Goal: Task Accomplishment & Management: Complete application form

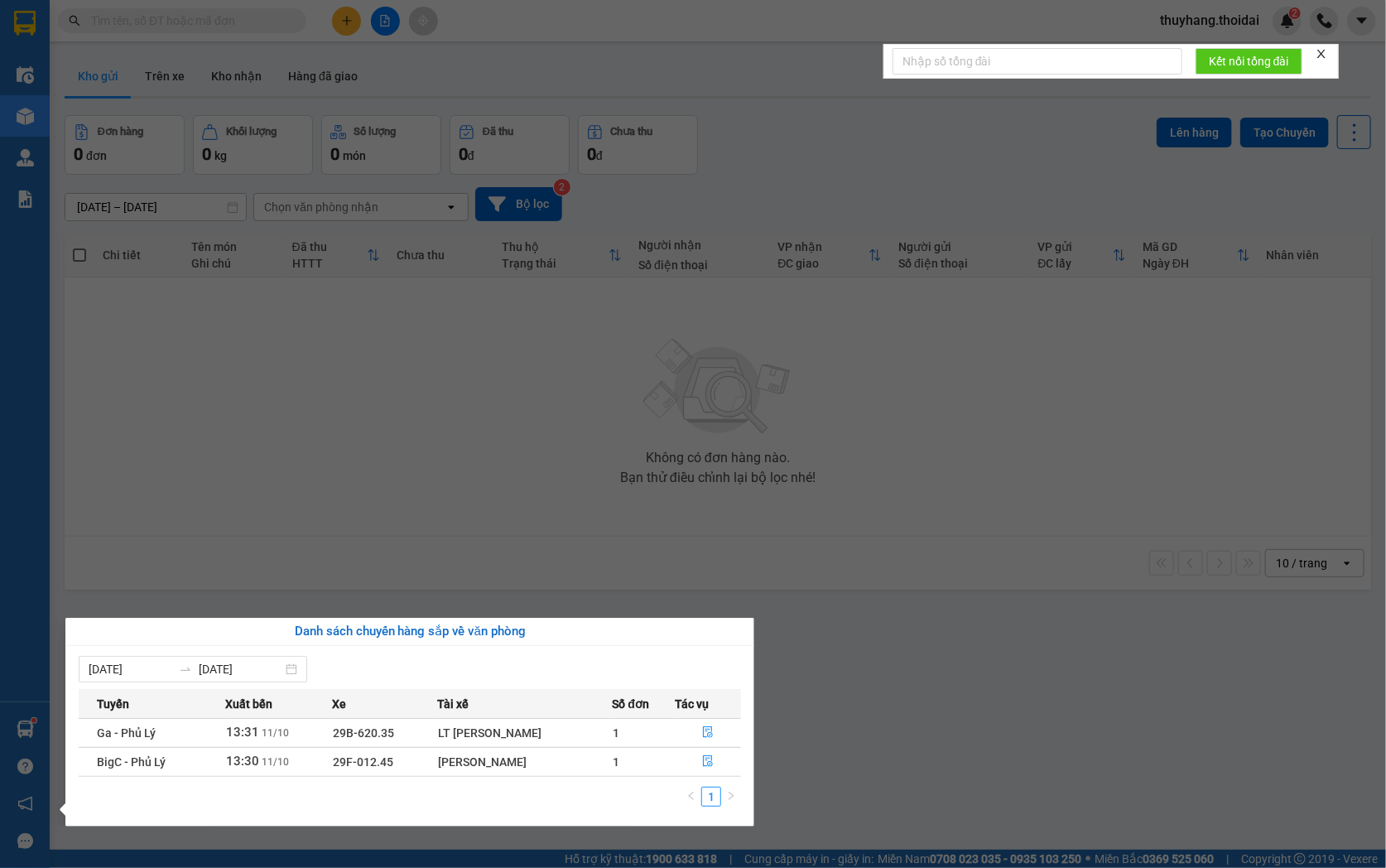
click at [450, 515] on section "Kết quả tìm kiếm ( 0 ) Bộ lọc No Data thuyhang.thoidai 2 Điều hành xe Kho hàng …" at bounding box center [693, 434] width 1386 height 868
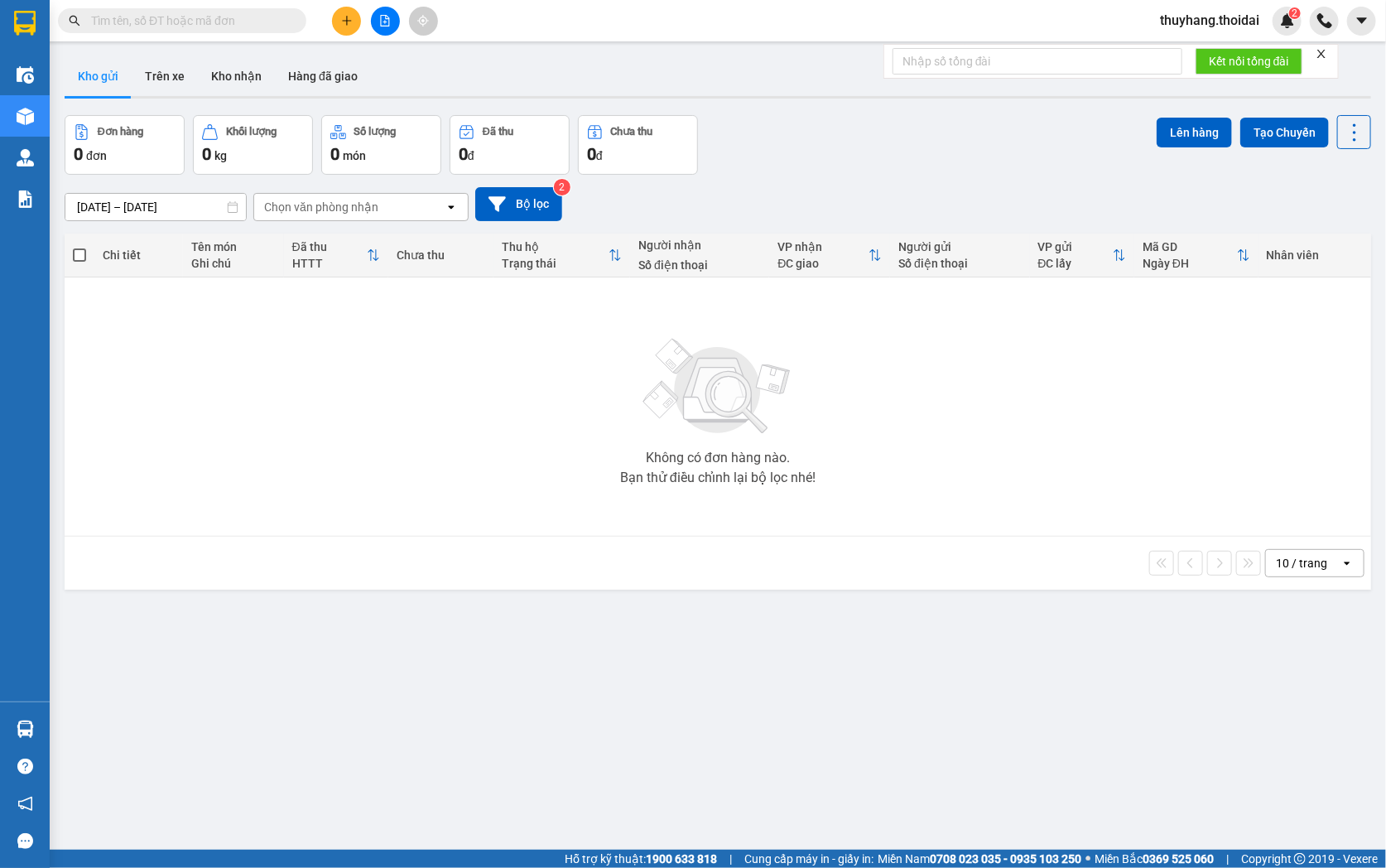
click at [241, 75] on button "Kho nhận" at bounding box center [236, 76] width 77 height 40
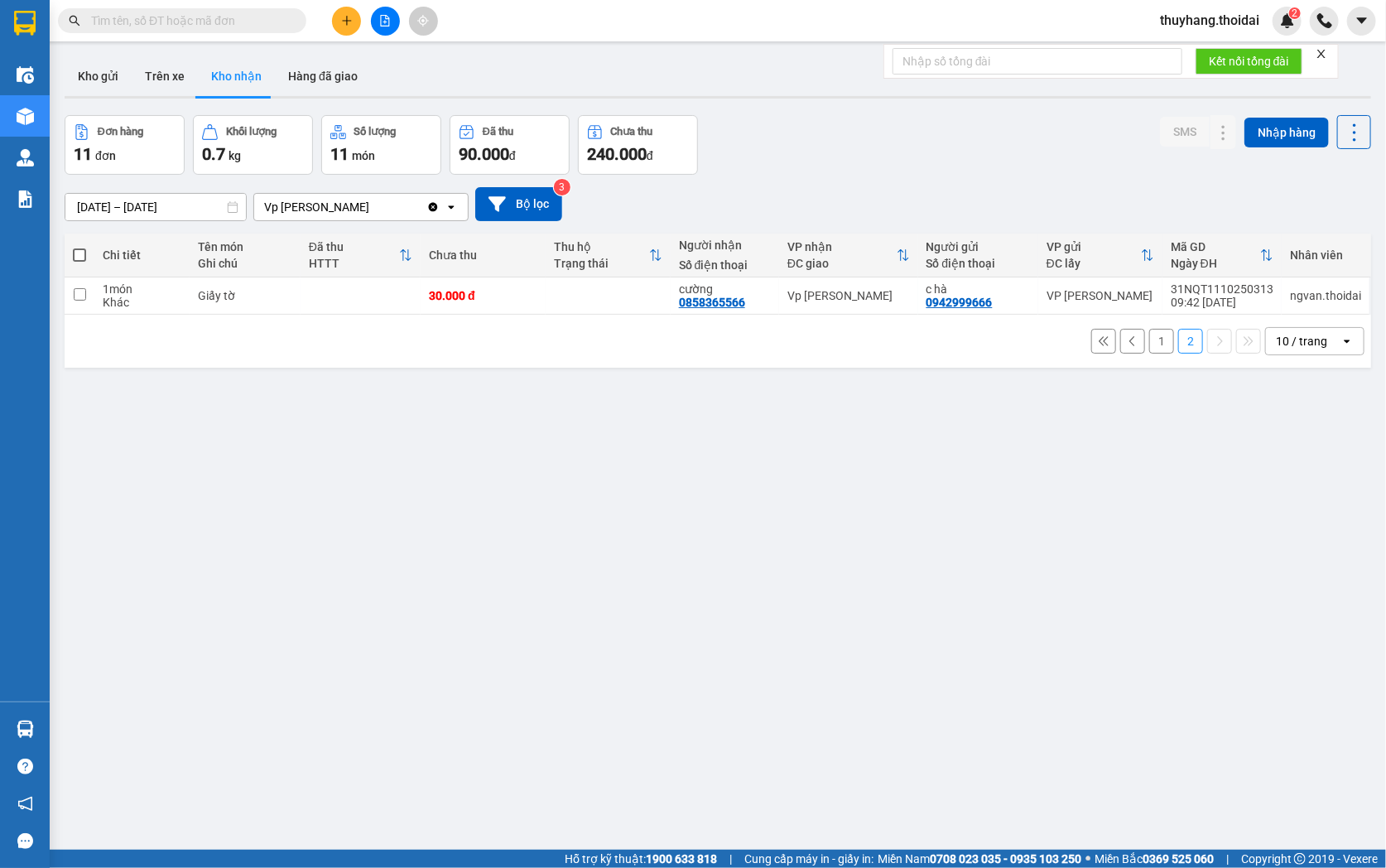
click at [1149, 335] on button "1" at bounding box center [1161, 341] width 25 height 25
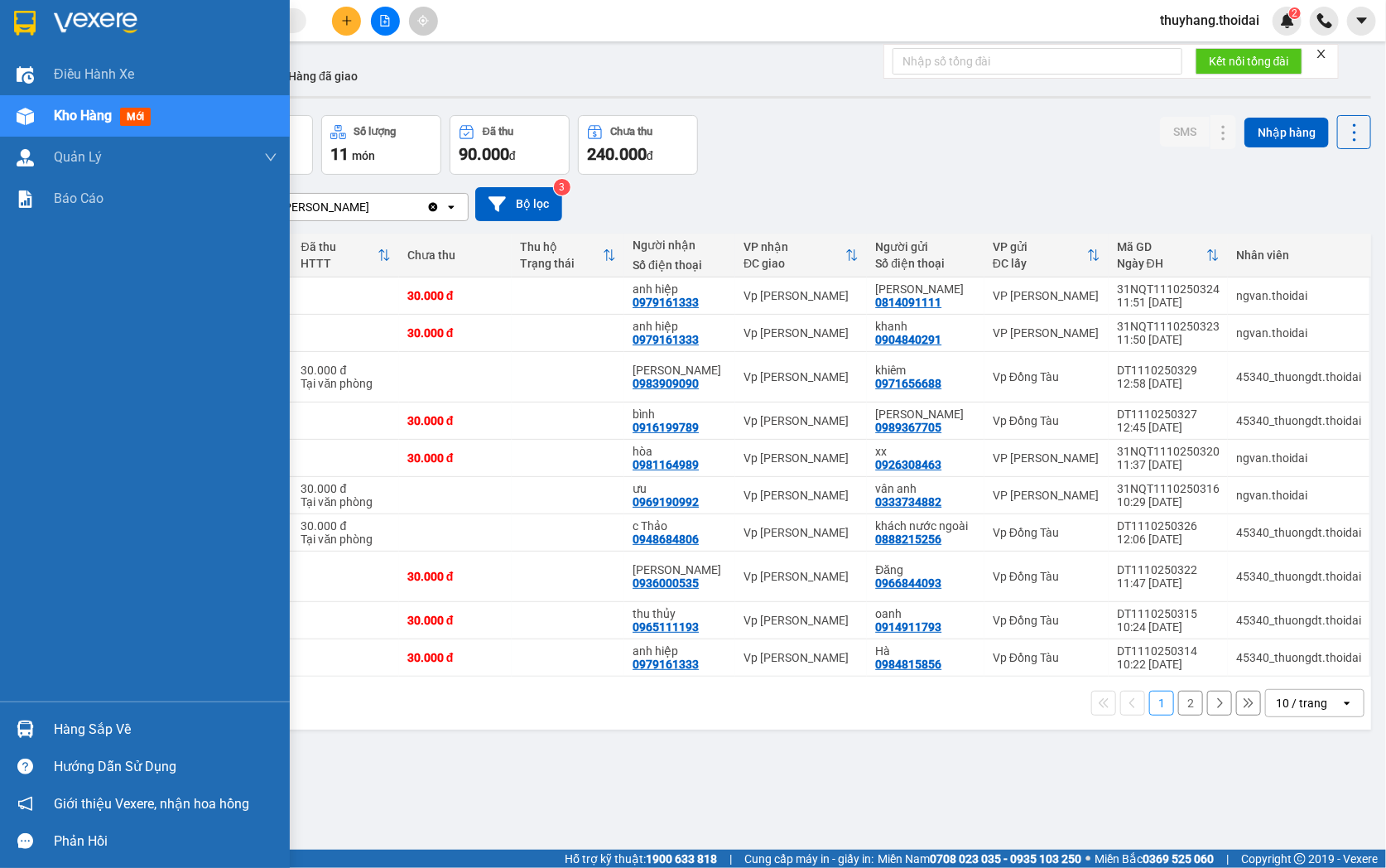
drag, startPoint x: 76, startPoint y: 731, endPoint x: 160, endPoint y: 749, distance: 85.9
click at [77, 731] on div "Hàng sắp về" at bounding box center [166, 729] width 224 height 25
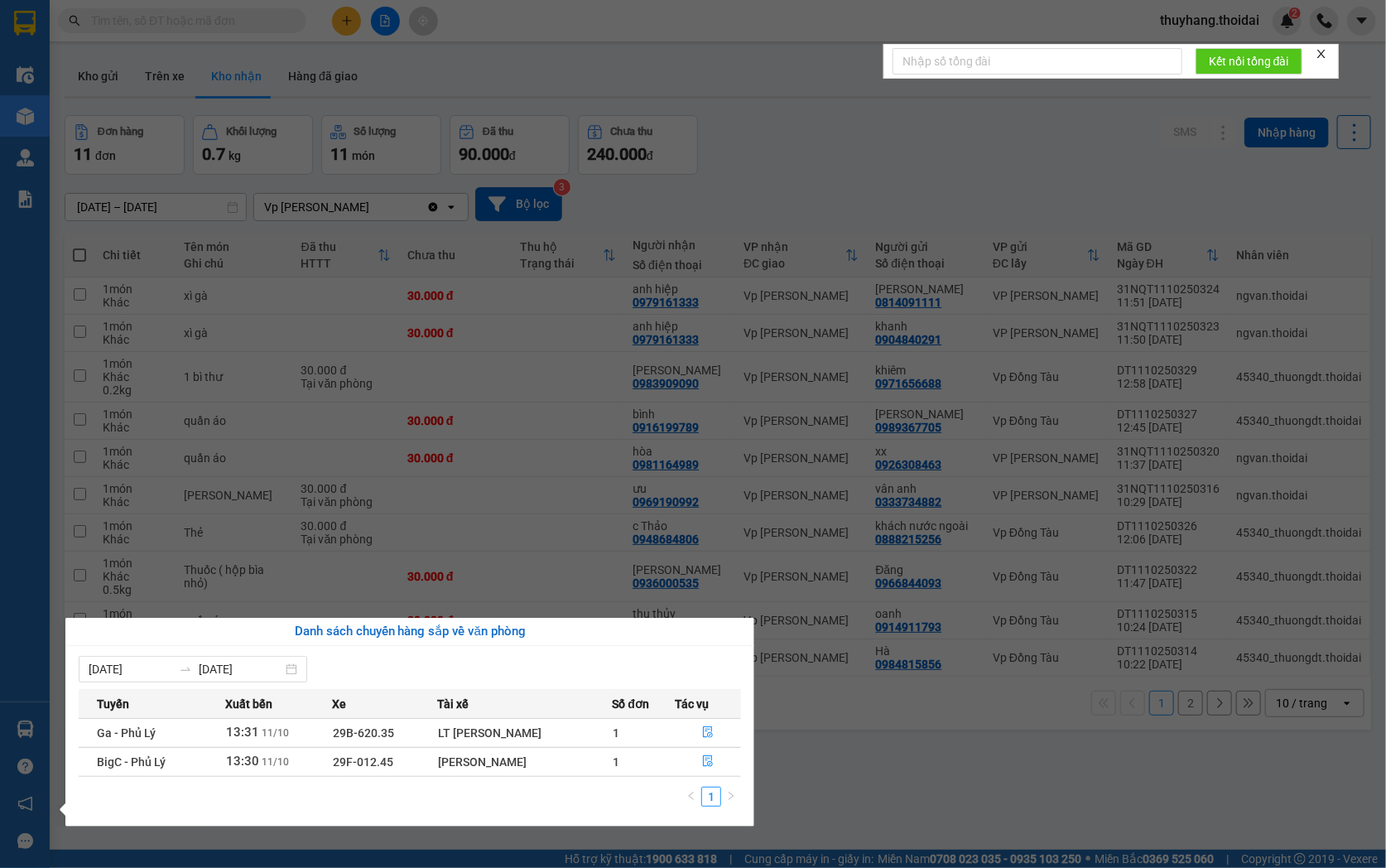
click at [870, 767] on section "Kết quả tìm kiếm ( 0 ) Bộ lọc No Data thuyhang.thoidai 2 Điều hành xe Kho hàng …" at bounding box center [693, 434] width 1386 height 868
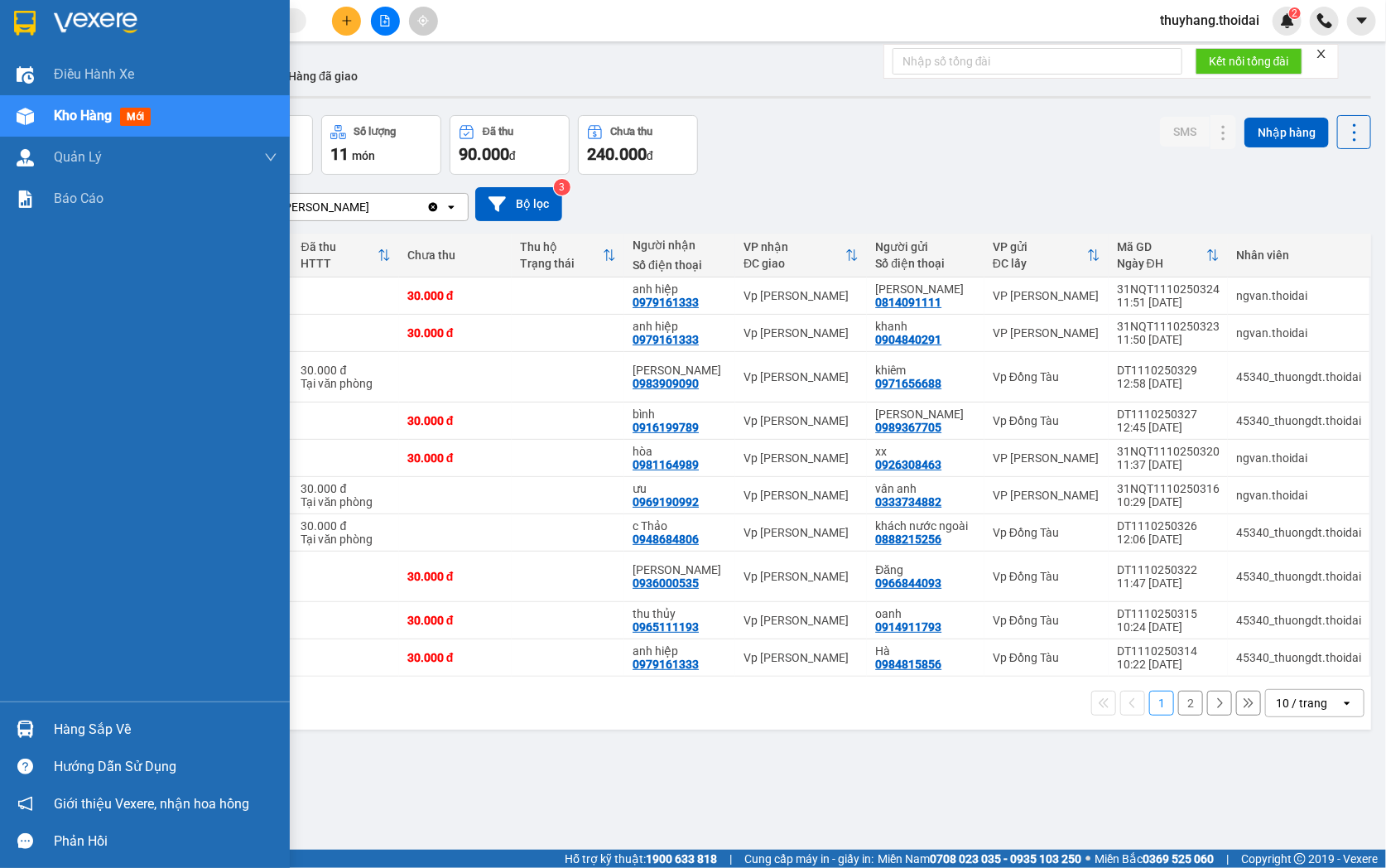
click at [64, 733] on div "Hàng sắp về" at bounding box center [166, 729] width 224 height 25
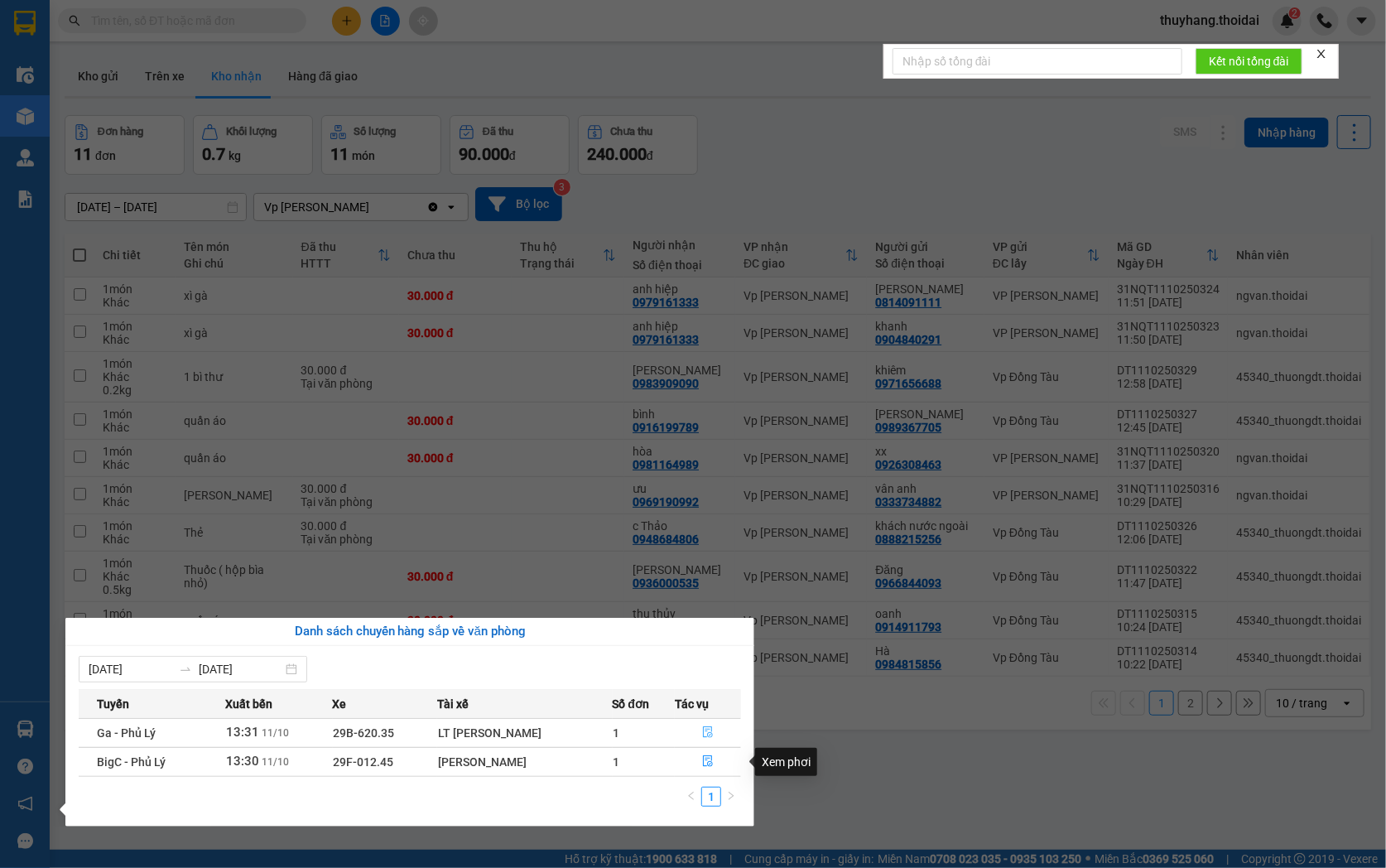
click at [710, 733] on icon "file-done" at bounding box center [707, 732] width 11 height 11
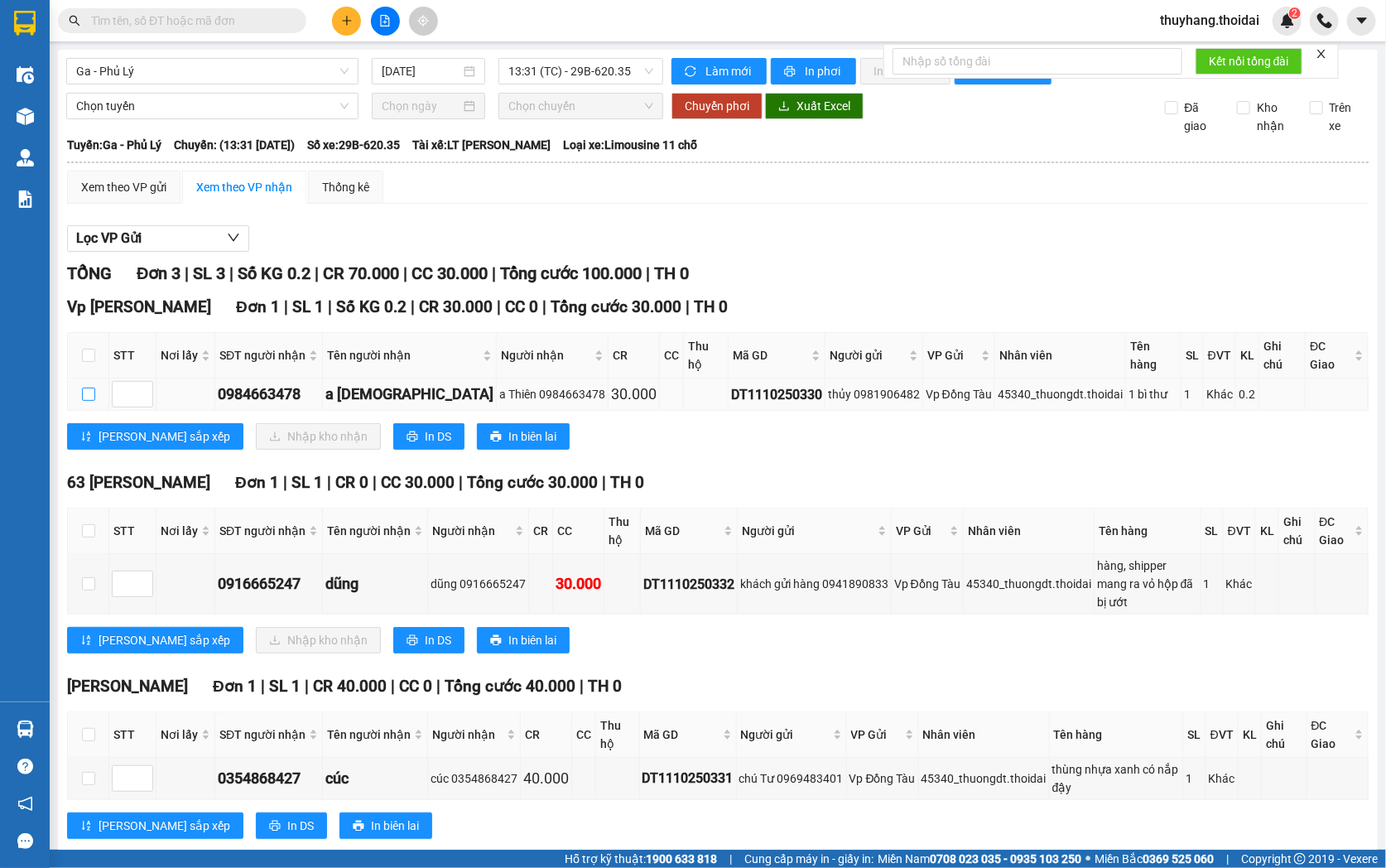
click at [85, 399] on label at bounding box center [88, 394] width 13 height 18
click at [85, 399] on input "checkbox" at bounding box center [88, 393] width 13 height 13
checkbox input "true"
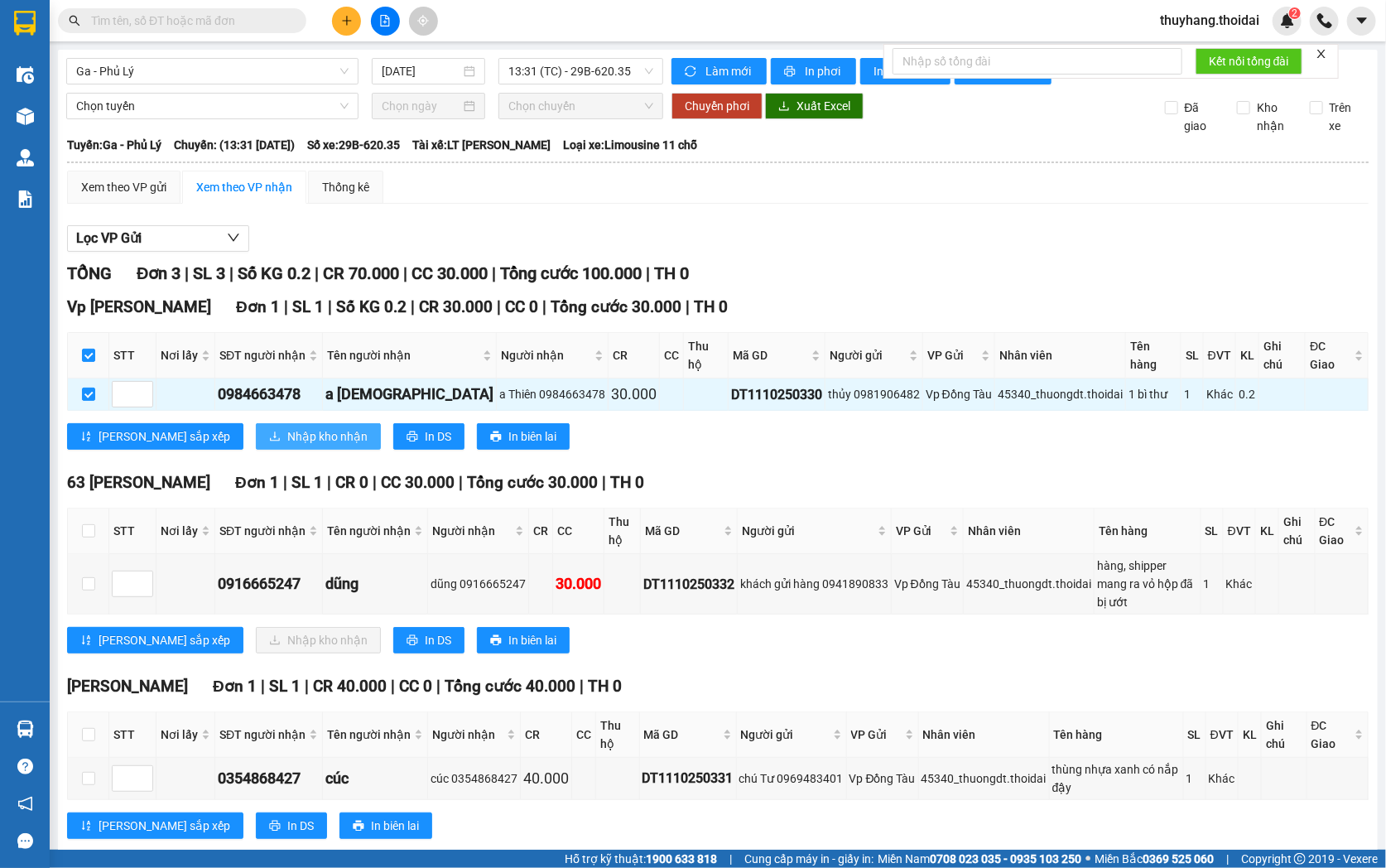
click at [287, 436] on span "Nhập kho nhận" at bounding box center [327, 436] width 81 height 18
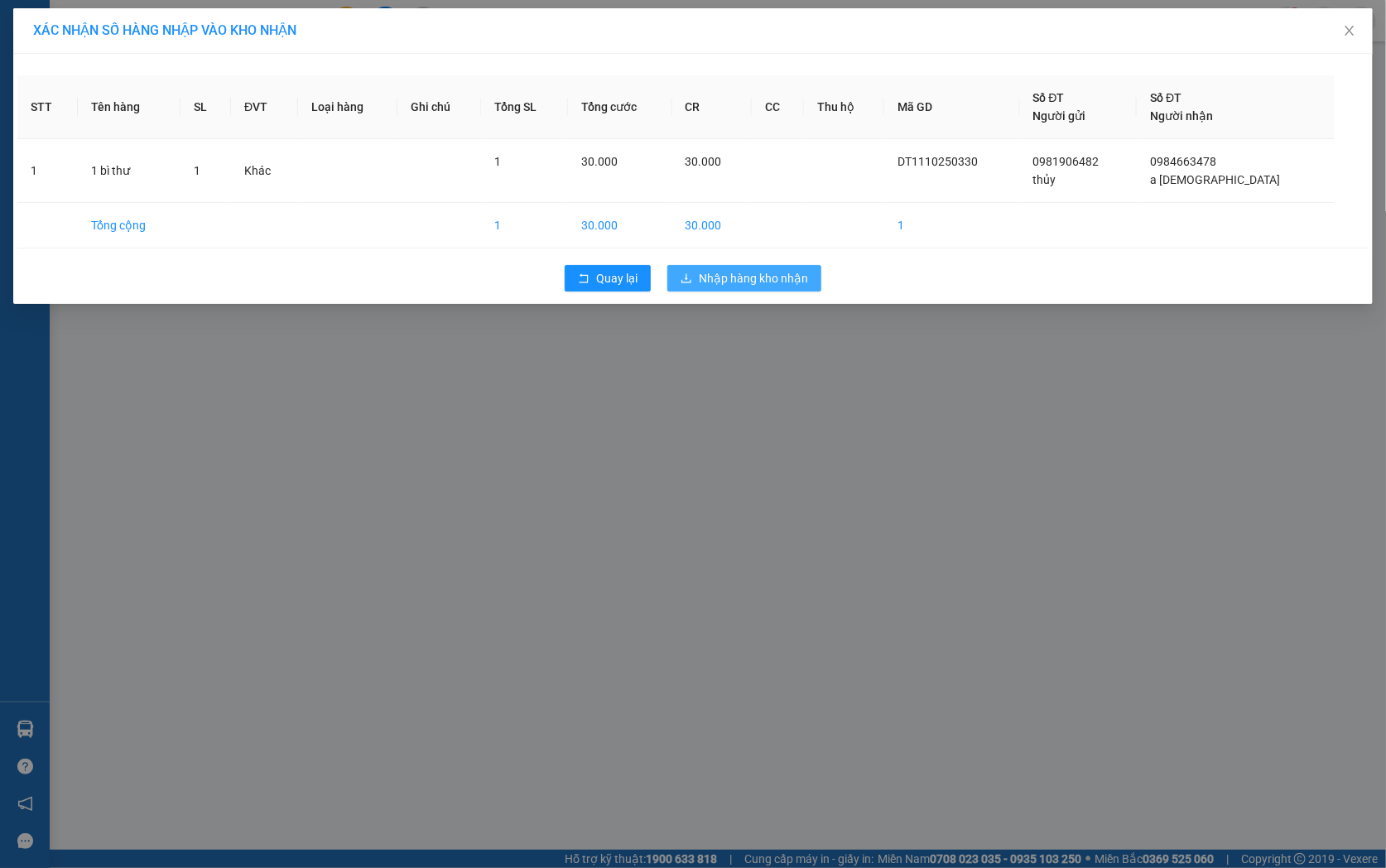
click at [757, 281] on span "Nhập hàng kho nhận" at bounding box center [753, 278] width 109 height 18
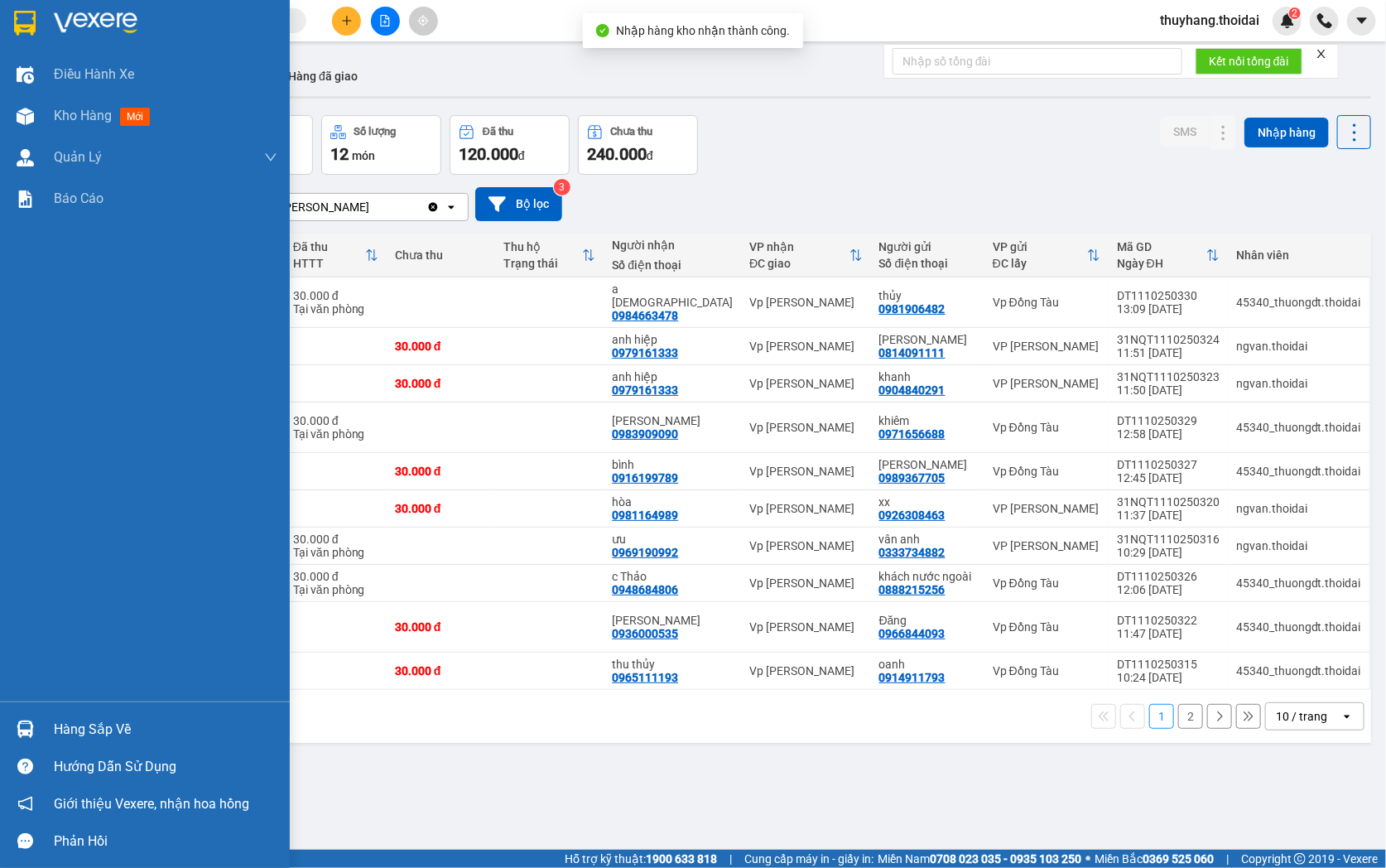
click at [95, 727] on div "Hàng sắp về" at bounding box center [166, 729] width 224 height 25
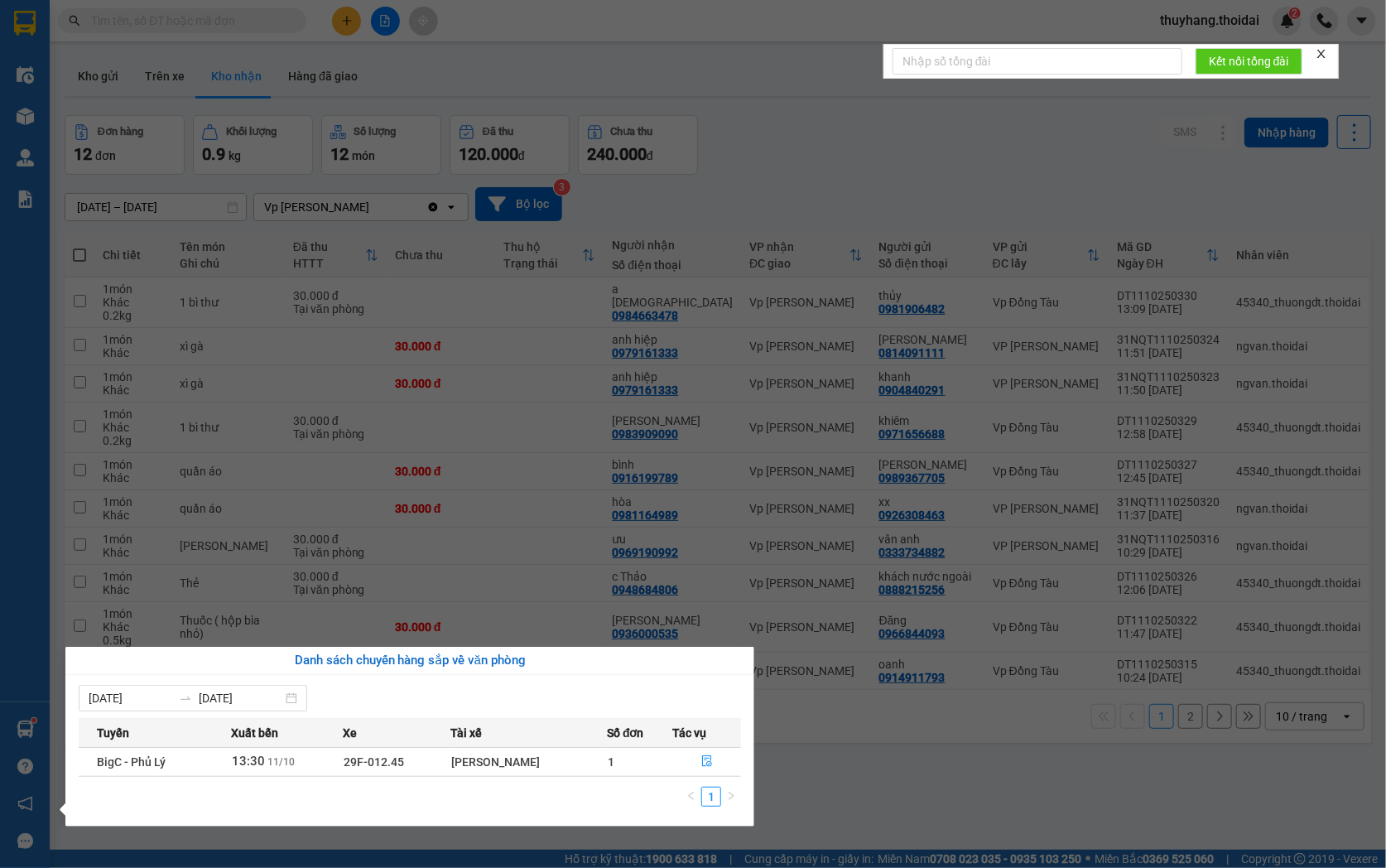
click at [864, 796] on section "Kết quả tìm kiếm ( 0 ) Bộ lọc No Data thuyhang.thoidai 2 Điều hành xe Kho hàng …" at bounding box center [693, 434] width 1386 height 868
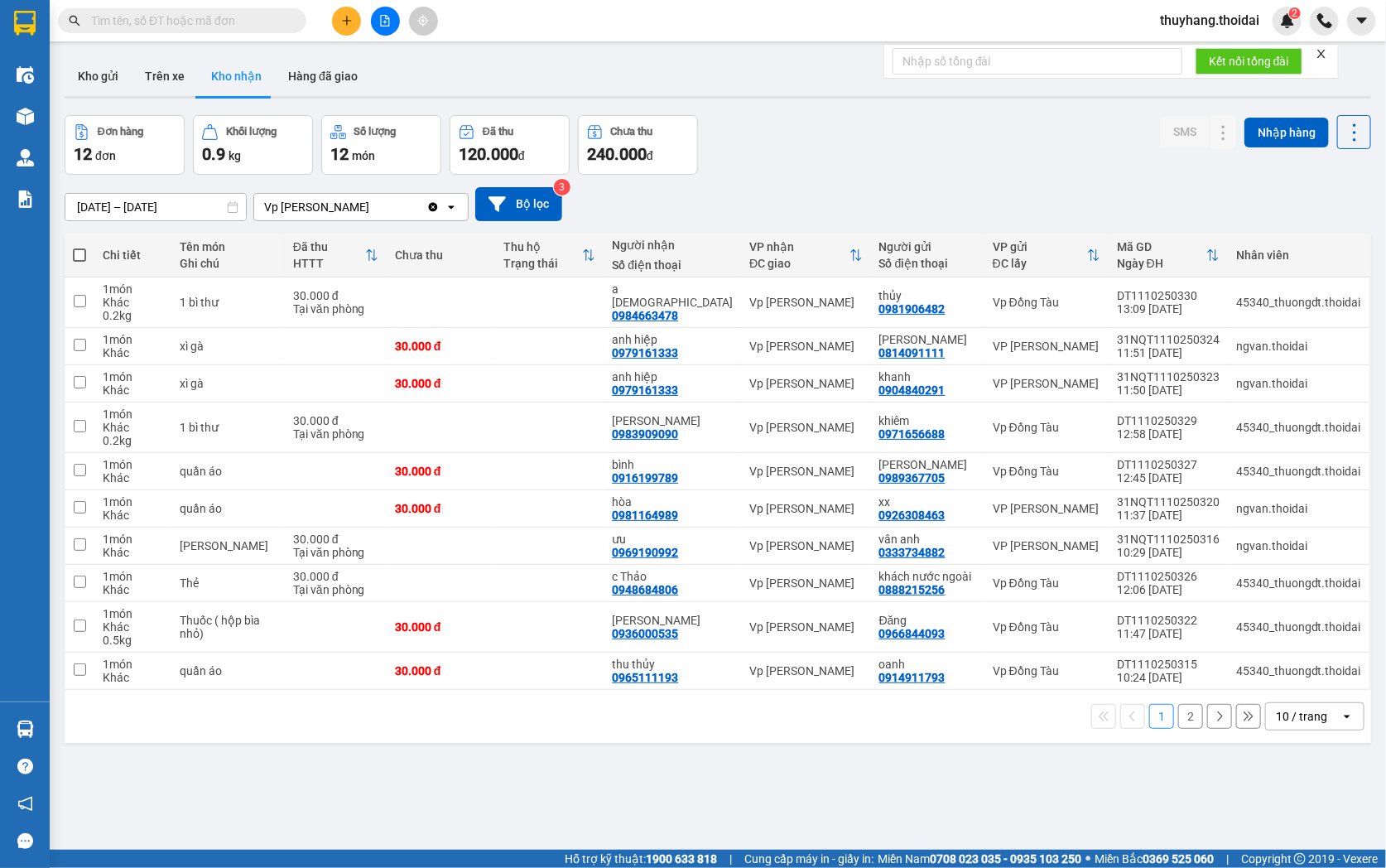
click at [238, 17] on input "text" at bounding box center [188, 20] width 195 height 18
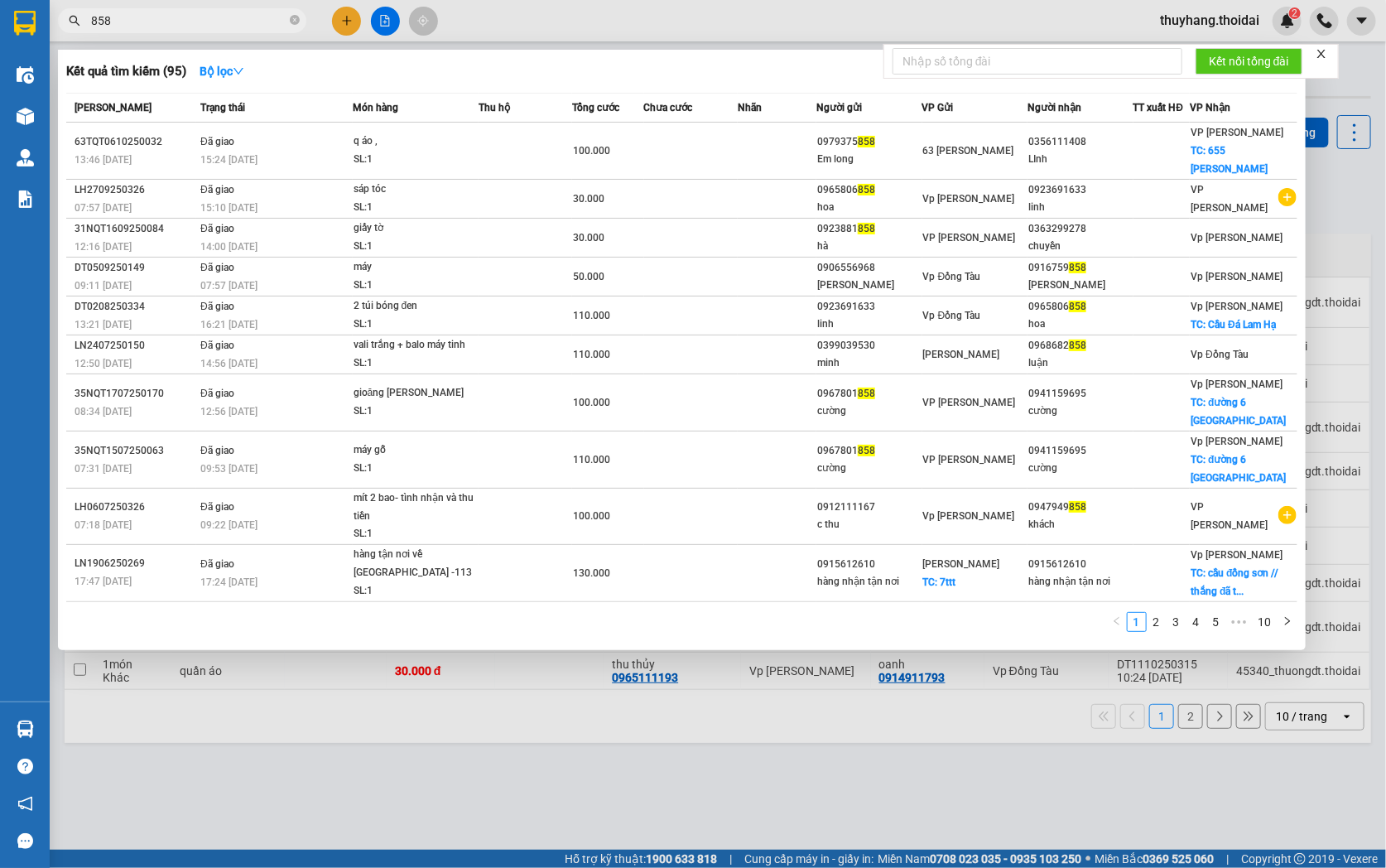
click at [200, 23] on input "858" at bounding box center [188, 20] width 195 height 18
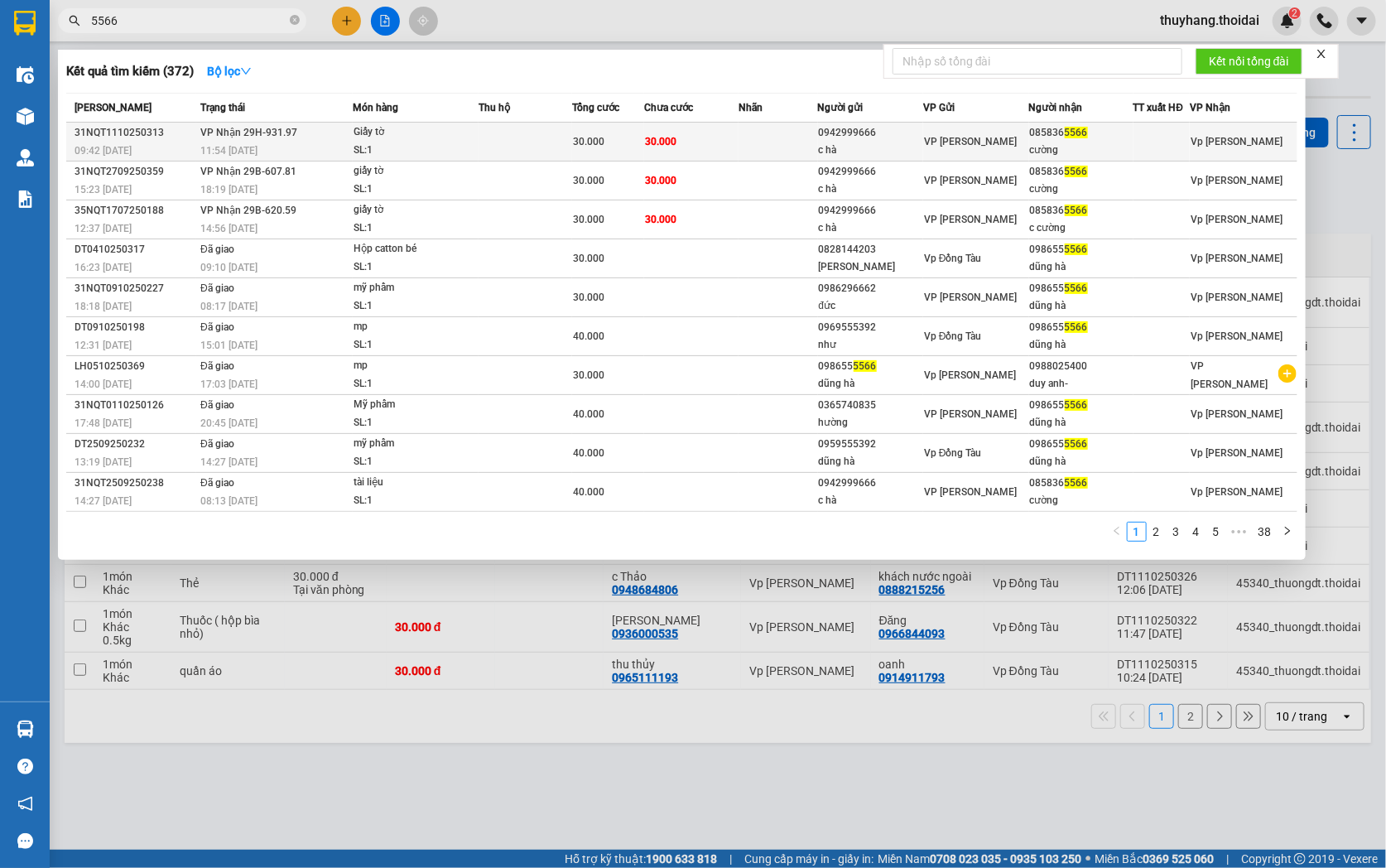
type input "5566"
click at [551, 141] on td at bounding box center [525, 141] width 94 height 39
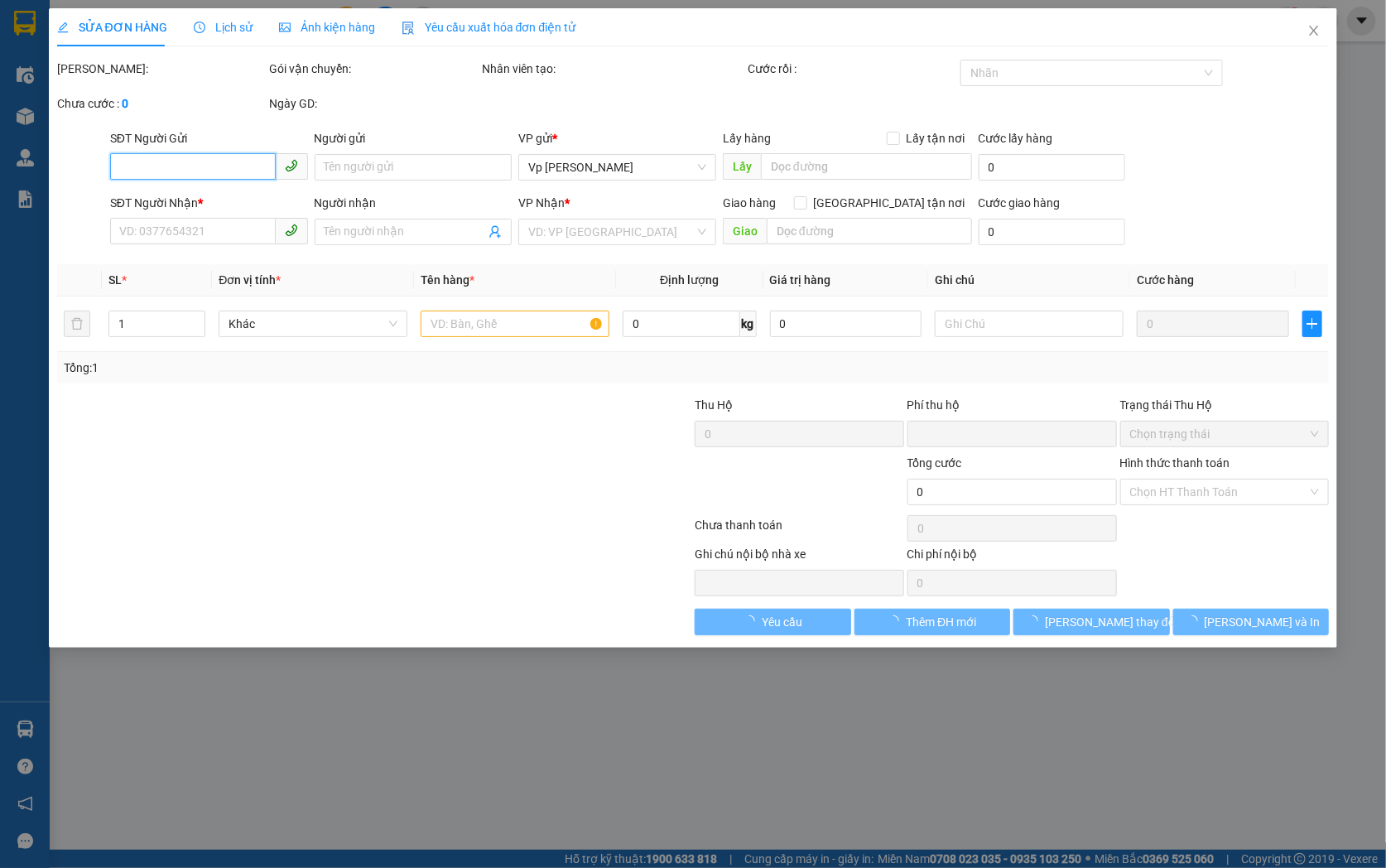
type input "0942999666"
type input "c hà"
type input "0858365566"
type input "cường"
type input "0"
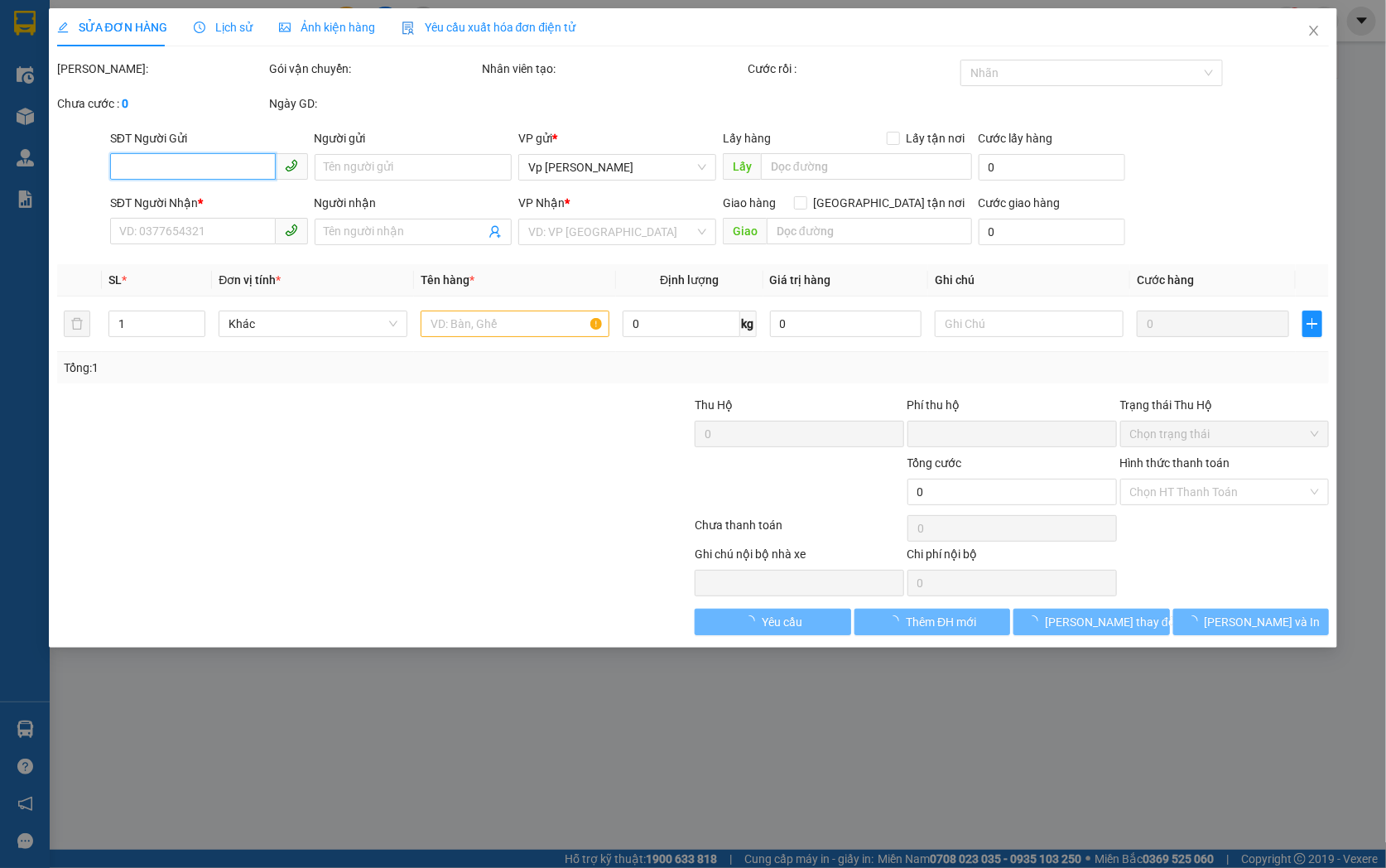
type input "30.000"
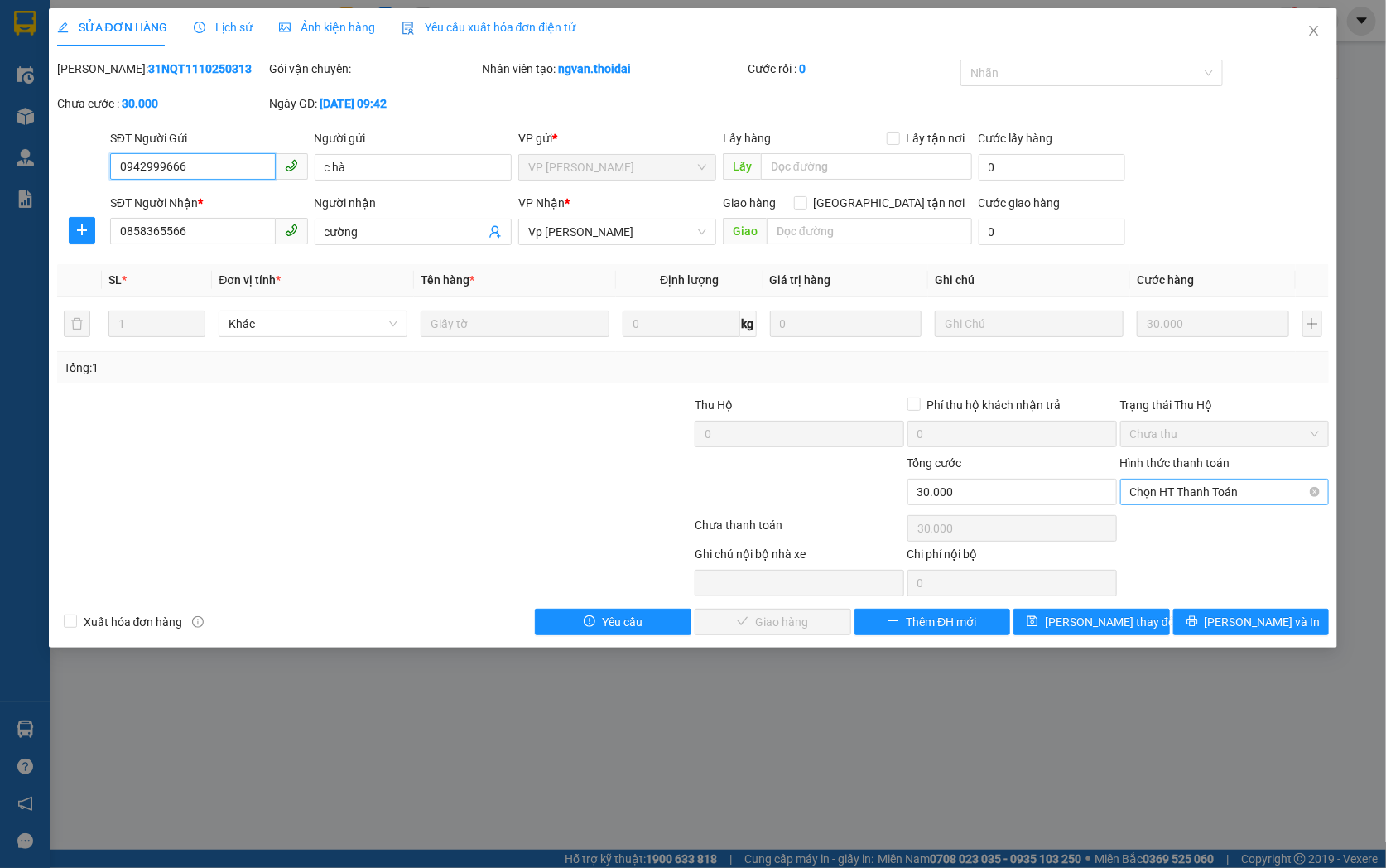
click at [1177, 490] on span "Chọn HT Thanh Toán" at bounding box center [1225, 491] width 189 height 25
click at [1161, 516] on div "Tại văn phòng" at bounding box center [1225, 524] width 189 height 18
type input "0"
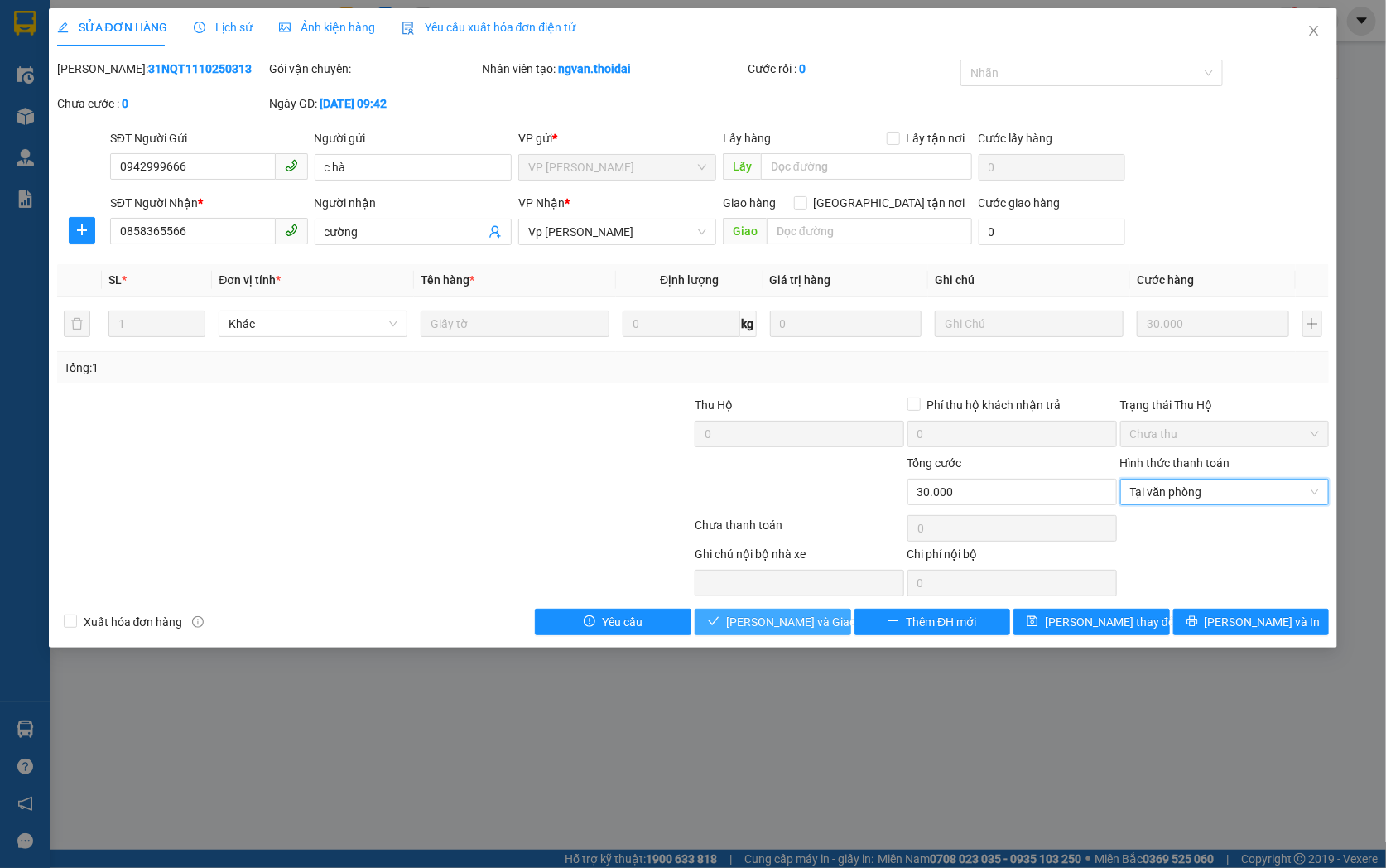
click at [819, 619] on span "[PERSON_NAME] và [PERSON_NAME] hàng" at bounding box center [805, 621] width 159 height 18
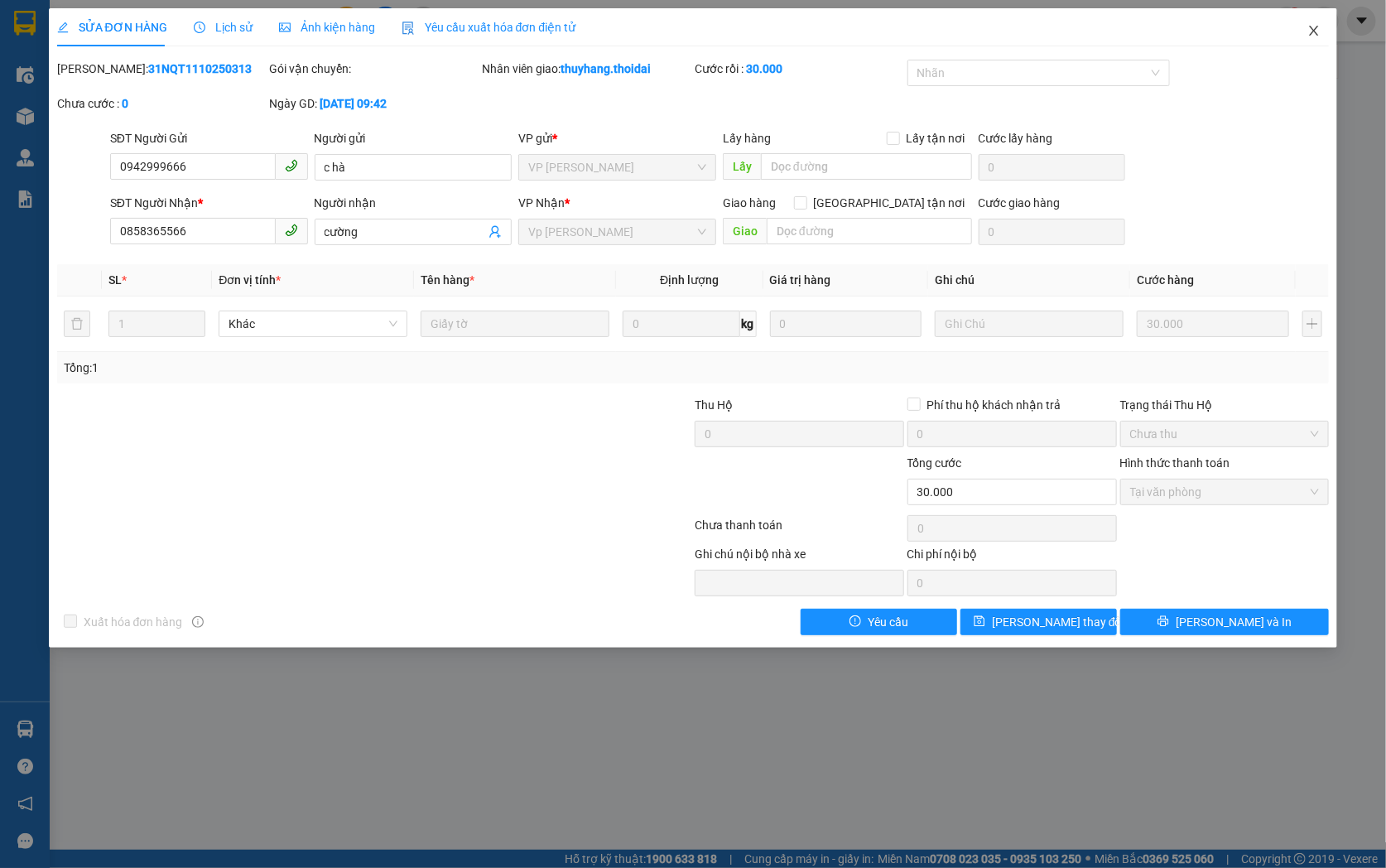
click at [1317, 36] on icon "close" at bounding box center [1314, 30] width 9 height 10
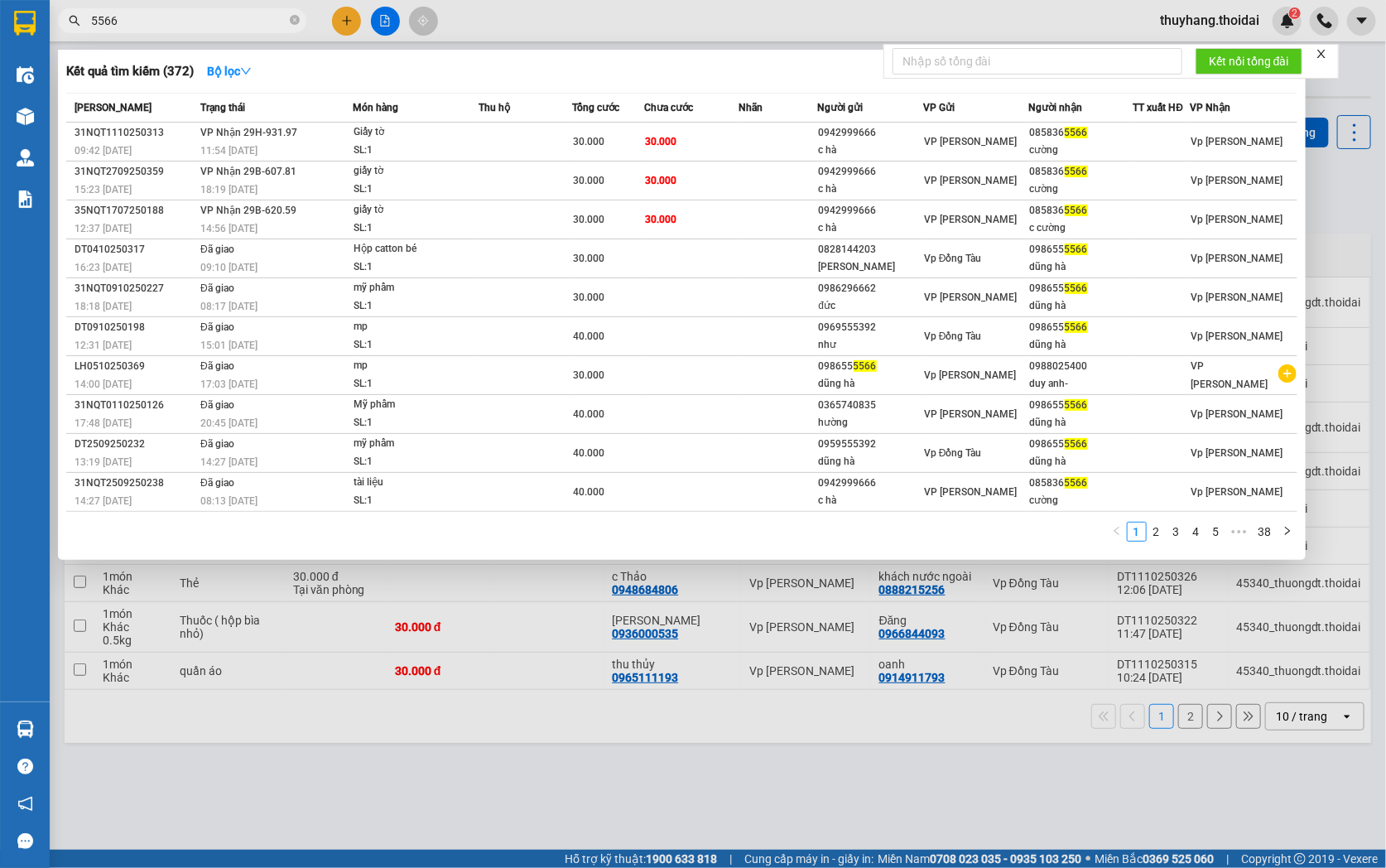
click at [213, 22] on input "5566" at bounding box center [188, 20] width 195 height 18
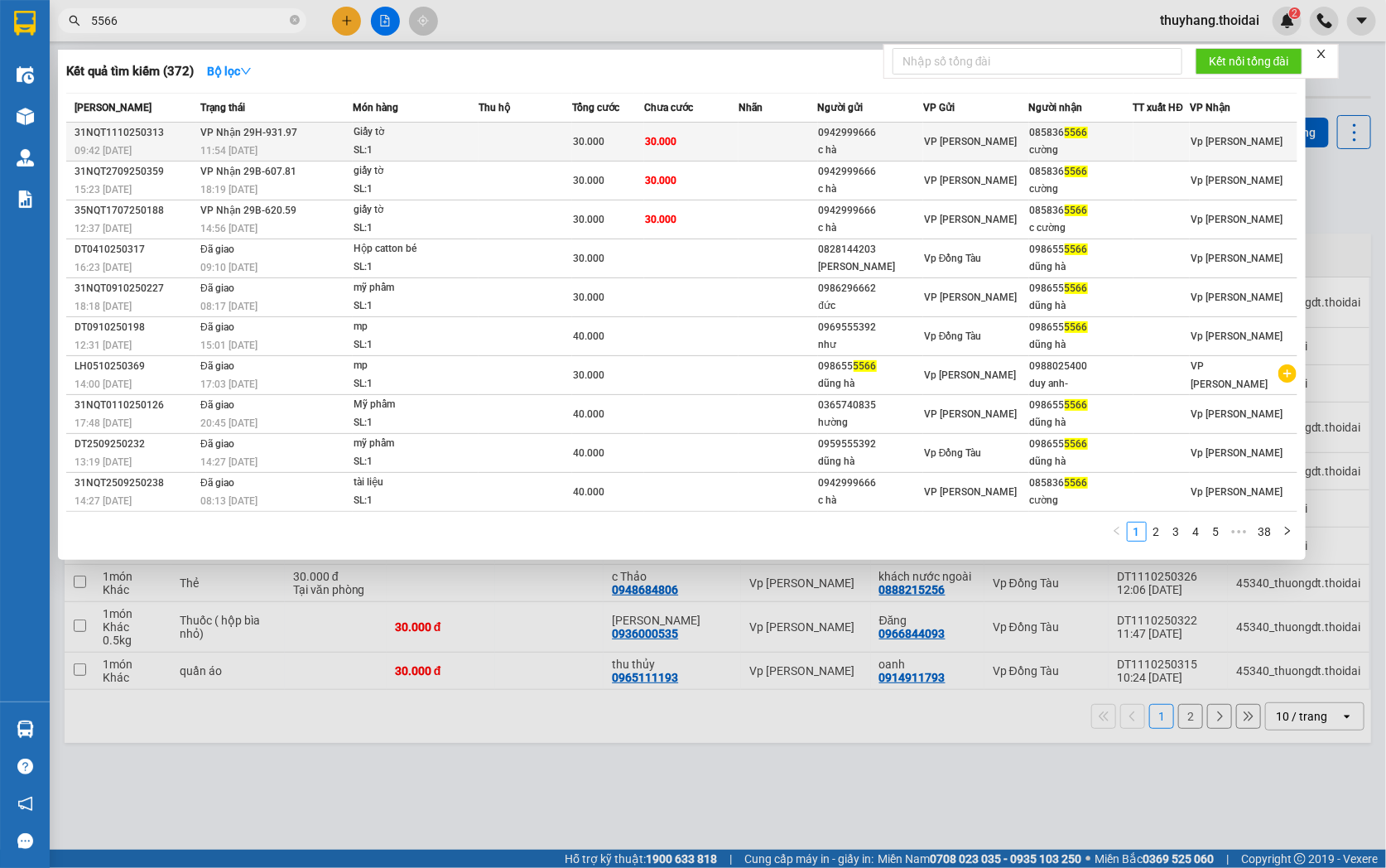
click at [502, 148] on td at bounding box center [525, 141] width 94 height 39
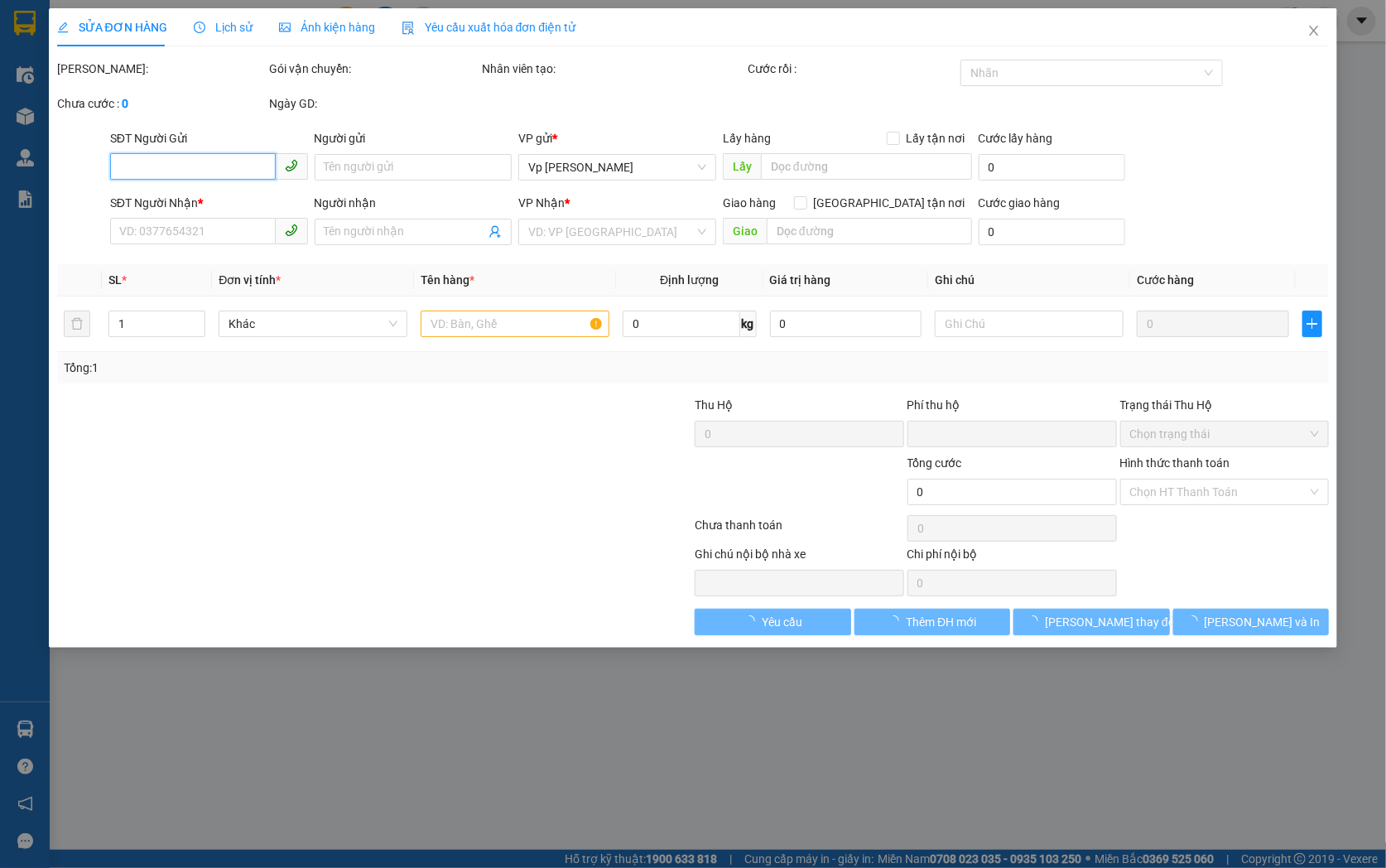
type input "0942999666"
type input "c hà"
type input "0858365566"
type input "cường"
type input "0"
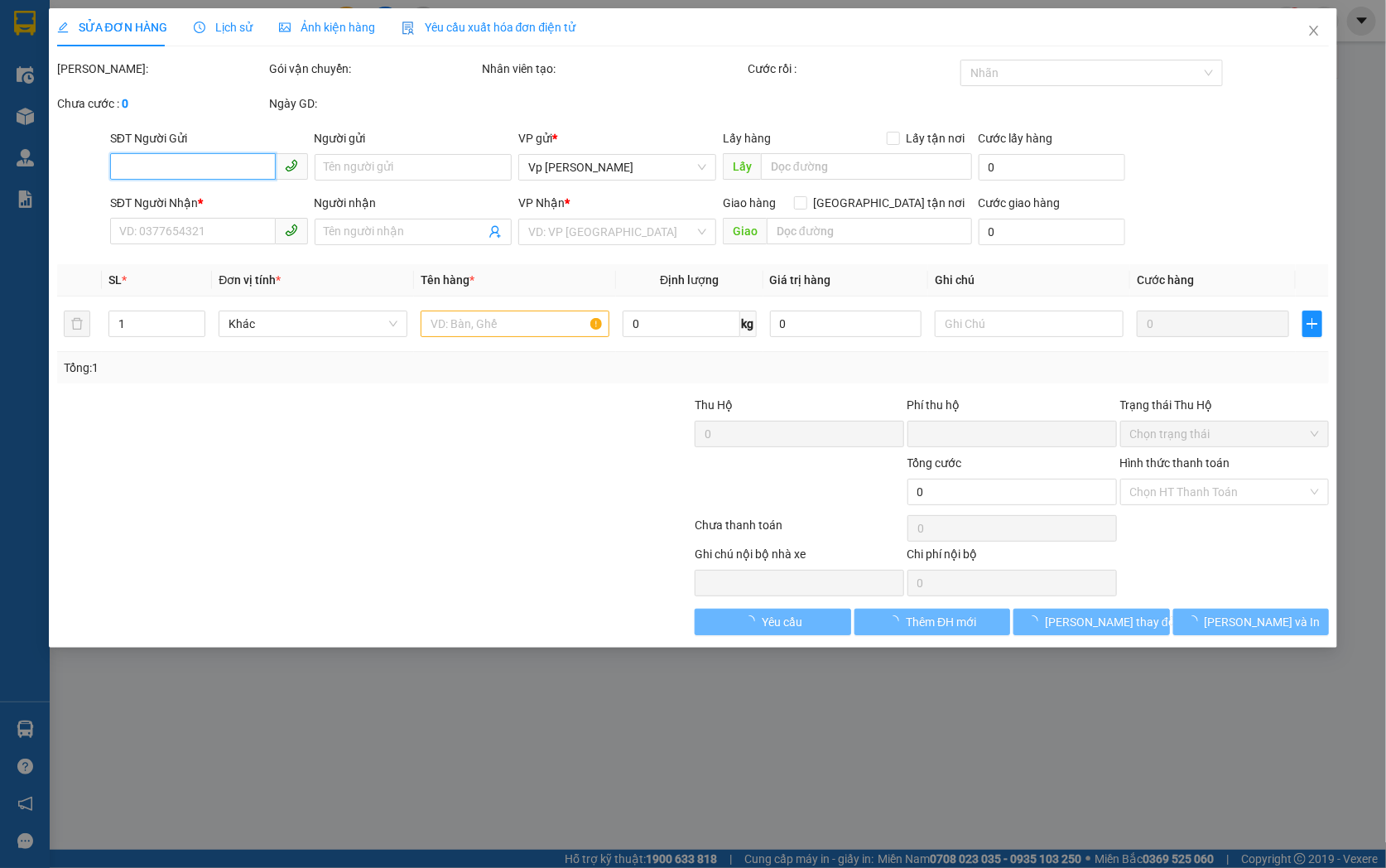
type input "30.000"
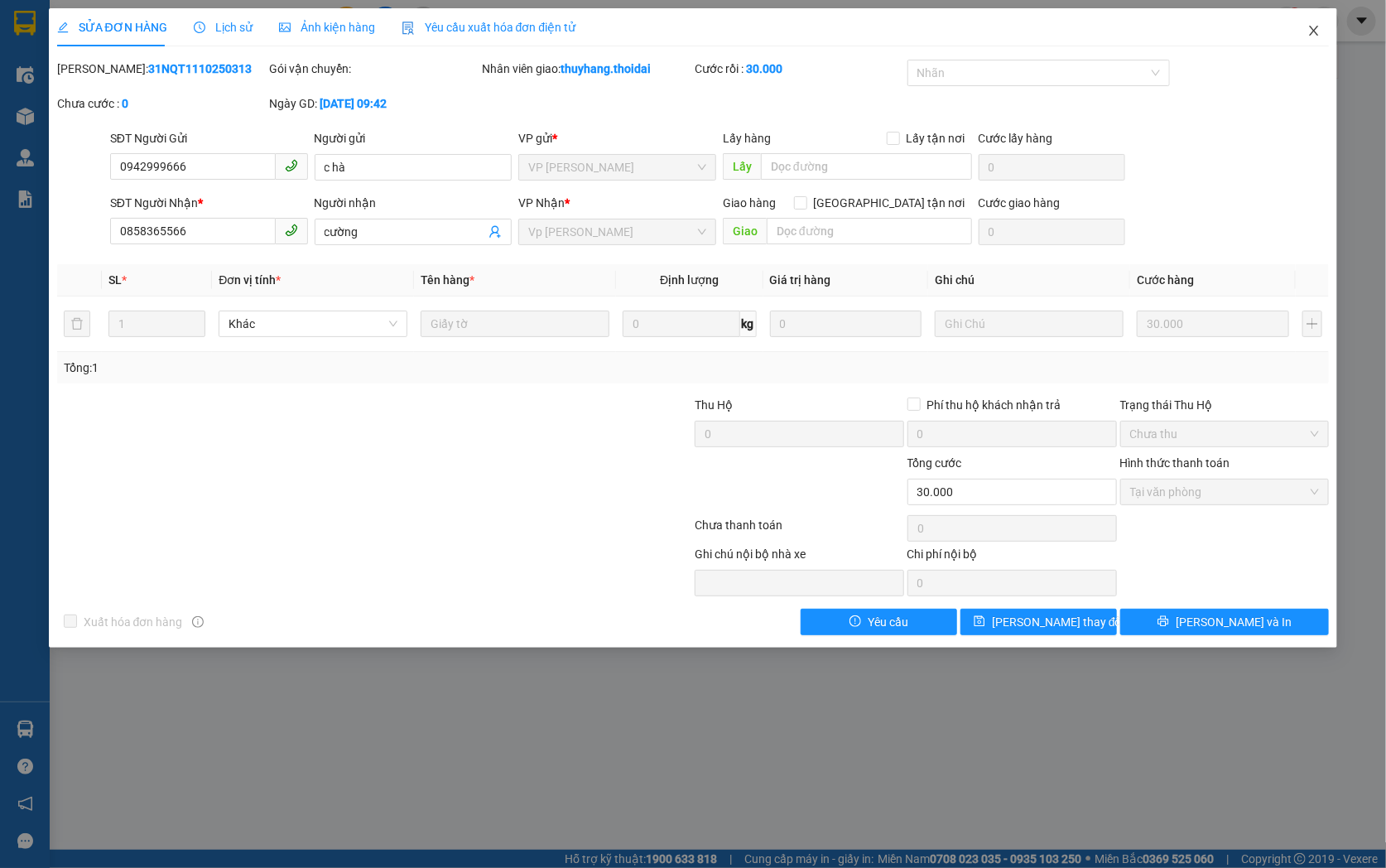
click at [1314, 28] on icon "close" at bounding box center [1313, 30] width 13 height 13
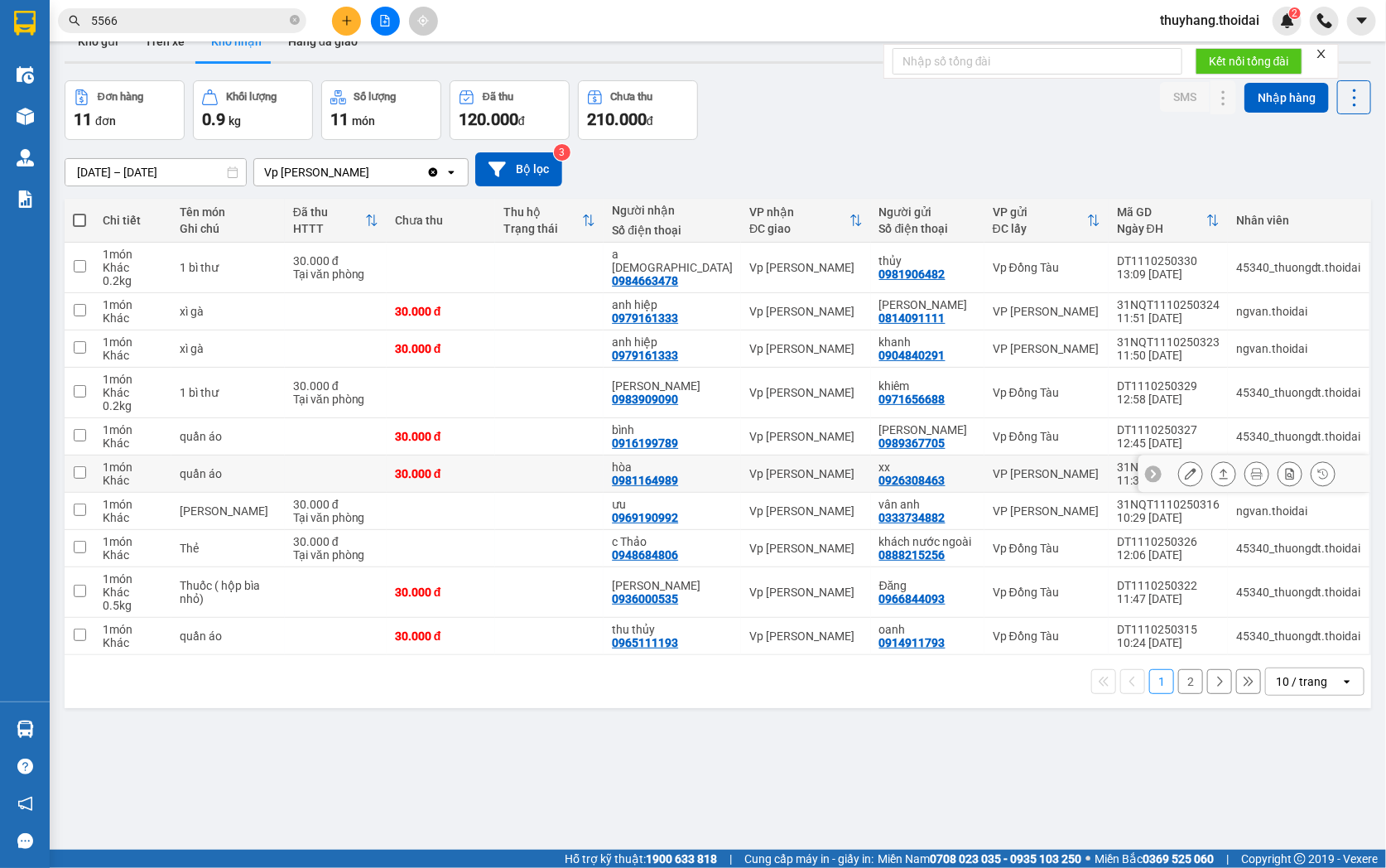
scroll to position [76, 0]
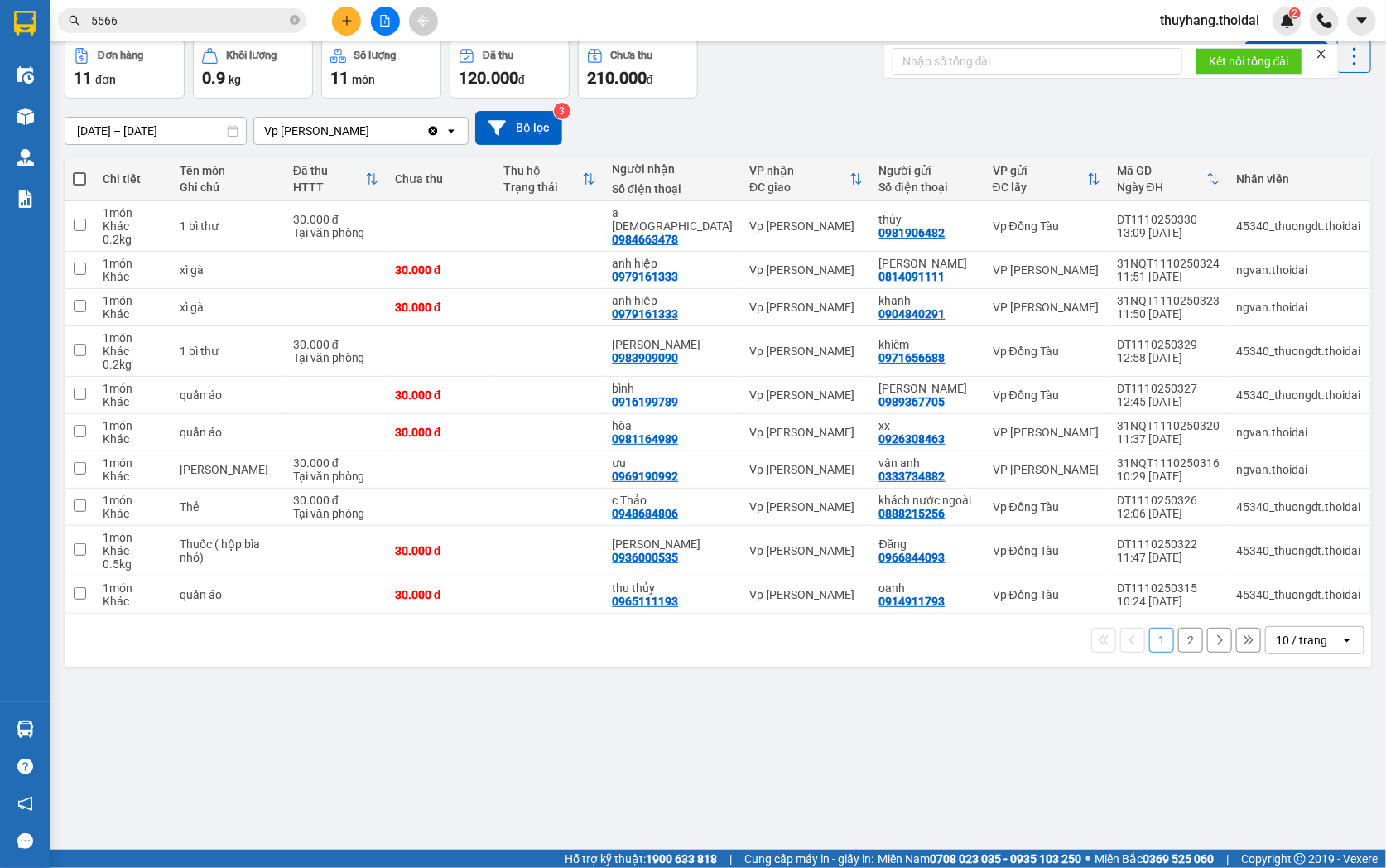
click at [1178, 639] on button "2" at bounding box center [1190, 640] width 25 height 25
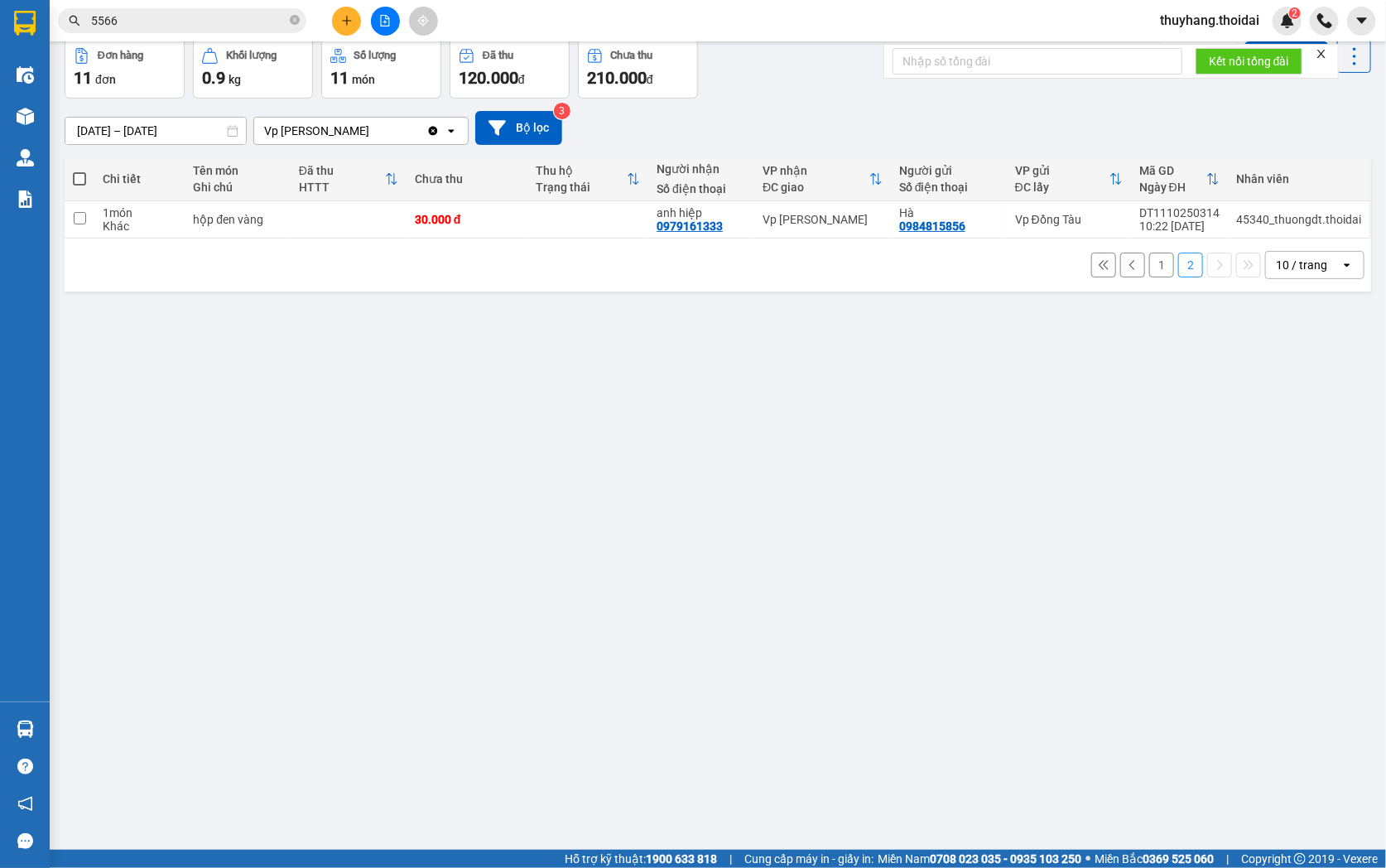
click at [1149, 269] on button "1" at bounding box center [1161, 265] width 25 height 25
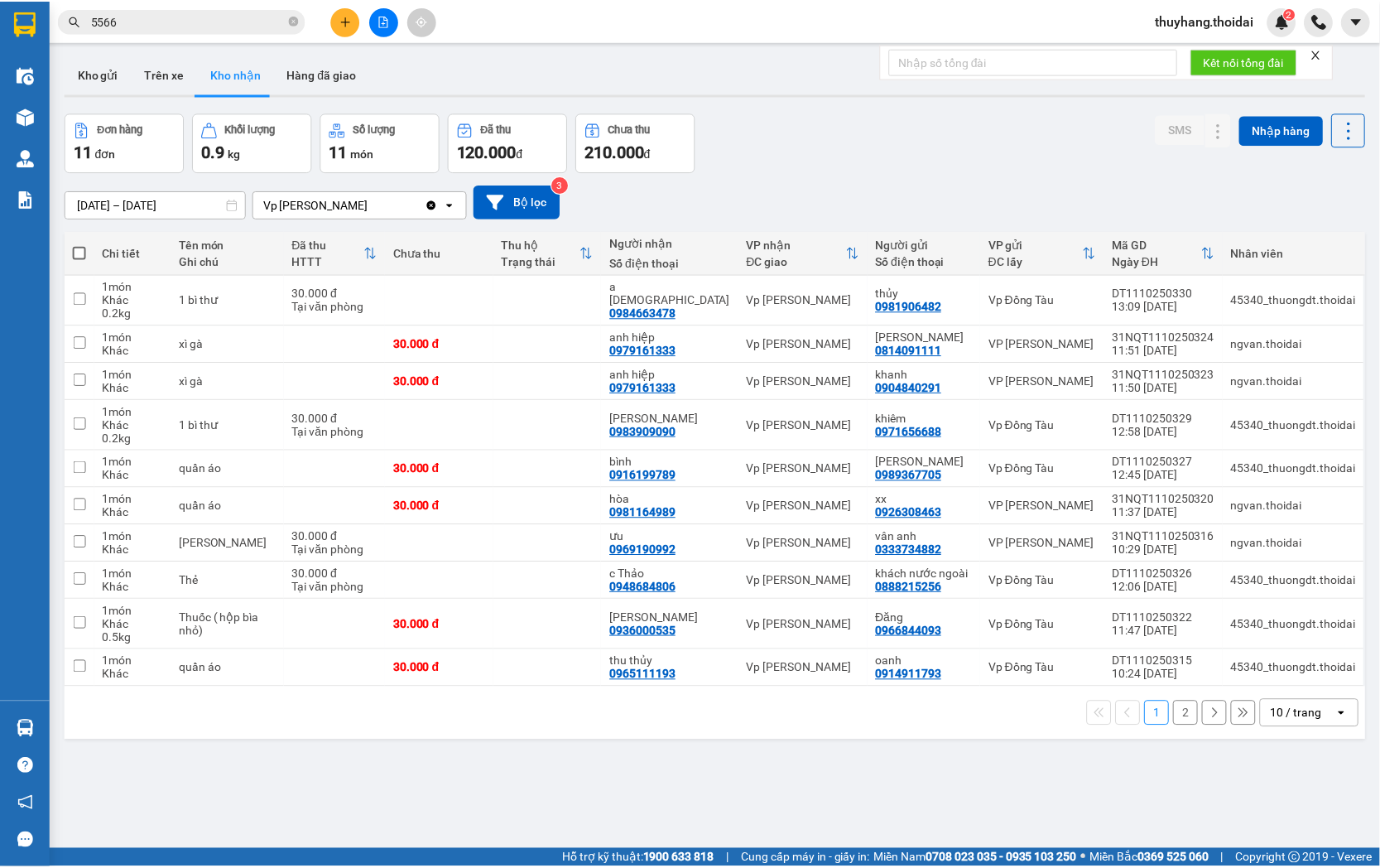
scroll to position [0, 0]
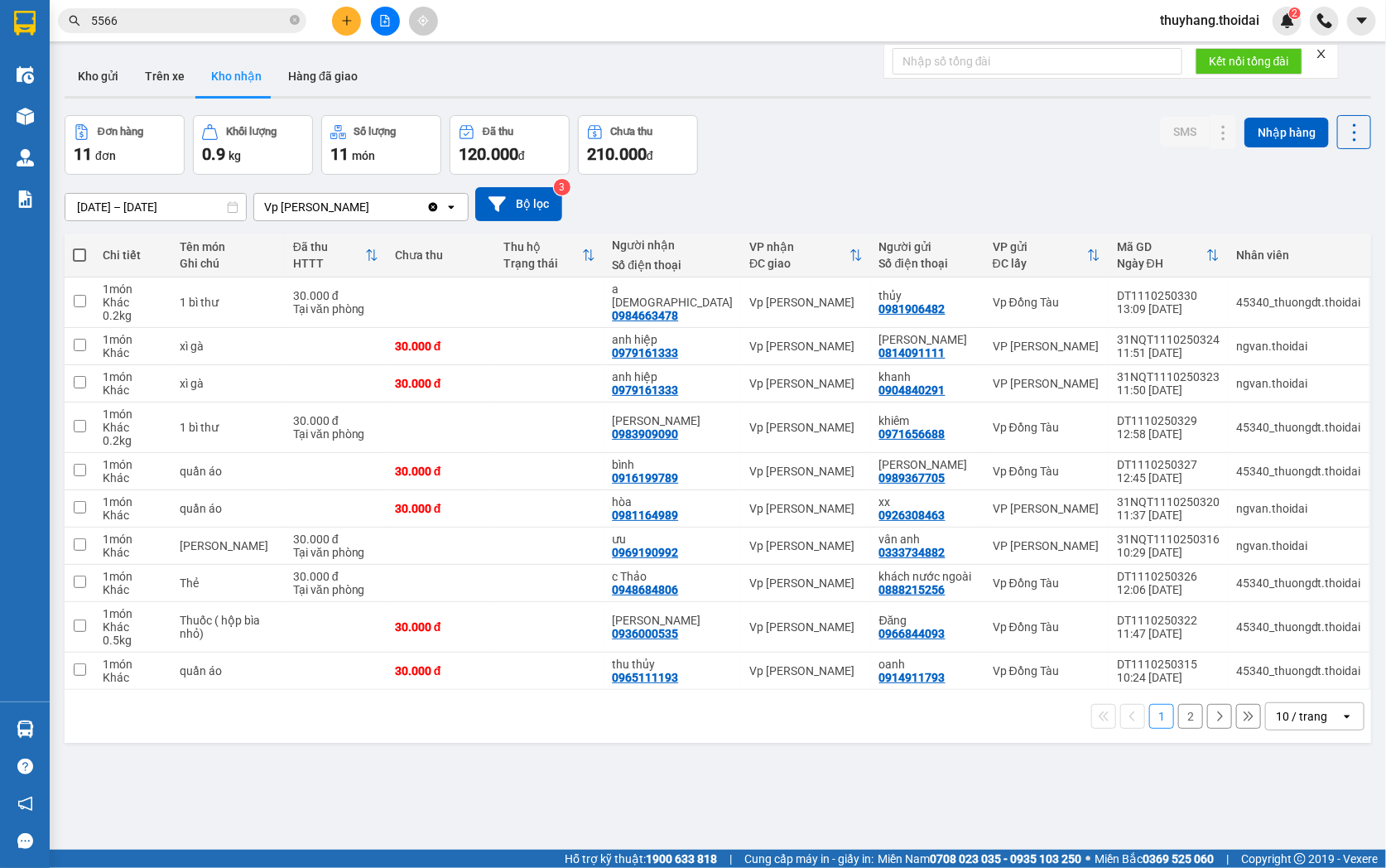
click at [207, 28] on input "5566" at bounding box center [188, 20] width 195 height 18
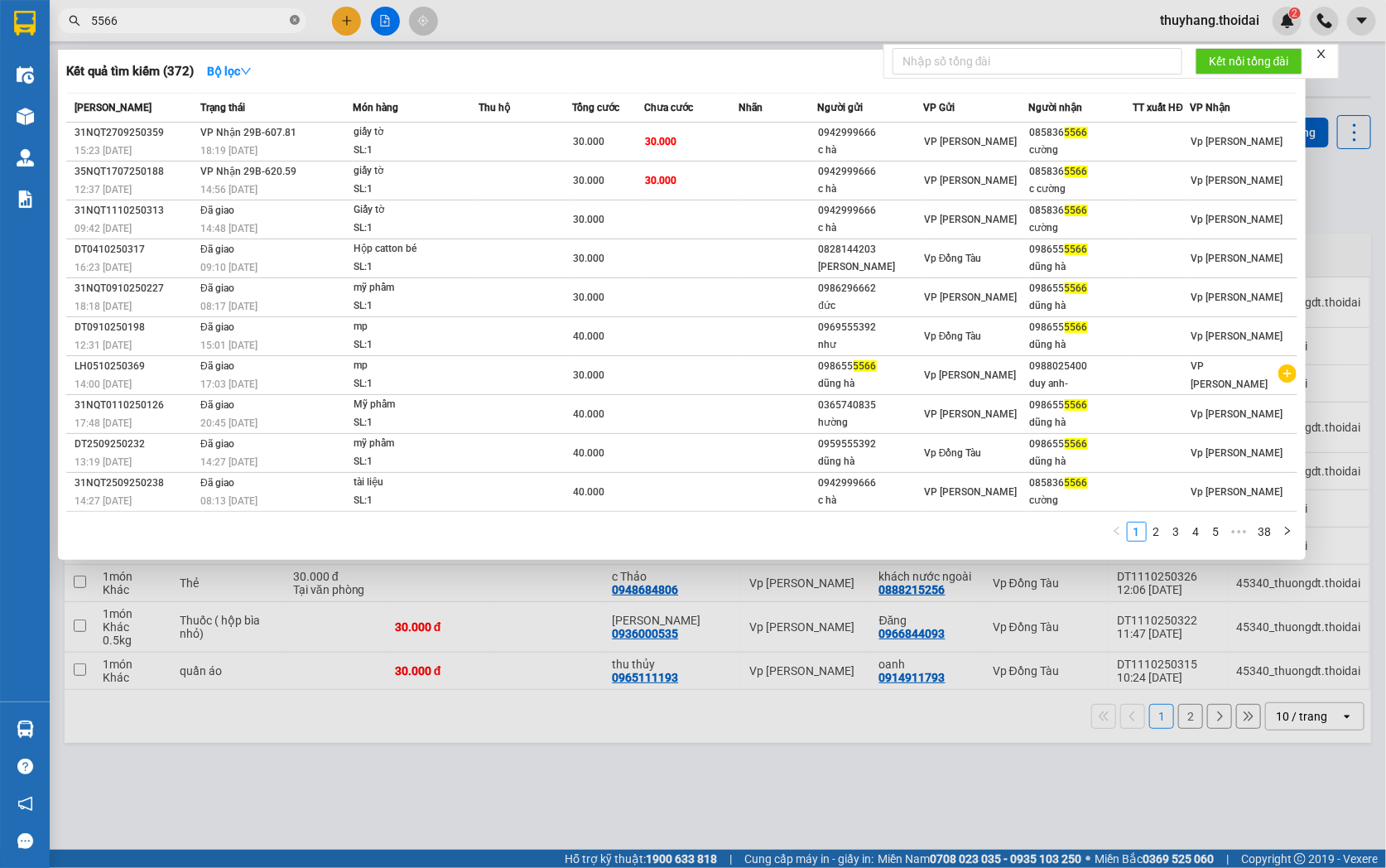
click at [296, 22] on icon "close-circle" at bounding box center [294, 19] width 10 height 10
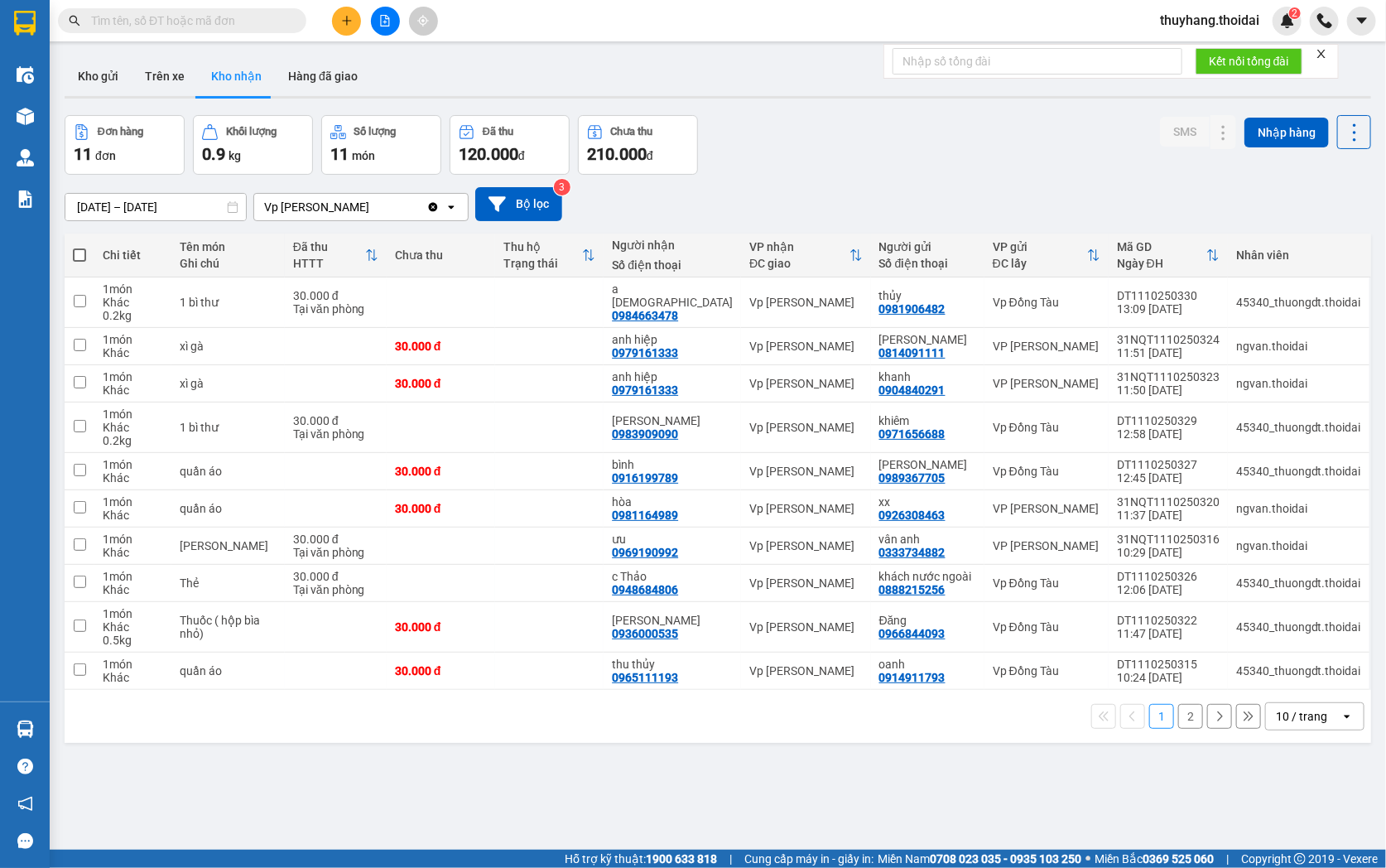
click at [205, 13] on input "text" at bounding box center [188, 20] width 195 height 18
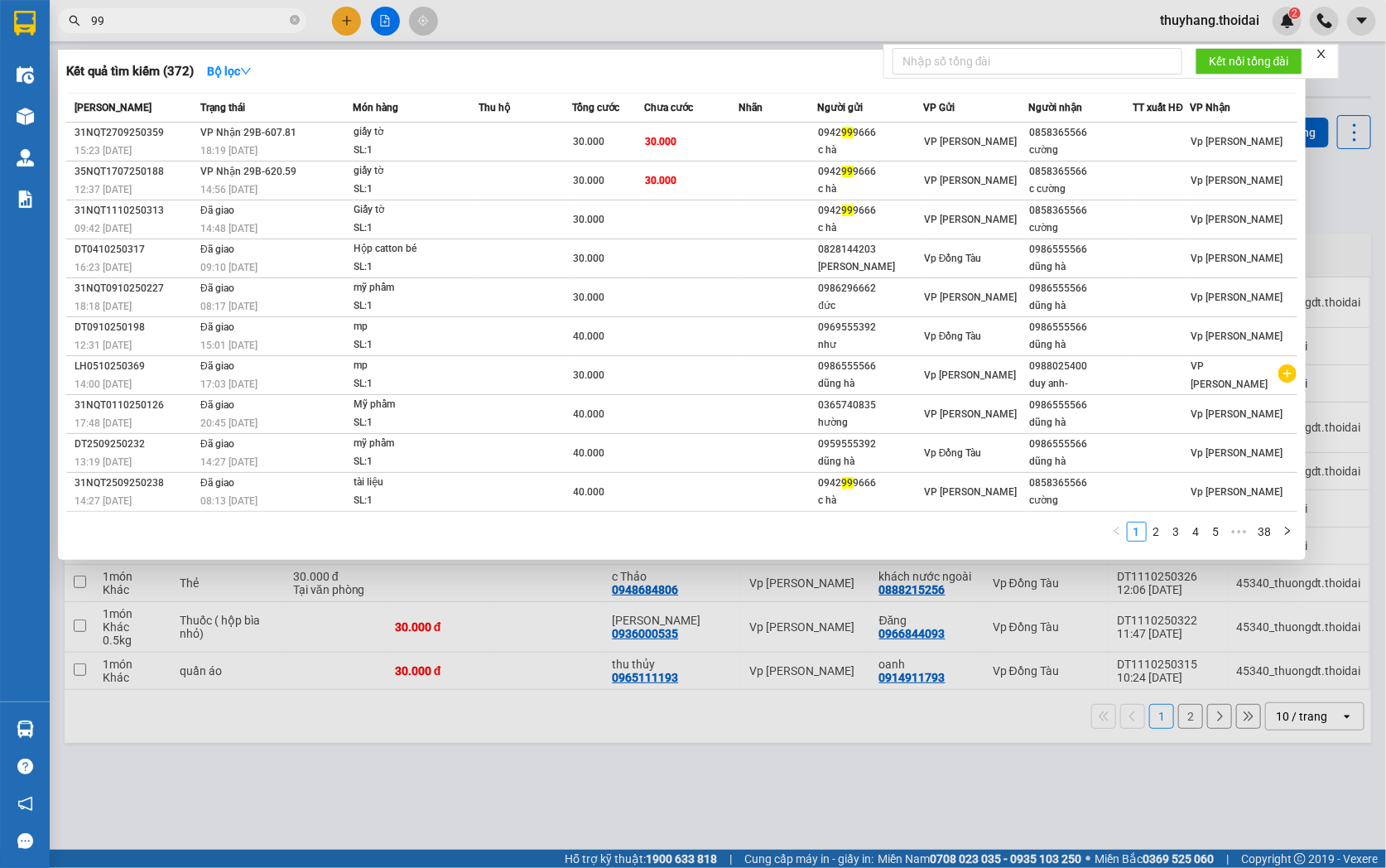
type input "9"
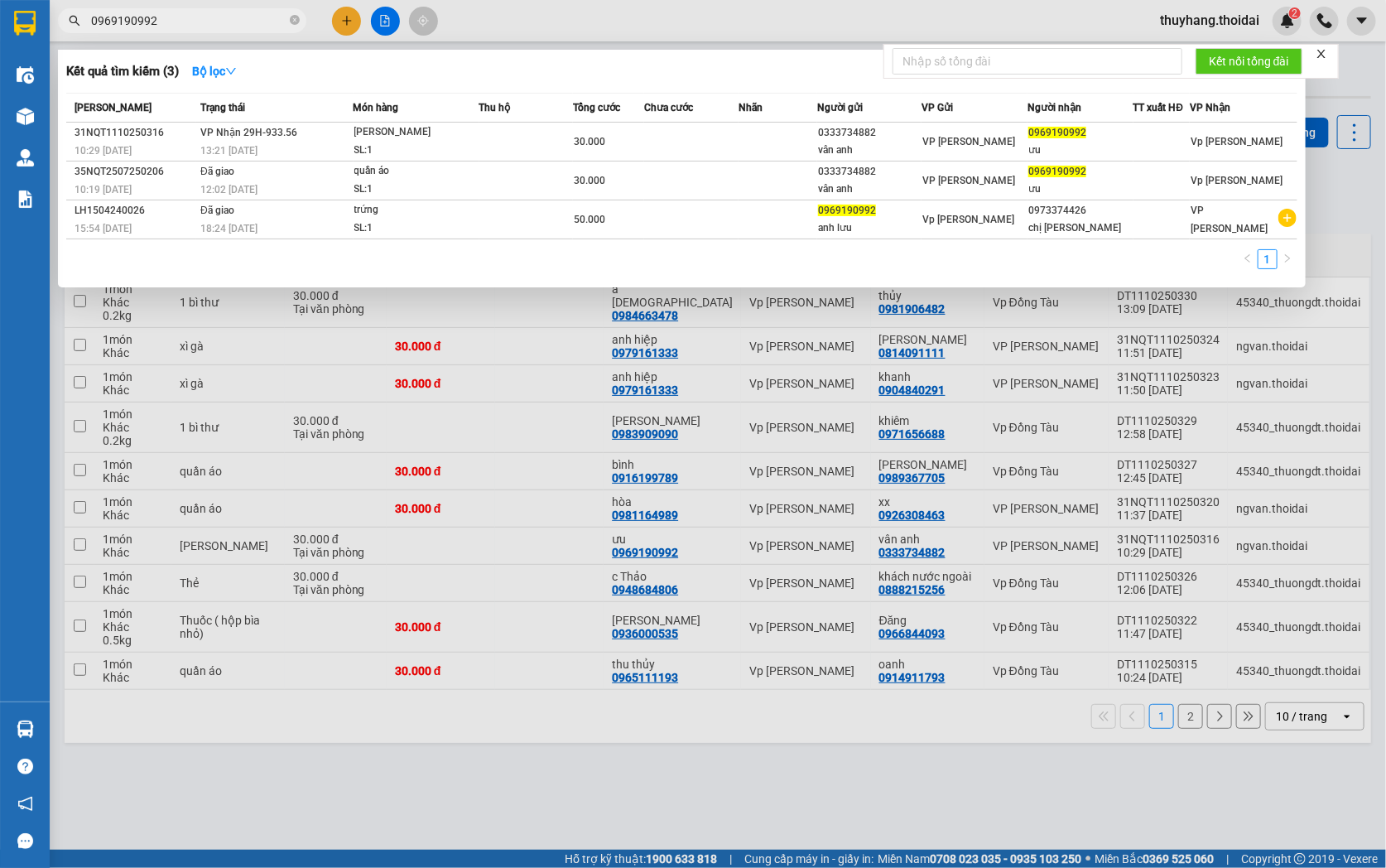
type input "0969190992"
click at [426, 135] on div "[PERSON_NAME]" at bounding box center [416, 132] width 124 height 18
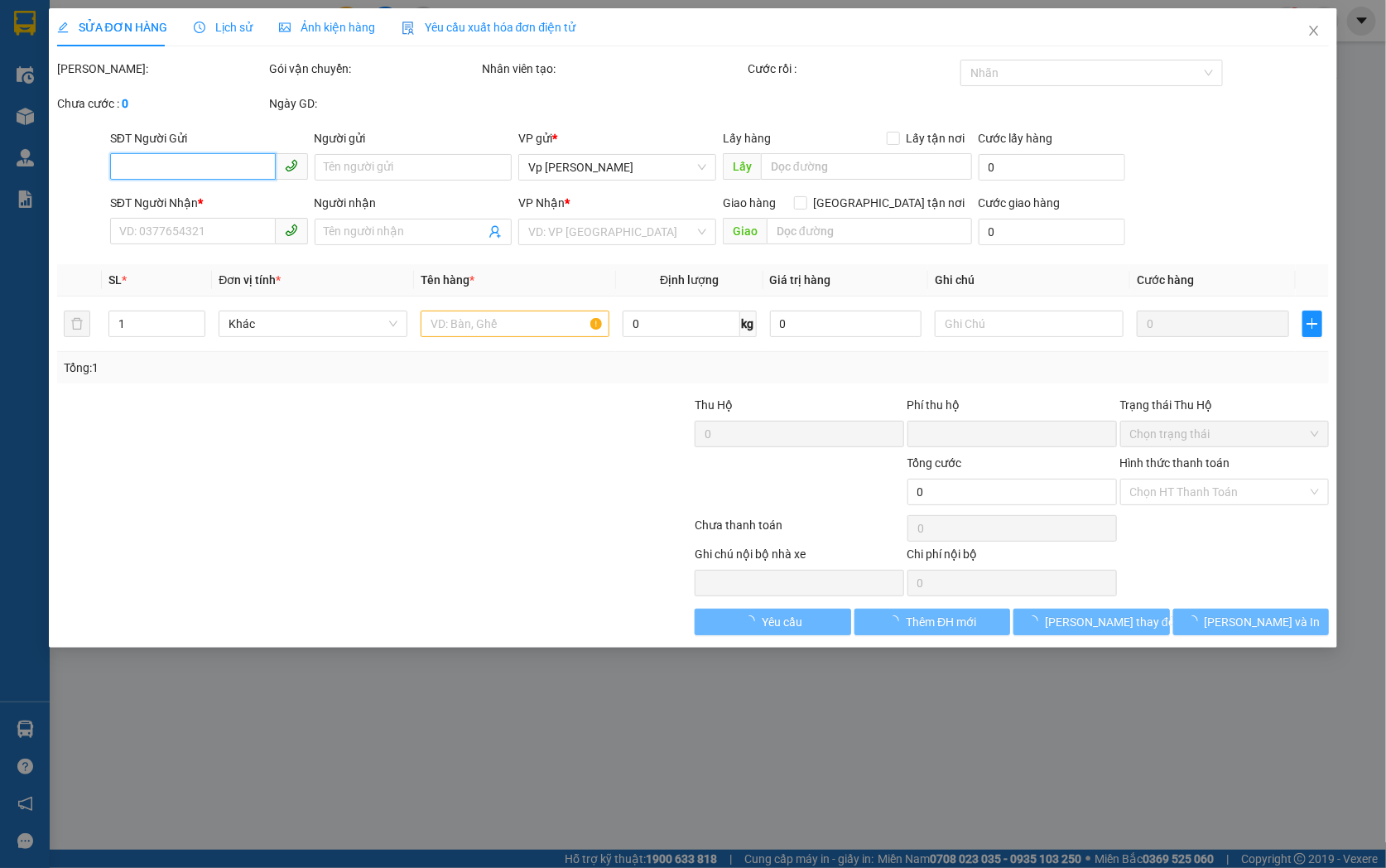
type input "0333734882"
type input "vân anh"
type input "0969190992"
type input "ưu"
type input "0"
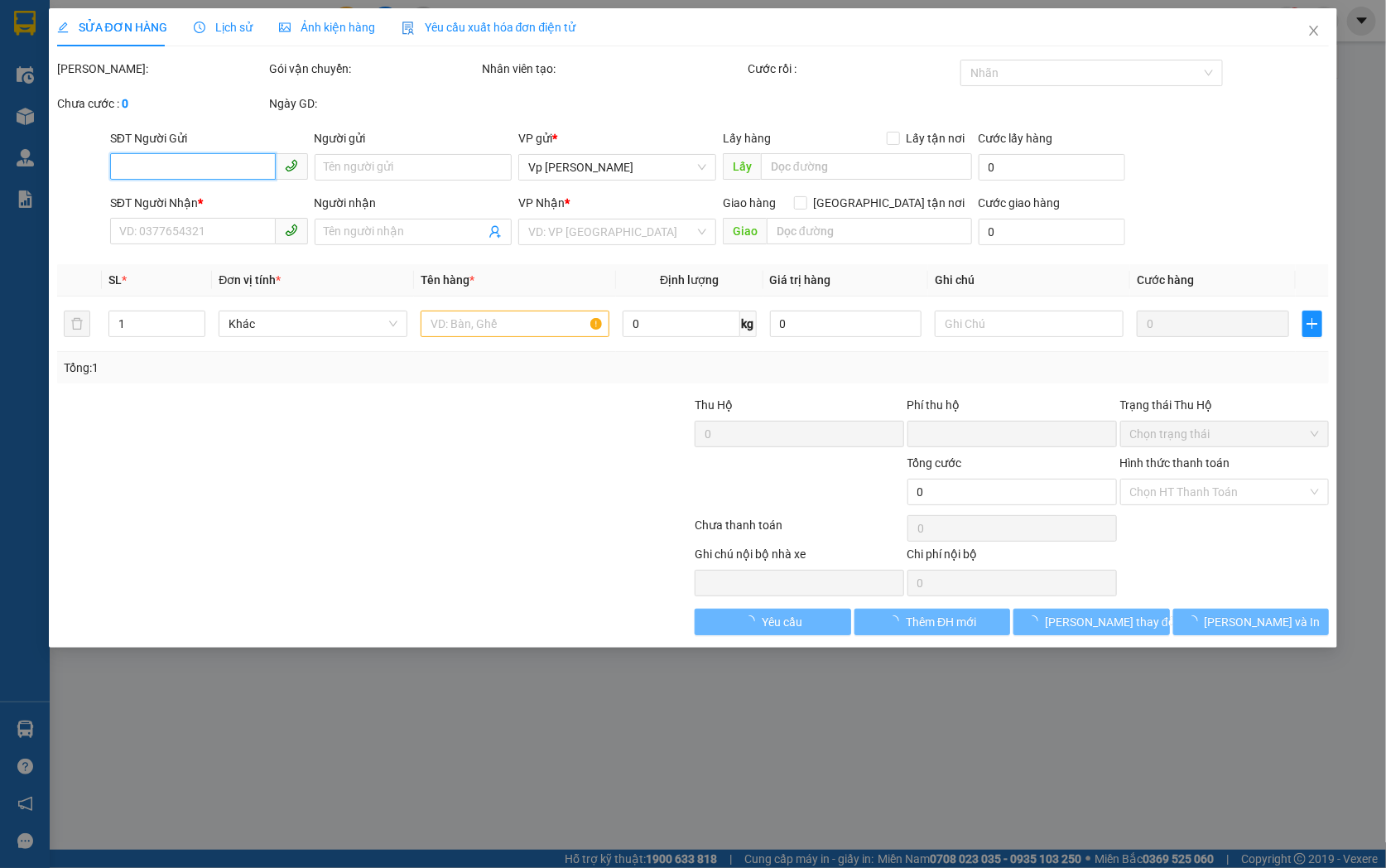
type input "30.000"
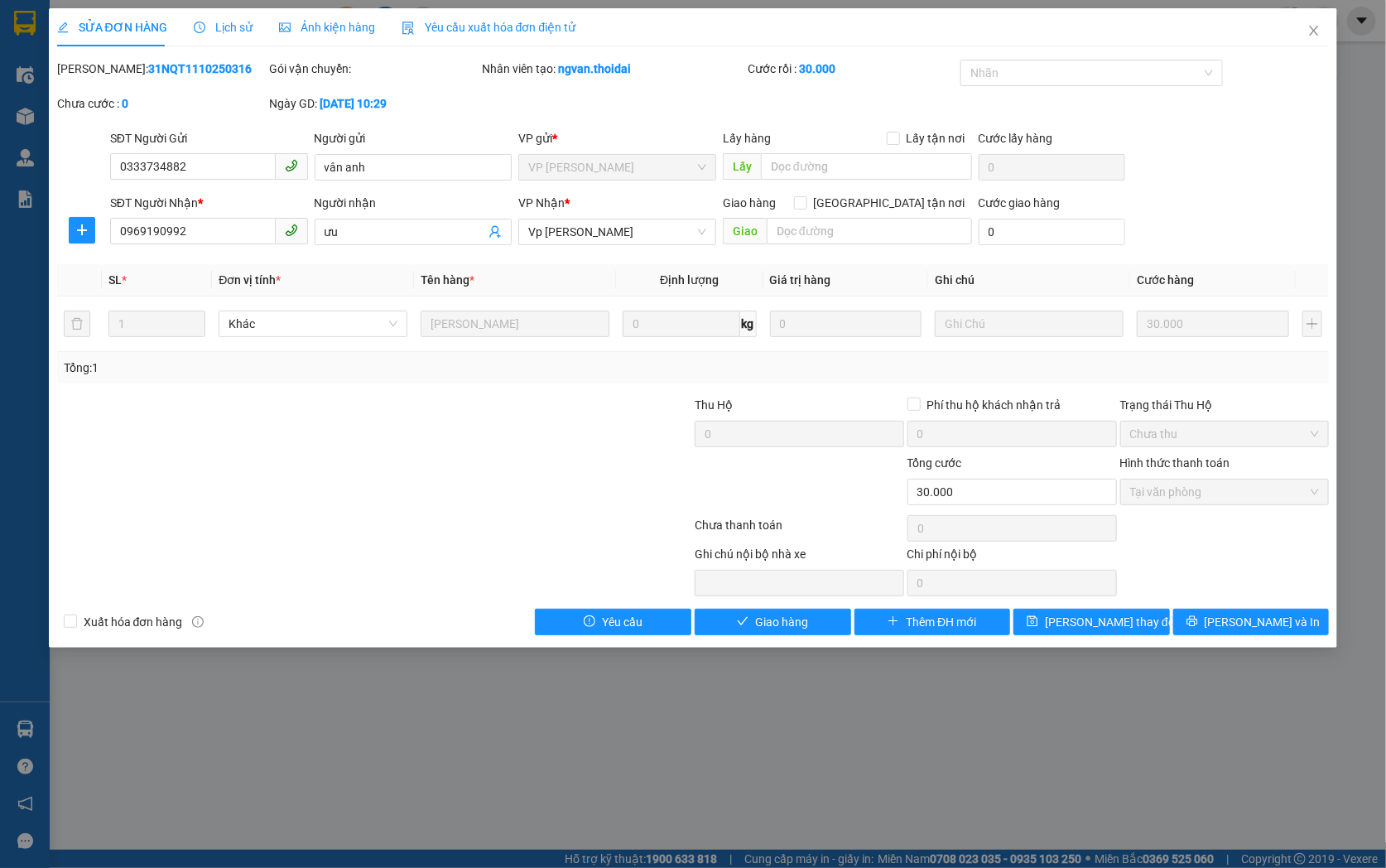
click at [773, 604] on div "Total Paid Fee 30.000 Total UnPaid Fee 0 Cash Collection Total Fee Mã ĐH: 31NQT…" at bounding box center [693, 347] width 1272 height 575
click at [774, 621] on span "Giao hàng" at bounding box center [781, 621] width 53 height 18
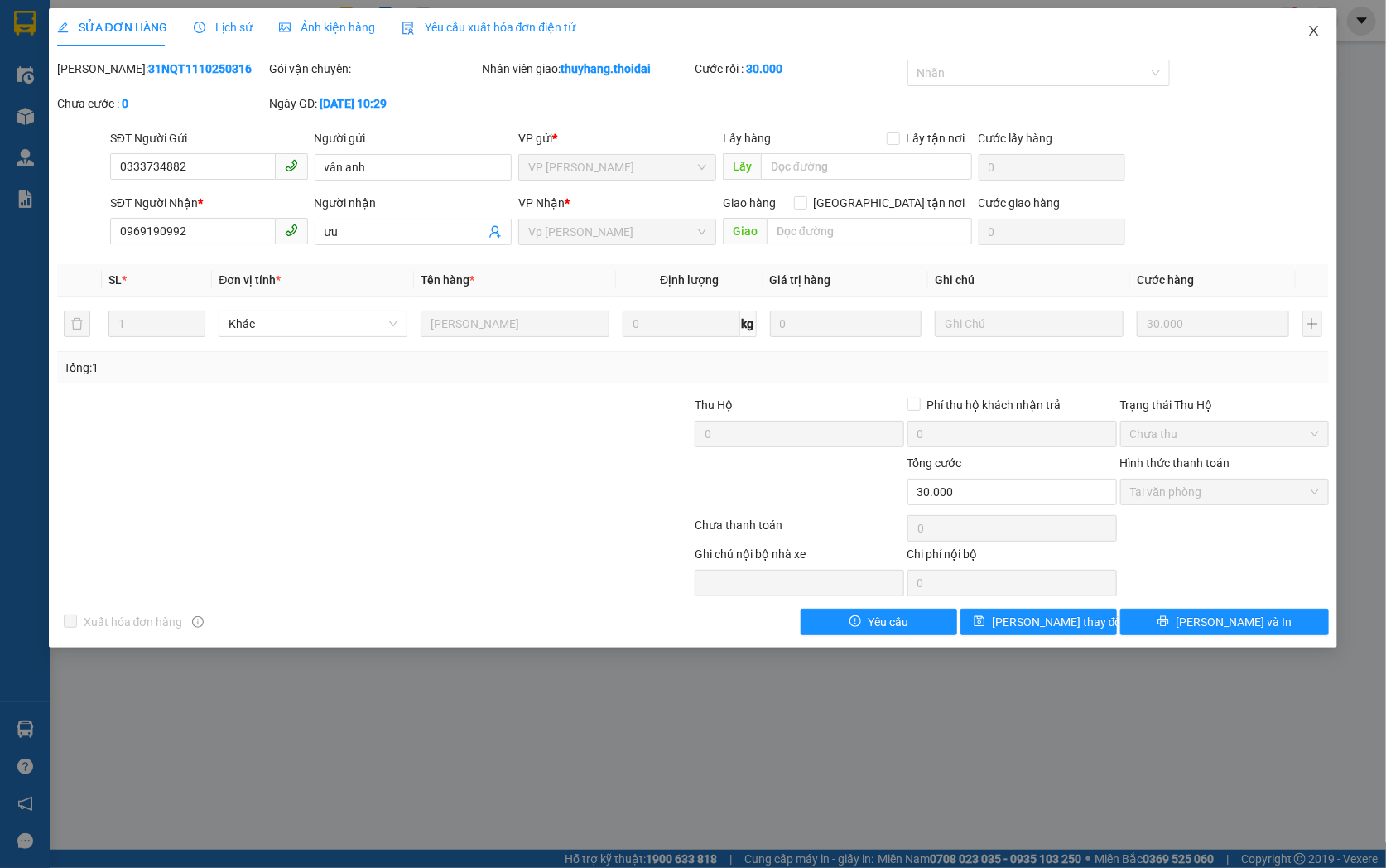
click at [1312, 35] on icon "close" at bounding box center [1314, 30] width 9 height 10
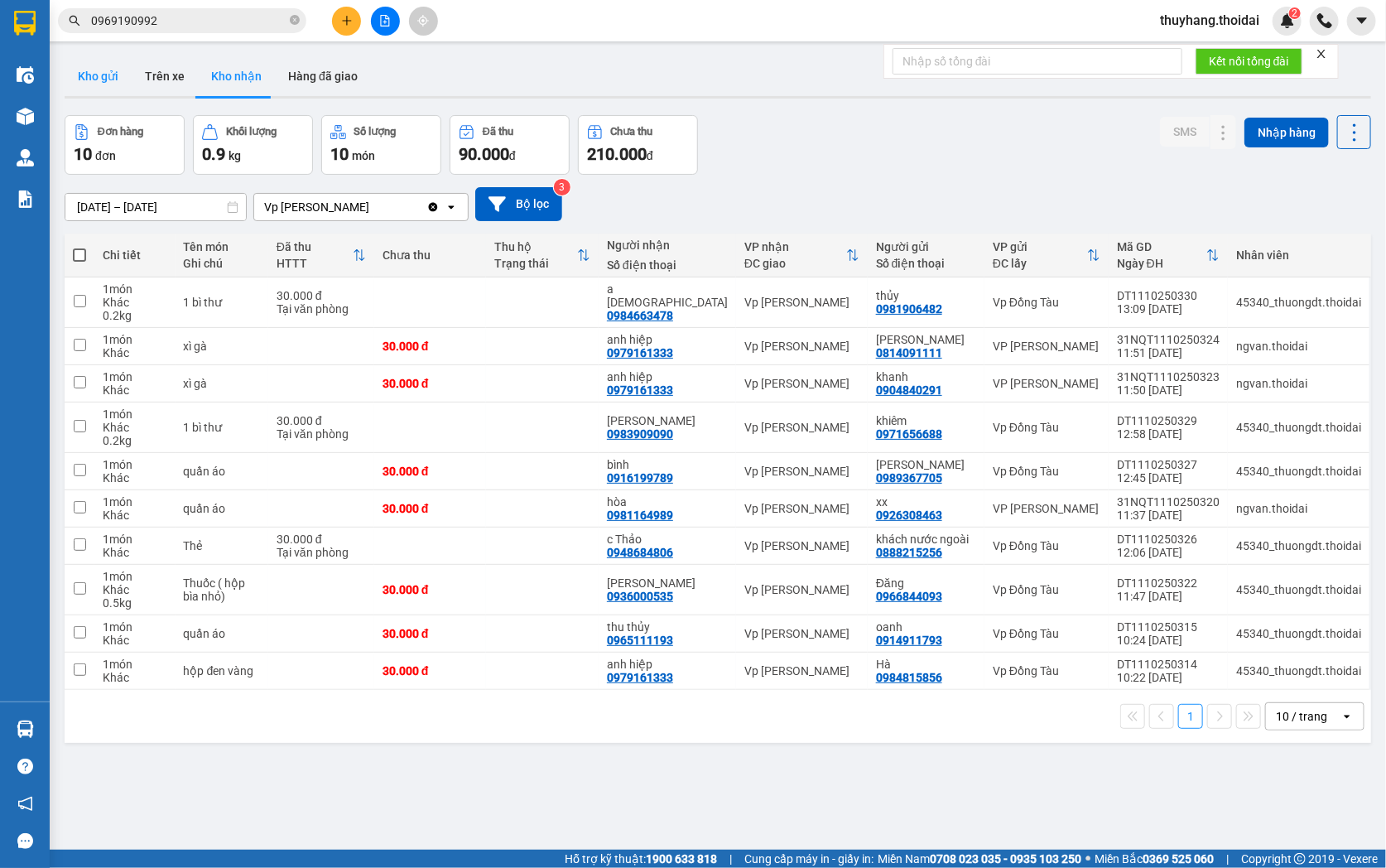
click at [95, 85] on button "Kho gửi" at bounding box center [97, 76] width 67 height 40
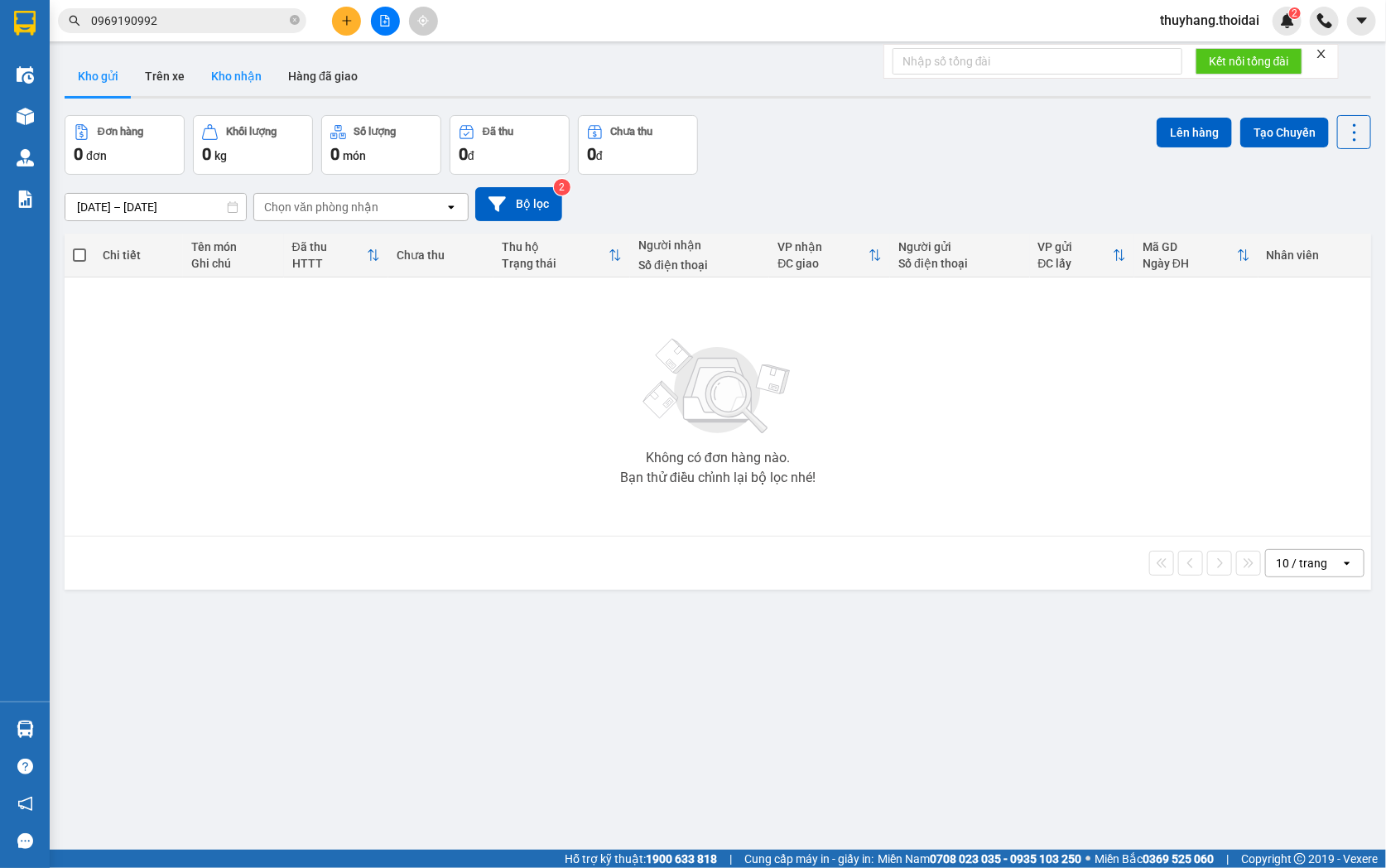
click at [250, 69] on button "Kho nhận" at bounding box center [236, 76] width 77 height 40
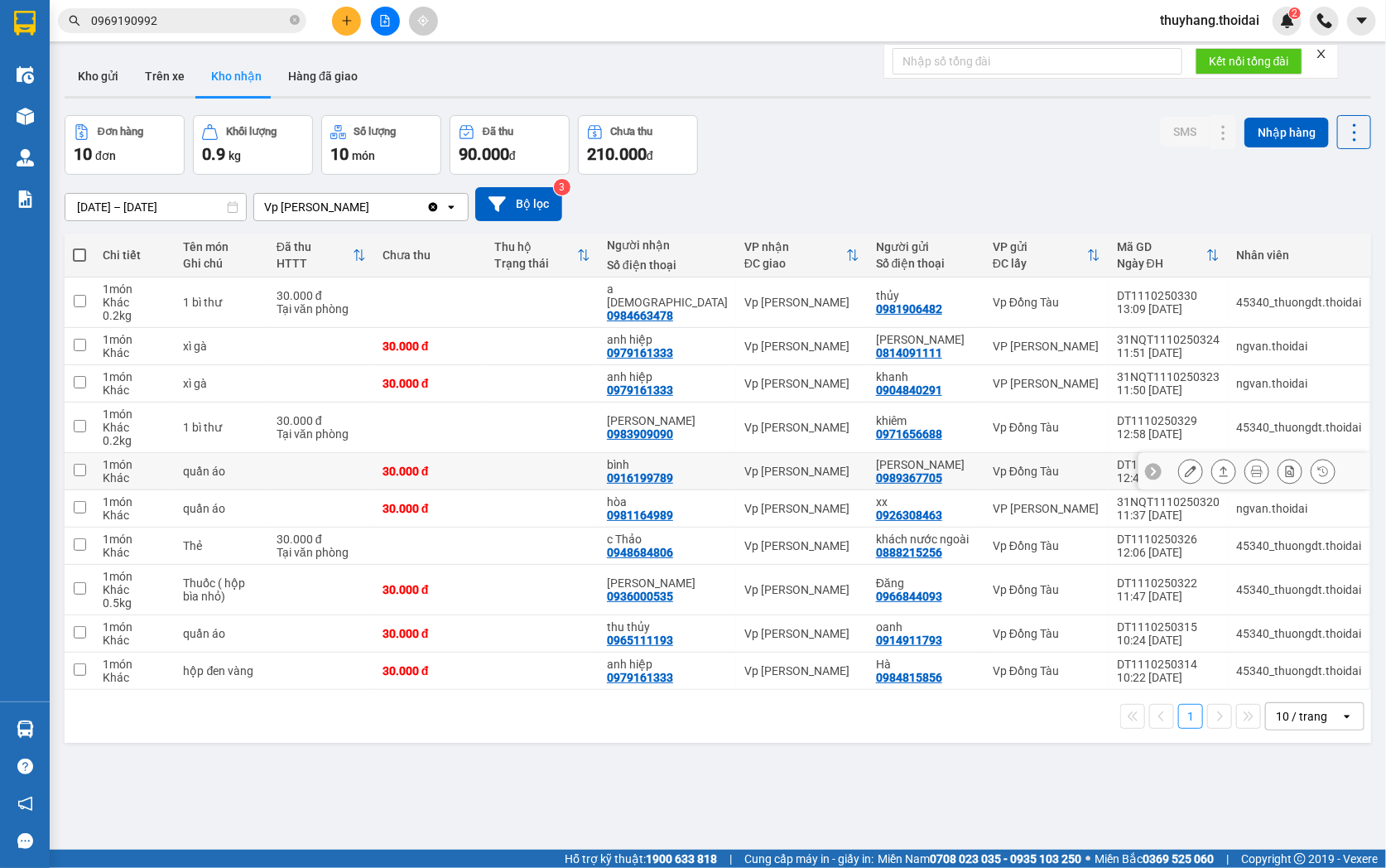
click at [594, 476] on td at bounding box center [542, 471] width 113 height 37
checkbox input "true"
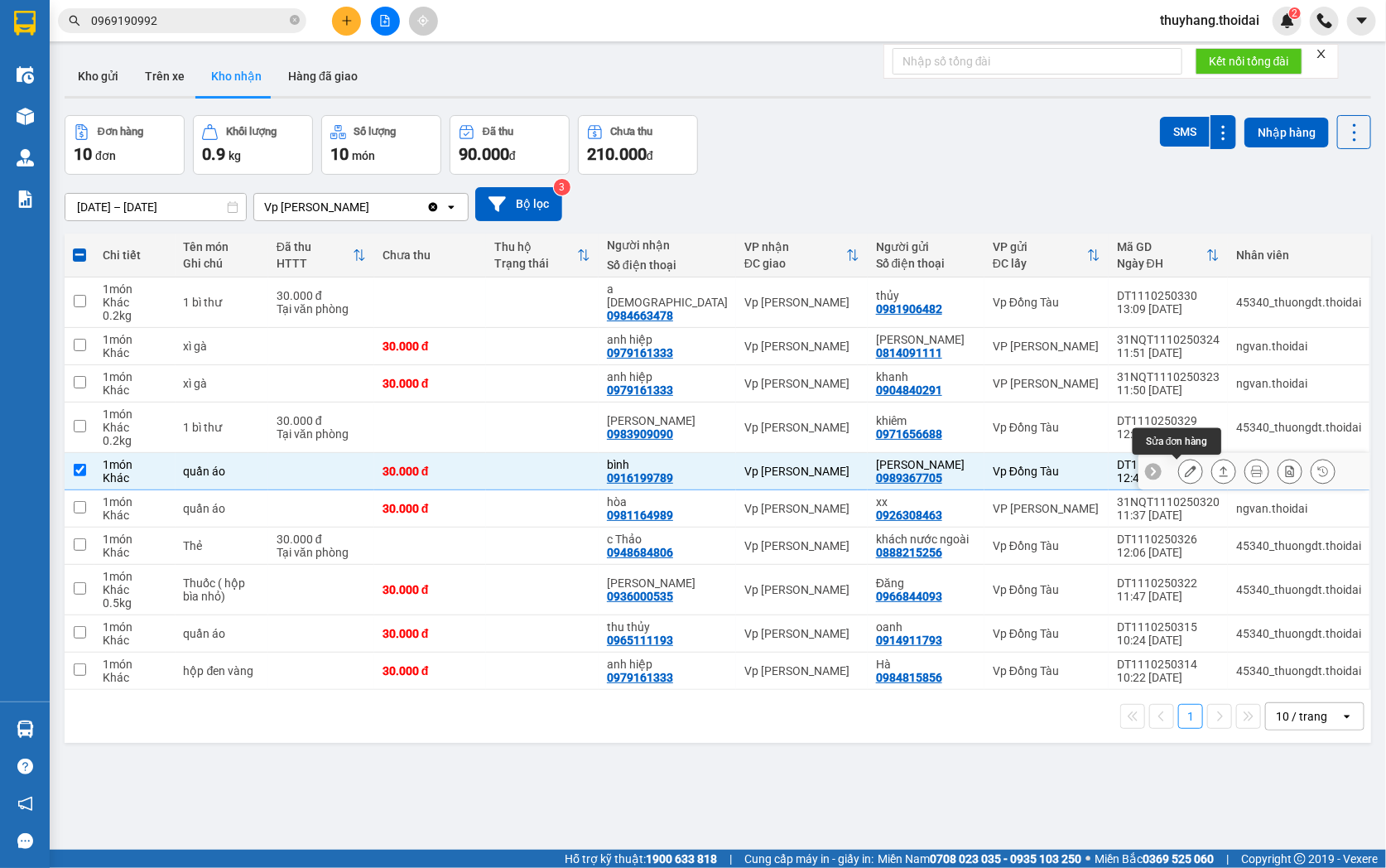
click at [1182, 474] on button at bounding box center [1190, 471] width 23 height 29
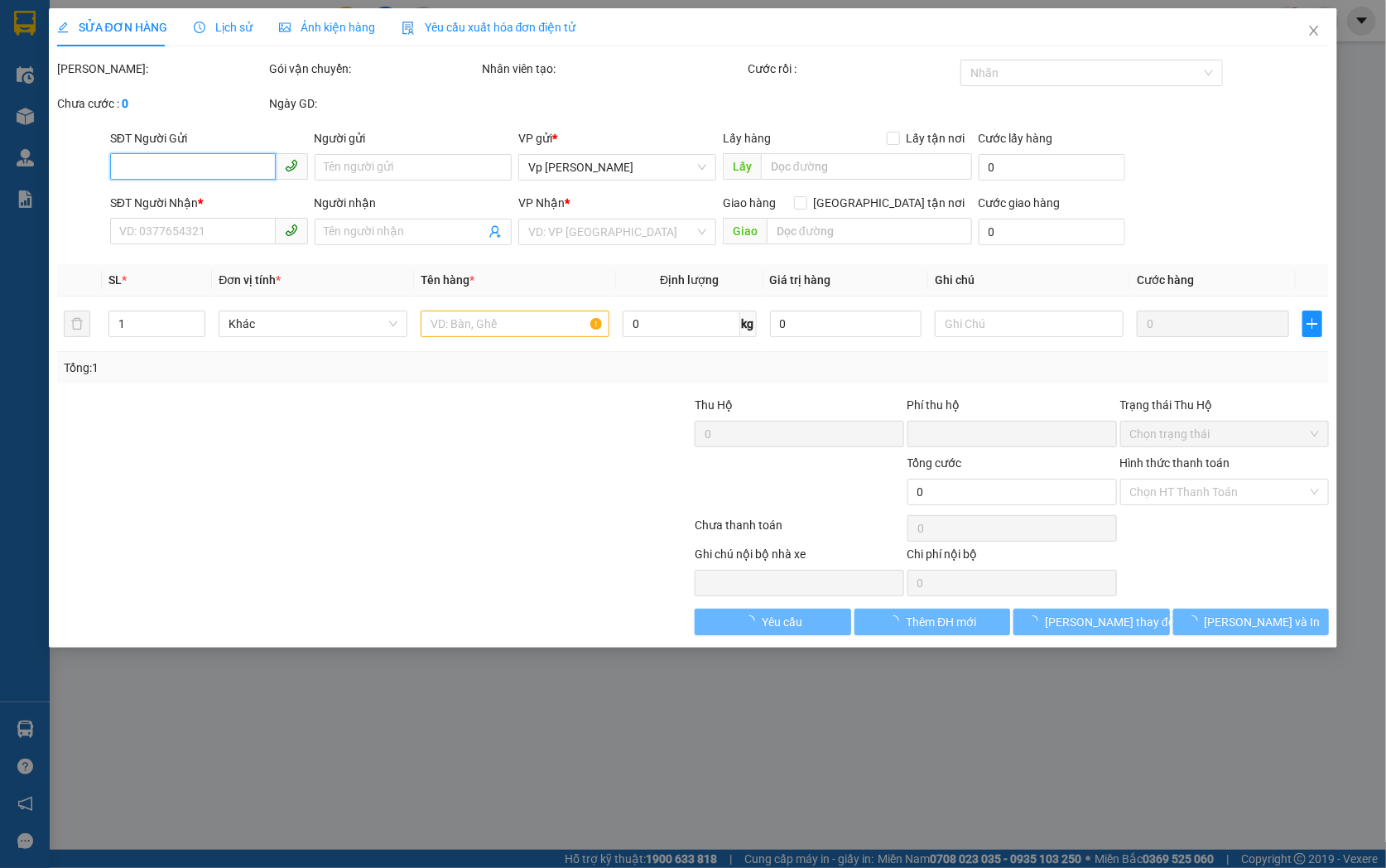
type input "0989367705"
type input "[PERSON_NAME]"
type input "0916199789"
type input "bình"
type input "0"
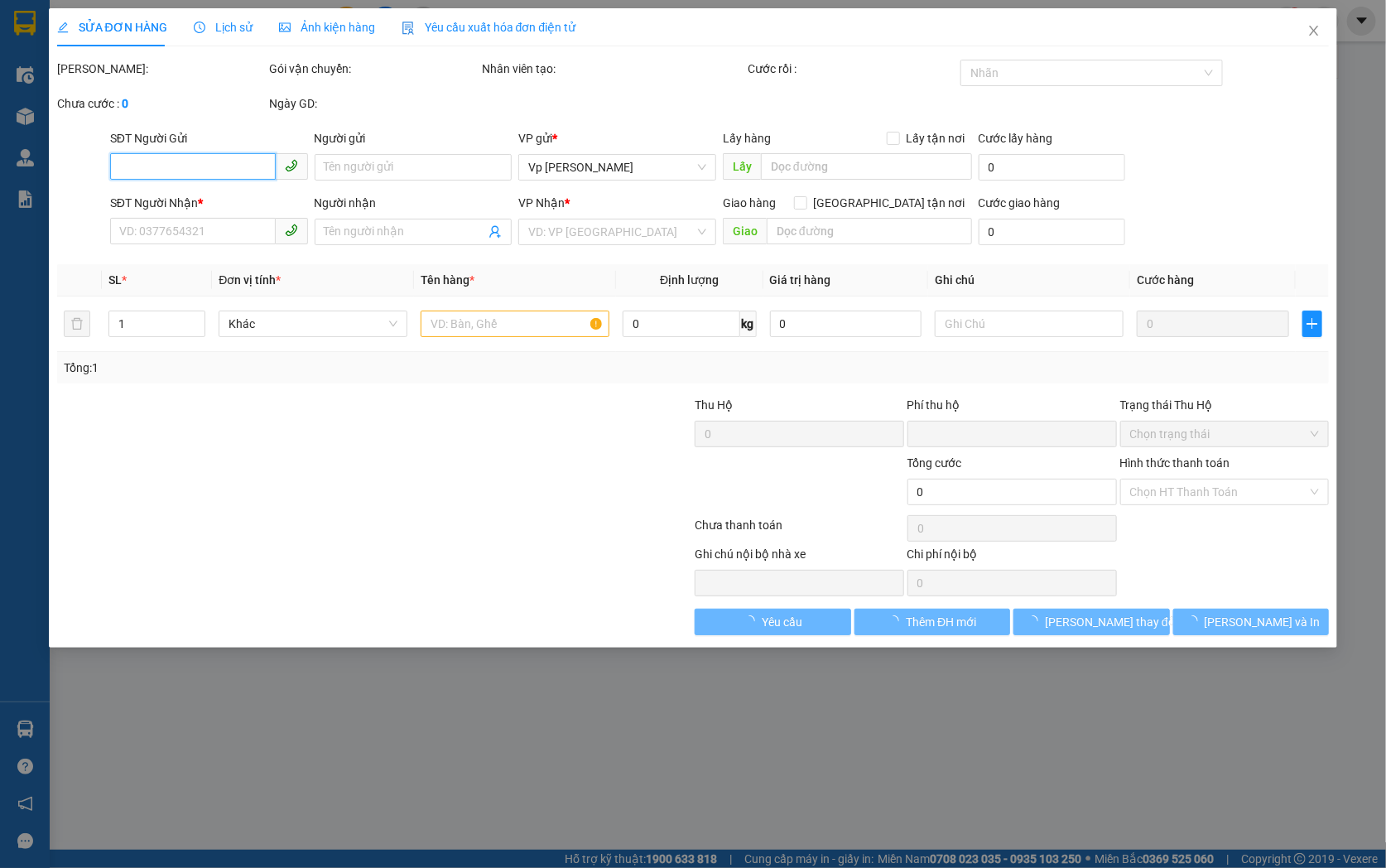
type input "30.000"
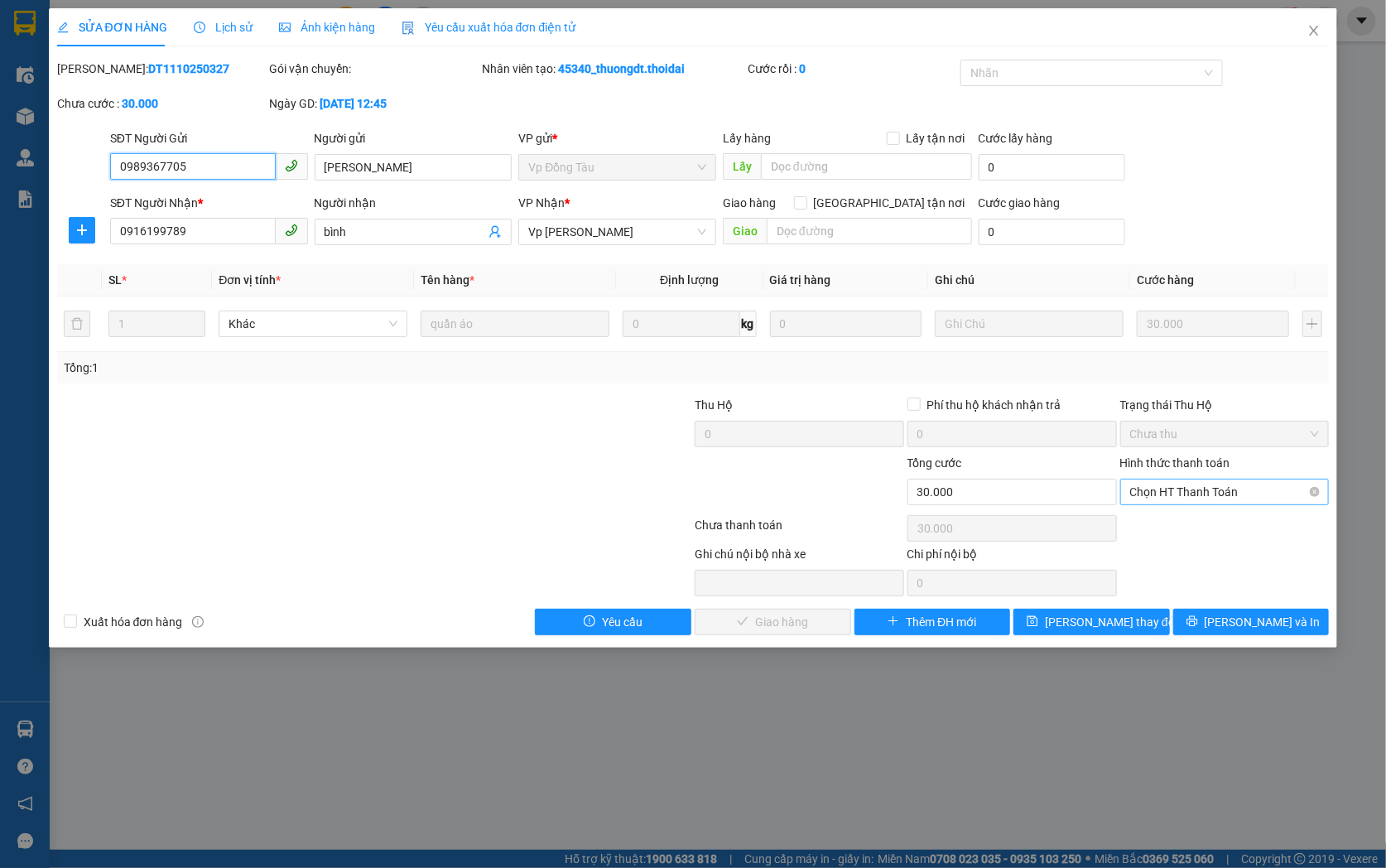
click at [1213, 497] on span "Chọn HT Thanh Toán" at bounding box center [1225, 491] width 189 height 25
click at [1203, 536] on div "Tại văn phòng" at bounding box center [1225, 525] width 209 height 27
type input "0"
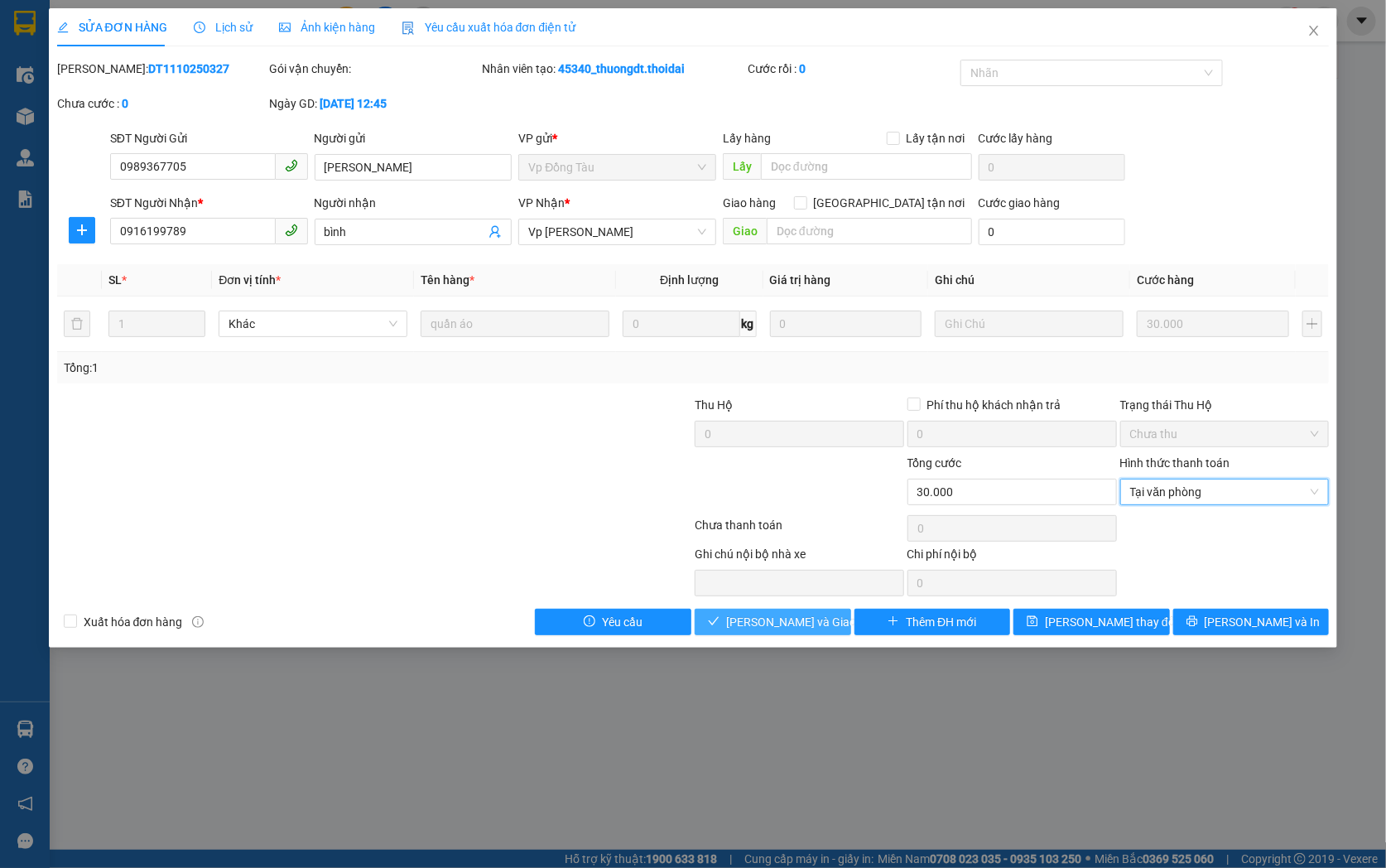
click at [774, 624] on span "[PERSON_NAME] và [PERSON_NAME] hàng" at bounding box center [805, 621] width 159 height 18
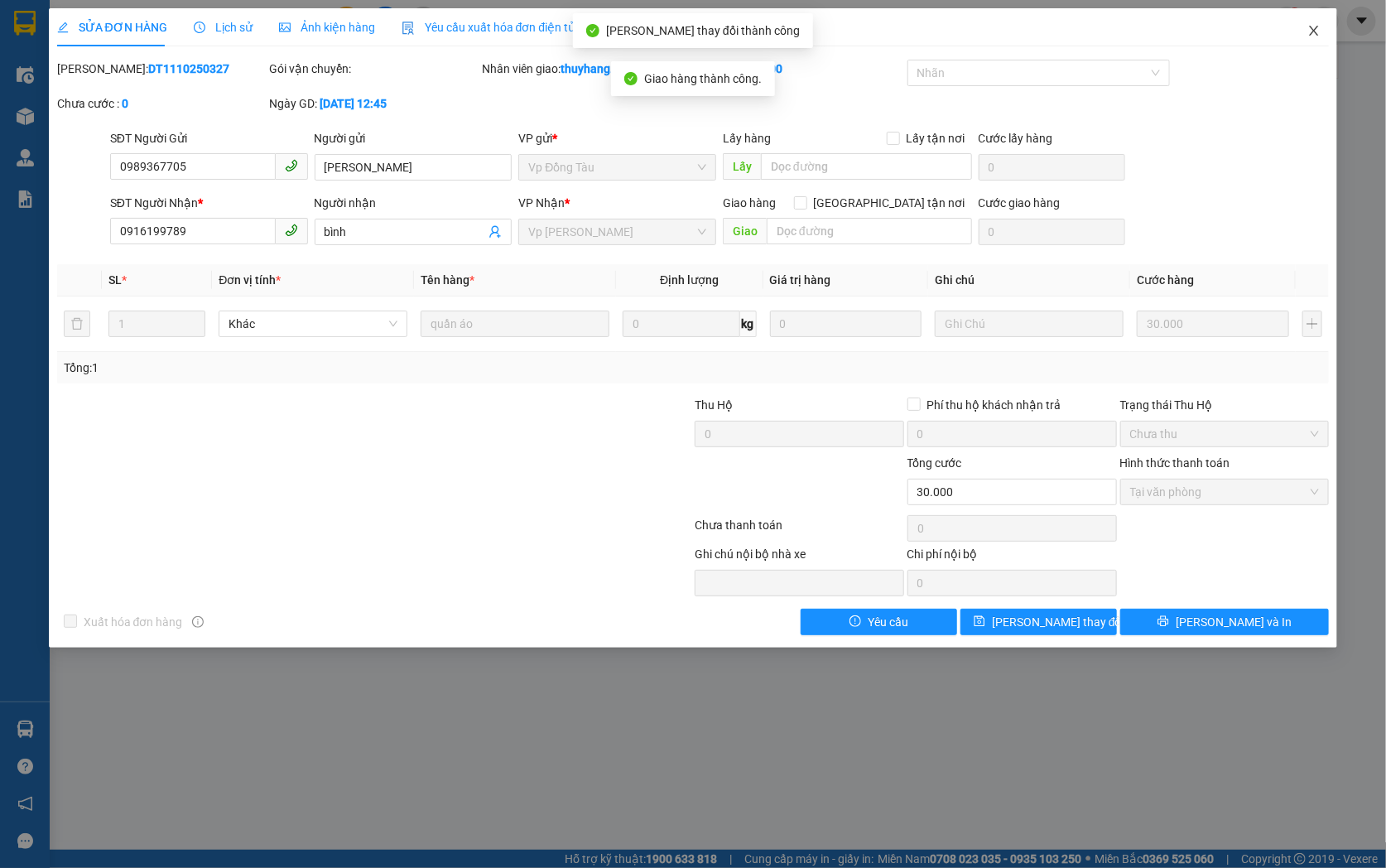
click at [1318, 31] on icon "close" at bounding box center [1313, 30] width 13 height 13
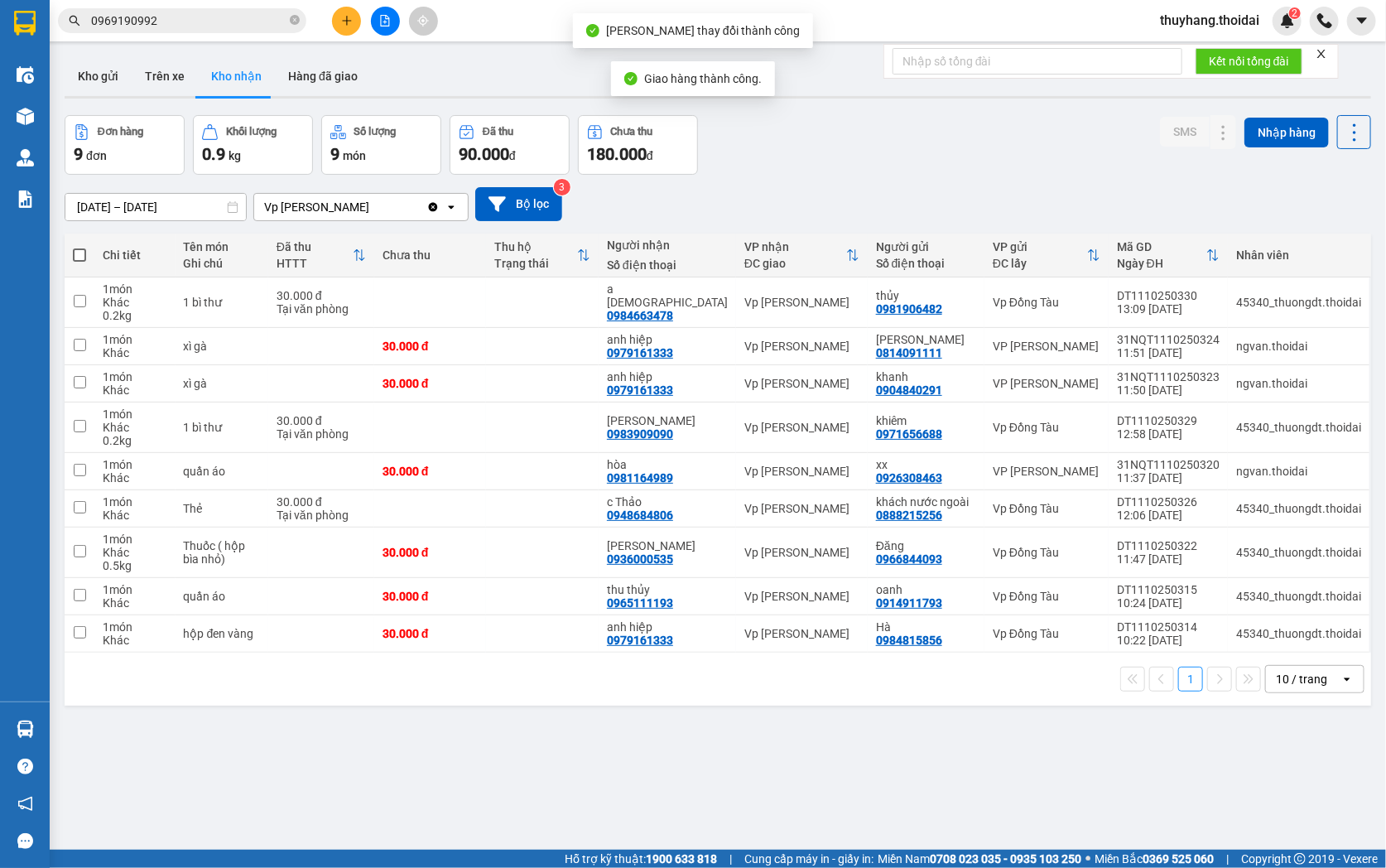
click at [242, 27] on input "0969190992" at bounding box center [188, 20] width 195 height 18
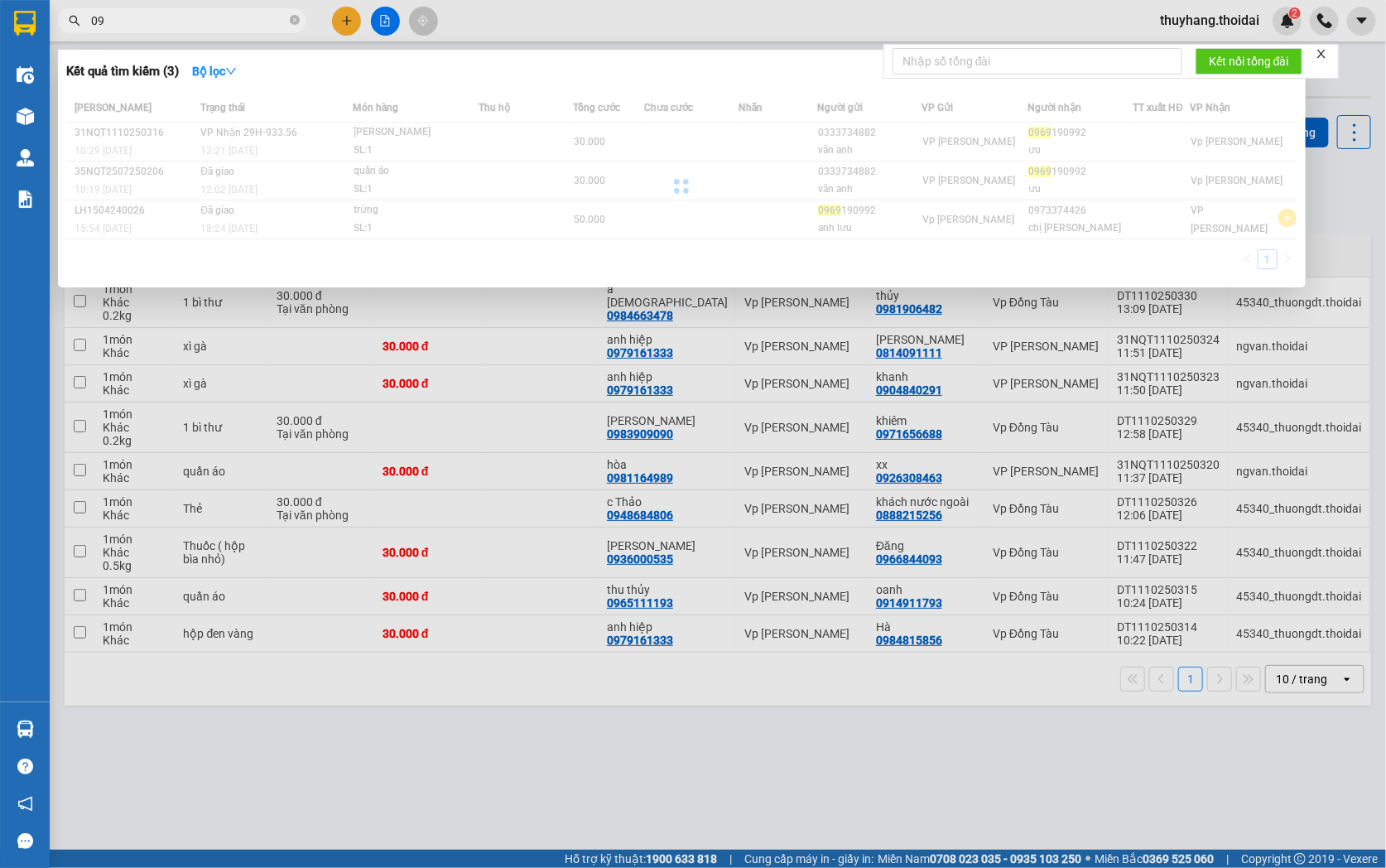
type input "0"
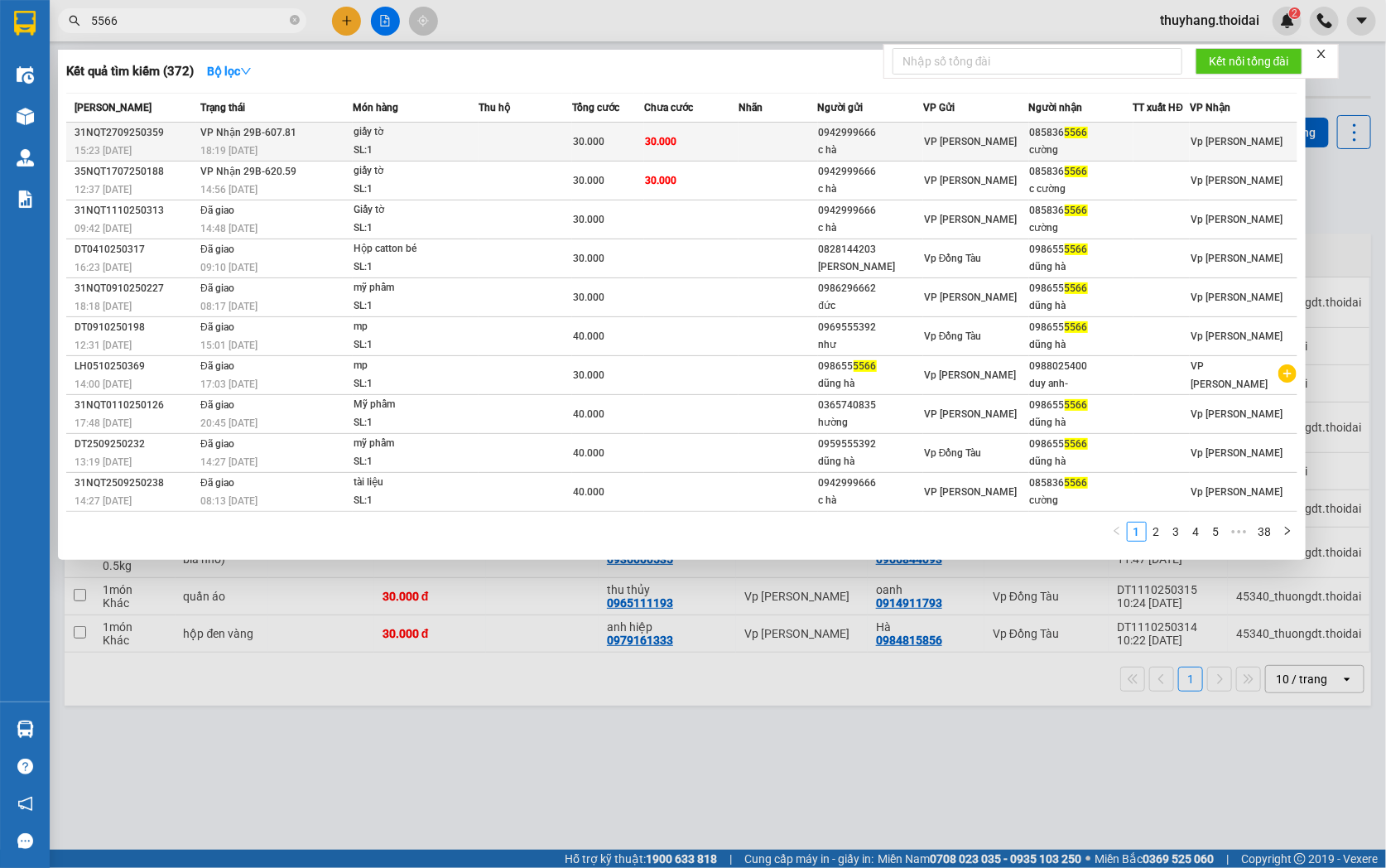
type input "5566"
click at [1176, 137] on div at bounding box center [1162, 142] width 56 height 17
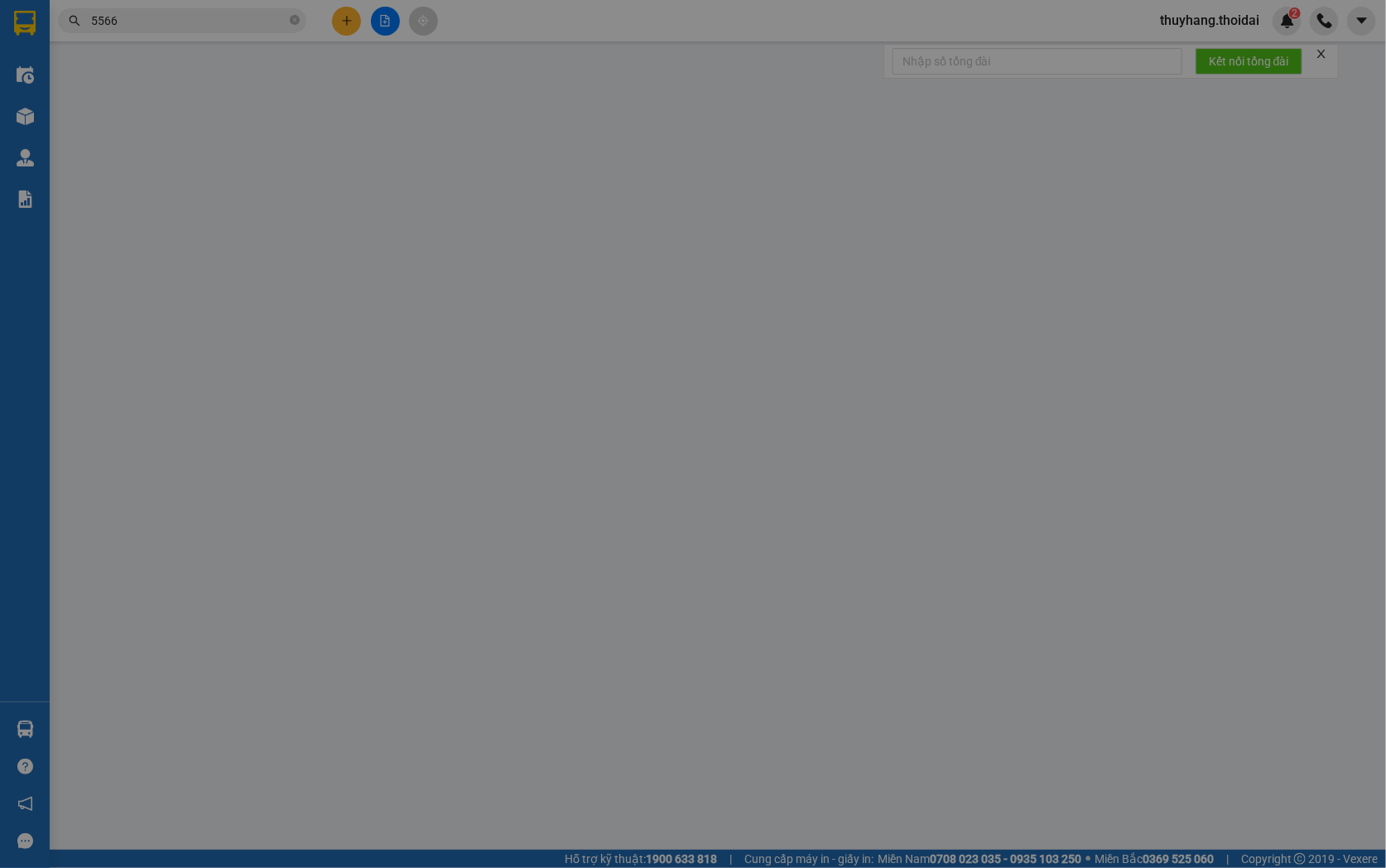
type input "0942999666"
type input "c hà"
type input "0858365566"
type input "cường"
type input "0"
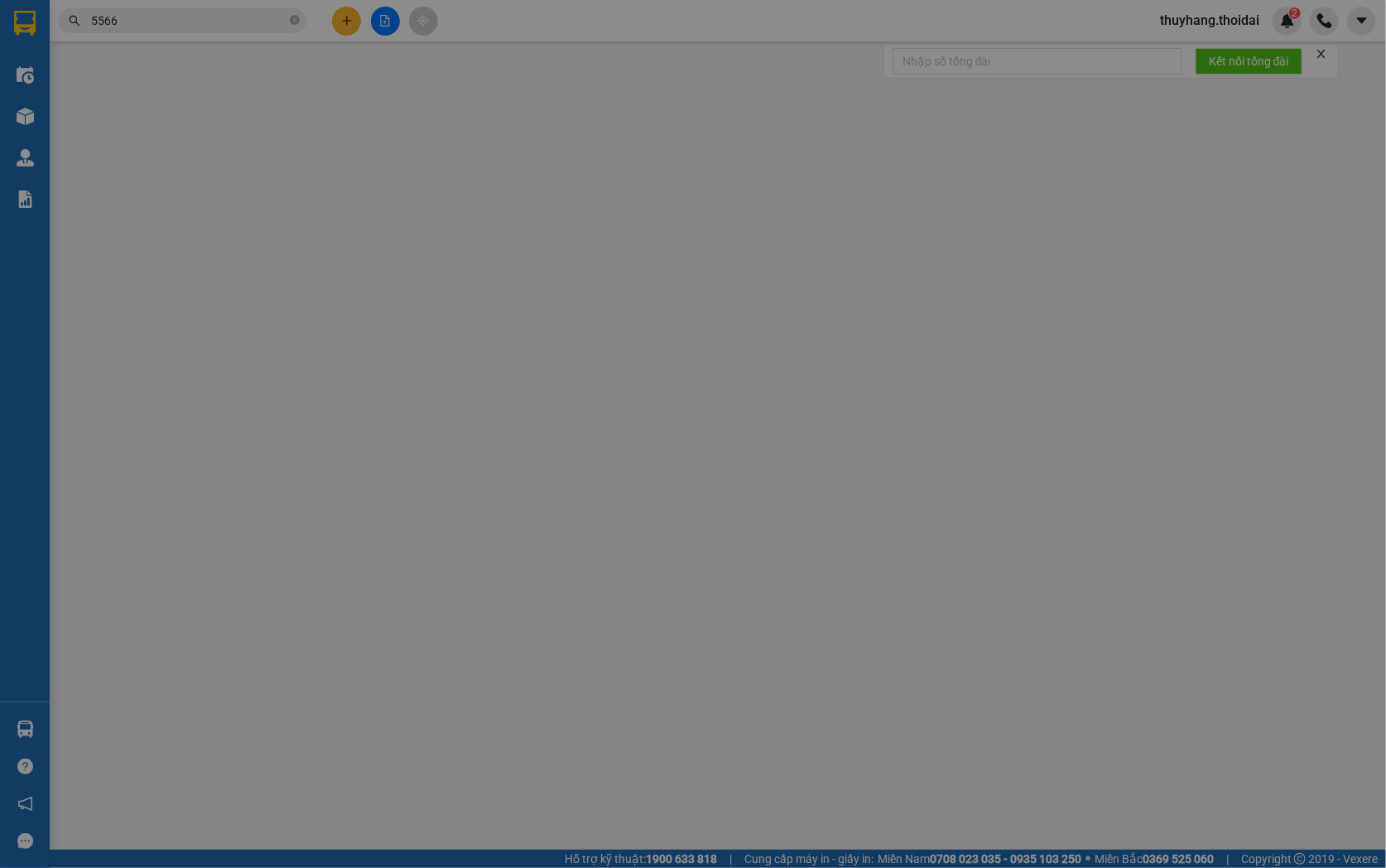
type input "30.000"
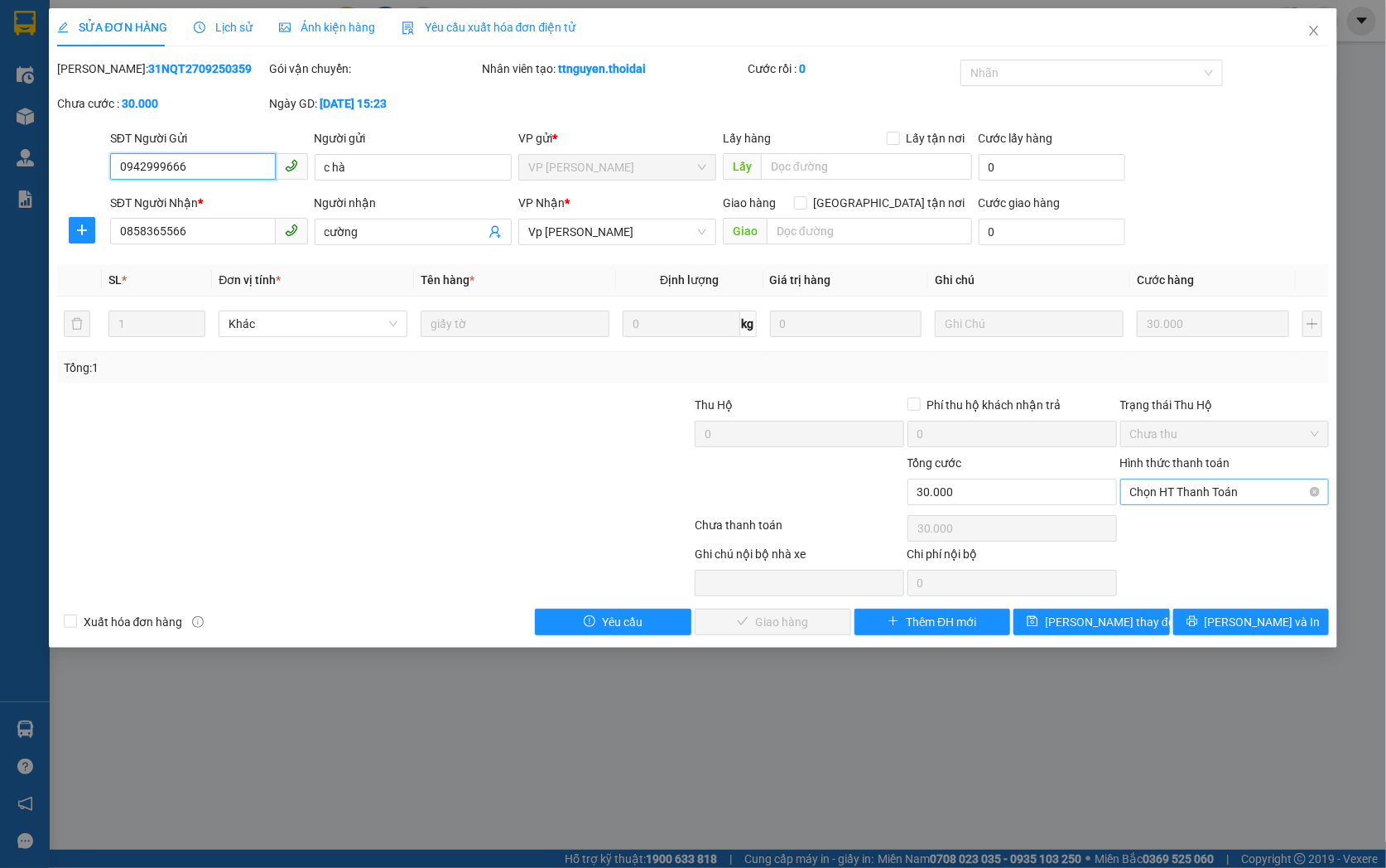
drag, startPoint x: 1230, startPoint y: 491, endPoint x: 1231, endPoint y: 502, distance: 11.0
click at [1230, 494] on span "Chọn HT Thanh Toán" at bounding box center [1225, 491] width 189 height 25
click at [1221, 527] on div "Tại văn phòng" at bounding box center [1225, 524] width 189 height 18
type input "0"
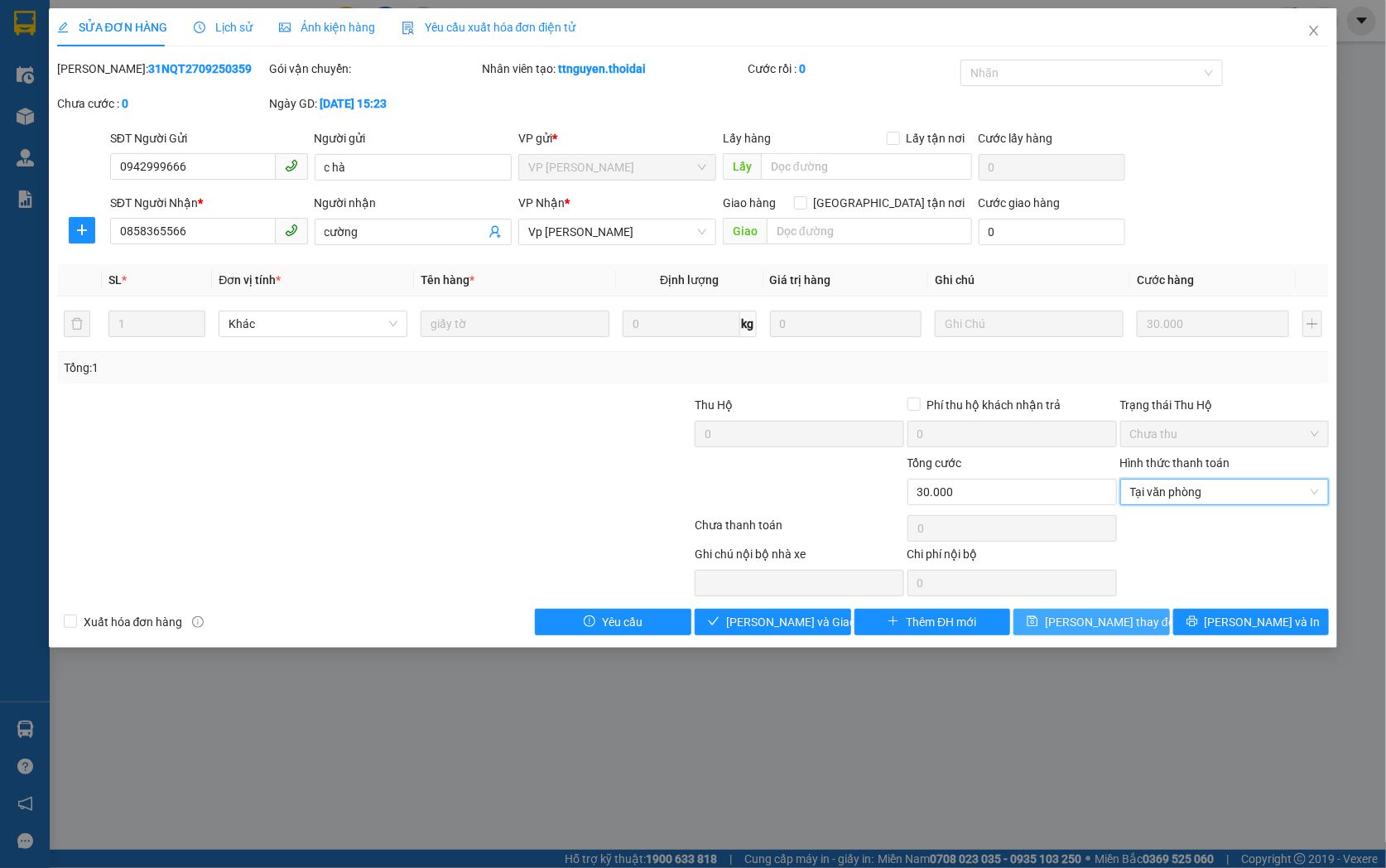
click at [1119, 623] on span "[PERSON_NAME] đổi" at bounding box center [1111, 621] width 133 height 18
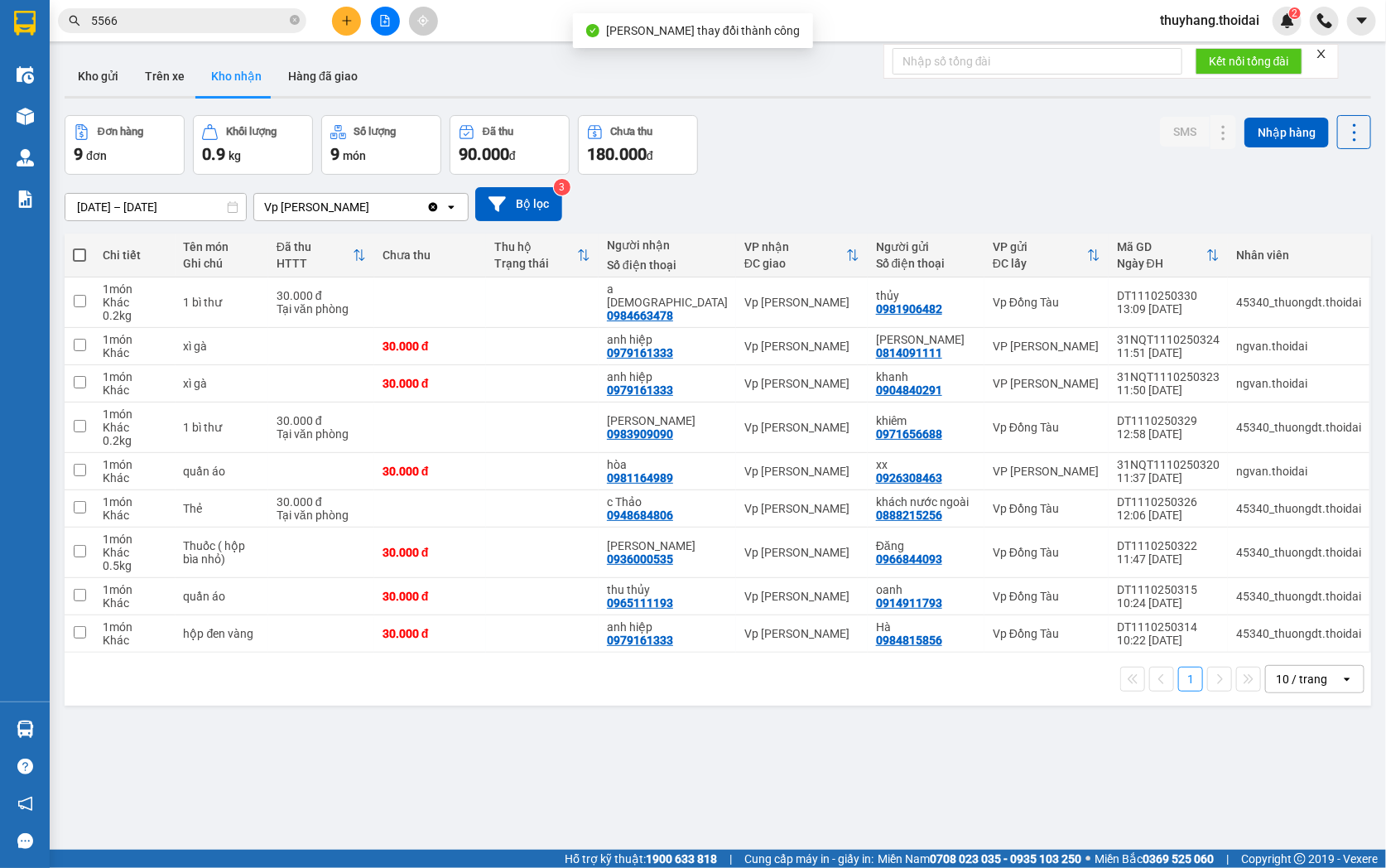
click at [225, 28] on input "5566" at bounding box center [188, 20] width 195 height 18
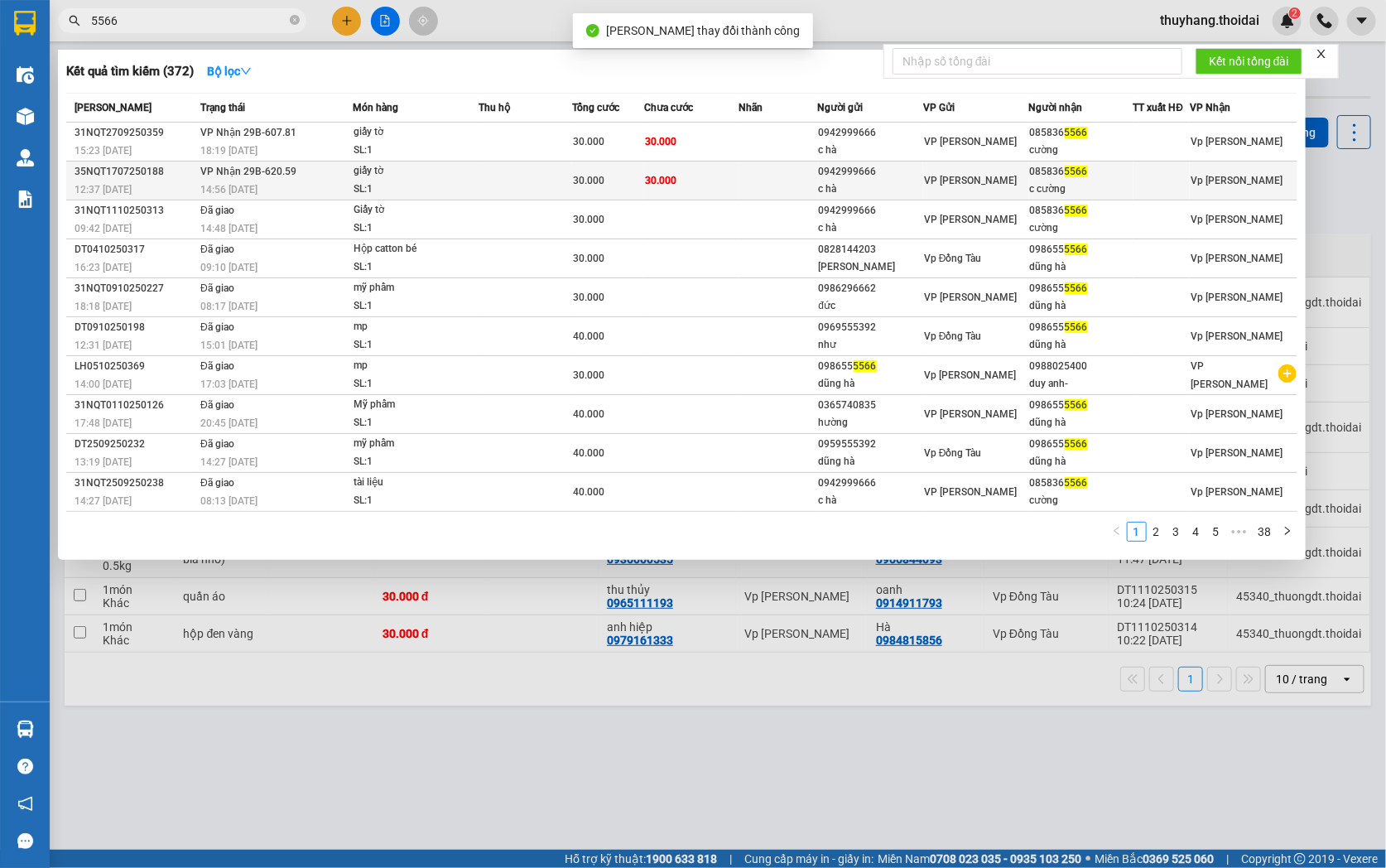
click at [730, 187] on td "30.000" at bounding box center [691, 181] width 95 height 39
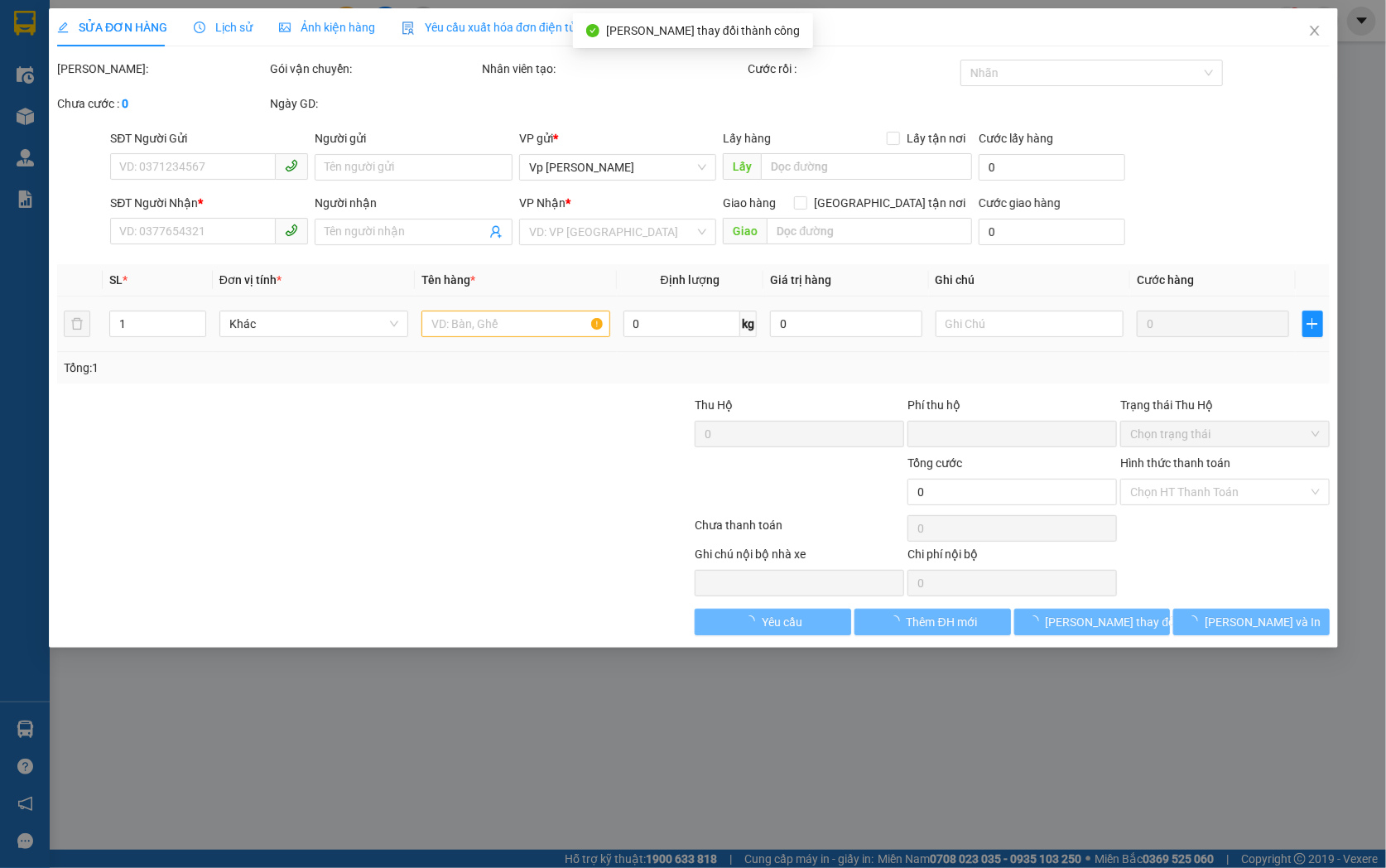
type input "0942999666"
type input "c hà"
type input "0858365566"
type input "c cường"
type input "0"
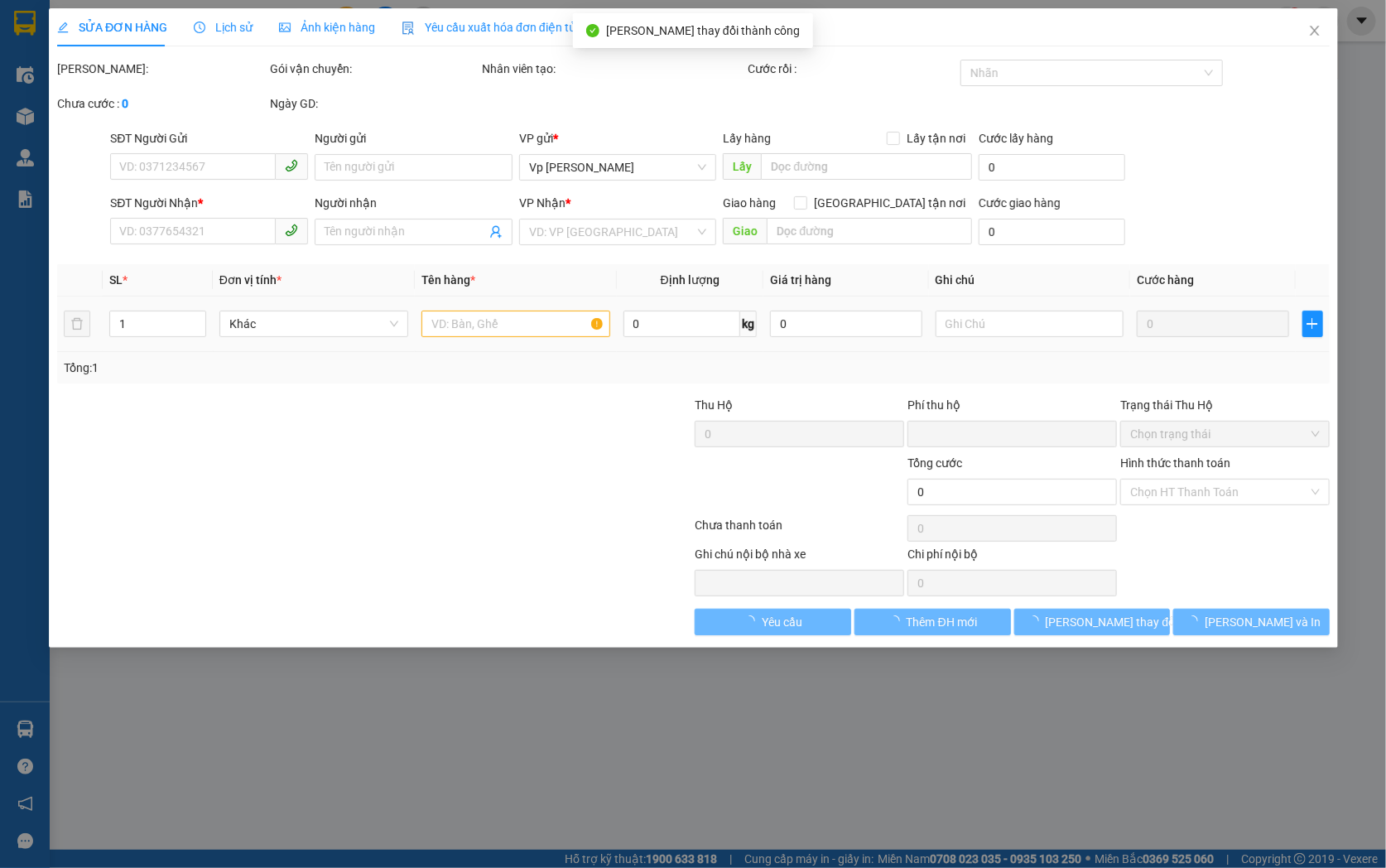
type input "30.000"
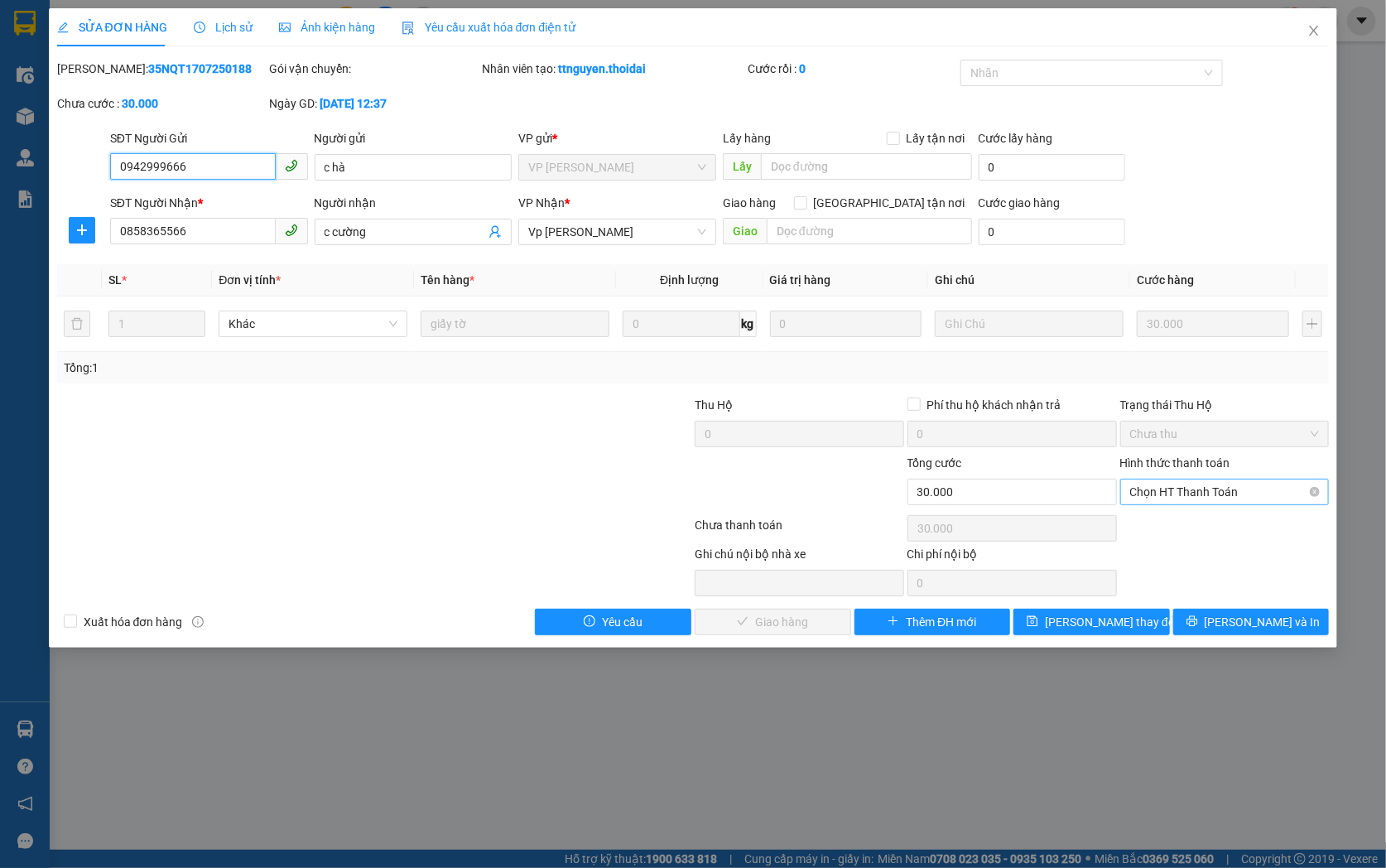
click at [1230, 490] on span "Chọn HT Thanh Toán" at bounding box center [1225, 491] width 189 height 25
click at [1230, 529] on div "Tại văn phòng" at bounding box center [1225, 524] width 189 height 18
type input "0"
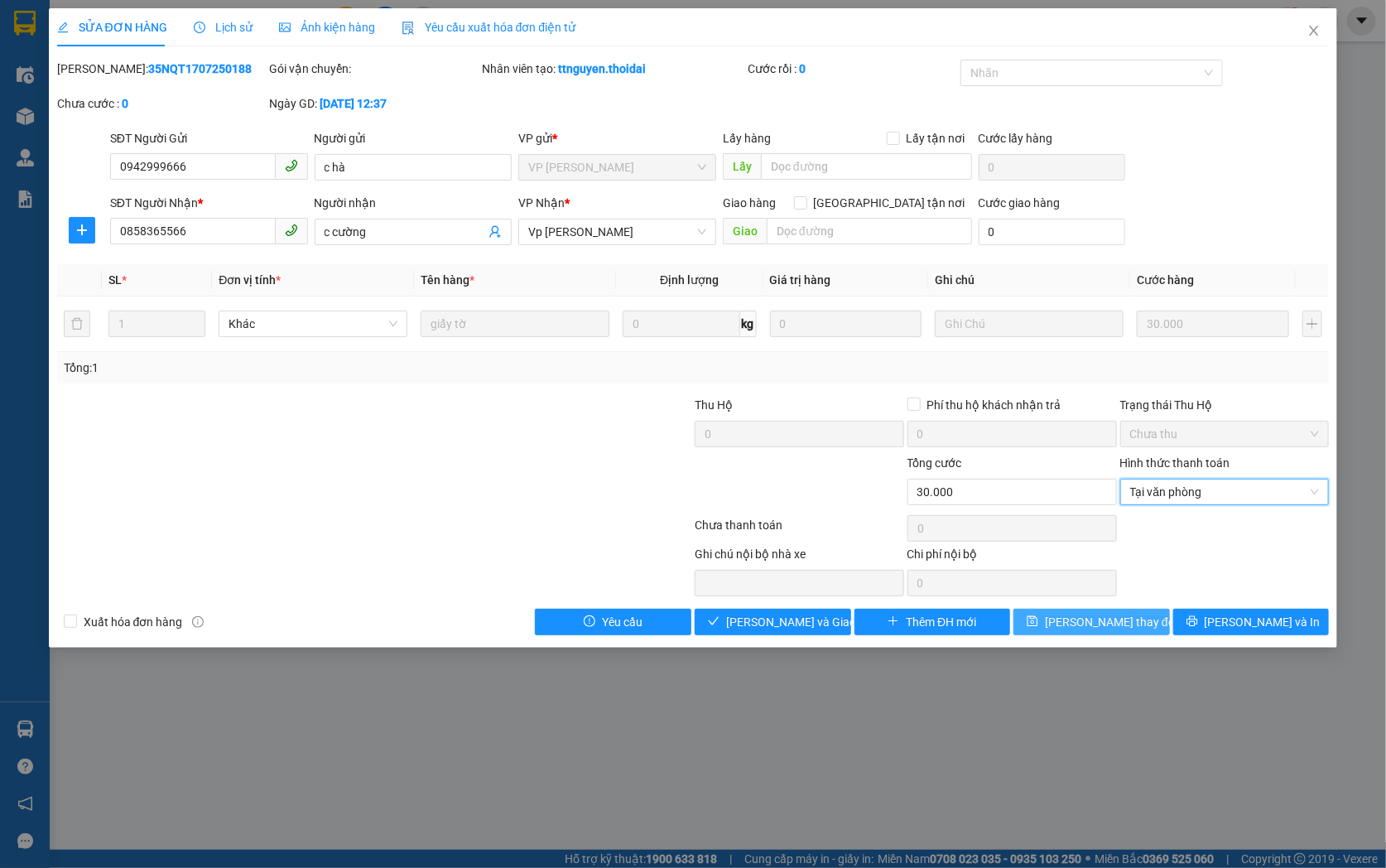
click at [1126, 622] on span "[PERSON_NAME] đổi" at bounding box center [1111, 621] width 133 height 18
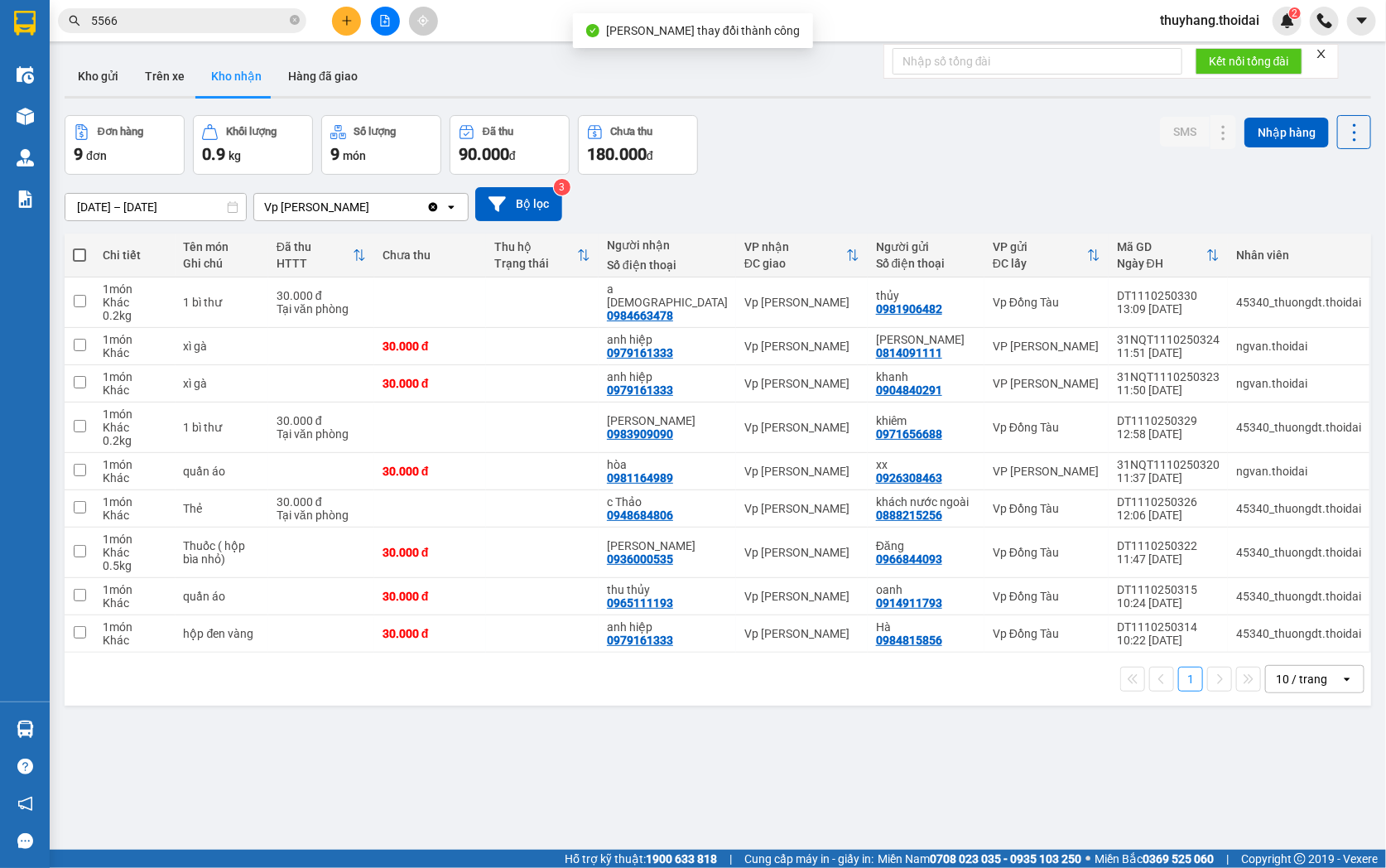
click at [242, 25] on input "5566" at bounding box center [188, 20] width 195 height 18
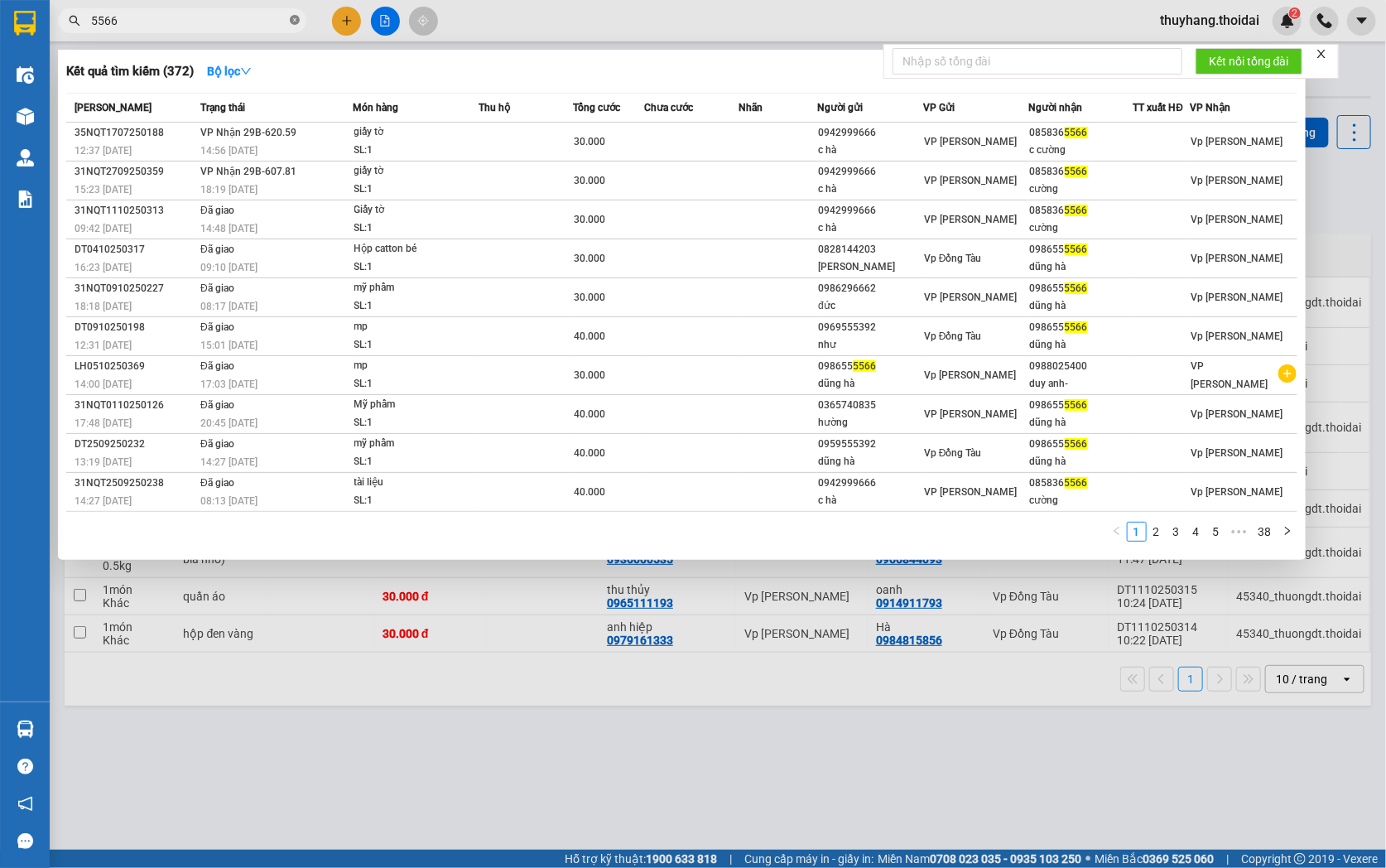
click at [296, 13] on span at bounding box center [294, 21] width 10 height 16
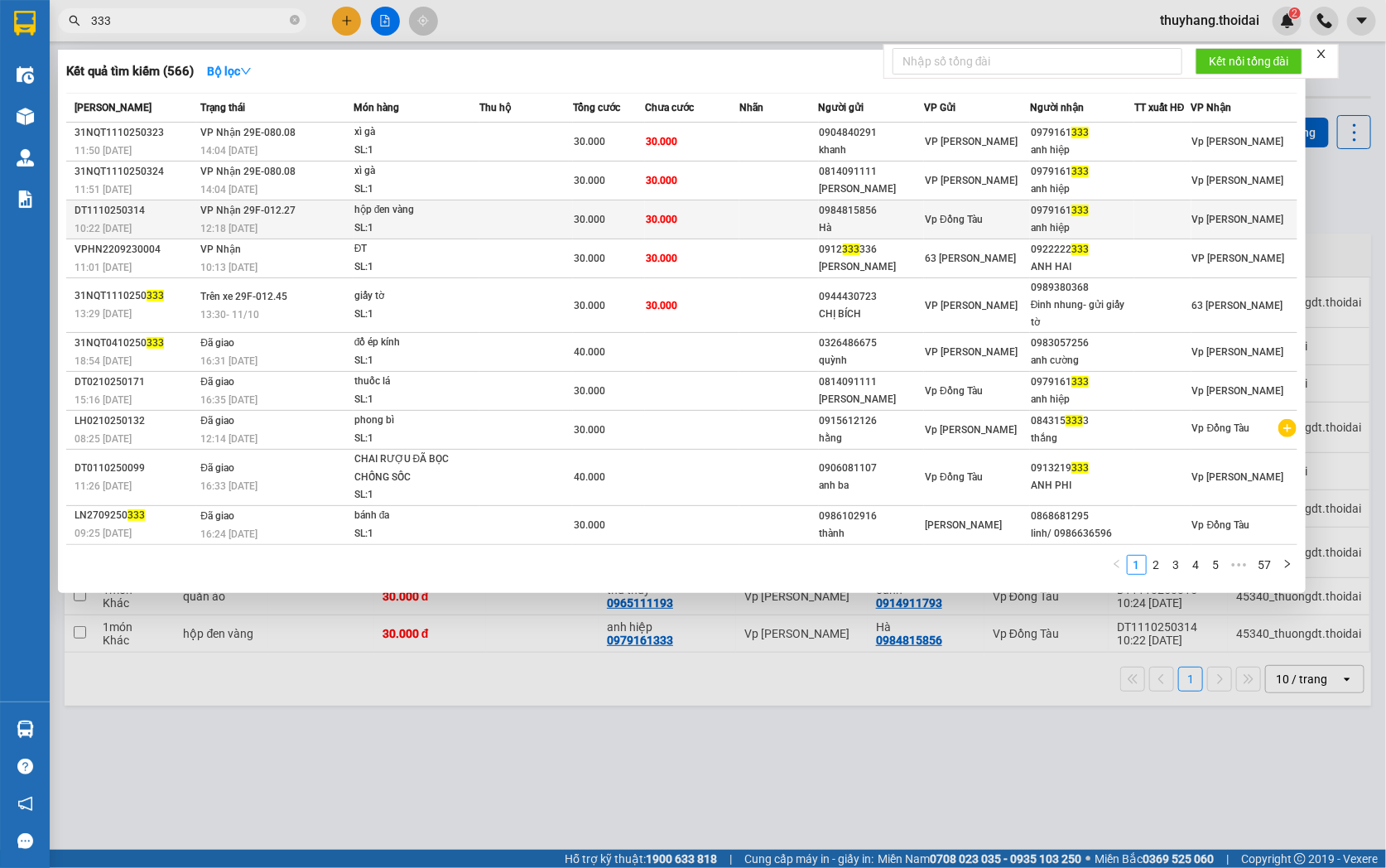
type input "333"
click at [715, 218] on td "30.000" at bounding box center [693, 220] width 95 height 39
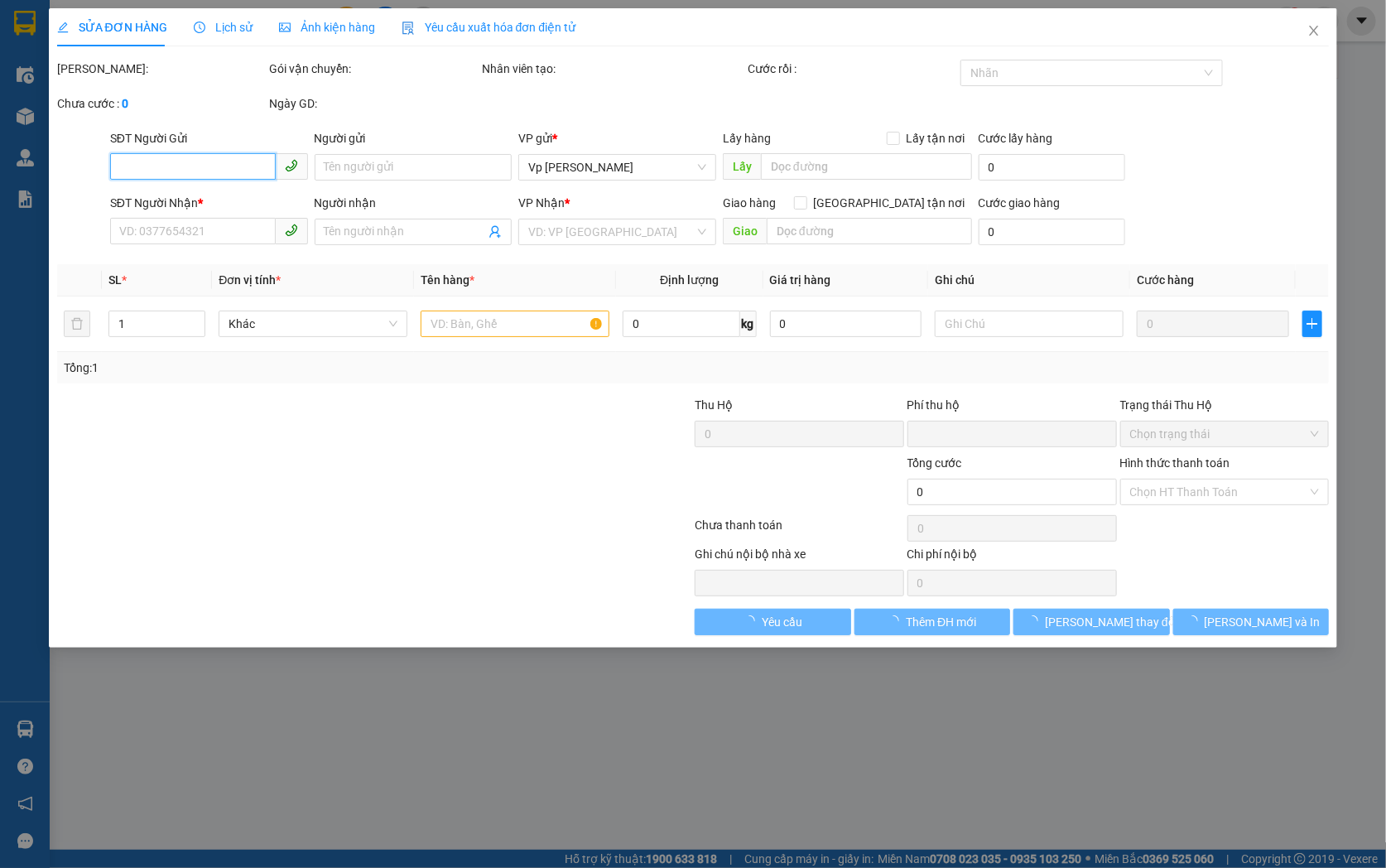
type input "0984815856"
type input "Hà"
type input "0979161333"
type input "anh hiệp"
type input "0"
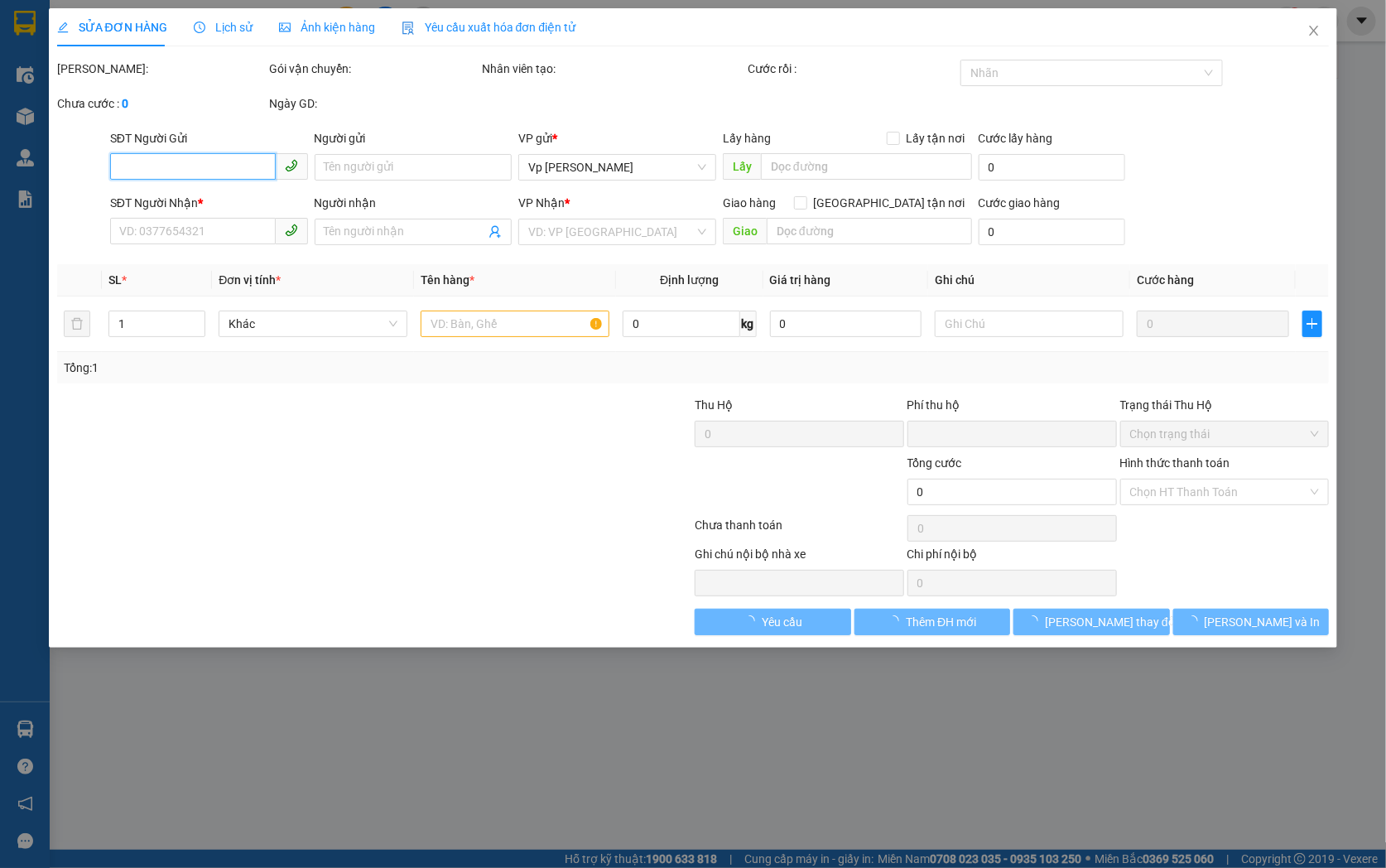
type input "30.000"
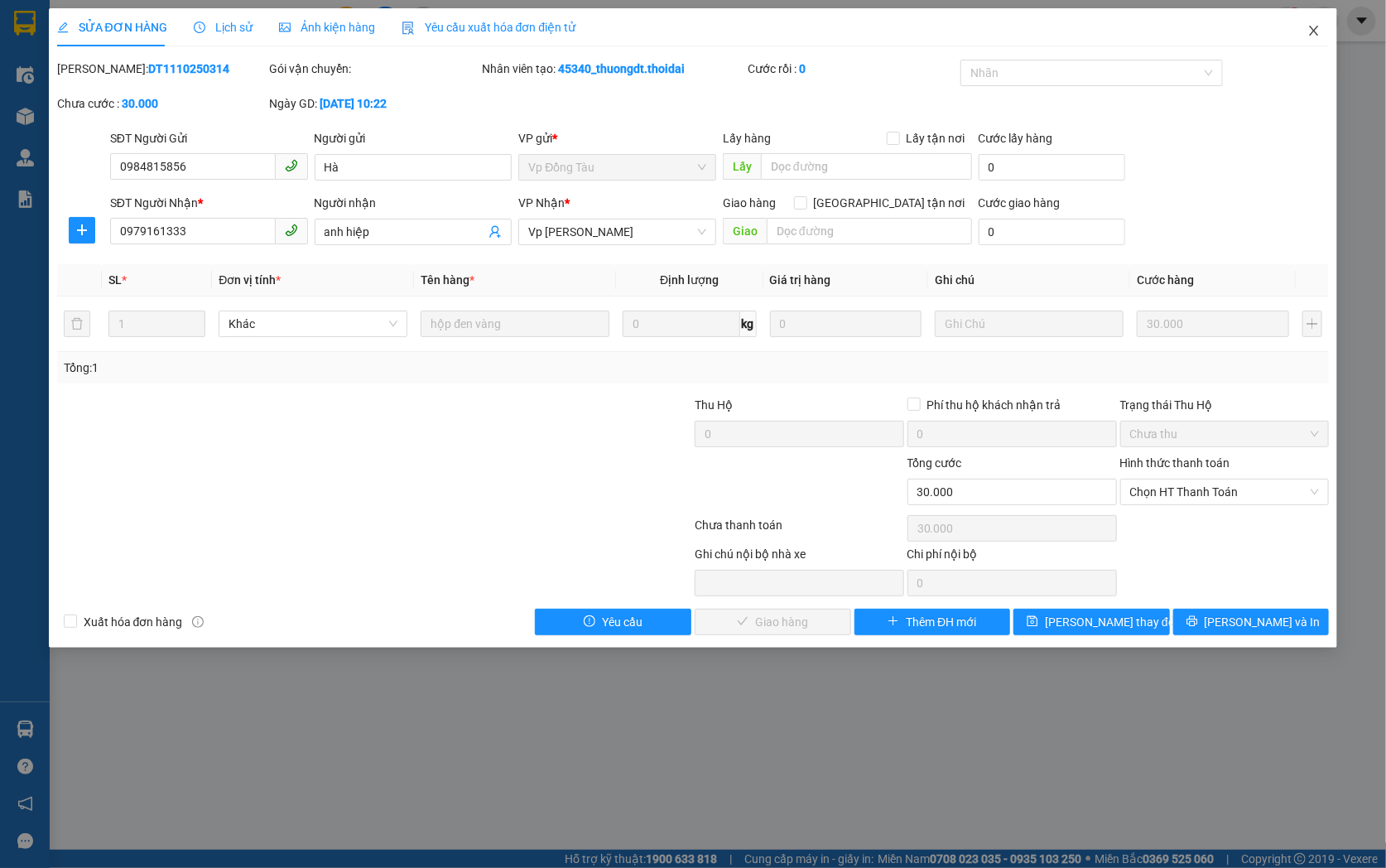
click at [1317, 29] on icon "close" at bounding box center [1314, 30] width 9 height 10
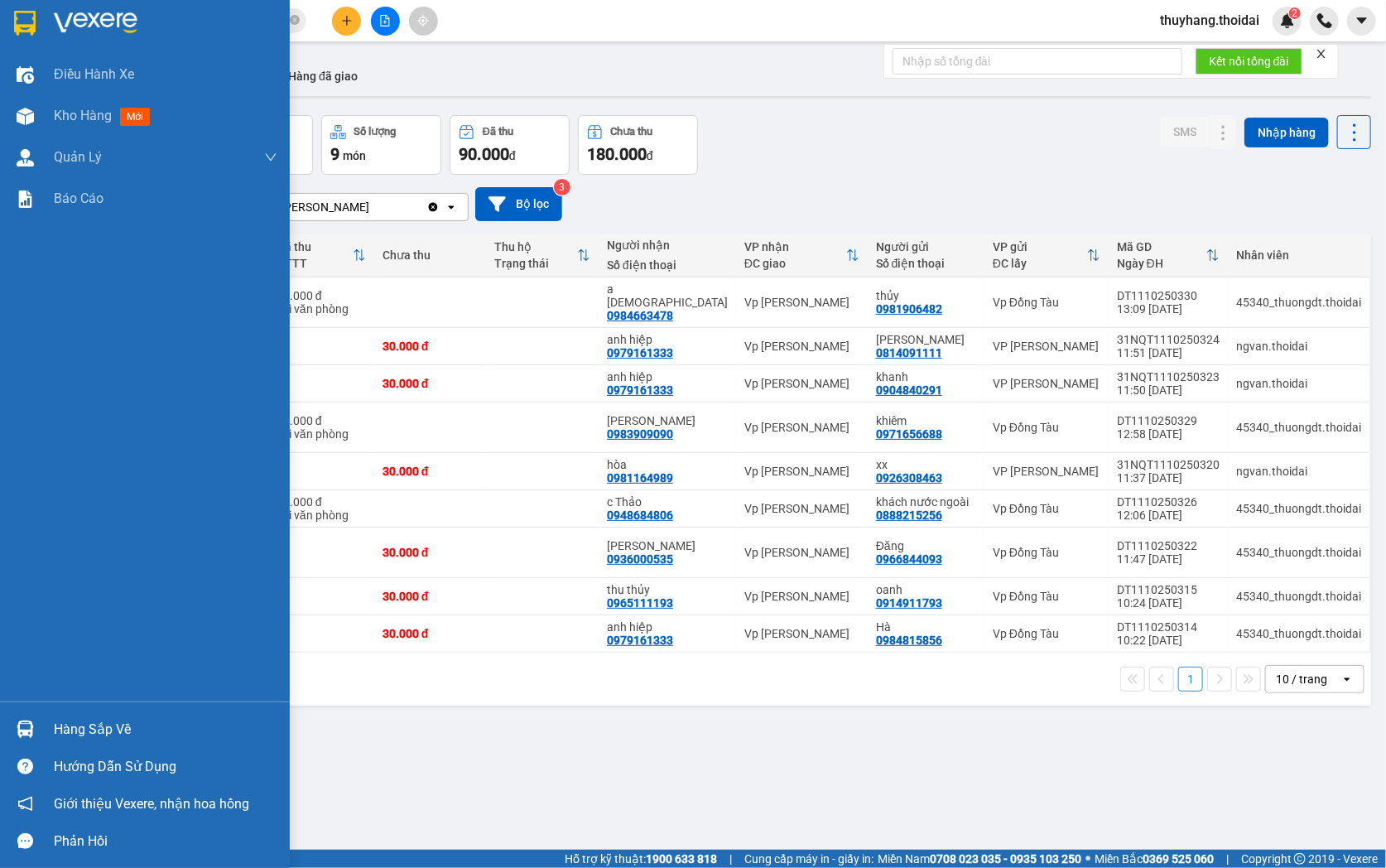
click at [42, 732] on div "Hàng sắp về" at bounding box center [145, 728] width 290 height 37
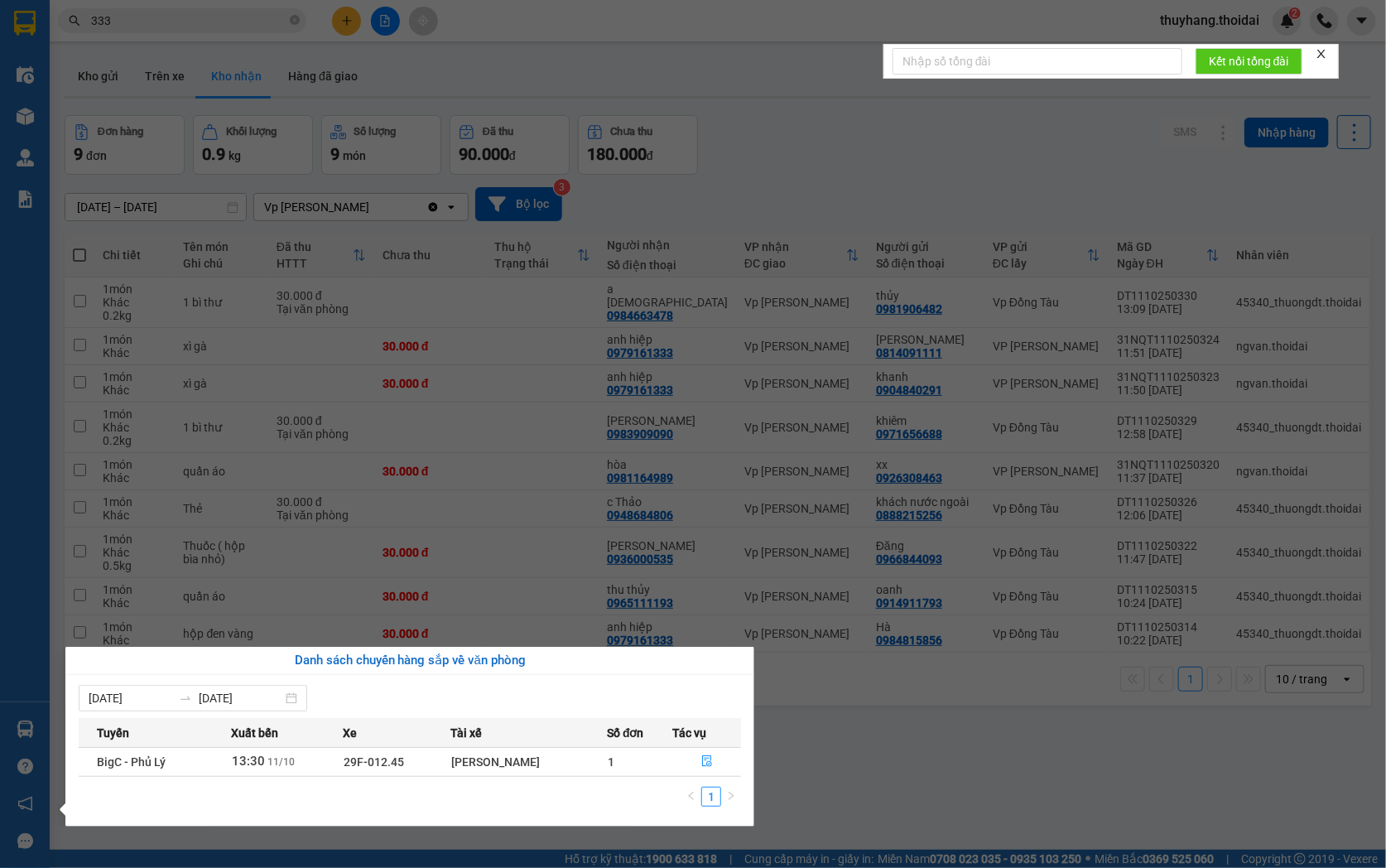
click at [833, 101] on section "Kết quả tìm kiếm ( 566 ) Bộ lọc Mã ĐH Trạng thái Món hàng Thu hộ Tổng cước Chưa…" at bounding box center [693, 434] width 1386 height 868
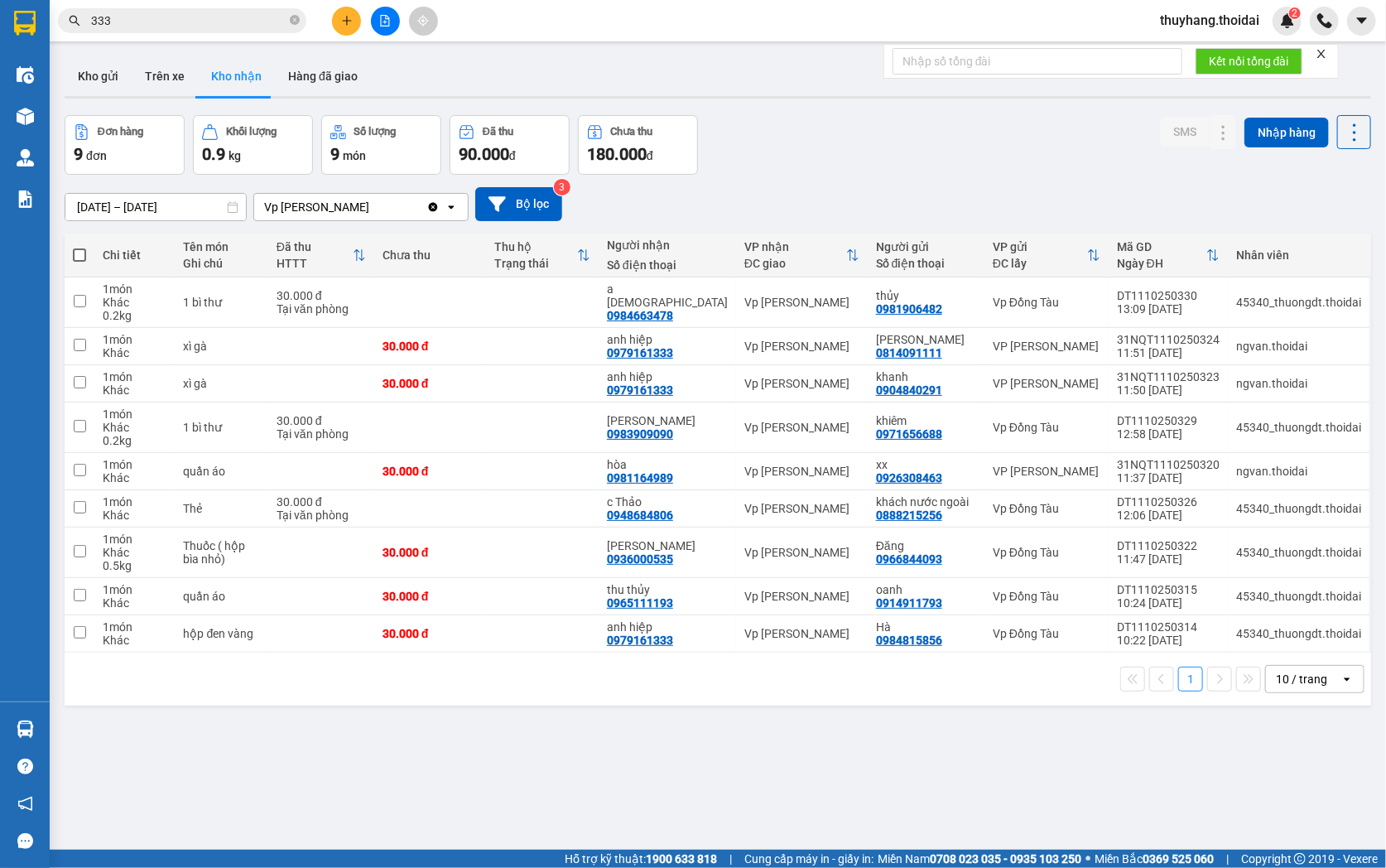
click at [292, 23] on icon "close-circle" at bounding box center [294, 19] width 10 height 10
click at [540, 350] on td at bounding box center [542, 346] width 113 height 37
checkbox input "true"
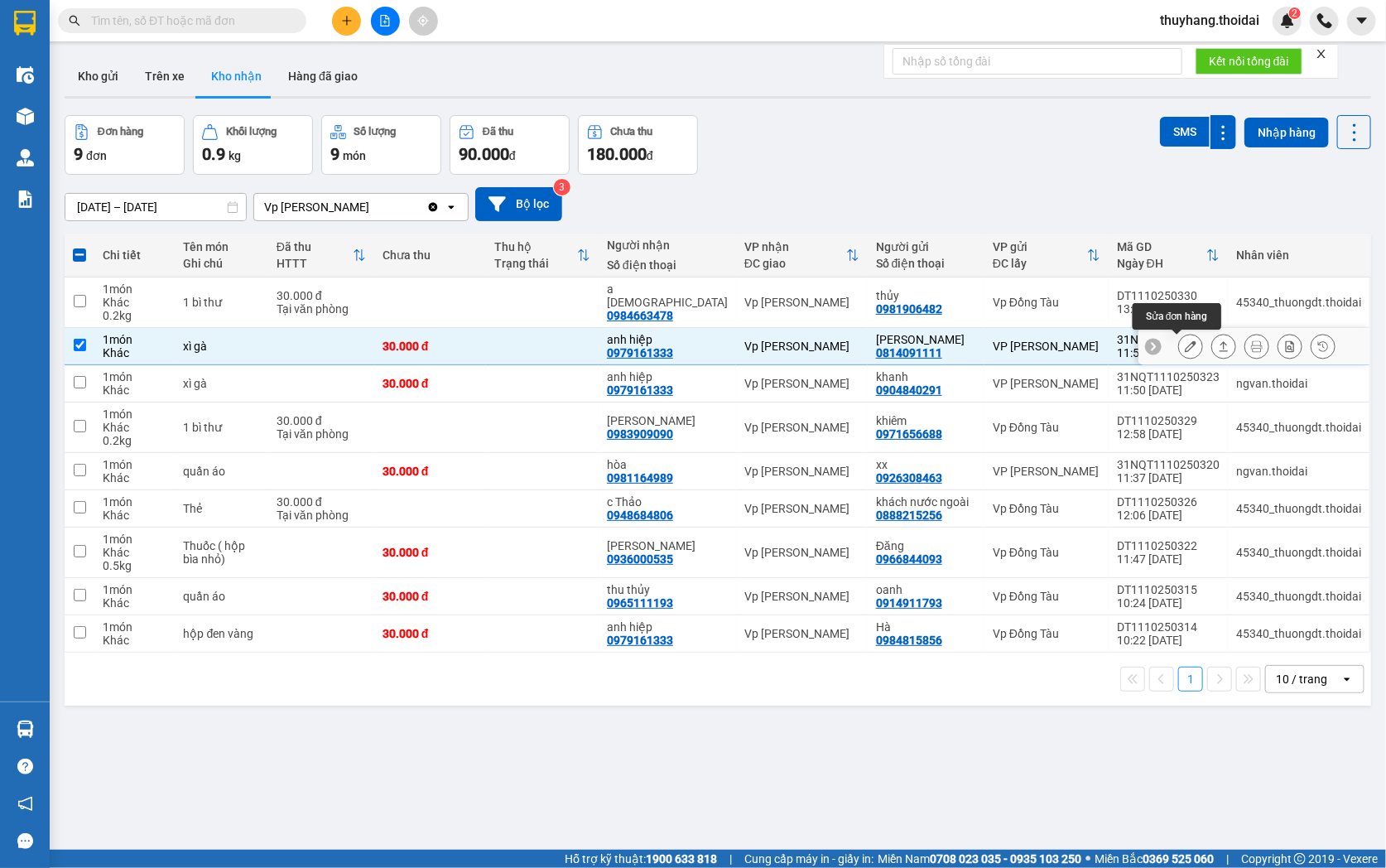
click at [1180, 350] on button at bounding box center [1190, 346] width 23 height 29
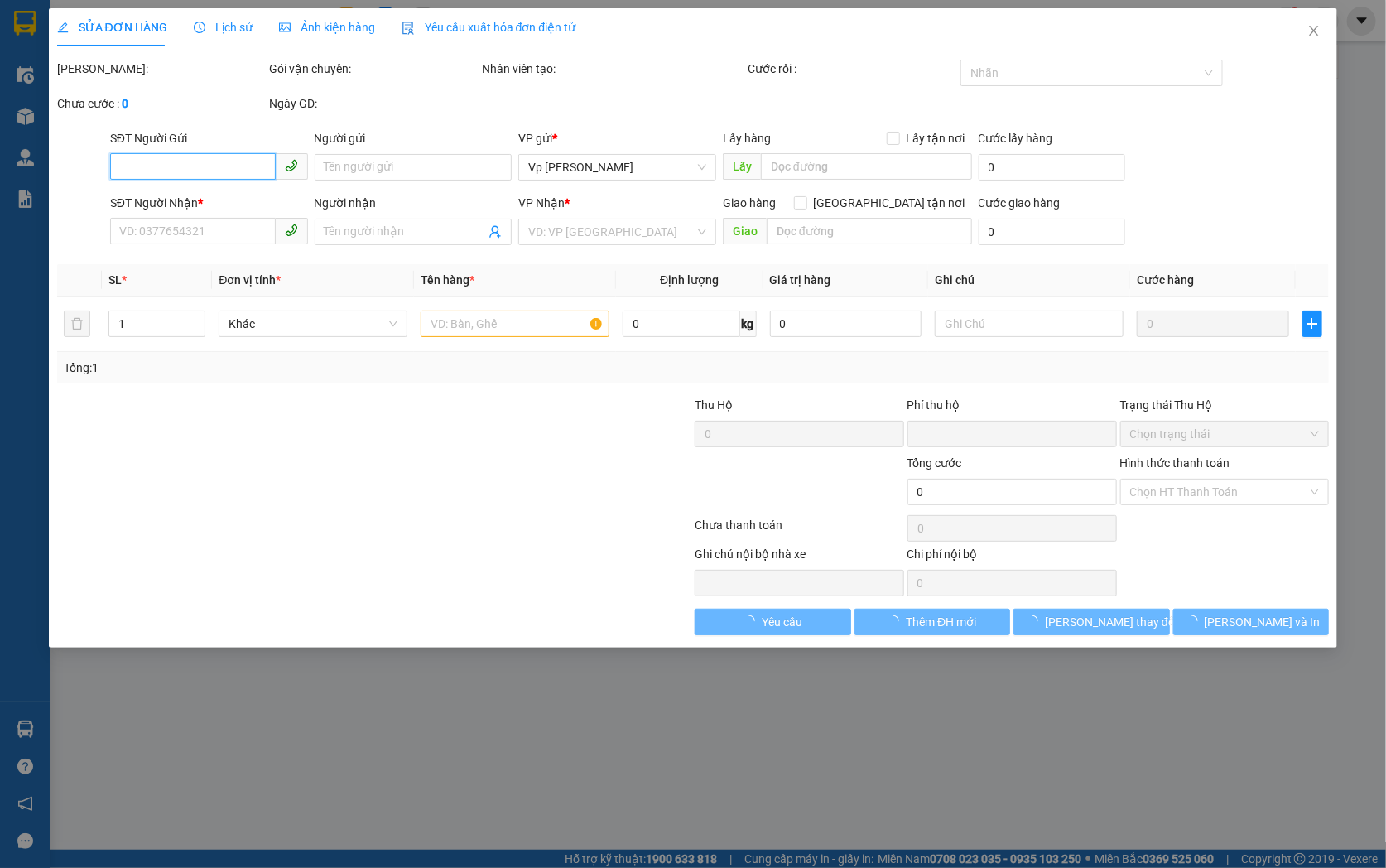
type input "0814091111"
type input "[PERSON_NAME] [PERSON_NAME]"
type input "0979161333"
type input "anh hiệp"
type input "0"
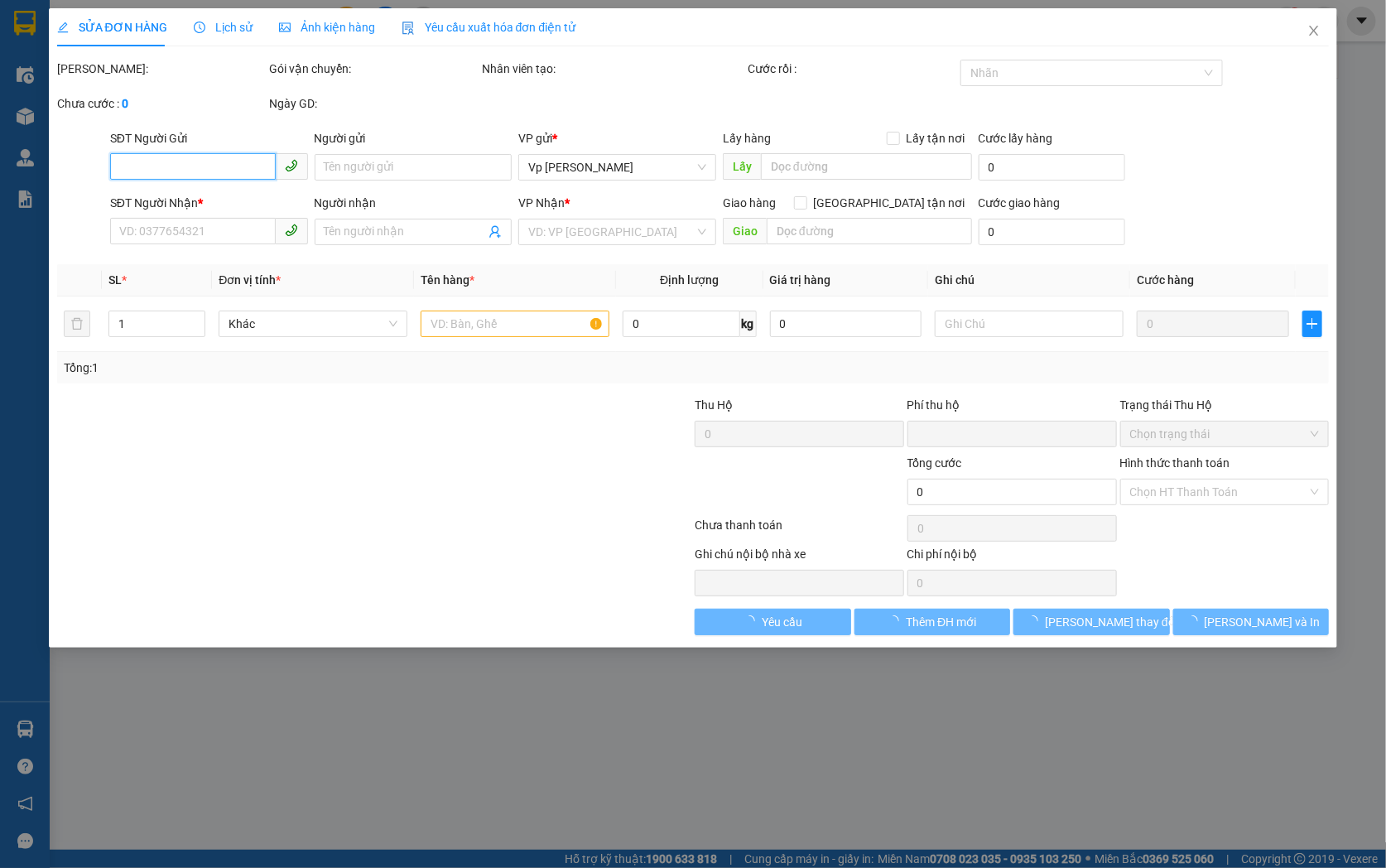
type input "30.000"
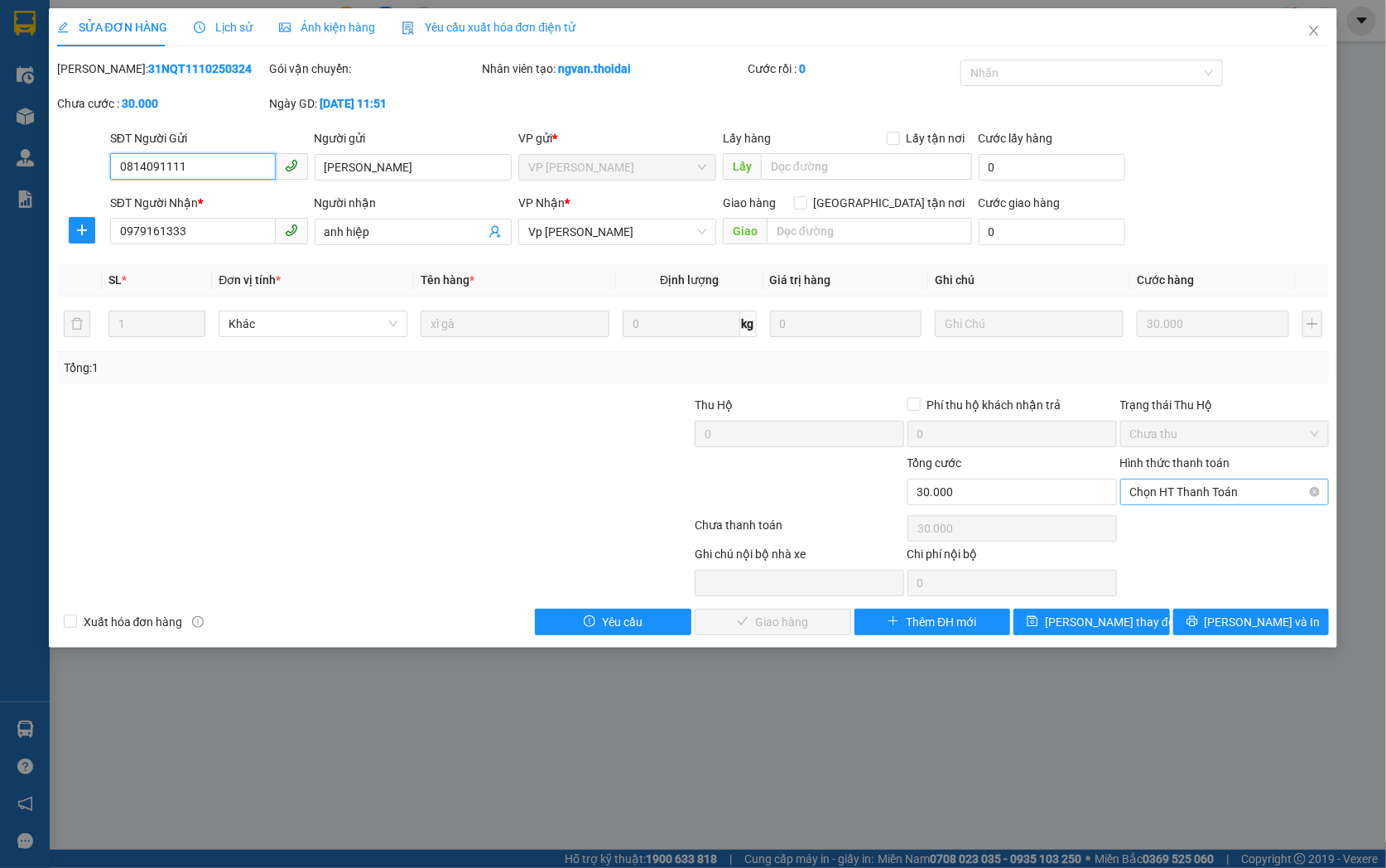
drag, startPoint x: 1198, startPoint y: 486, endPoint x: 1201, endPoint y: 503, distance: 17.3
click at [1198, 489] on span "Chọn HT Thanh Toán" at bounding box center [1225, 491] width 189 height 25
click at [1186, 523] on div "Tại văn phòng" at bounding box center [1225, 524] width 189 height 18
type input "0"
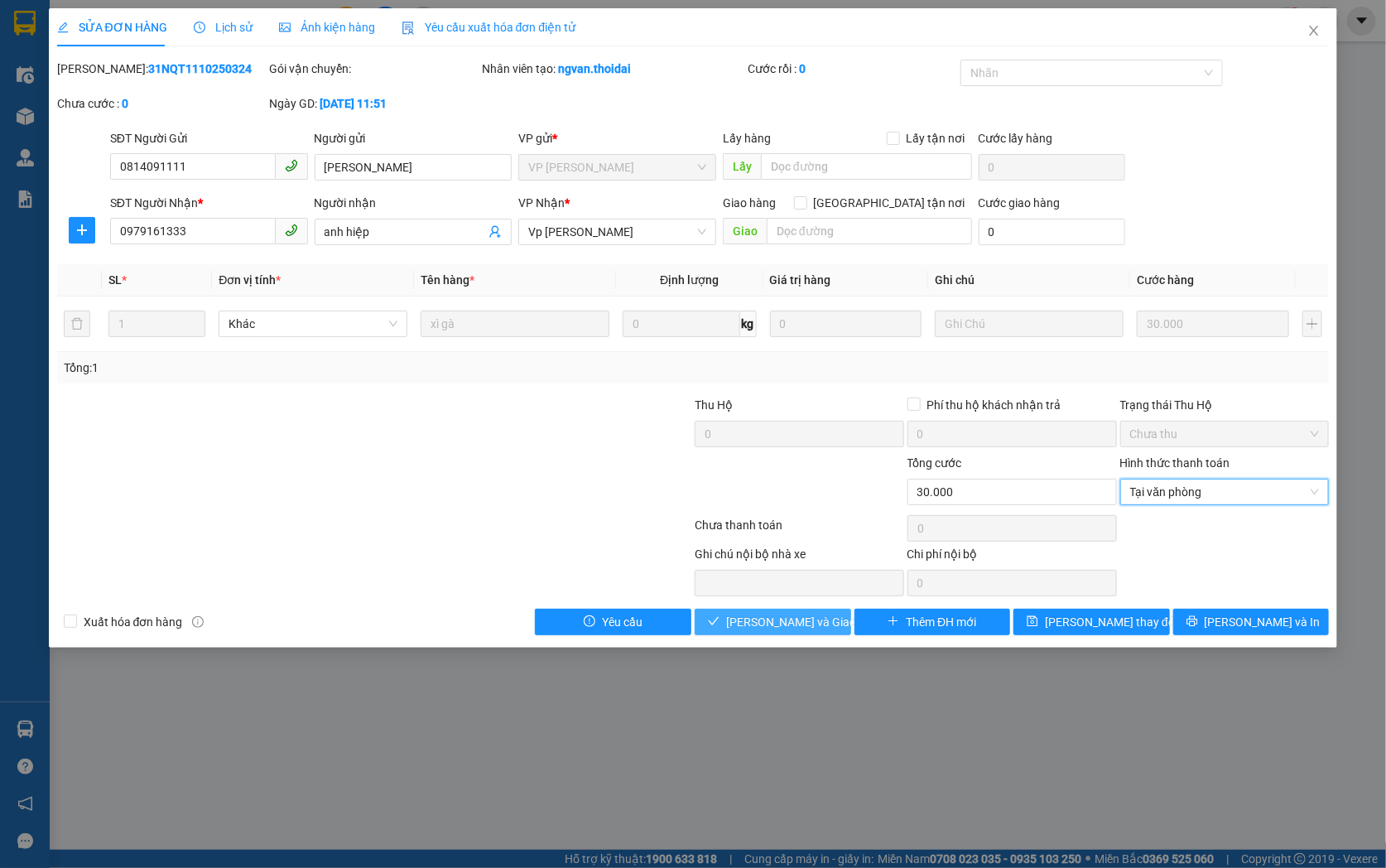
click at [782, 621] on span "[PERSON_NAME] và [PERSON_NAME] hàng" at bounding box center [805, 621] width 159 height 18
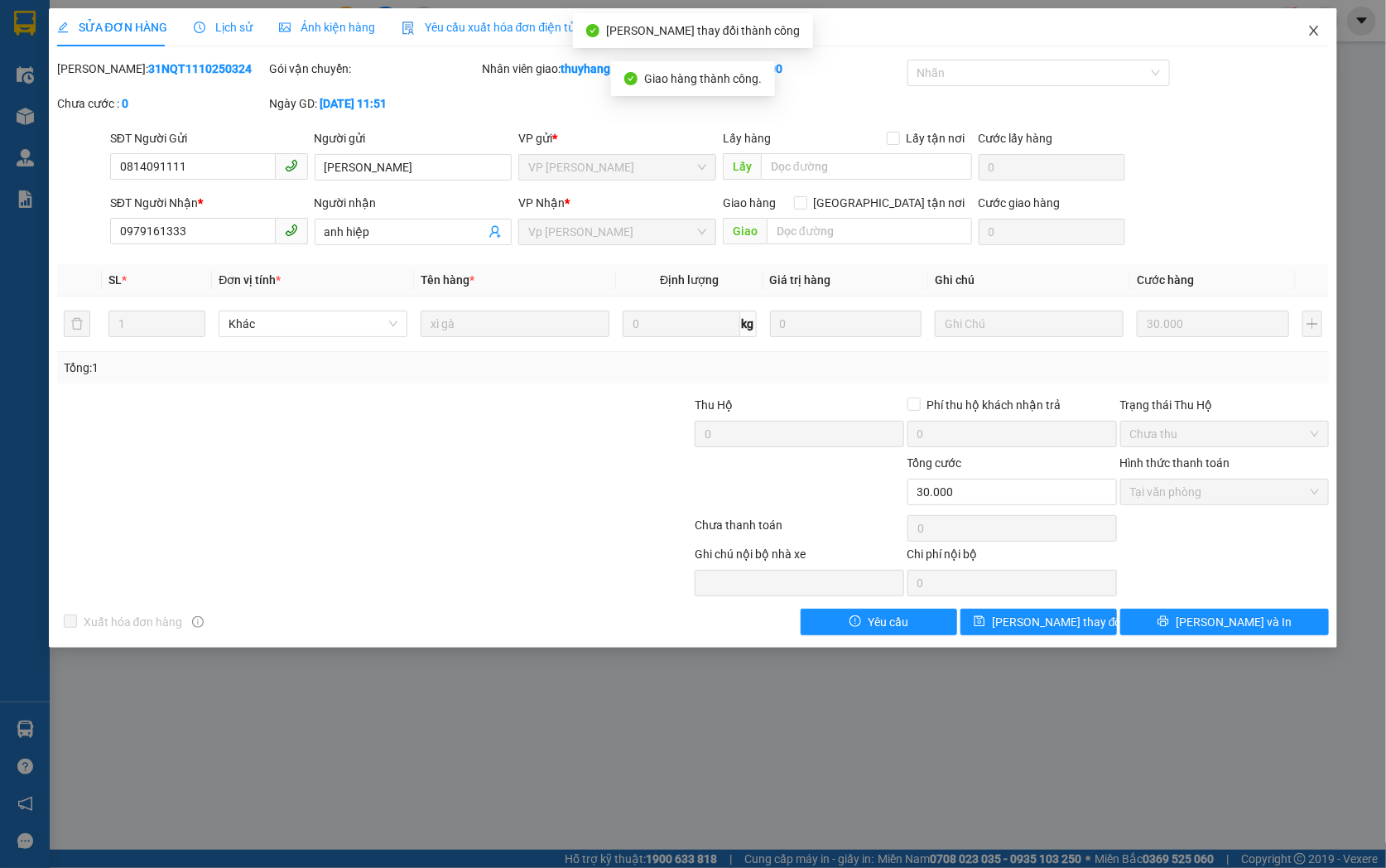
click at [1307, 30] on icon "close" at bounding box center [1313, 30] width 13 height 13
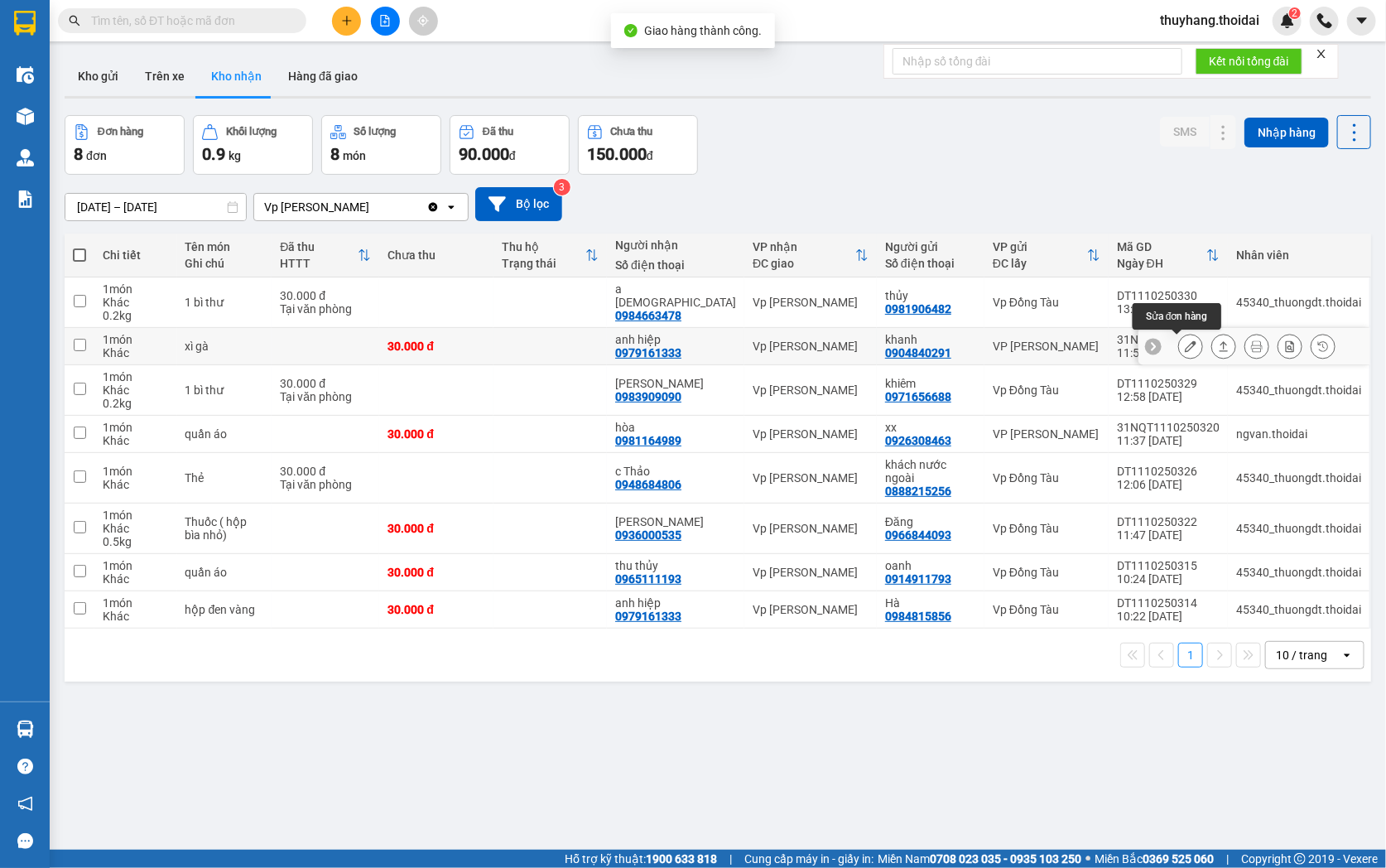
click at [1179, 344] on button at bounding box center [1190, 346] width 23 height 29
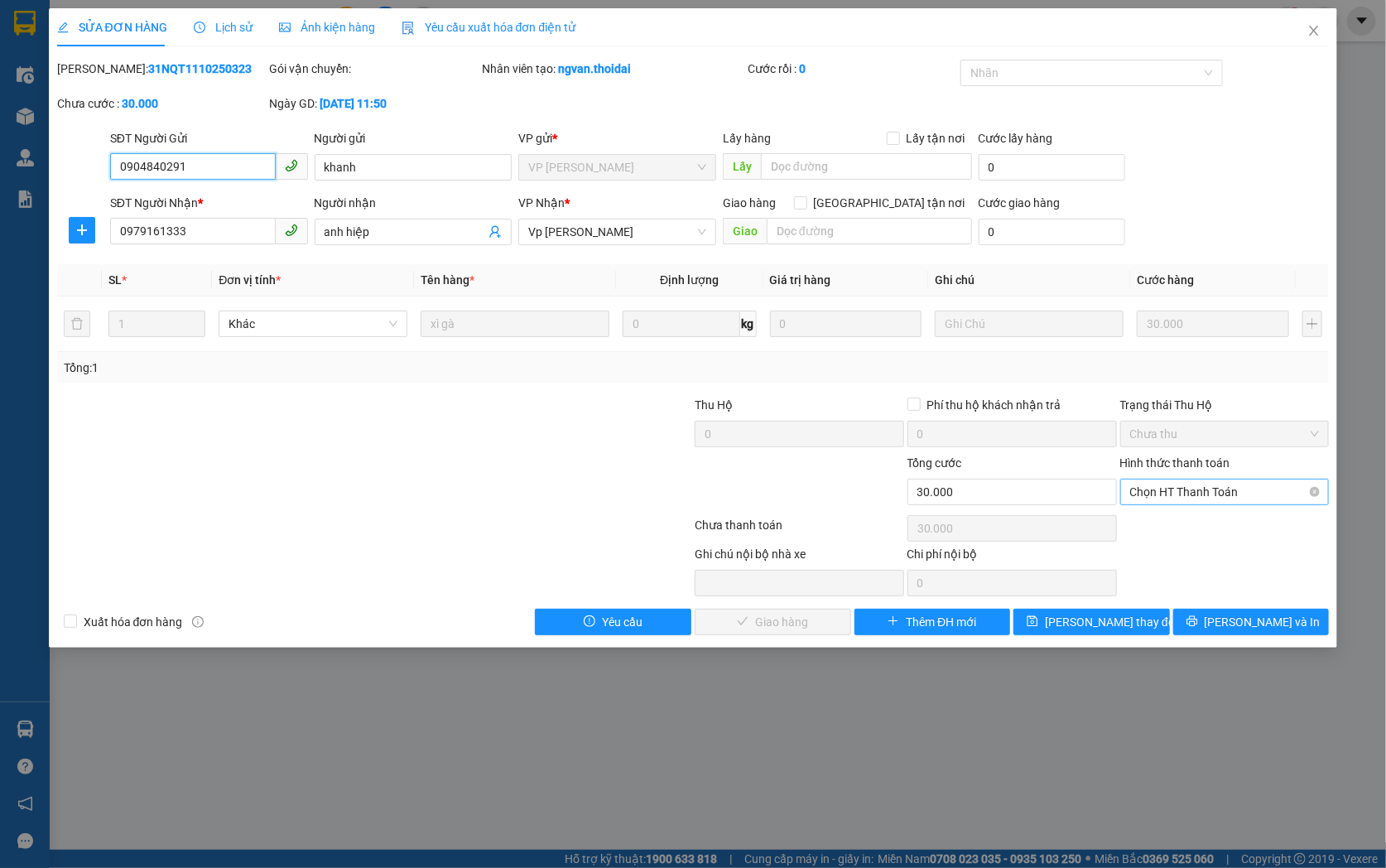
drag, startPoint x: 1194, startPoint y: 495, endPoint x: 1203, endPoint y: 506, distance: 14.2
click at [1194, 495] on span "Chọn HT Thanh Toán" at bounding box center [1225, 491] width 189 height 25
click at [1194, 524] on div "Tại văn phòng" at bounding box center [1225, 524] width 189 height 18
type input "0"
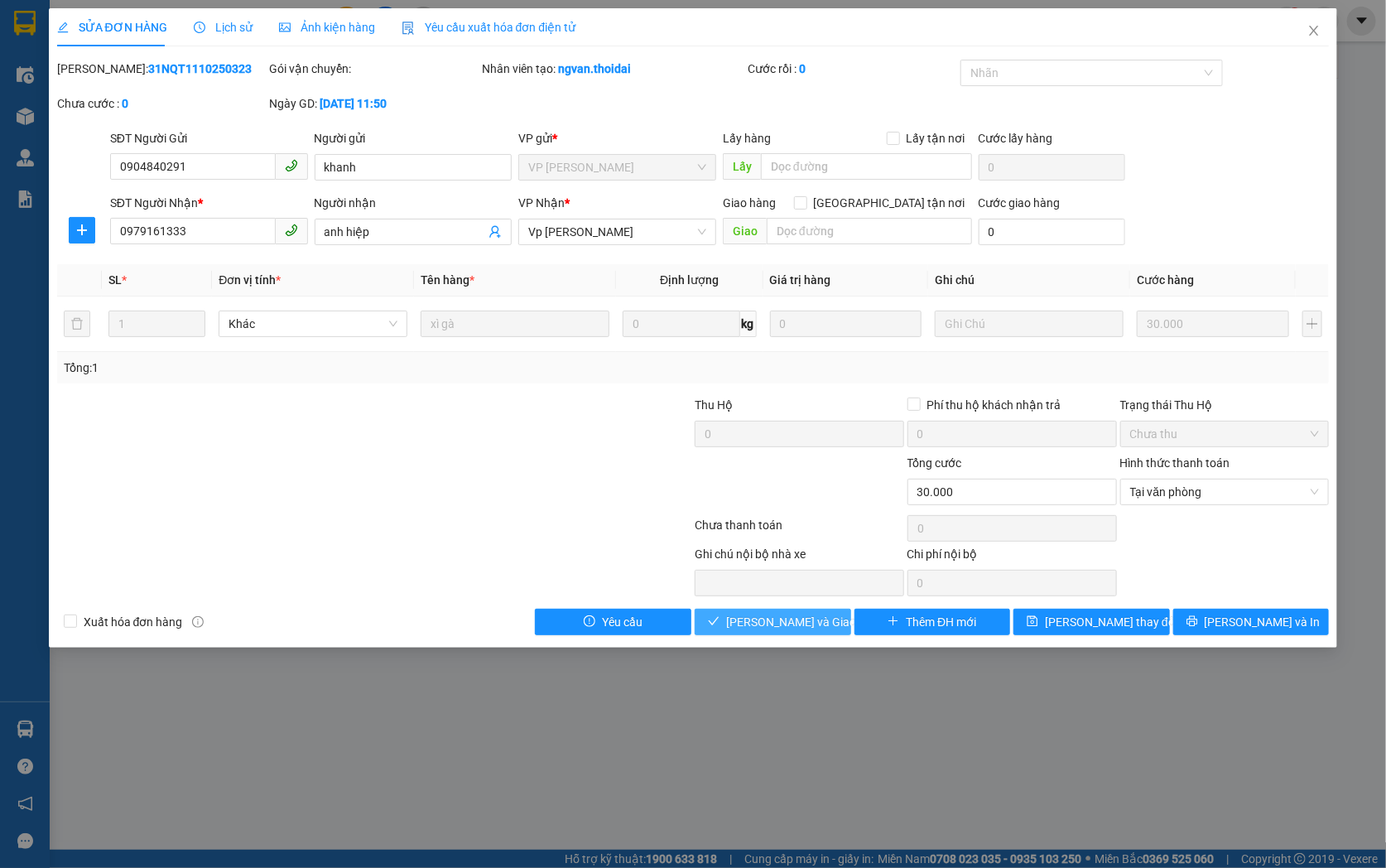
click at [792, 615] on span "[PERSON_NAME] và [PERSON_NAME] hàng" at bounding box center [805, 621] width 159 height 18
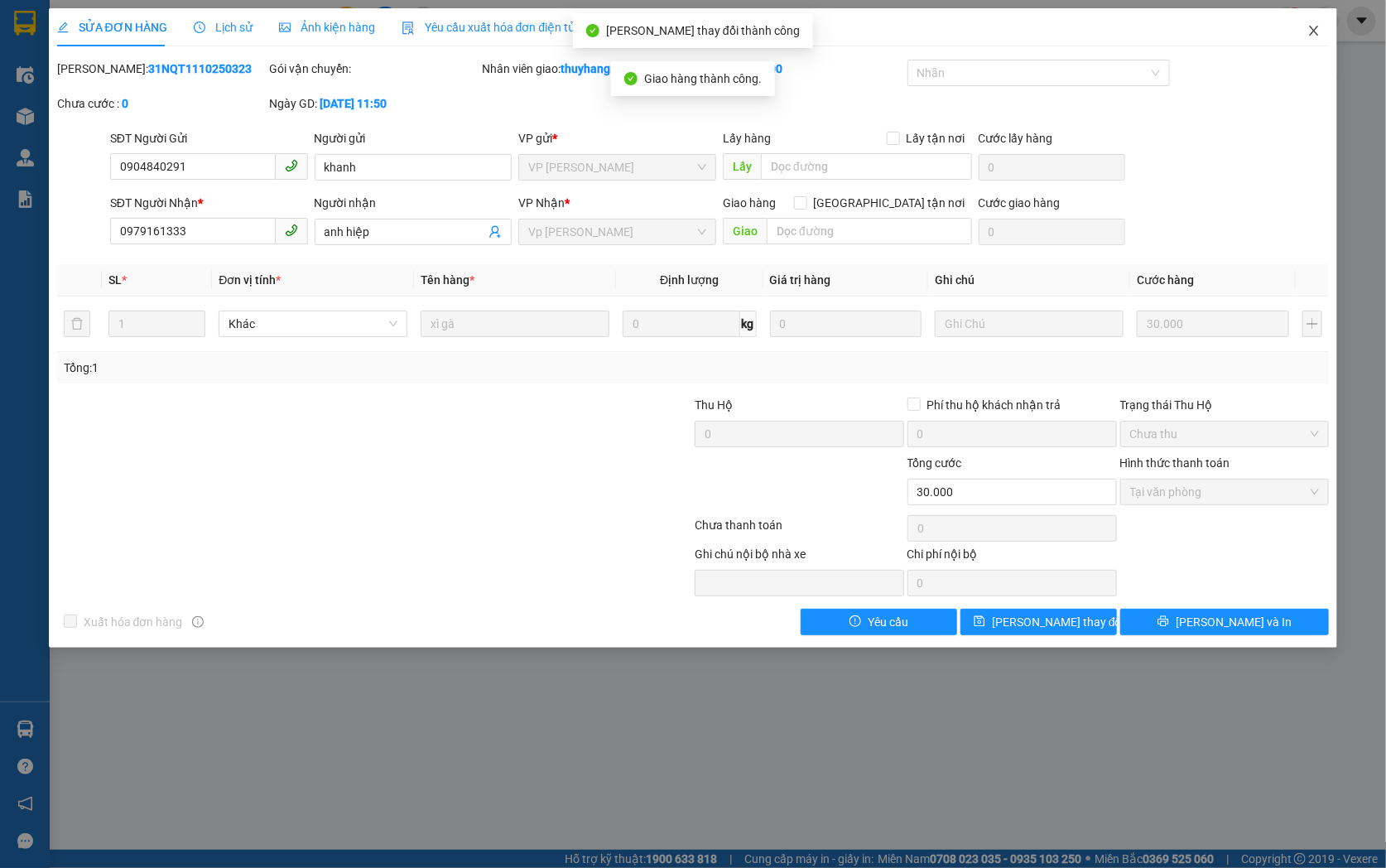
click at [1317, 31] on icon "close" at bounding box center [1313, 30] width 13 height 13
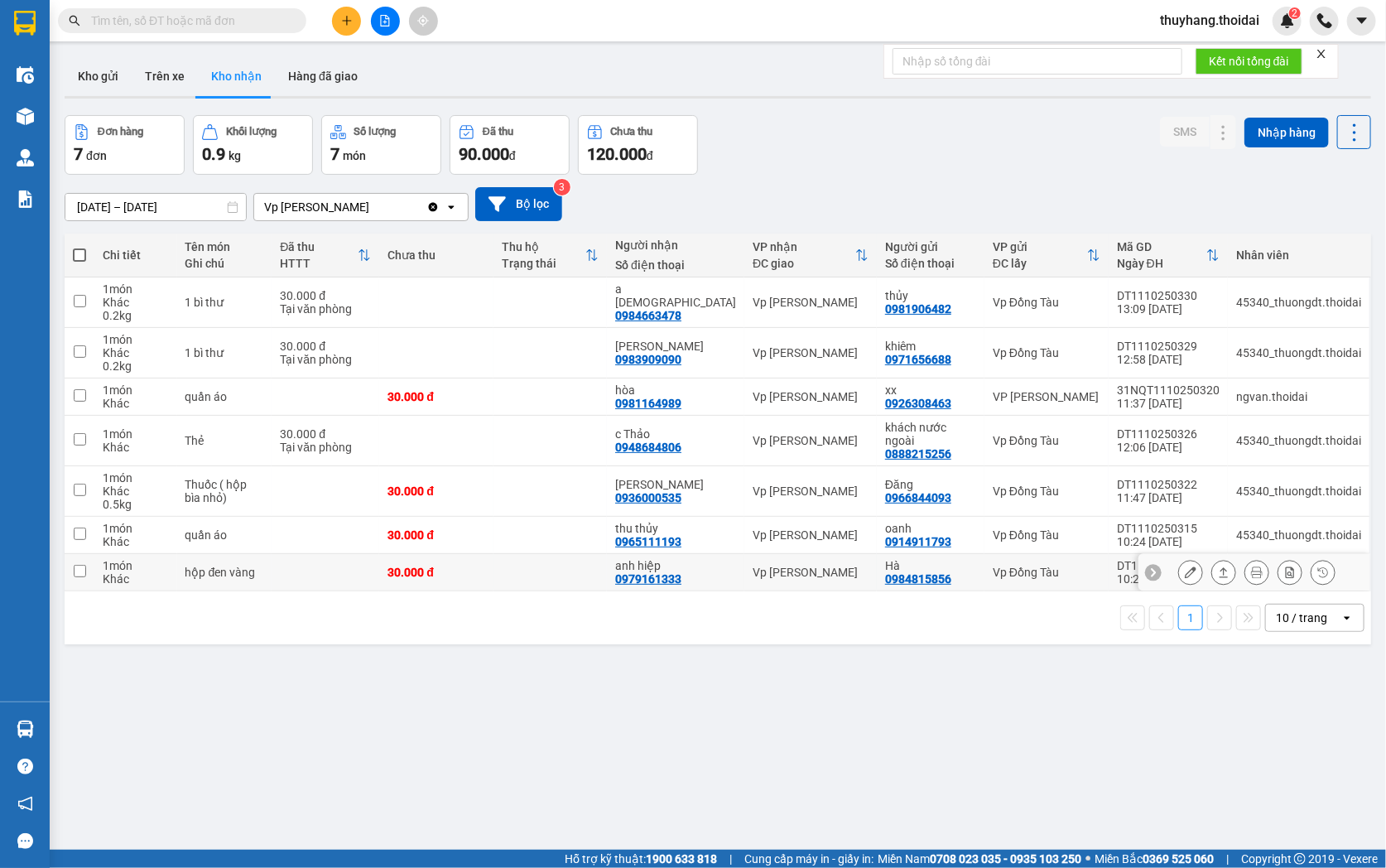
click at [1185, 566] on icon at bounding box center [1190, 571] width 11 height 11
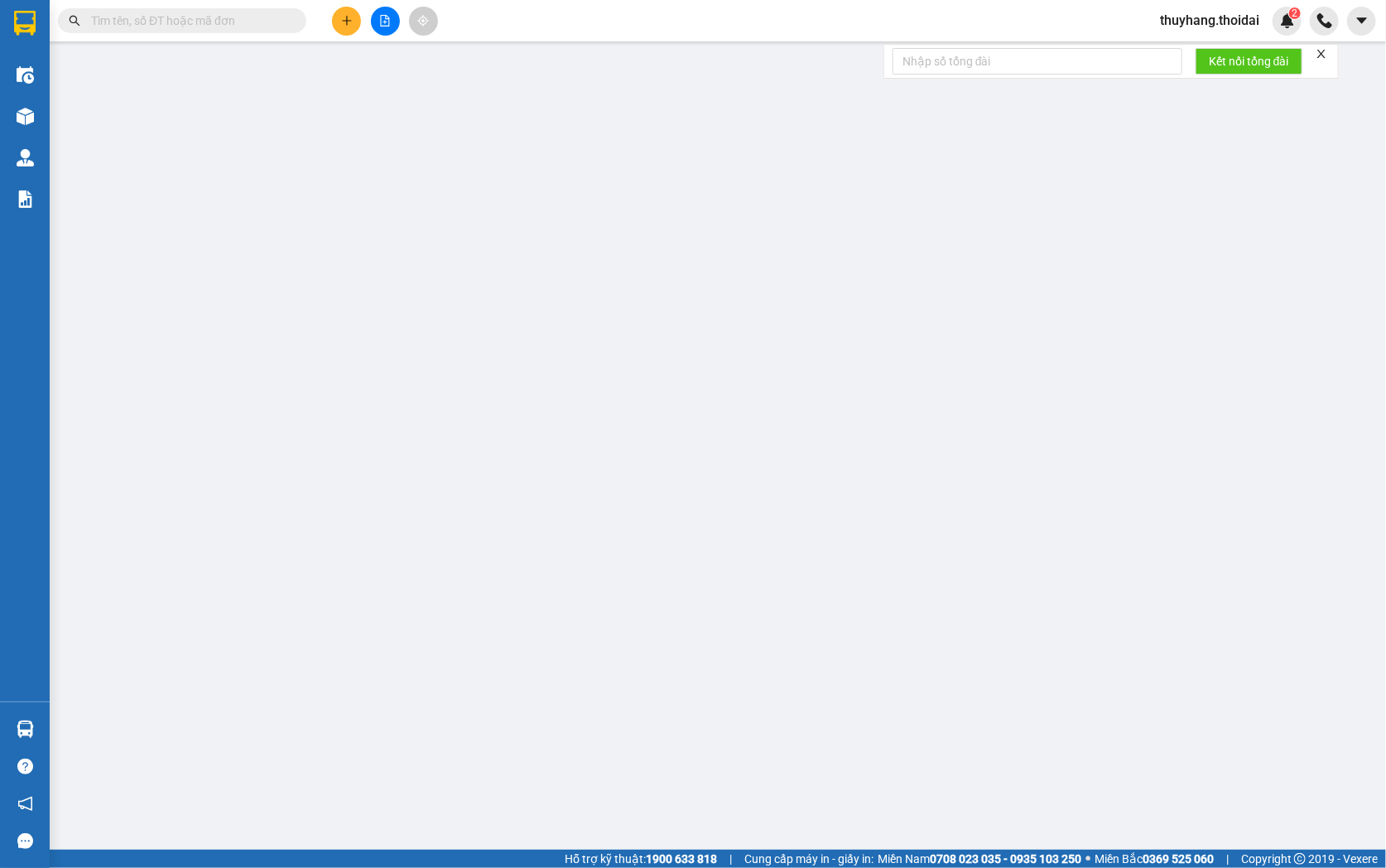
type input "0984815856"
type input "Hà"
type input "0979161333"
type input "anh hiệp"
type input "0"
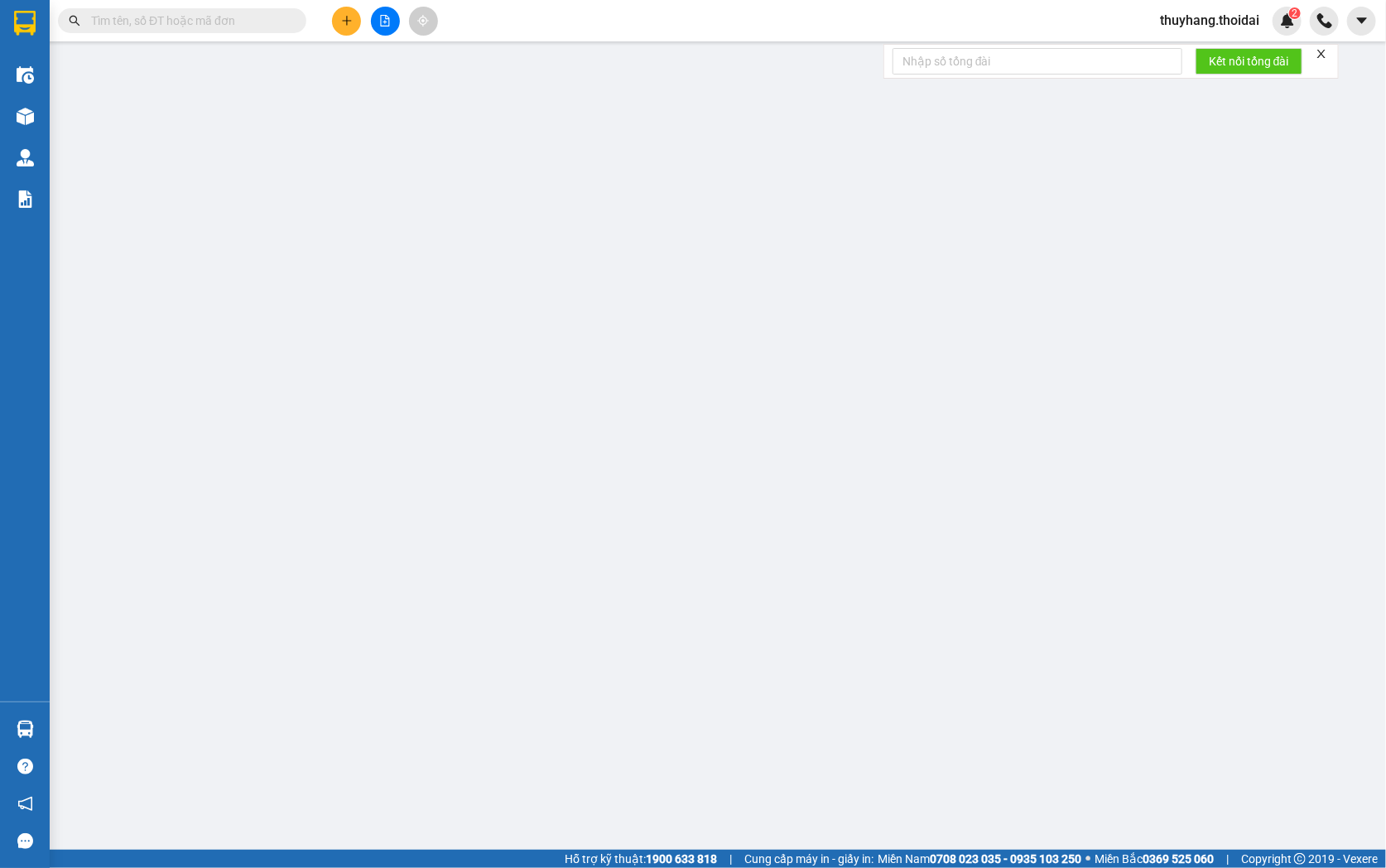
type input "30.000"
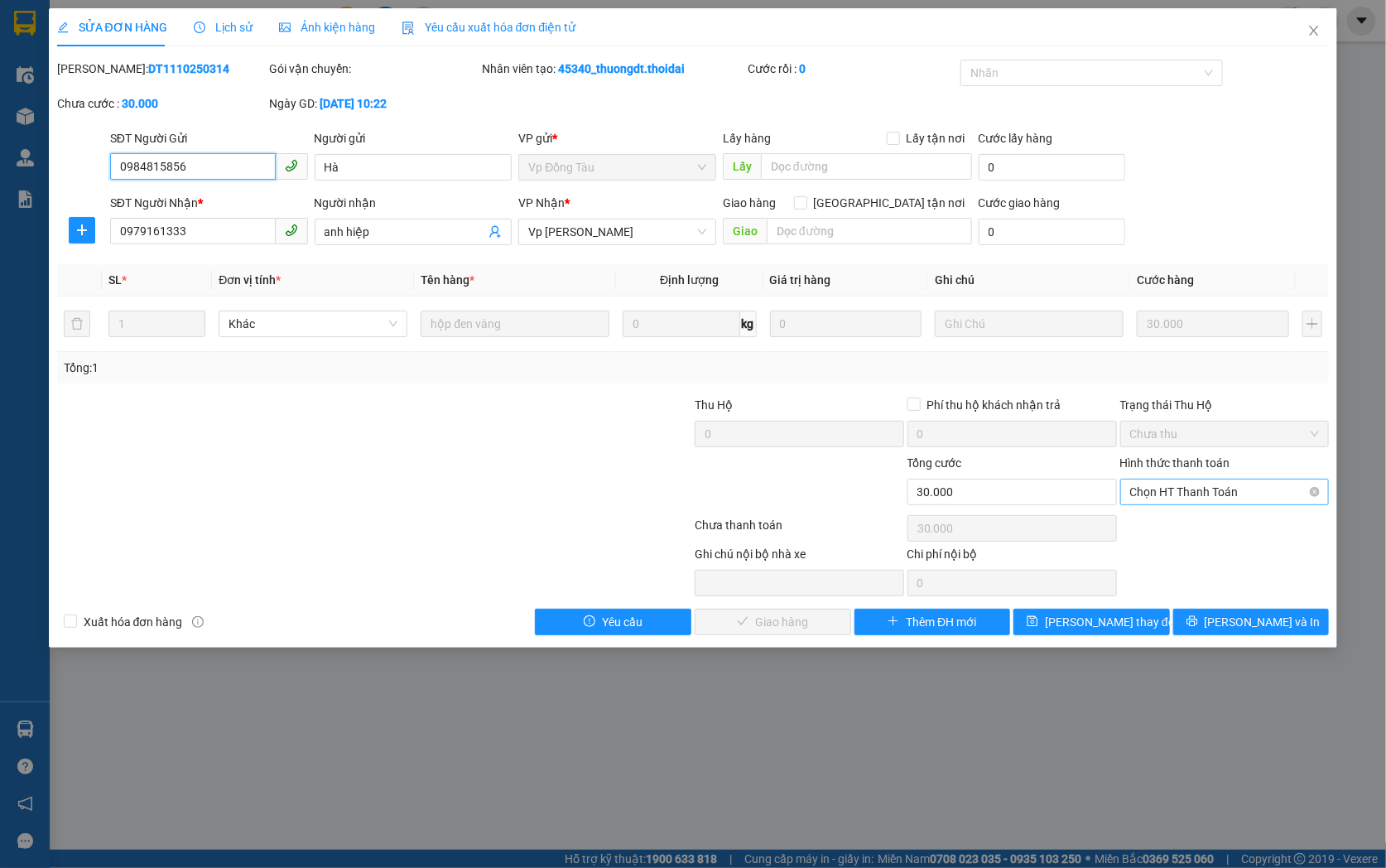
click at [1206, 491] on span "Chọn HT Thanh Toán" at bounding box center [1225, 491] width 189 height 25
click at [1209, 524] on div "Tại văn phòng" at bounding box center [1225, 524] width 189 height 18
type input "0"
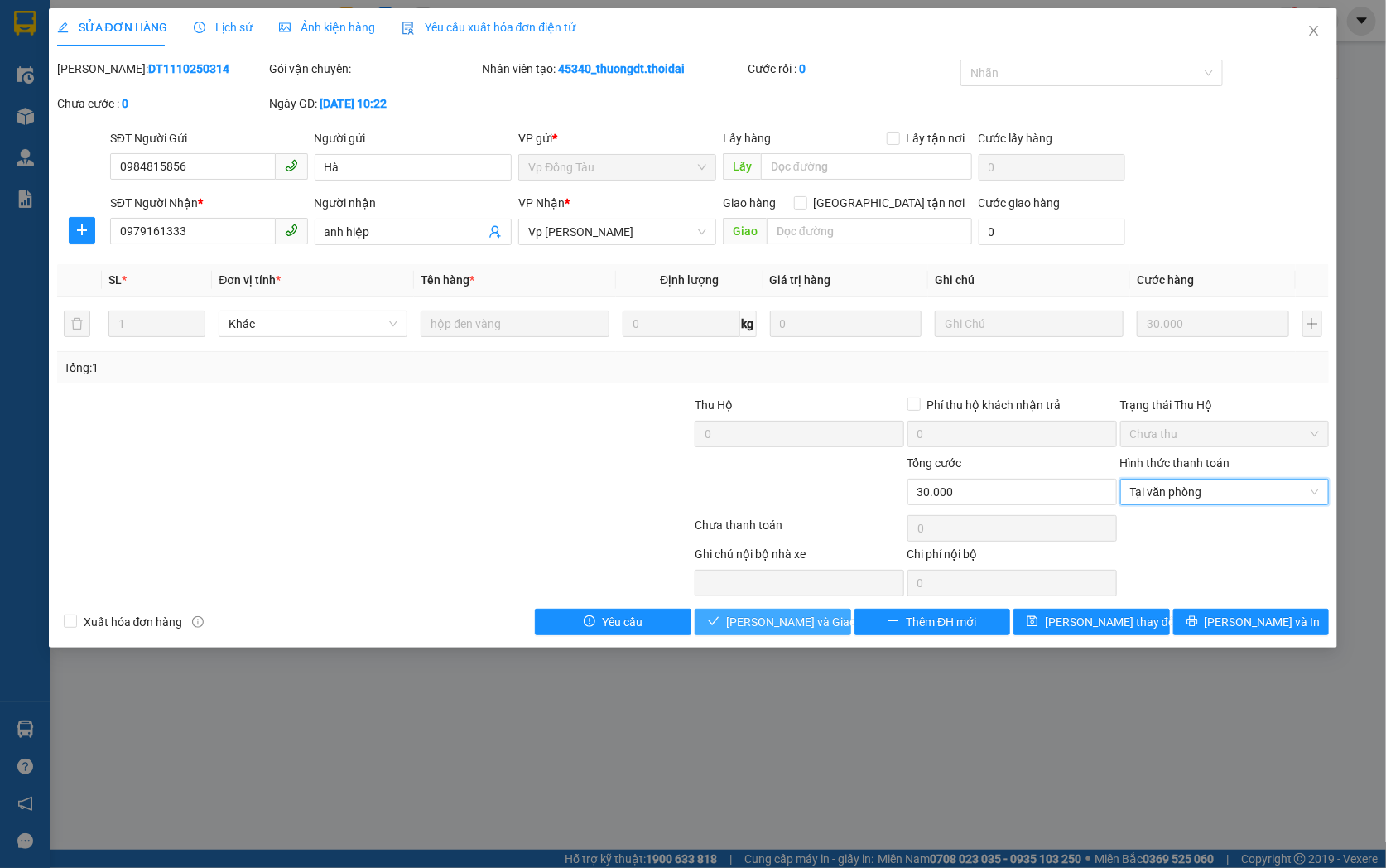
click at [765, 621] on span "[PERSON_NAME] và [PERSON_NAME] hàng" at bounding box center [805, 621] width 159 height 18
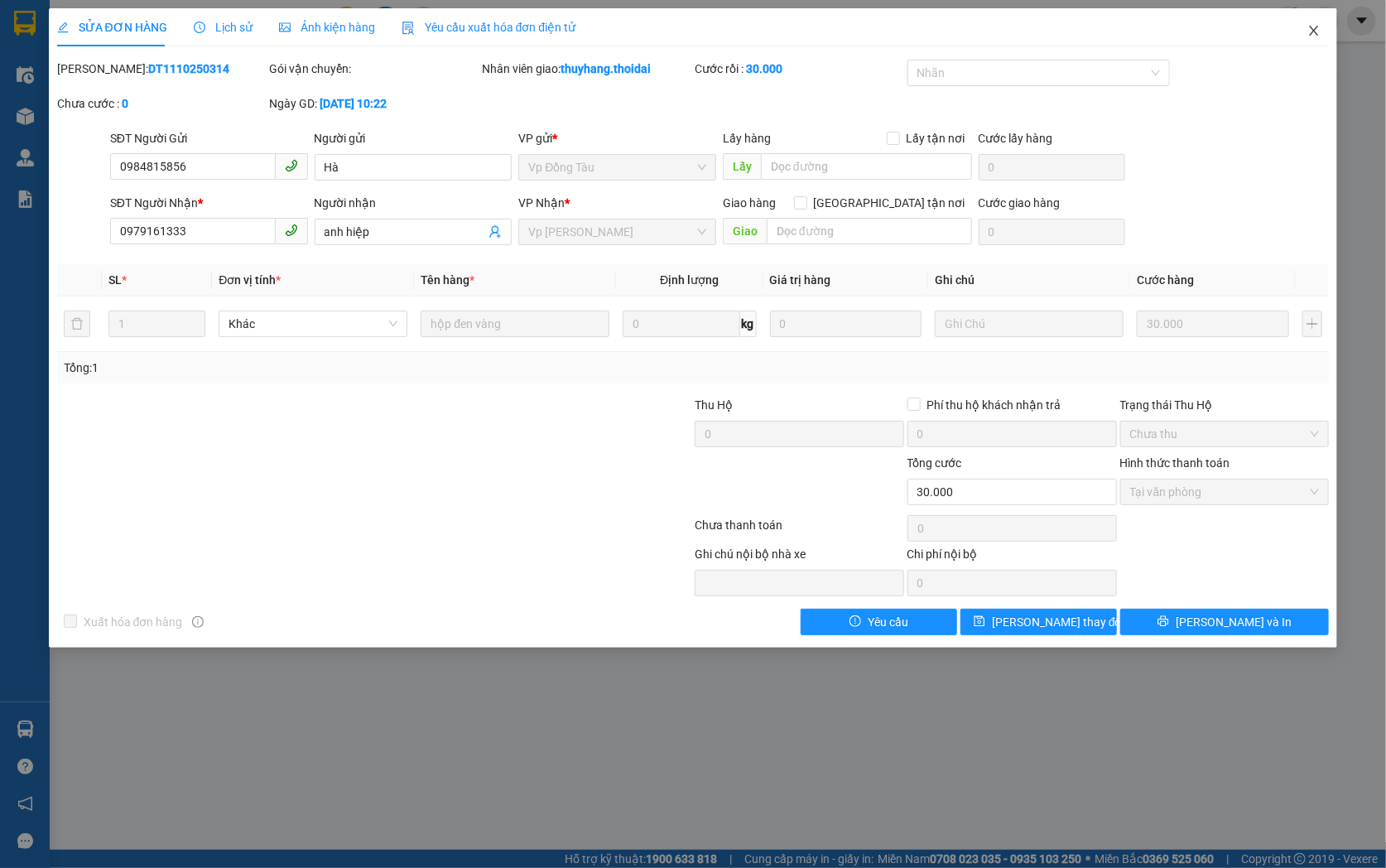
click at [1315, 26] on icon "close" at bounding box center [1313, 30] width 13 height 13
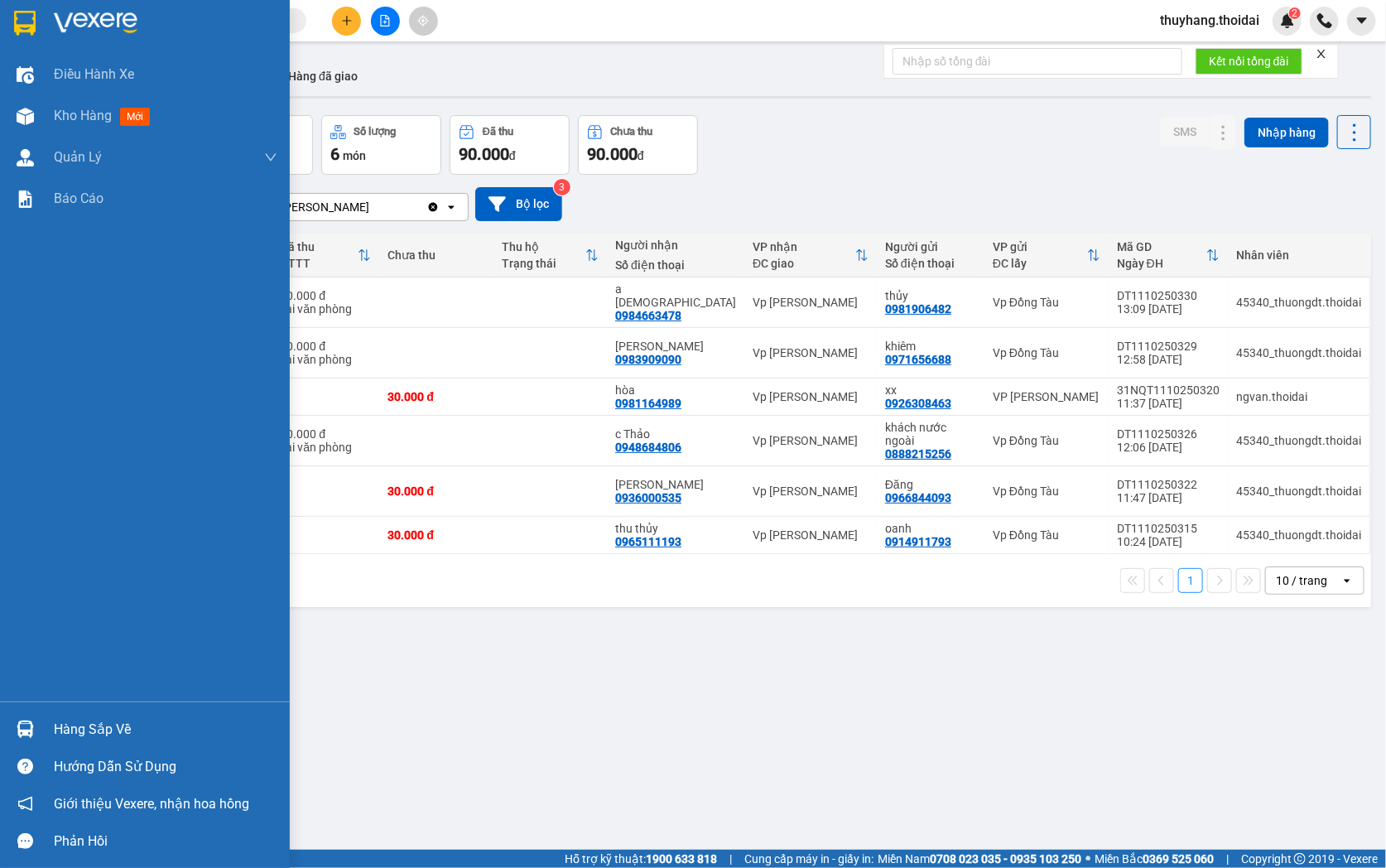
click at [45, 719] on div "Hàng sắp về" at bounding box center [145, 728] width 290 height 37
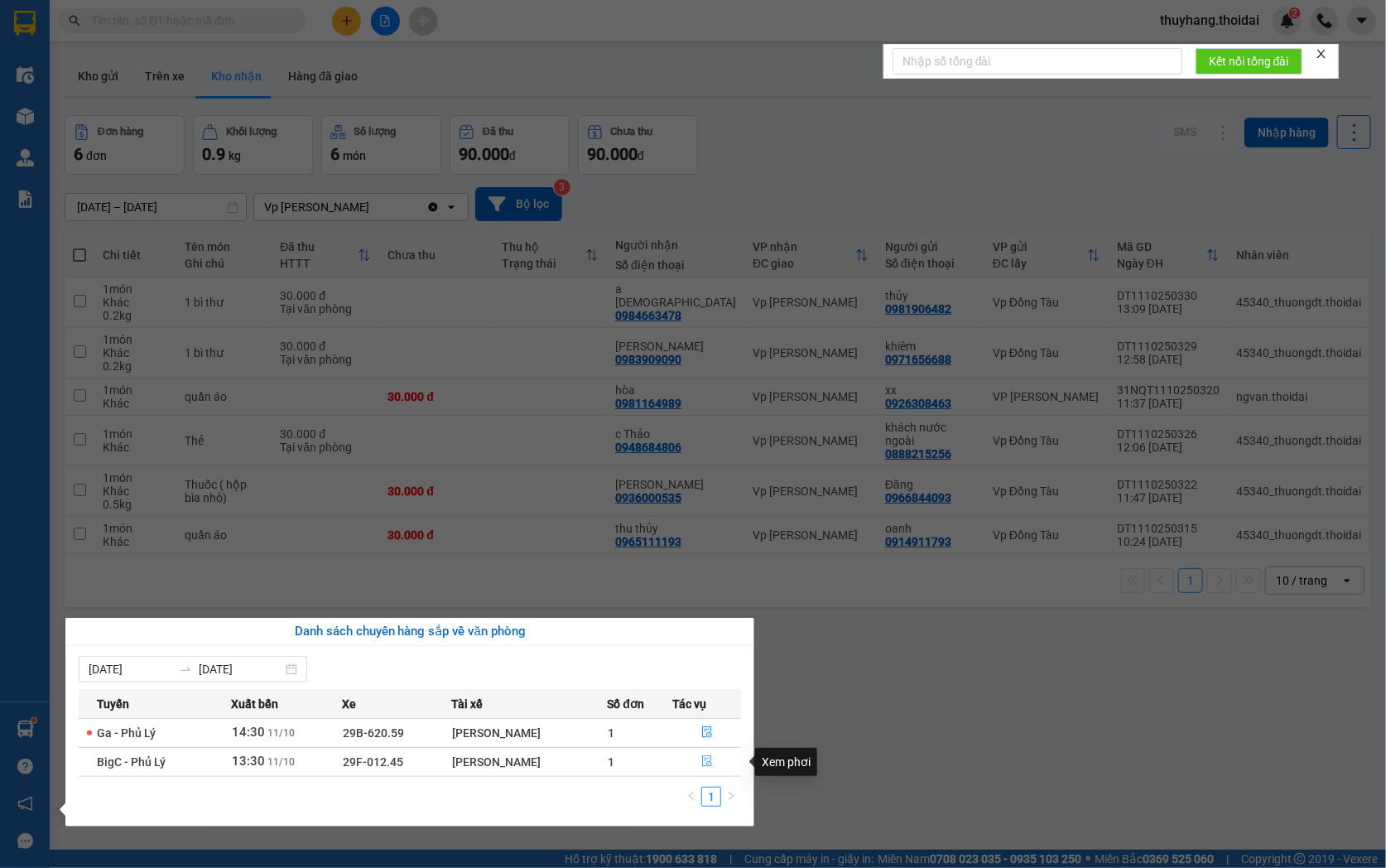
click at [717, 762] on button "button" at bounding box center [706, 761] width 67 height 27
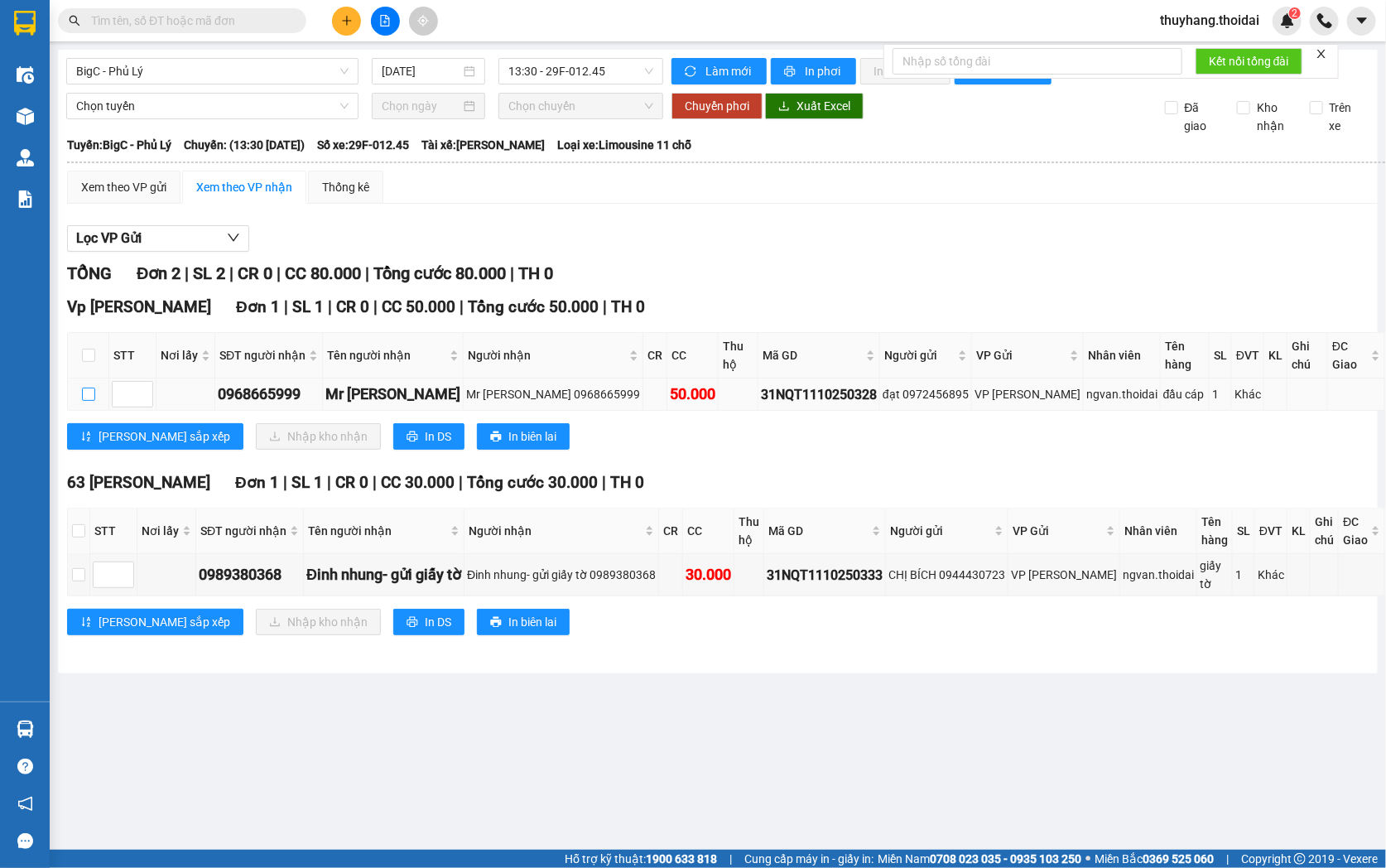
click at [84, 392] on input "checkbox" at bounding box center [88, 393] width 13 height 13
checkbox input "true"
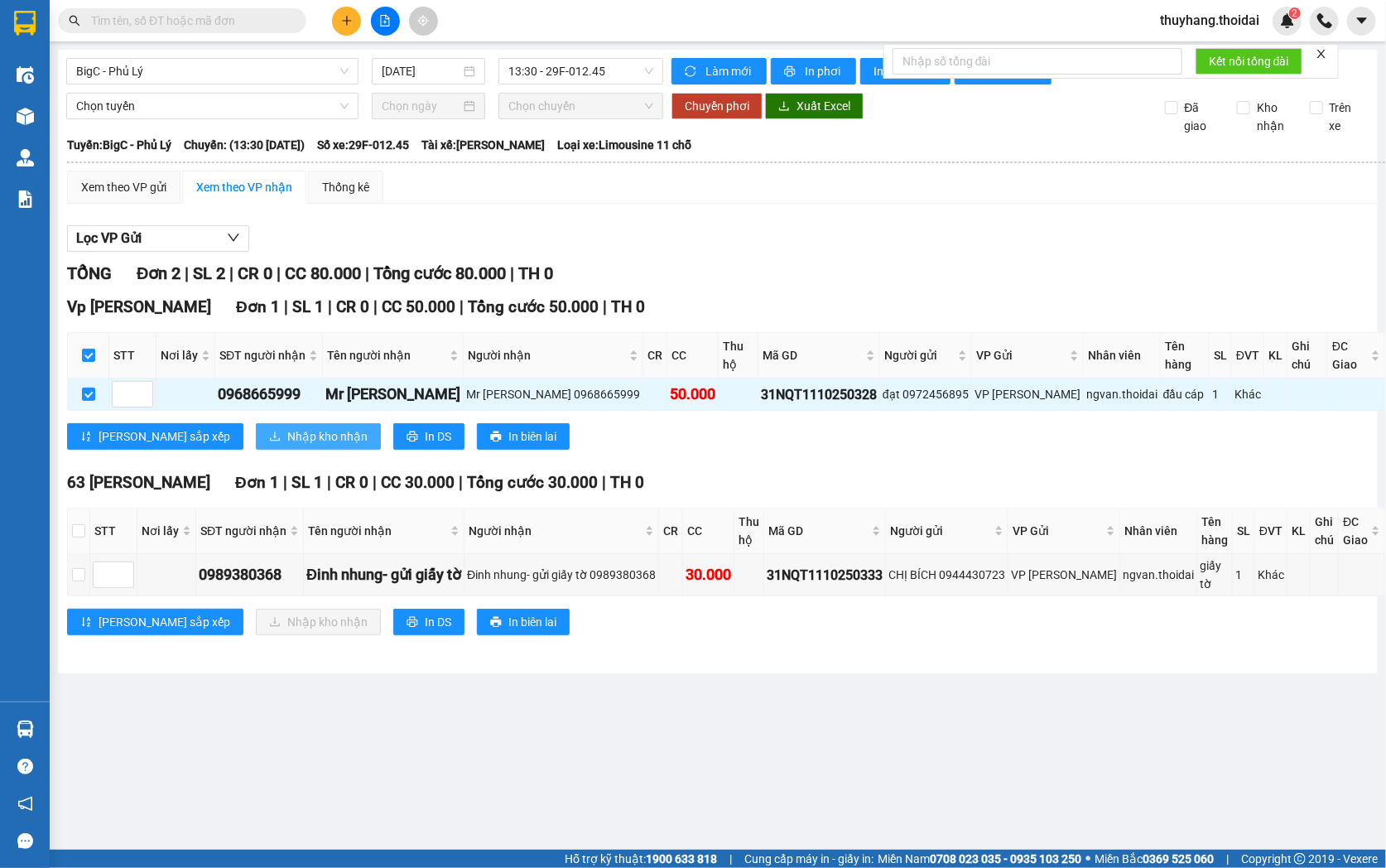
click at [287, 431] on span "Nhập kho nhận" at bounding box center [327, 436] width 81 height 18
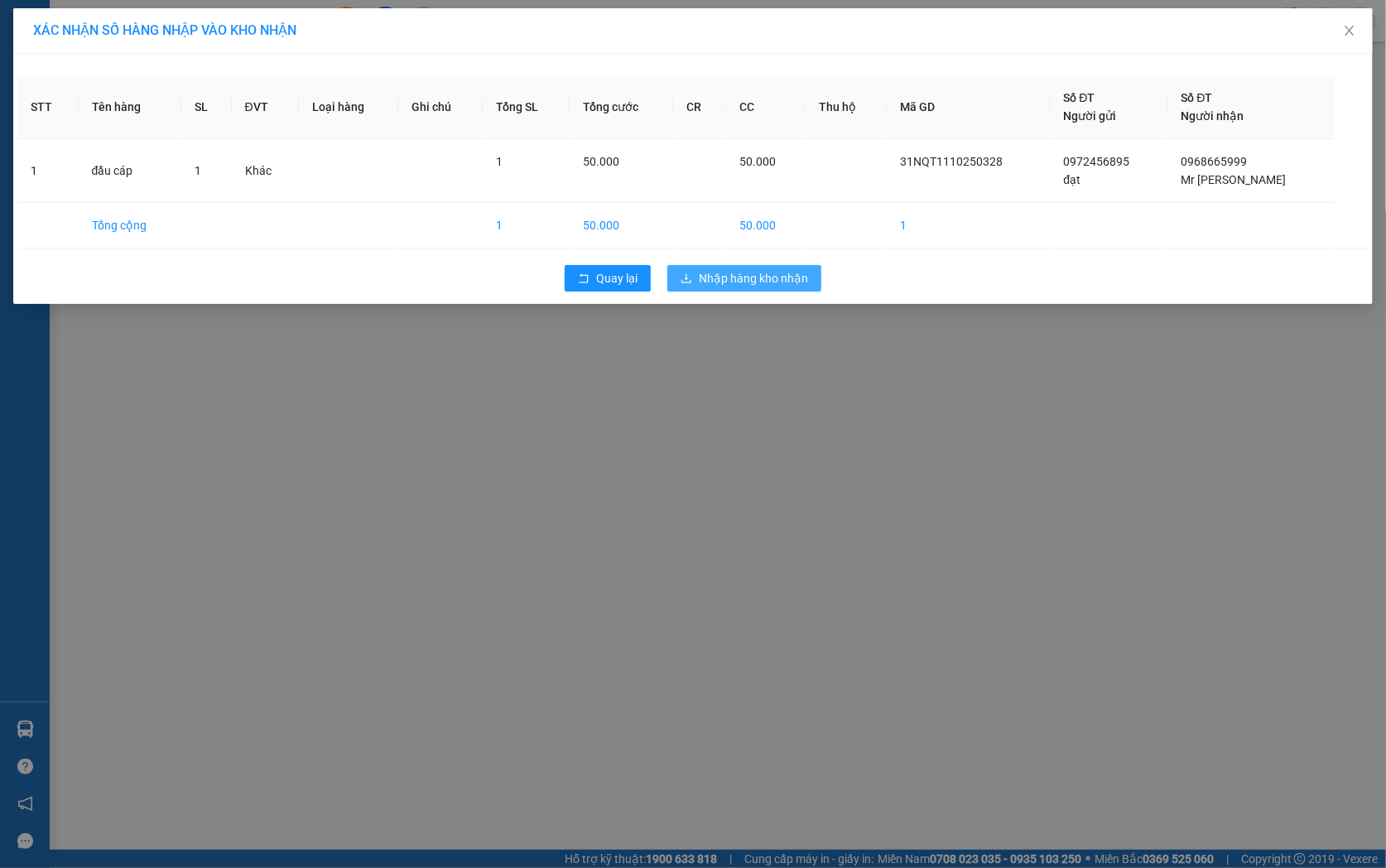
click at [764, 288] on button "Nhập hàng kho nhận" at bounding box center [744, 278] width 154 height 27
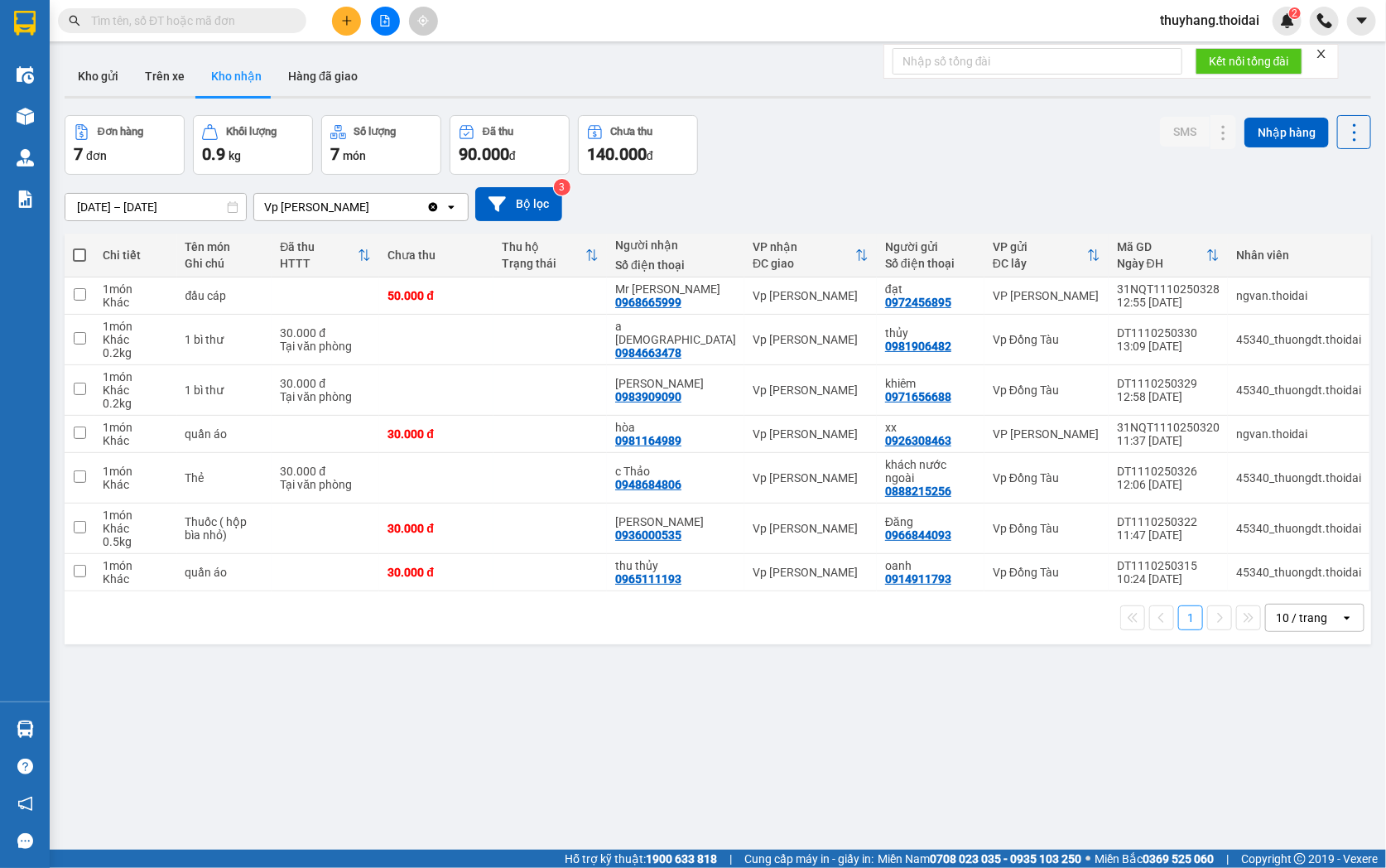
click at [230, 7] on div "Kết quả tìm kiếm ( 566 ) Bộ lọc Mã ĐH Trạng thái Món hàng Thu hộ Tổng cước Chưa…" at bounding box center [161, 21] width 323 height 29
click at [229, 18] on input "text" at bounding box center [188, 20] width 195 height 18
click at [306, 80] on button "Hàng đã giao" at bounding box center [323, 76] width 96 height 40
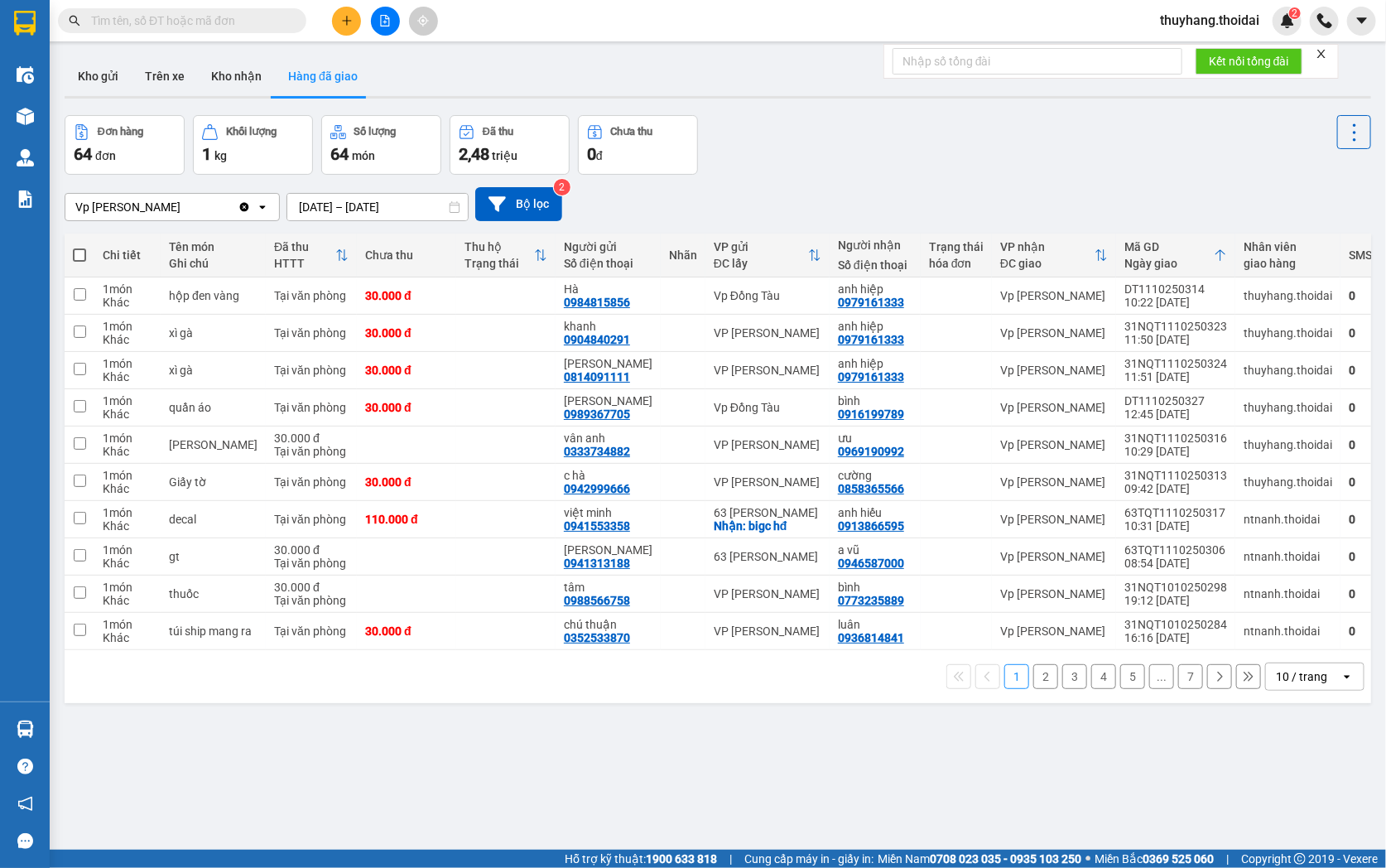
click at [222, 78] on button "Kho nhận" at bounding box center [236, 76] width 77 height 40
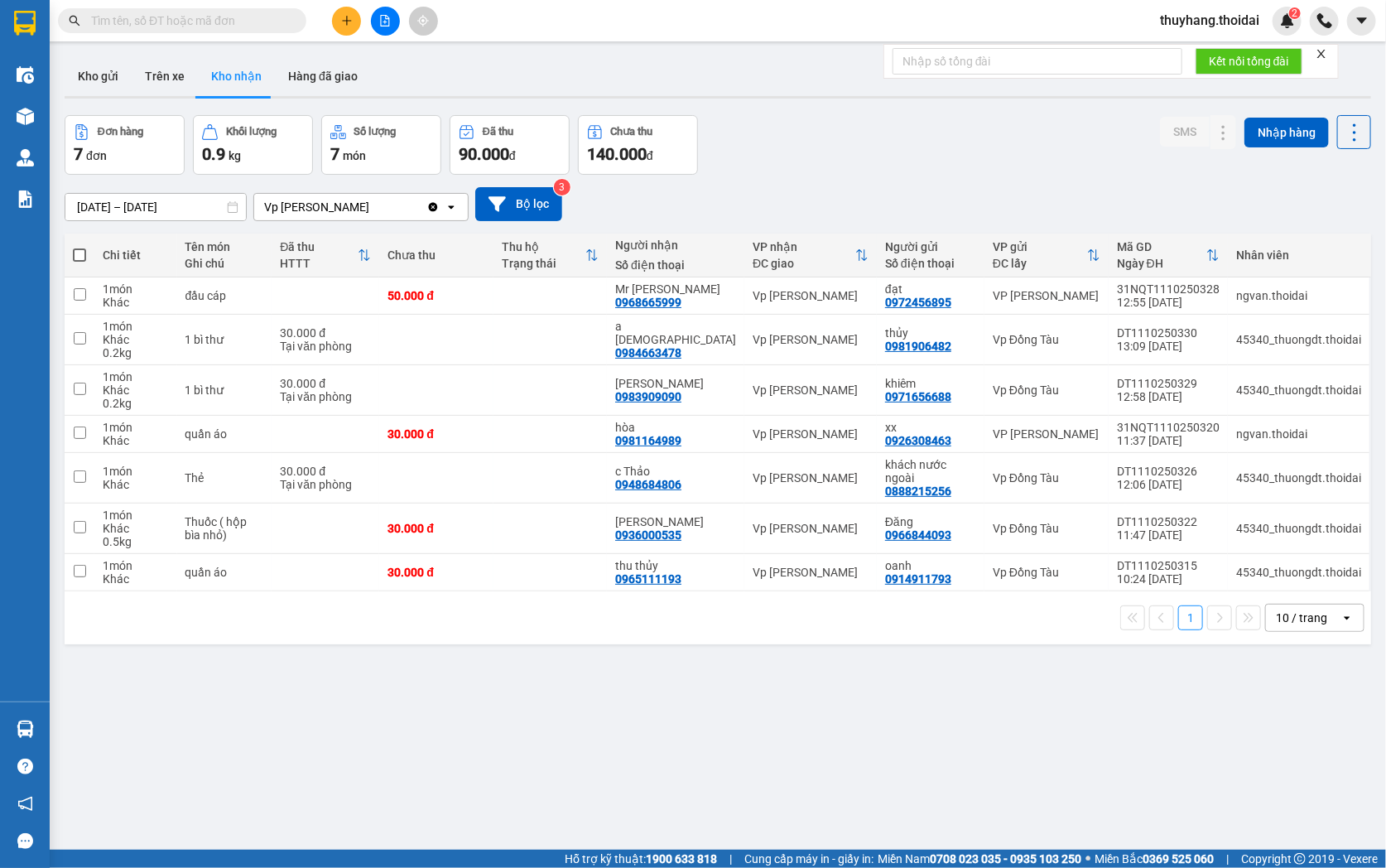
click at [141, 209] on input "[DATE] – [DATE]" at bounding box center [155, 207] width 181 height 27
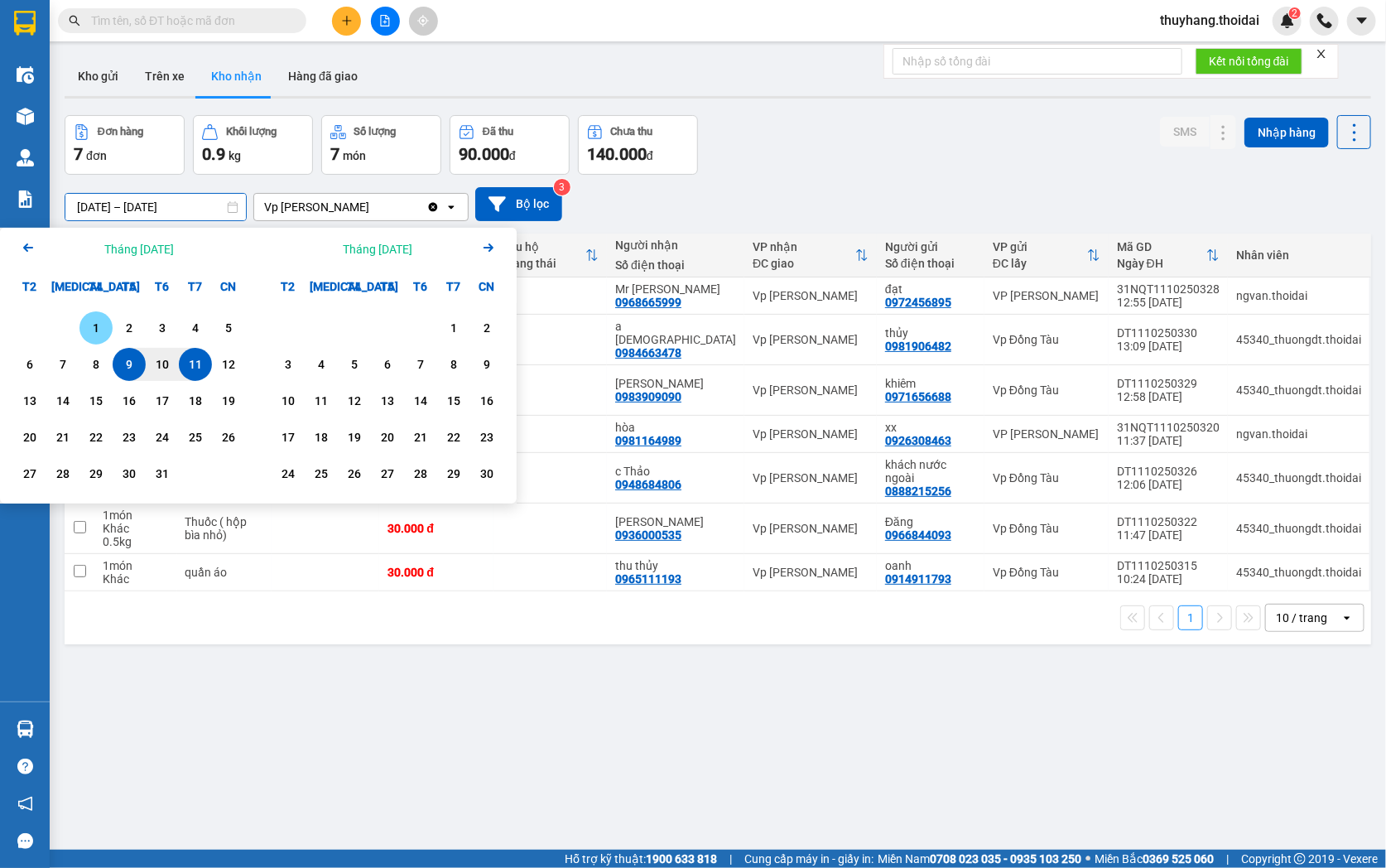
click at [94, 326] on div "1" at bounding box center [95, 327] width 23 height 20
click at [194, 368] on div "11" at bounding box center [195, 364] width 23 height 20
type input "[DATE] – [DATE]"
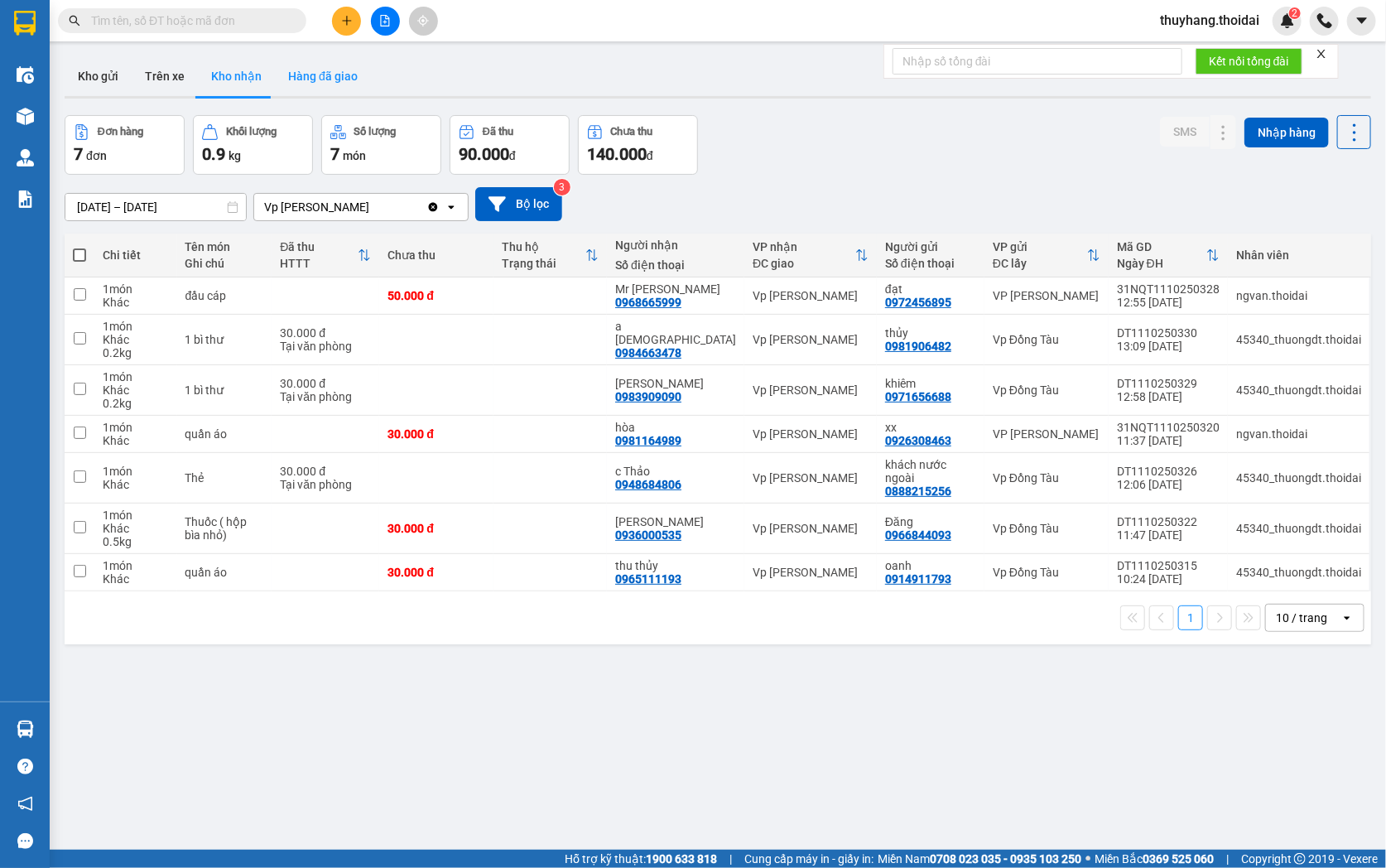
click at [287, 79] on button "Hàng đã giao" at bounding box center [323, 76] width 96 height 40
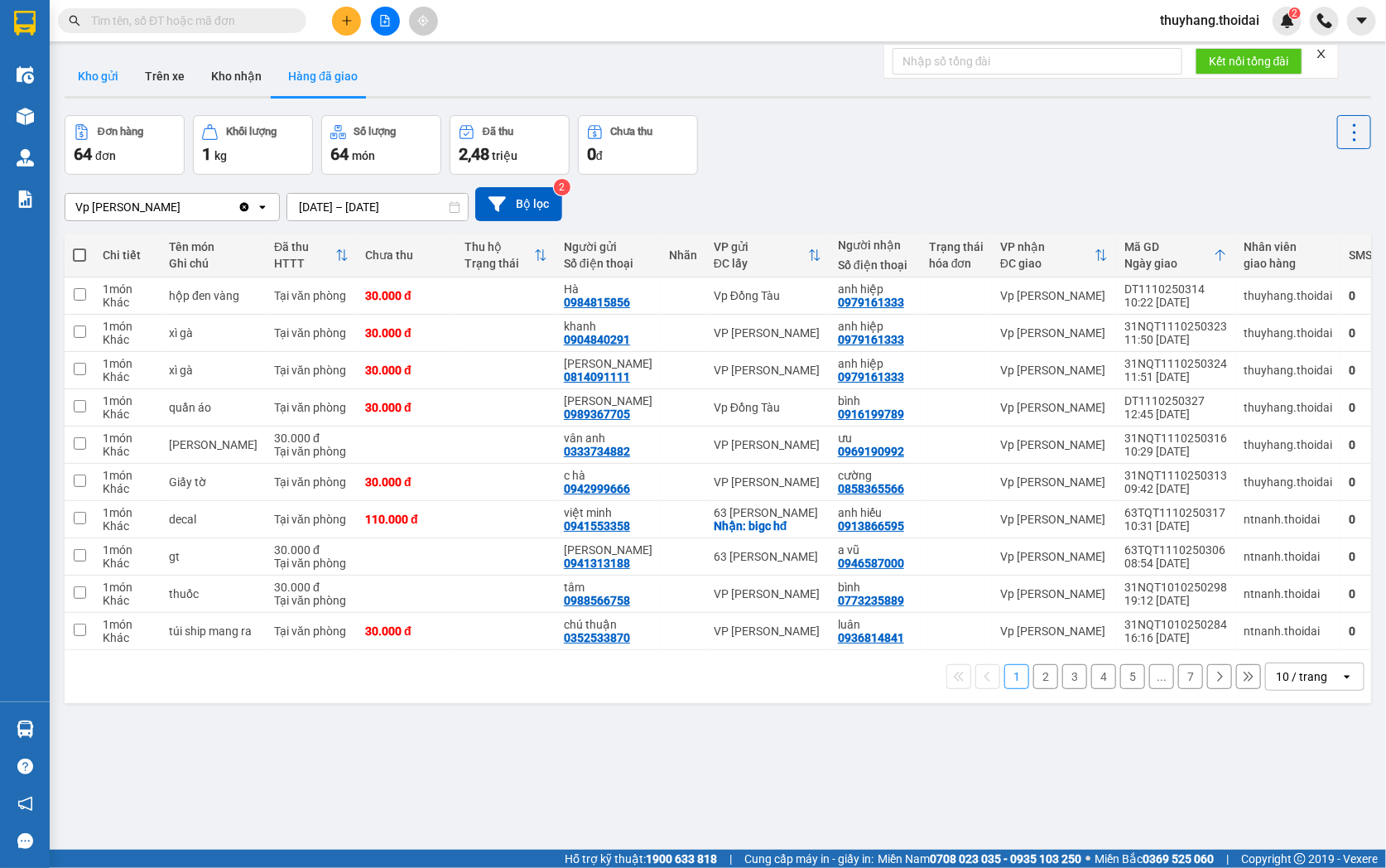
click at [103, 78] on button "Kho gửi" at bounding box center [97, 76] width 67 height 40
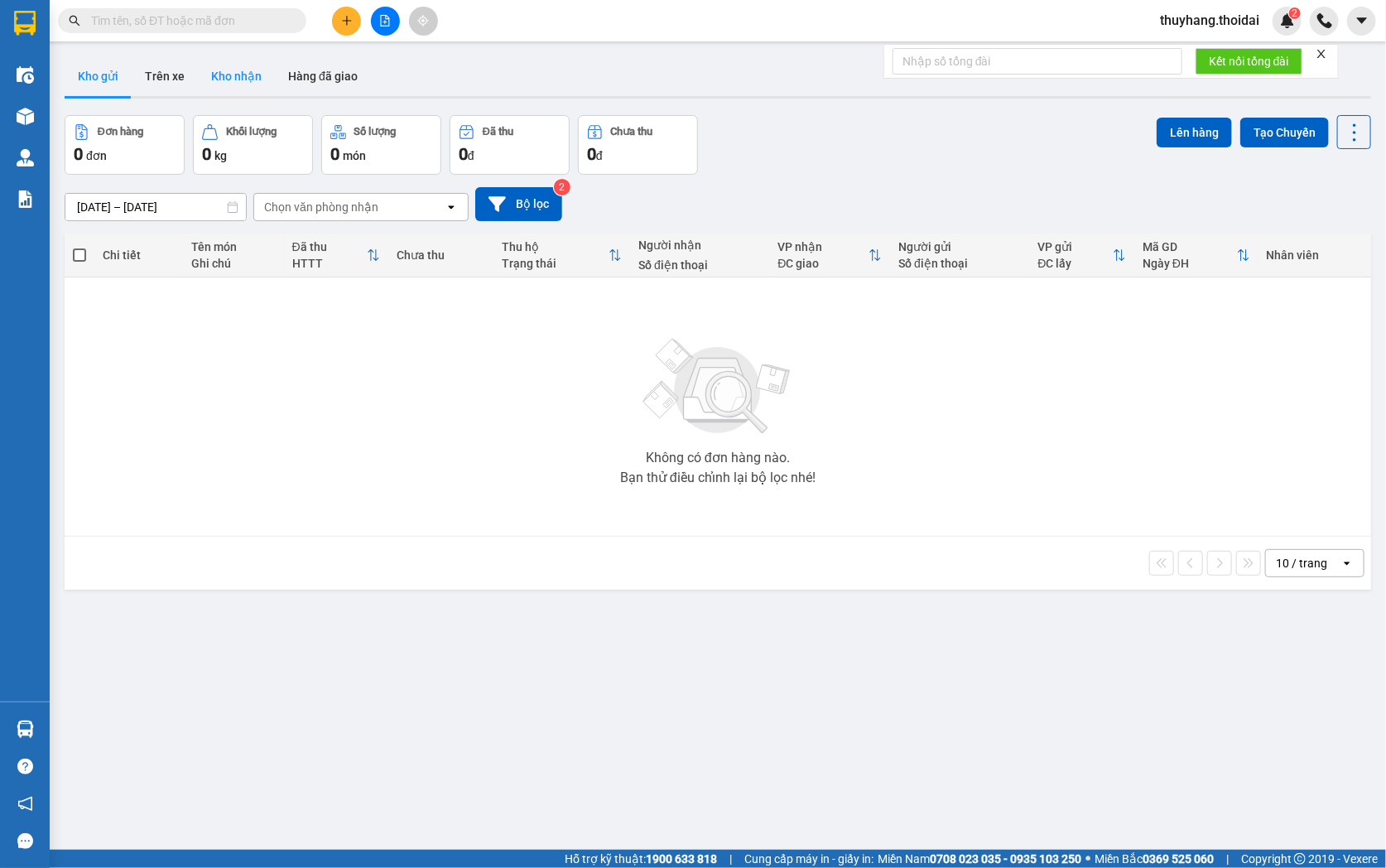
click at [242, 78] on button "Kho nhận" at bounding box center [236, 76] width 77 height 40
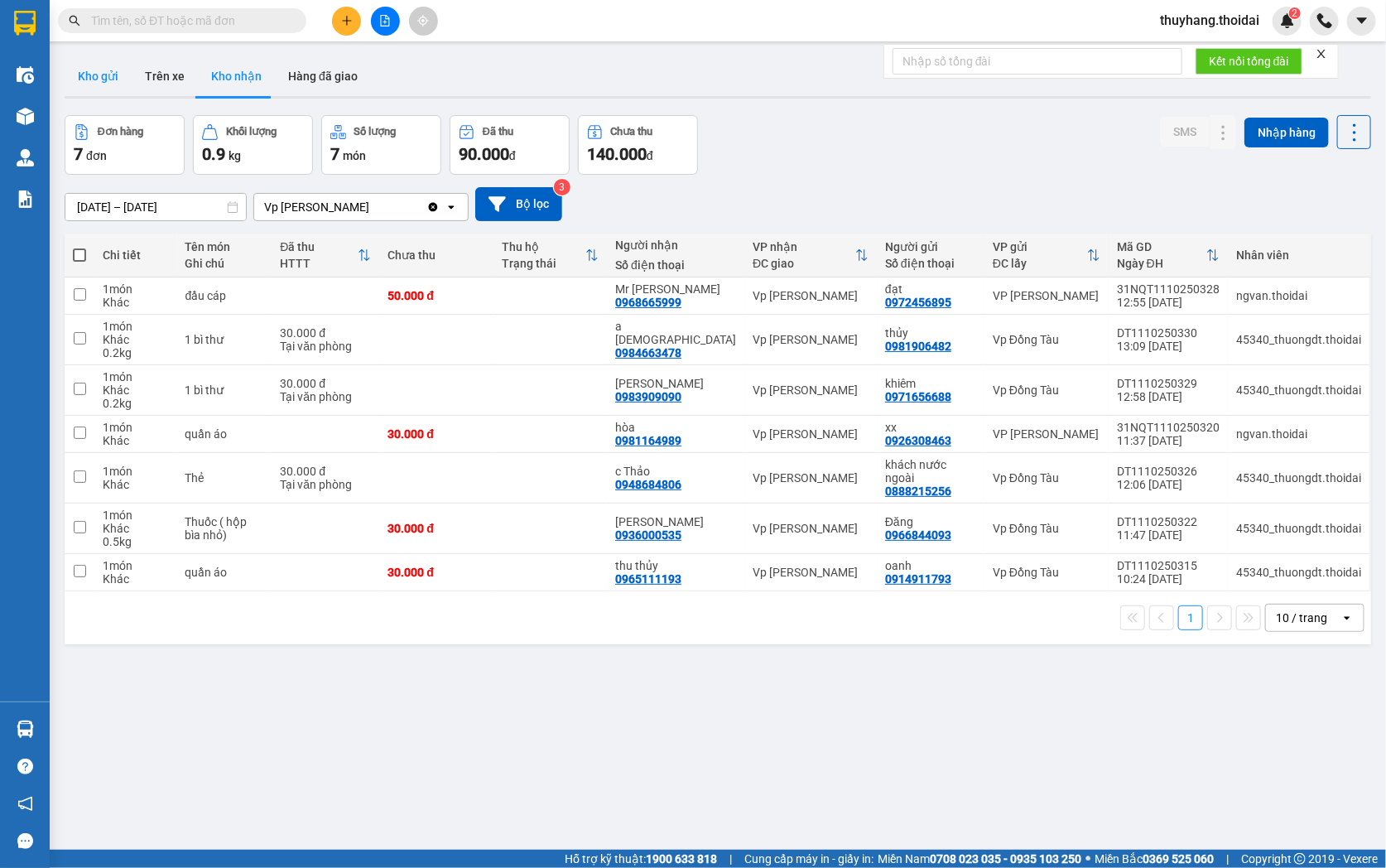
click at [103, 79] on button "Kho gửi" at bounding box center [97, 76] width 67 height 40
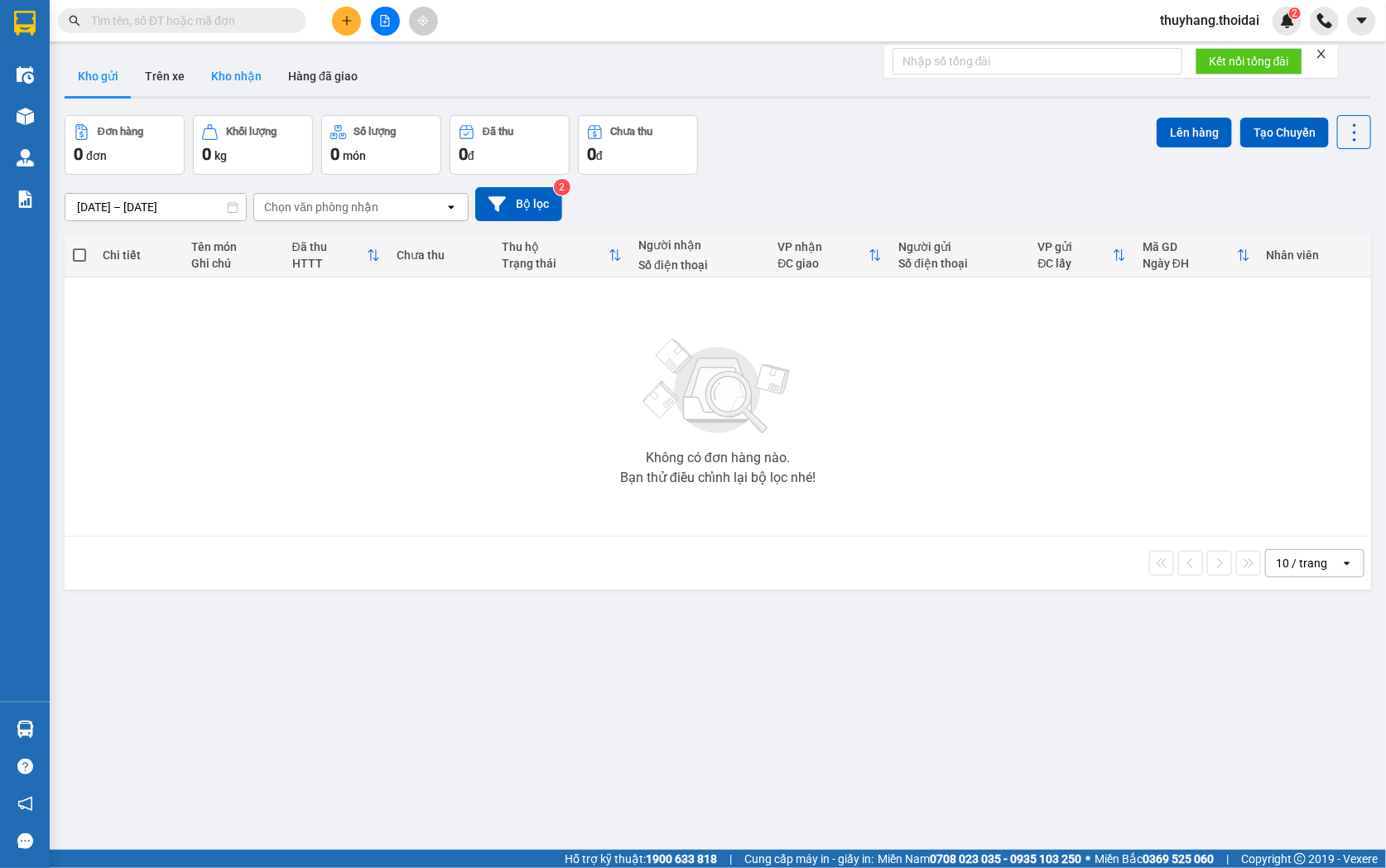
click at [255, 87] on button "Kho nhận" at bounding box center [236, 76] width 77 height 40
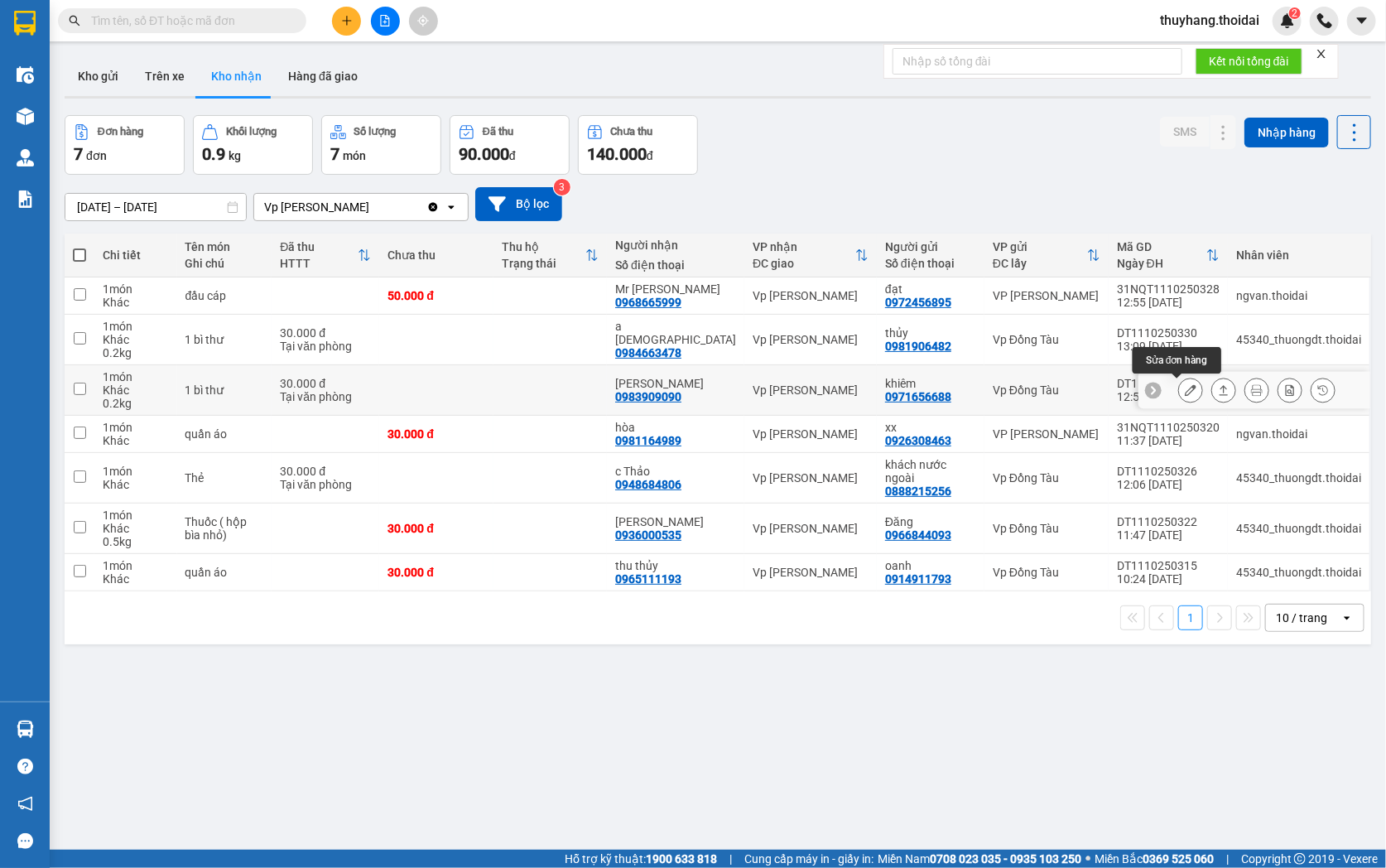
click at [1185, 385] on icon at bounding box center [1190, 390] width 11 height 11
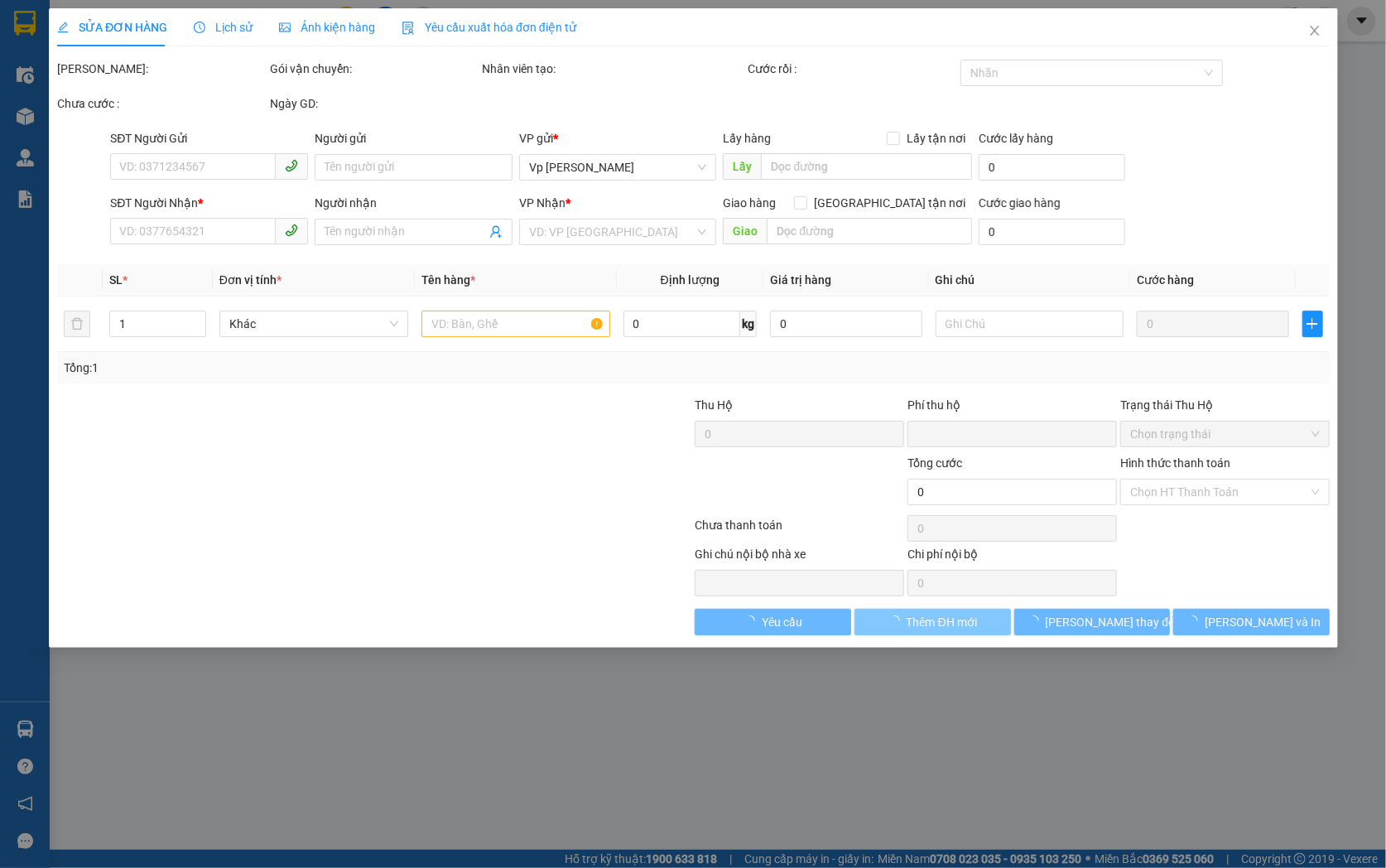
type input "0971656688"
type input "khiêm"
type input "0983909090"
type input "[PERSON_NAME]"
type input "0"
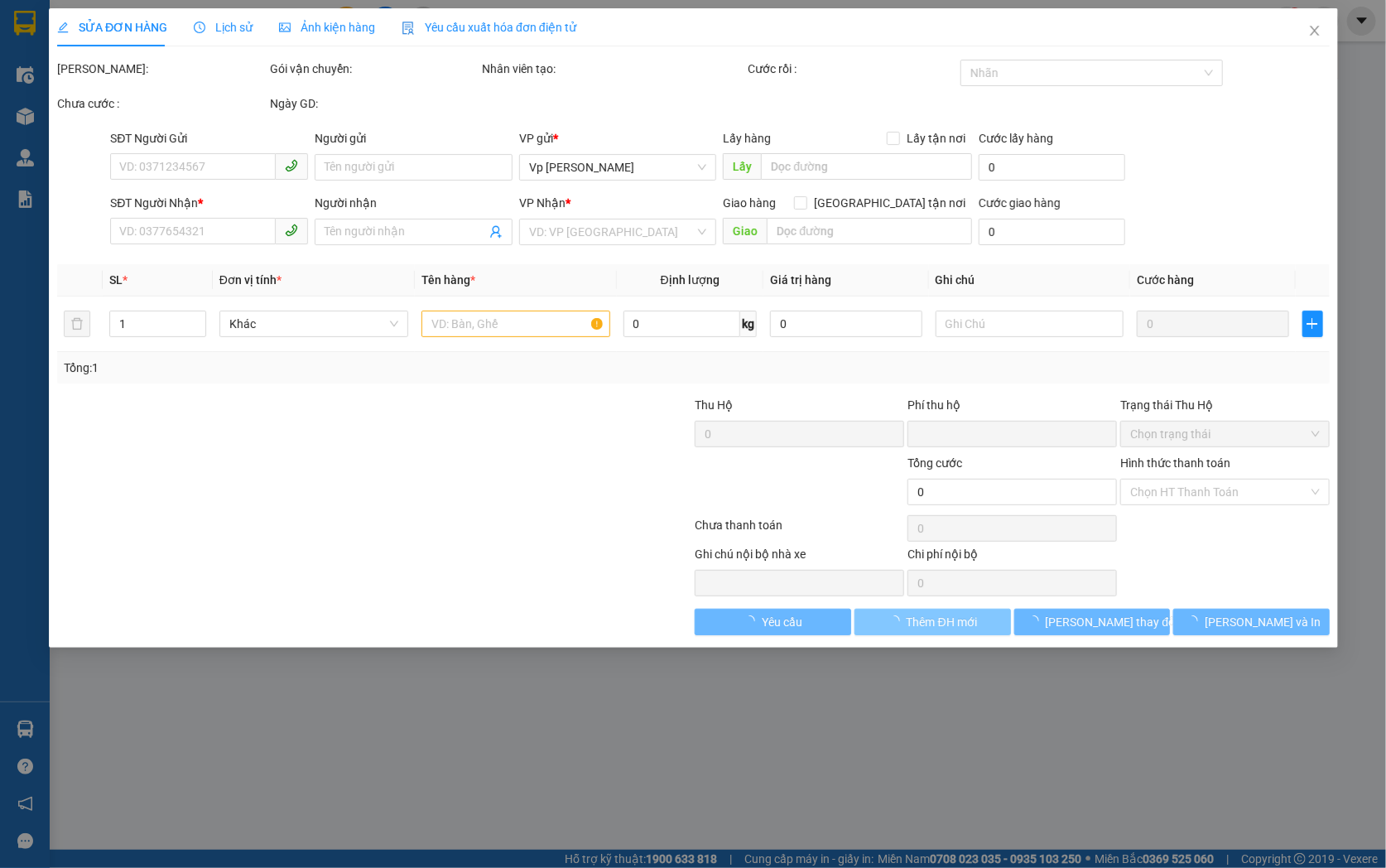
type input "30.000"
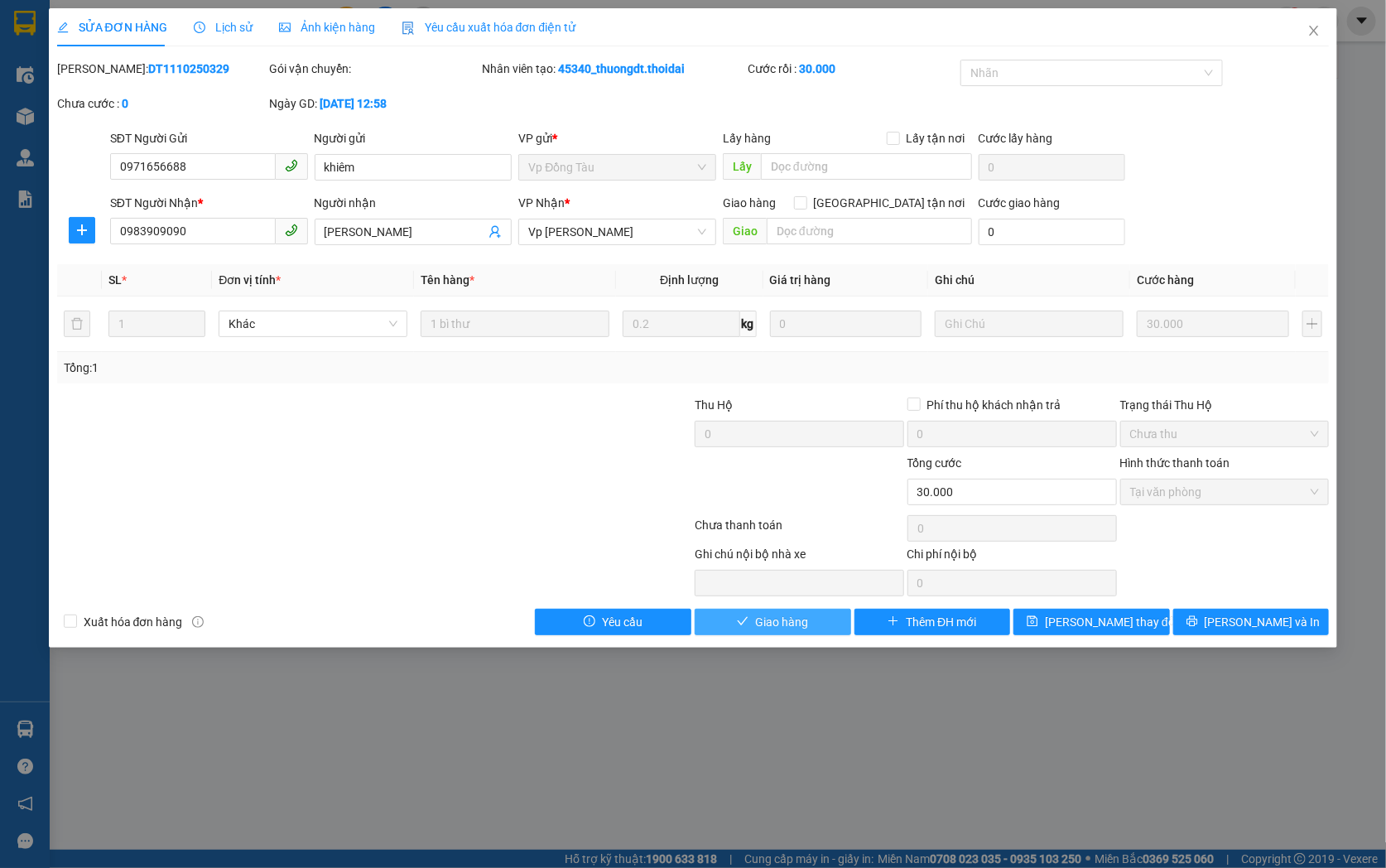
click at [804, 620] on span "Giao hàng" at bounding box center [781, 621] width 53 height 18
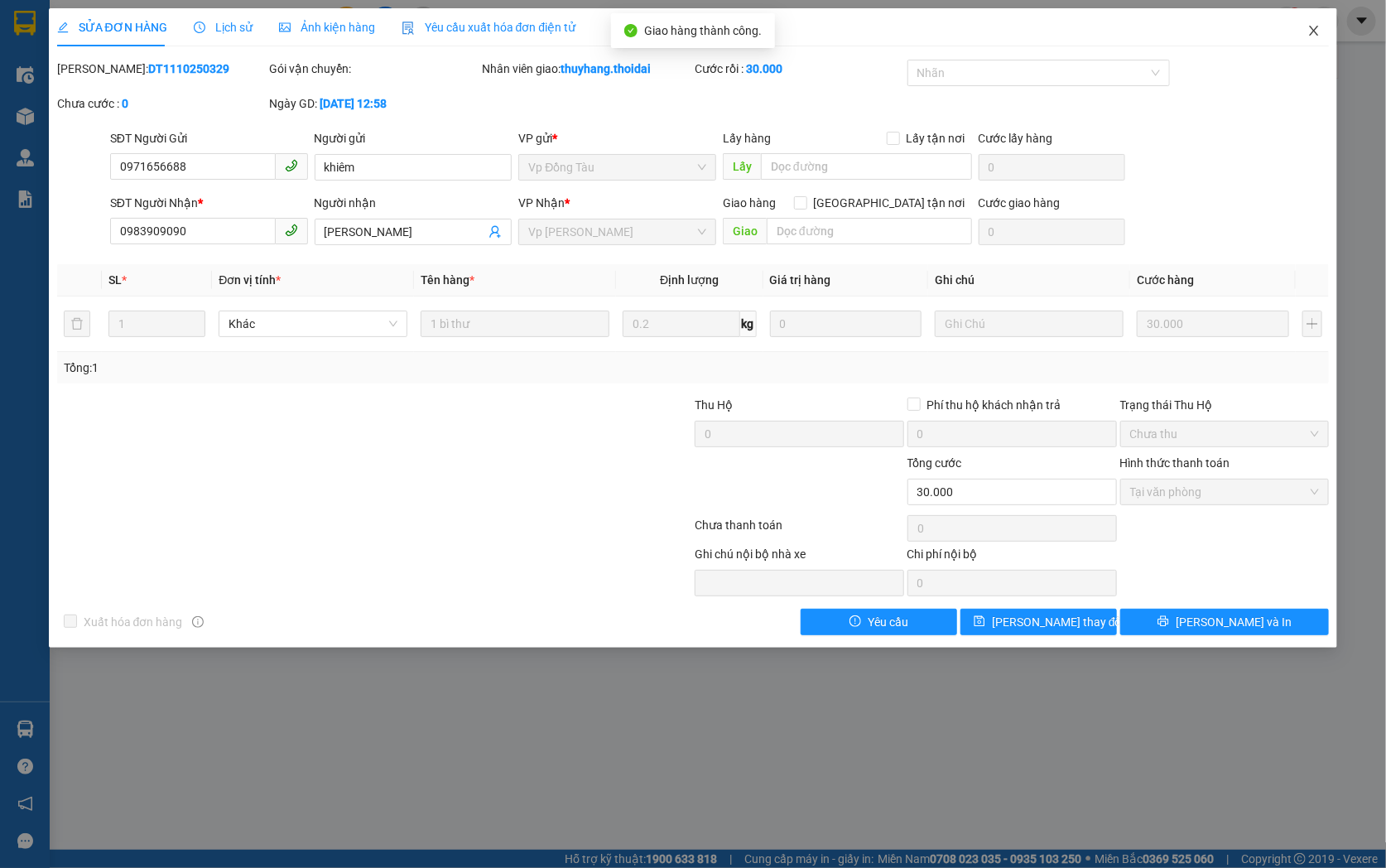
click at [1317, 36] on icon "close" at bounding box center [1314, 30] width 9 height 10
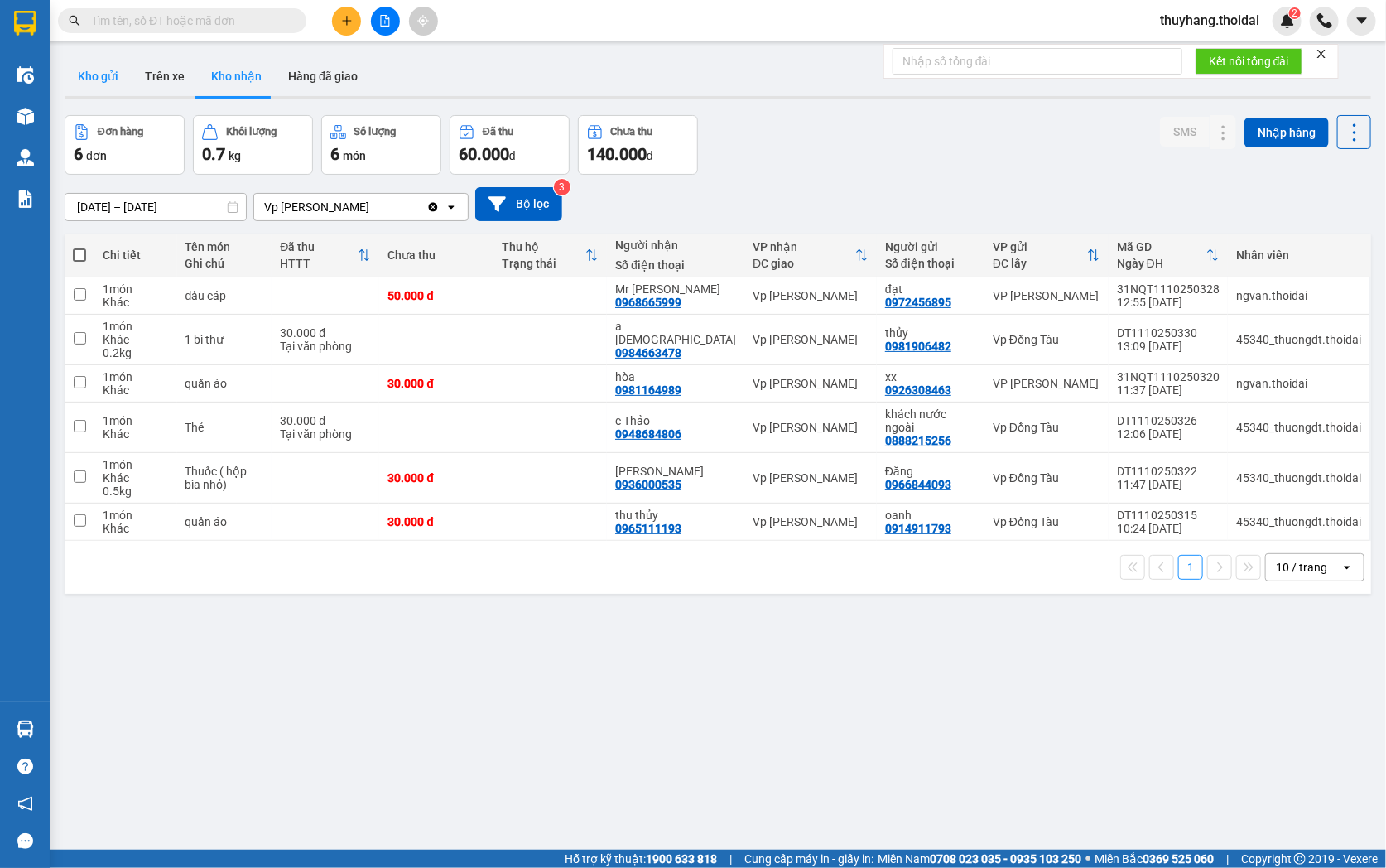
drag, startPoint x: 100, startPoint y: 78, endPoint x: 497, endPoint y: 222, distance: 422.3
click at [104, 79] on button "Kho gửi" at bounding box center [97, 76] width 67 height 40
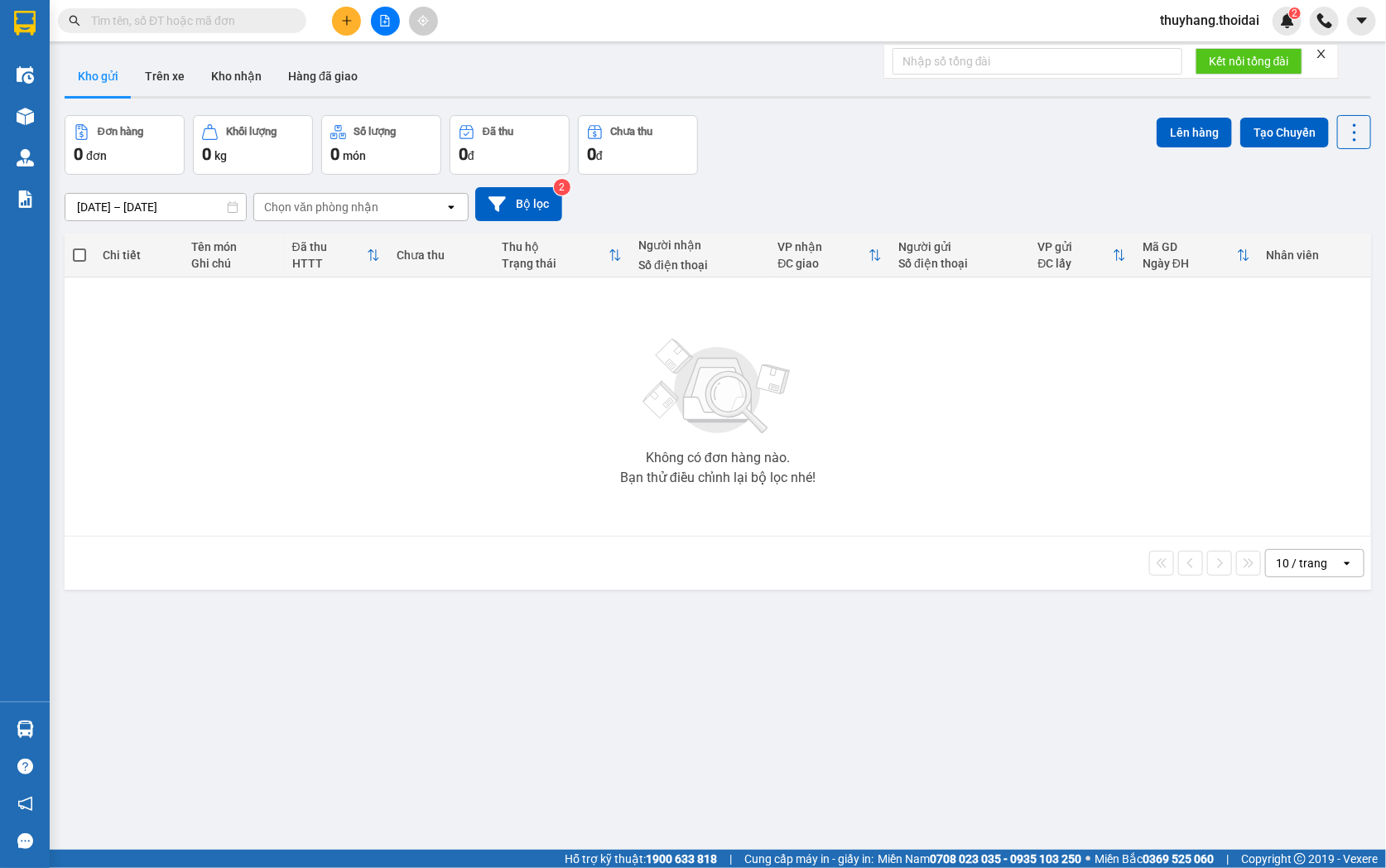
click at [225, 16] on input "text" at bounding box center [188, 20] width 195 height 18
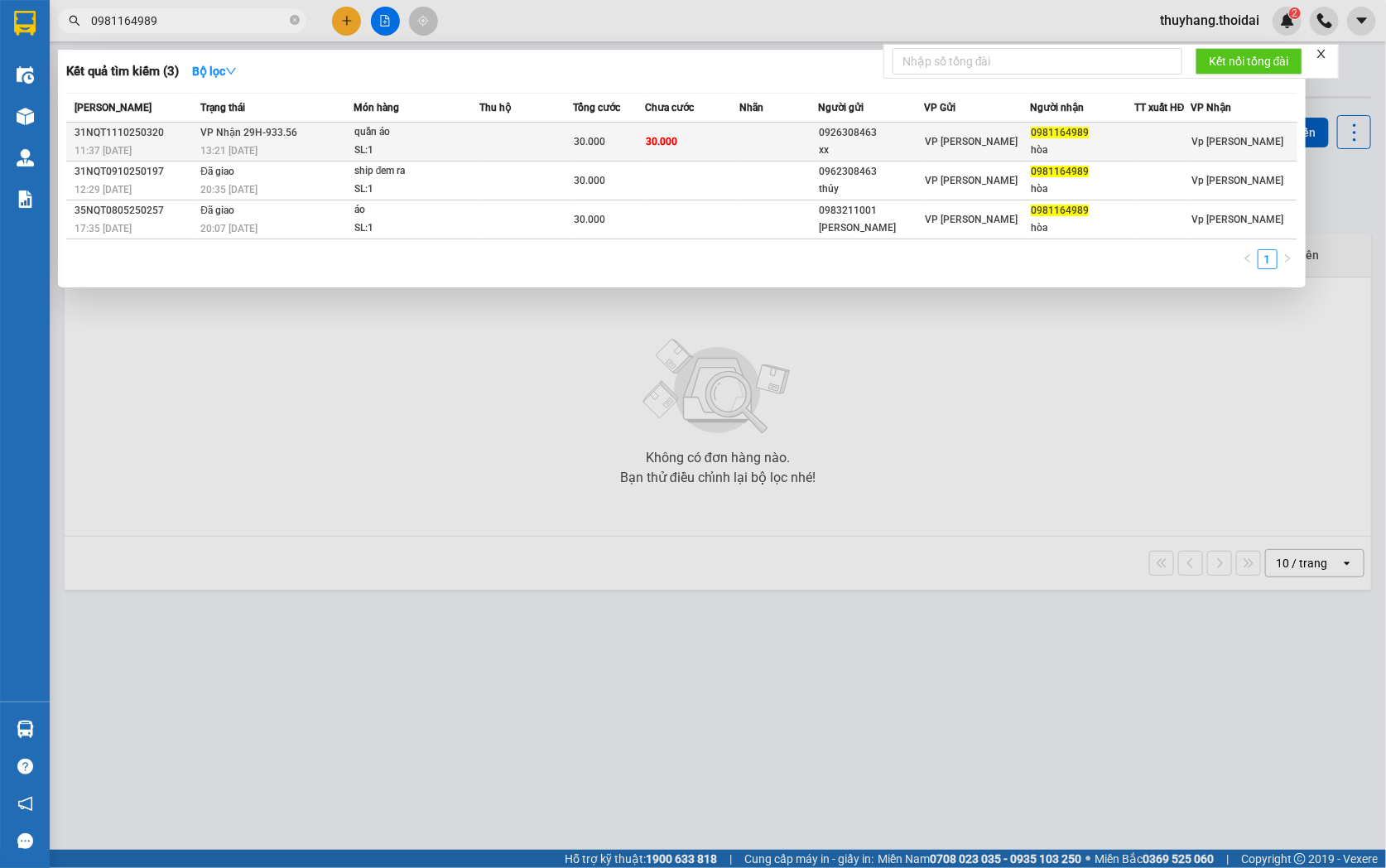
type input "0981164989"
click at [345, 149] on div "13:21 [DATE]" at bounding box center [277, 150] width 153 height 18
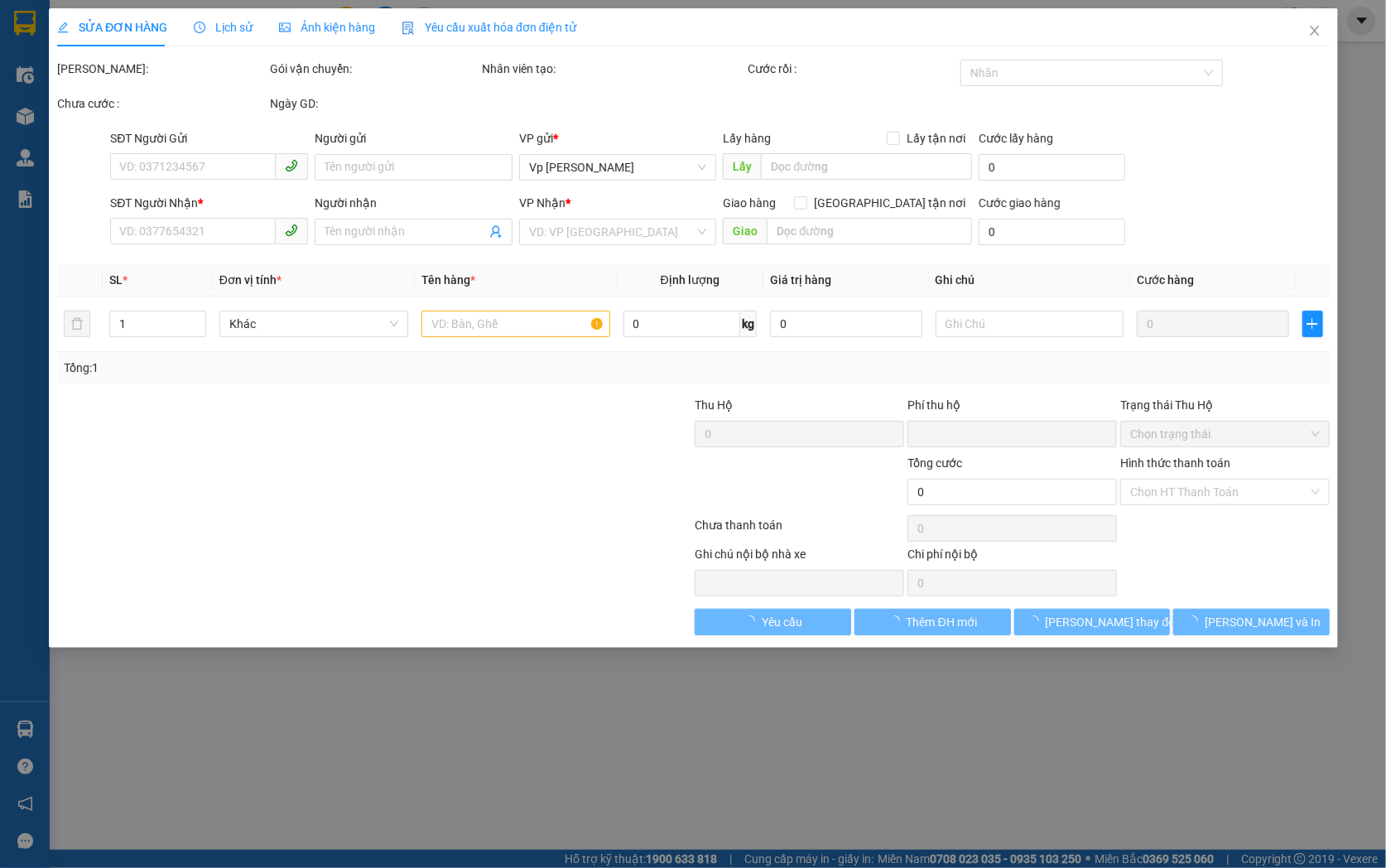
type input "0926308463"
type input "xx"
type input "0981164989"
type input "hòa"
type input "0"
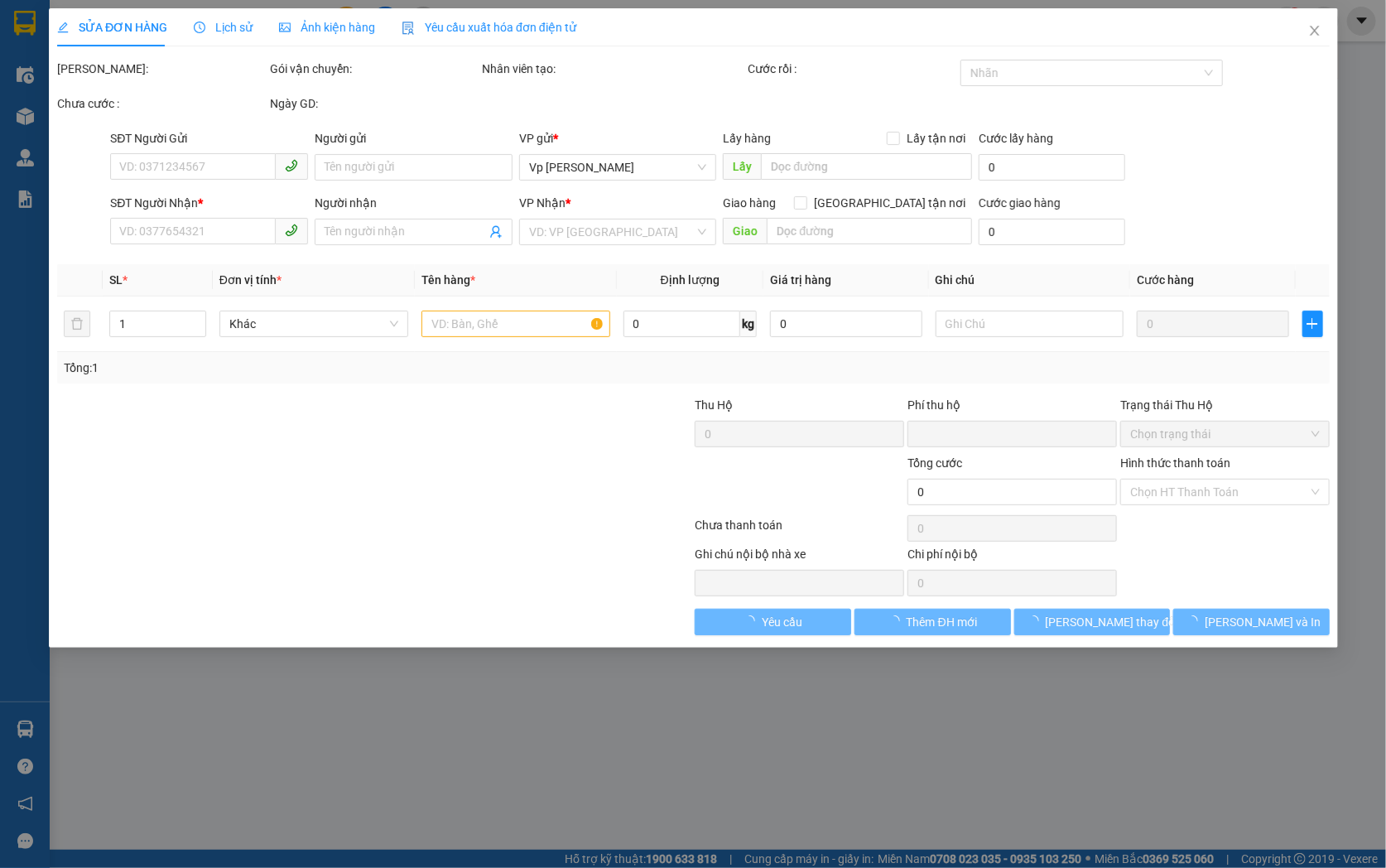
type input "30.000"
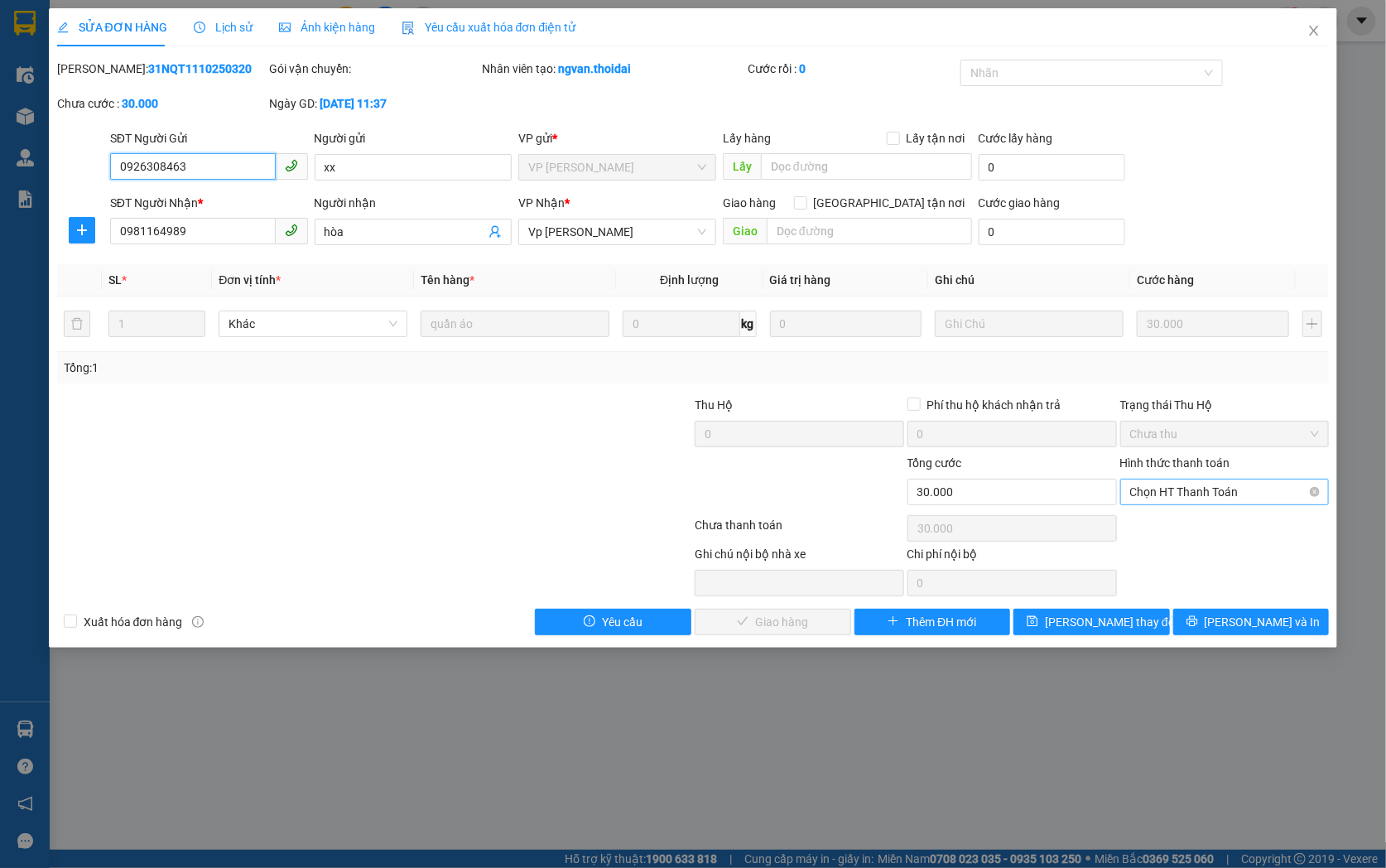
click at [1205, 485] on span "Chọn HT Thanh Toán" at bounding box center [1225, 491] width 189 height 25
click at [1211, 530] on div "Tại văn phòng" at bounding box center [1225, 524] width 189 height 18
type input "0"
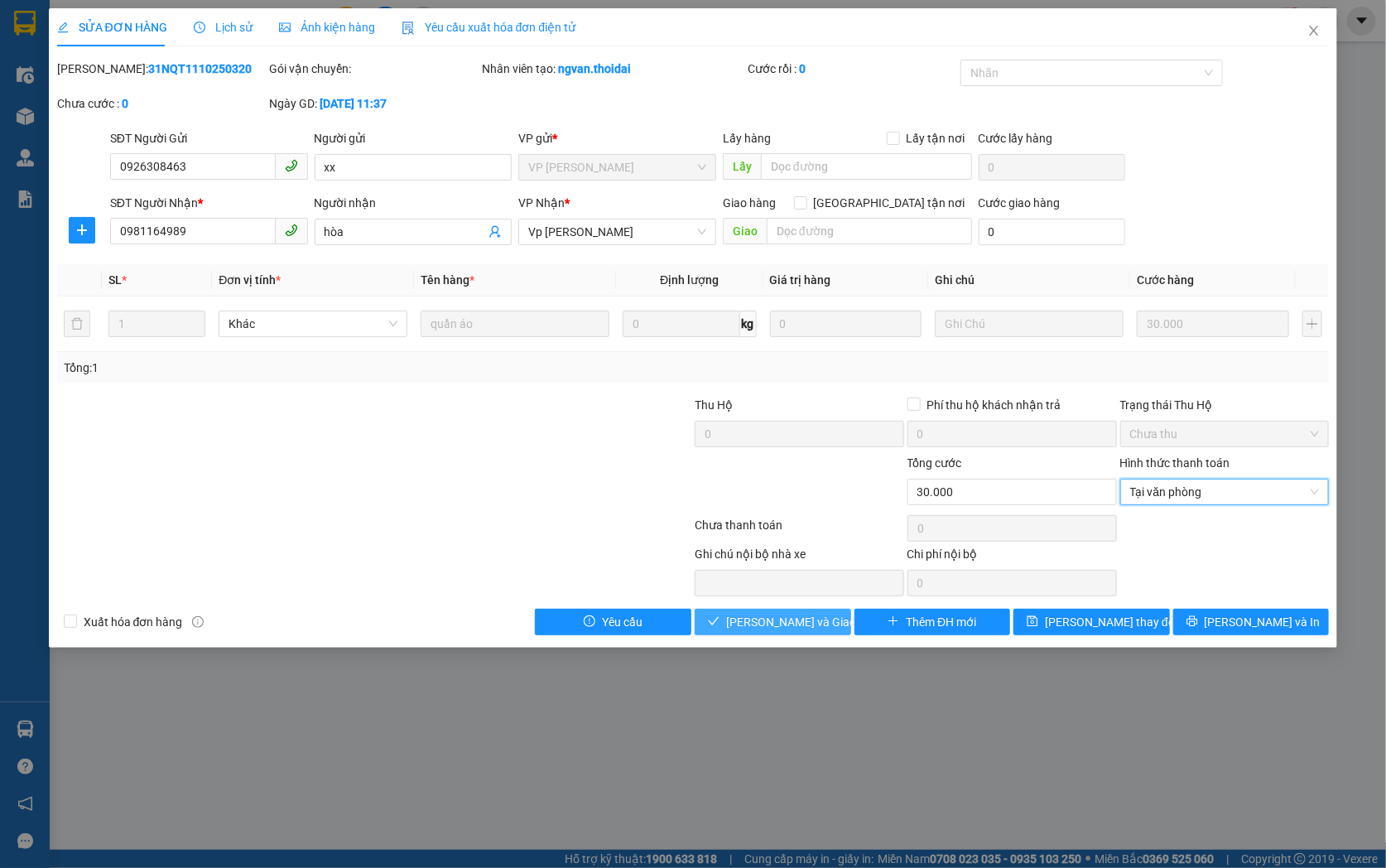
click at [766, 625] on span "[PERSON_NAME] và [PERSON_NAME] hàng" at bounding box center [805, 621] width 159 height 18
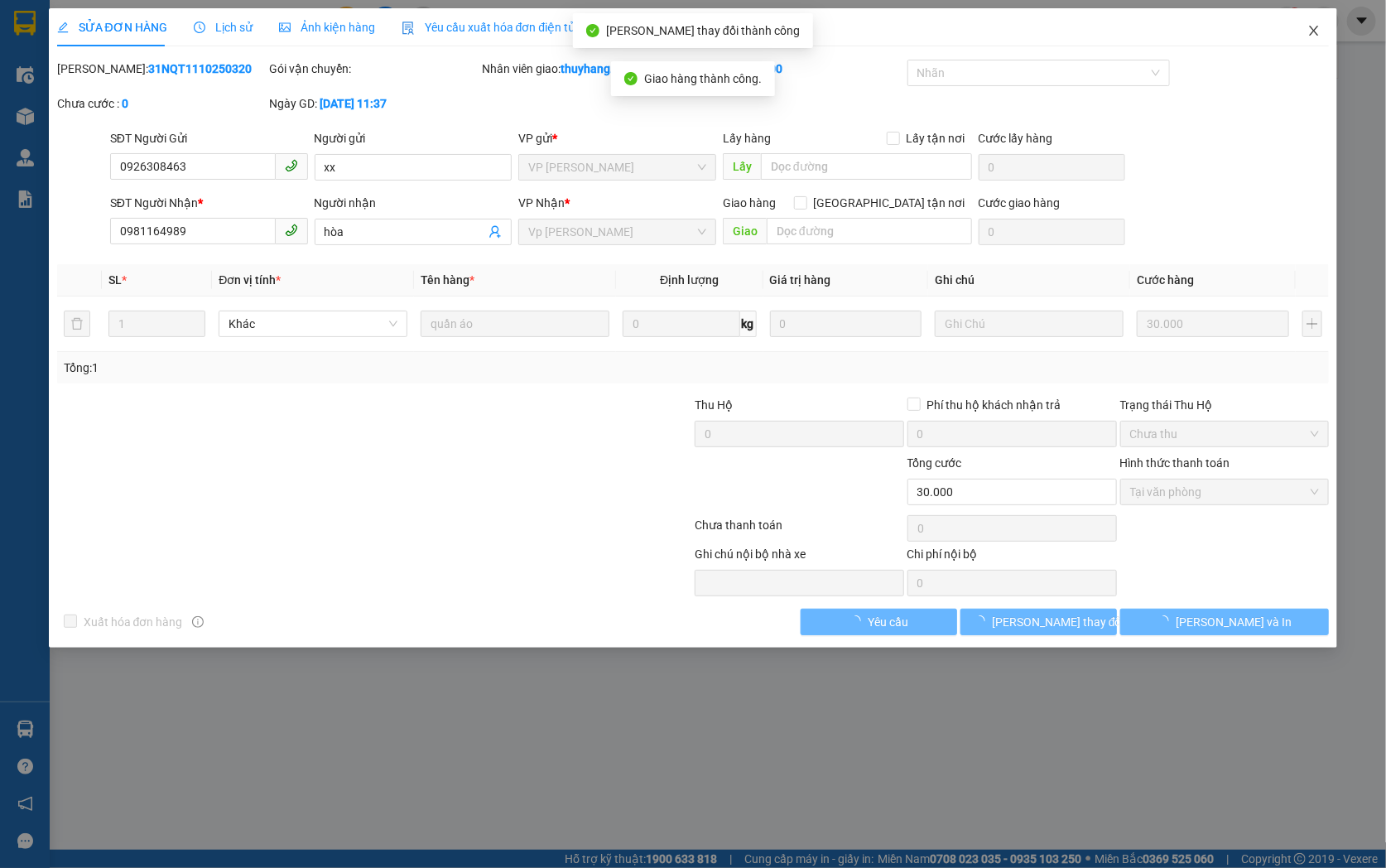
click at [1317, 30] on icon "close" at bounding box center [1313, 30] width 13 height 13
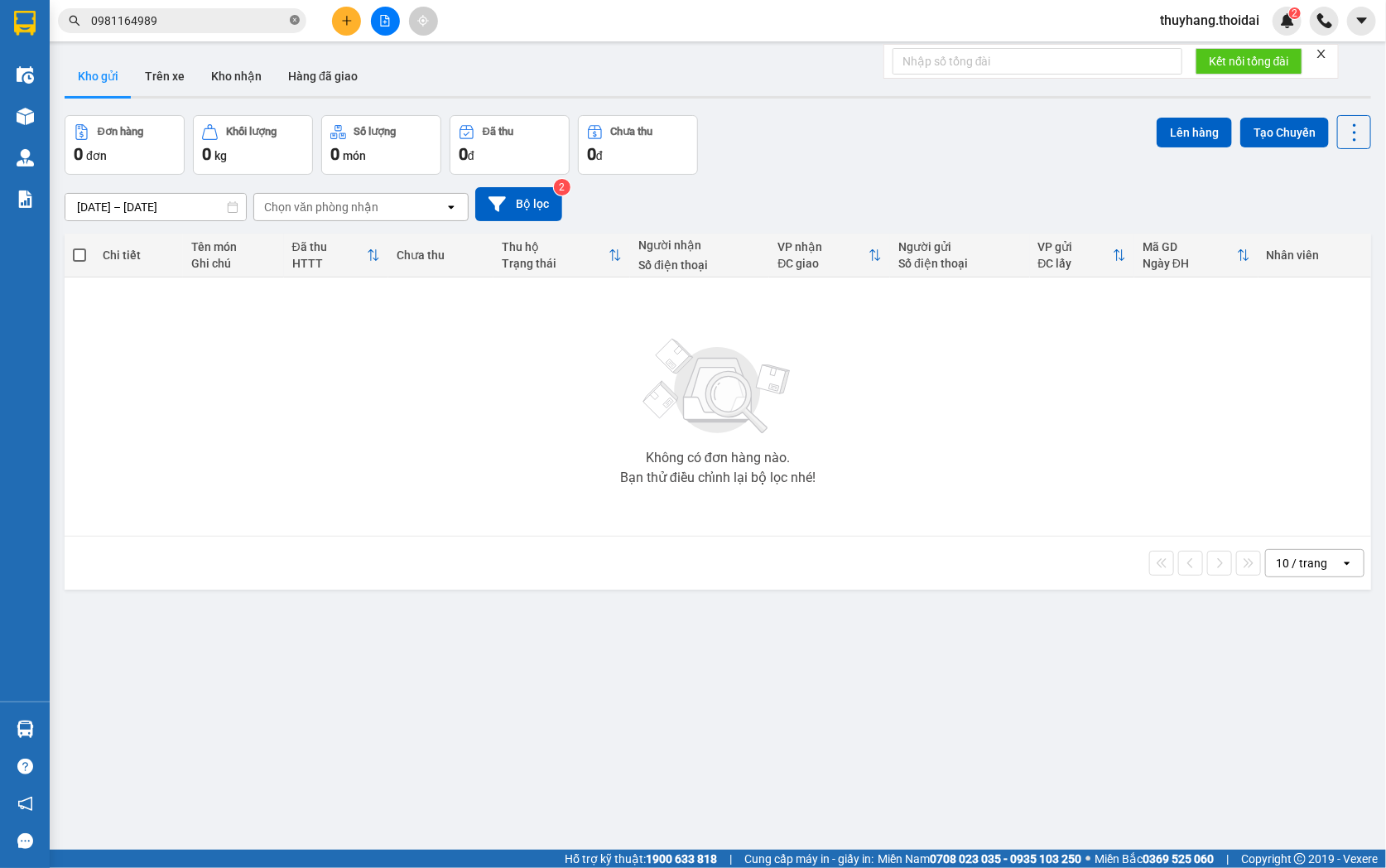
click at [293, 19] on icon "close-circle" at bounding box center [294, 19] width 10 height 10
click at [251, 81] on button "Kho nhận" at bounding box center [236, 76] width 77 height 40
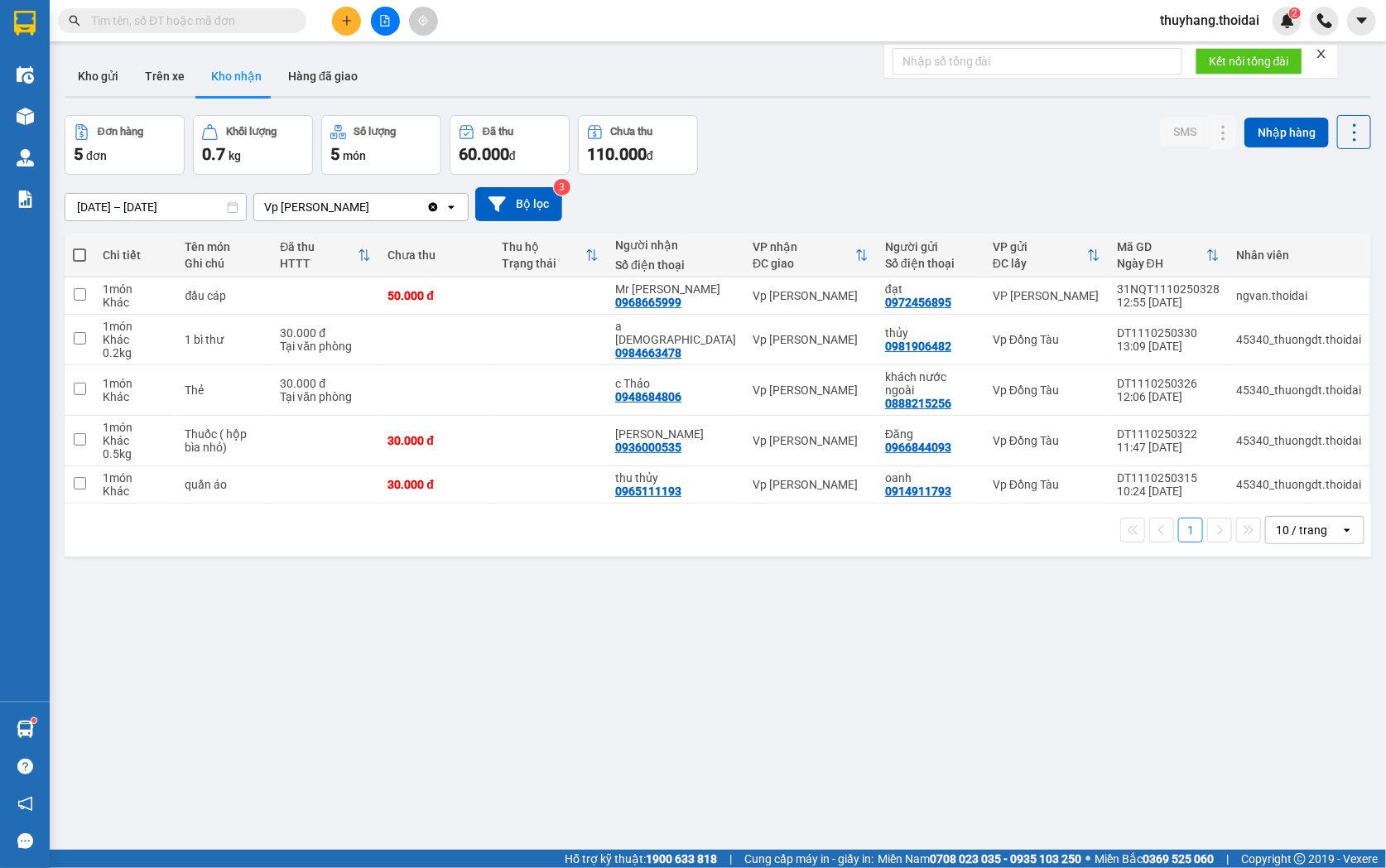
click at [344, 19] on icon "plus" at bounding box center [346, 20] width 11 height 11
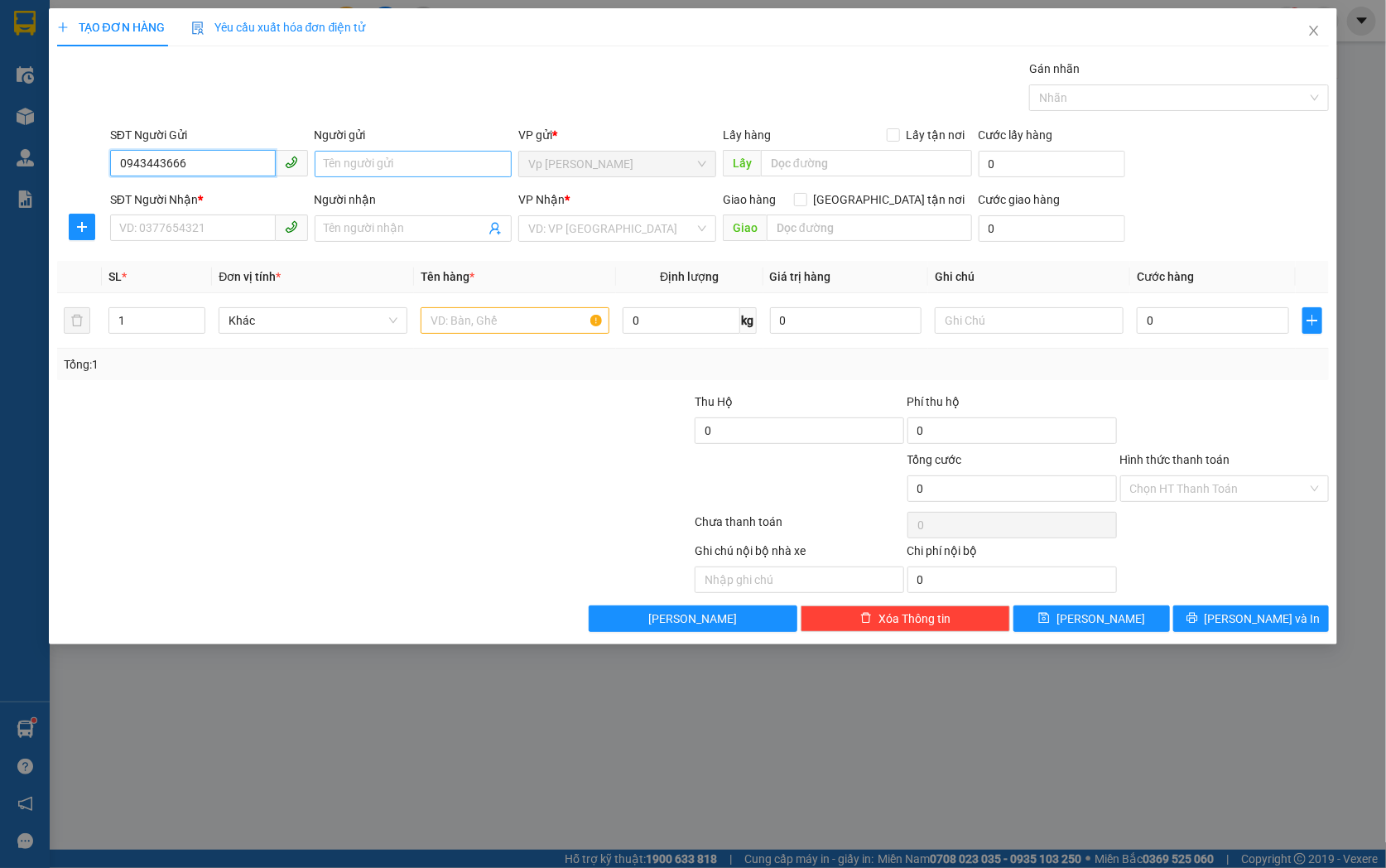
type input "0943443666"
click at [351, 166] on input "Người gửi" at bounding box center [413, 164] width 198 height 27
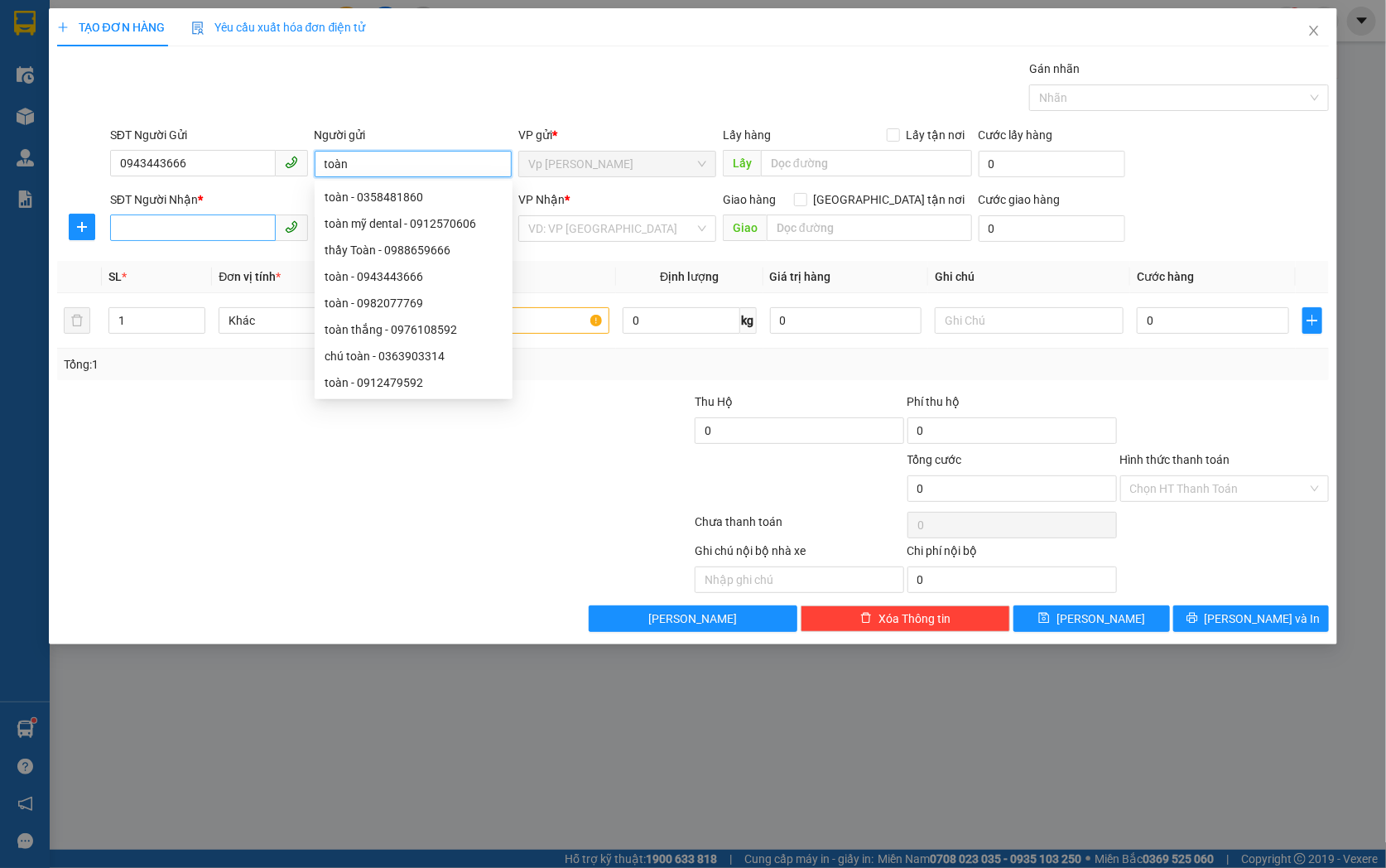
type input "toàn"
click at [183, 230] on input "SĐT Người Nhận *" at bounding box center [193, 227] width 166 height 27
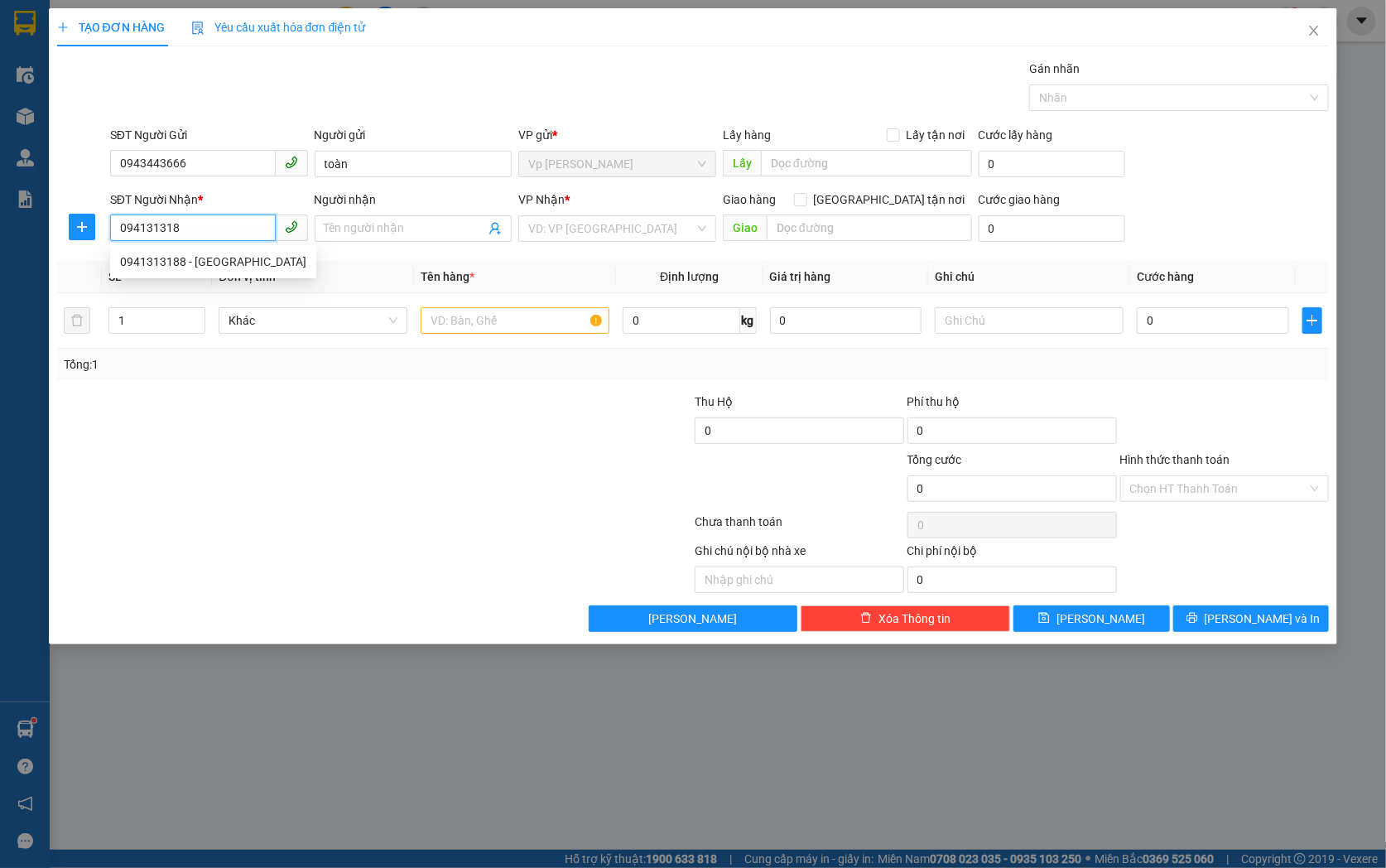
type input "0941313188"
click at [202, 255] on div "0941313188 - minh anh" at bounding box center [213, 261] width 187 height 18
type input "[PERSON_NAME]"
type input "0941313188"
click at [517, 313] on input "text" at bounding box center [515, 320] width 188 height 27
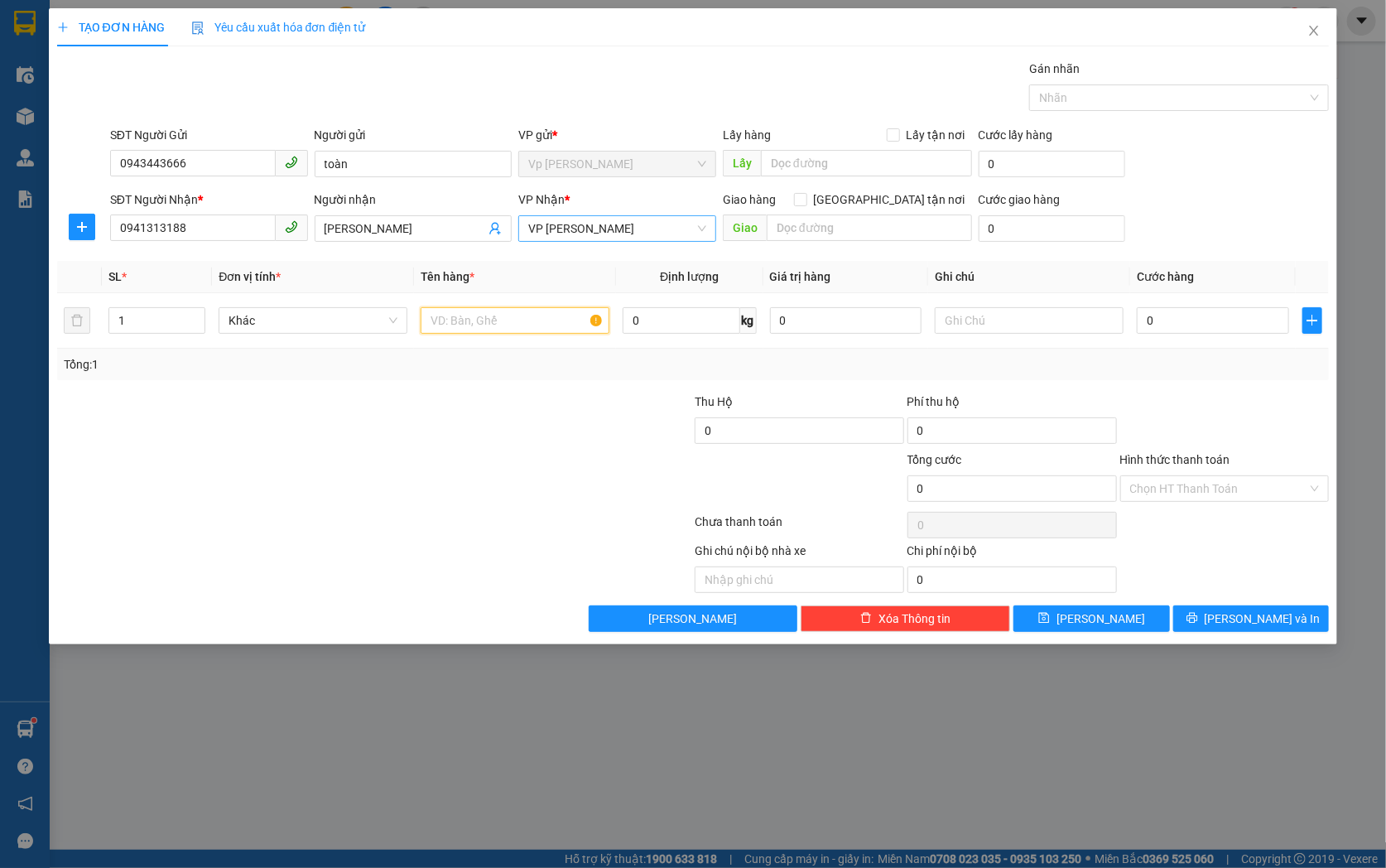
click at [660, 224] on span "VP [PERSON_NAME]" at bounding box center [617, 228] width 178 height 25
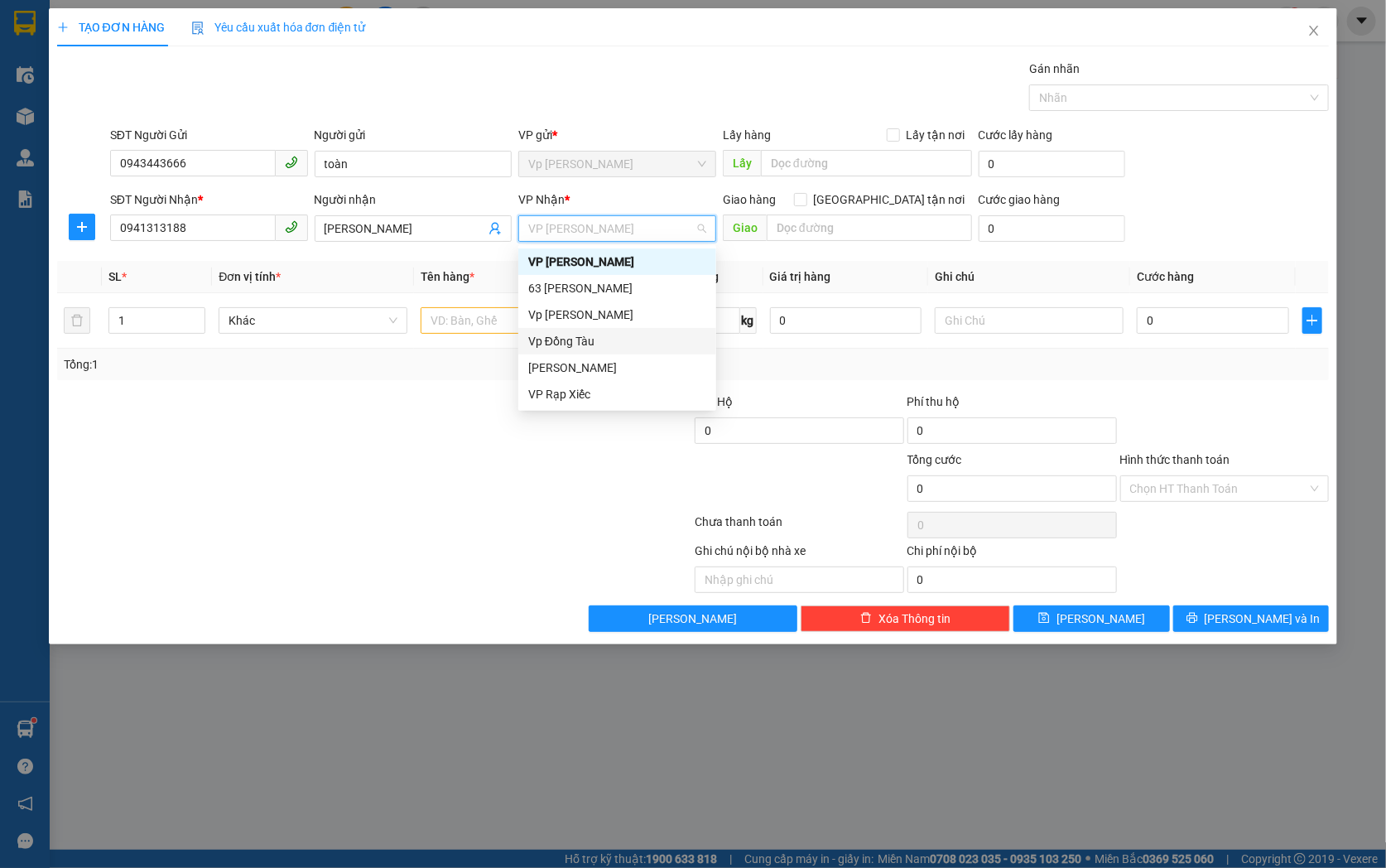
click at [608, 336] on div "Vp Đồng Tàu" at bounding box center [617, 341] width 178 height 18
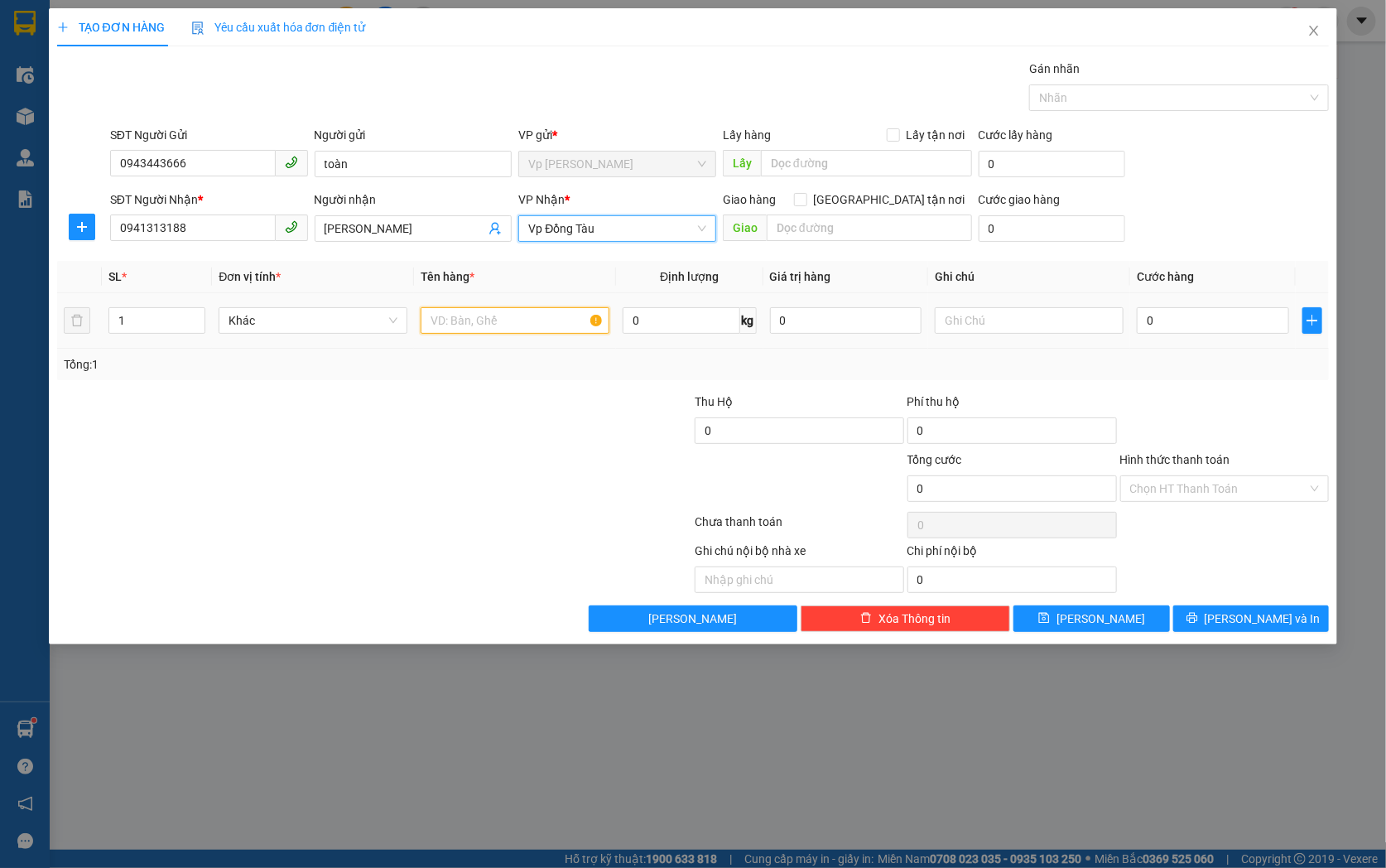
click at [469, 316] on input "text" at bounding box center [515, 320] width 188 height 27
type input "d"
type input "đồ điện tử"
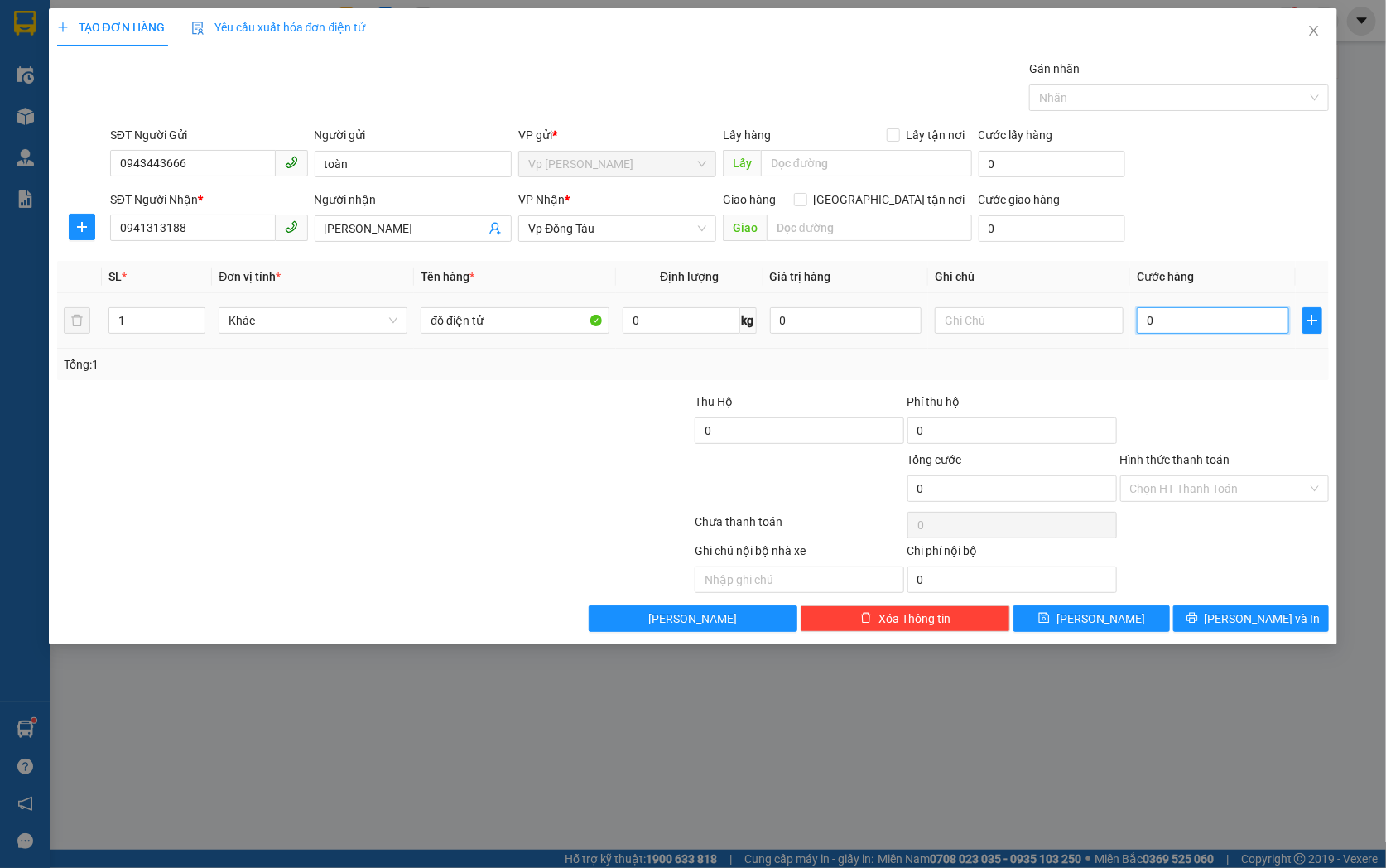
click at [1209, 319] on input "0" at bounding box center [1213, 320] width 153 height 27
type input "3"
type input "30"
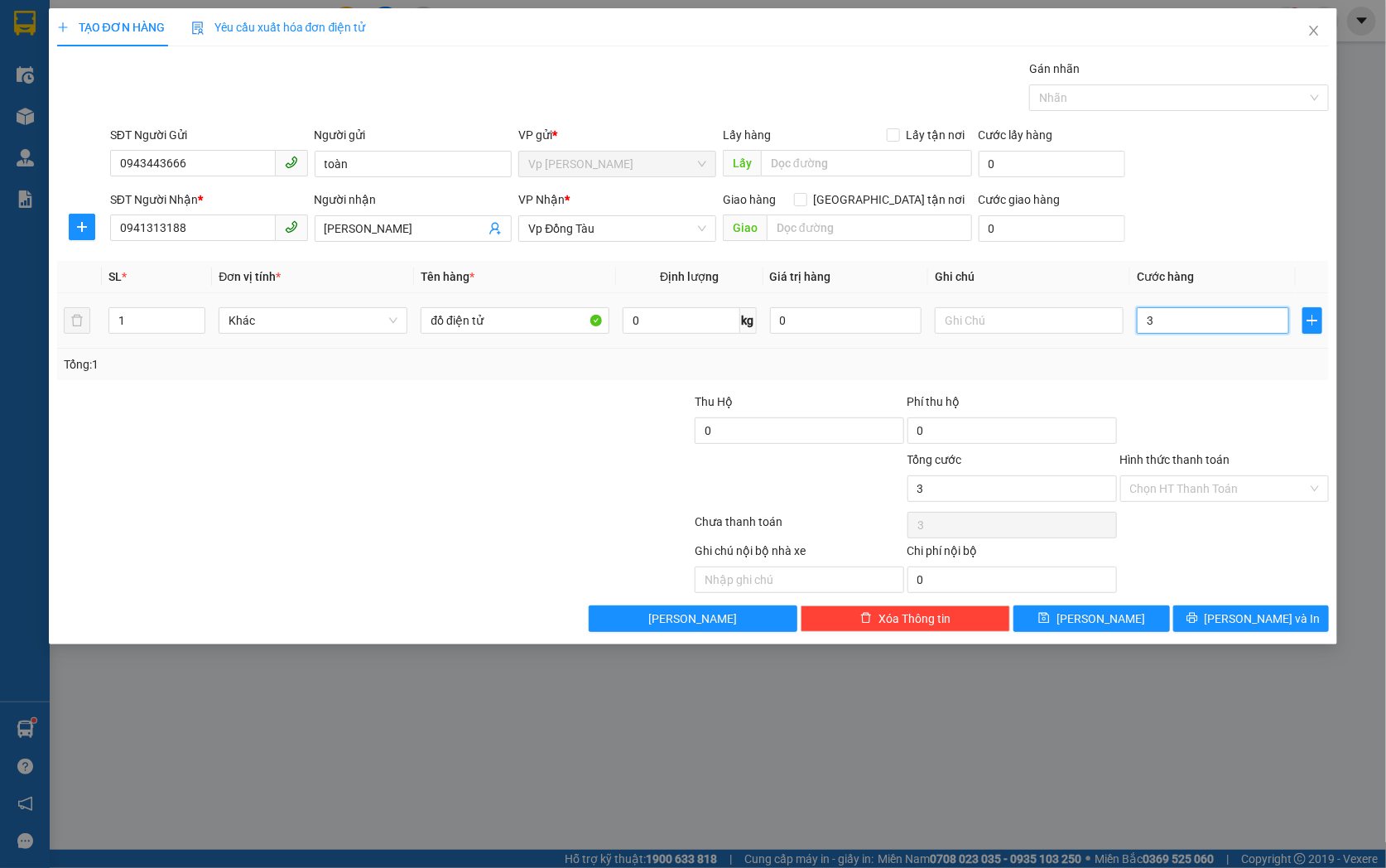
type input "30"
type input "300"
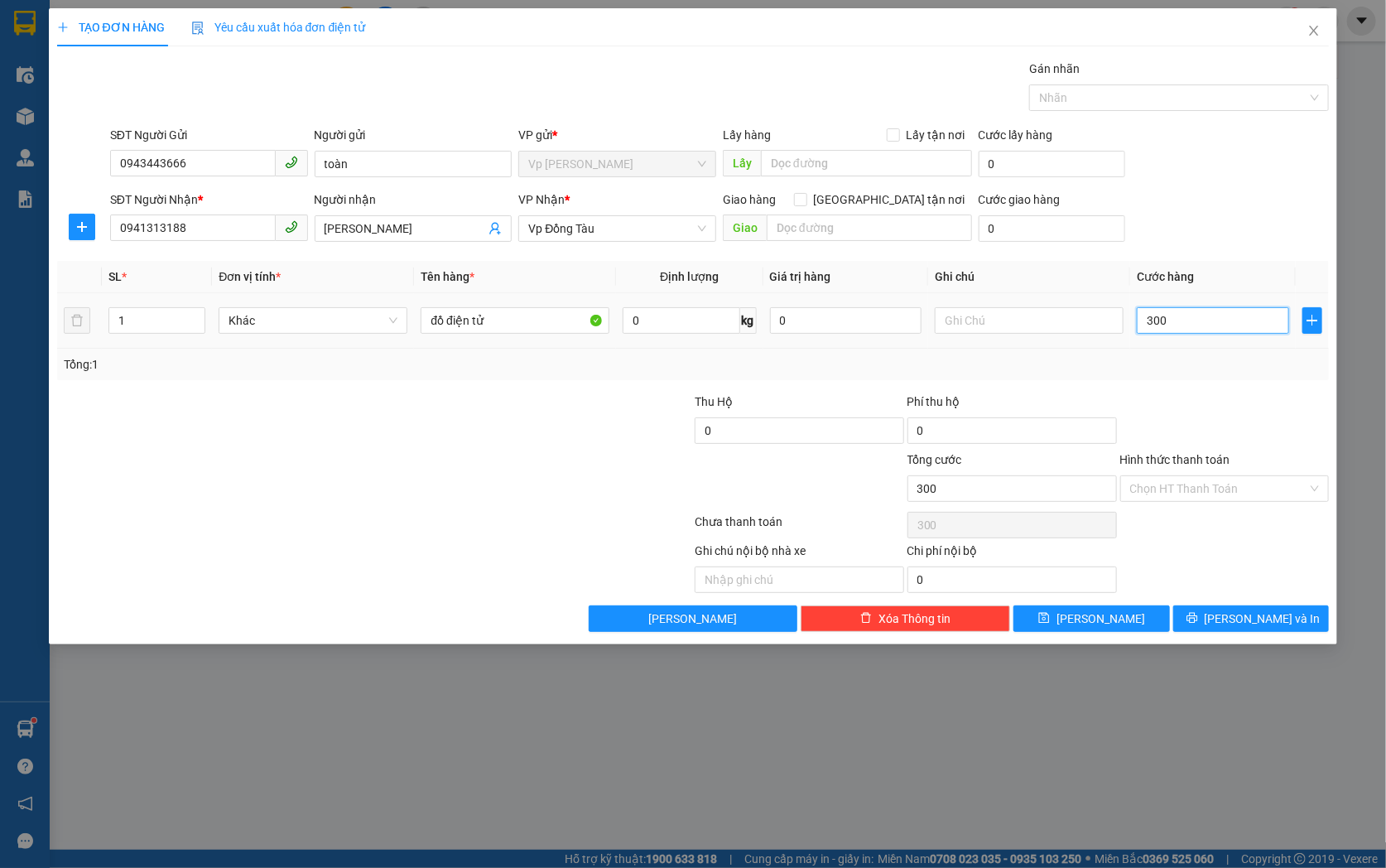
type input "3.000"
type input "30.000"
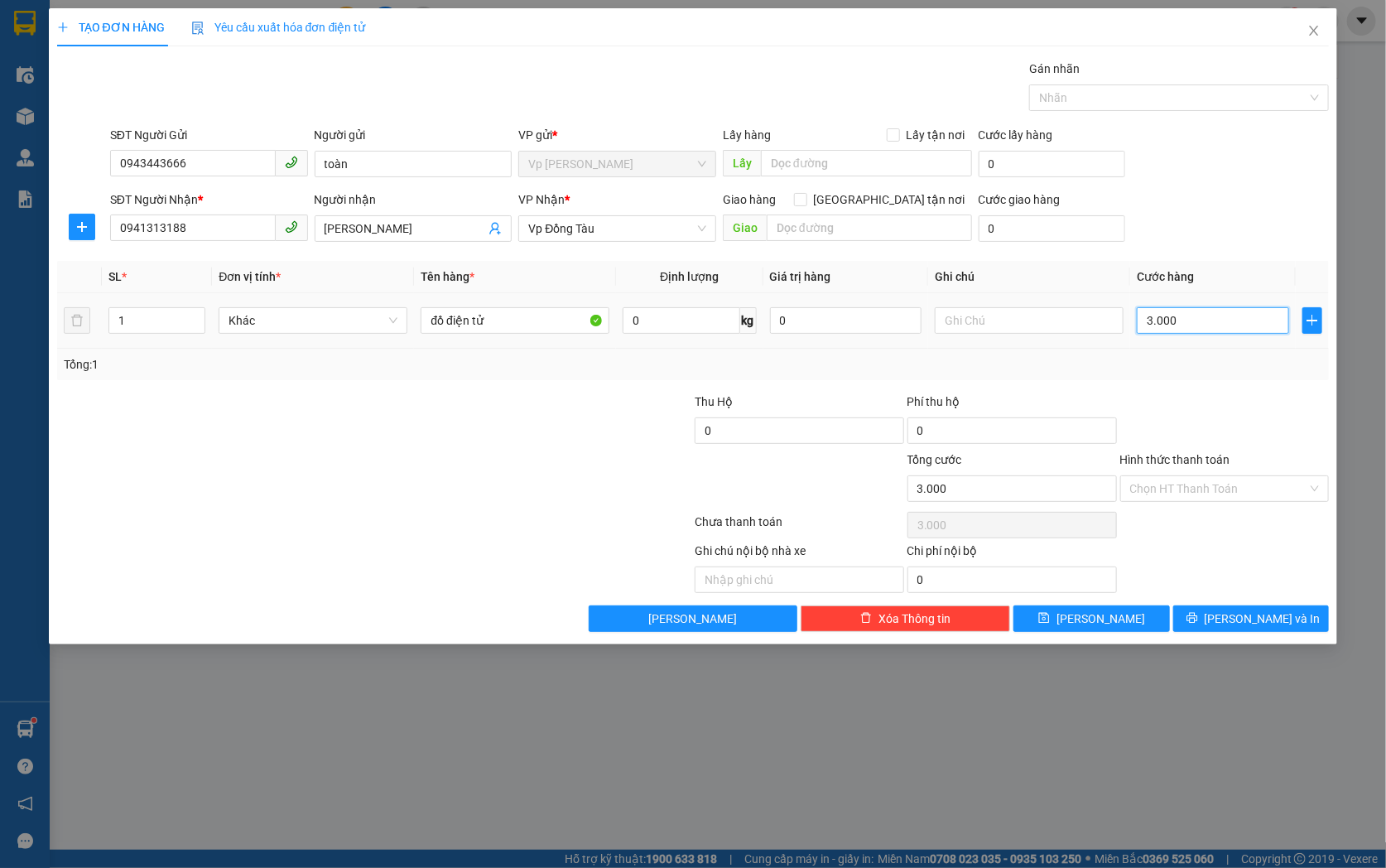
type input "30.000"
click at [1236, 494] on input "Hình thức thanh toán" at bounding box center [1218, 488] width 178 height 25
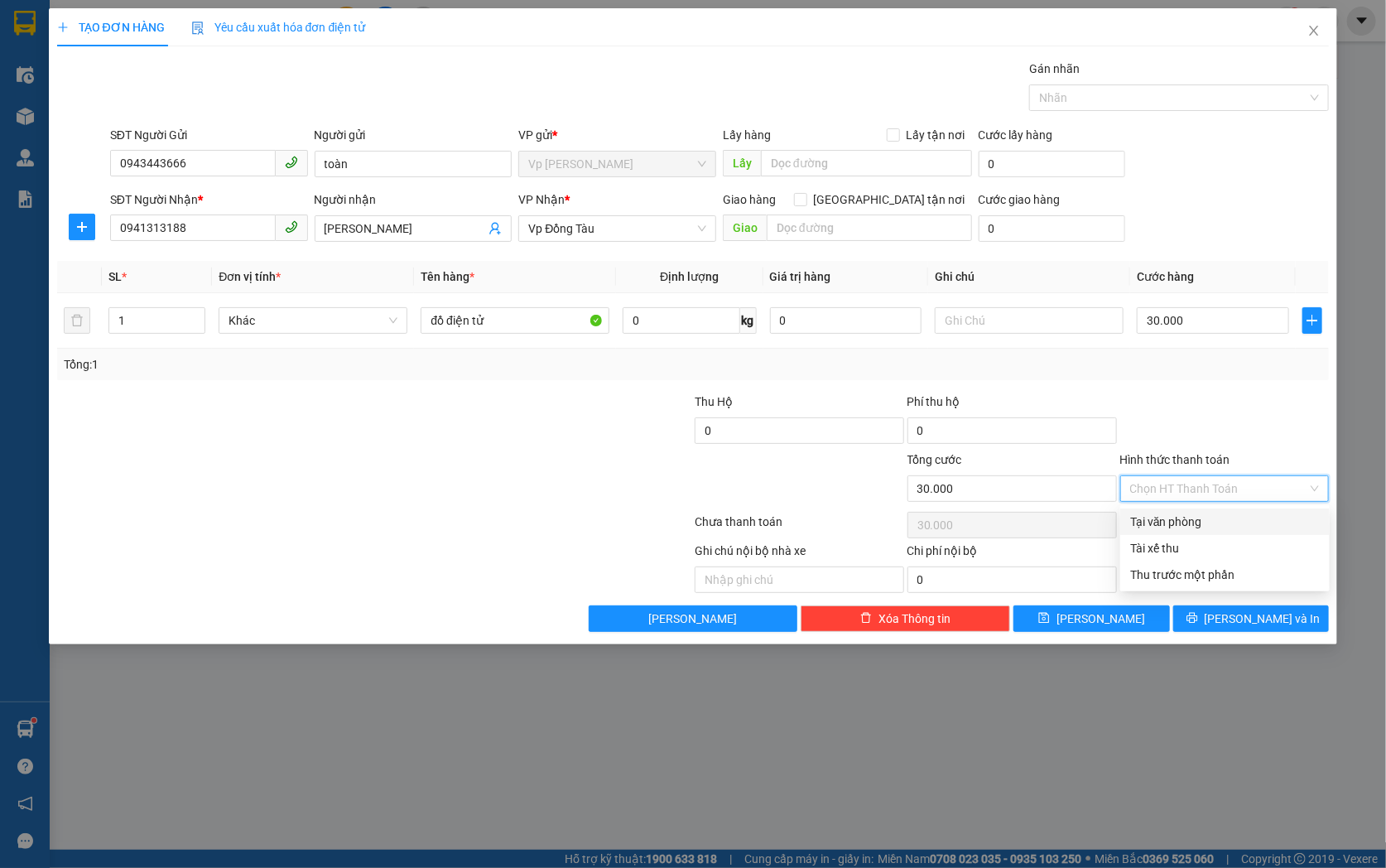
click at [1226, 524] on div "Tại văn phòng" at bounding box center [1225, 521] width 189 height 18
type input "0"
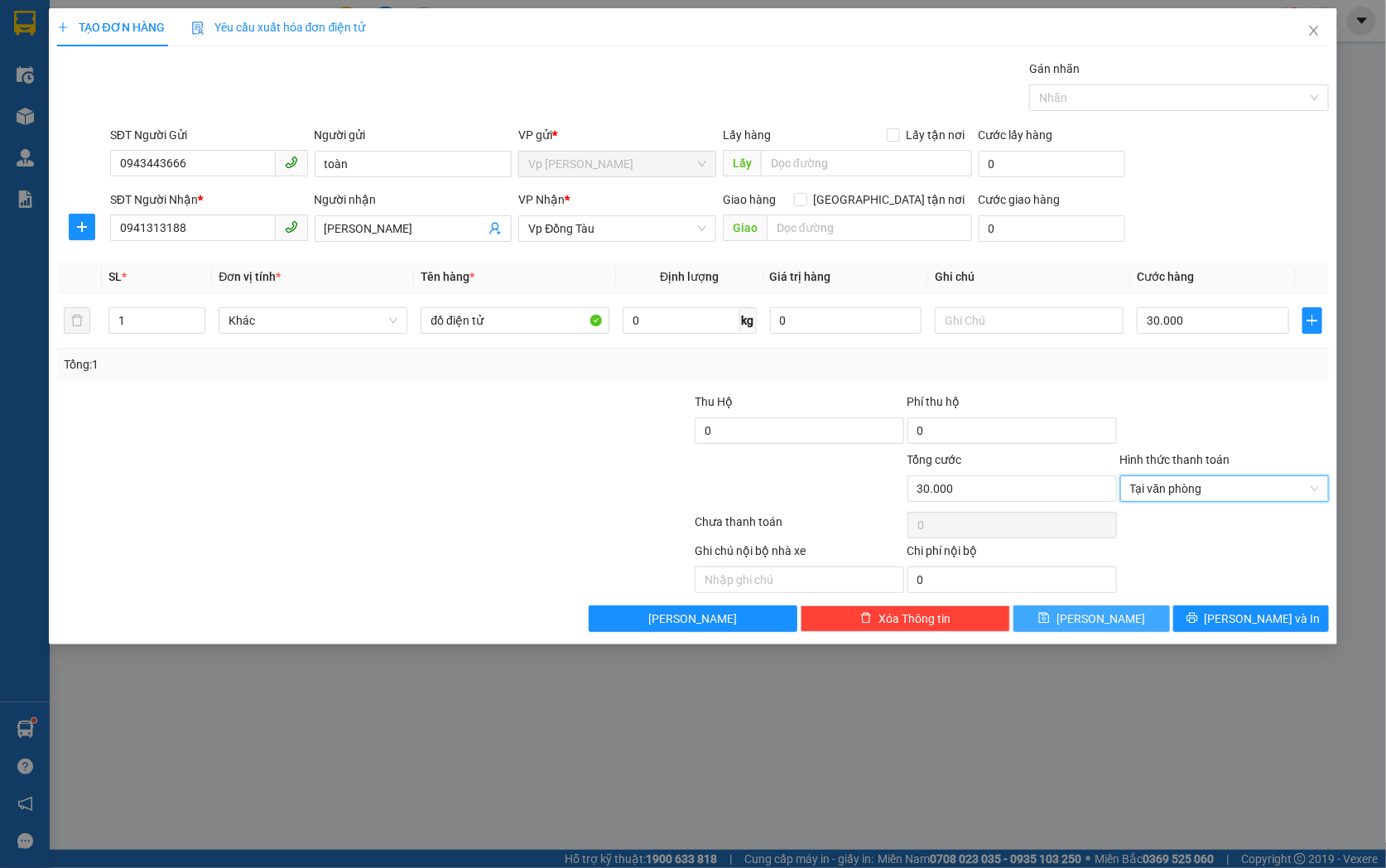
click at [1115, 618] on button "[PERSON_NAME]" at bounding box center [1092, 618] width 156 height 27
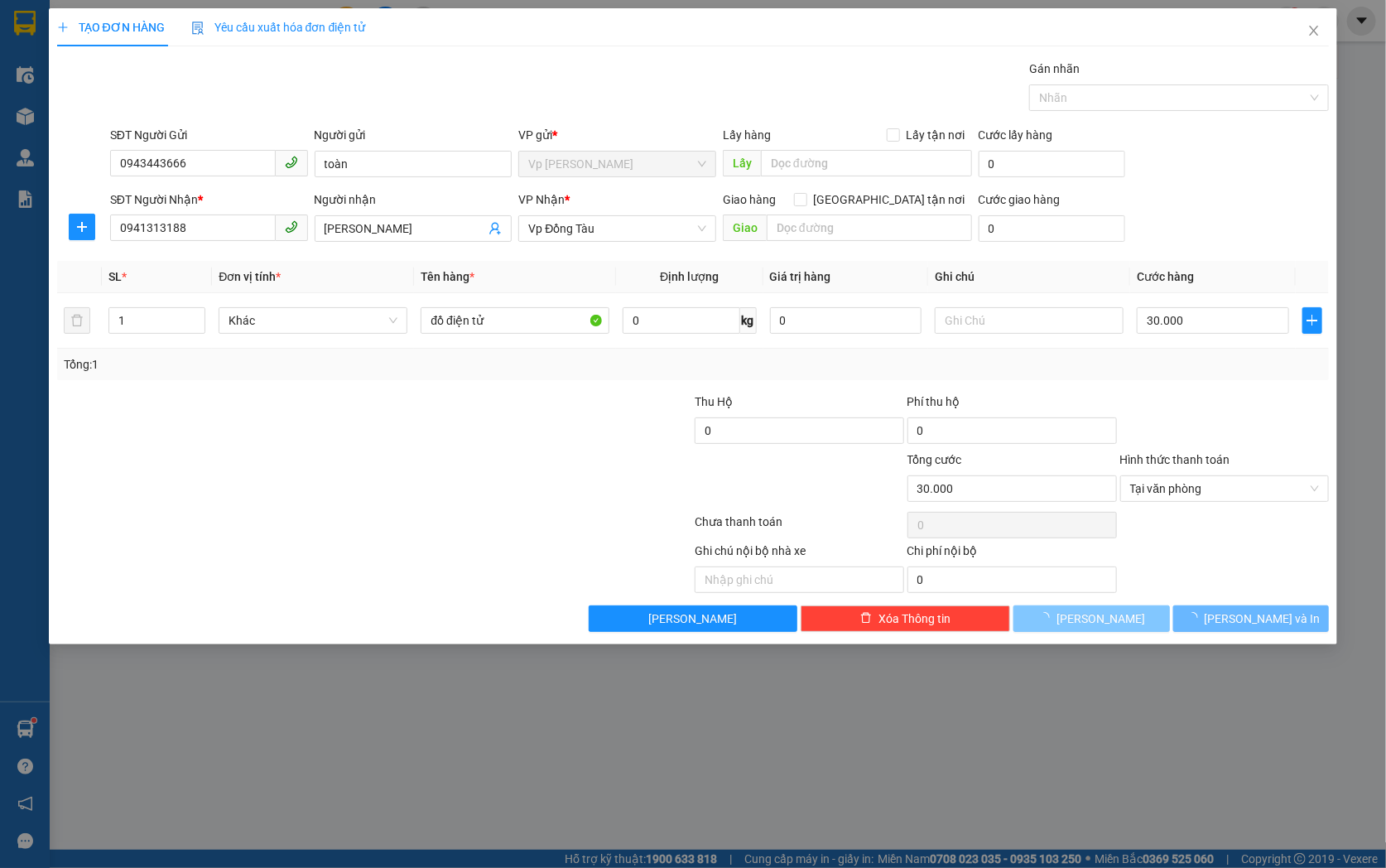
type input "0"
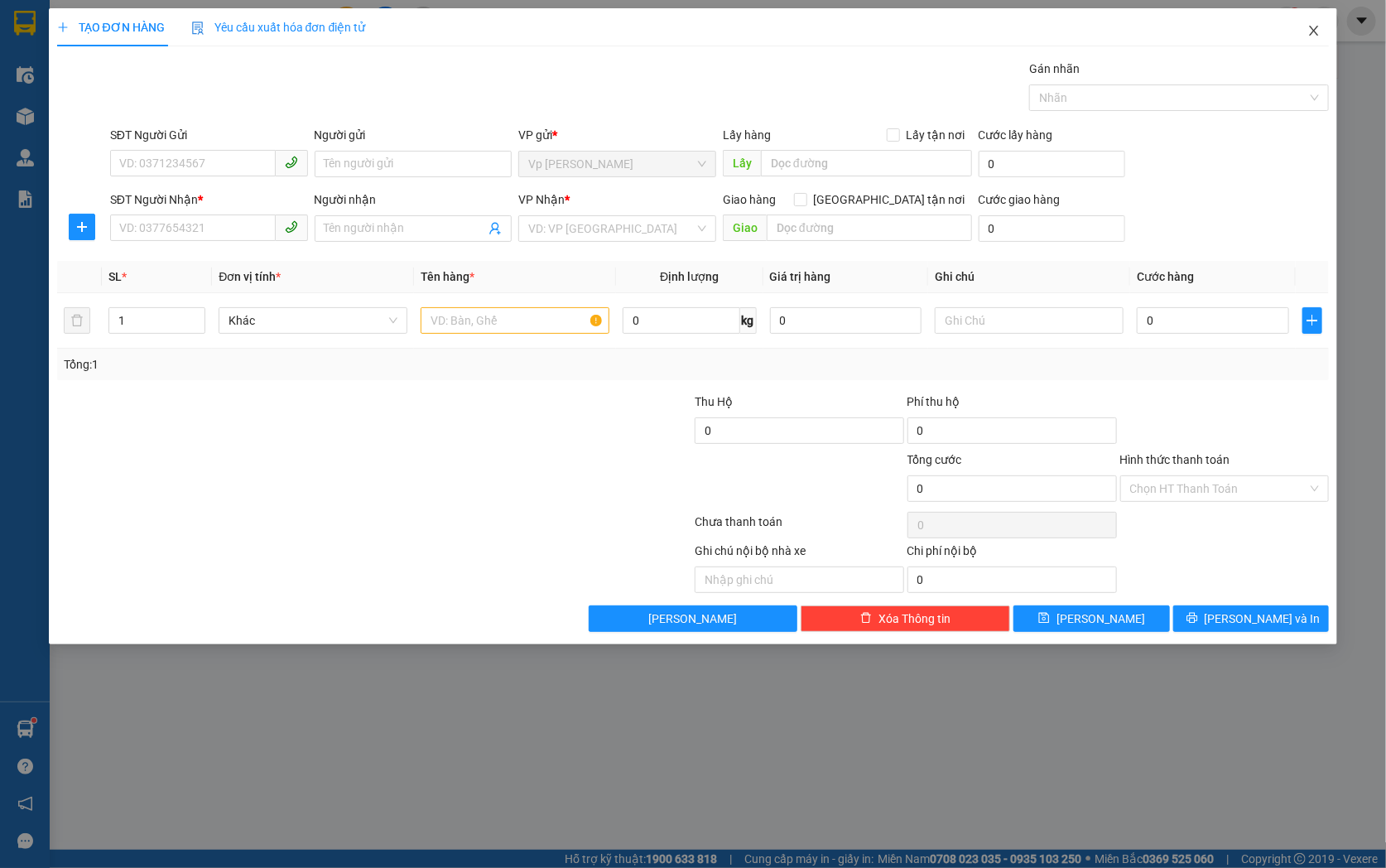
click at [1313, 28] on icon "close" at bounding box center [1313, 30] width 13 height 13
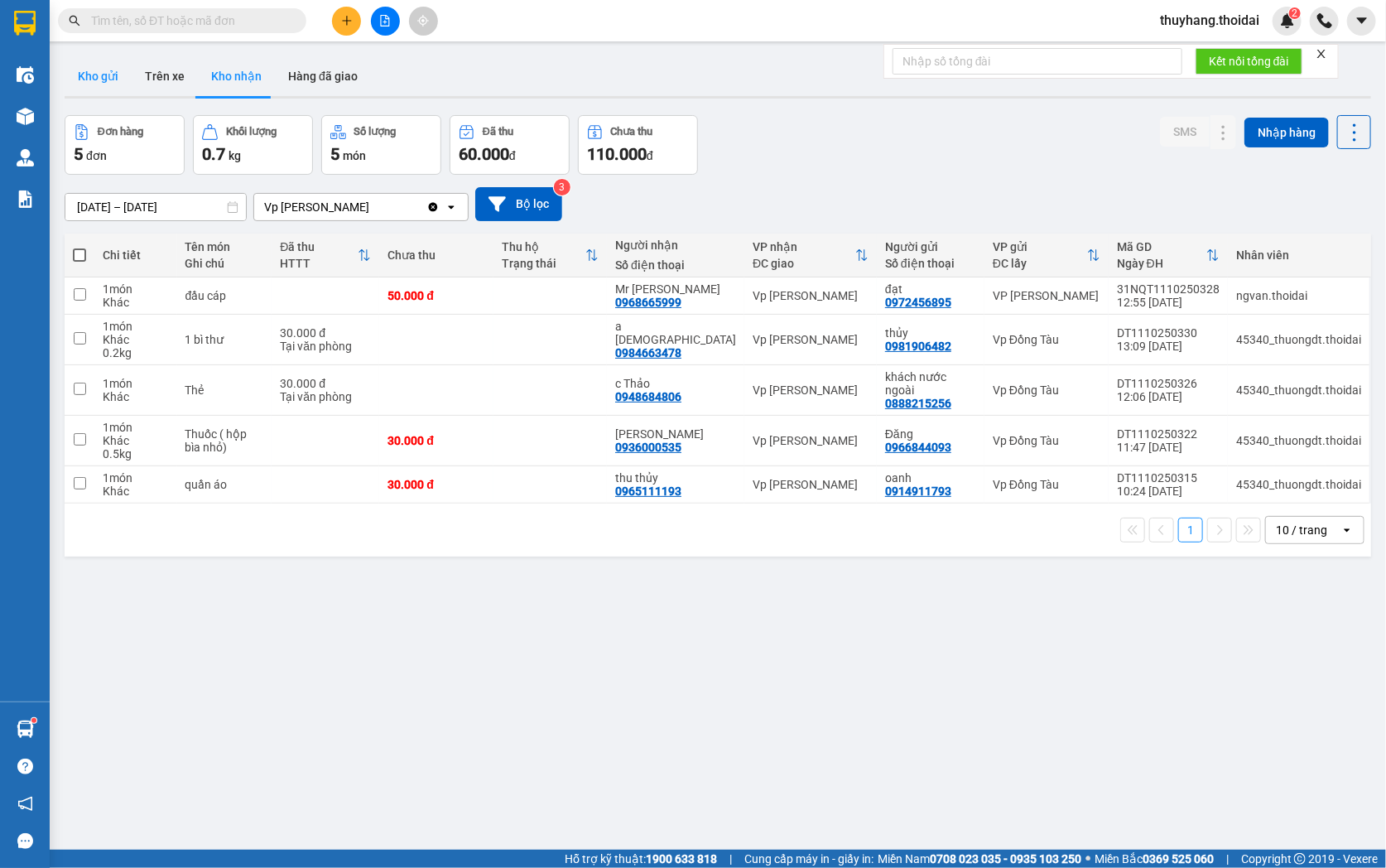
click at [99, 77] on button "Kho gửi" at bounding box center [97, 76] width 67 height 40
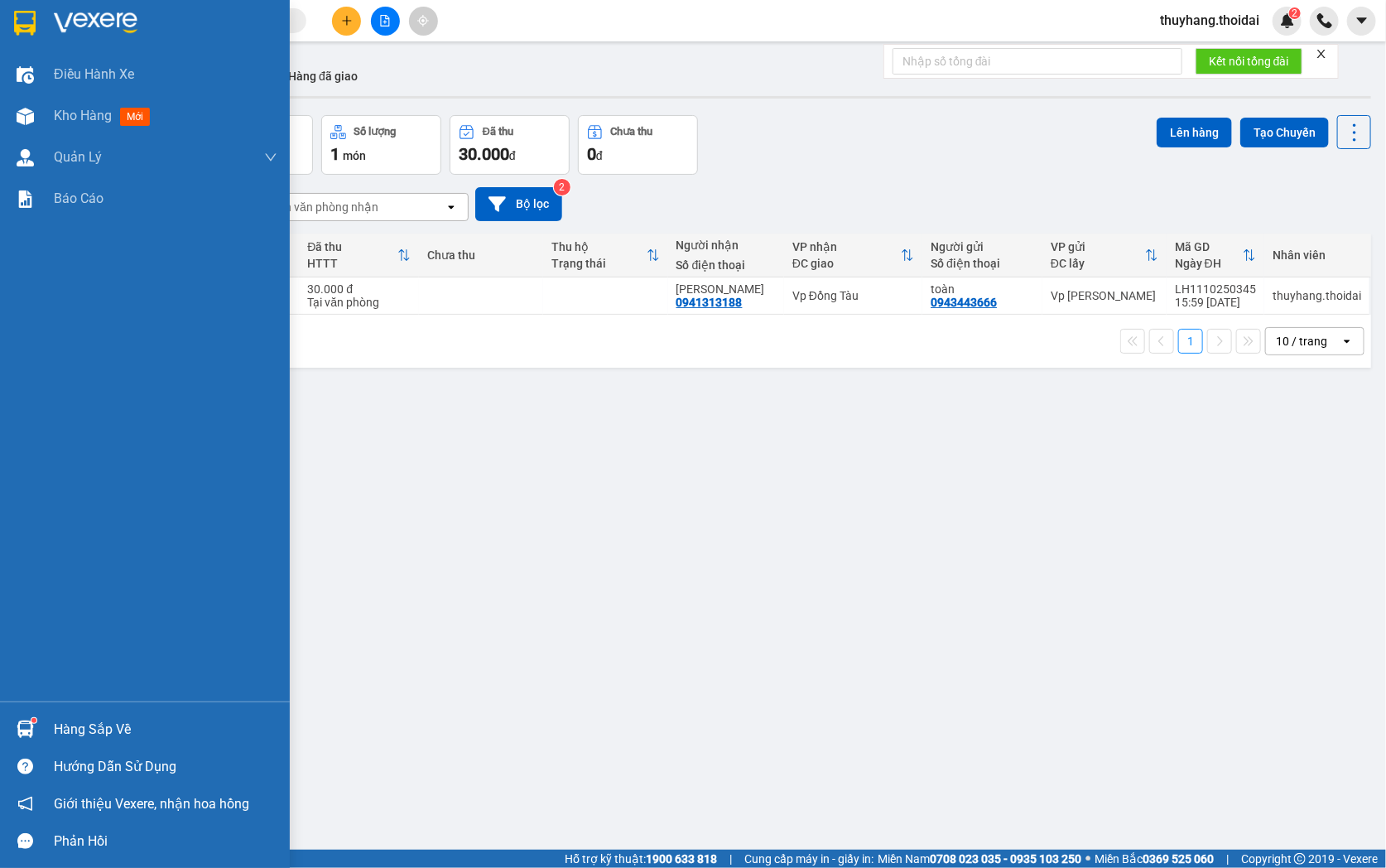
drag, startPoint x: 40, startPoint y: 724, endPoint x: 559, endPoint y: 852, distance: 534.6
click at [37, 724] on div "Hàng sắp về" at bounding box center [145, 728] width 290 height 37
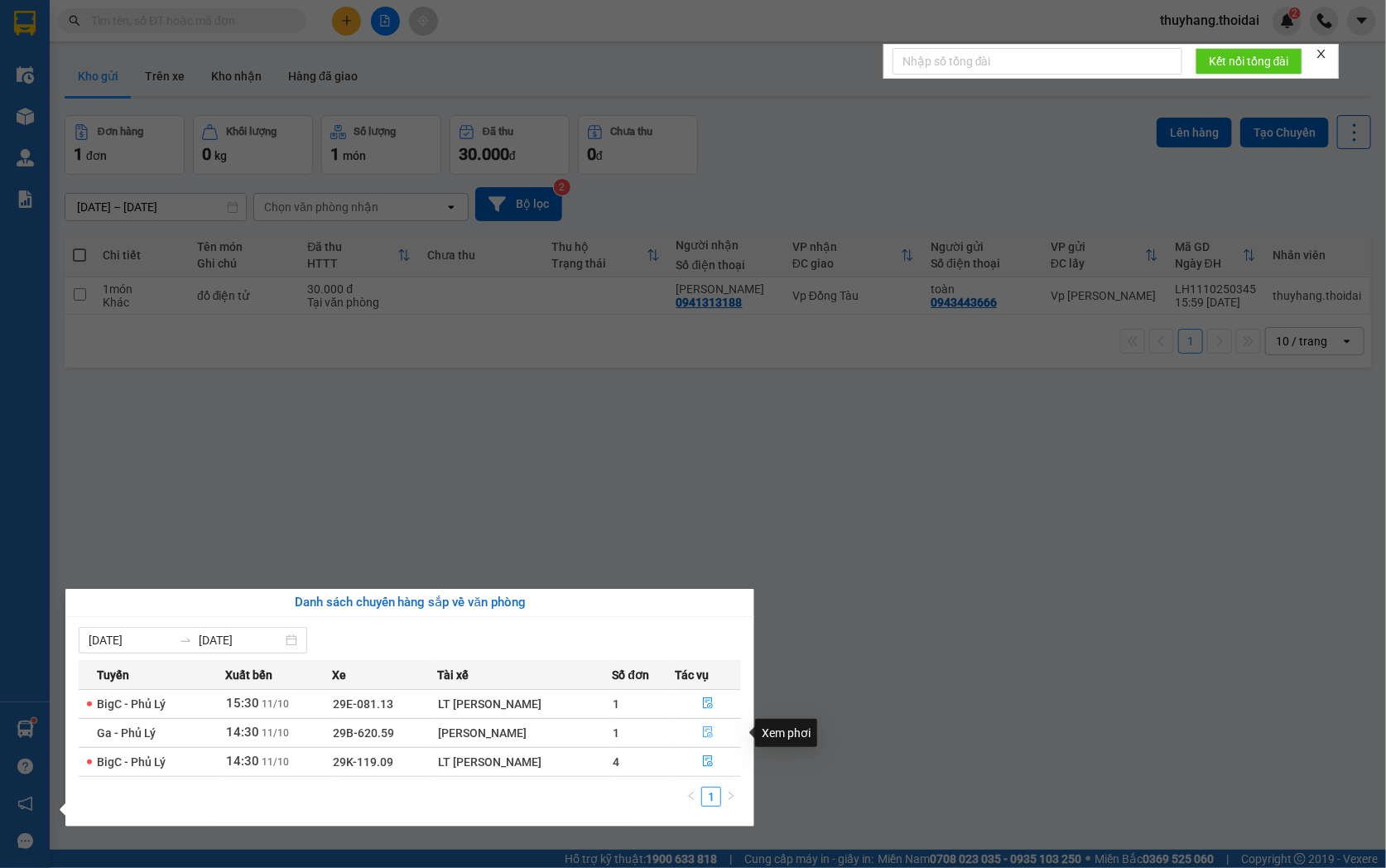
click at [706, 734] on icon "file-done" at bounding box center [707, 732] width 11 height 11
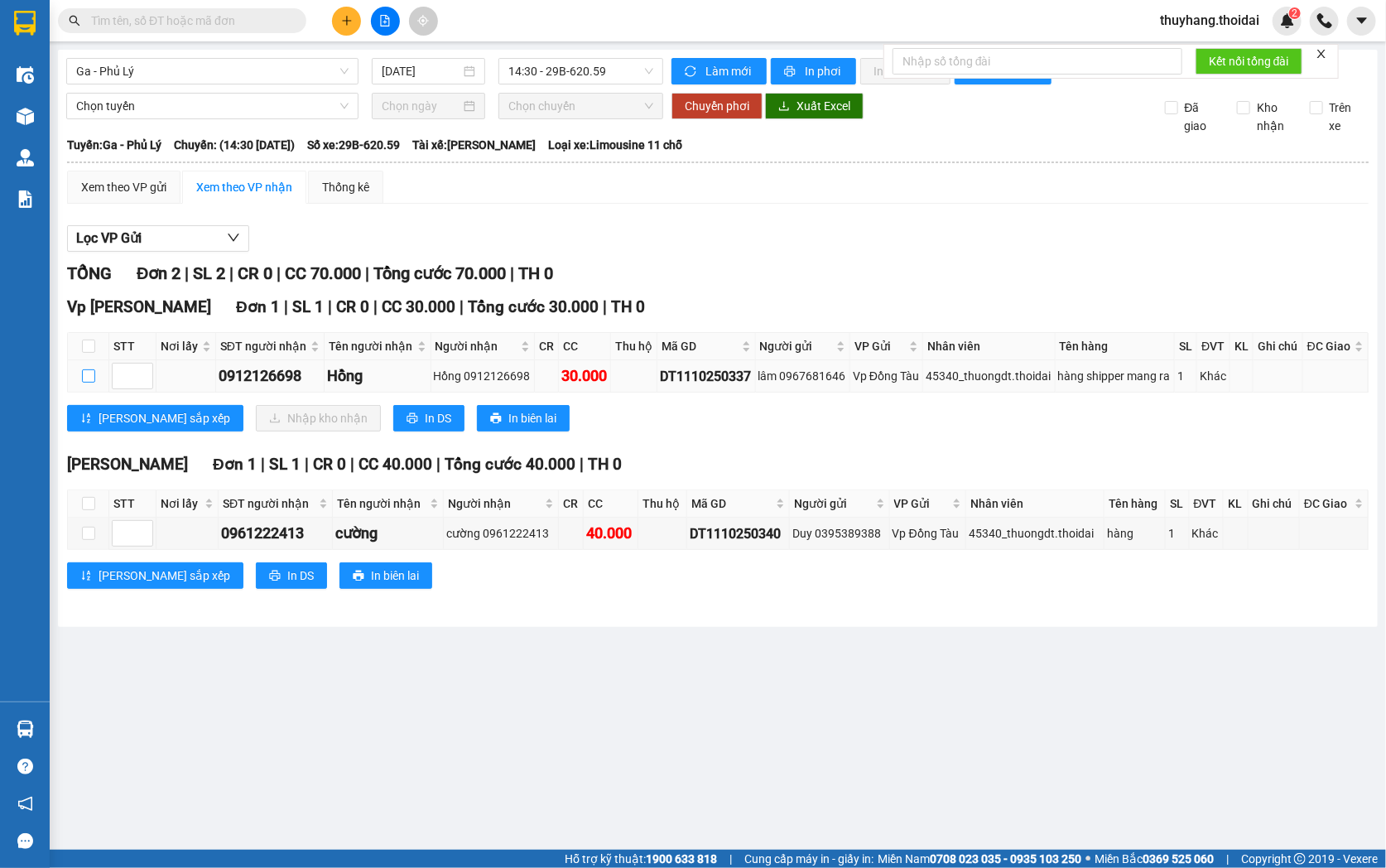
click at [89, 383] on input "checkbox" at bounding box center [88, 375] width 13 height 13
checkbox input "true"
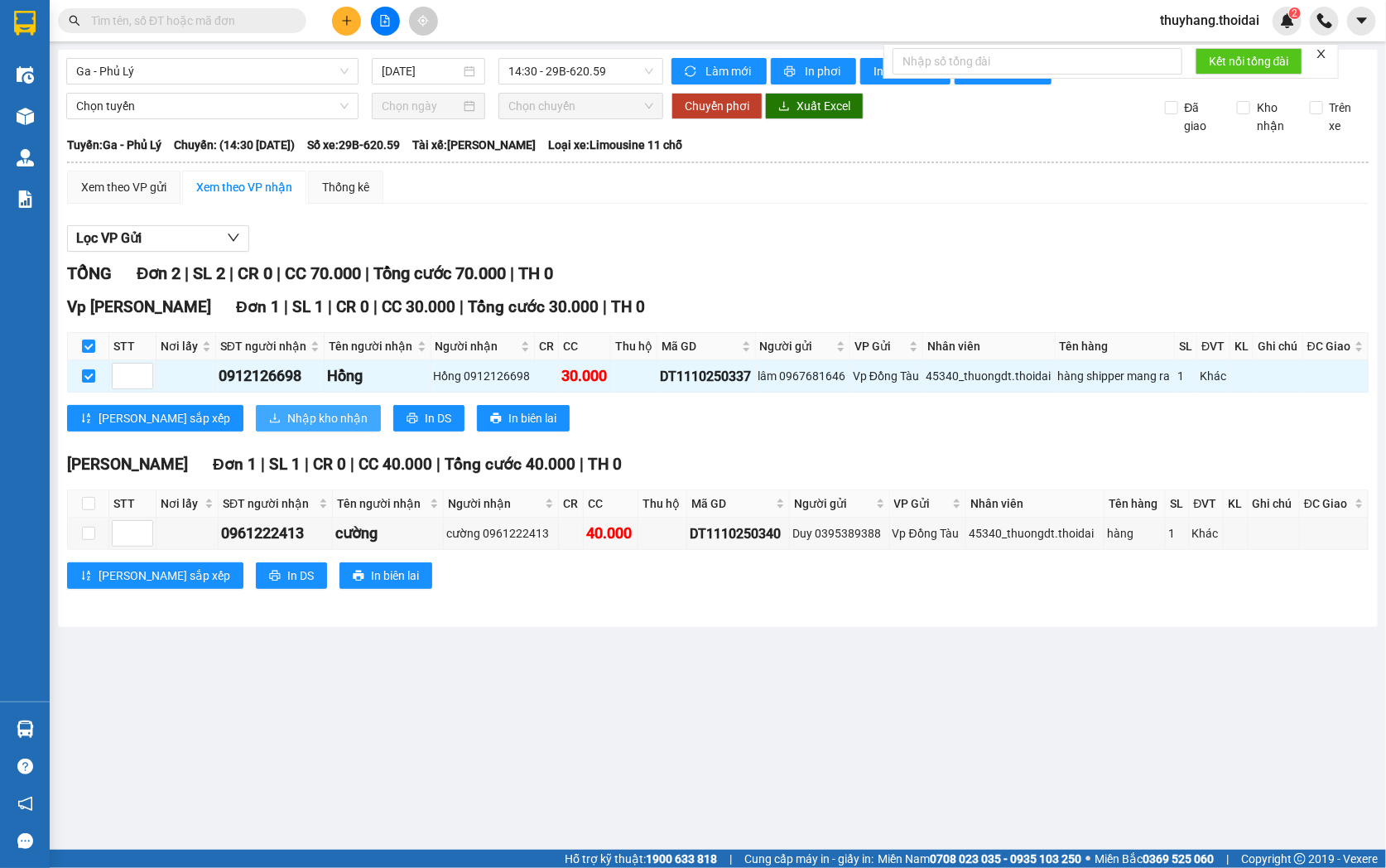
click at [287, 427] on span "Nhập kho nhận" at bounding box center [327, 418] width 81 height 18
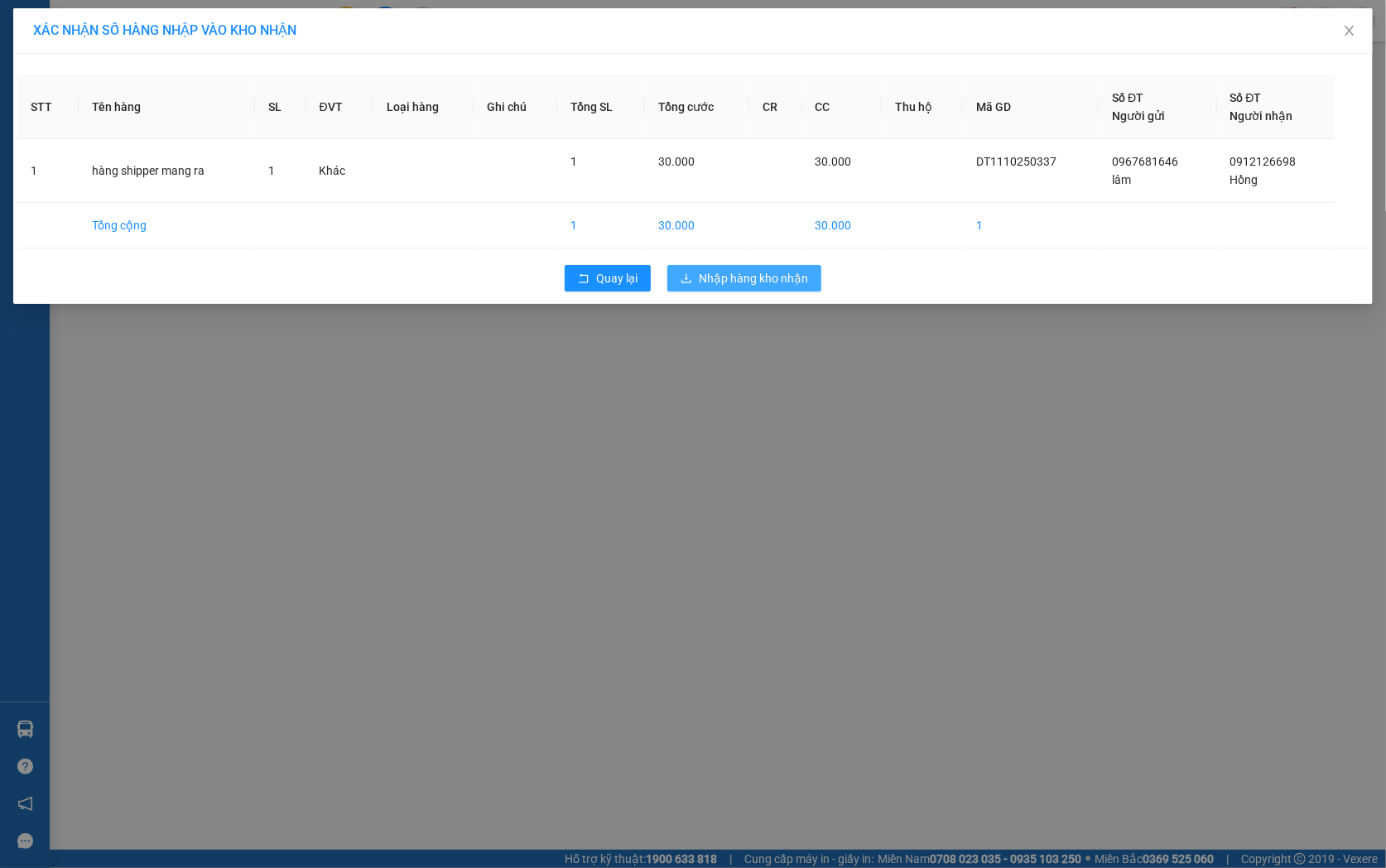
click at [773, 282] on span "Nhập hàng kho nhận" at bounding box center [753, 278] width 109 height 18
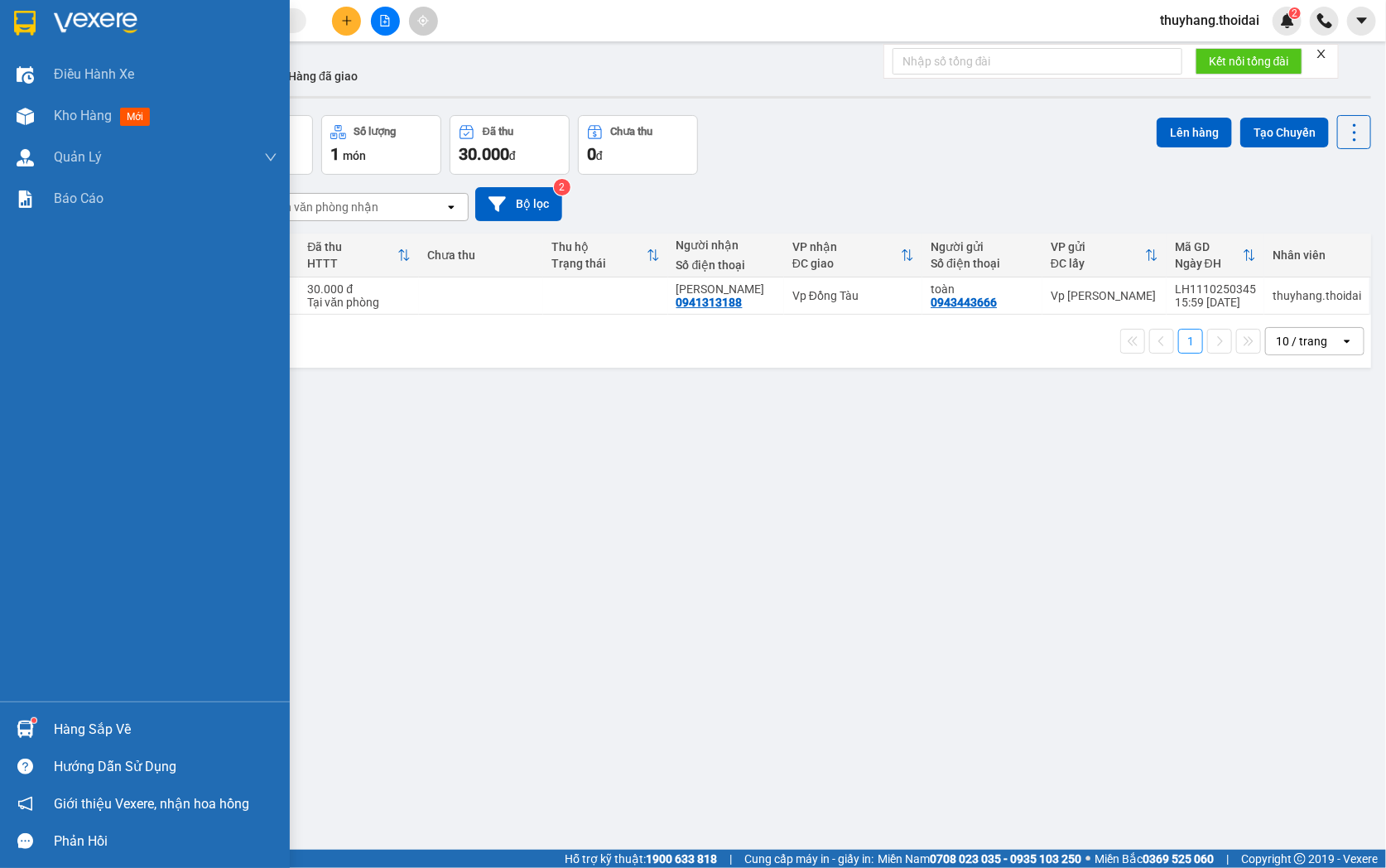
click at [30, 733] on img at bounding box center [25, 729] width 17 height 17
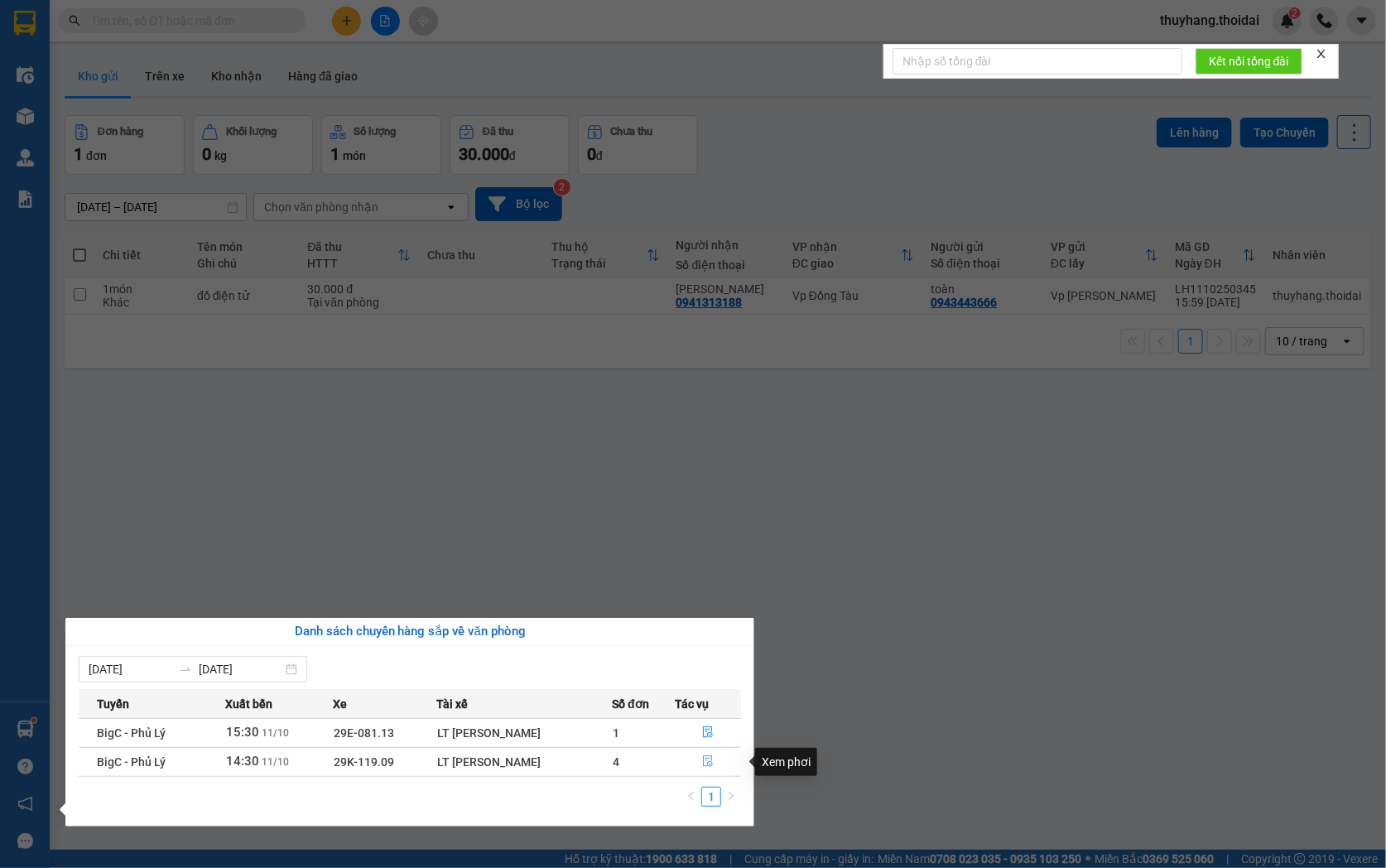
click at [709, 764] on icon "file-done" at bounding box center [707, 760] width 11 height 11
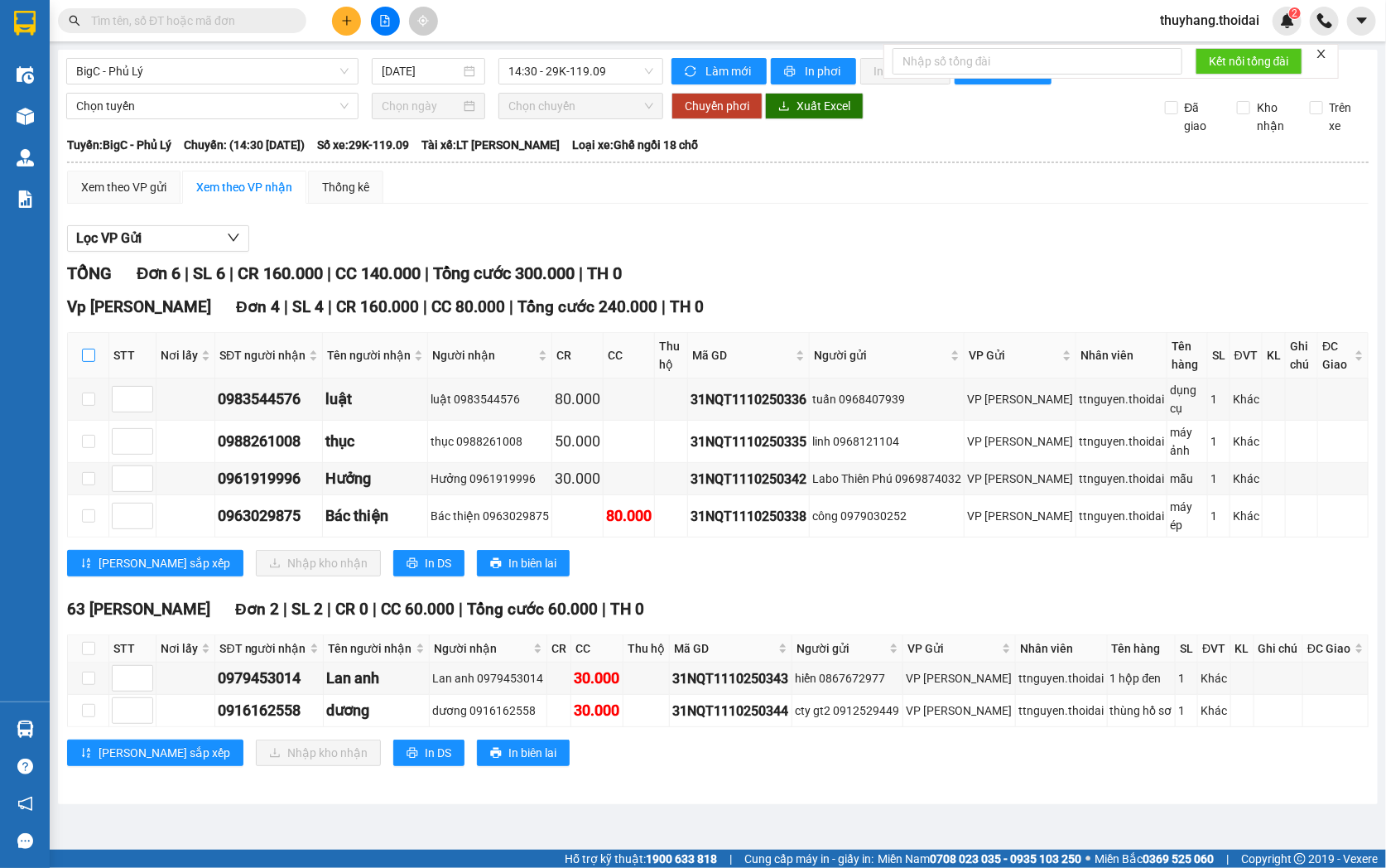
click at [83, 362] on input "checkbox" at bounding box center [88, 355] width 13 height 13
checkbox input "true"
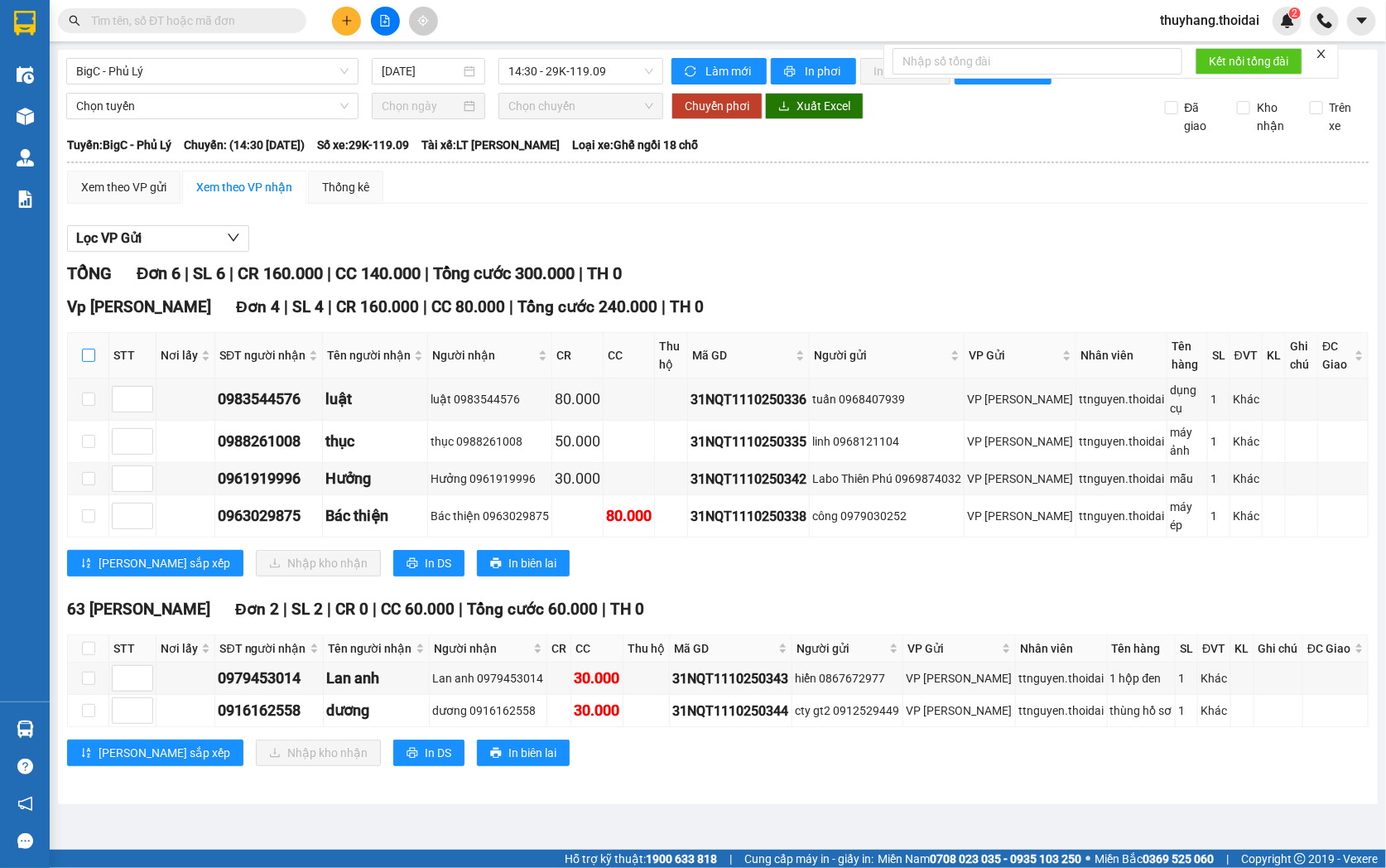
checkbox input "true"
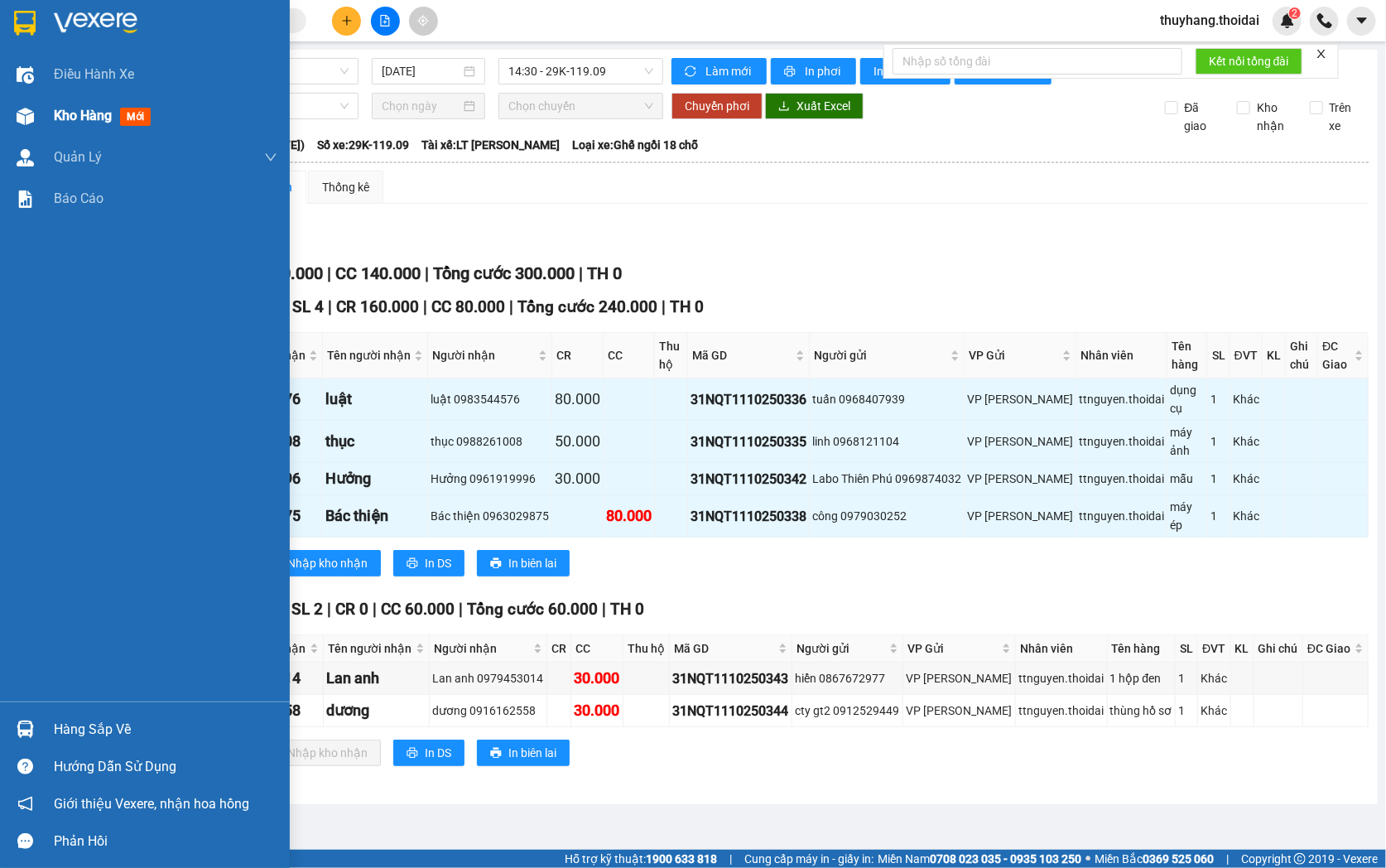
click at [38, 109] on div at bounding box center [24, 115] width 29 height 29
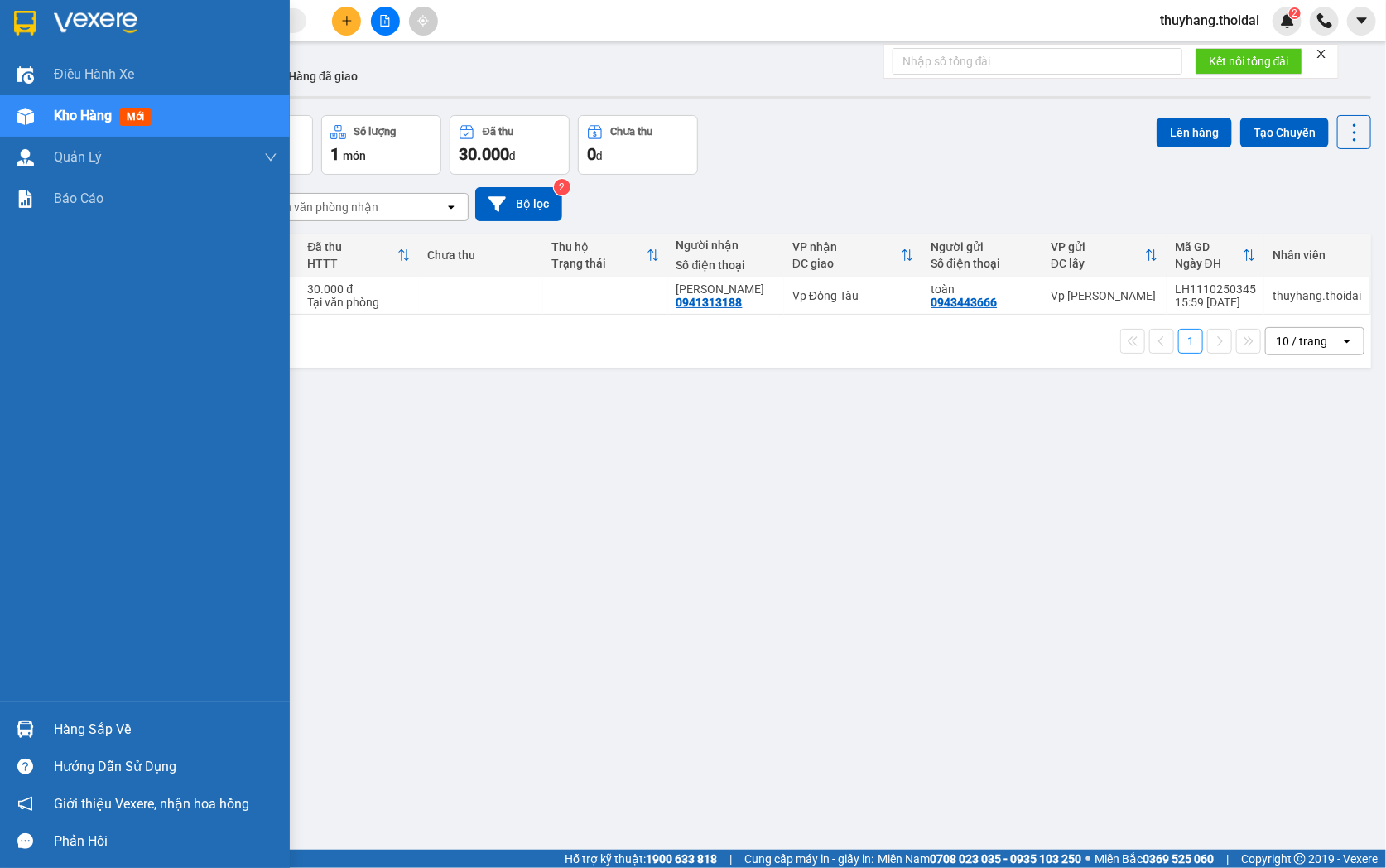
drag, startPoint x: 79, startPoint y: 730, endPoint x: 88, endPoint y: 722, distance: 12.0
click at [80, 729] on div "Hàng sắp về" at bounding box center [166, 729] width 224 height 25
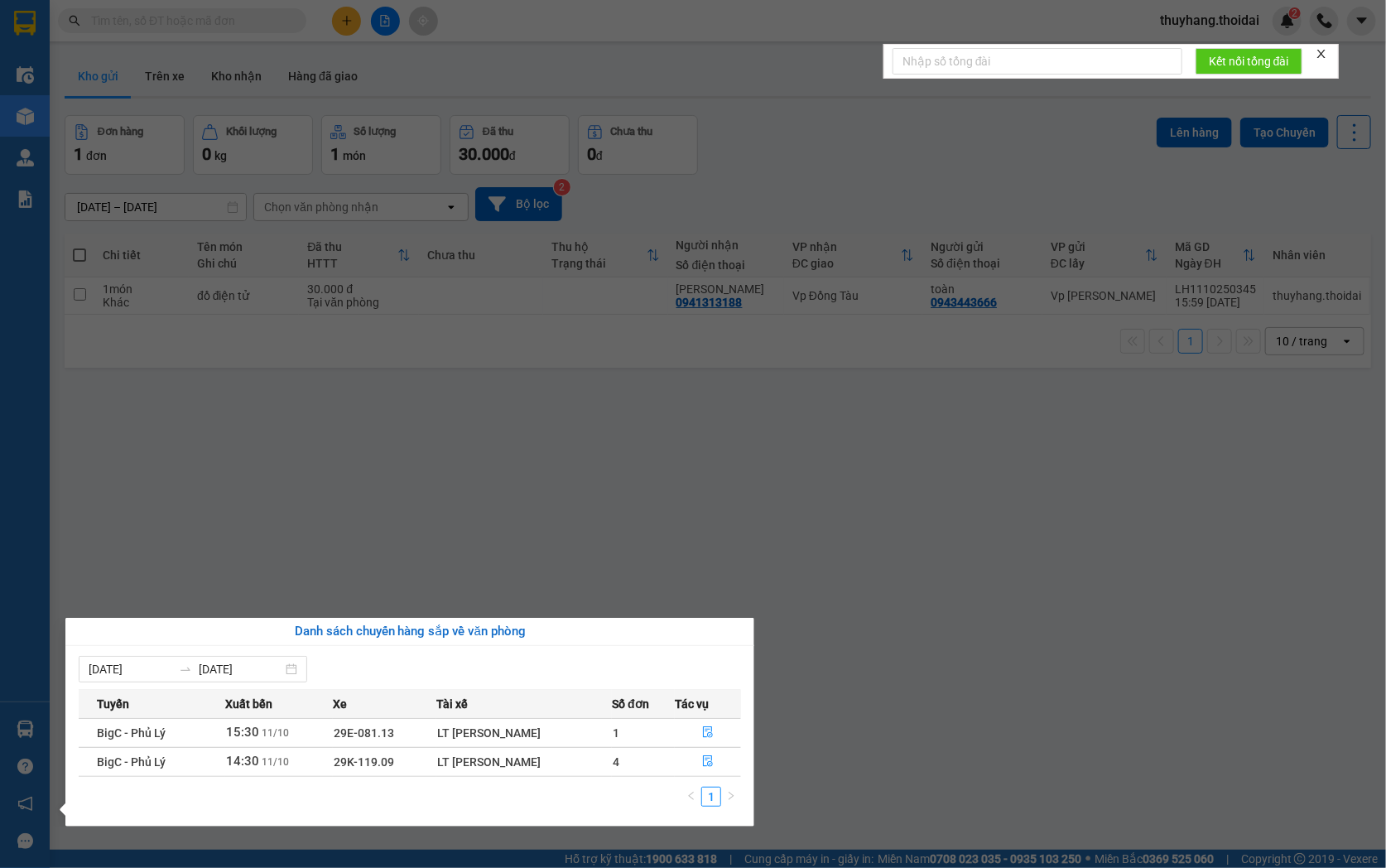
click at [515, 464] on section "Kết quả tìm kiếm ( 3 ) Bộ lọc Mã ĐH Trạng thái Món hàng Thu hộ Tổng cước Chưa c…" at bounding box center [693, 434] width 1386 height 868
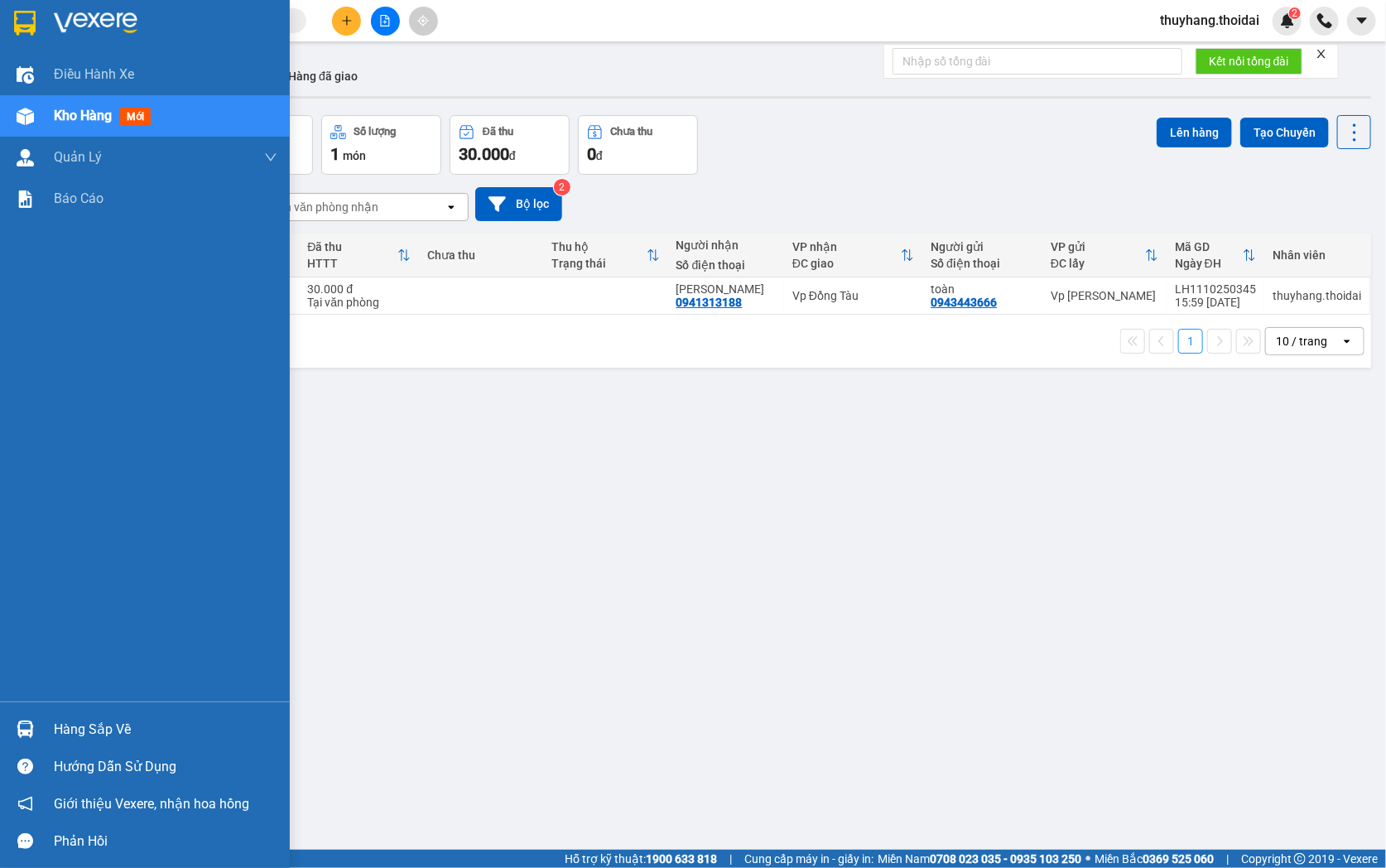
click at [47, 721] on div "Hàng sắp về" at bounding box center [145, 728] width 290 height 37
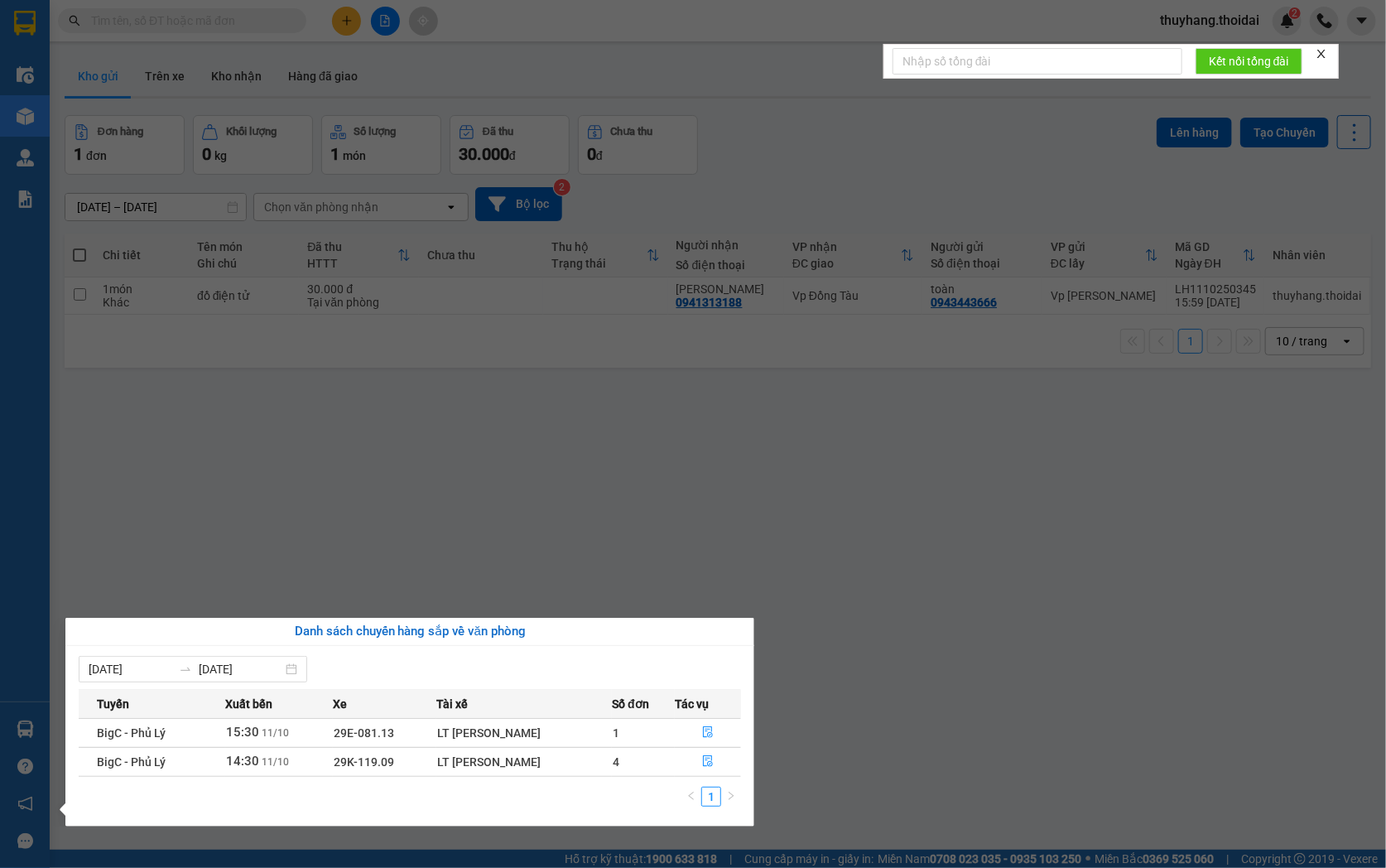
click at [419, 543] on section "Kết quả tìm kiếm ( 3 ) Bộ lọc Mã ĐH Trạng thái Món hàng Thu hộ Tổng cước Chưa c…" at bounding box center [693, 434] width 1386 height 868
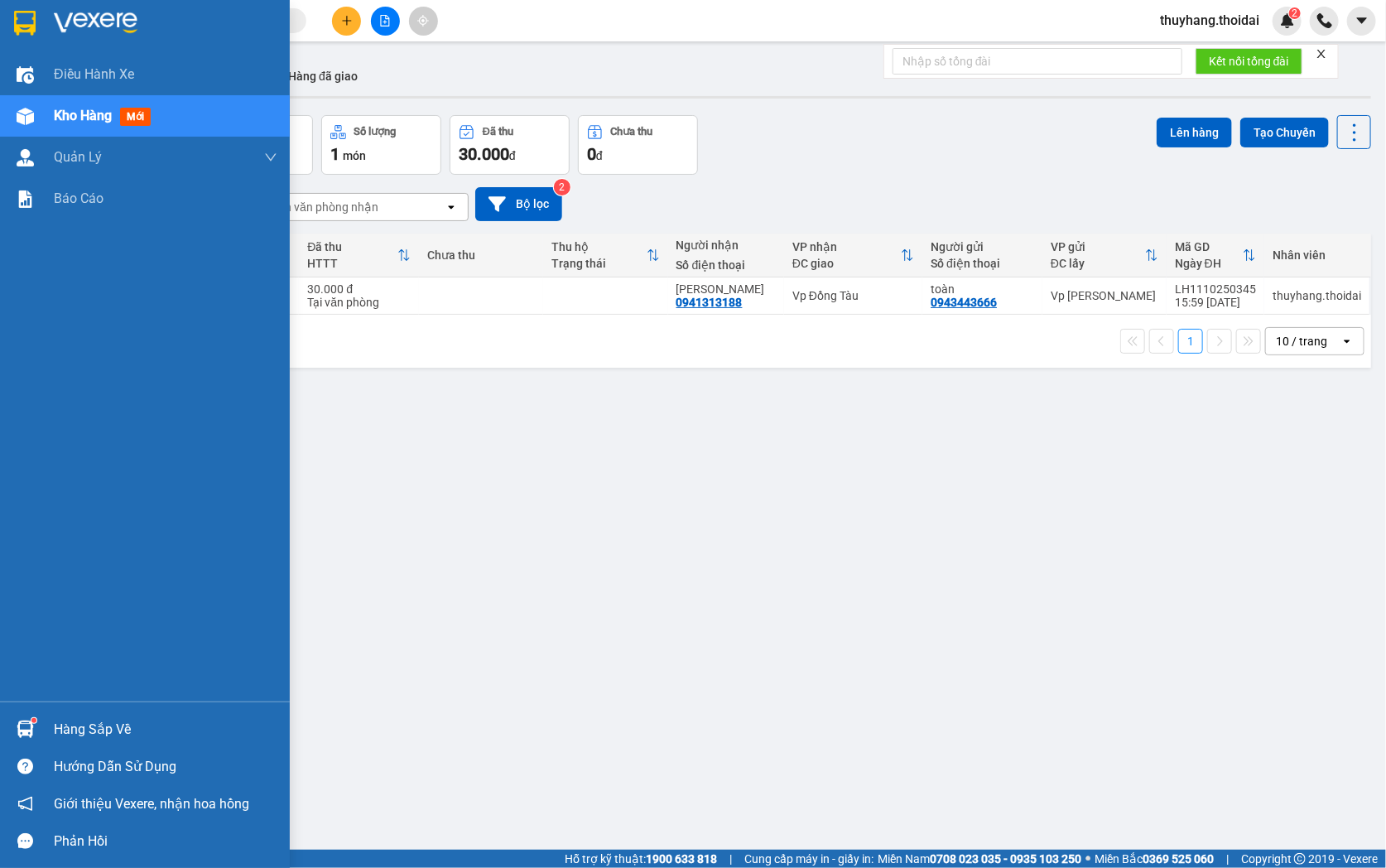
click at [48, 727] on div "Hàng sắp về" at bounding box center [145, 728] width 290 height 37
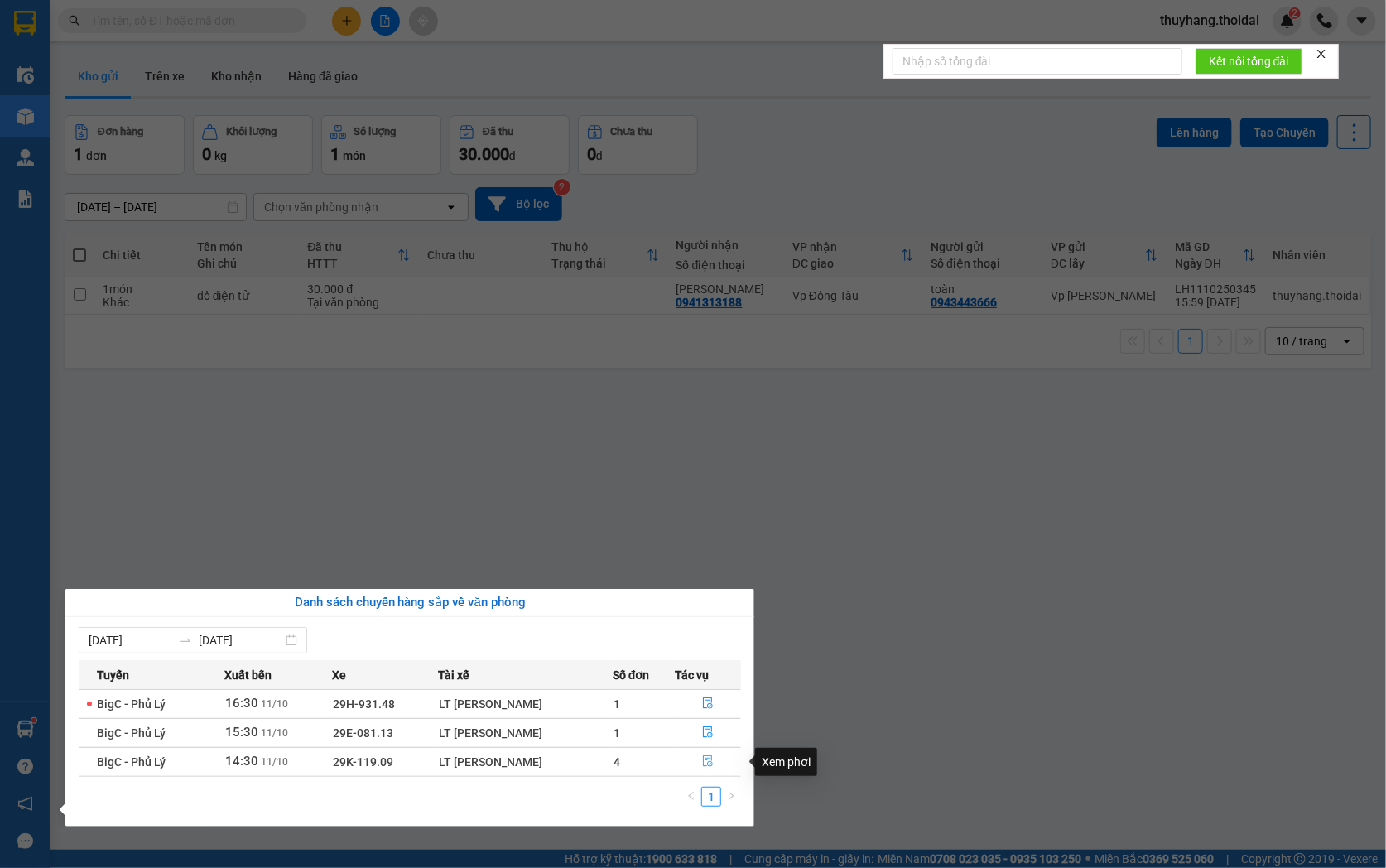
click at [709, 764] on icon "file-done" at bounding box center [707, 760] width 11 height 11
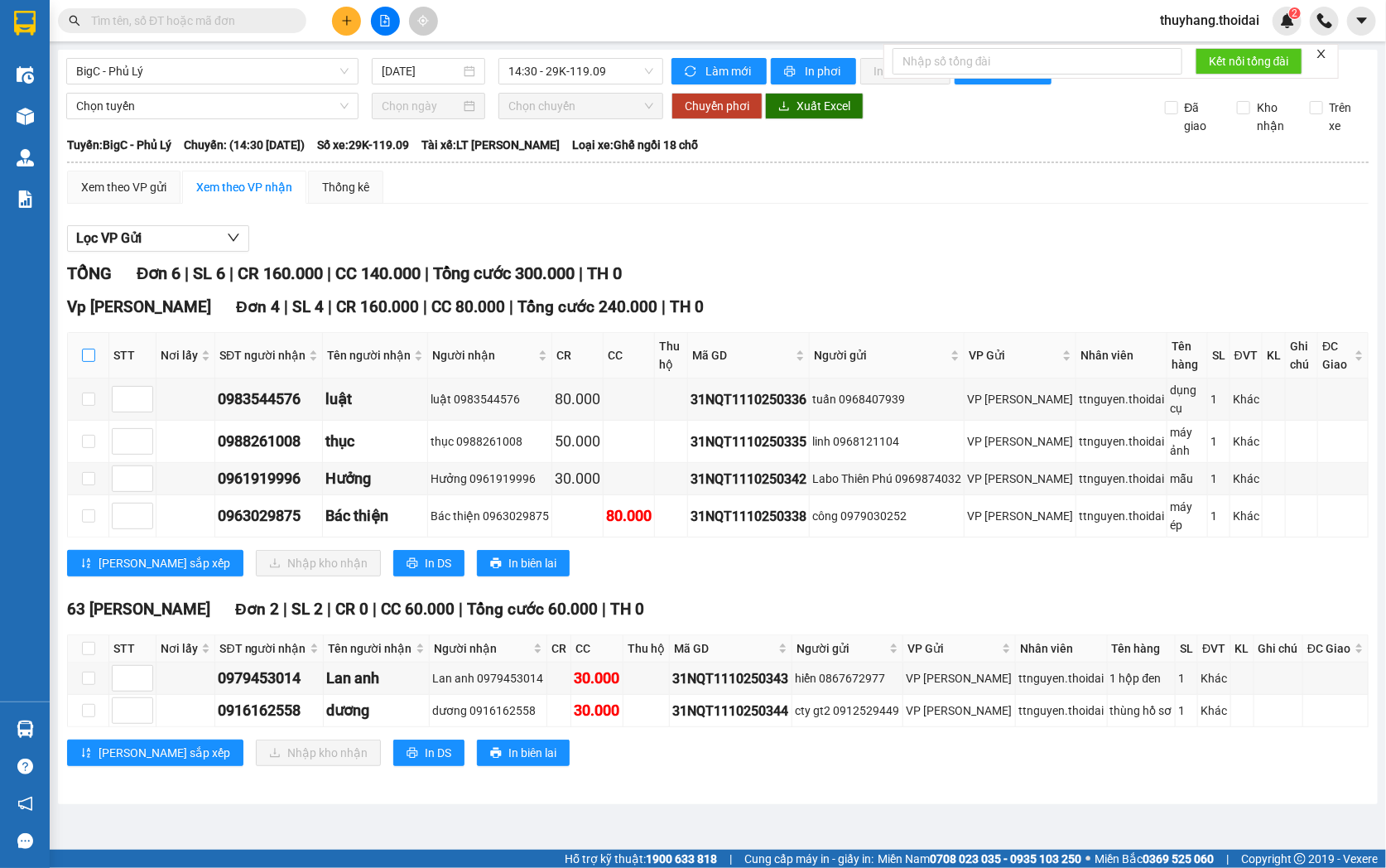
click at [93, 362] on input "checkbox" at bounding box center [88, 355] width 13 height 13
checkbox input "true"
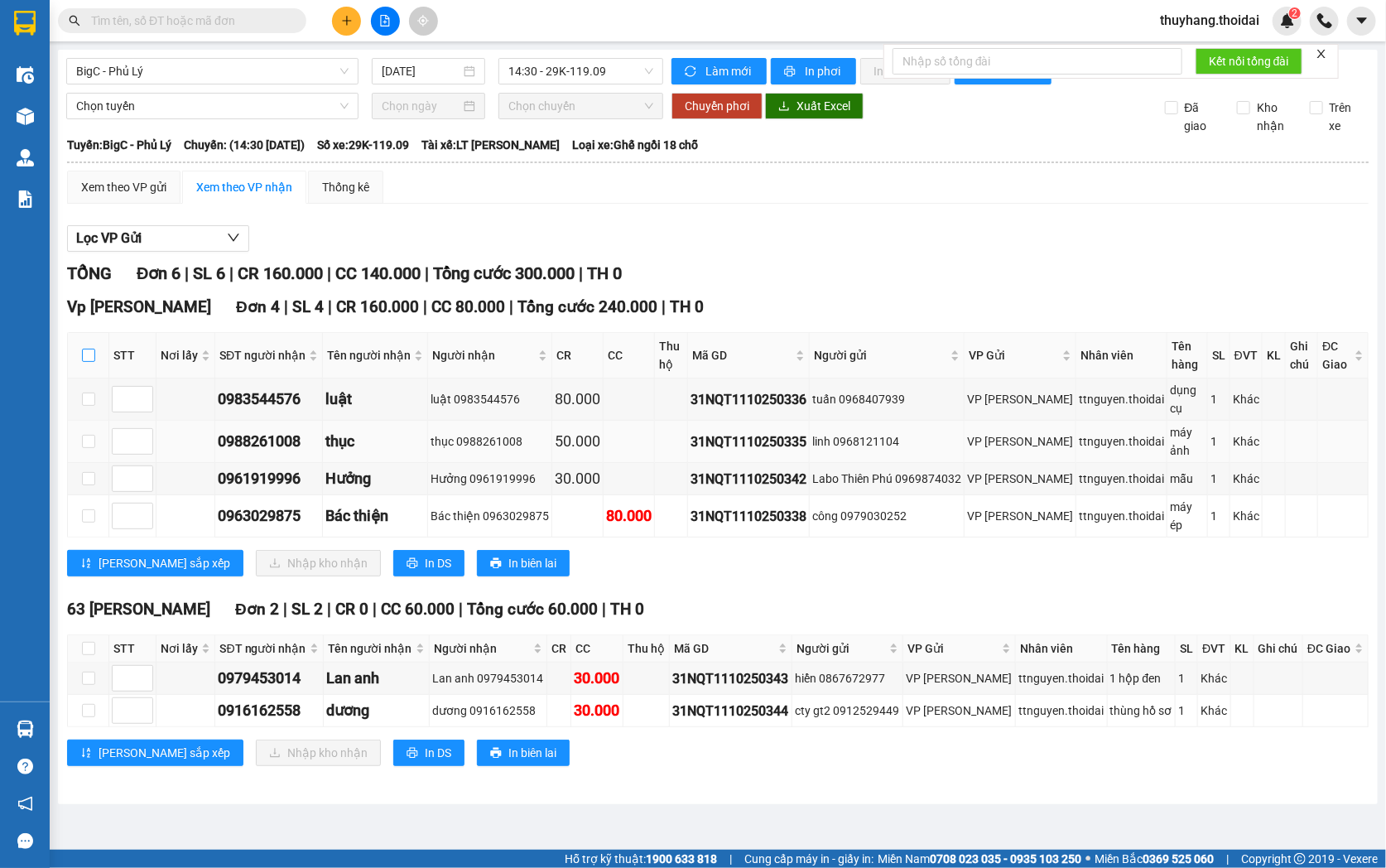
checkbox input "true"
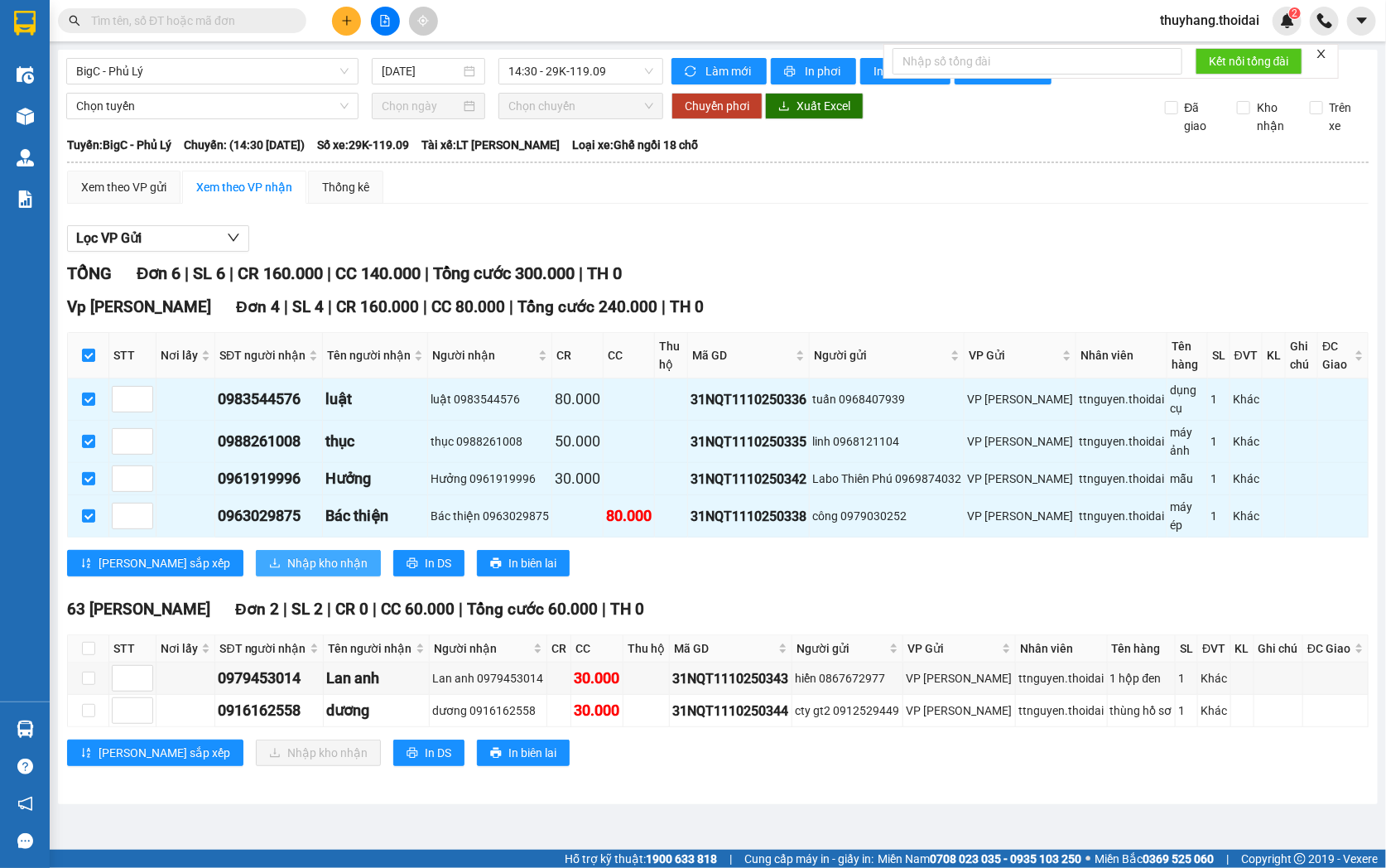
click at [287, 561] on span "Nhập kho nhận" at bounding box center [327, 562] width 81 height 18
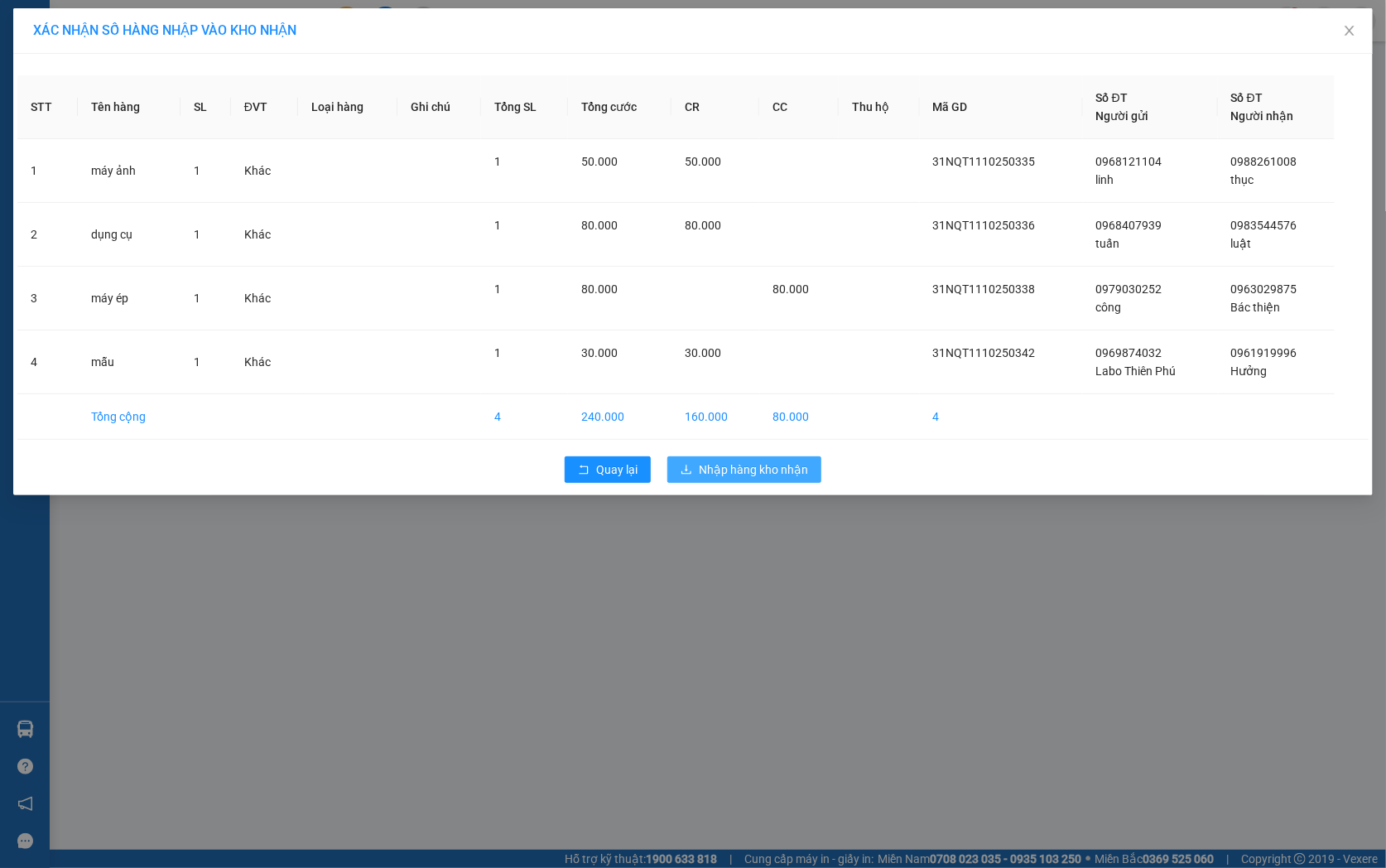
click at [787, 477] on span "Nhập hàng kho nhận" at bounding box center [753, 469] width 109 height 18
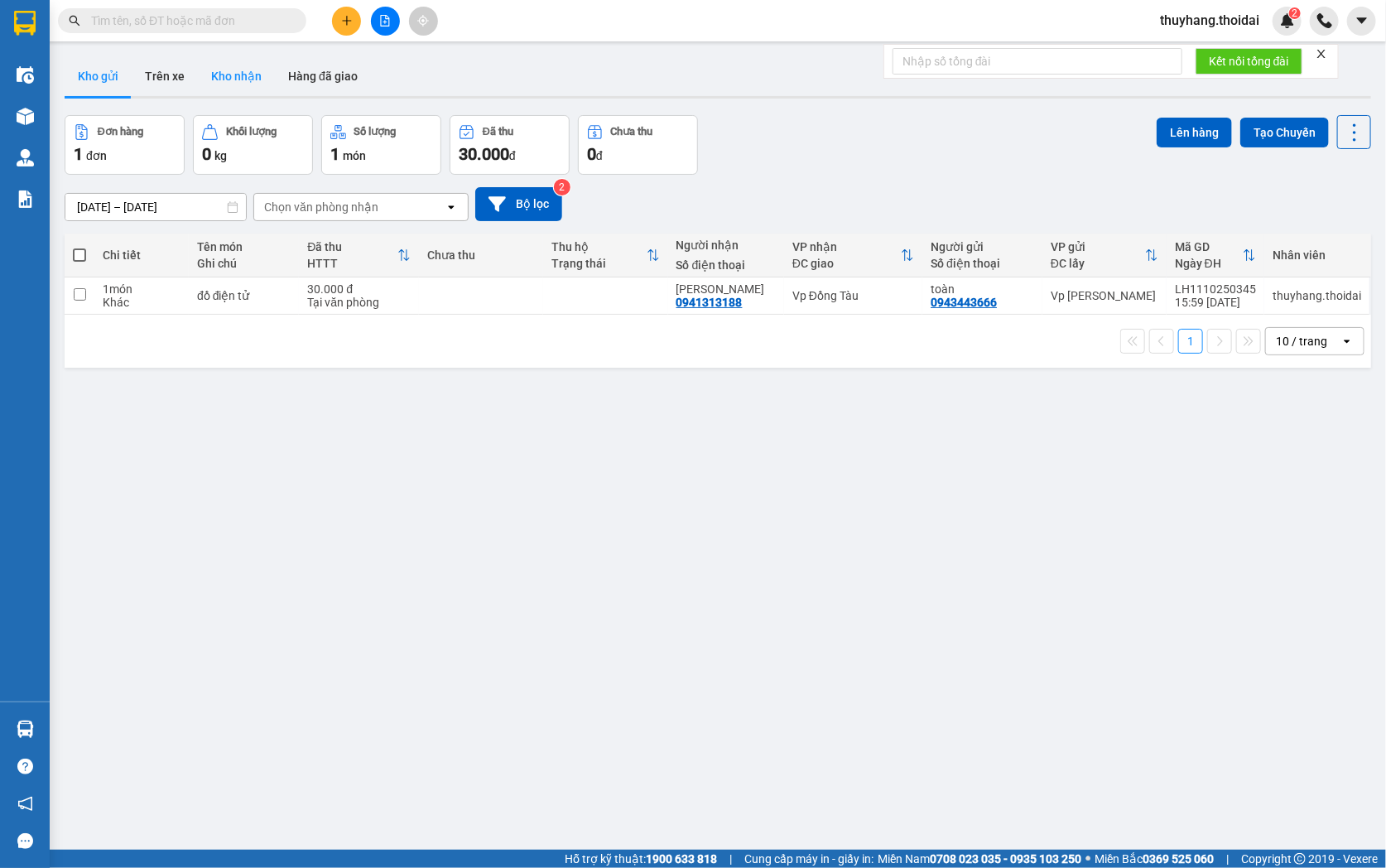
click at [217, 80] on button "Kho nhận" at bounding box center [236, 76] width 77 height 40
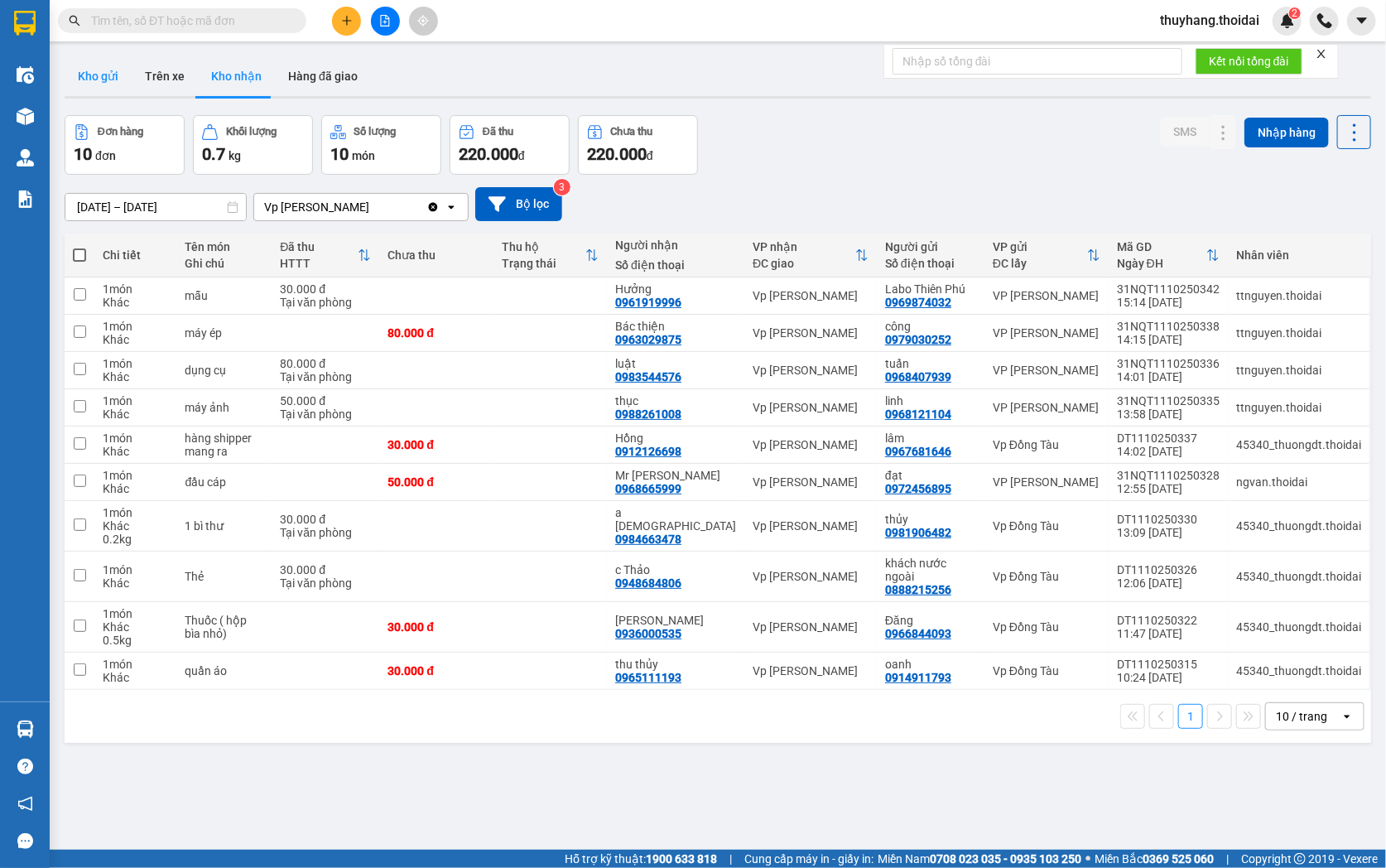
click at [118, 75] on button "Kho gửi" at bounding box center [97, 76] width 67 height 40
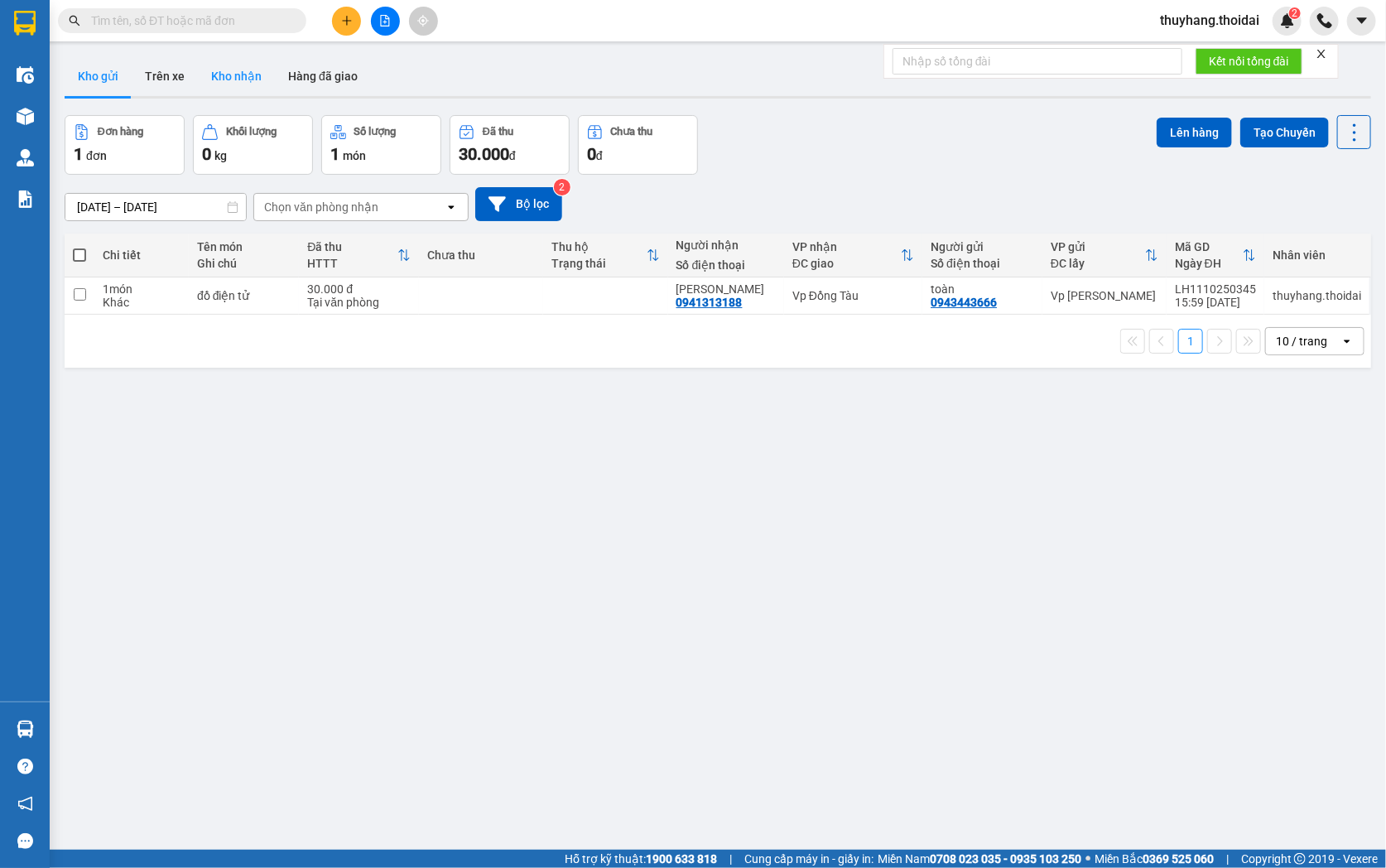
click at [213, 76] on button "Kho nhận" at bounding box center [236, 76] width 77 height 40
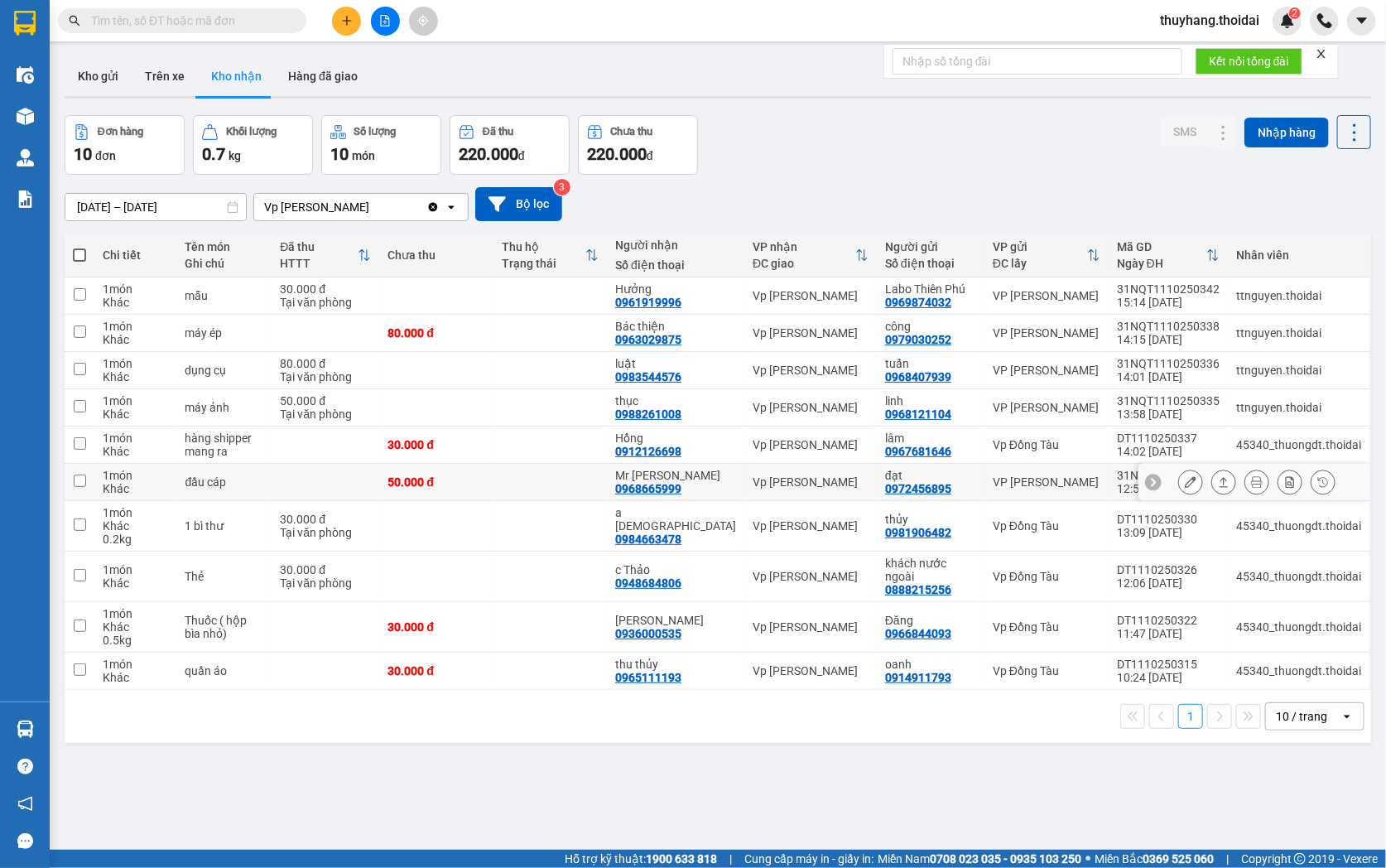
click at [574, 478] on td at bounding box center [550, 482] width 114 height 37
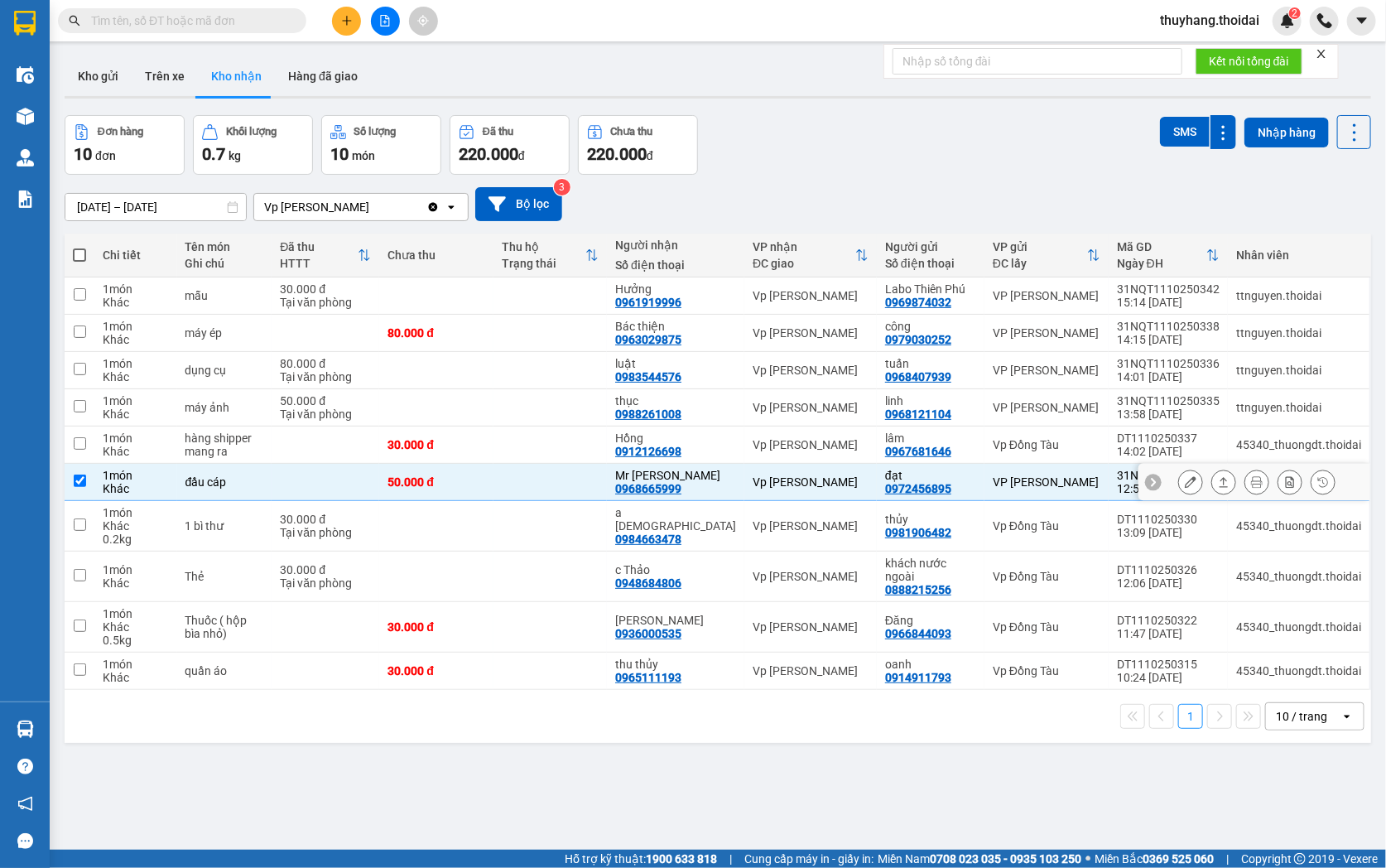
click at [574, 478] on td at bounding box center [550, 482] width 114 height 37
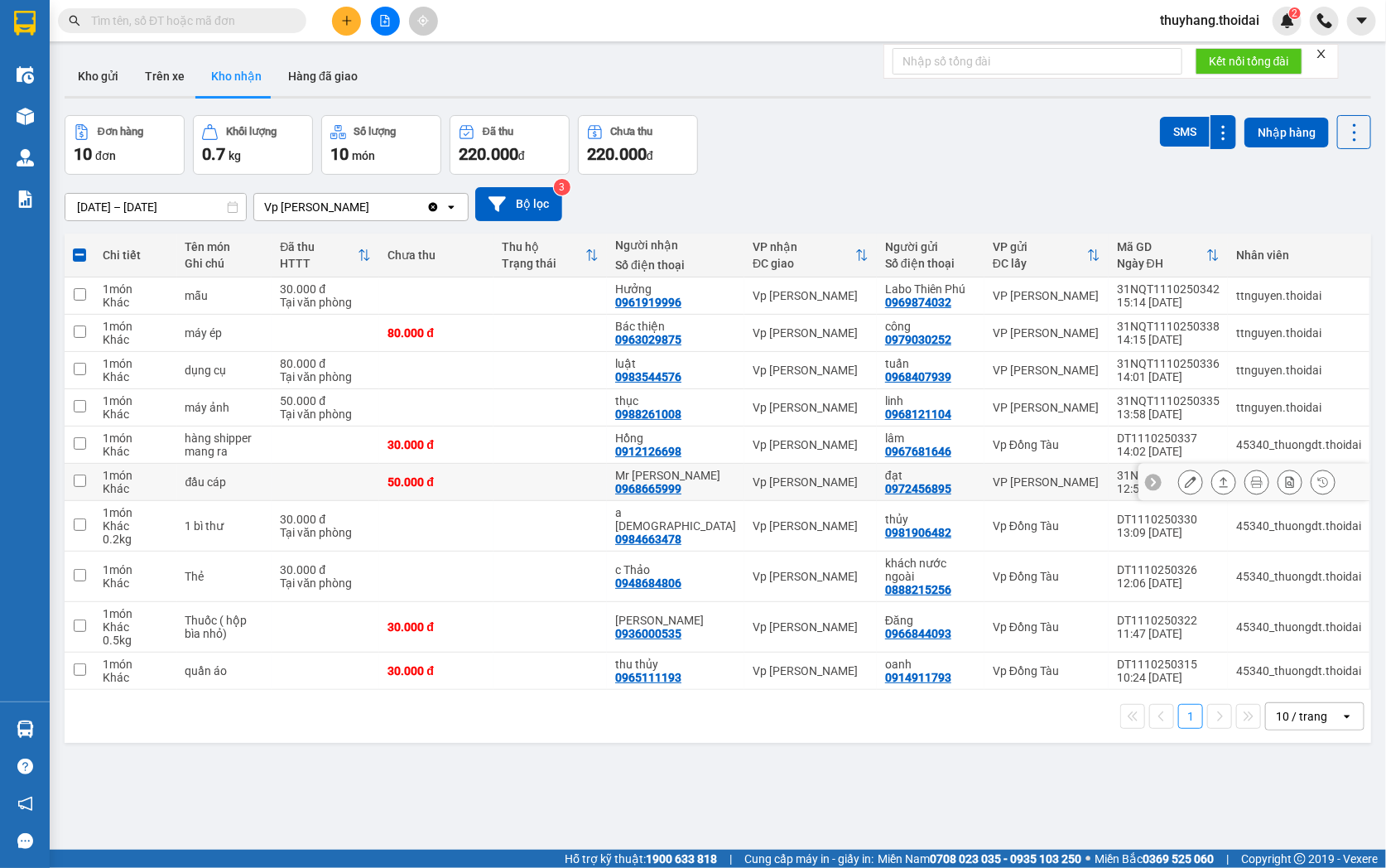
checkbox input "false"
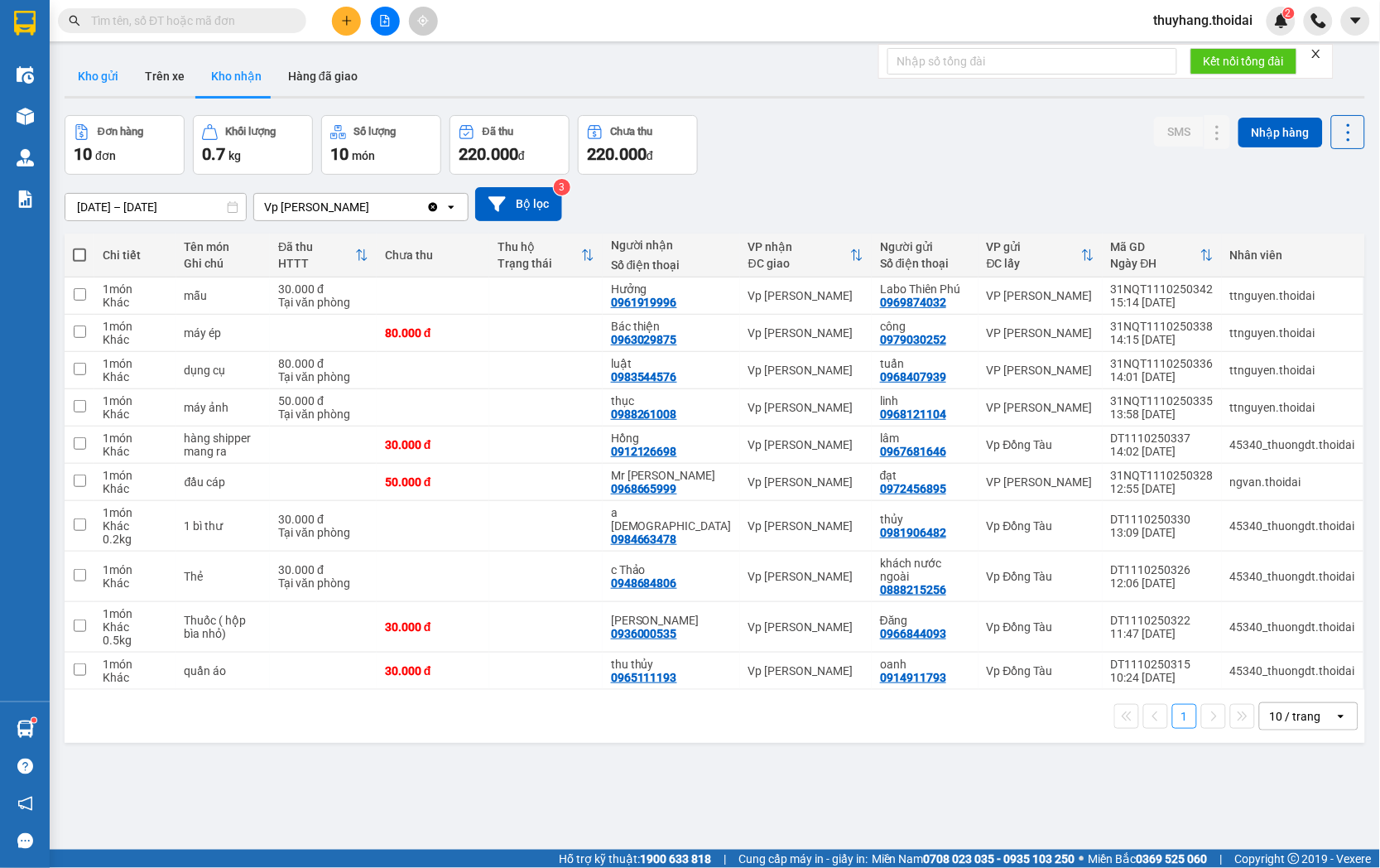
click at [88, 72] on button "Kho gửi" at bounding box center [97, 76] width 67 height 40
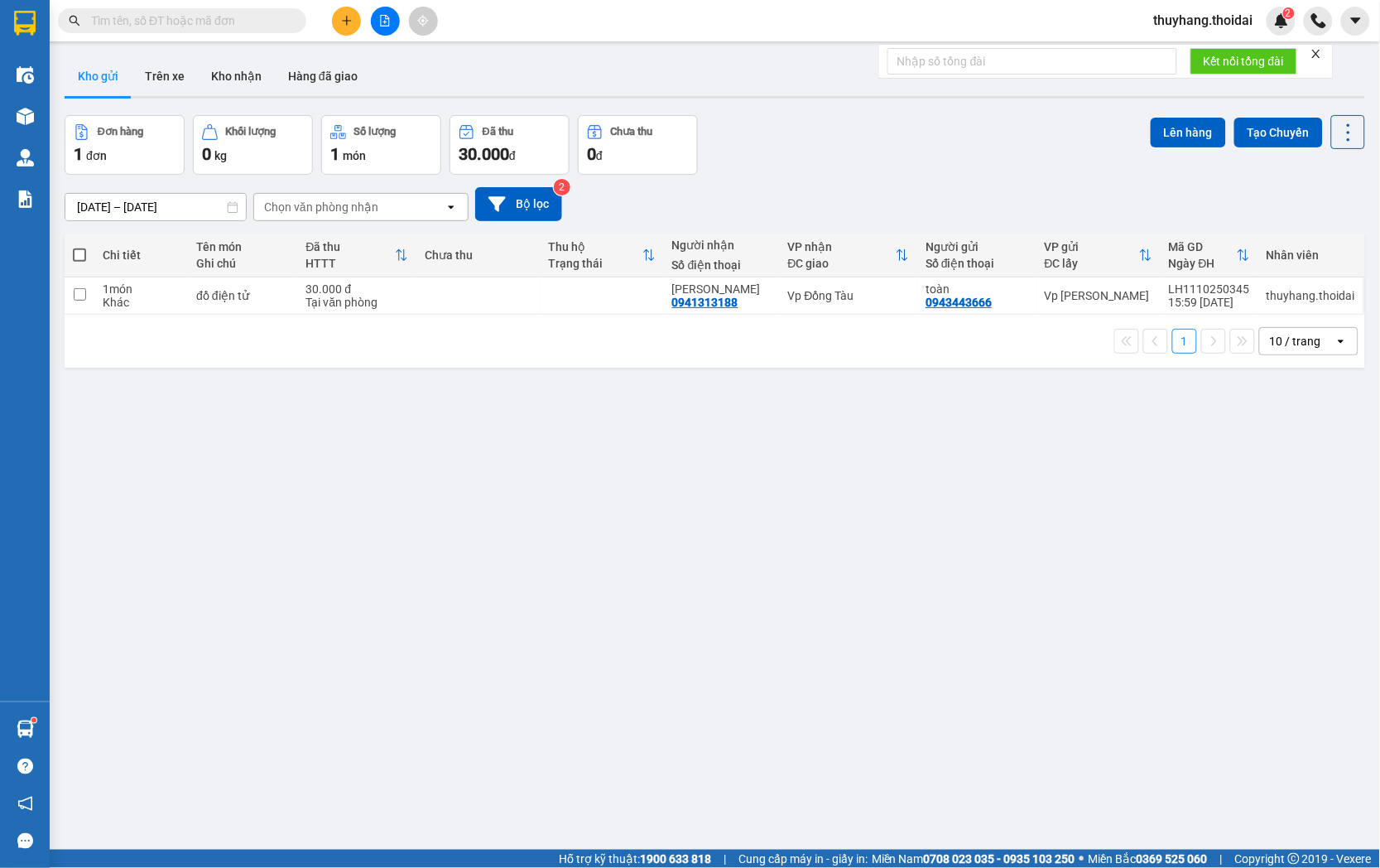
click at [348, 27] on button at bounding box center [346, 21] width 29 height 29
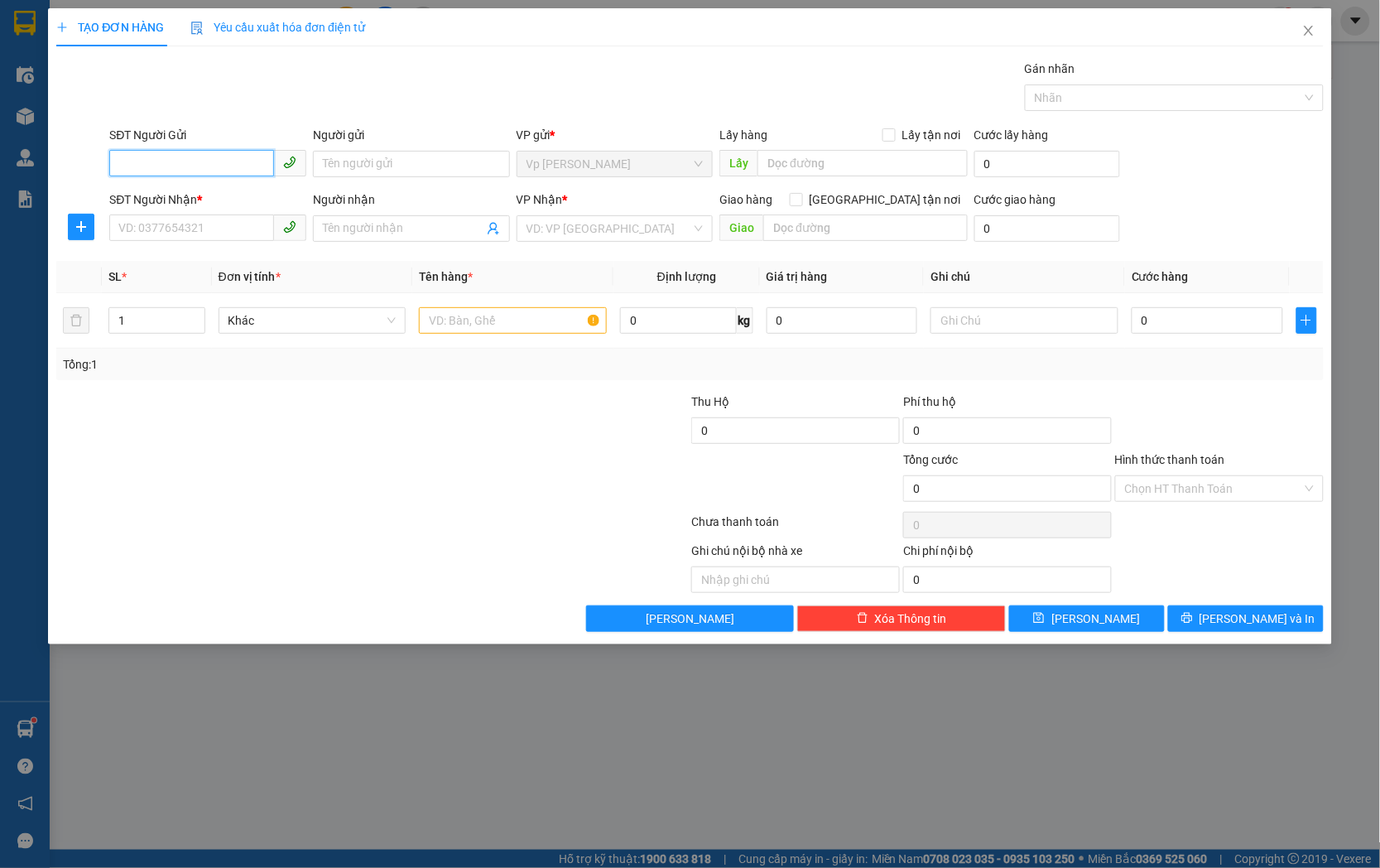
click at [192, 160] on input "SĐT Người Gửi" at bounding box center [192, 163] width 165 height 27
type input "0948375665"
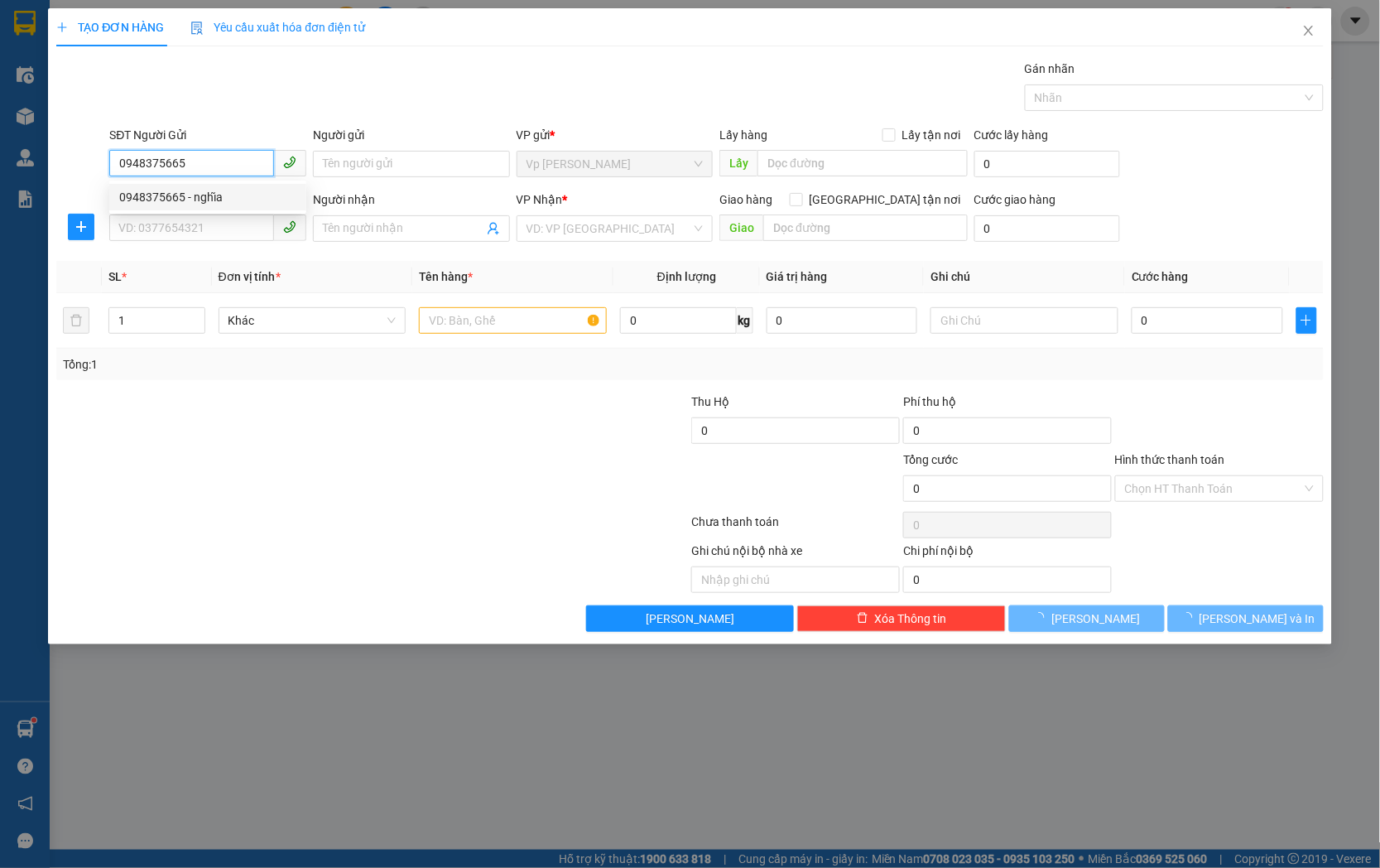
click at [227, 200] on div "0948375665 - nghĩa" at bounding box center [207, 197] width 177 height 18
type input "nghĩa"
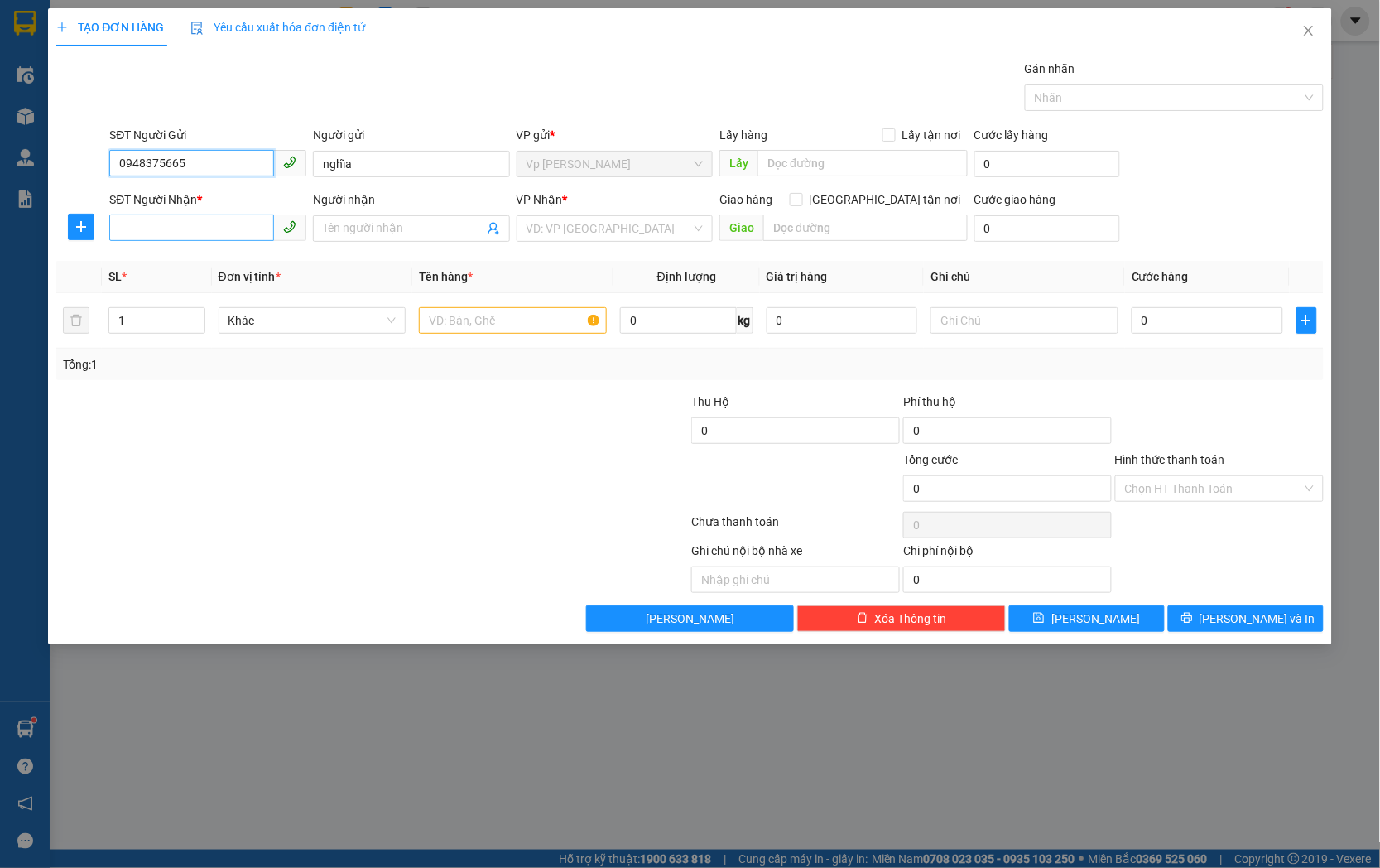
type input "0948375665"
click at [232, 234] on input "SĐT Người Nhận *" at bounding box center [192, 227] width 165 height 27
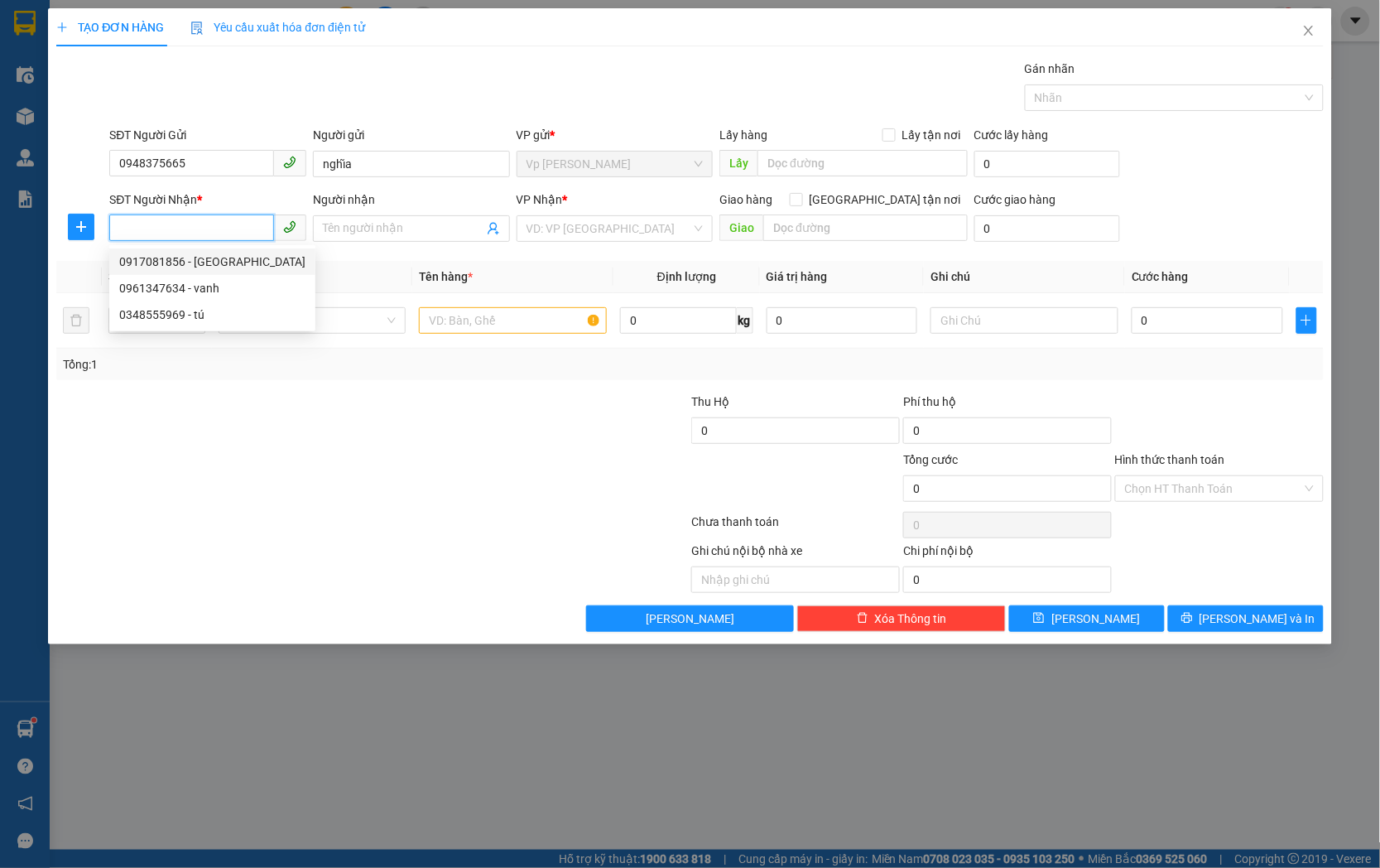
click at [232, 266] on div "0917081856 - ANH Hà" at bounding box center [212, 261] width 187 height 18
type input "0917081856"
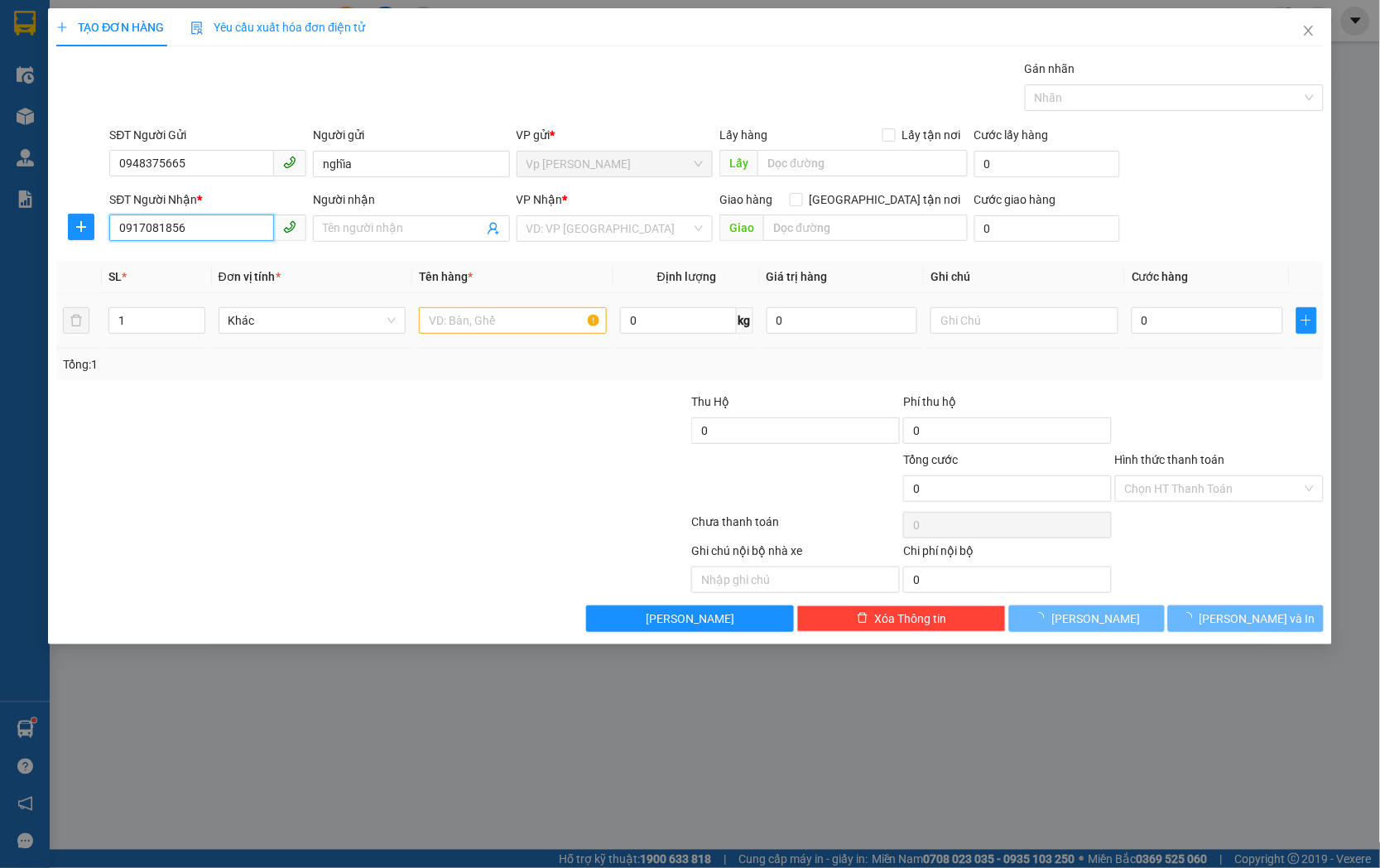
type input "[PERSON_NAME]"
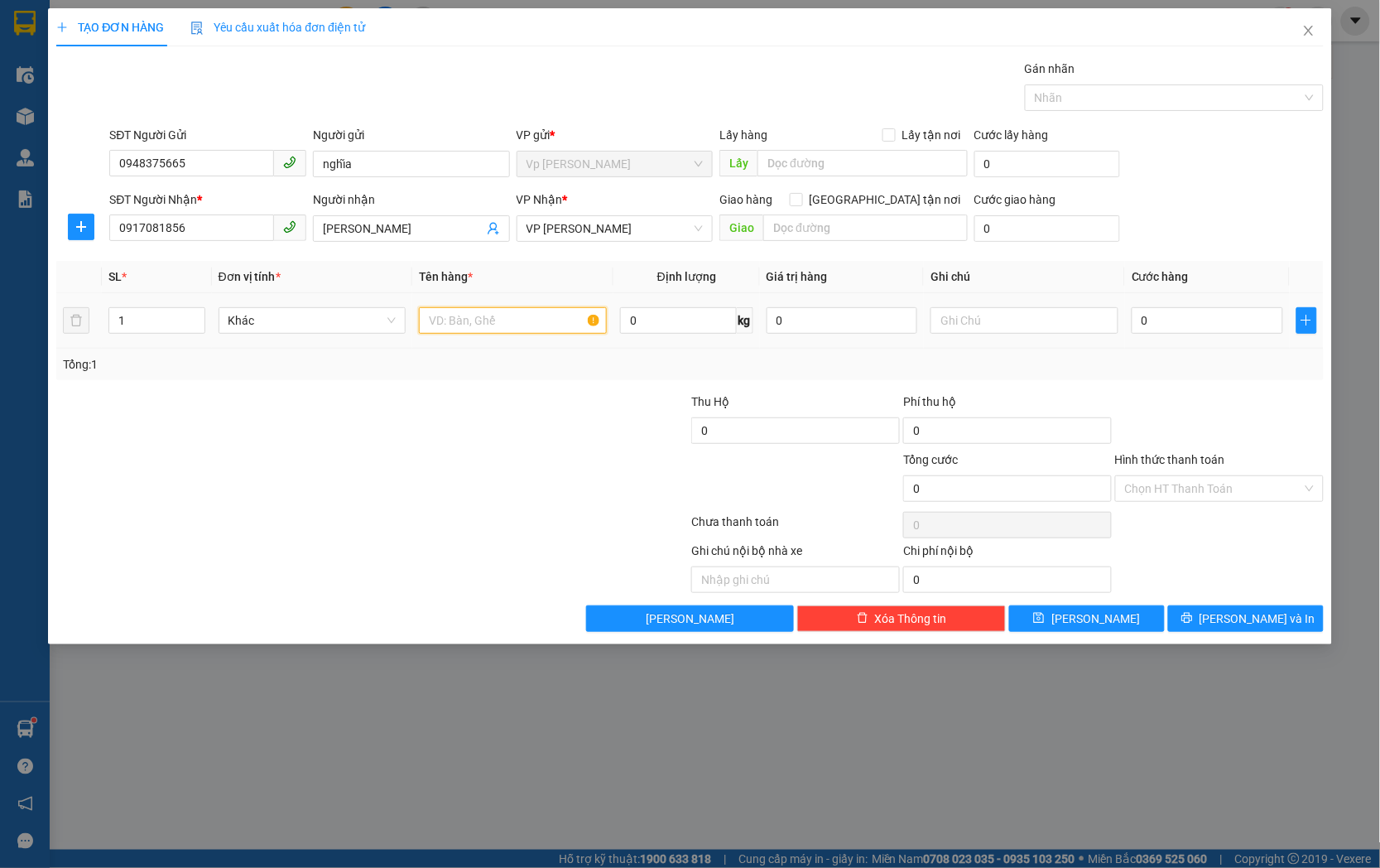
click at [477, 308] on input "text" at bounding box center [513, 320] width 188 height 27
type input "mẫu"
click at [1147, 324] on input "0" at bounding box center [1207, 320] width 152 height 27
type input "3"
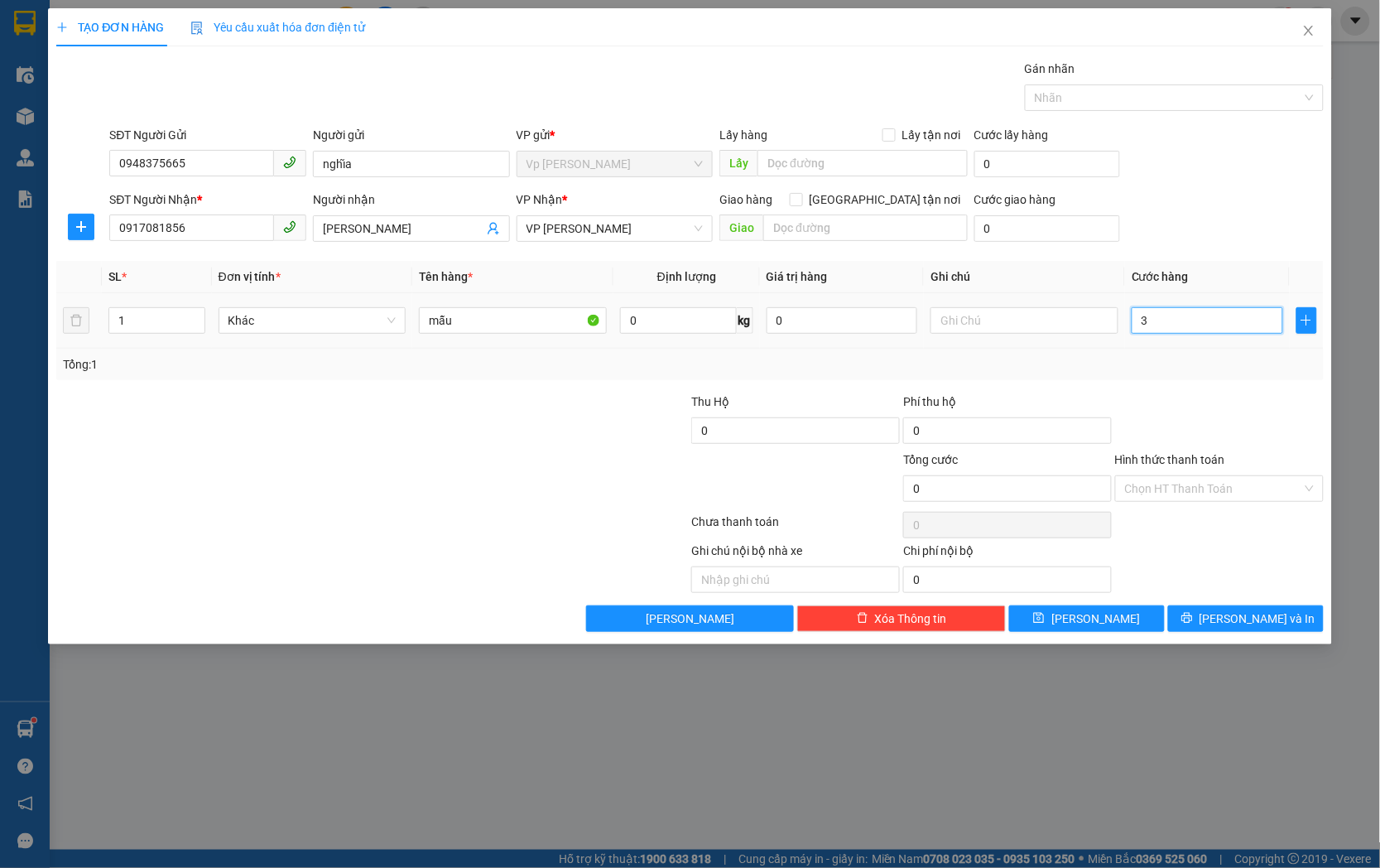
type input "3"
type input "30"
type input "300"
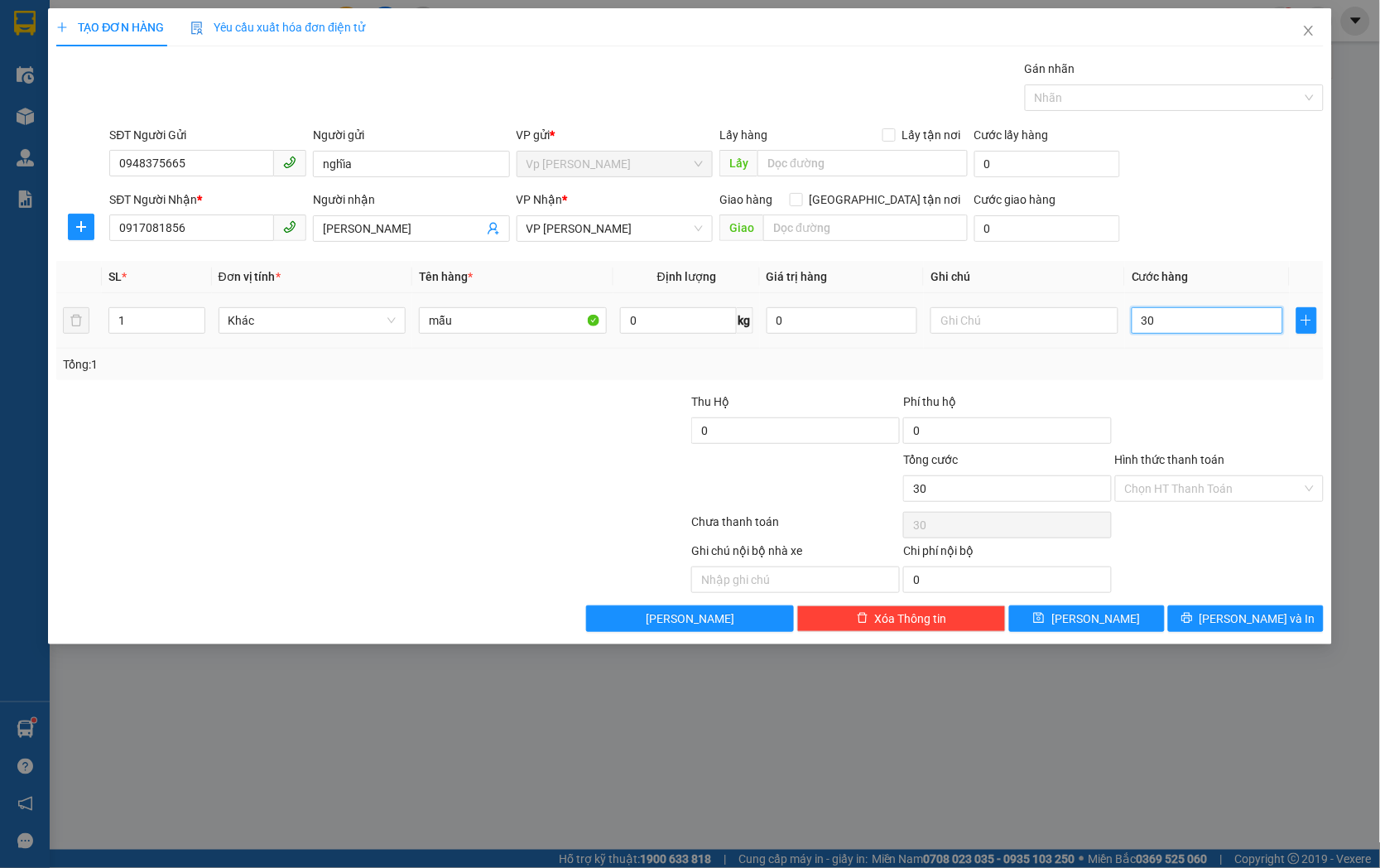
type input "300"
type input "3.000"
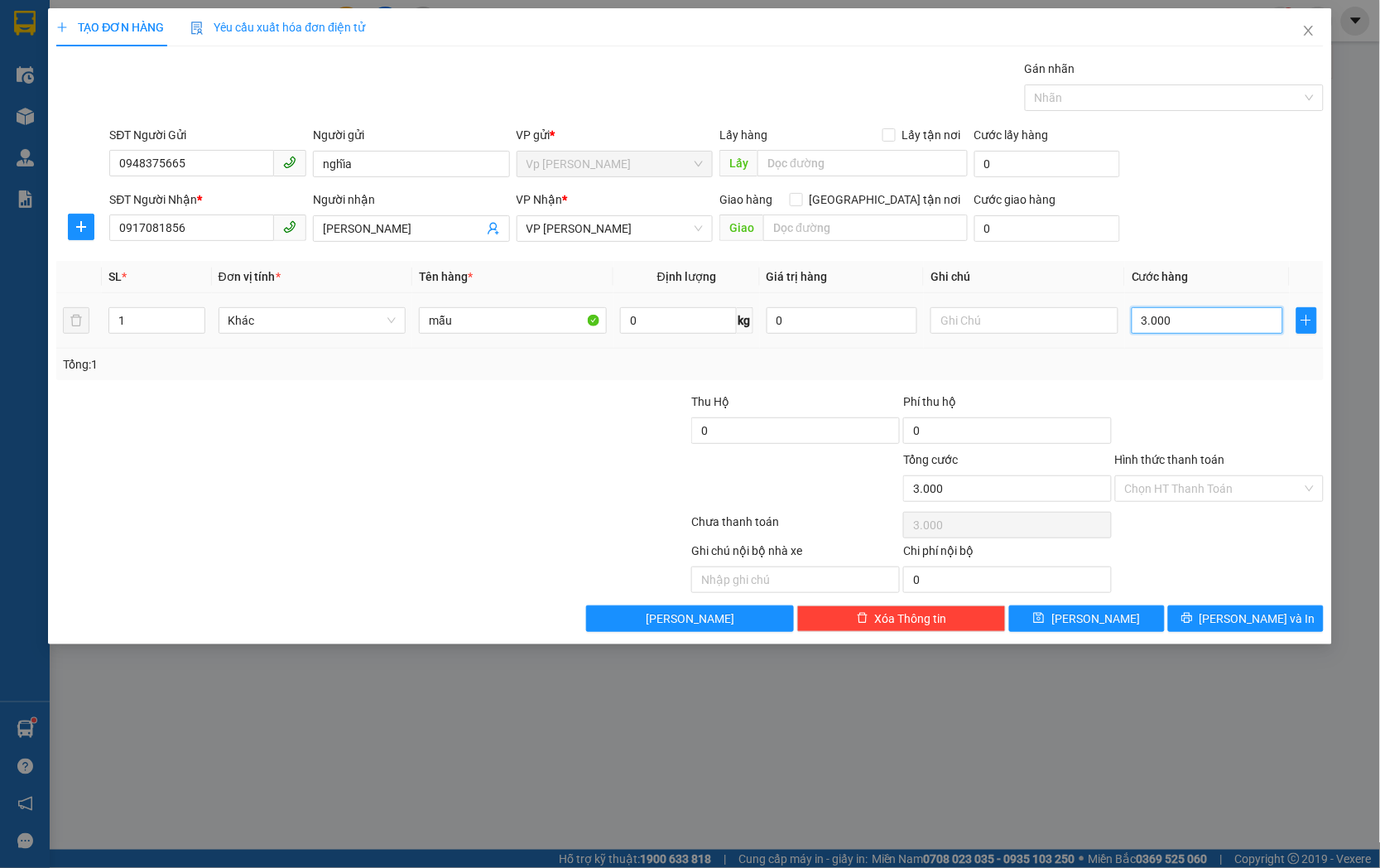
type input "30.000"
click at [1045, 615] on icon "save" at bounding box center [1039, 618] width 10 height 10
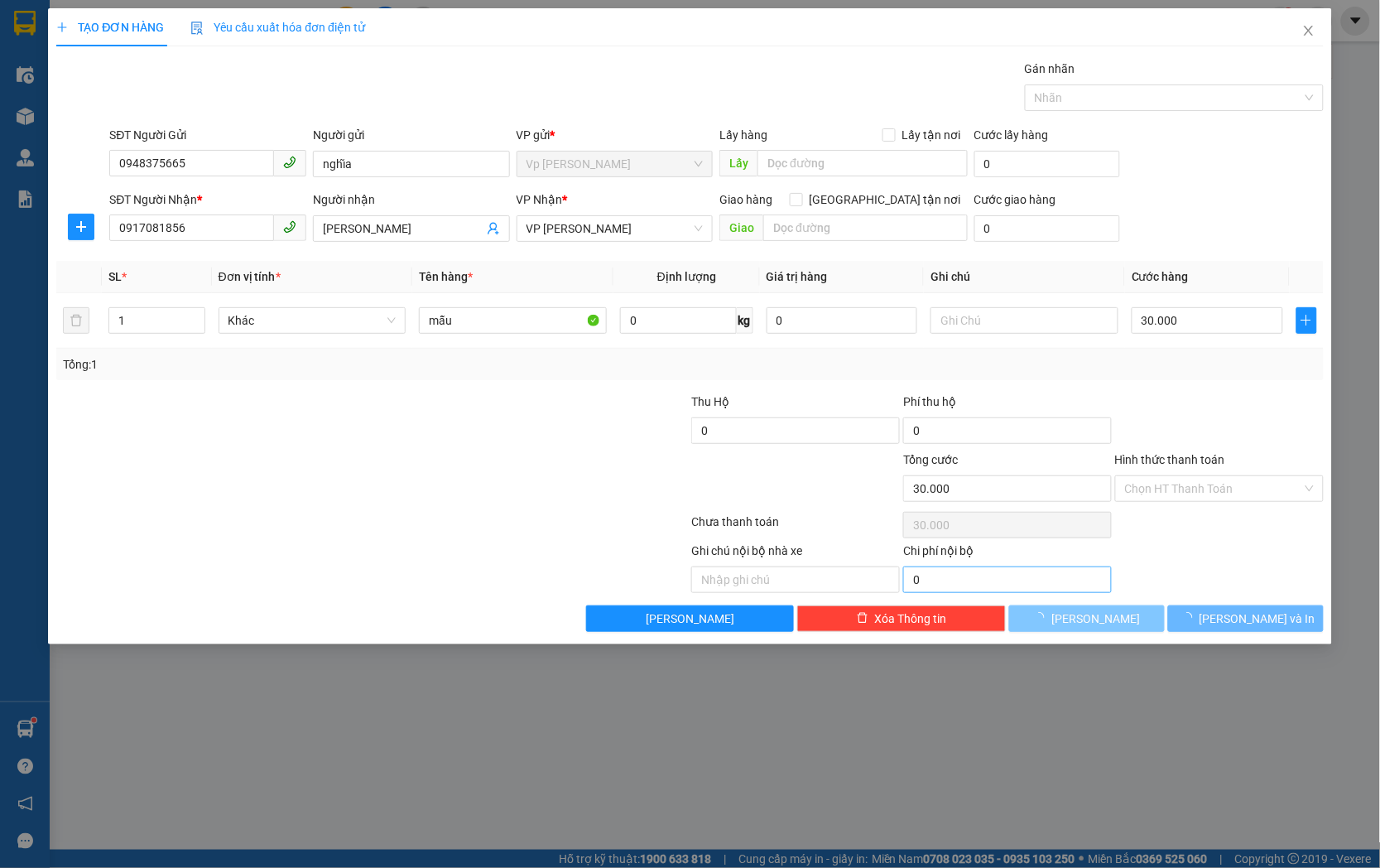
type input "0"
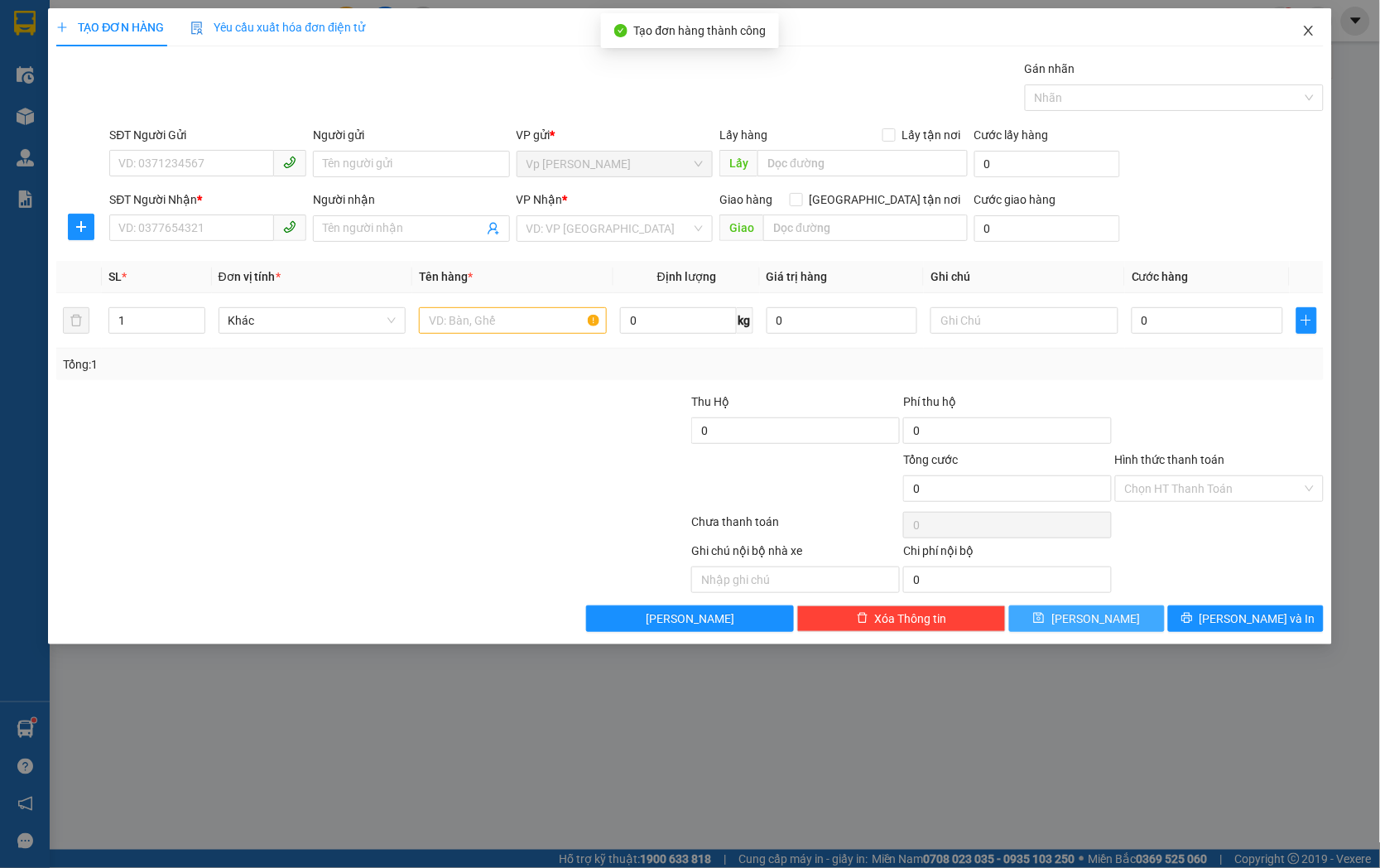
click at [1309, 30] on icon "close" at bounding box center [1308, 30] width 13 height 13
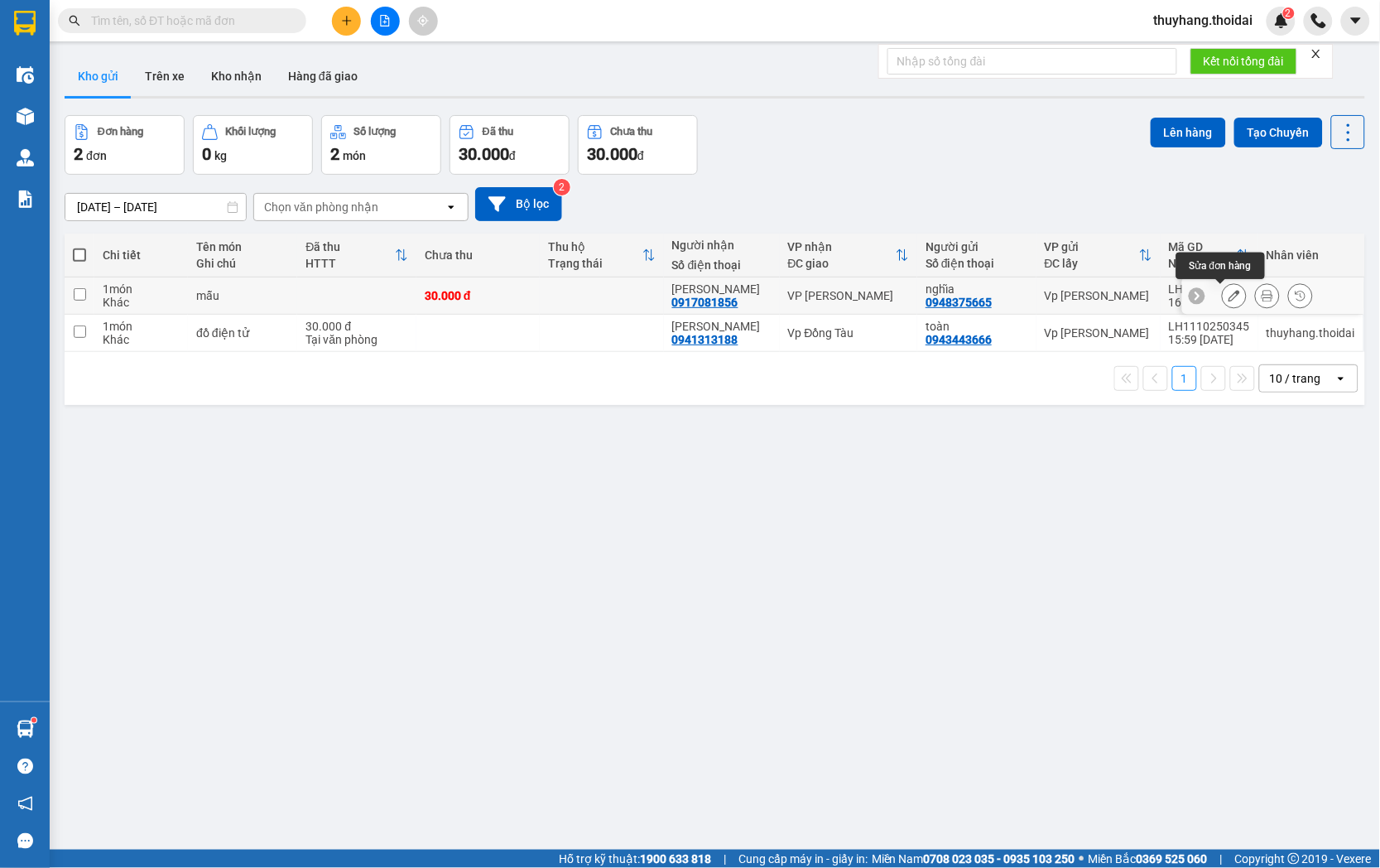
click at [1229, 298] on icon at bounding box center [1234, 295] width 11 height 11
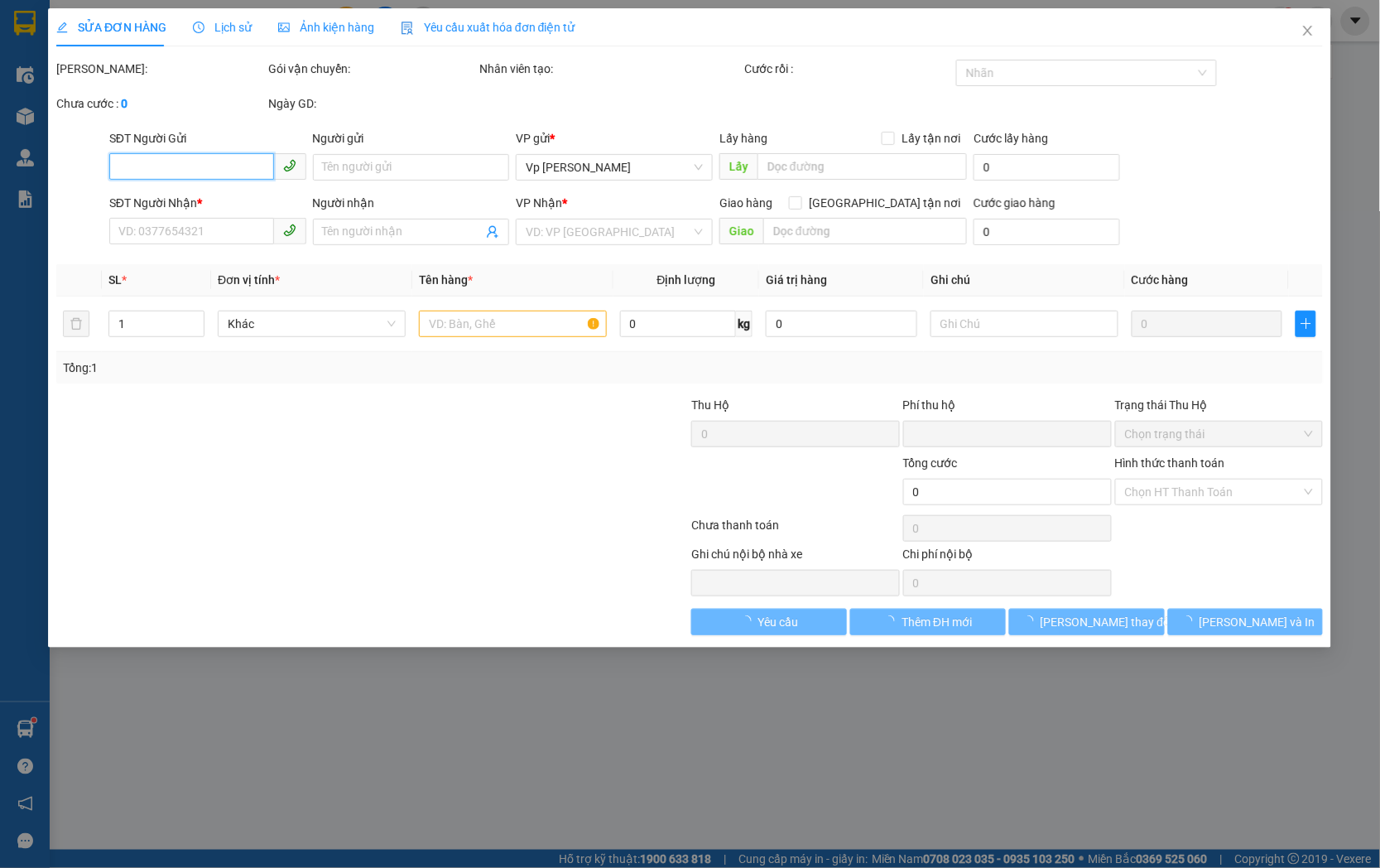
type input "0948375665"
type input "nghĩa"
type input "0917081856"
type input "[PERSON_NAME]"
type input "0"
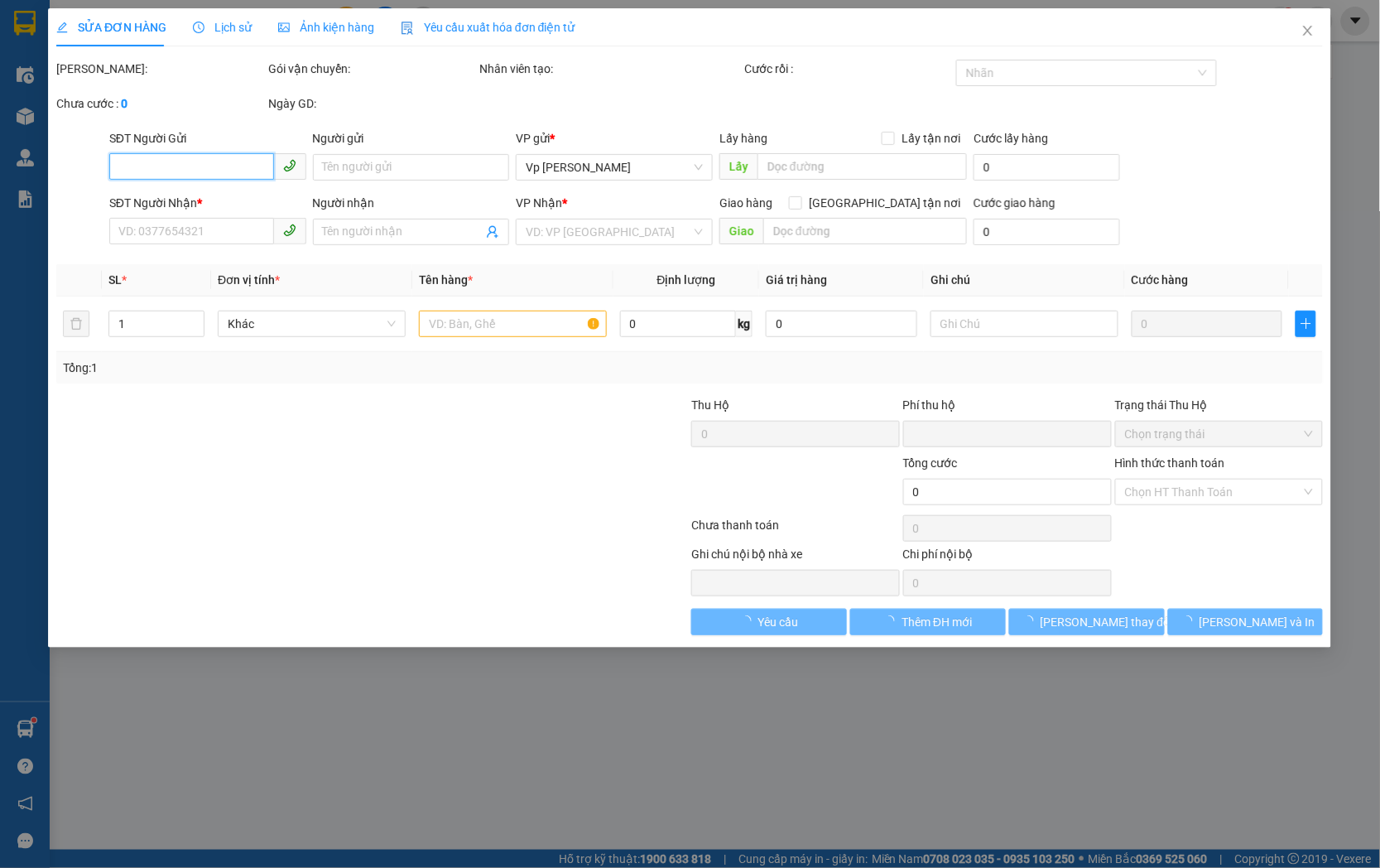
type input "30.000"
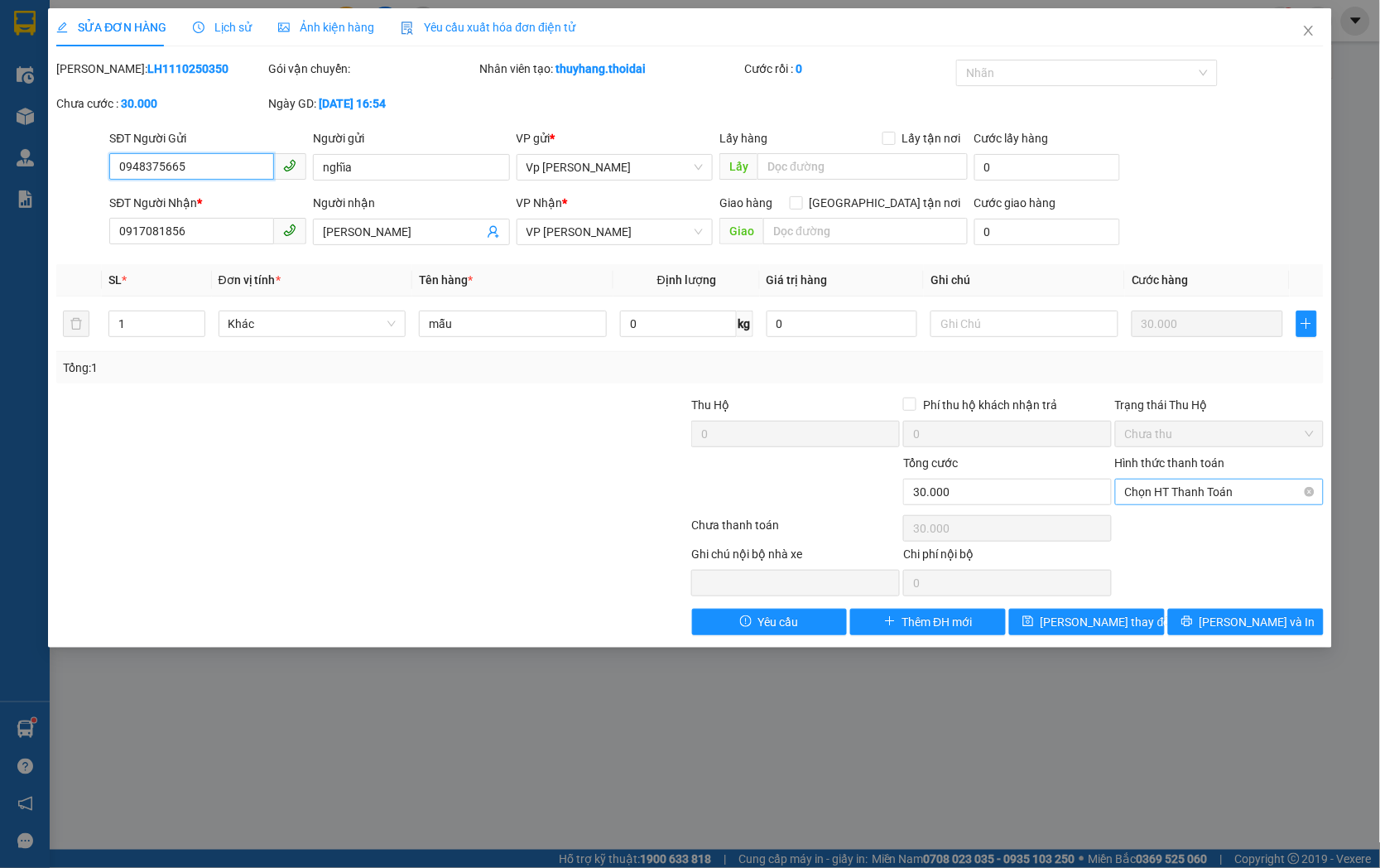
click at [1232, 490] on span "Chọn HT Thanh Toán" at bounding box center [1219, 491] width 188 height 25
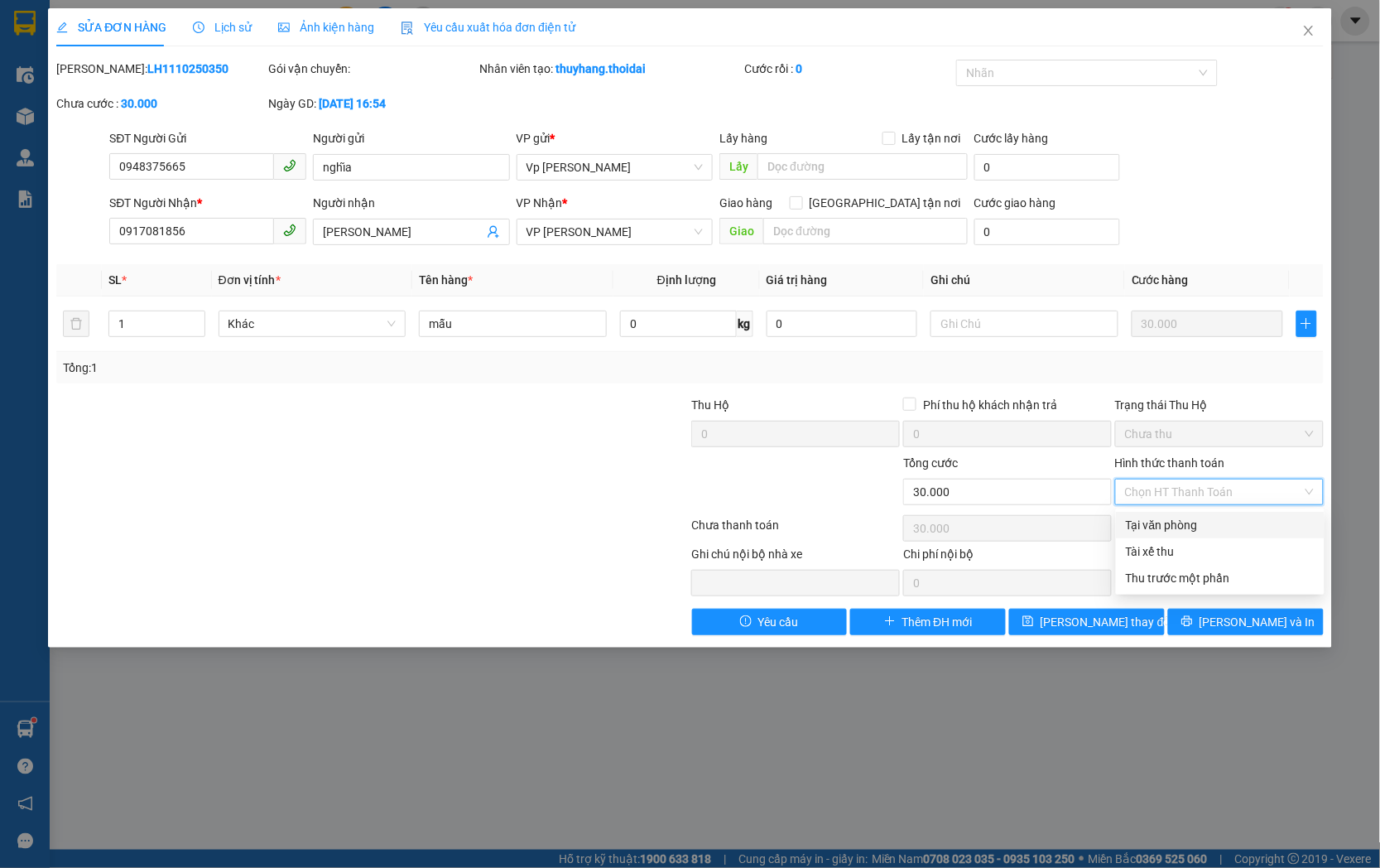
click at [1219, 526] on div "Tại văn phòng" at bounding box center [1219, 524] width 188 height 18
type input "0"
click at [1151, 519] on div "Tại văn phòng" at bounding box center [1219, 524] width 188 height 18
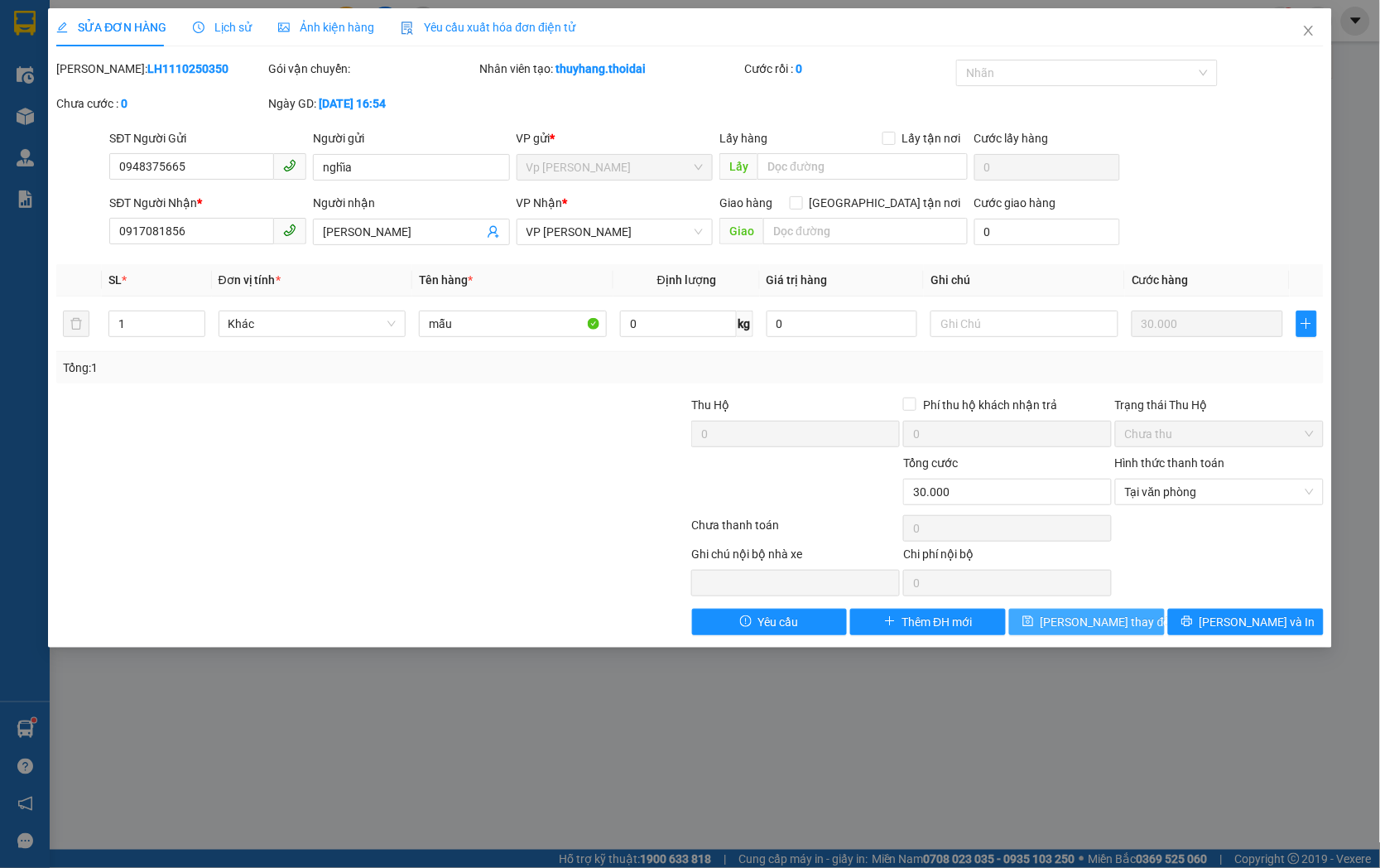
click at [1115, 622] on span "[PERSON_NAME] đổi" at bounding box center [1107, 621] width 133 height 18
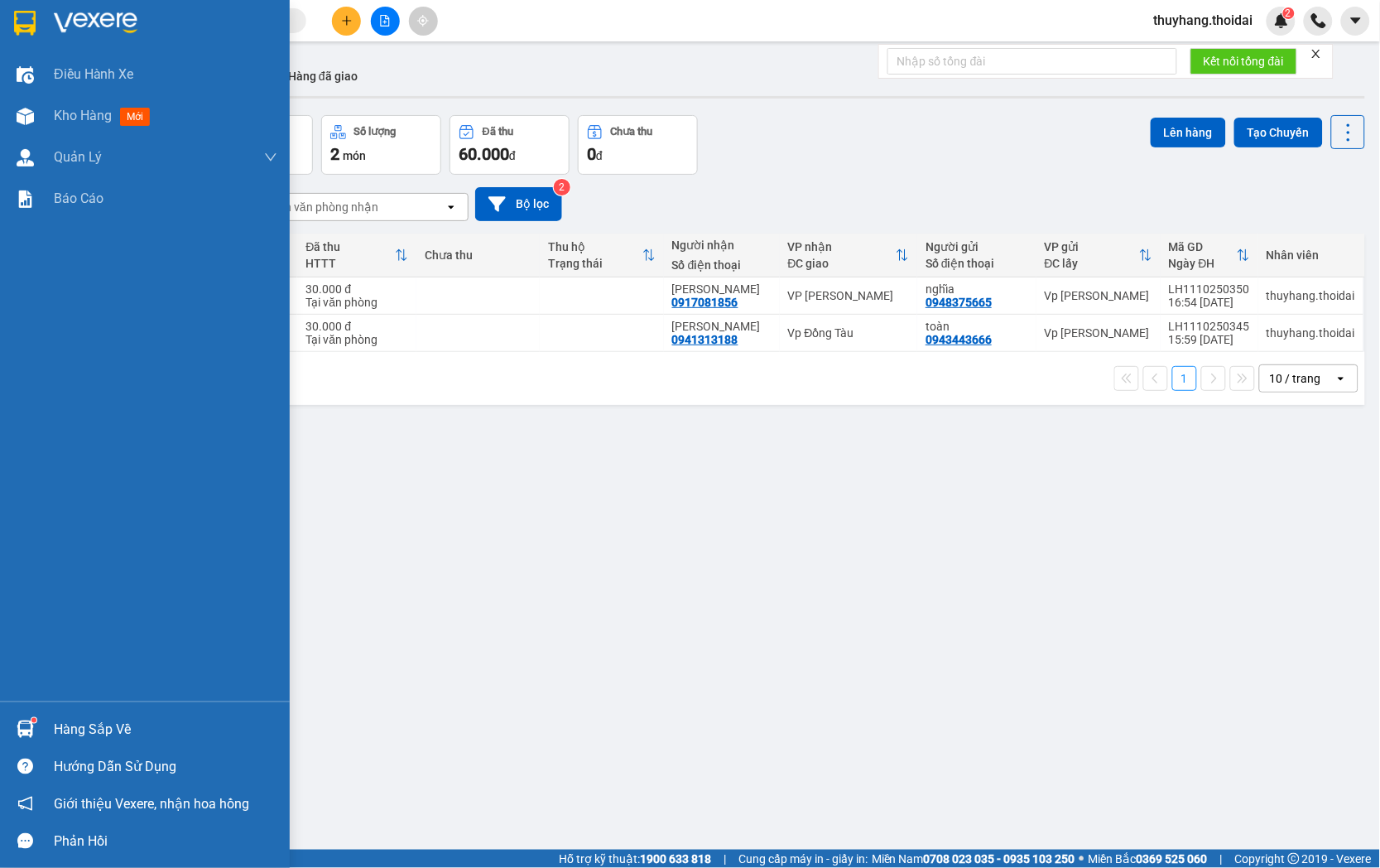
drag, startPoint x: 48, startPoint y: 733, endPoint x: 628, endPoint y: 836, distance: 589.1
click at [49, 733] on div "Hàng sắp về" at bounding box center [145, 728] width 290 height 37
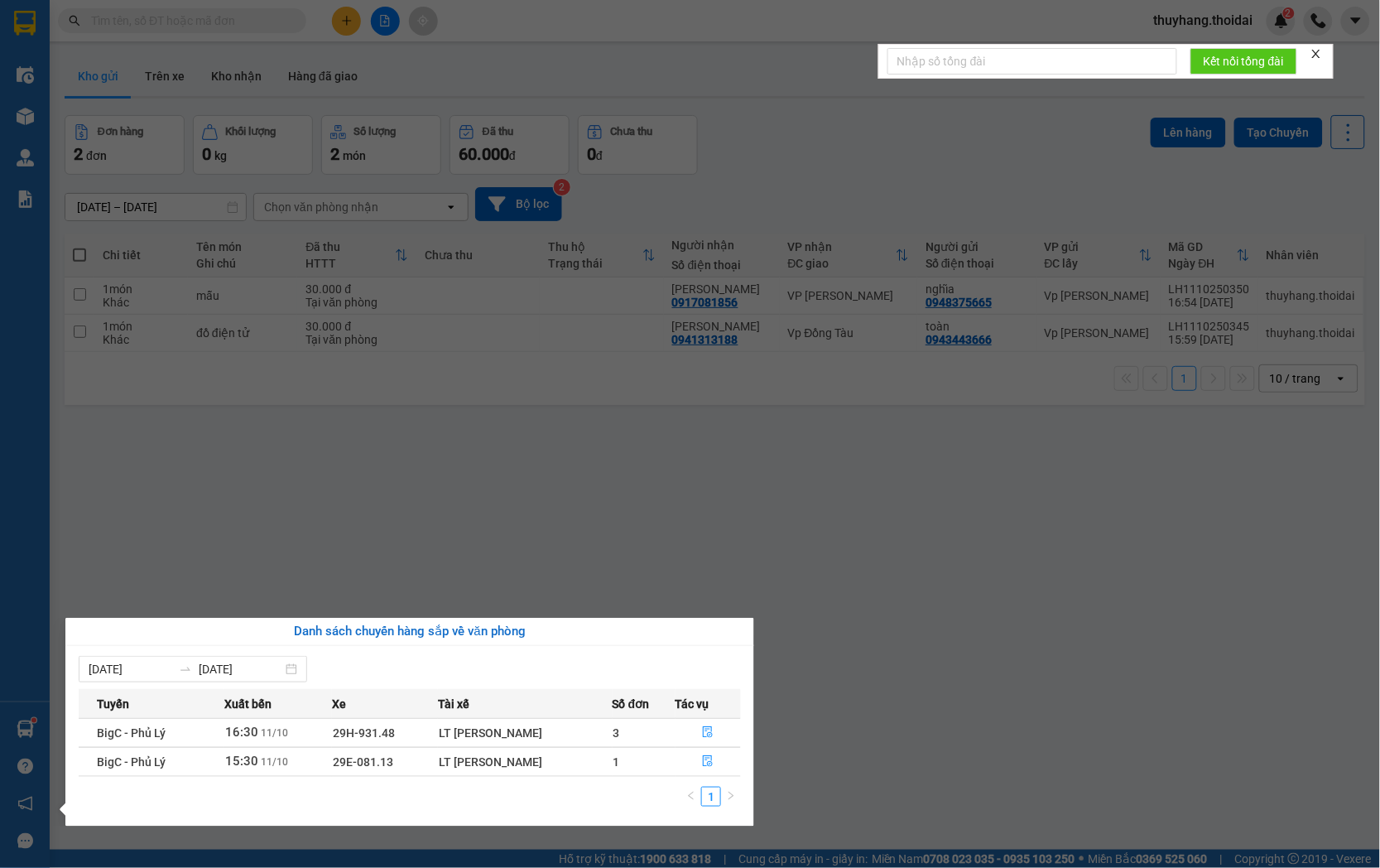
click at [842, 581] on section "Kết quả tìm kiếm ( 3 ) Bộ lọc Mã ĐH Trạng thái Món hàng Thu hộ Tổng cước Chưa c…" at bounding box center [690, 434] width 1380 height 868
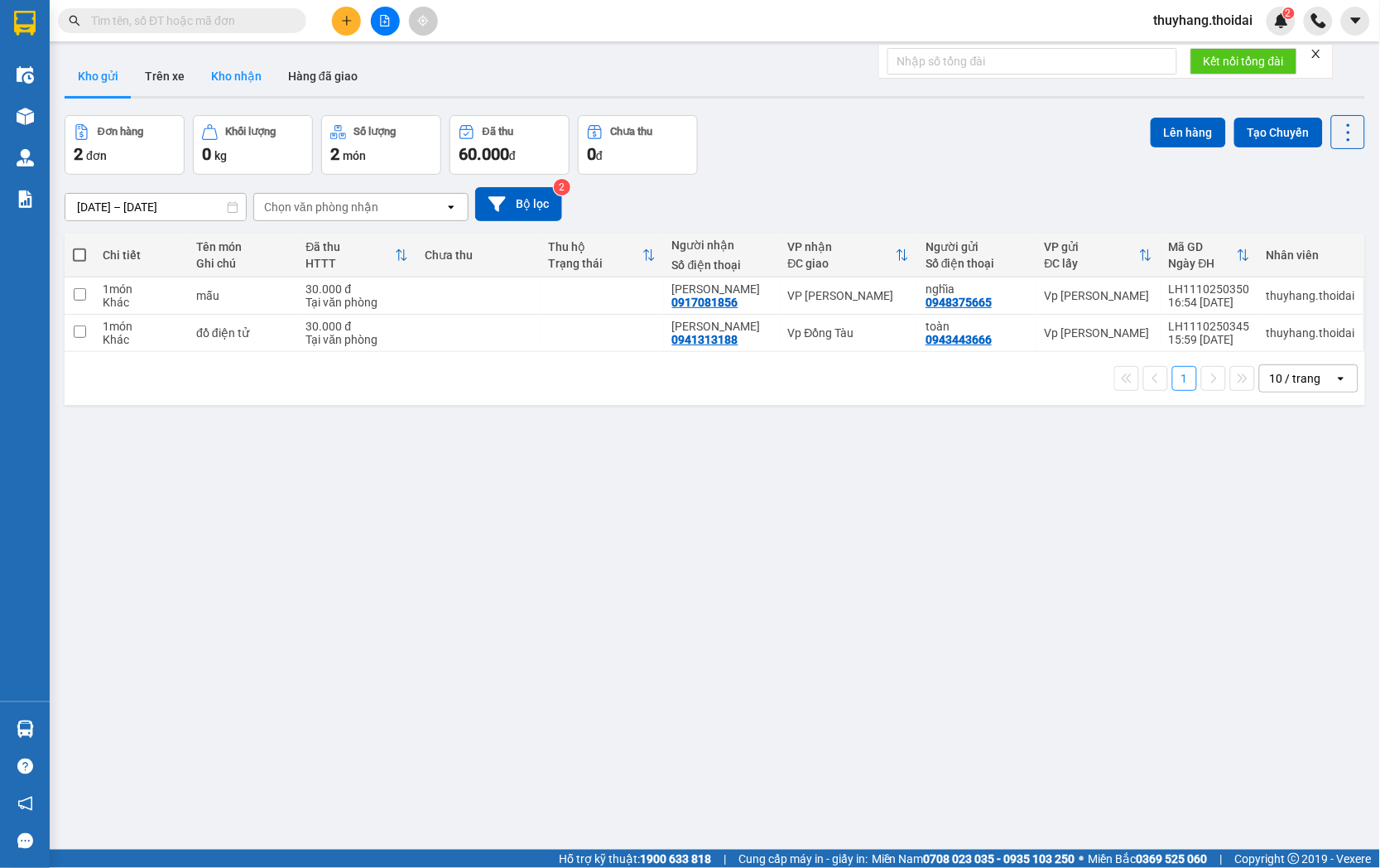
click at [241, 76] on button "Kho nhận" at bounding box center [236, 76] width 77 height 40
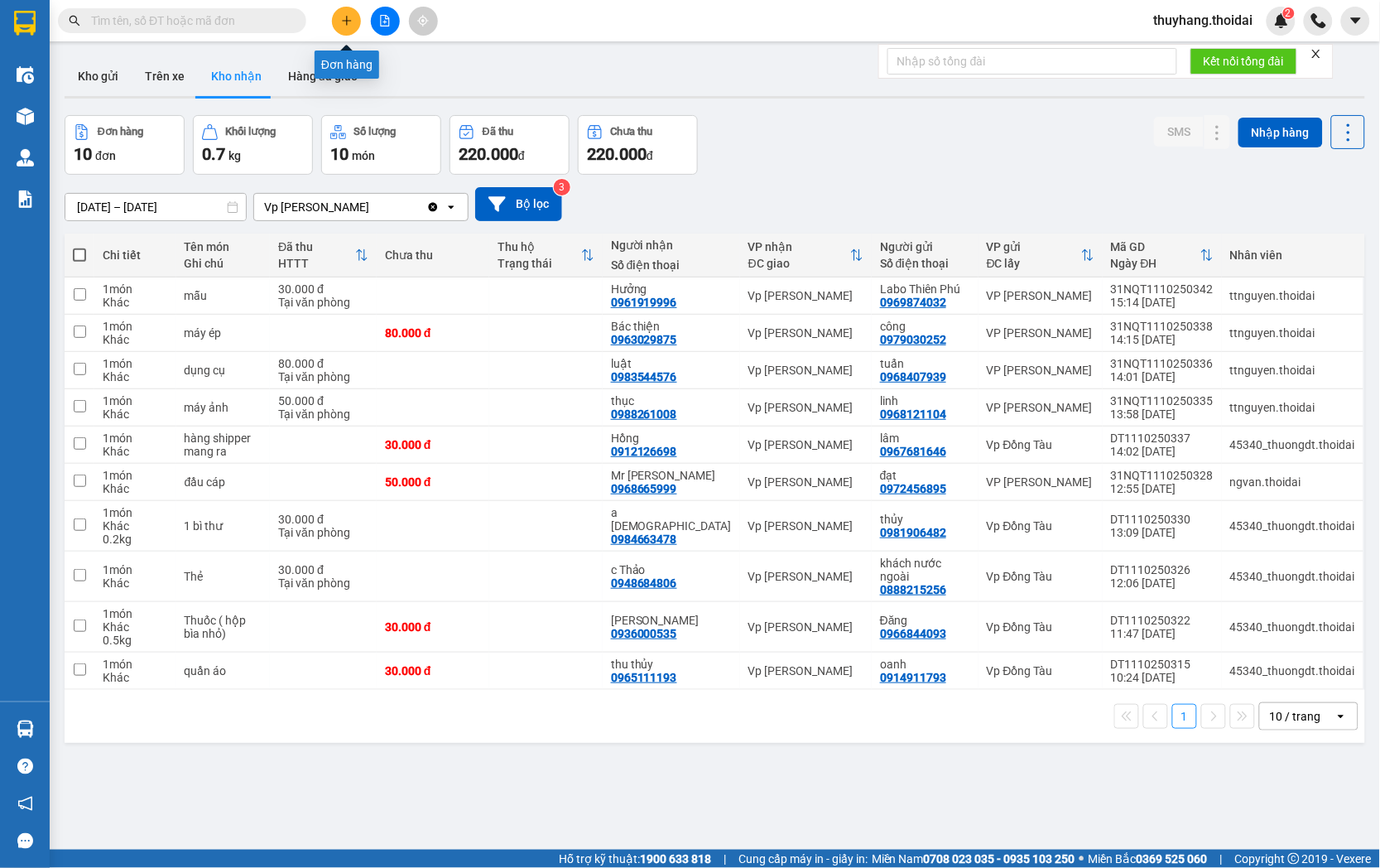
click at [352, 27] on button at bounding box center [346, 21] width 29 height 29
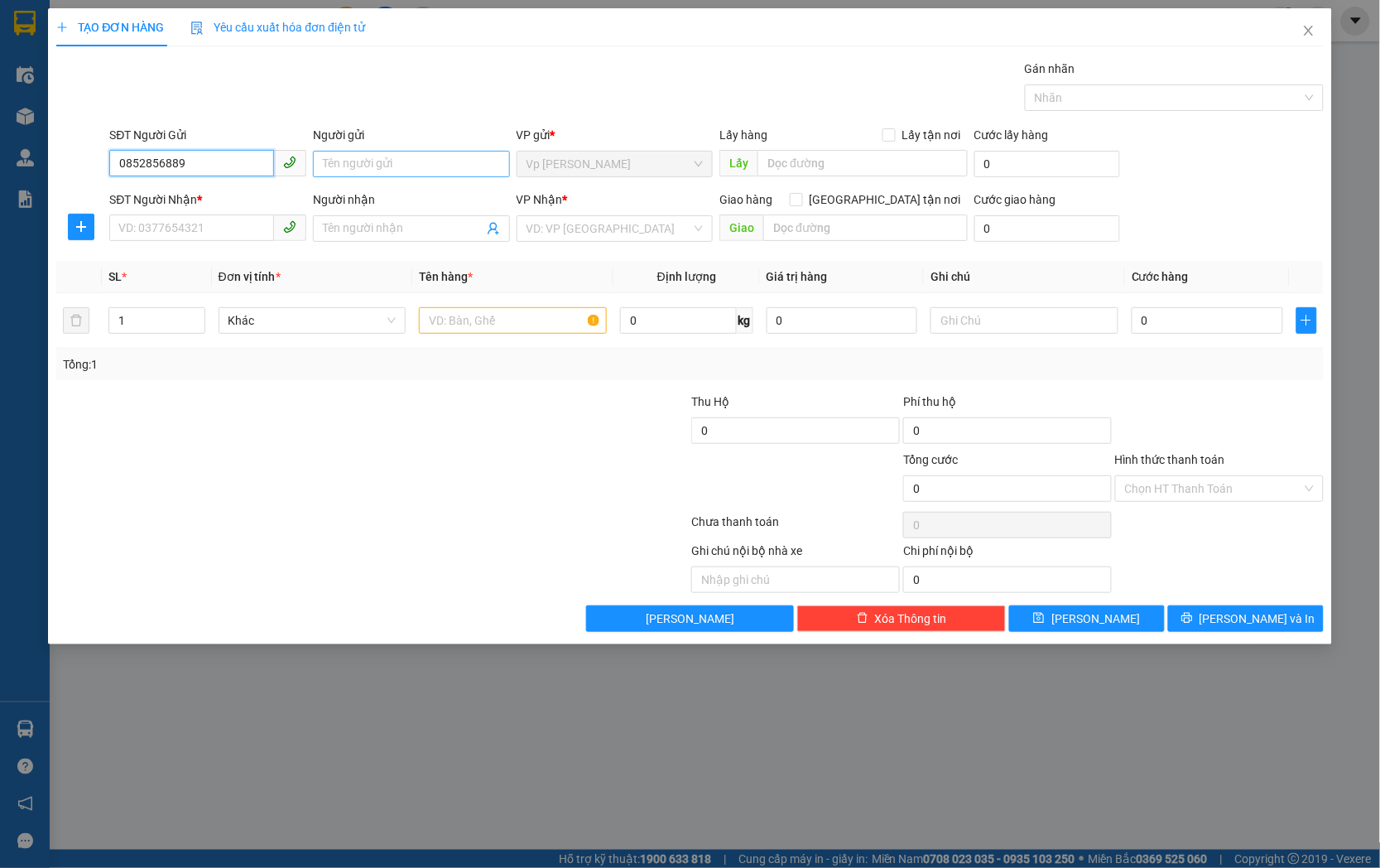
type input "0852856889"
click at [373, 168] on input "Người gửi" at bounding box center [411, 164] width 197 height 27
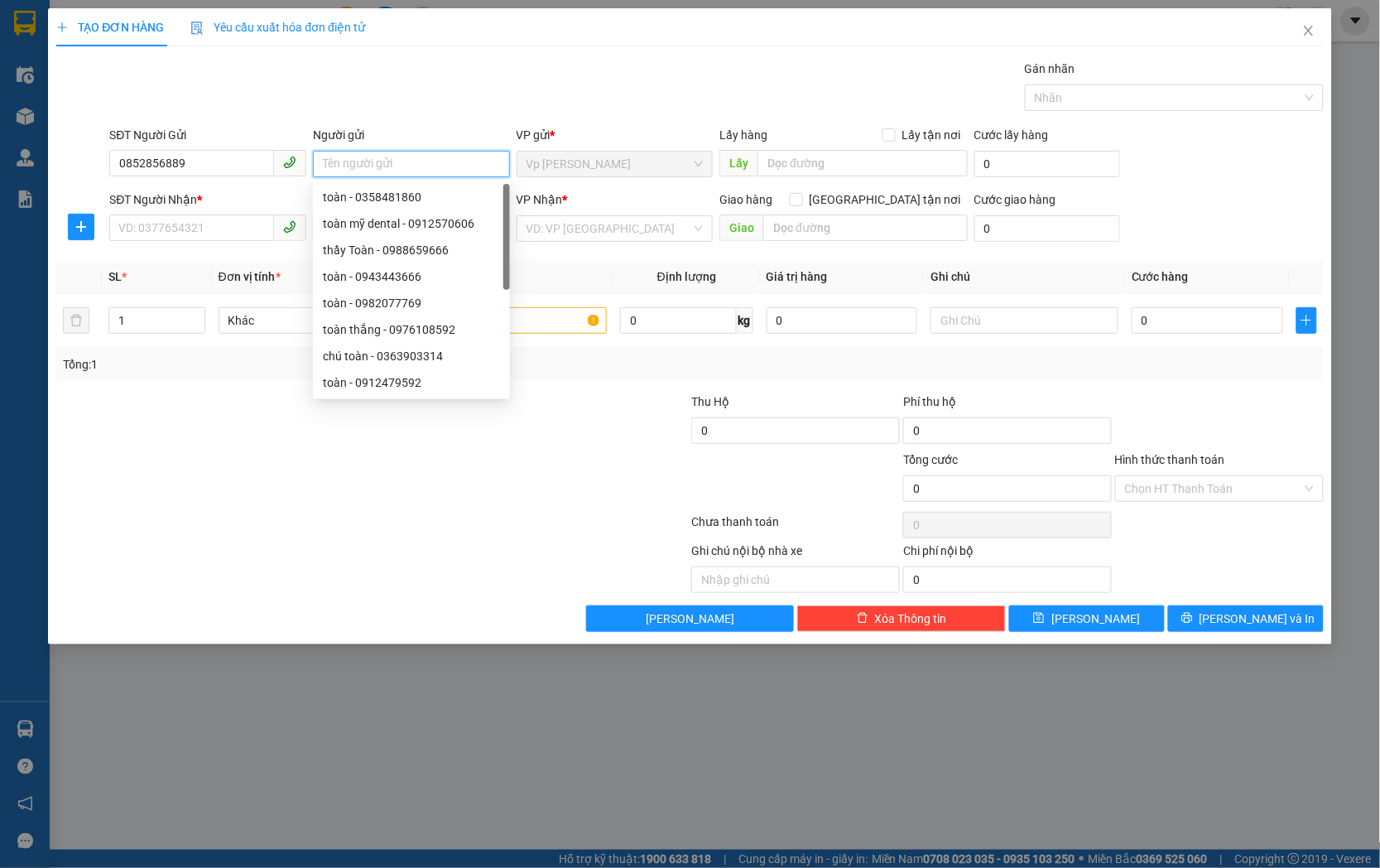
type input "d"
type input "đạt"
click at [229, 227] on input "SĐT Người Nhận *" at bounding box center [192, 227] width 165 height 27
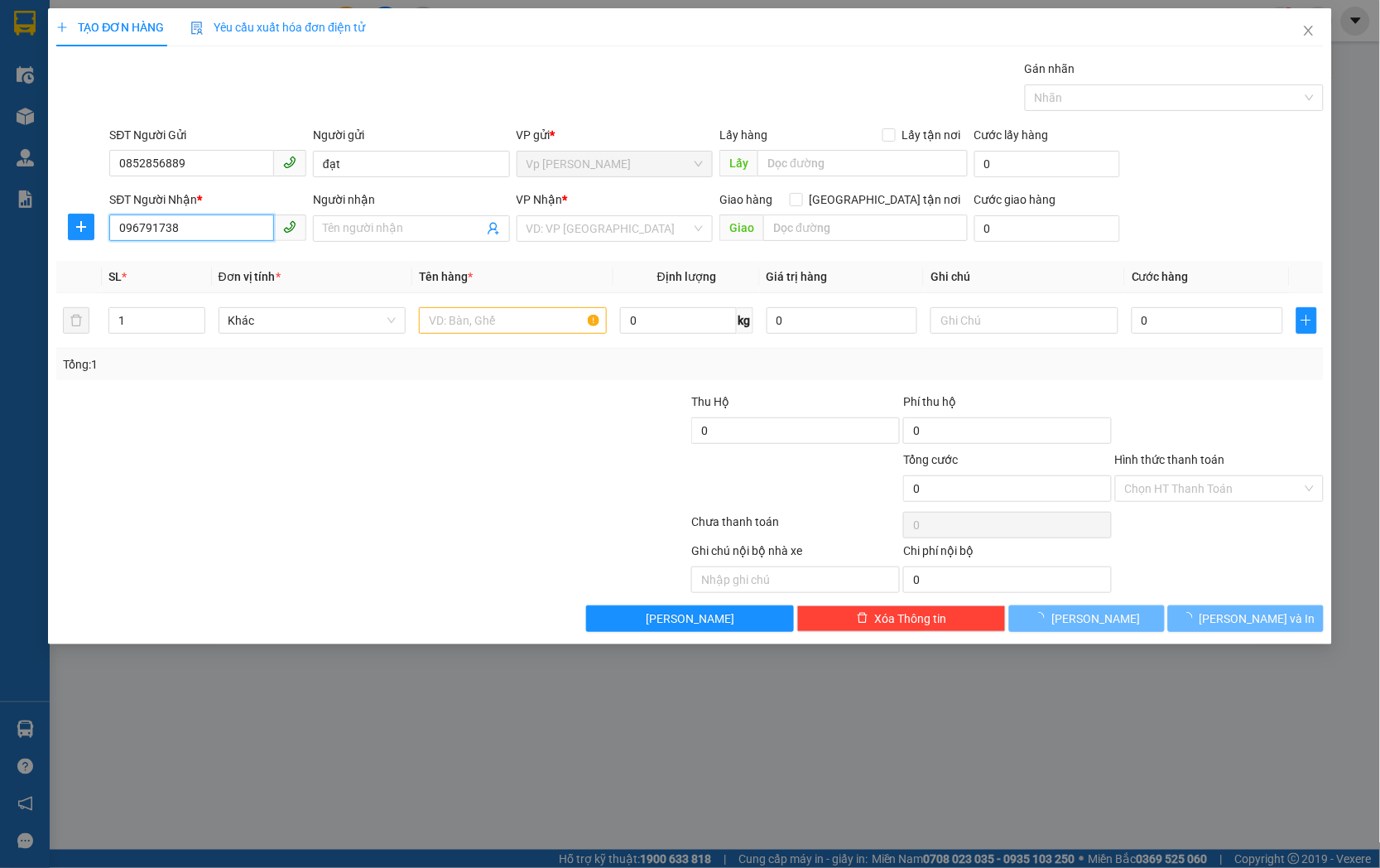
type input "0967917389"
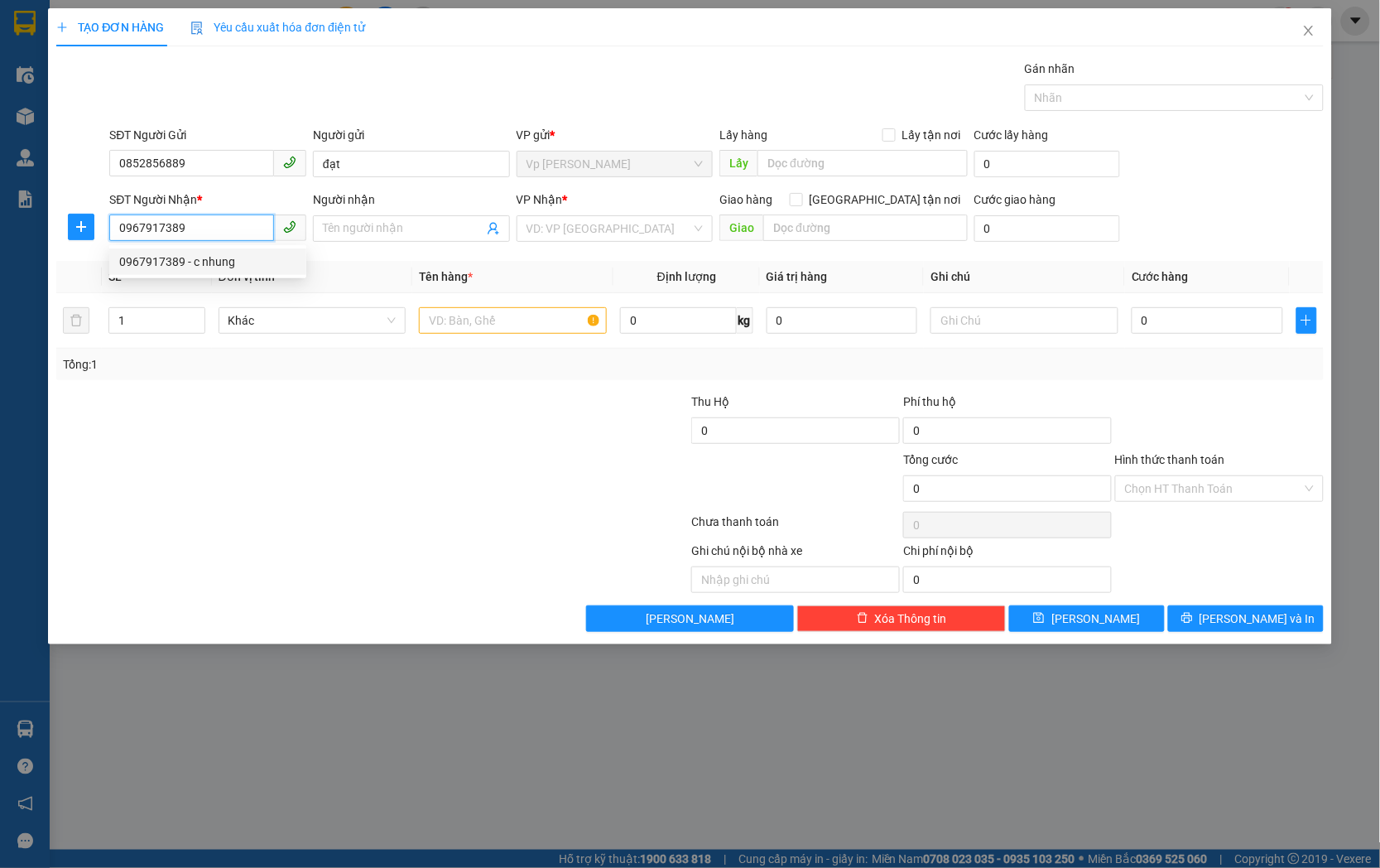
click at [243, 254] on div "0967917389 - c nhung" at bounding box center [207, 261] width 177 height 18
type input "c nhung"
type input "0967917389"
click at [507, 319] on input "text" at bounding box center [513, 320] width 188 height 27
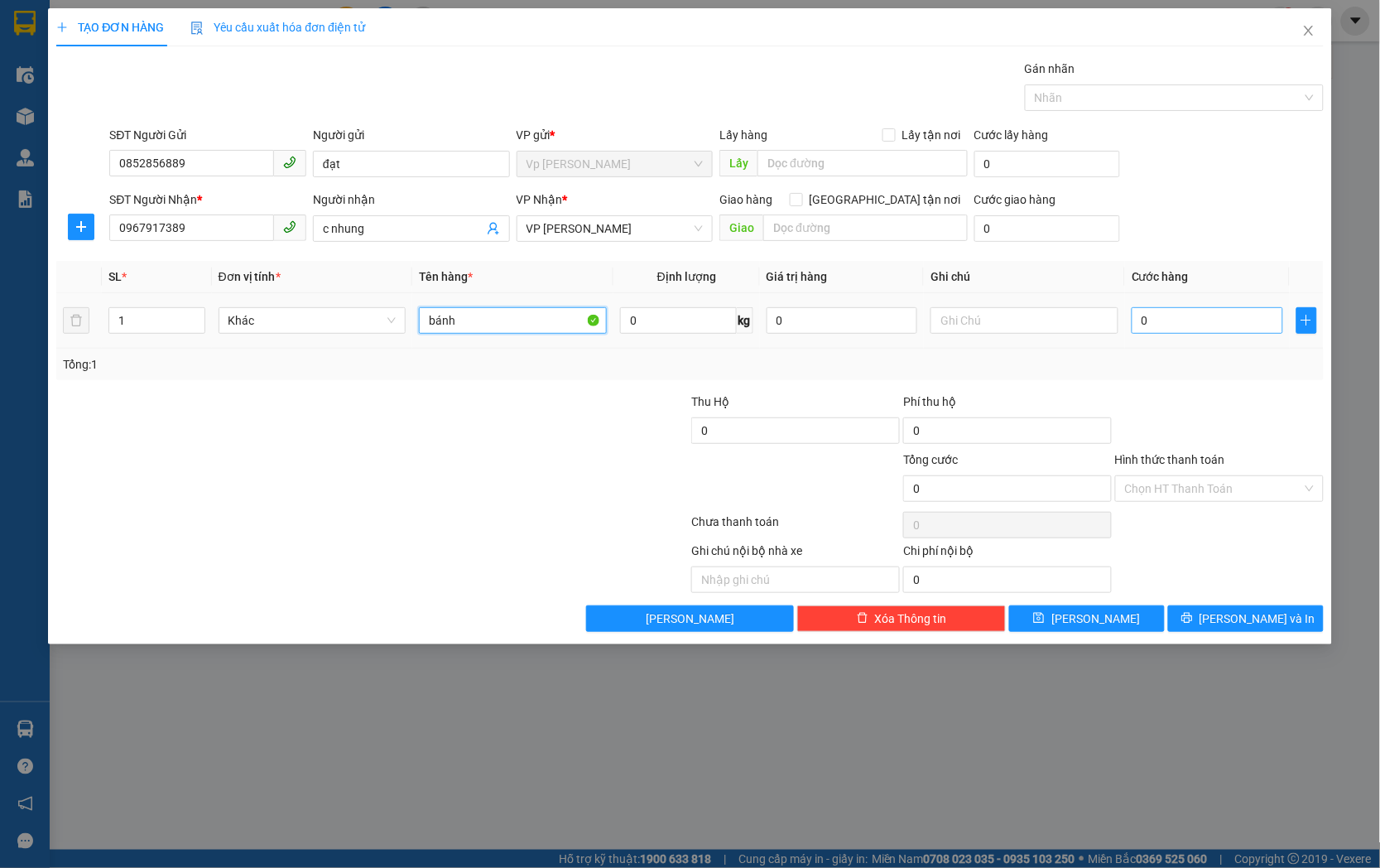
type input "bánh"
click at [1256, 324] on input "0" at bounding box center [1207, 320] width 152 height 27
type input "4"
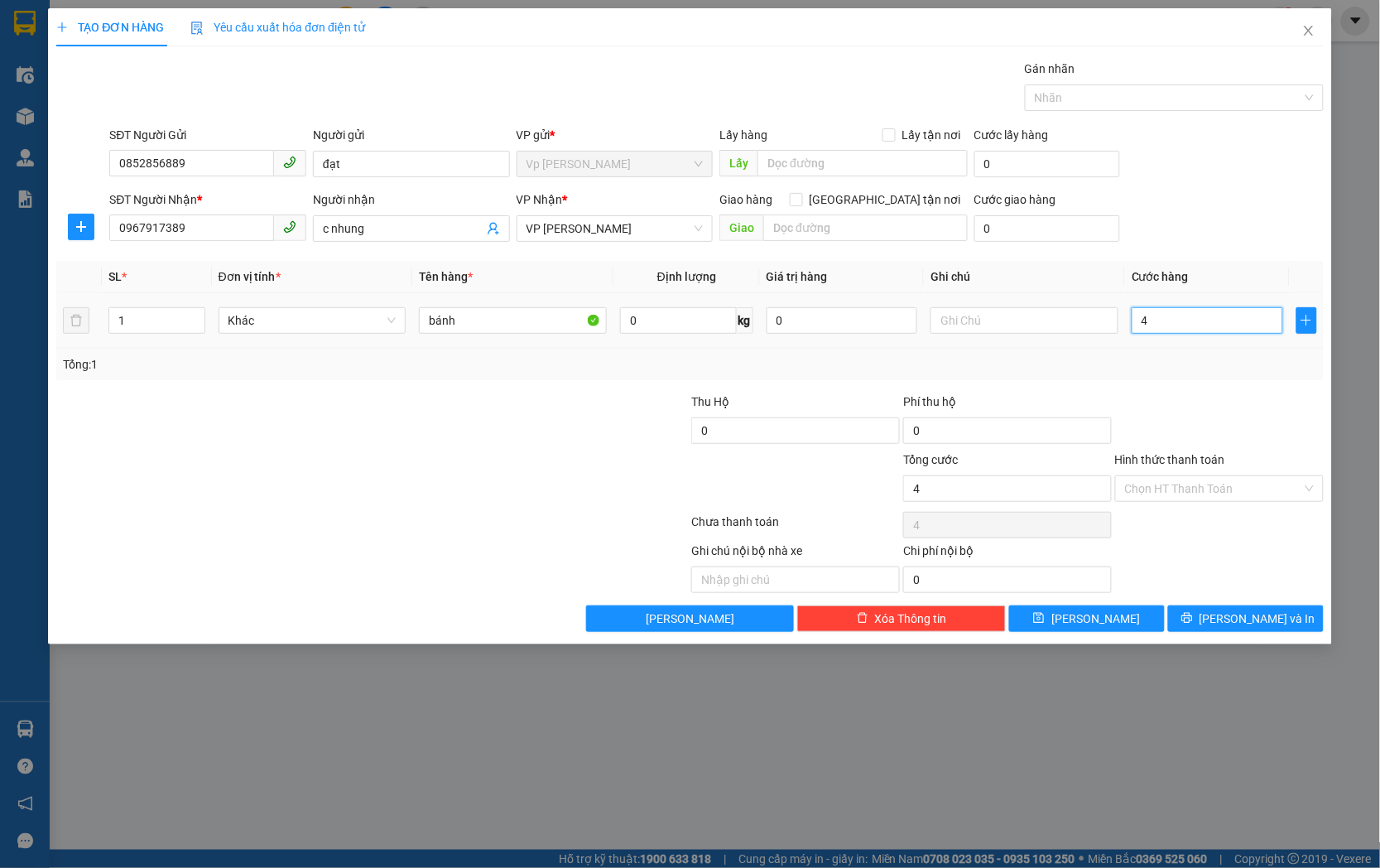
type input "40"
type input "4.000"
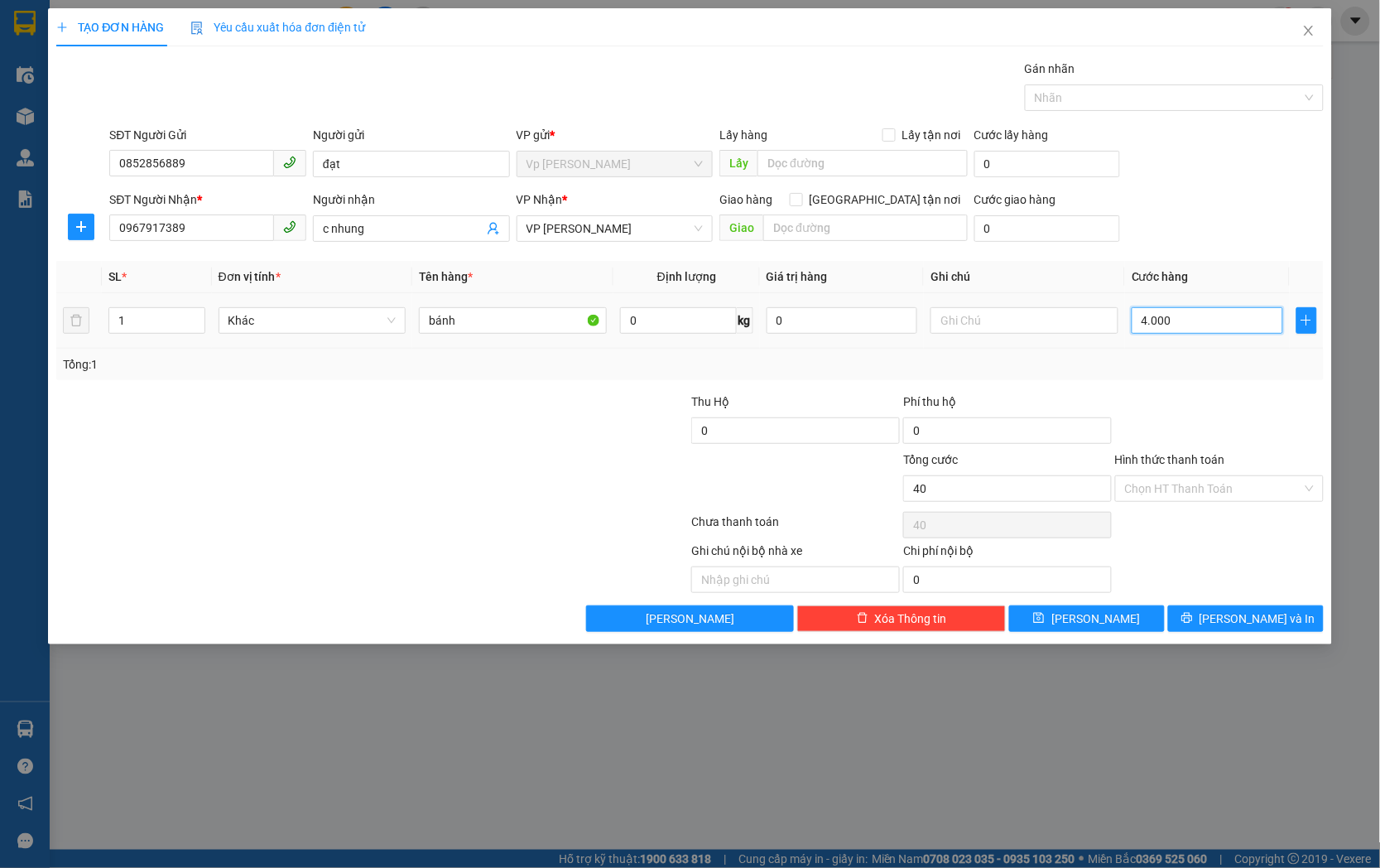
type input "4.000"
type input "40.000"
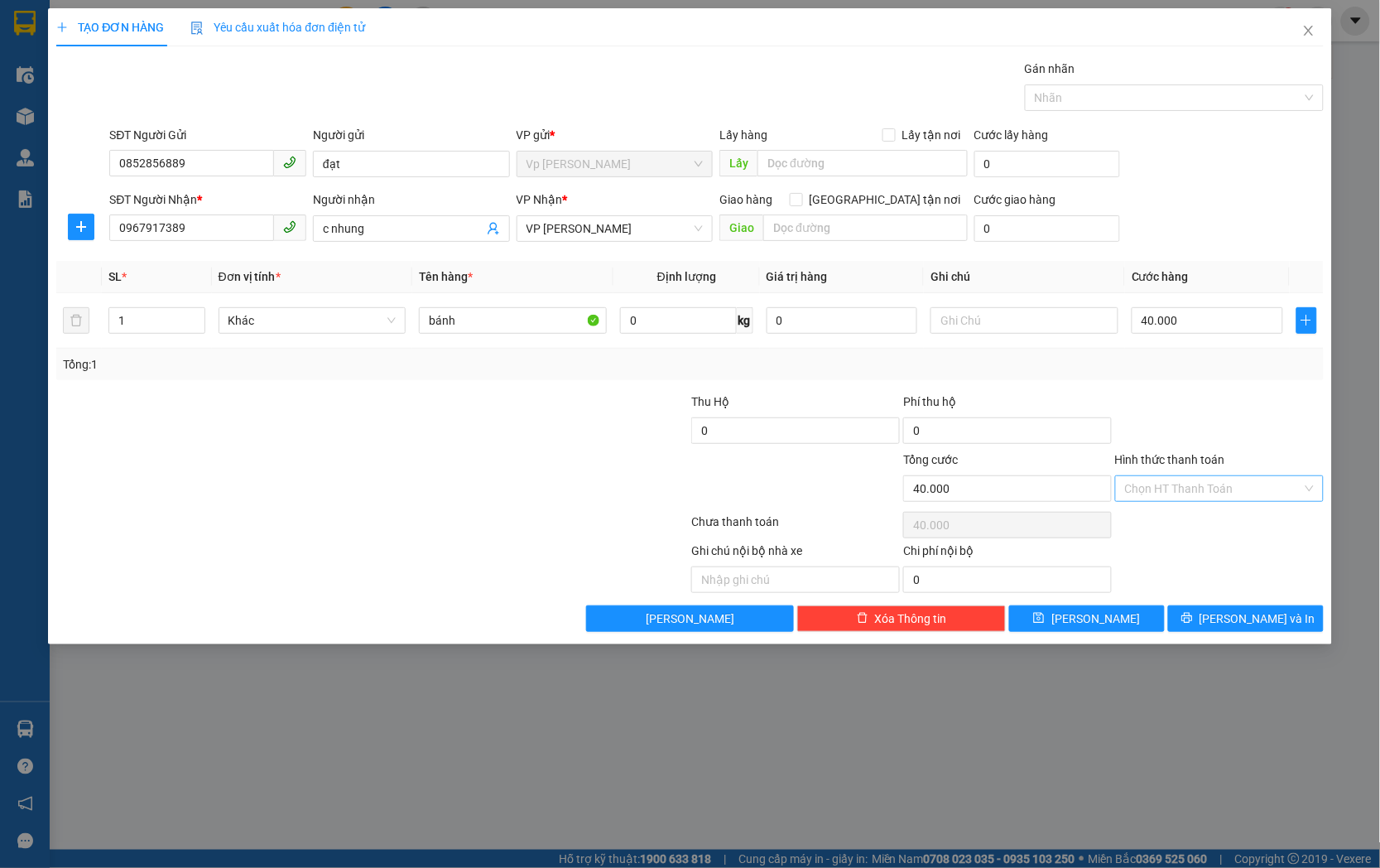
click at [1203, 489] on input "Hình thức thanh toán" at bounding box center [1213, 488] width 177 height 25
click at [1202, 522] on div "Tại văn phòng" at bounding box center [1219, 521] width 188 height 18
type input "0"
click at [1104, 609] on span "[PERSON_NAME]" at bounding box center [1095, 618] width 89 height 18
type input "0"
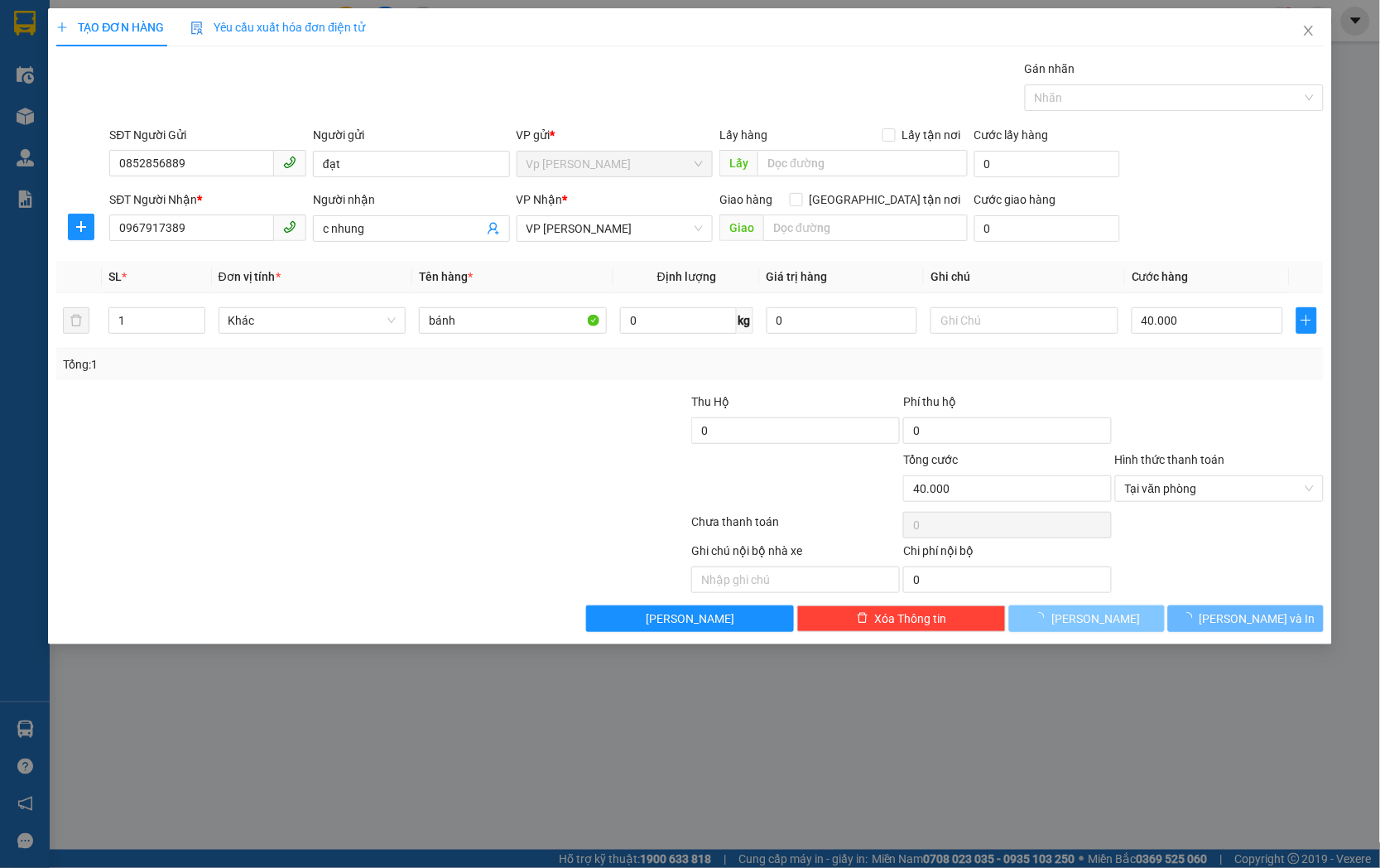
type input "0"
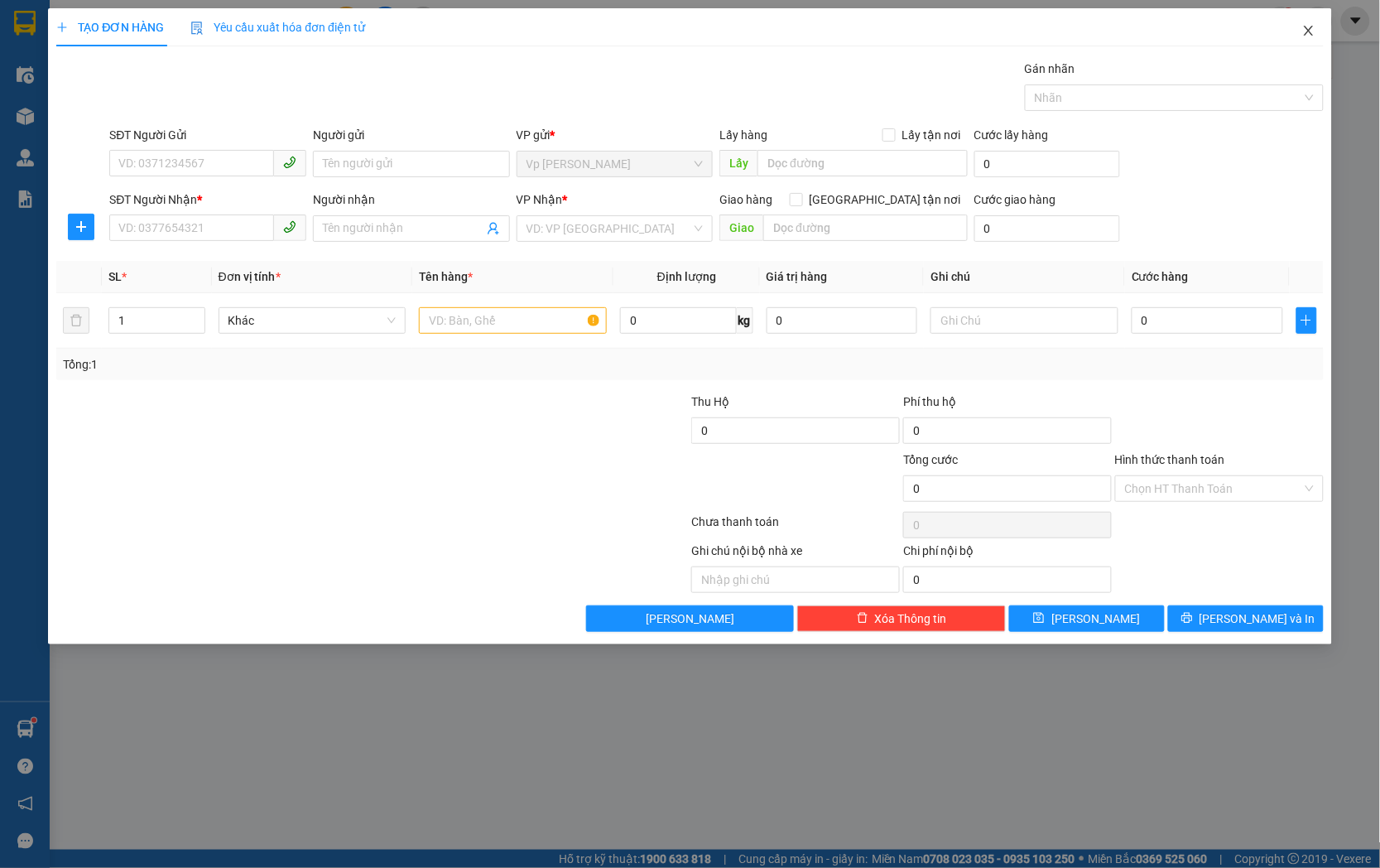
click at [1313, 27] on icon "close" at bounding box center [1308, 30] width 13 height 13
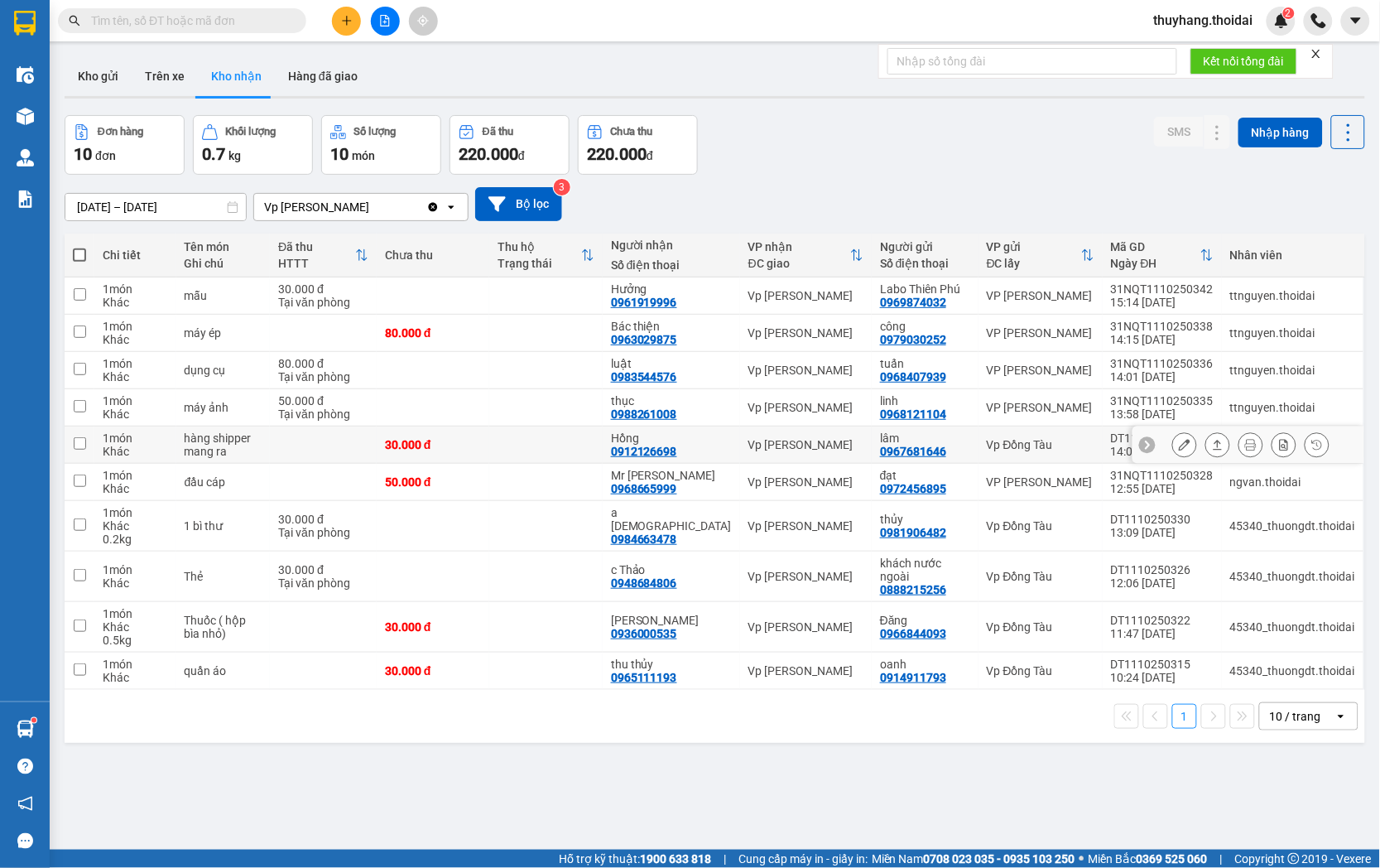
click at [601, 447] on td at bounding box center [546, 444] width 113 height 37
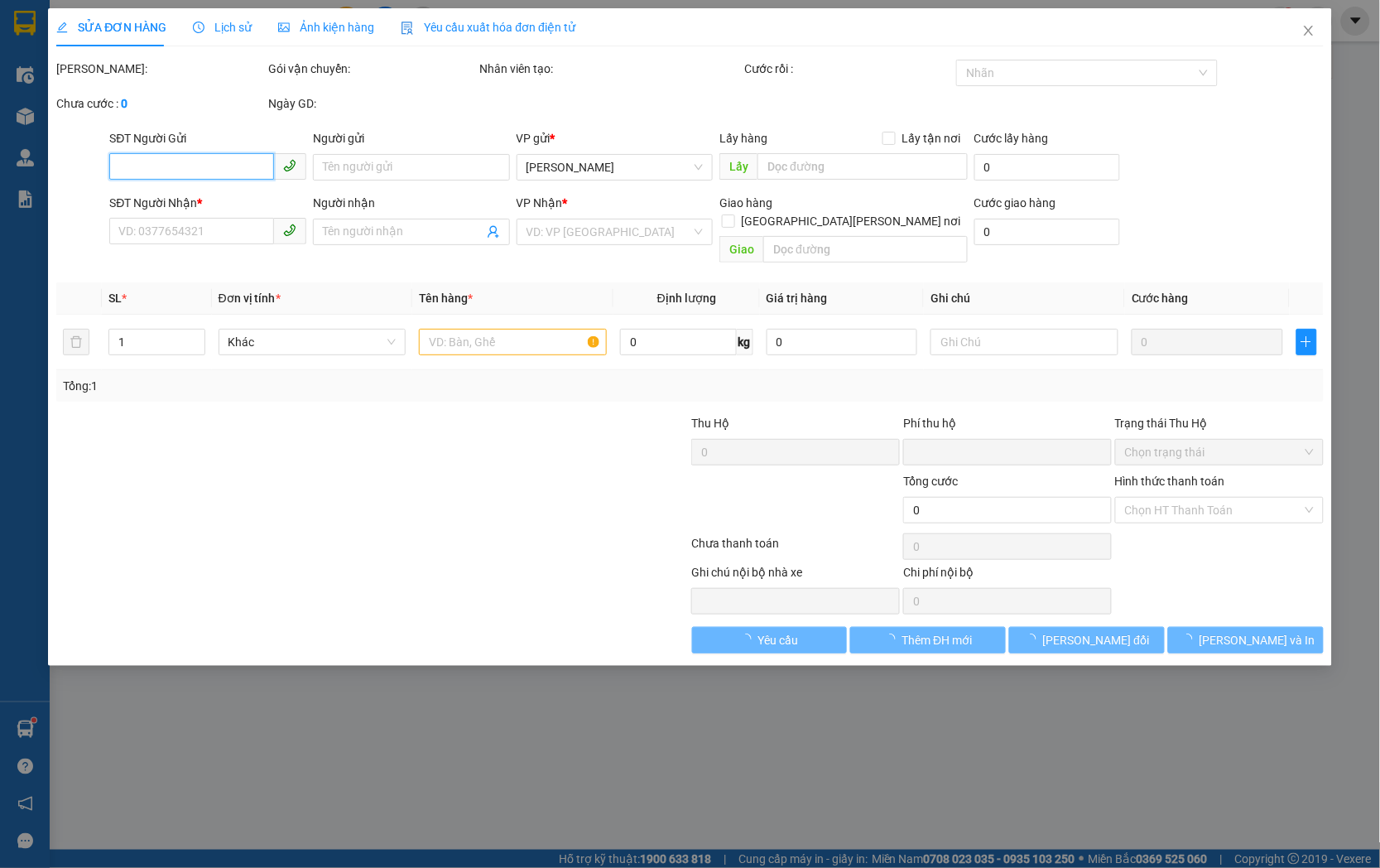
type input "0967681646"
type input "lâm"
type input "0912126698"
type input "Hồng"
type input "0"
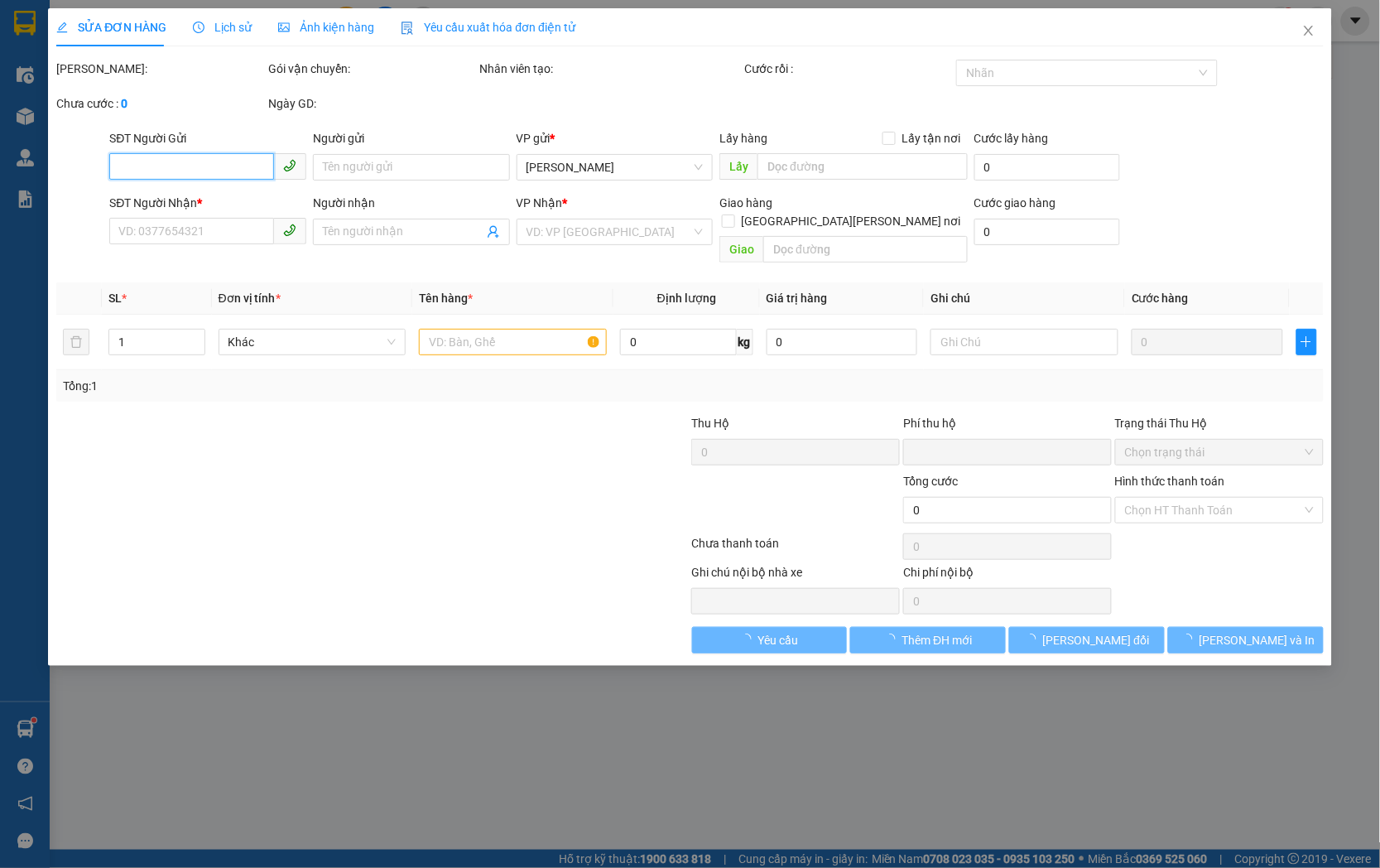
type input "30.000"
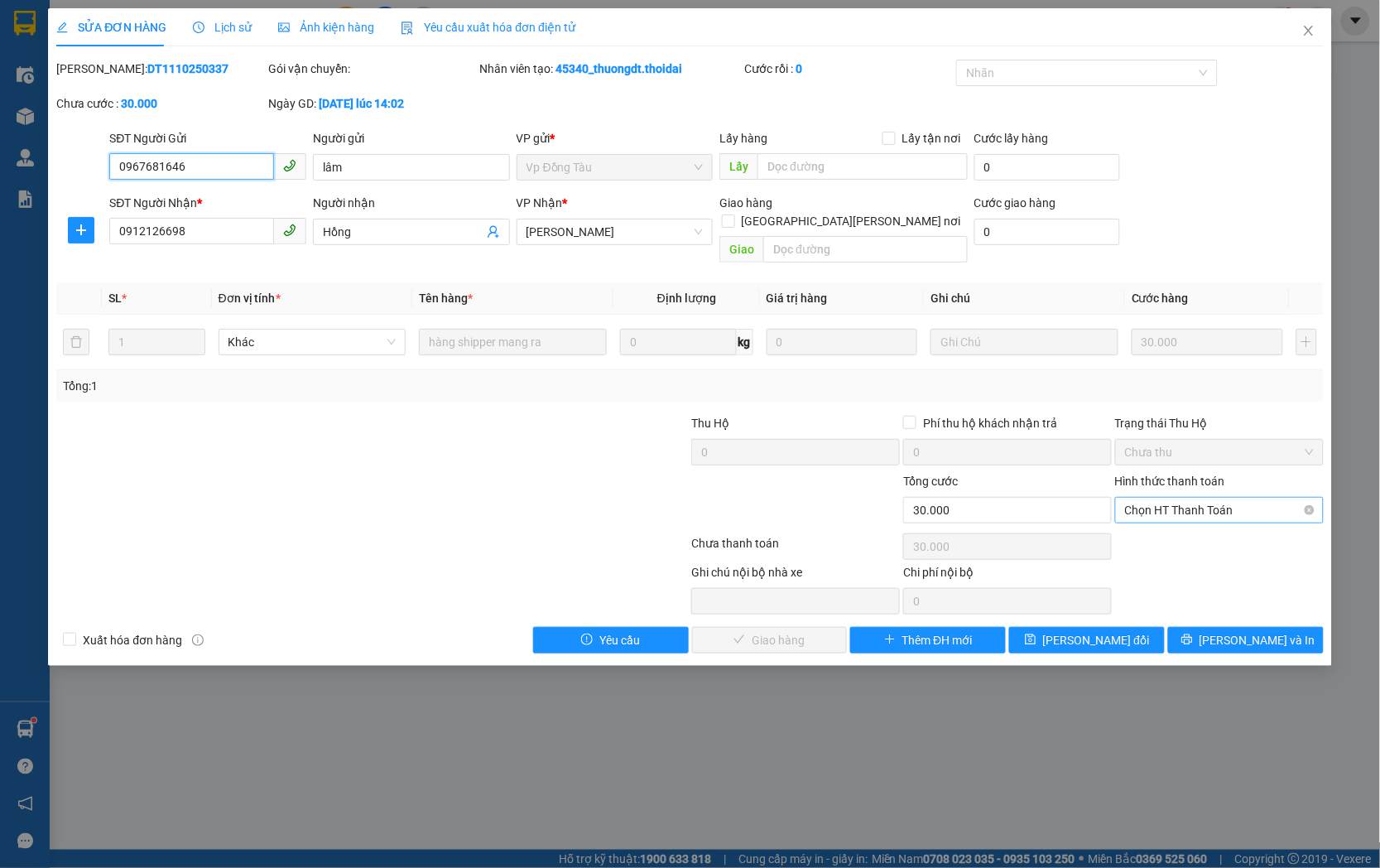
click at [1188, 497] on span "Chọn HT Thanh Toán" at bounding box center [1219, 510] width 188 height 25
click at [1184, 528] on div "Tại văn phòng" at bounding box center [1219, 524] width 188 height 18
type input "0"
click at [782, 631] on span "[PERSON_NAME] và [PERSON_NAME] hàng" at bounding box center [836, 640] width 224 height 18
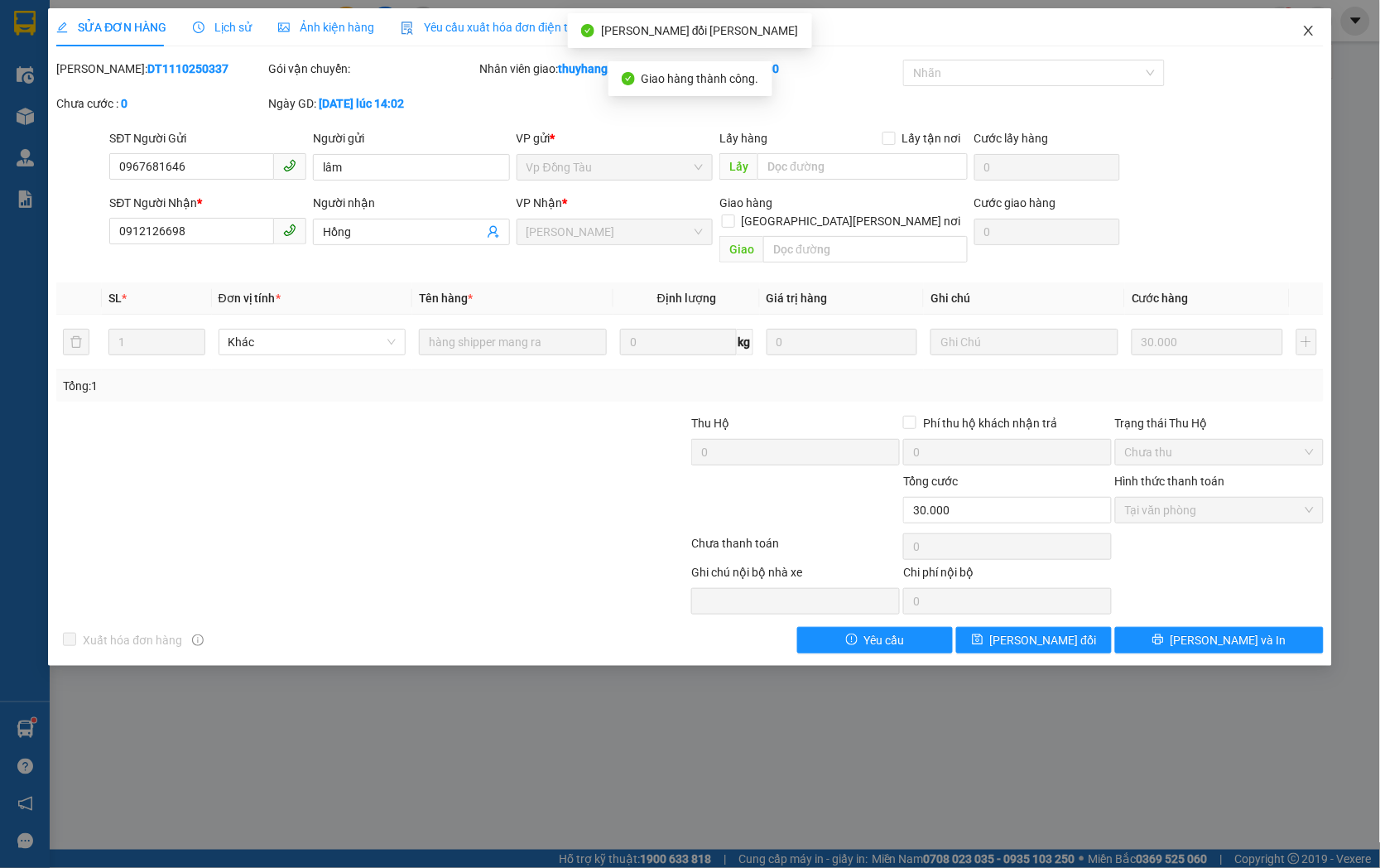
click at [1306, 29] on icon "close" at bounding box center [1308, 30] width 9 height 10
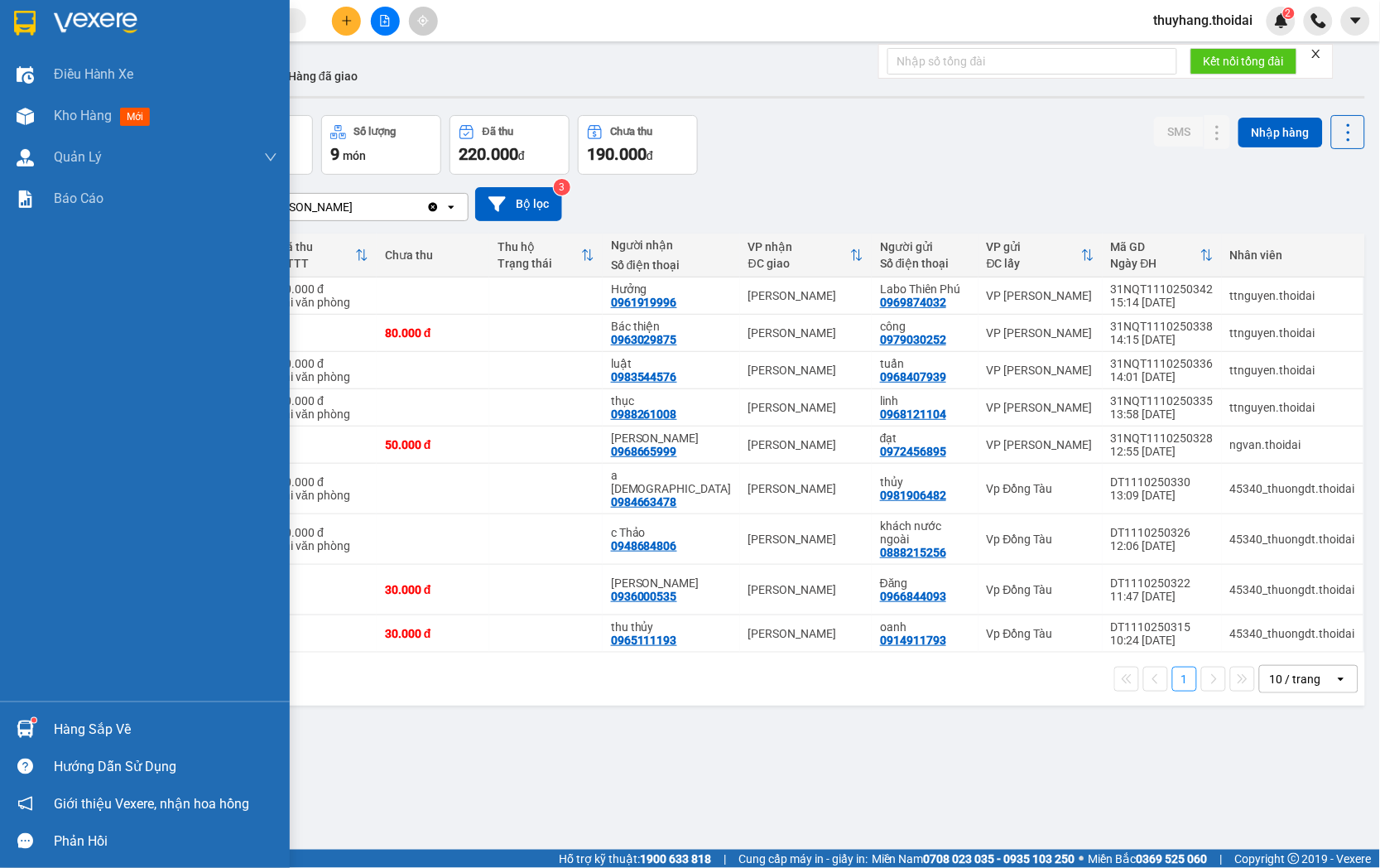
click at [37, 726] on div at bounding box center [24, 728] width 29 height 29
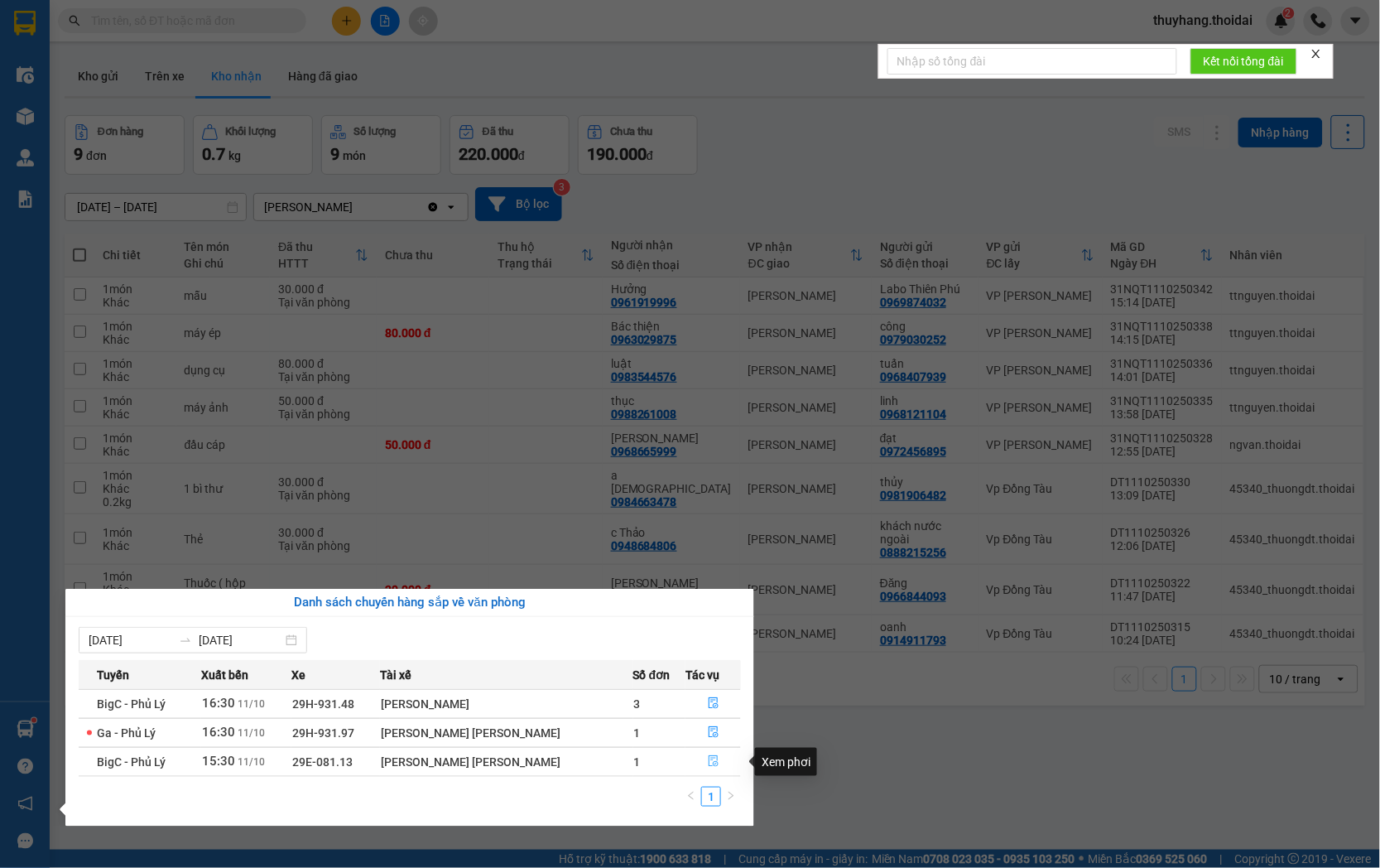
click at [708, 758] on icon "file-done" at bounding box center [713, 760] width 11 height 11
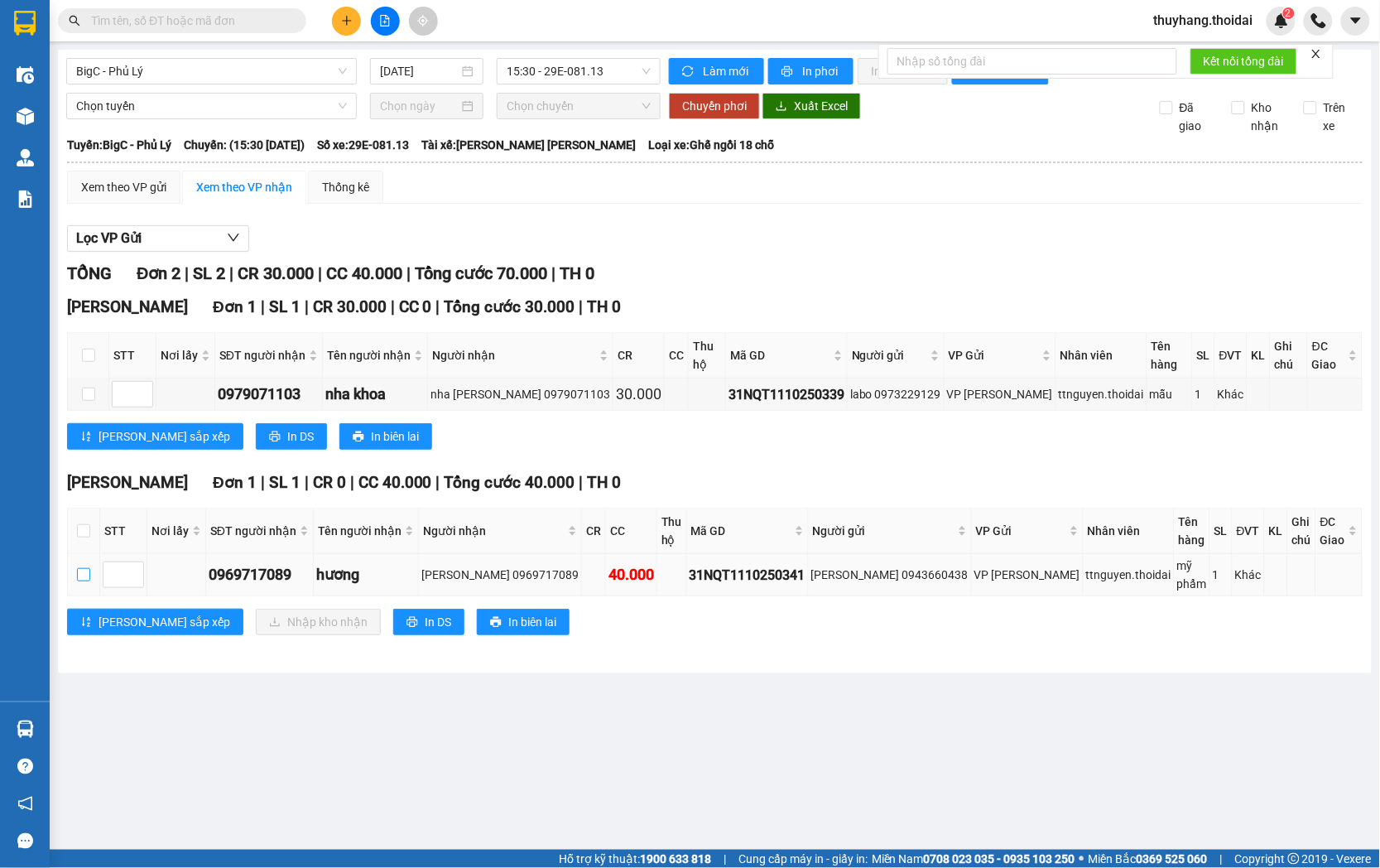
click at [85, 568] on input "checkbox" at bounding box center [83, 574] width 13 height 13
checkbox input "true"
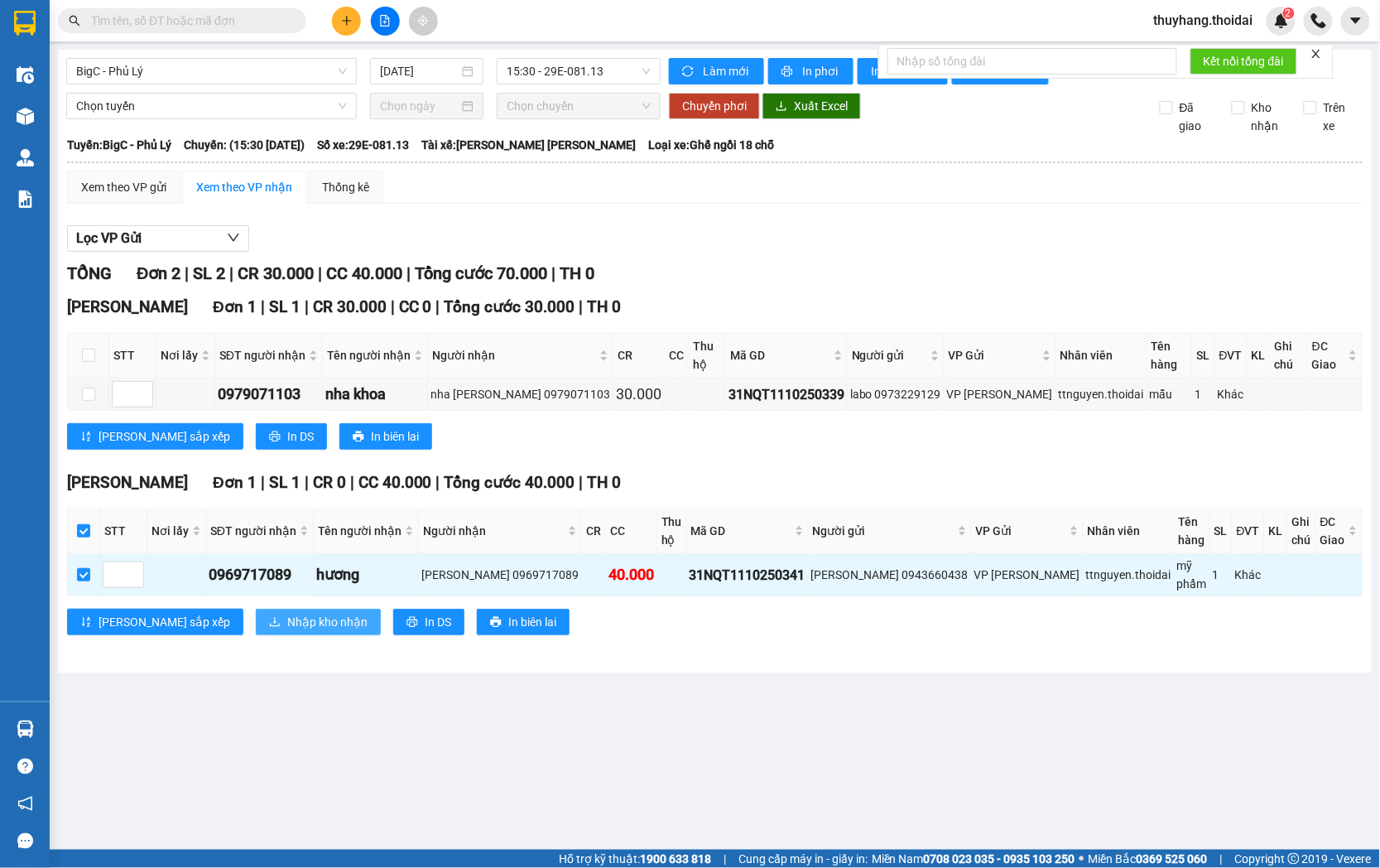
click at [287, 613] on span "Nhập kho nhận" at bounding box center [327, 621] width 81 height 18
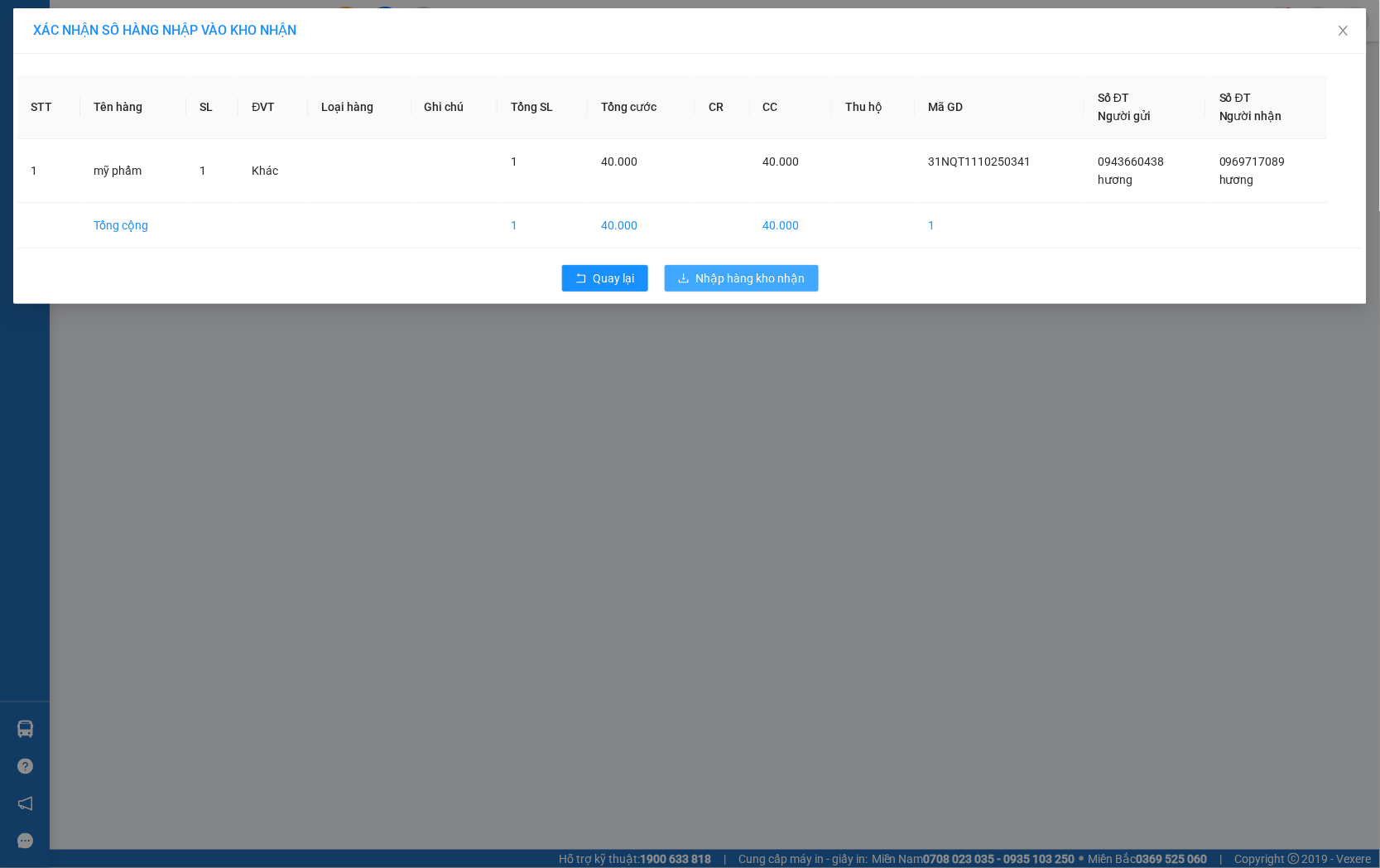
drag, startPoint x: 801, startPoint y: 282, endPoint x: 757, endPoint y: 305, distance: 49.6
click at [800, 284] on span "Nhập hàng kho nhận" at bounding box center [751, 278] width 109 height 18
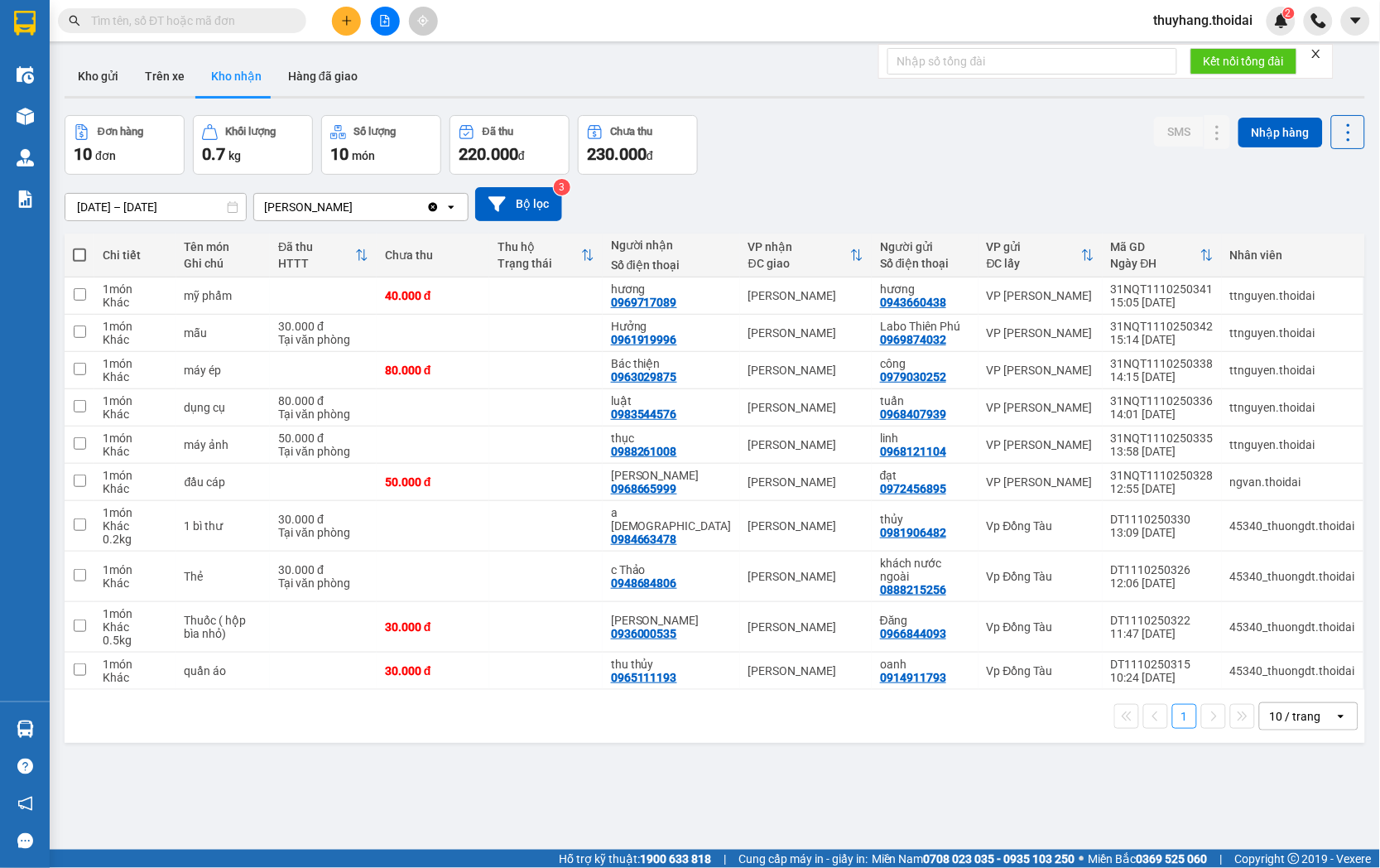
click at [213, 23] on input "text" at bounding box center [188, 20] width 195 height 18
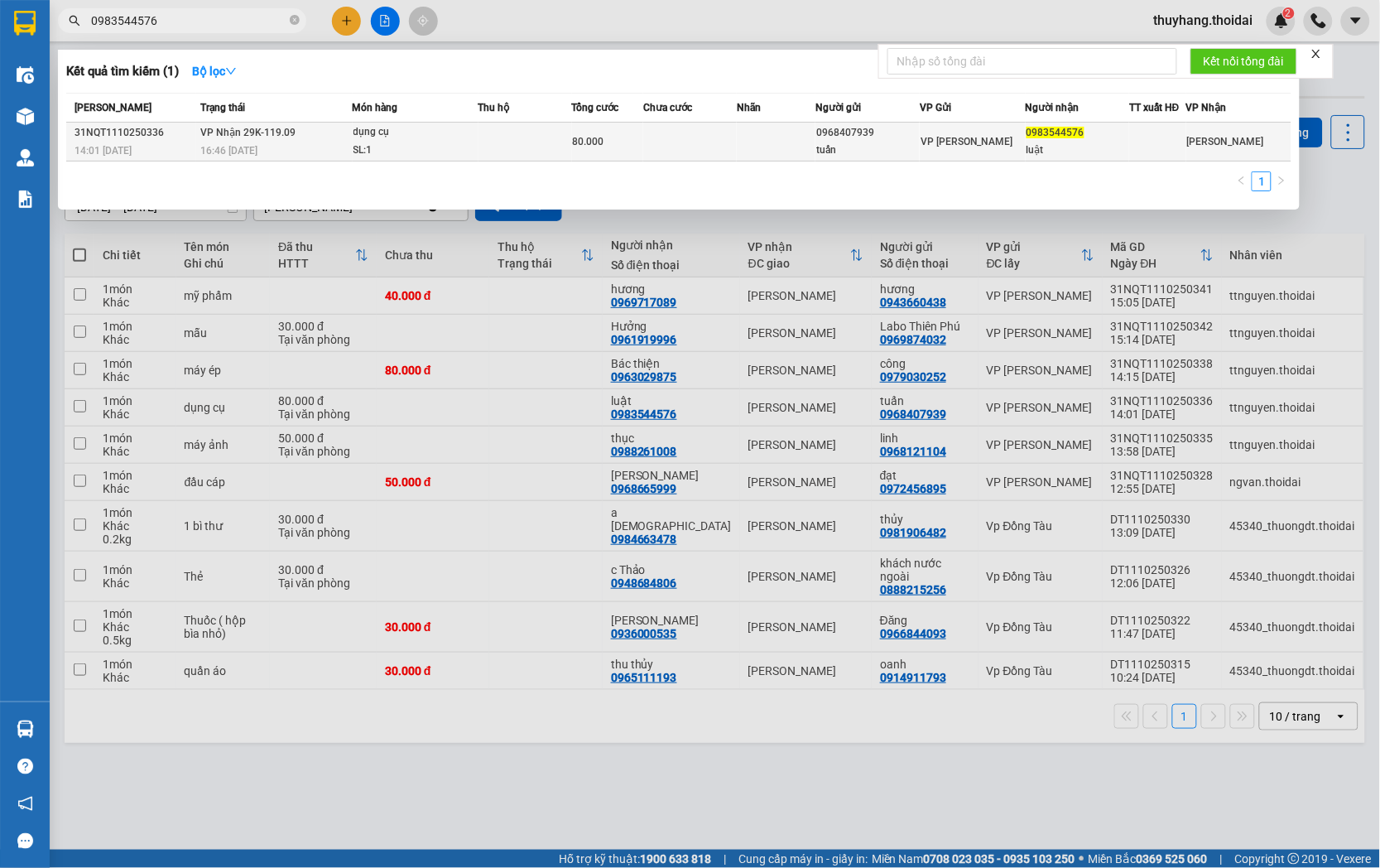
type input "0983544576"
click at [485, 137] on td at bounding box center [525, 141] width 94 height 39
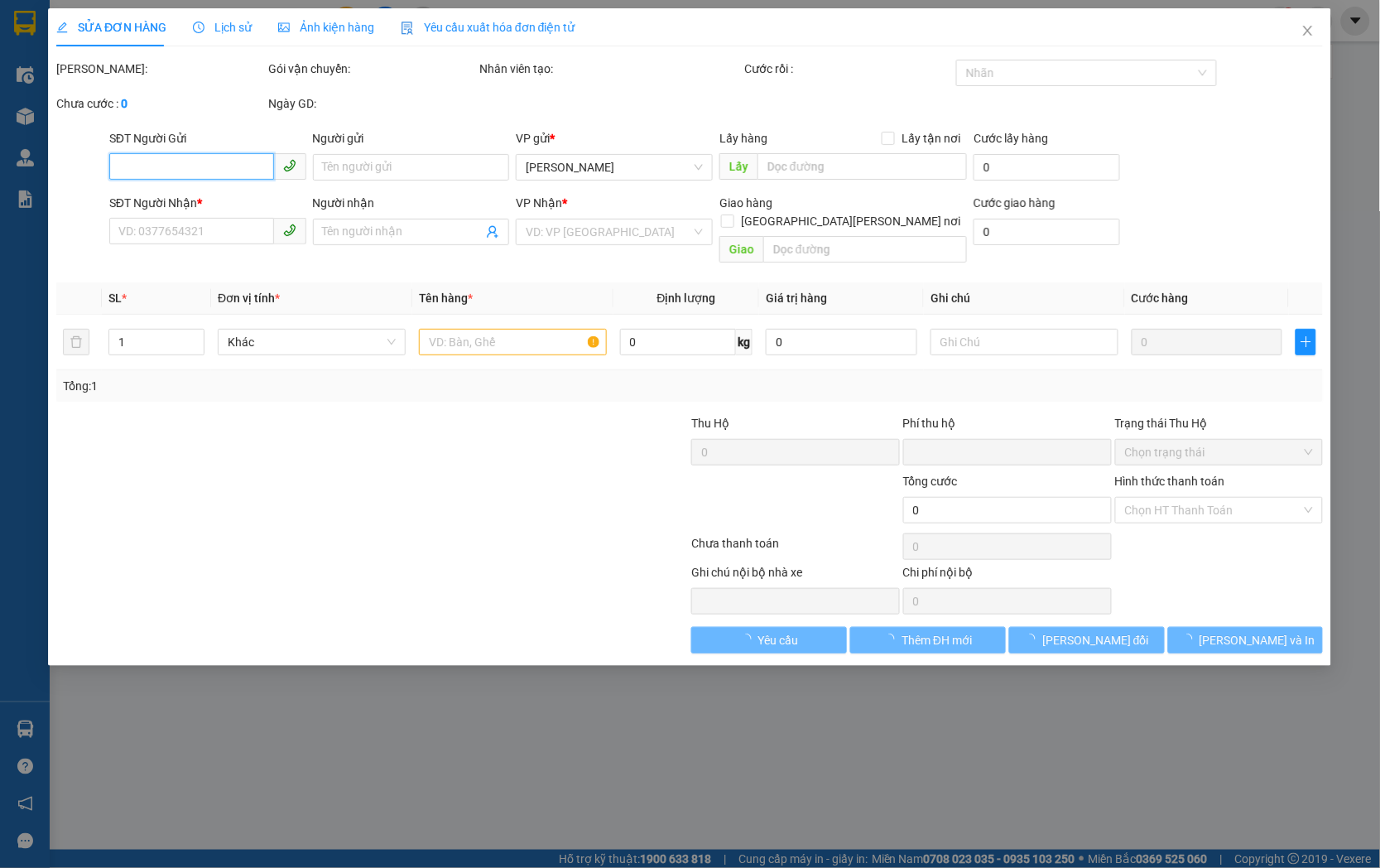
type input "0968407939"
type input "tuấn"
type input "0983544576"
type input "luật"
type input "0"
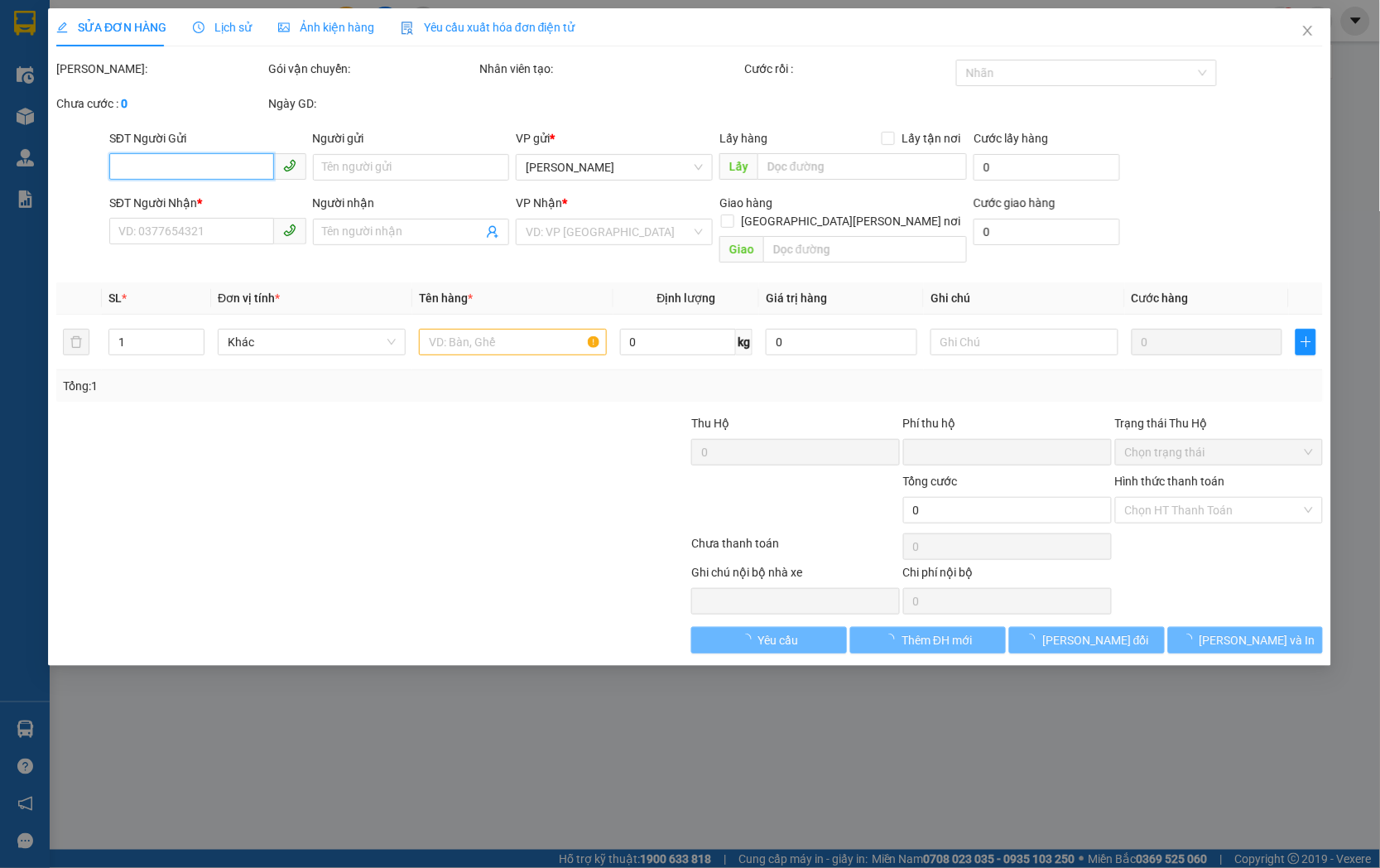
type input "80.000"
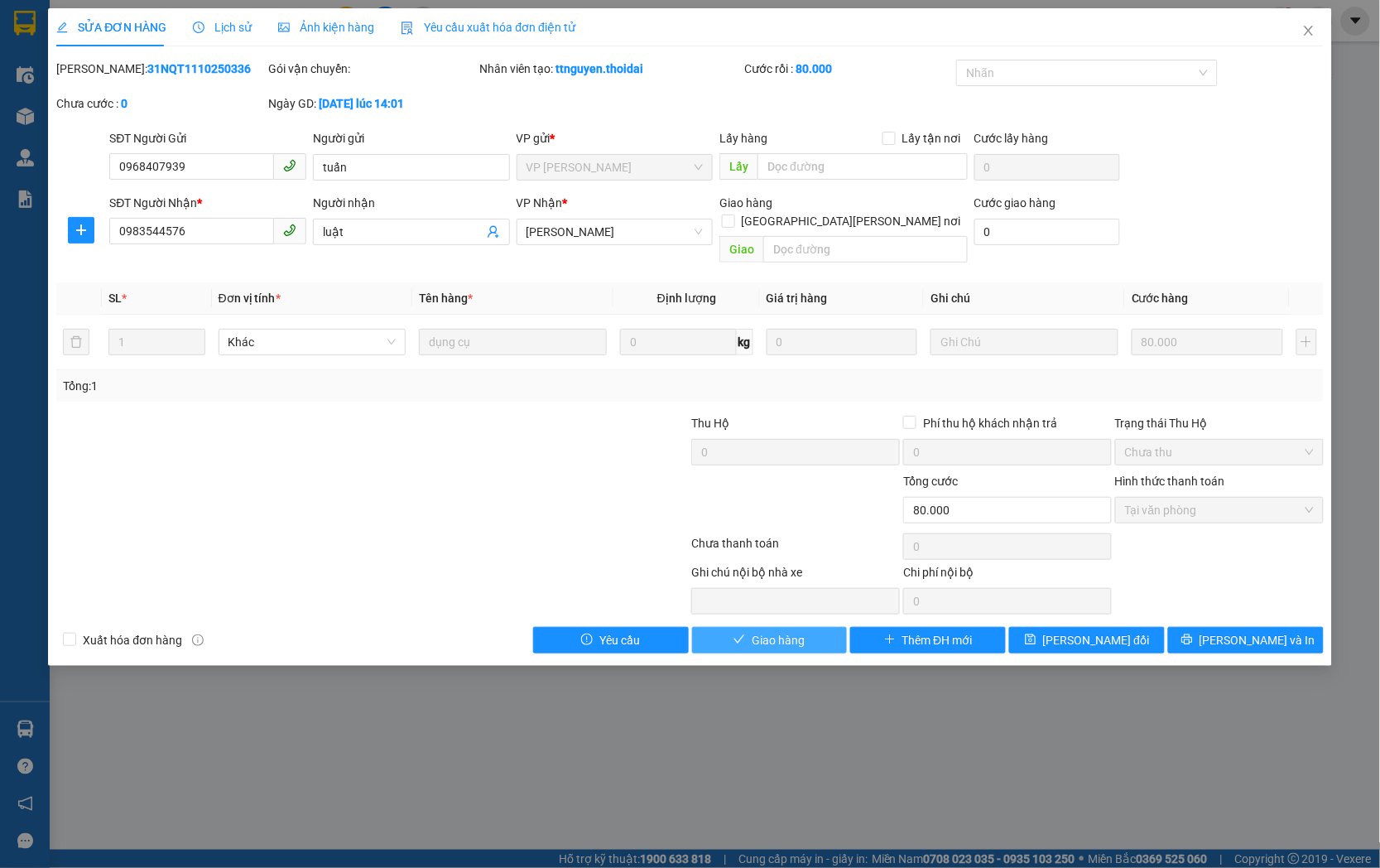
click at [764, 631] on span "Giao hàng" at bounding box center [778, 640] width 53 height 18
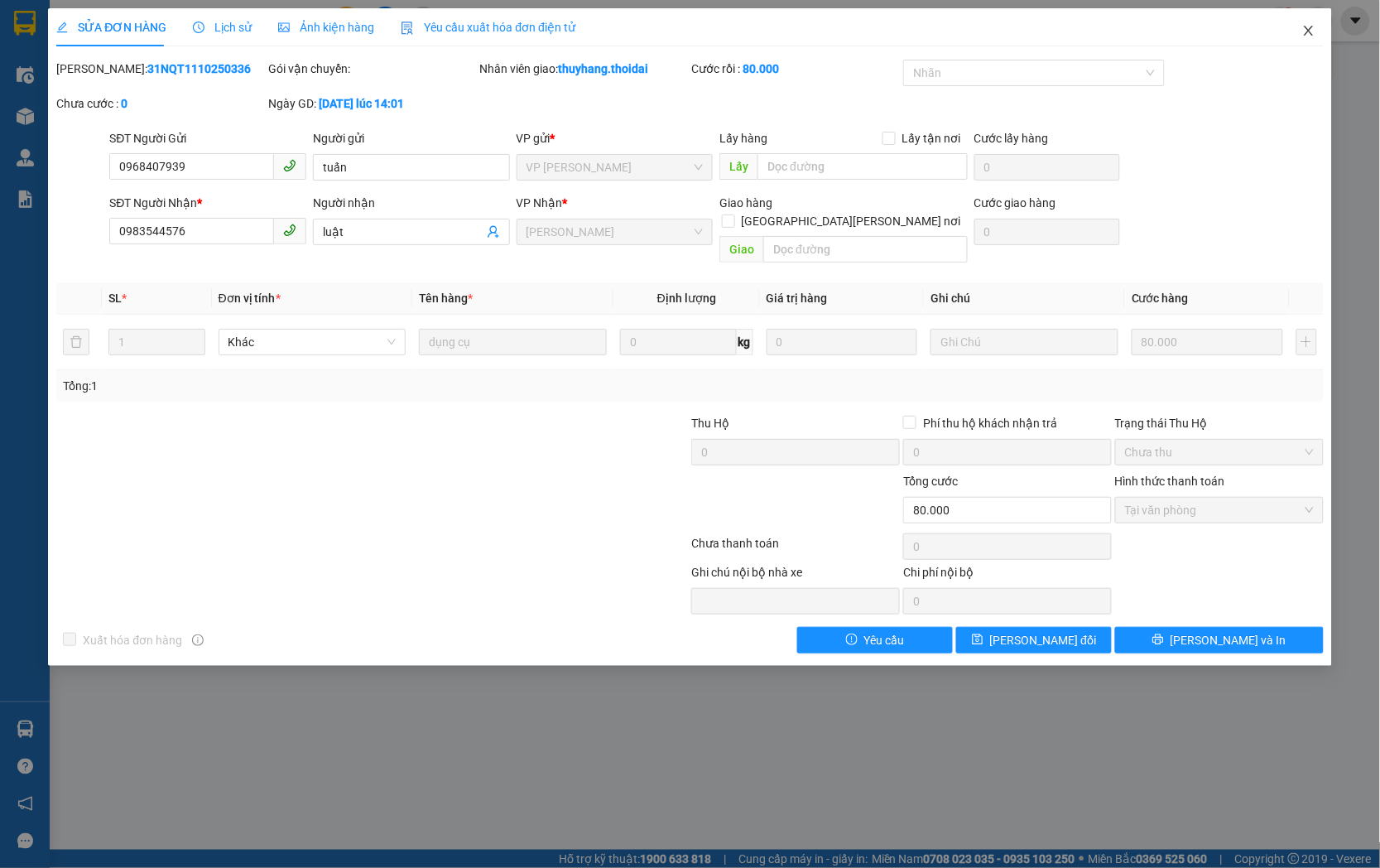
click at [1310, 26] on icon "close" at bounding box center [1308, 30] width 13 height 13
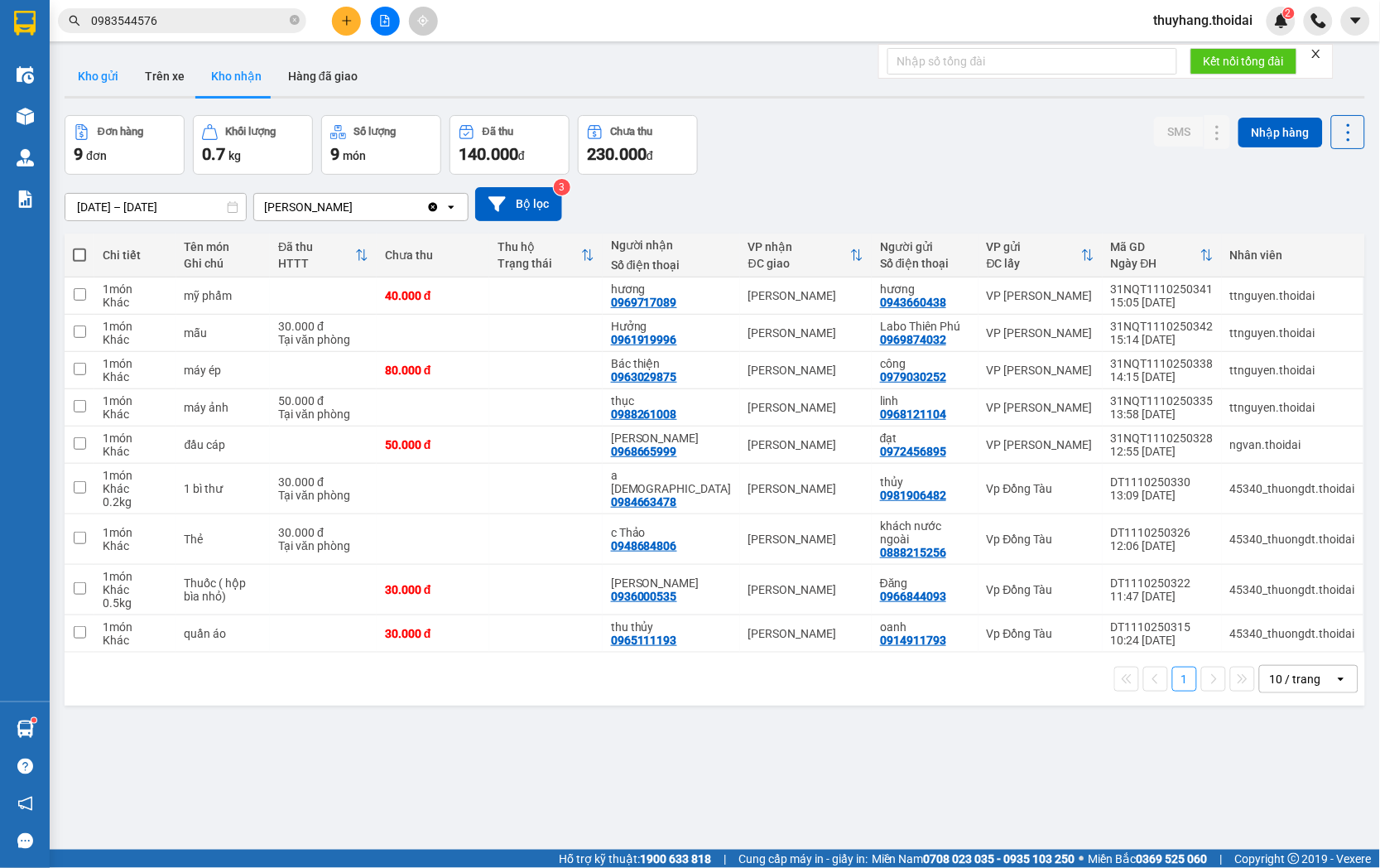
click at [119, 84] on button "Kho gửi" at bounding box center [97, 76] width 67 height 40
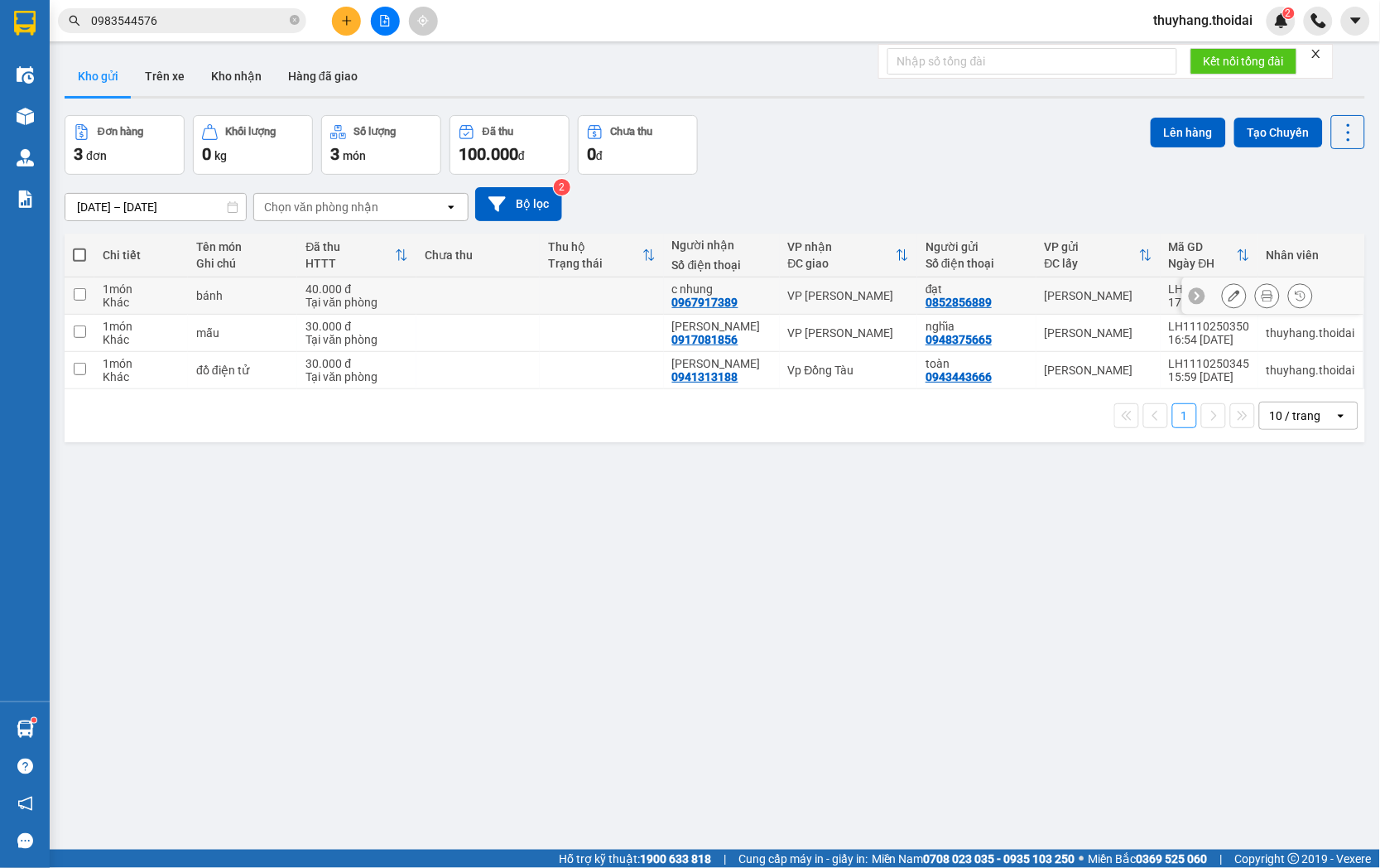
click at [558, 298] on td at bounding box center [601, 296] width 123 height 37
checkbox input "true"
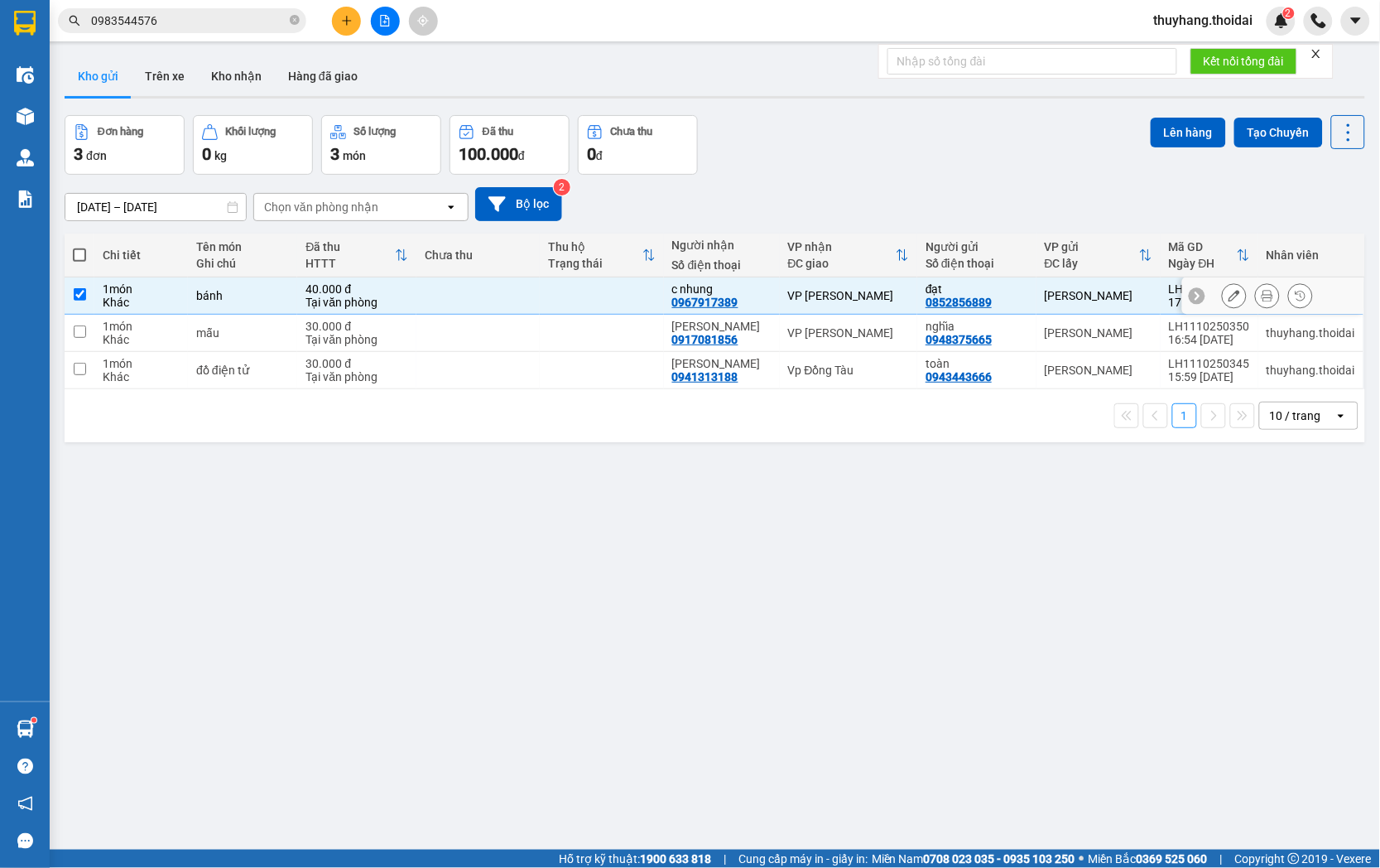
click at [540, 323] on td at bounding box center [478, 332] width 123 height 37
checkbox input "true"
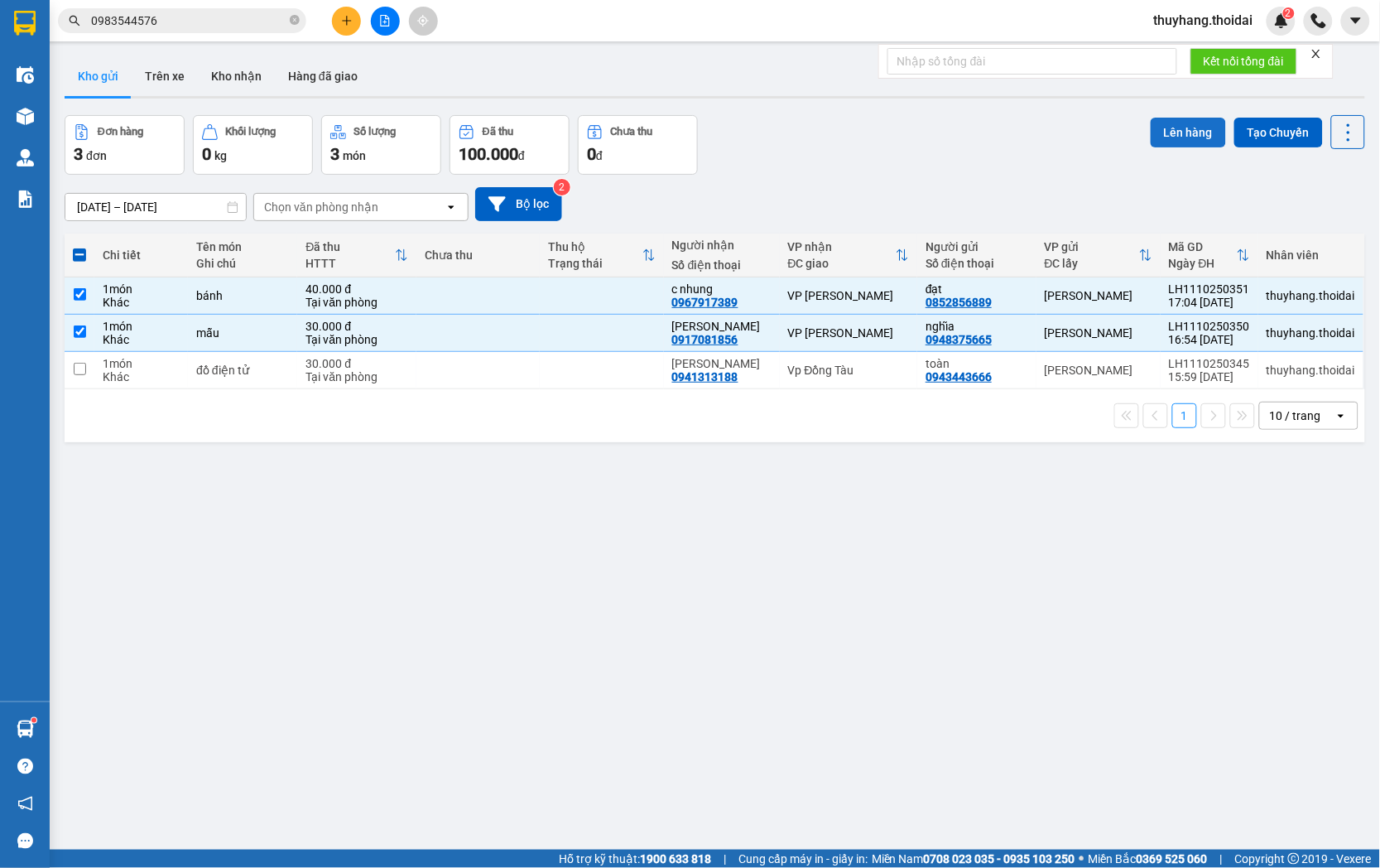
click at [1198, 137] on button "Lên hàng" at bounding box center [1188, 132] width 76 height 30
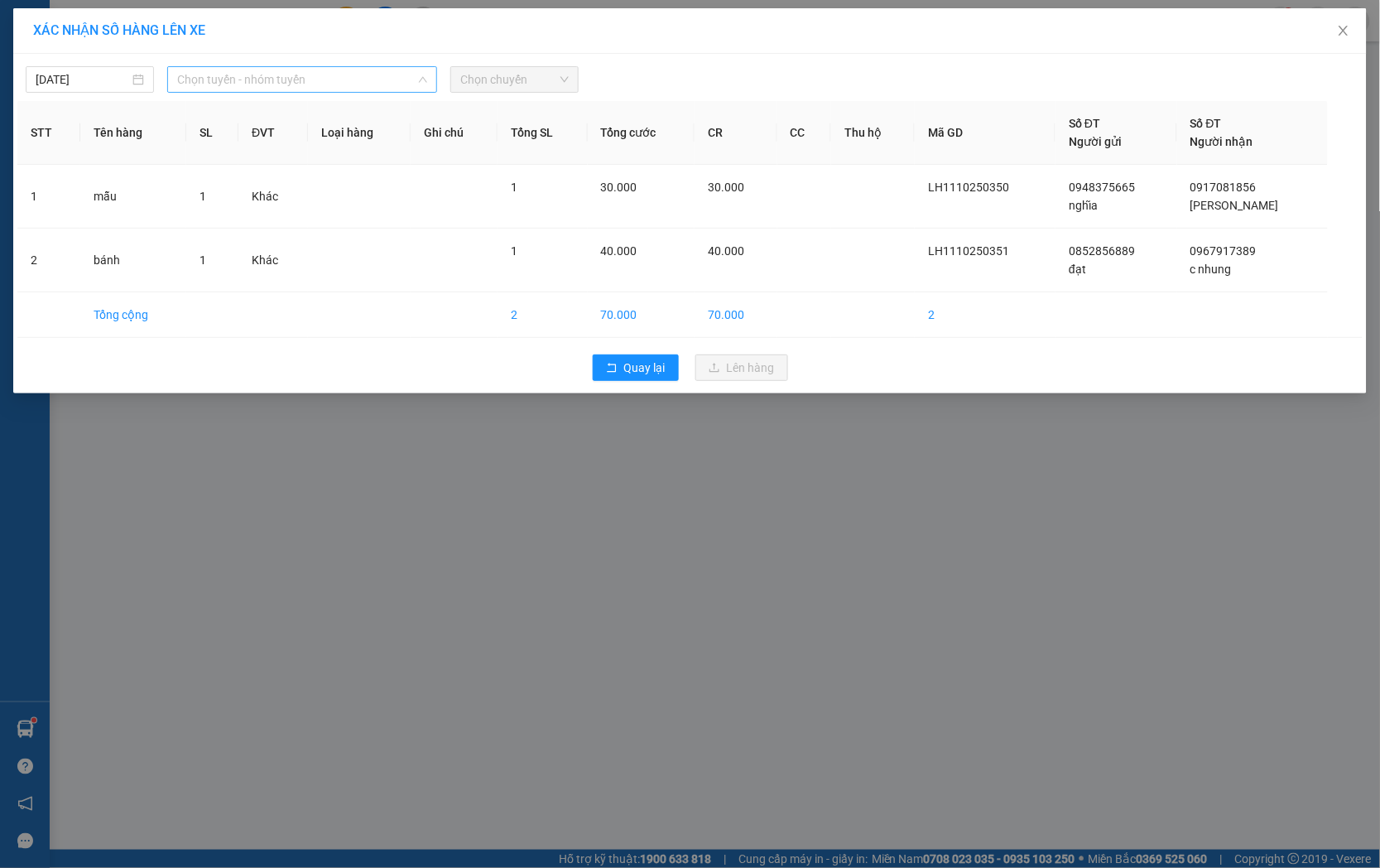
click at [313, 79] on span "Chọn tuyến - nhóm tuyến" at bounding box center [302, 79] width 250 height 25
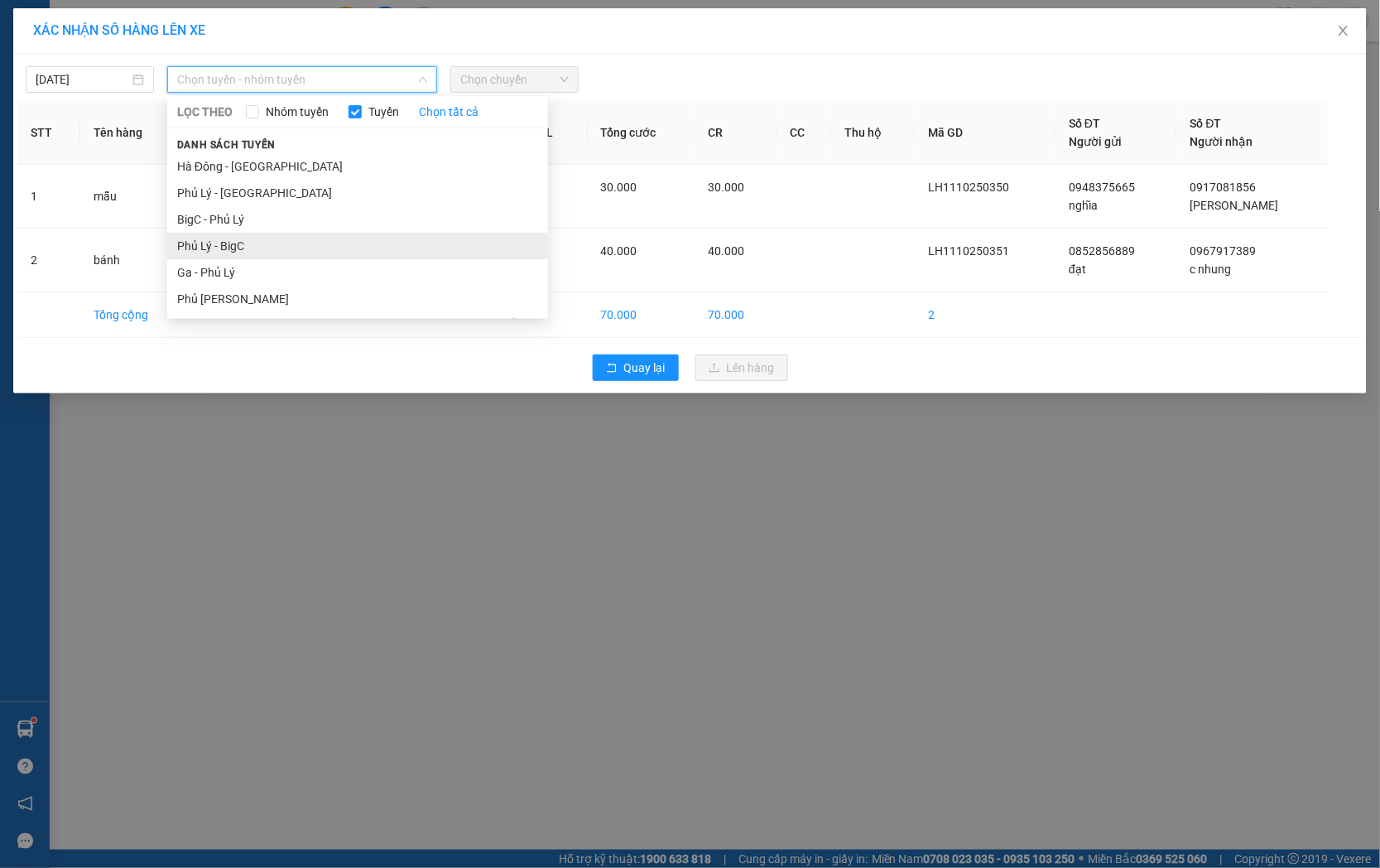
click at [298, 250] on li "Phủ Lý - BigC" at bounding box center [358, 246] width 381 height 27
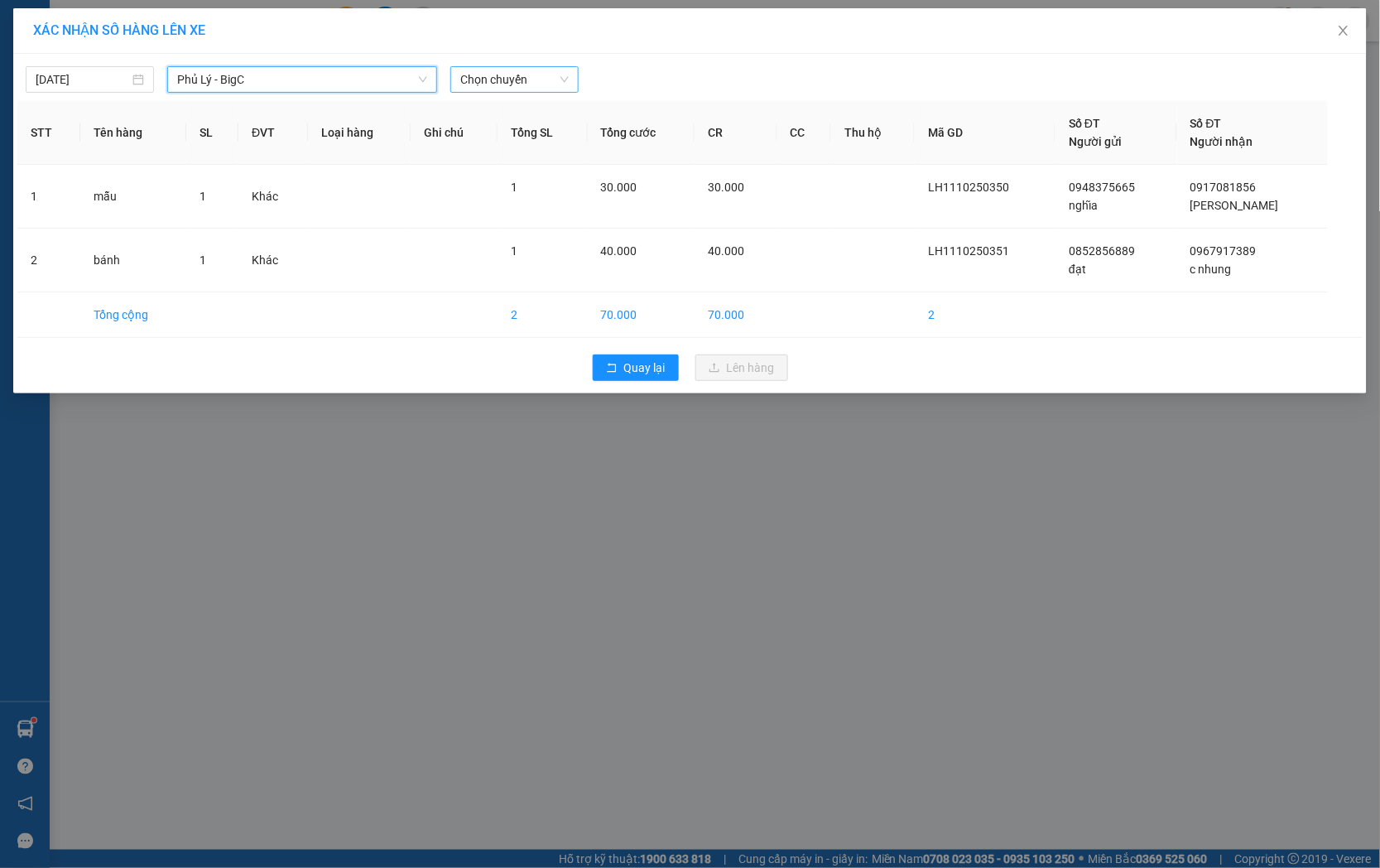
click at [549, 66] on div "Chọn chuyến" at bounding box center [515, 79] width 128 height 27
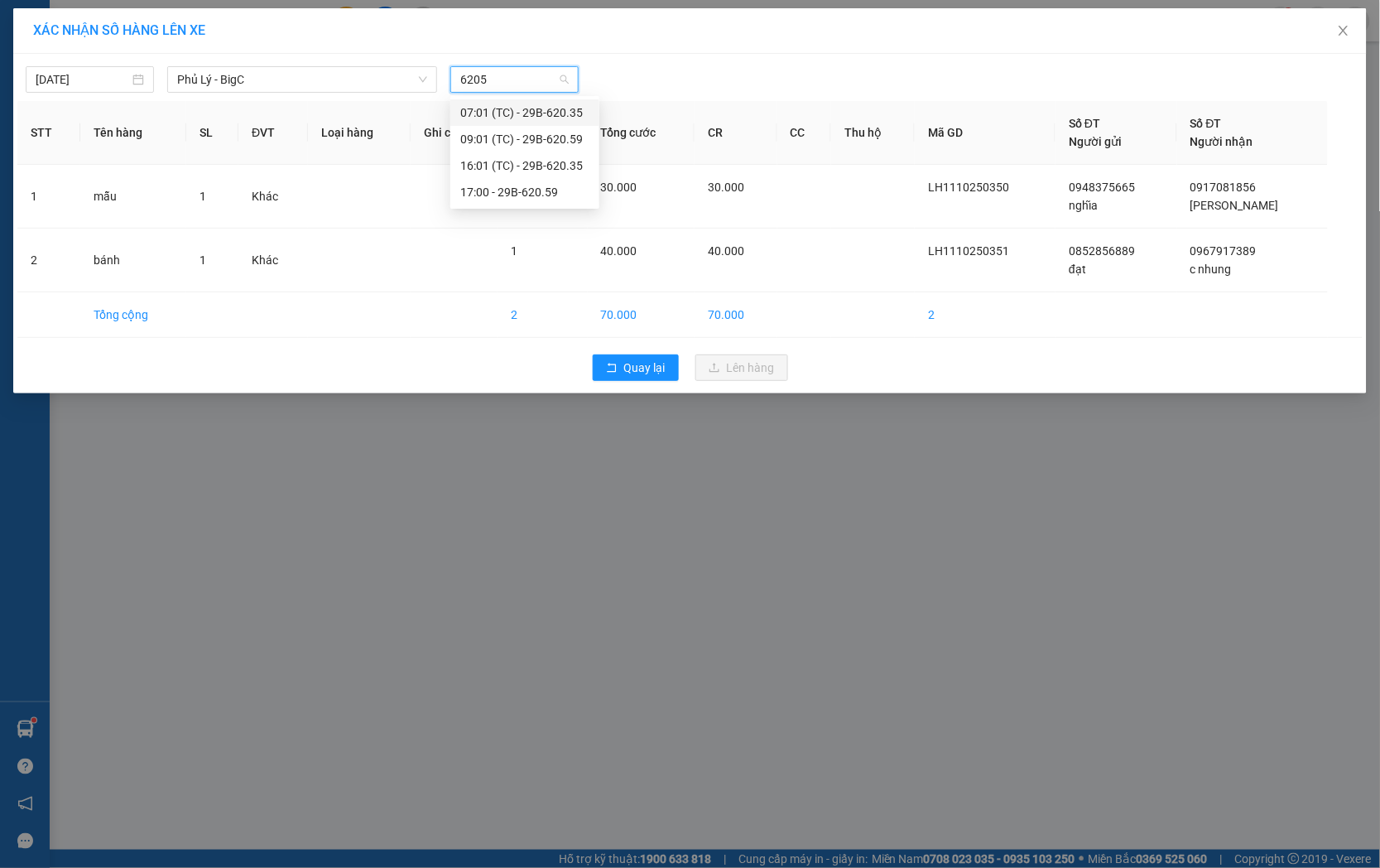
type input "62059"
click at [531, 142] on div "17:00 - 29B-620.59" at bounding box center [524, 139] width 129 height 18
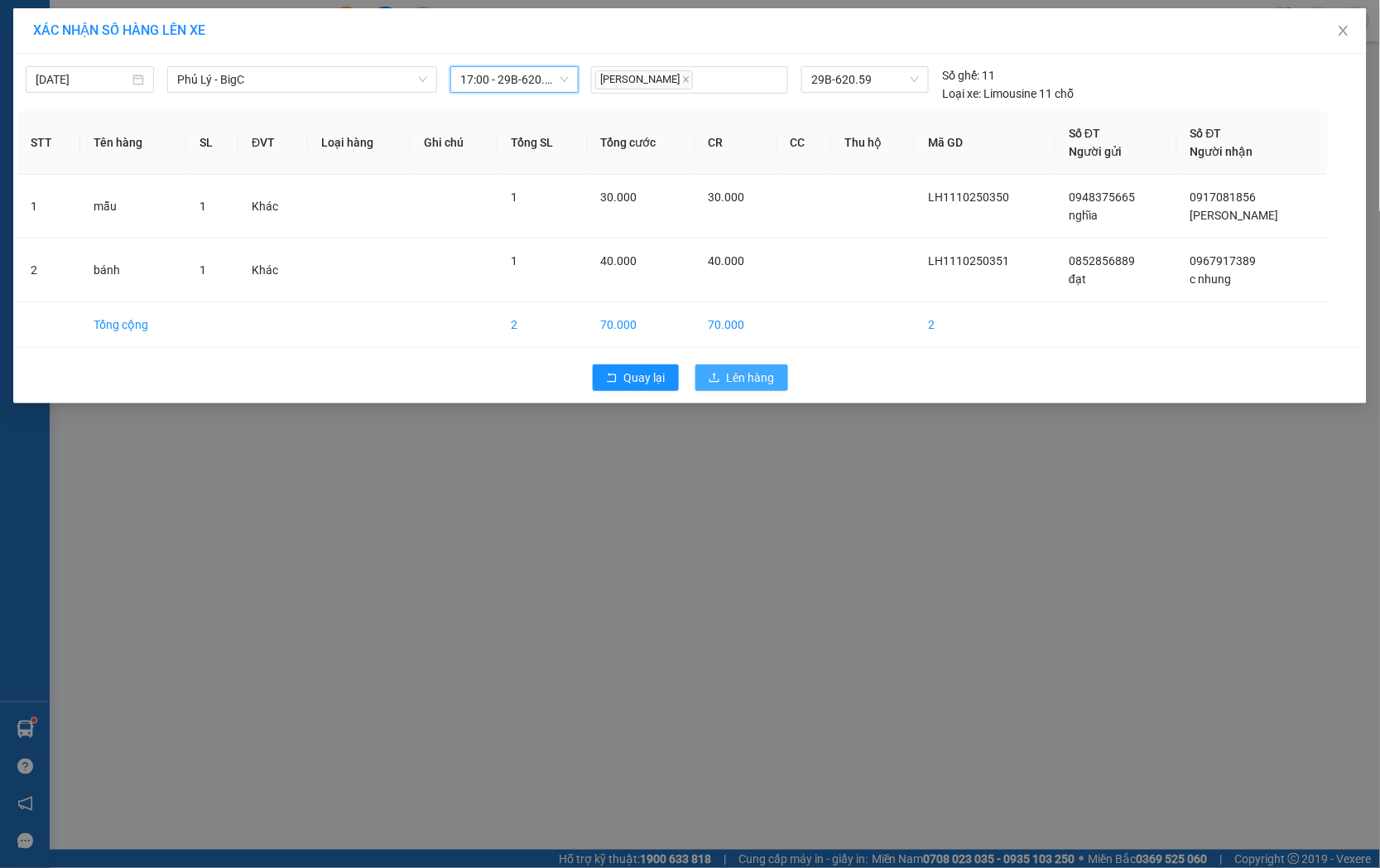
click at [737, 390] on button "Lên hàng" at bounding box center [741, 378] width 93 height 27
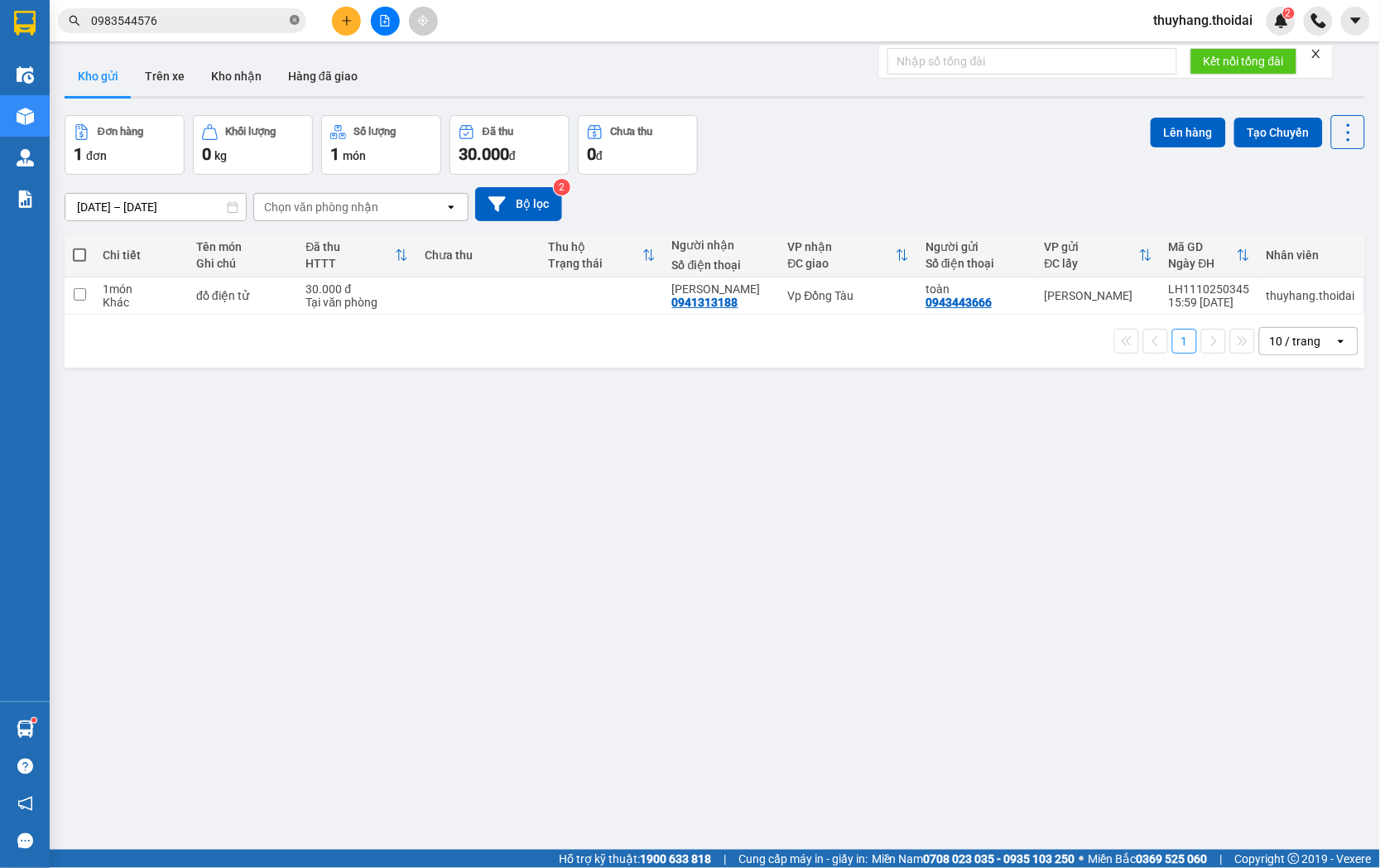
click at [298, 16] on icon "close-circle" at bounding box center [294, 19] width 10 height 10
click at [199, 25] on input "text" at bounding box center [188, 20] width 195 height 18
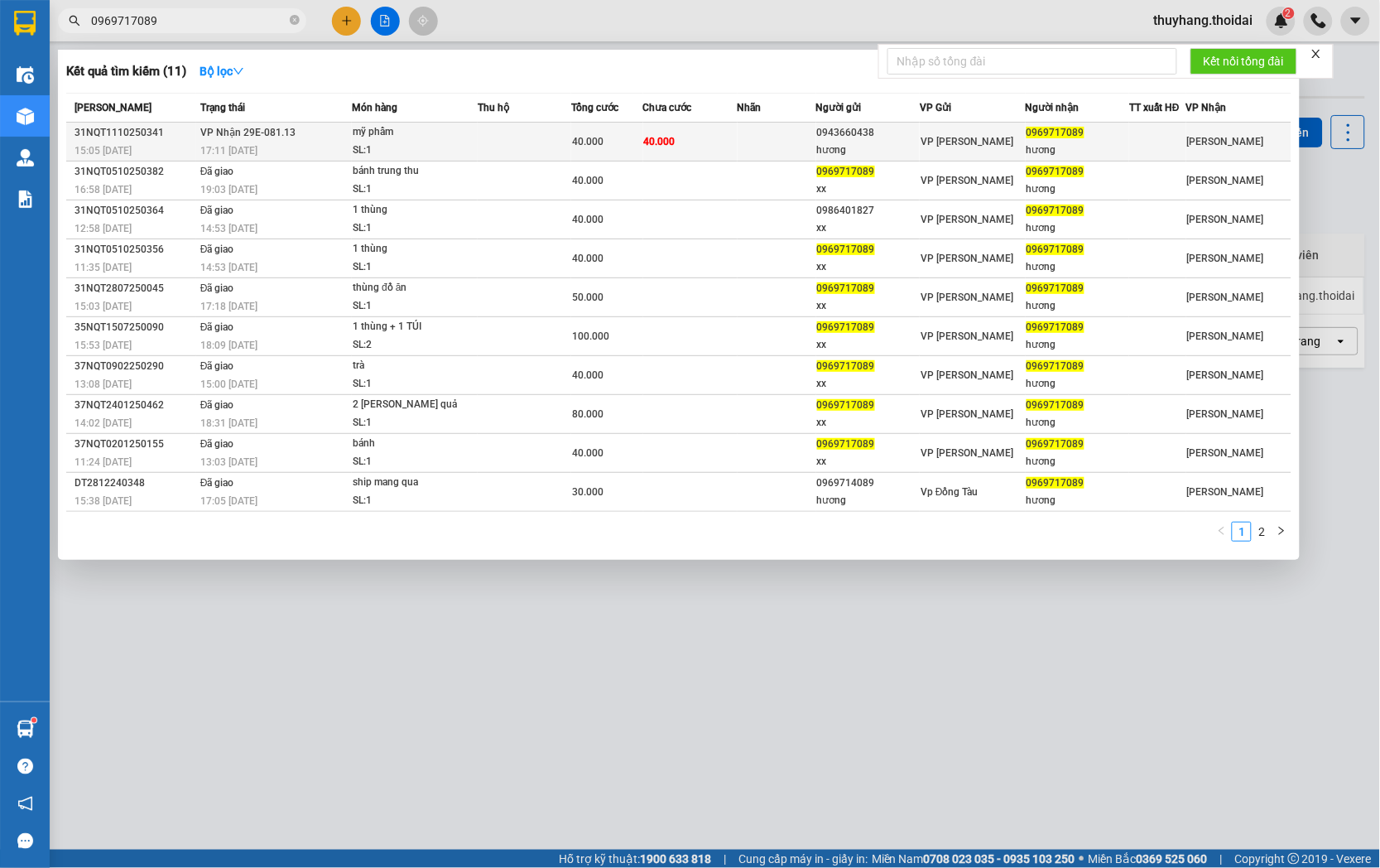
type input "0969717089"
click at [398, 128] on div "mỹ phẩm" at bounding box center [414, 132] width 124 height 18
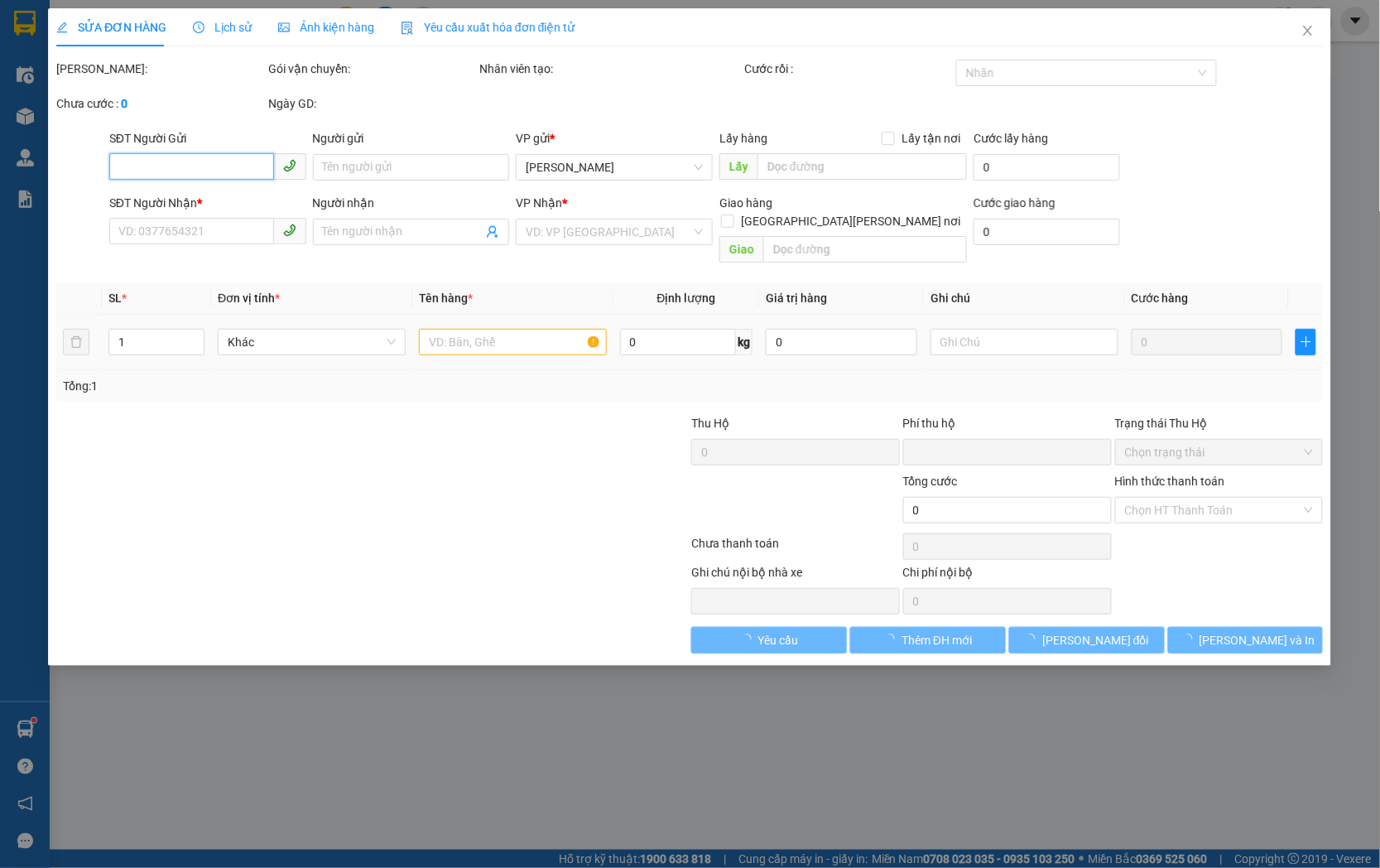
type input "0943660438"
type input "hương"
type input "0969717089"
type input "hương"
type input "0"
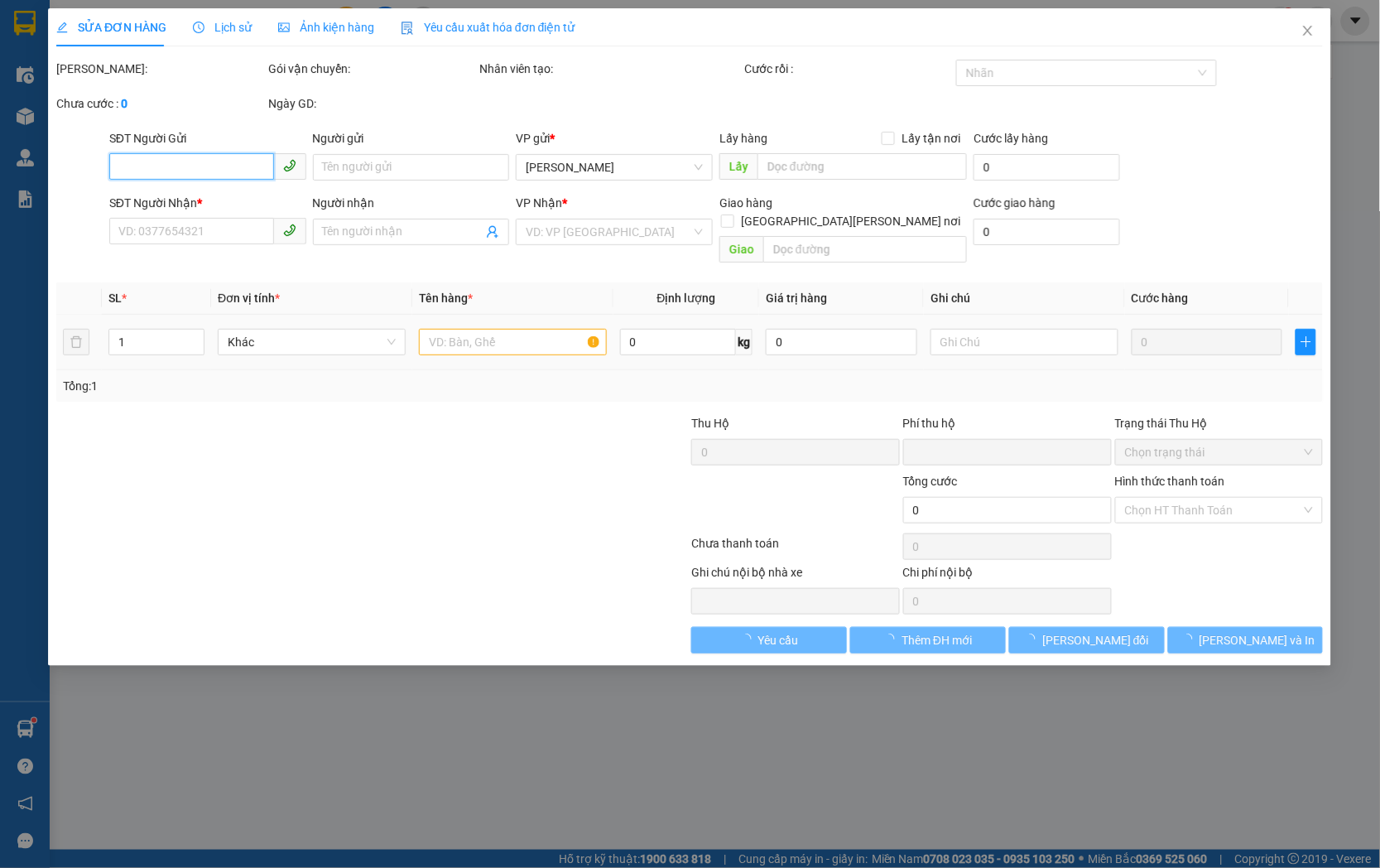
type input "40.000"
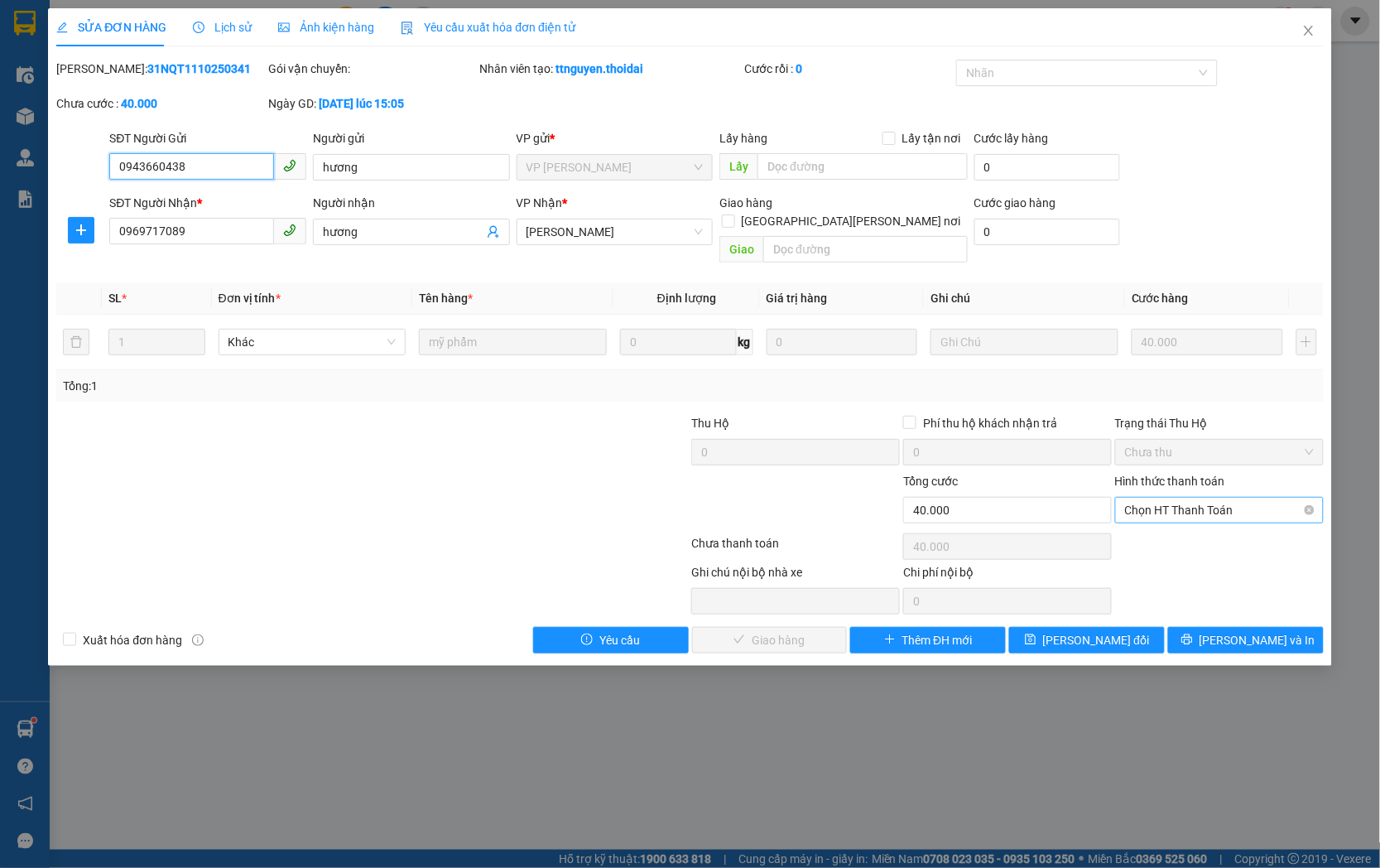
click at [1135, 497] on span "Chọn HT Thanh Toán" at bounding box center [1219, 510] width 188 height 25
click at [1136, 528] on div "Tại văn phòng" at bounding box center [1219, 524] width 188 height 18
type input "0"
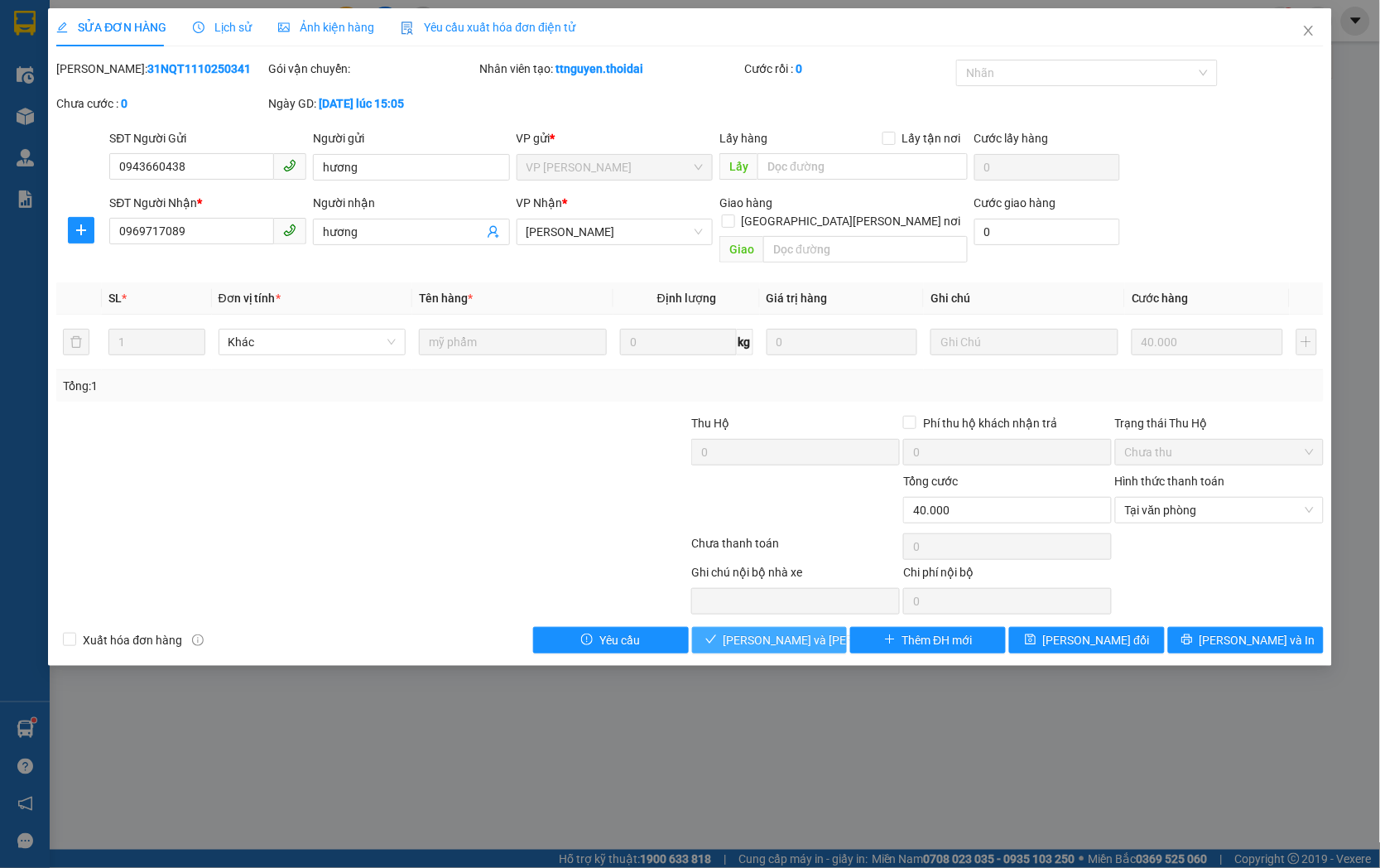
click at [759, 631] on span "[PERSON_NAME] và [PERSON_NAME] hàng" at bounding box center [836, 640] width 224 height 18
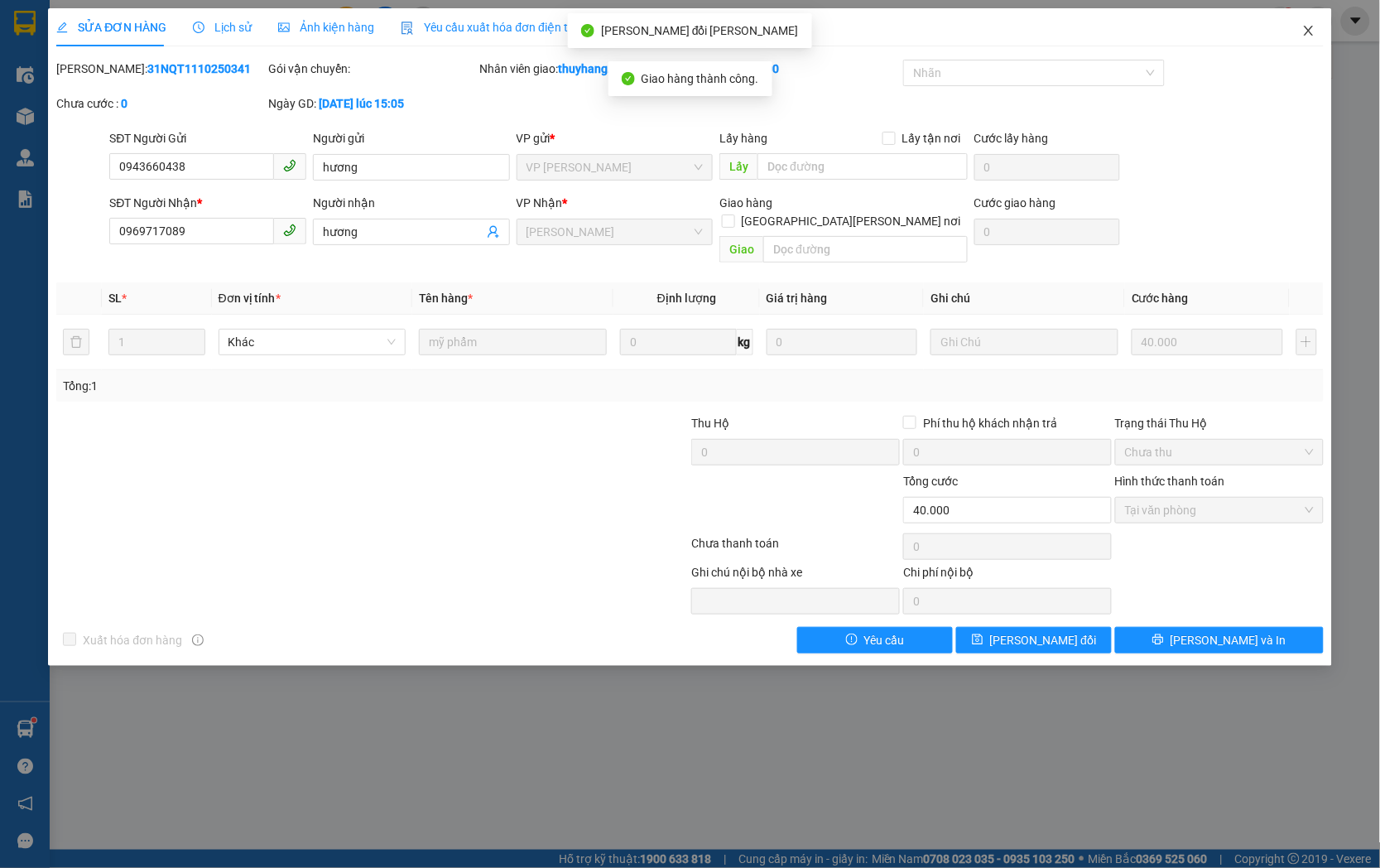
click at [1310, 26] on icon "close" at bounding box center [1308, 30] width 13 height 13
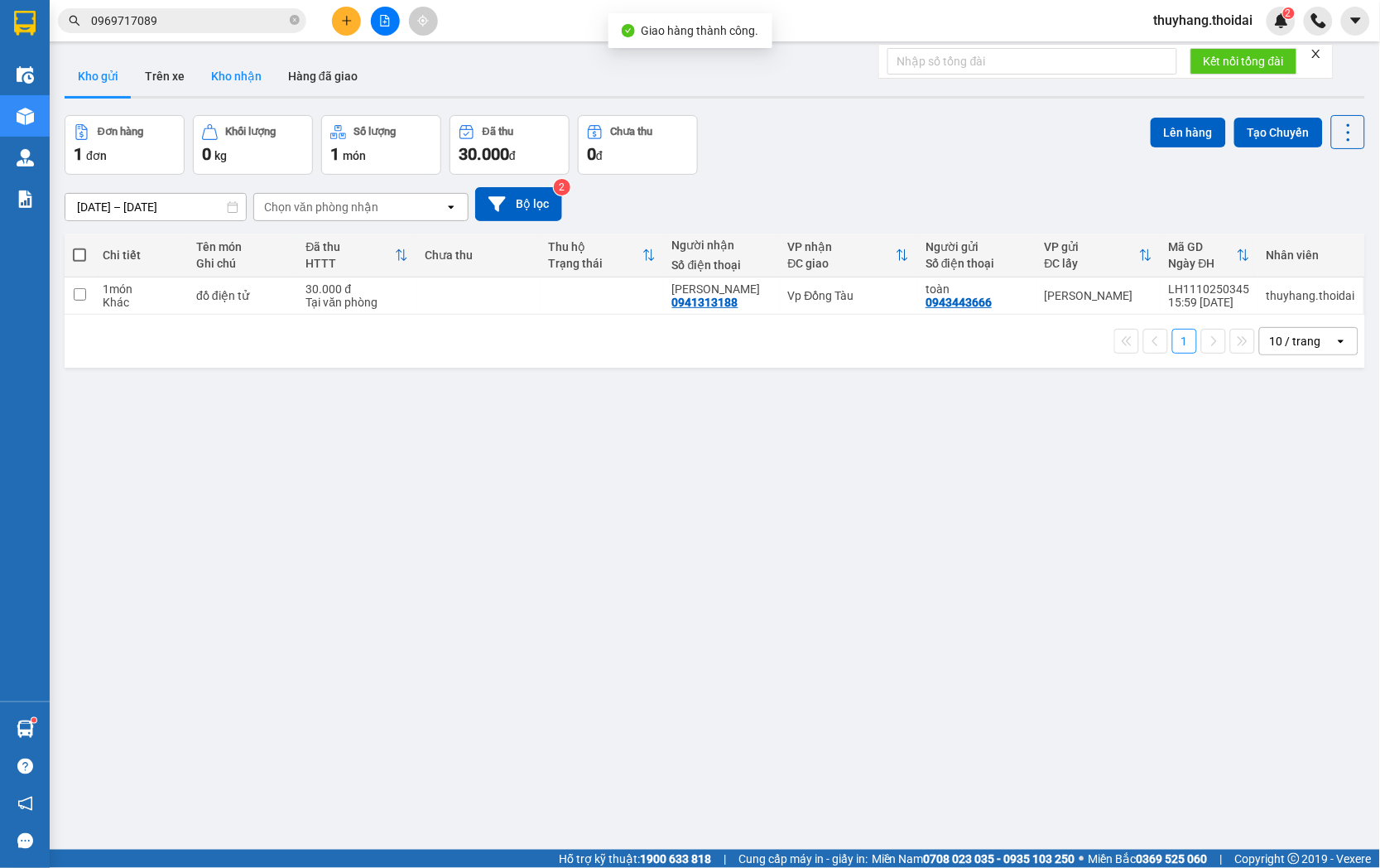
click at [230, 77] on button "Kho nhận" at bounding box center [236, 76] width 77 height 40
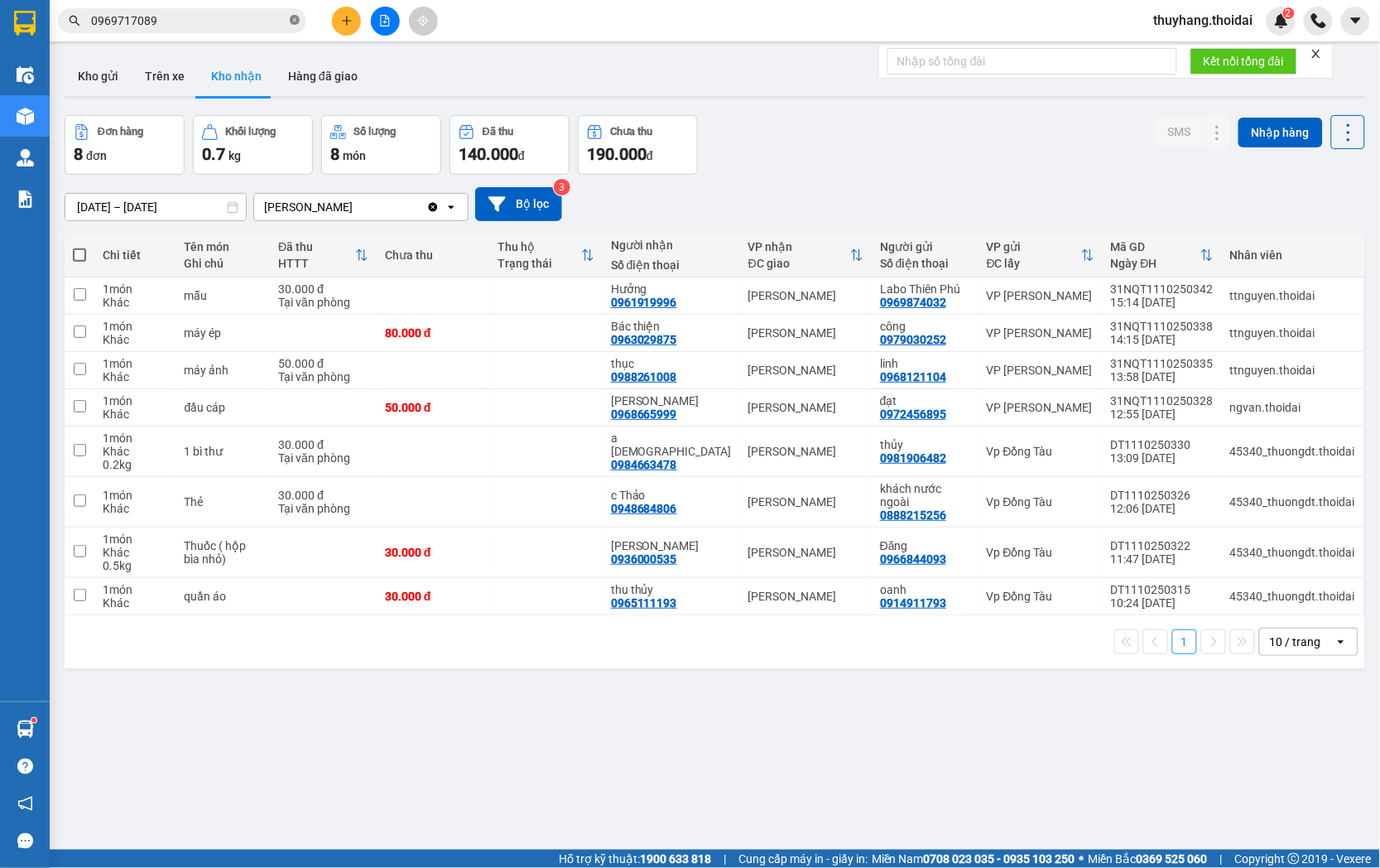
click at [292, 23] on icon "close-circle" at bounding box center [294, 19] width 10 height 10
click at [115, 76] on button "Kho gửi" at bounding box center [97, 76] width 67 height 40
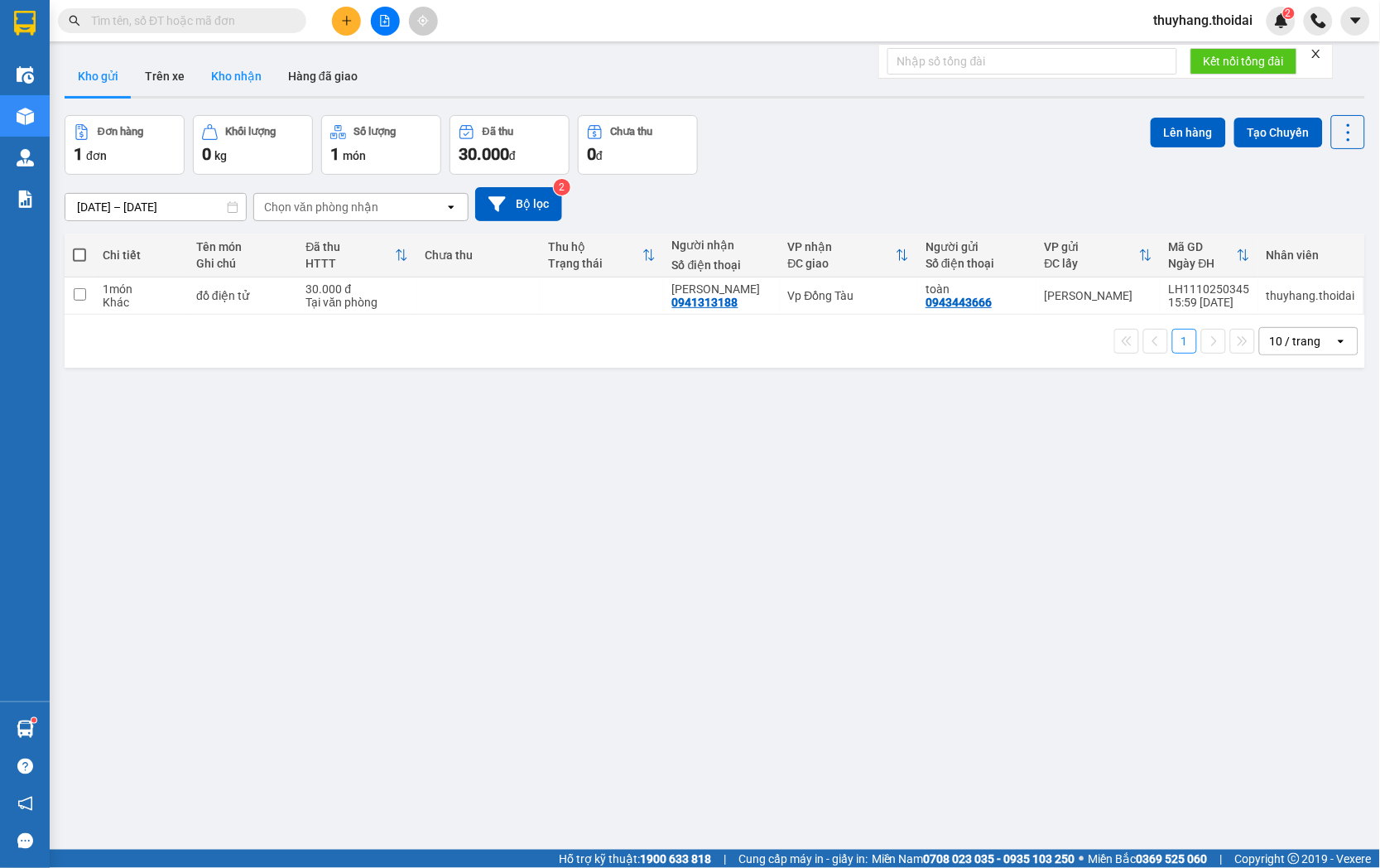
click at [225, 72] on button "Kho nhận" at bounding box center [236, 76] width 77 height 40
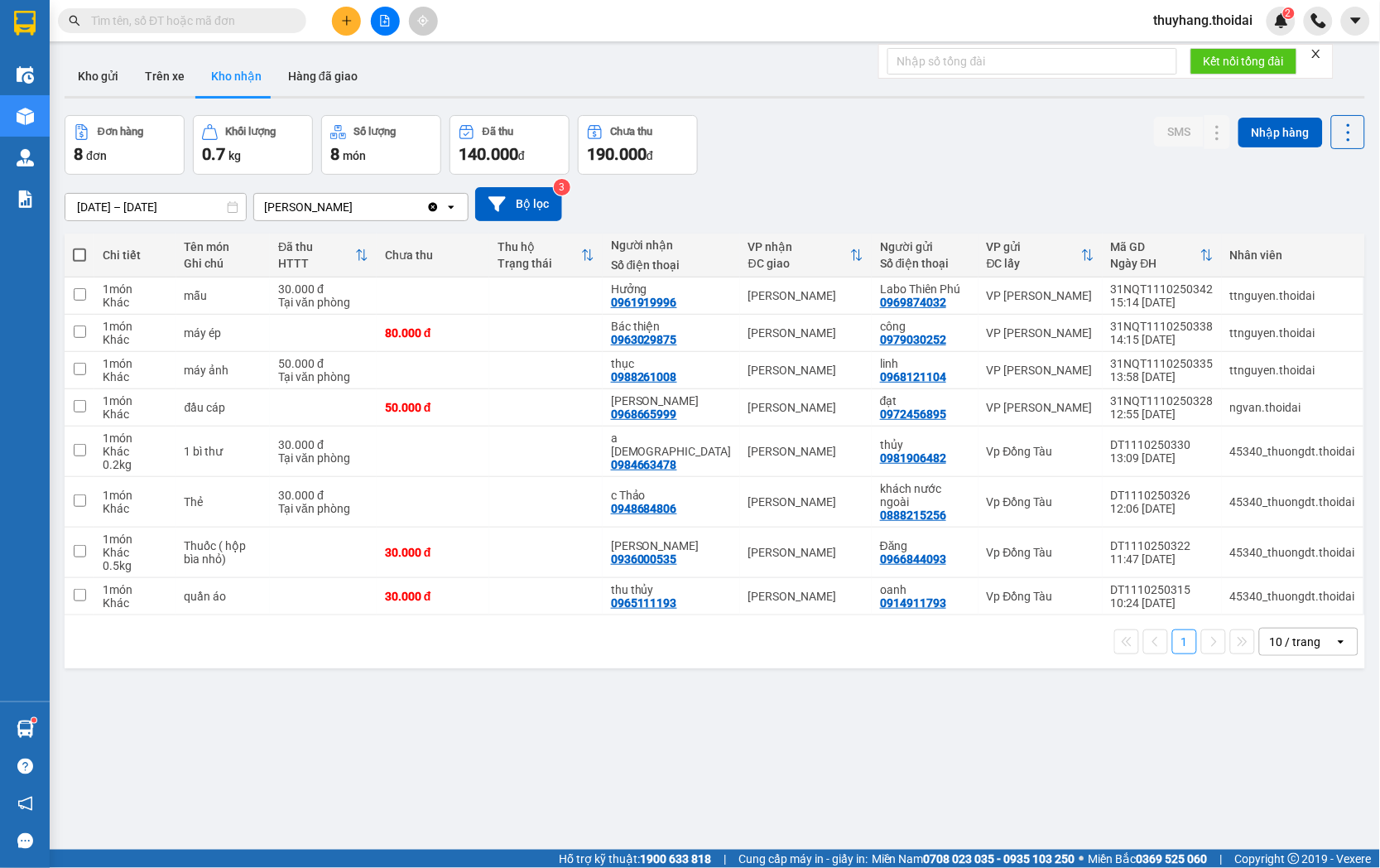
click at [227, 27] on input "text" at bounding box center [188, 20] width 195 height 18
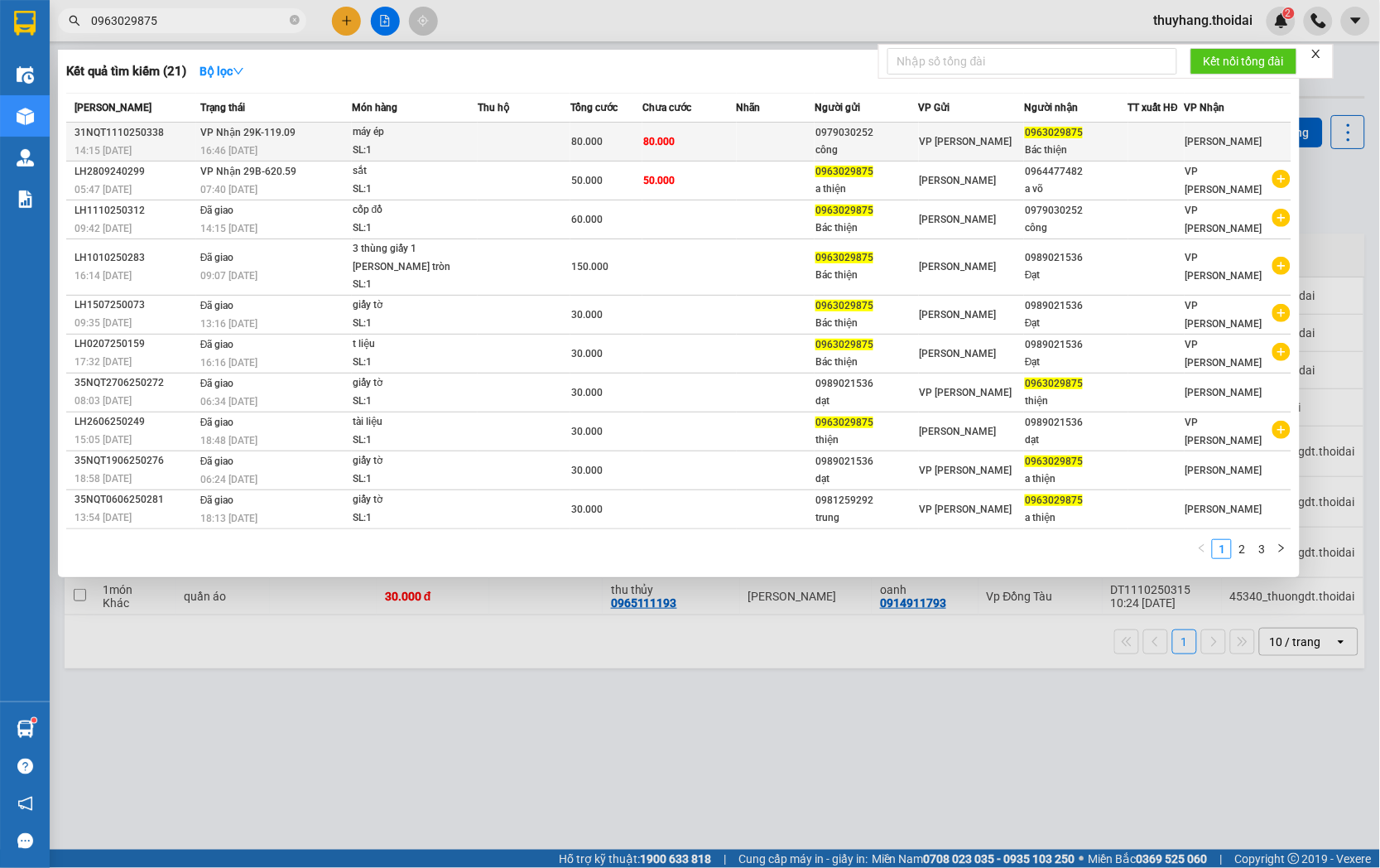
type input "0963029875"
click at [566, 141] on td at bounding box center [523, 141] width 93 height 39
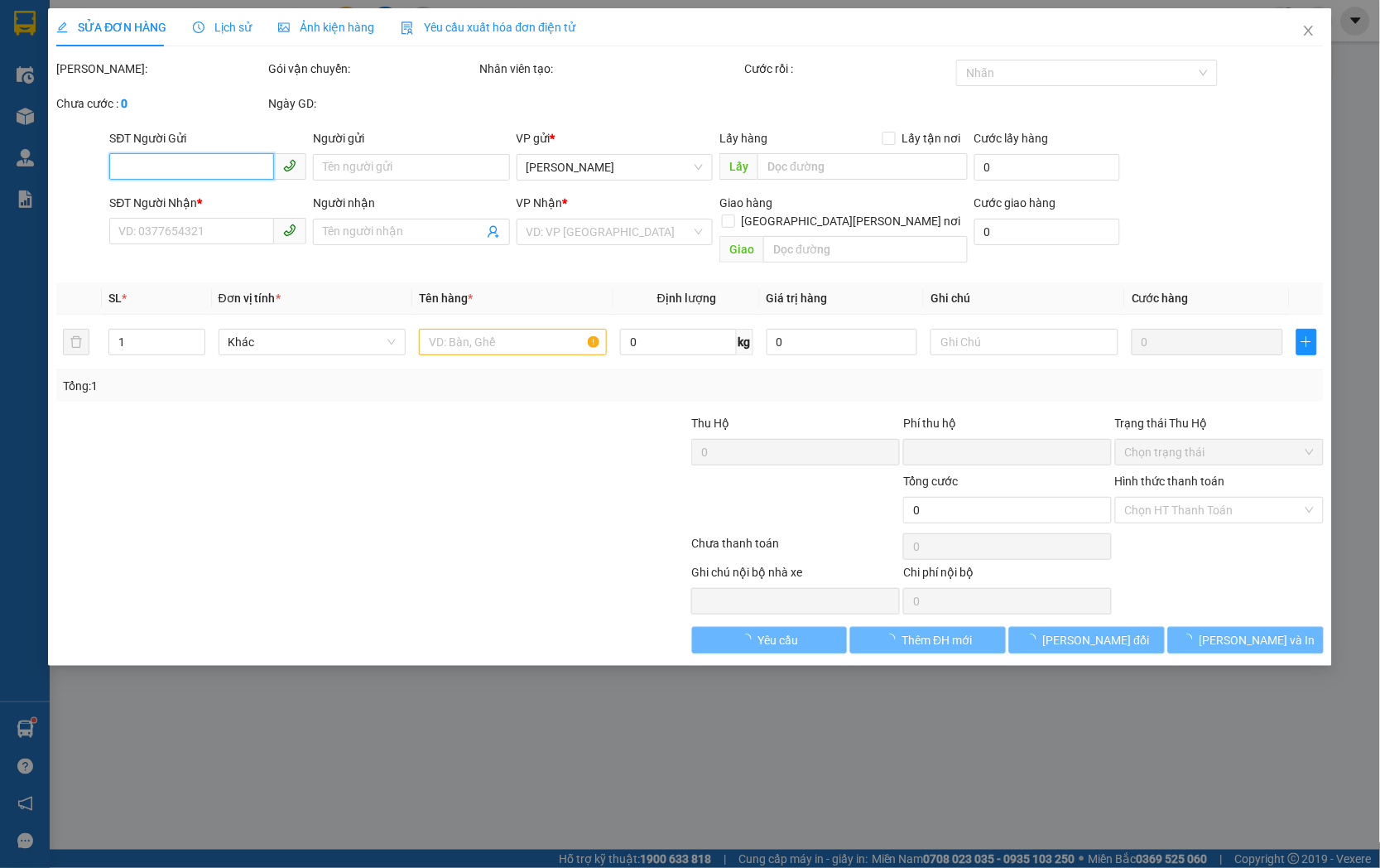
type input "0979030252"
type input "công"
type input "0963029875"
type input "Bác thiện"
type input "0"
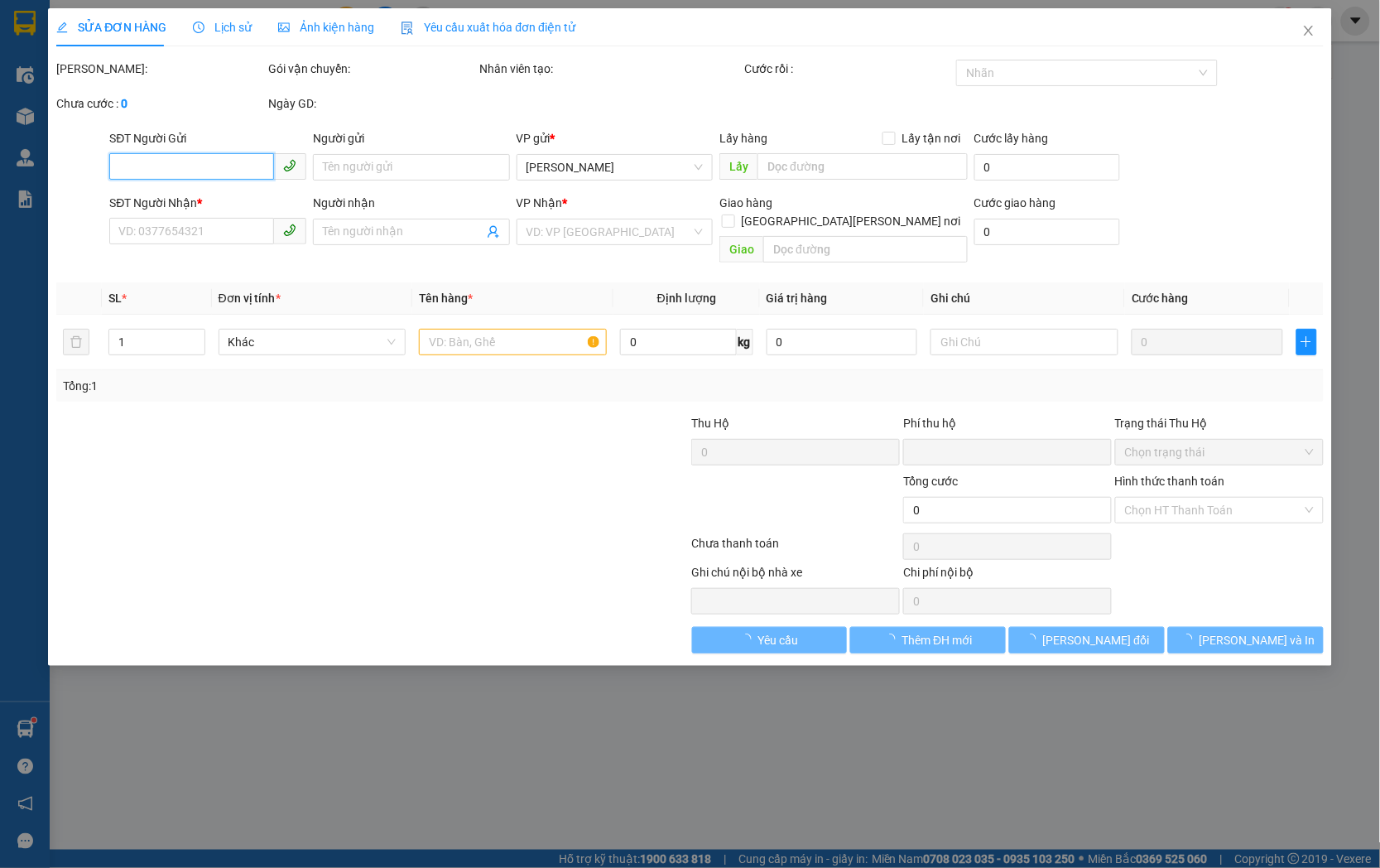
type input "80.000"
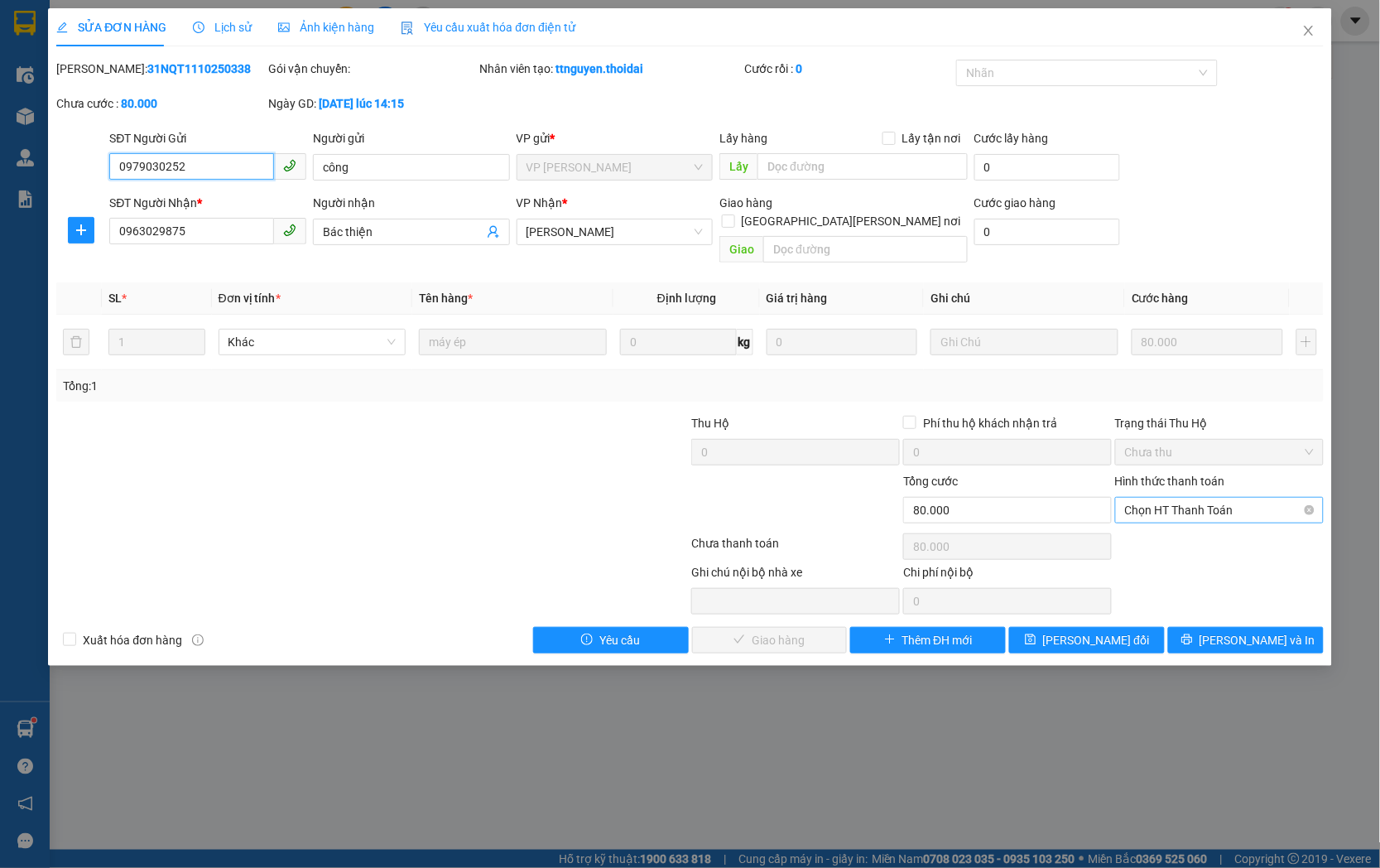
click at [1198, 500] on span "Chọn HT Thanh Toán" at bounding box center [1219, 510] width 188 height 25
click at [1182, 526] on div "Tại văn phòng" at bounding box center [1219, 524] width 188 height 18
type input "0"
drag, startPoint x: 774, startPoint y: 624, endPoint x: 785, endPoint y: 625, distance: 11.0
click at [777, 631] on span "[PERSON_NAME] và [PERSON_NAME] hàng" at bounding box center [836, 640] width 224 height 18
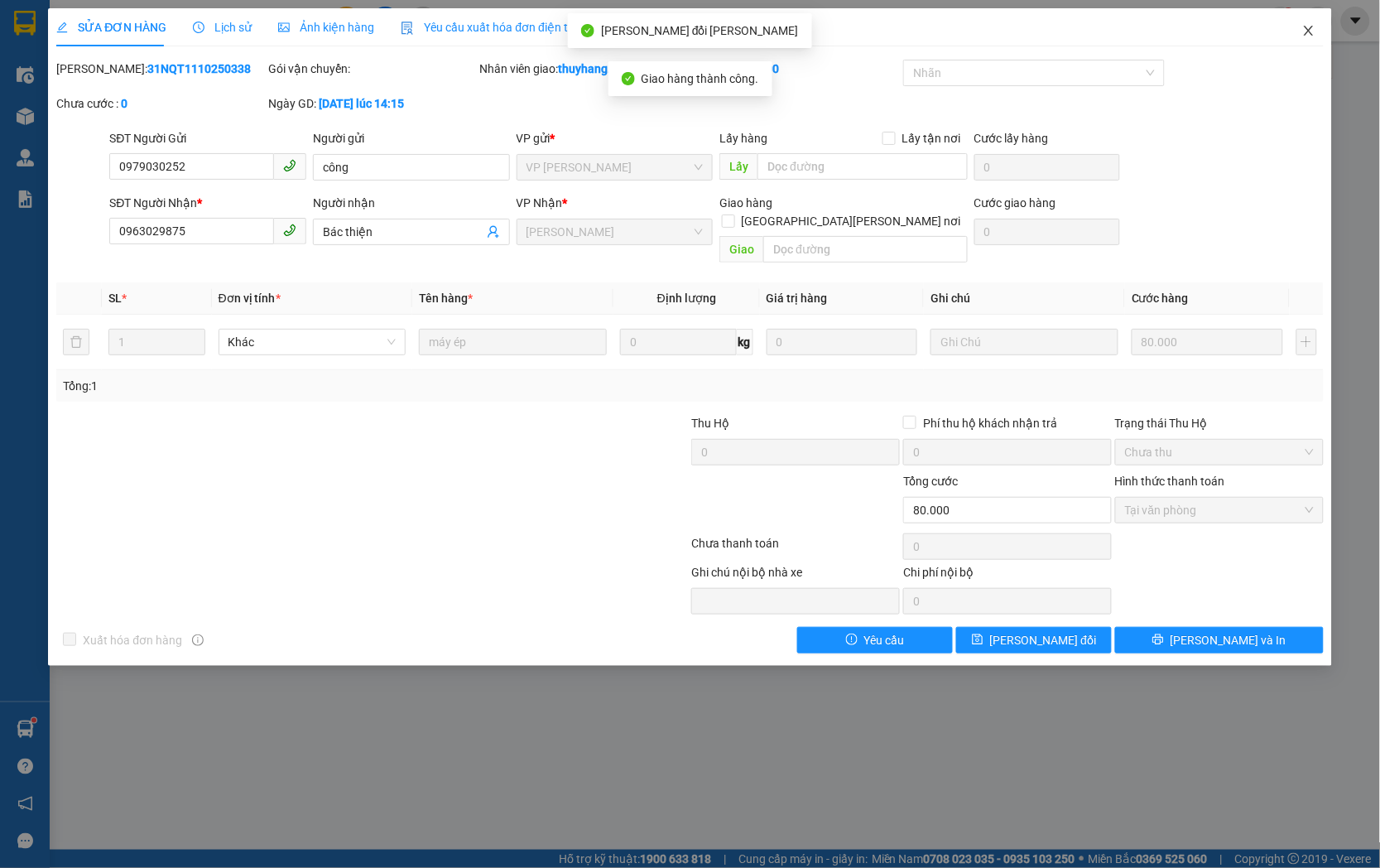
click at [1315, 30] on icon "close" at bounding box center [1308, 30] width 13 height 13
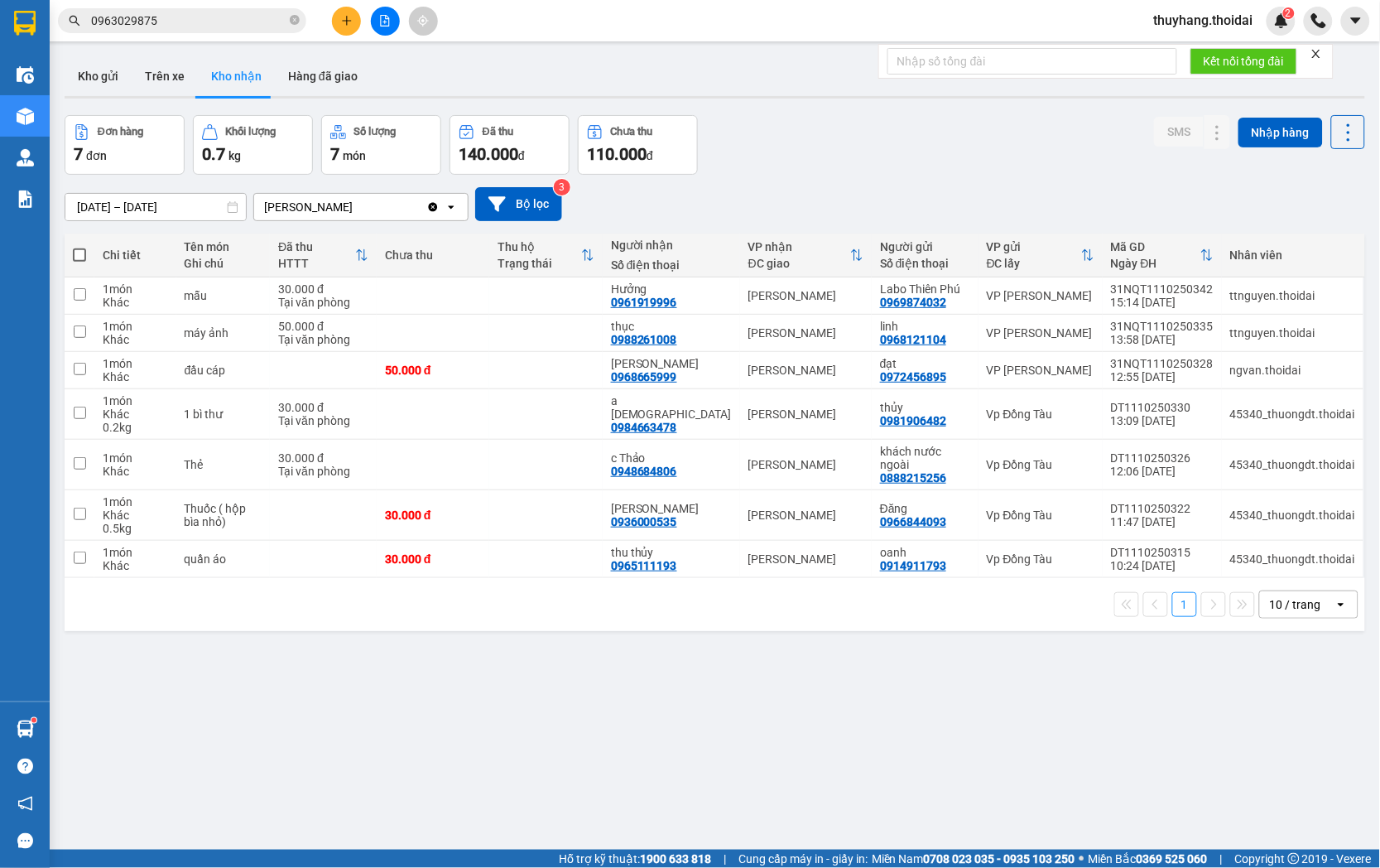
click at [207, 15] on input "0963029875" at bounding box center [188, 20] width 195 height 18
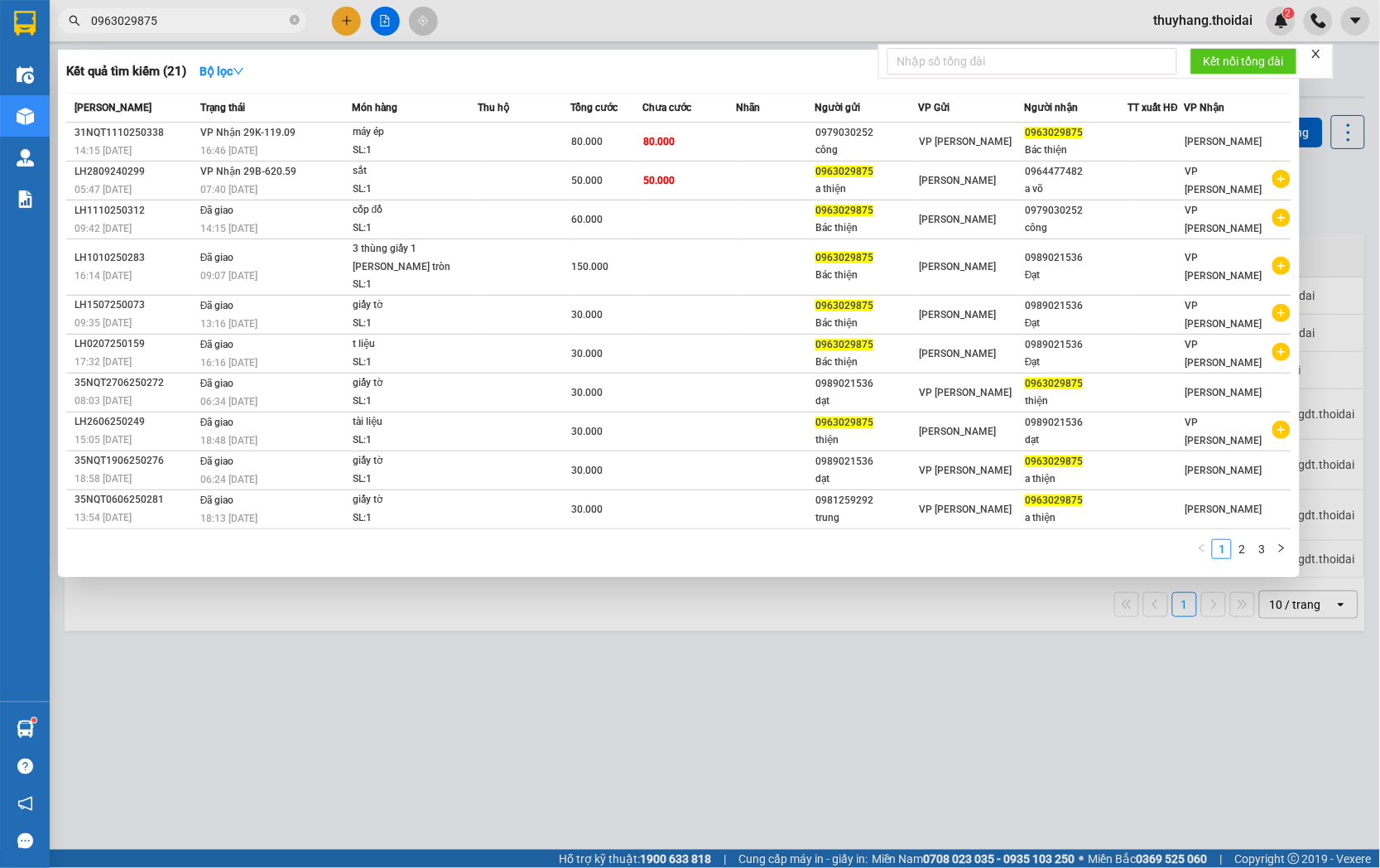
click at [207, 15] on input "0963029875" at bounding box center [188, 20] width 195 height 18
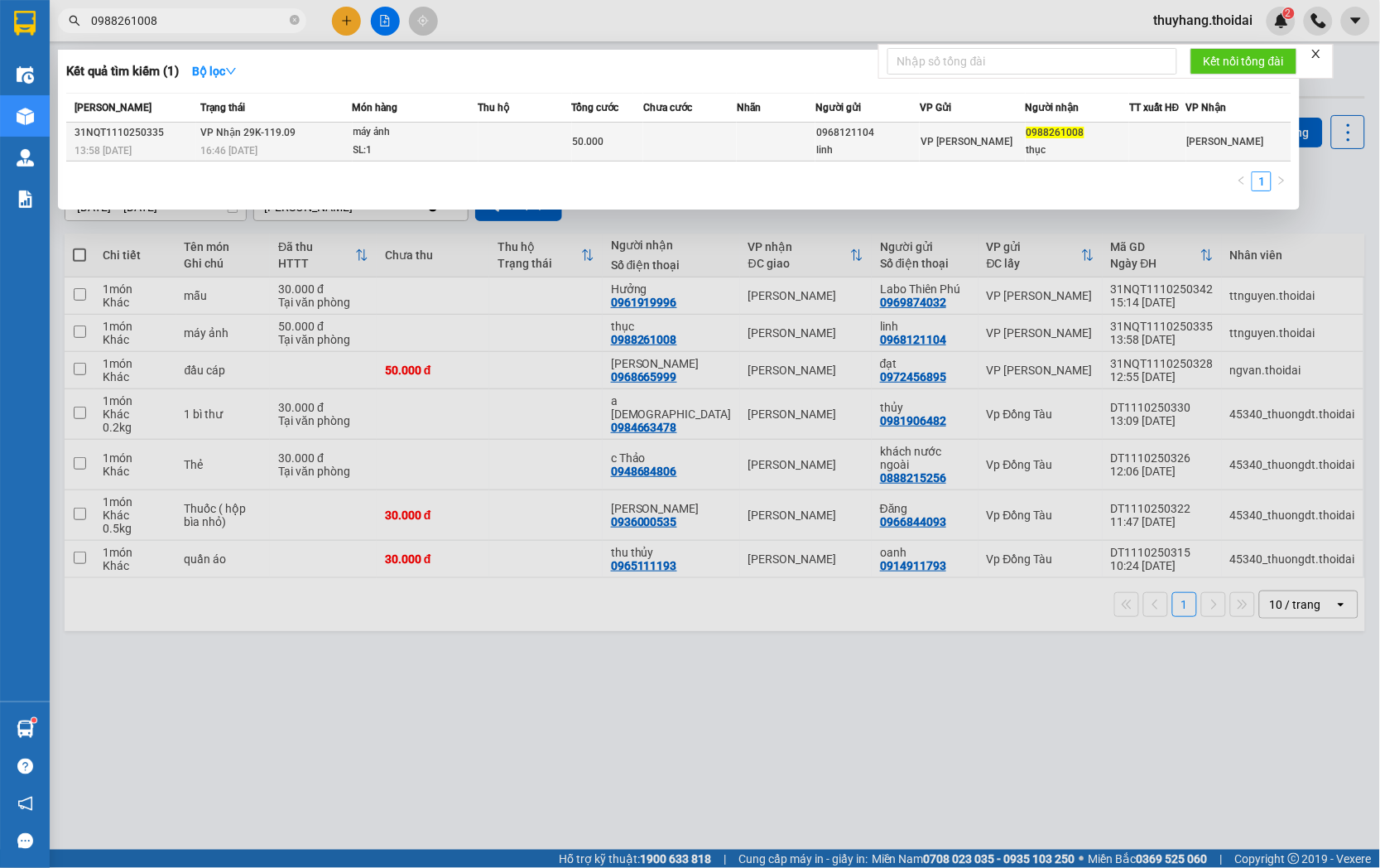
type input "0988261008"
click at [409, 147] on div "SL: 1" at bounding box center [415, 150] width 124 height 18
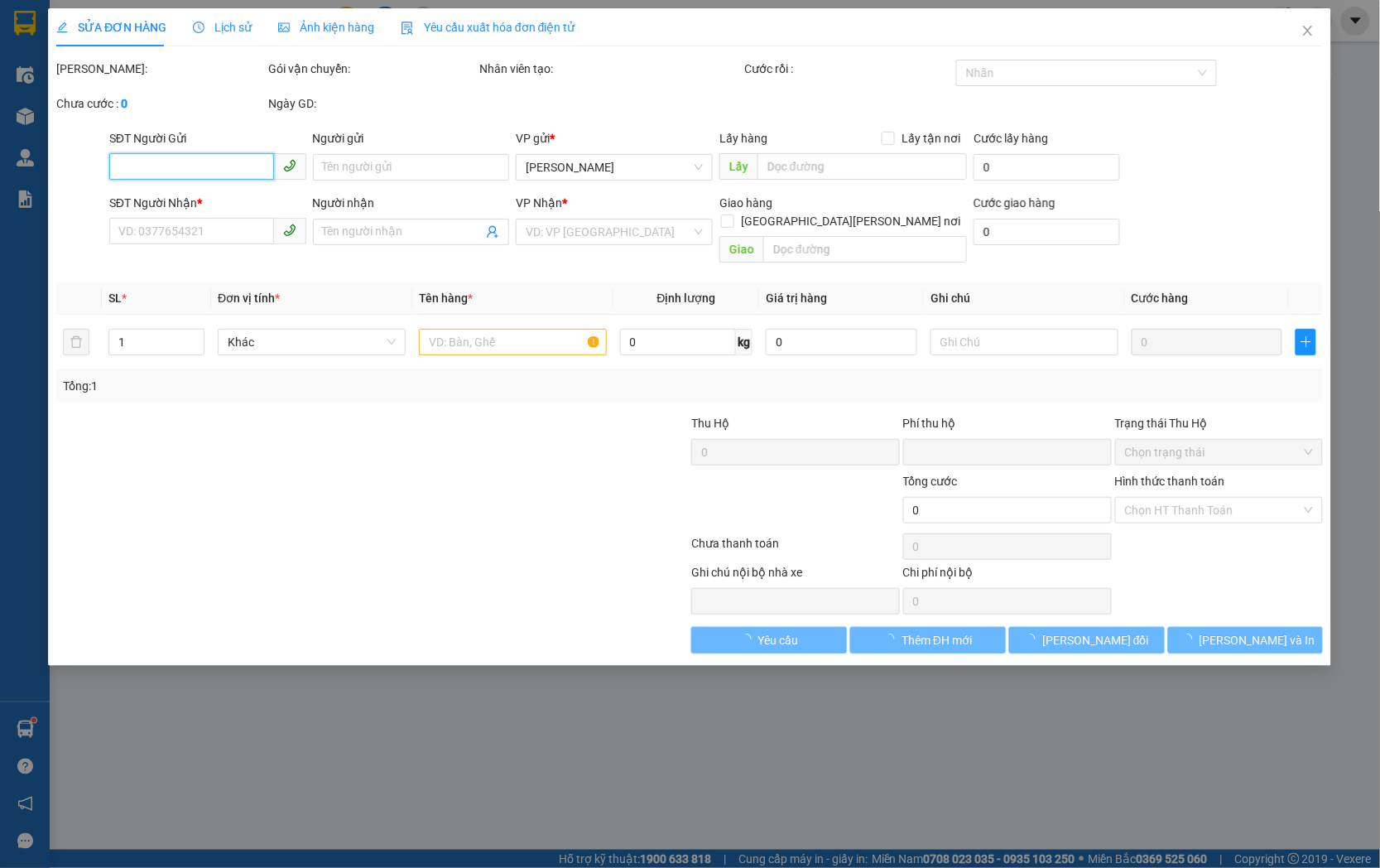
type input "0968121104"
type input "linh"
type input "0988261008"
type input "thục"
type input "0"
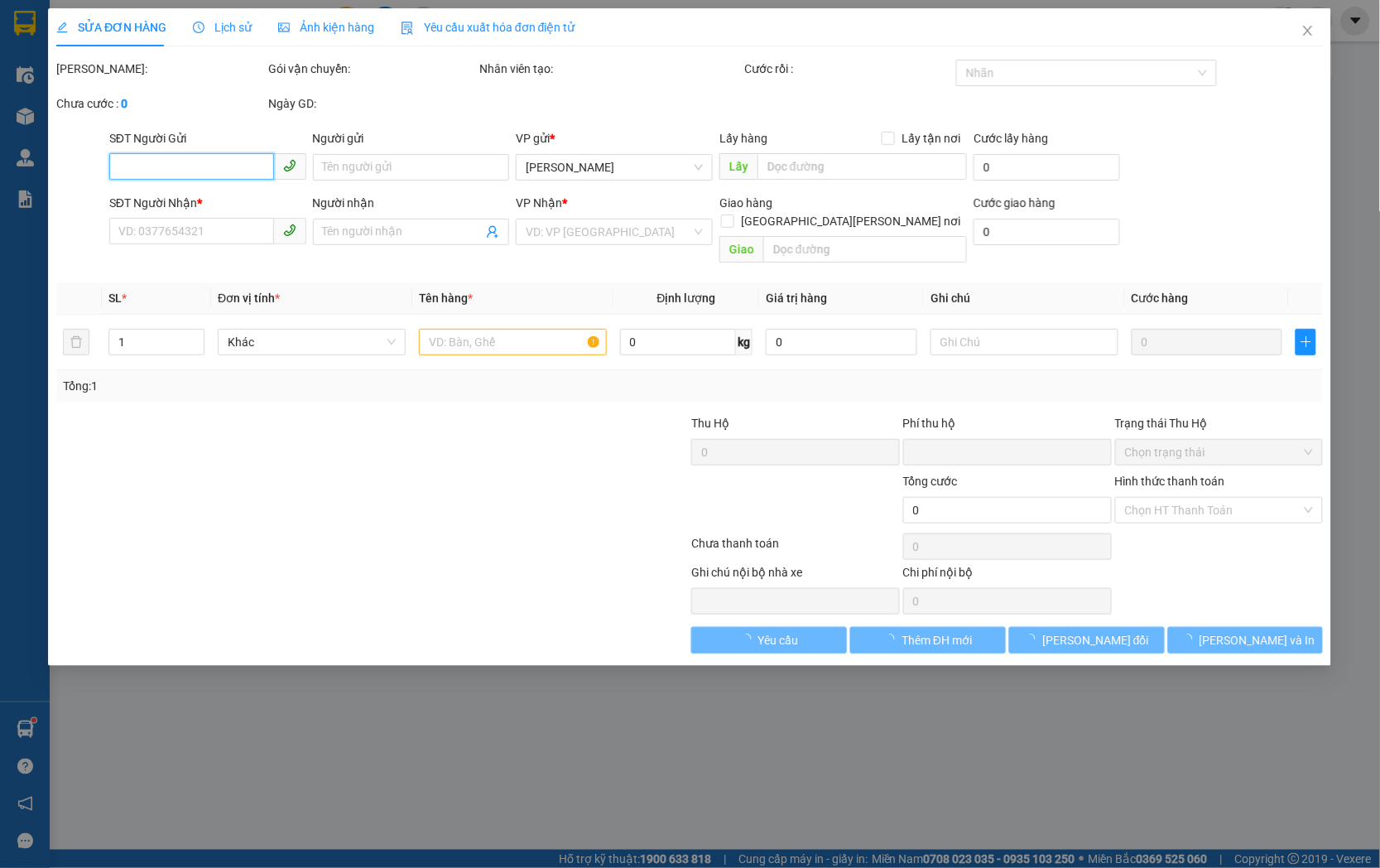
type input "50.000"
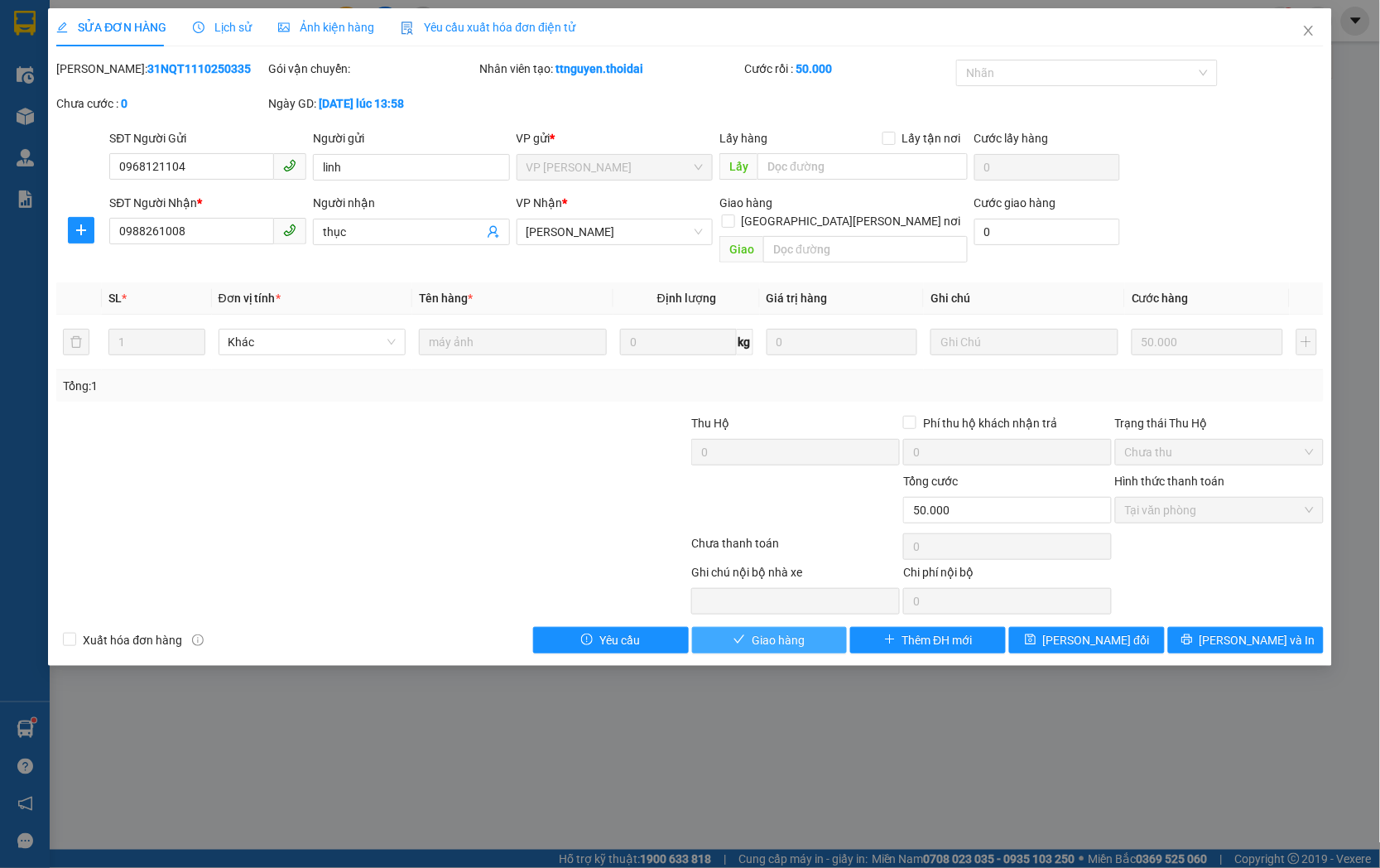
click at [753, 631] on span "Giao hàng" at bounding box center [778, 640] width 53 height 18
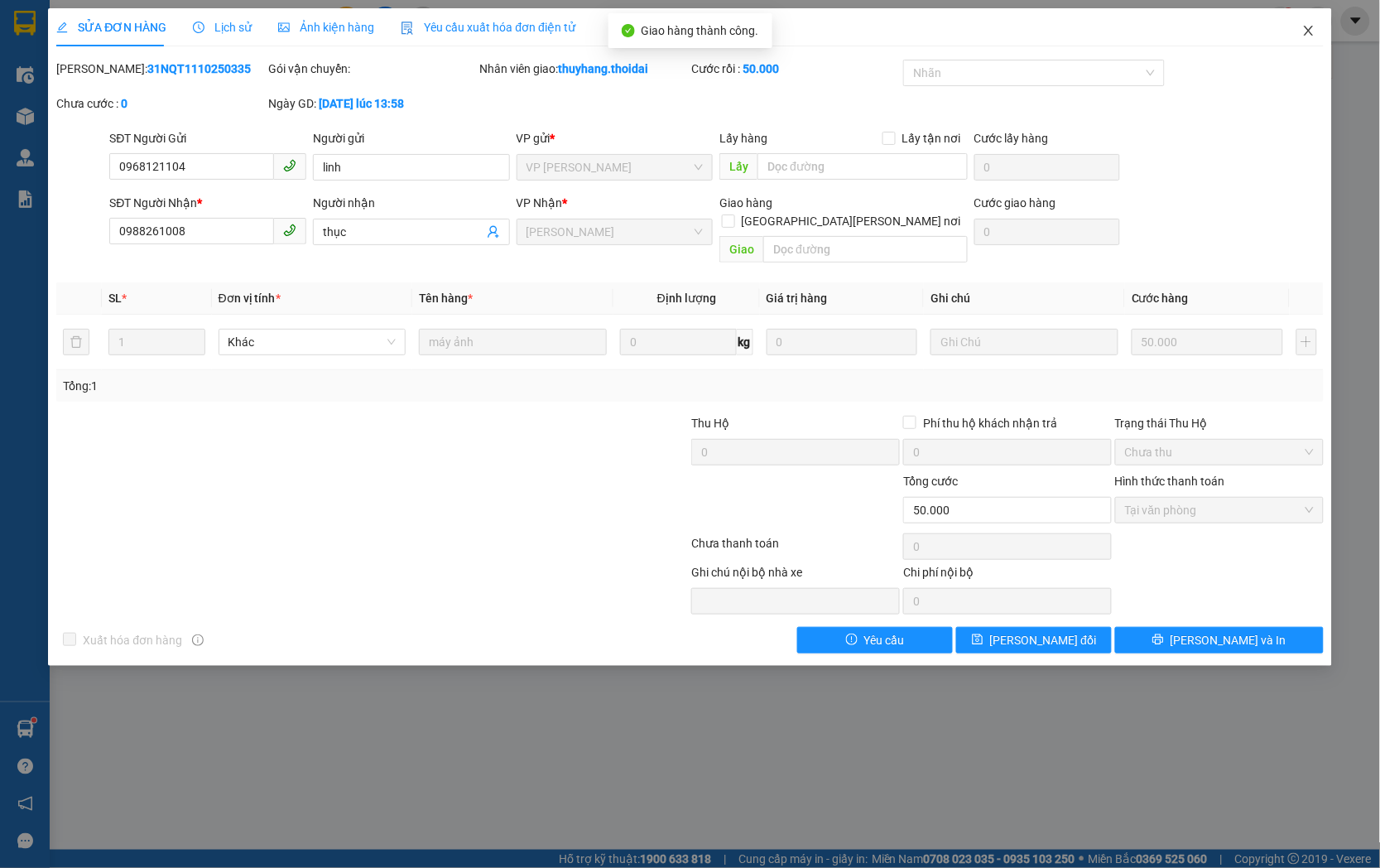
click at [1311, 26] on icon "close" at bounding box center [1308, 30] width 13 height 13
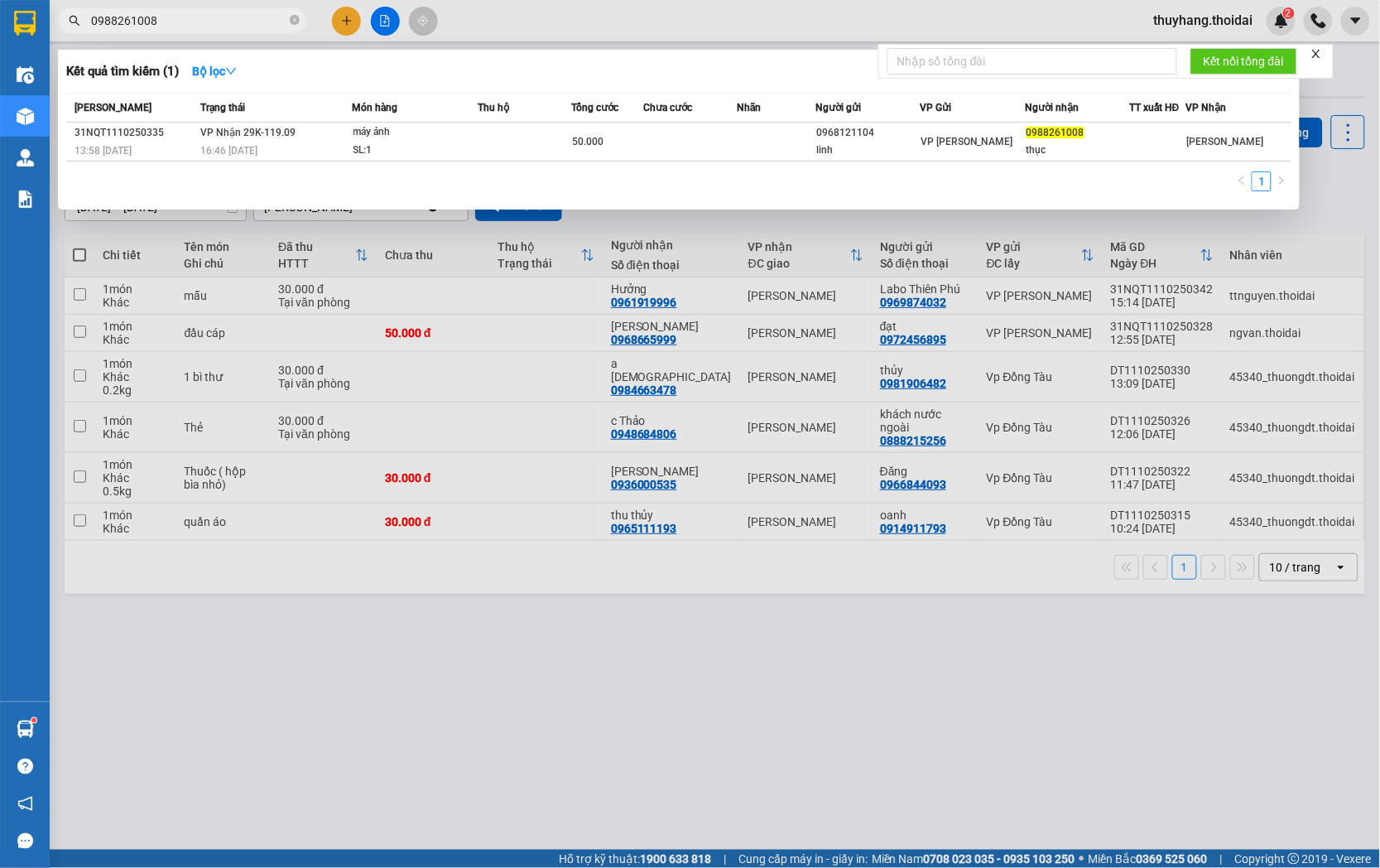
click at [224, 19] on input "0988261008" at bounding box center [188, 20] width 195 height 18
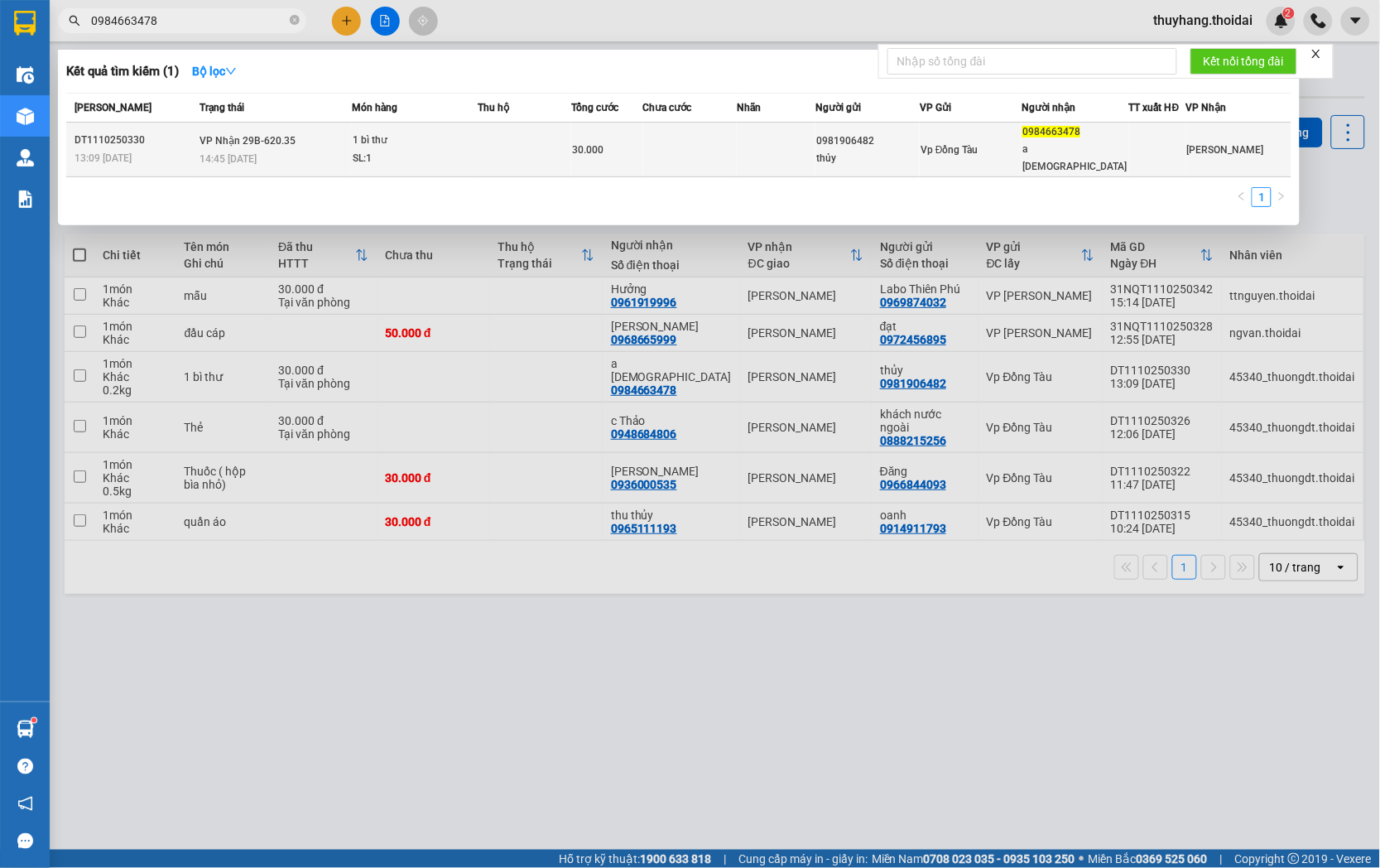
type input "0984663478"
click at [646, 127] on td at bounding box center [690, 149] width 95 height 55
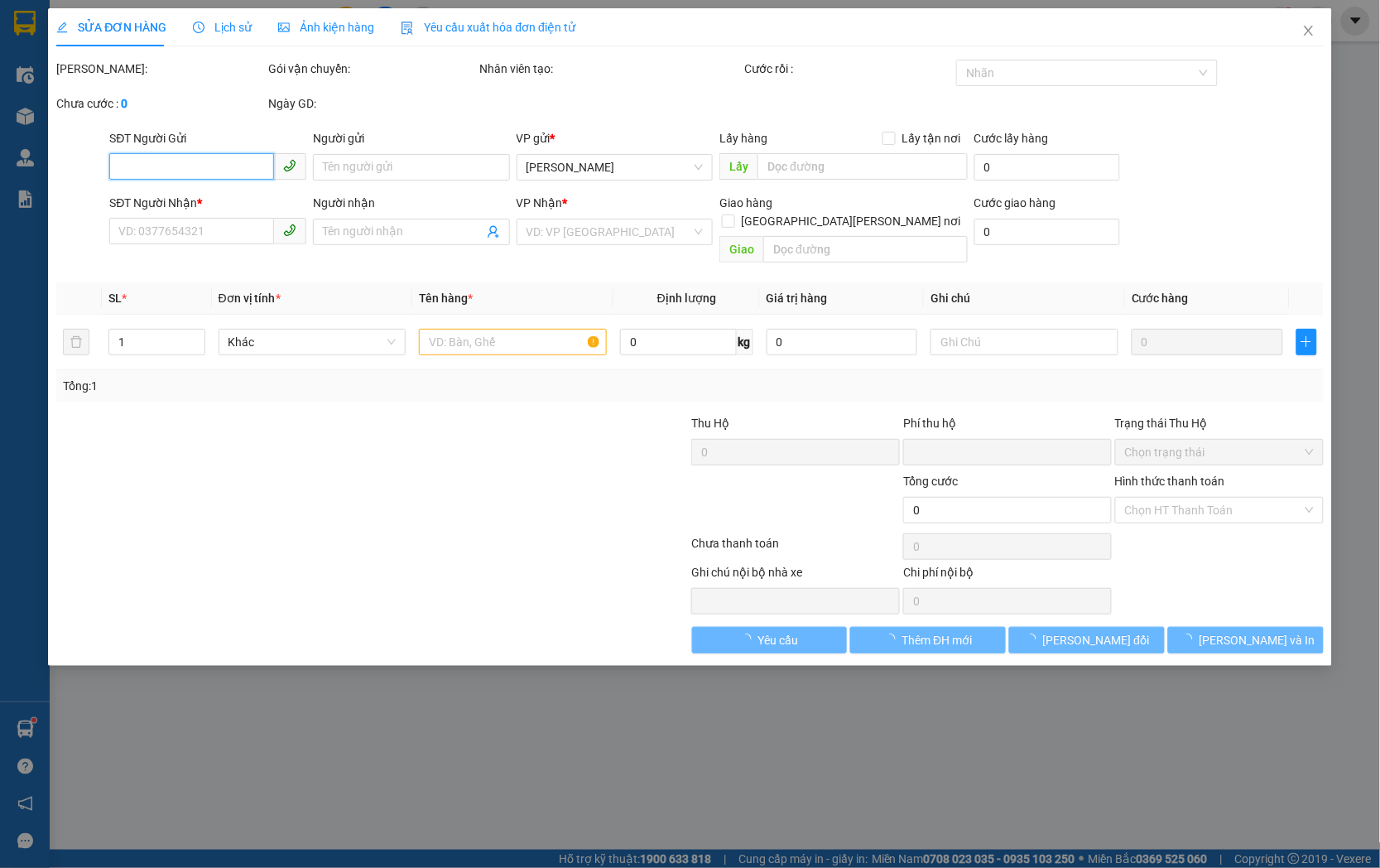
type input "0981906482"
type input "thủy"
type input "0984663478"
type input "a [DEMOGRAPHIC_DATA]"
type input "0"
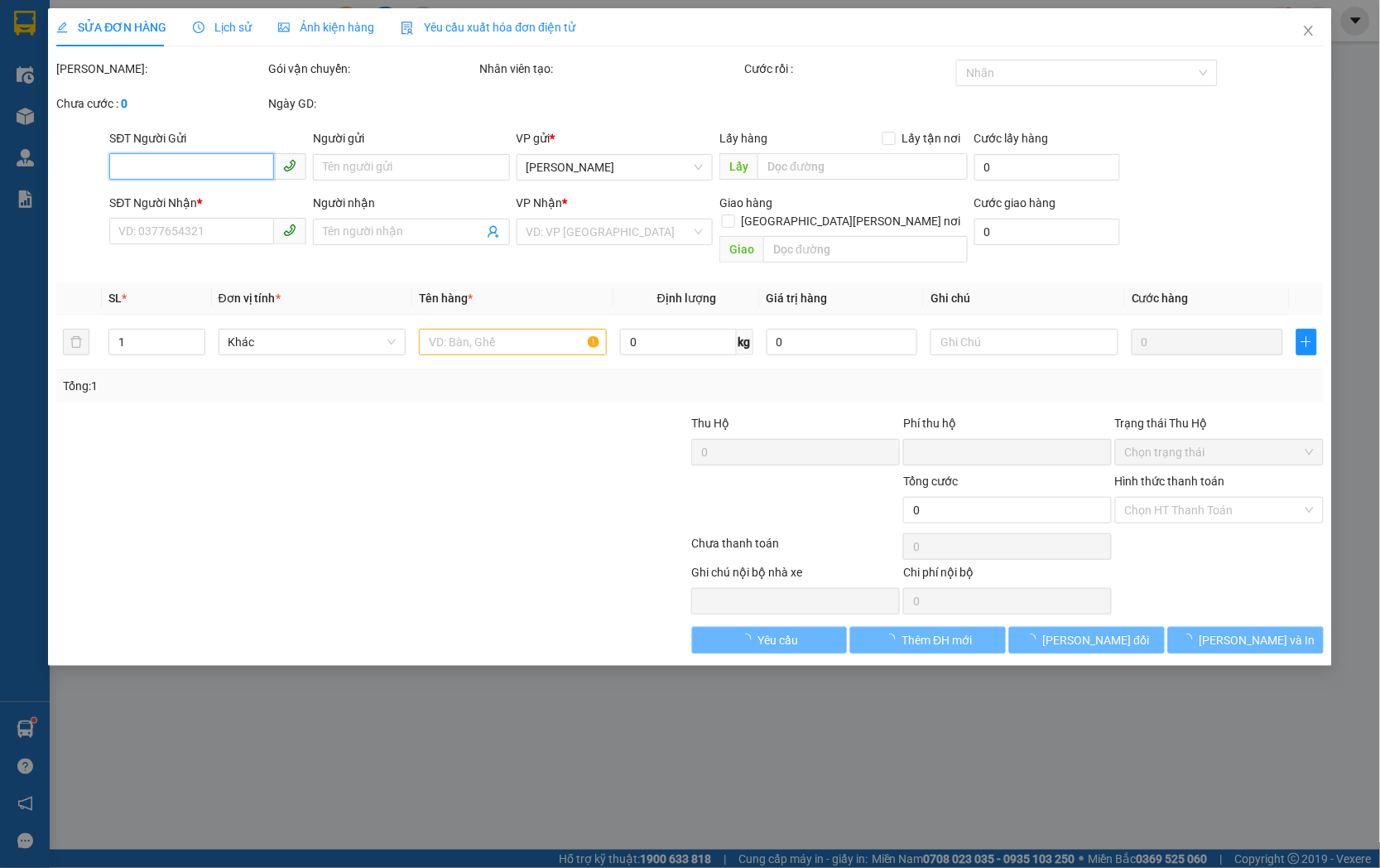
type input "30.000"
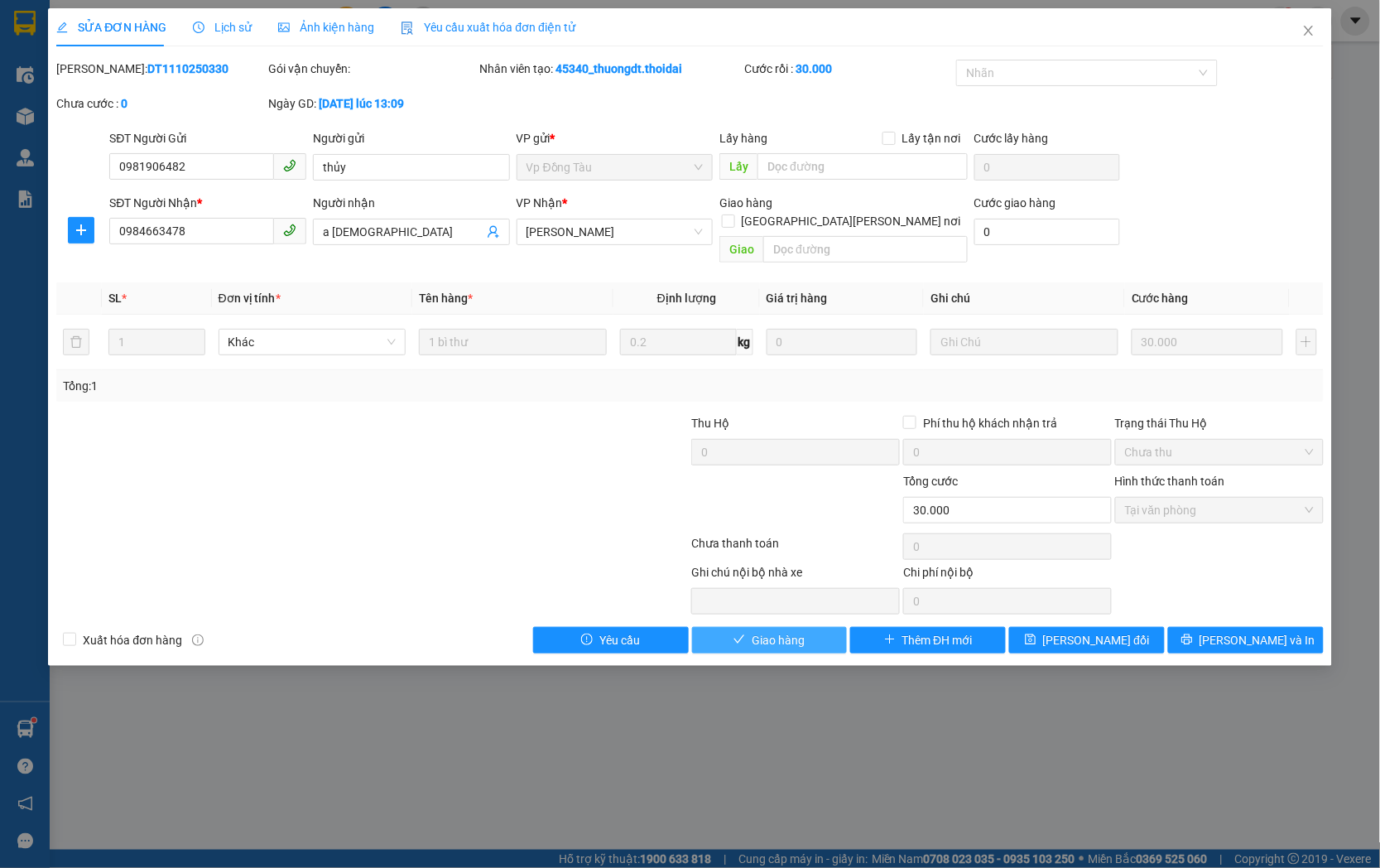
click at [799, 631] on span "Giao hàng" at bounding box center [778, 640] width 53 height 18
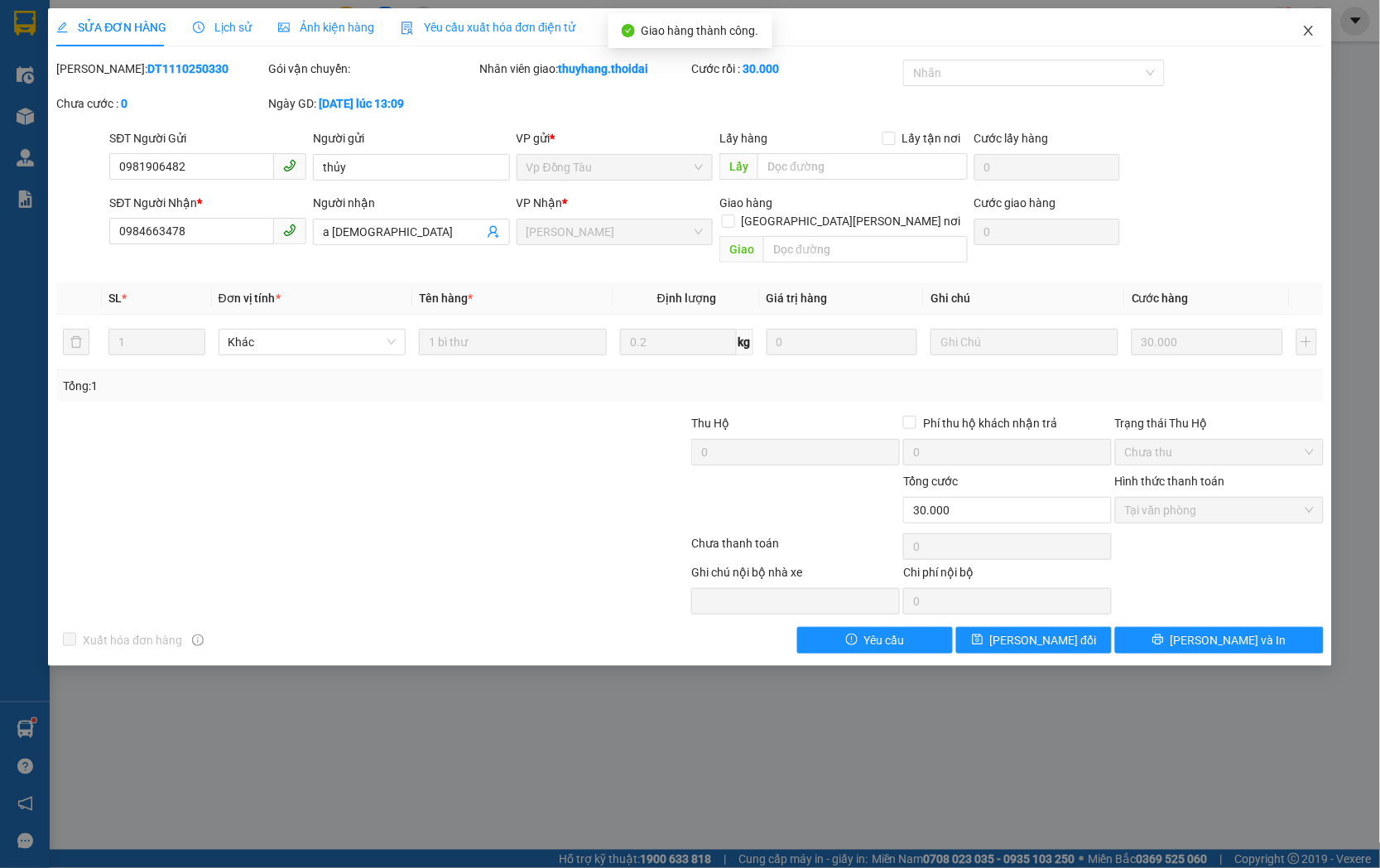
click at [1327, 42] on span "Close" at bounding box center [1308, 31] width 46 height 46
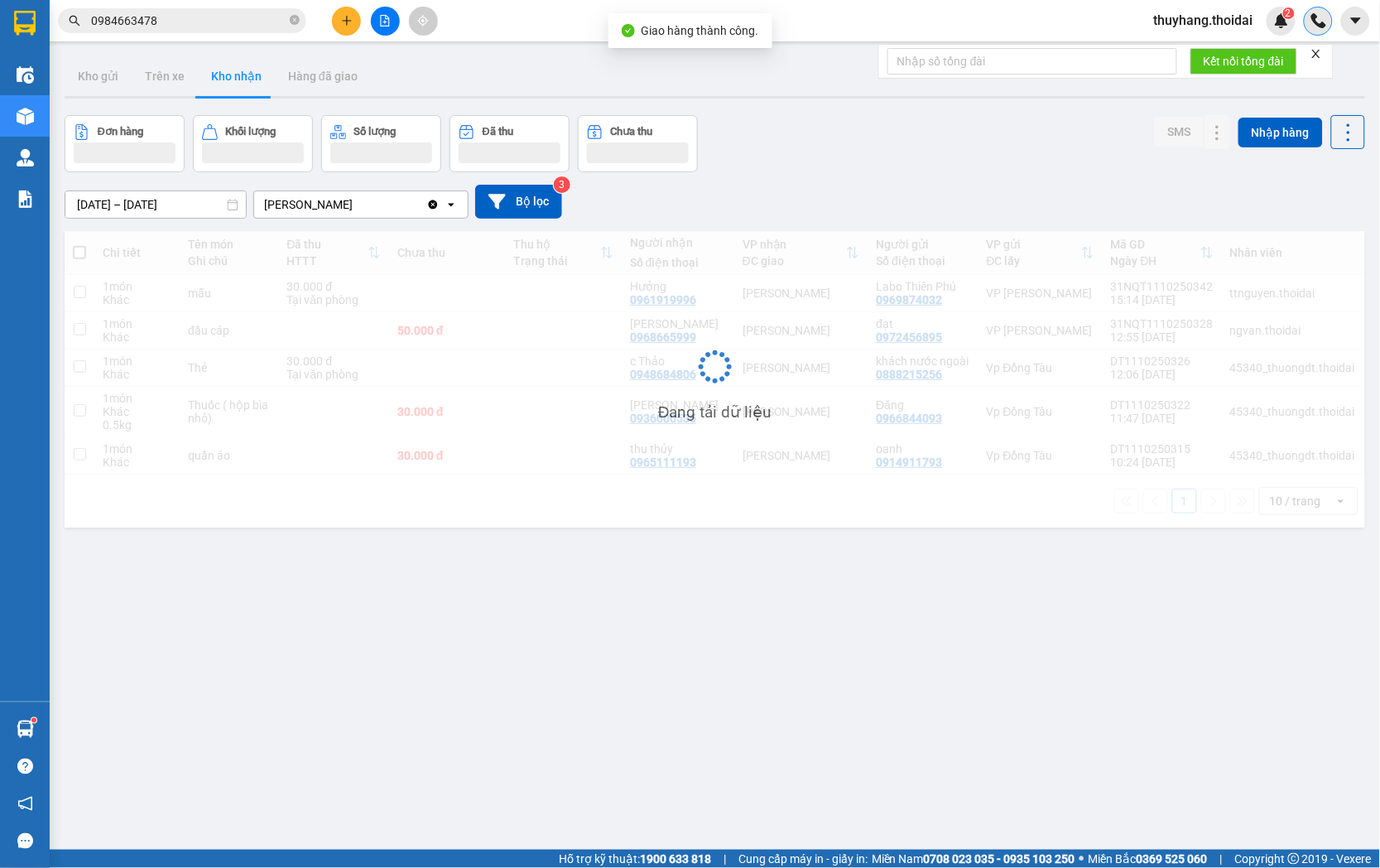
click at [1317, 33] on div at bounding box center [1318, 21] width 29 height 29
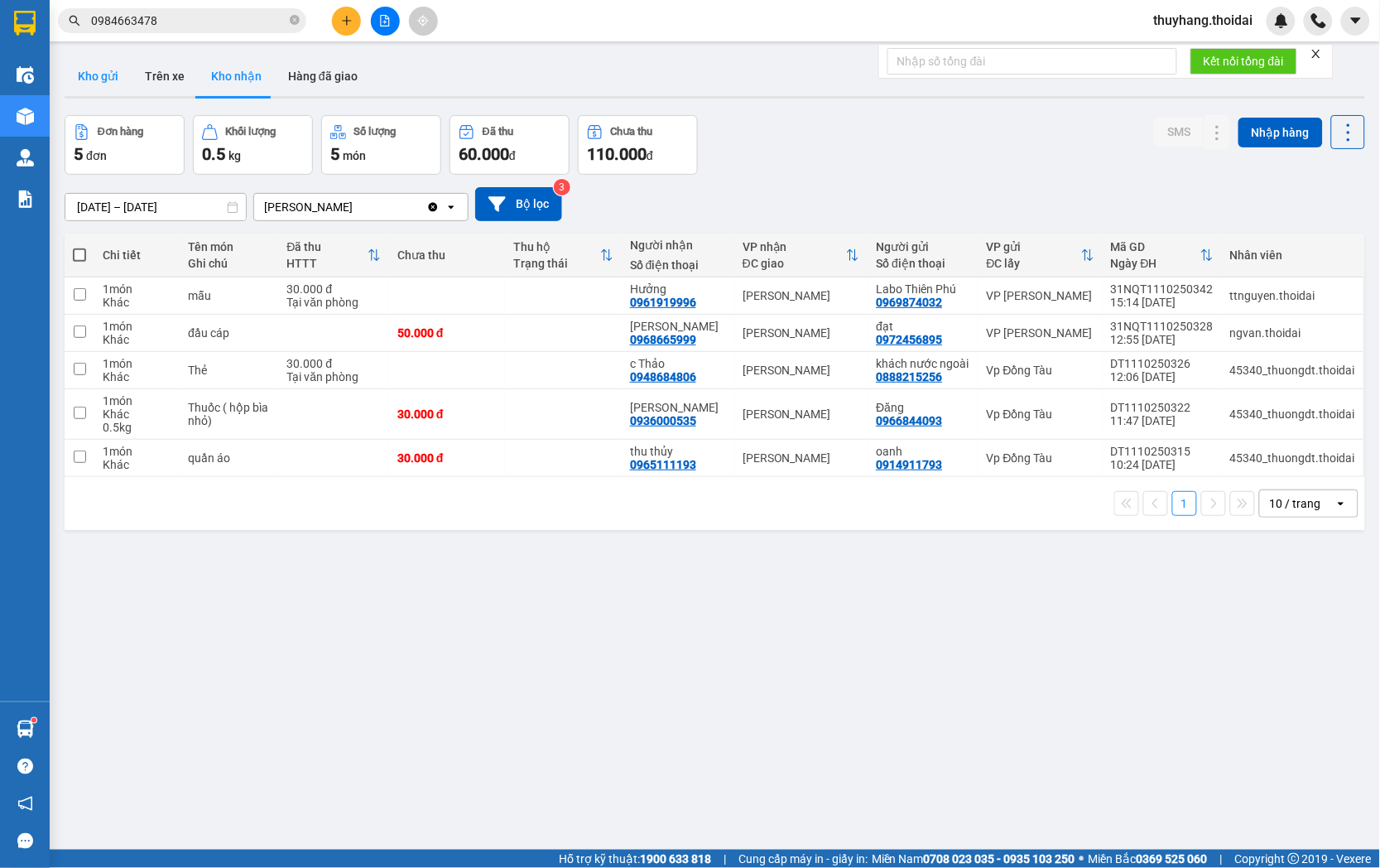
click at [89, 72] on button "Kho gửi" at bounding box center [97, 76] width 67 height 40
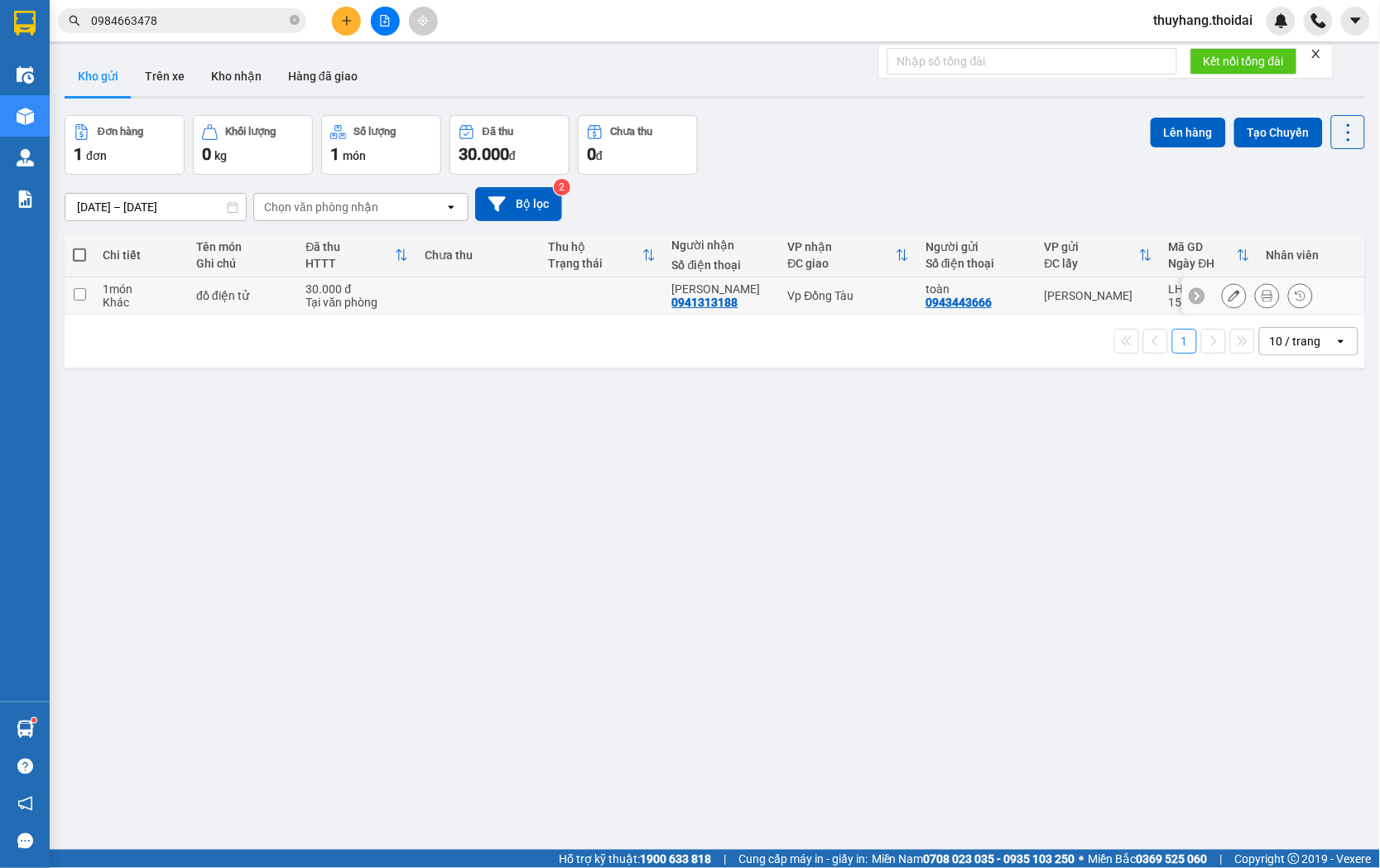
click at [440, 310] on td at bounding box center [478, 296] width 123 height 37
checkbox input "true"
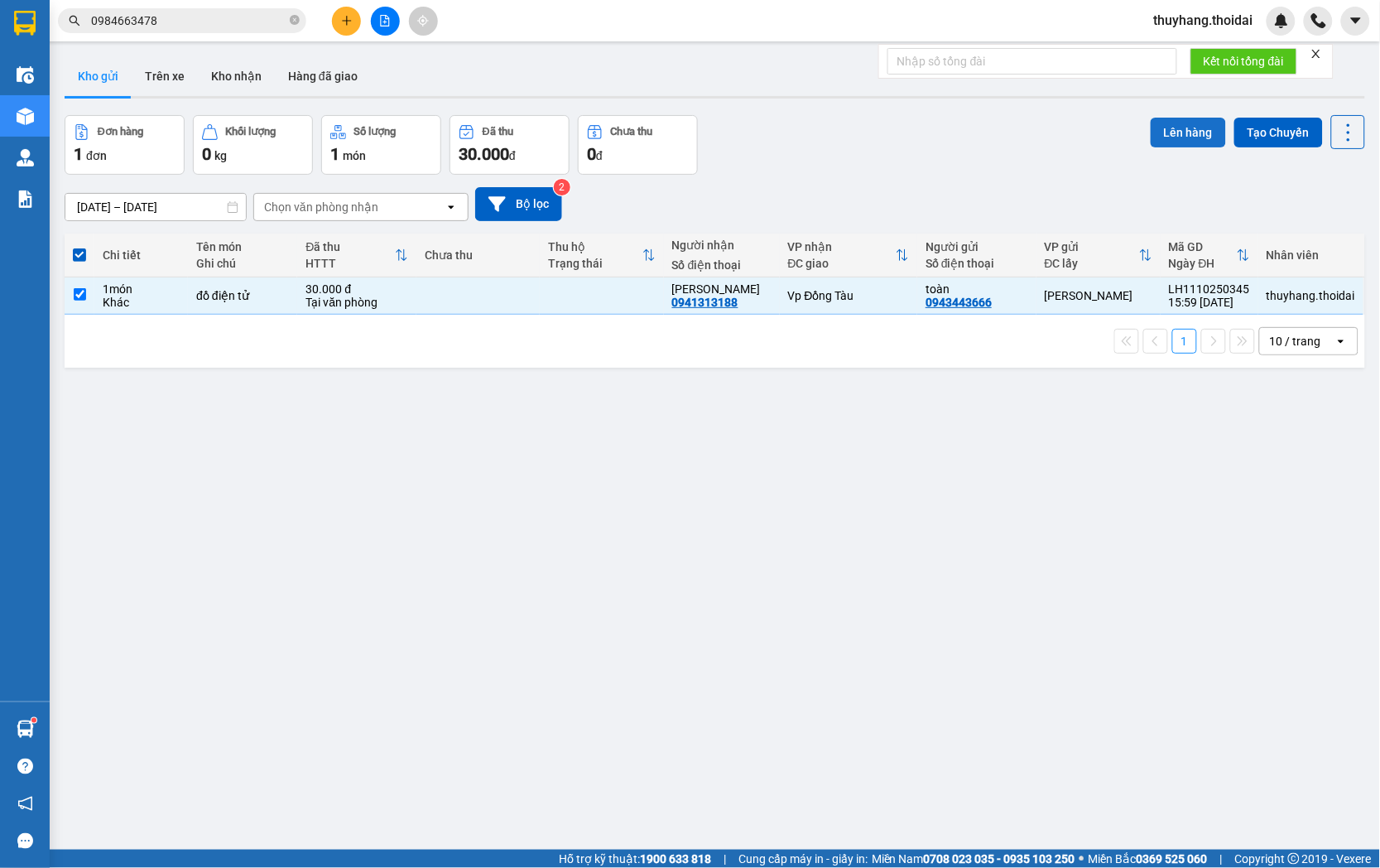
click at [1169, 133] on button "Lên hàng" at bounding box center [1188, 132] width 76 height 30
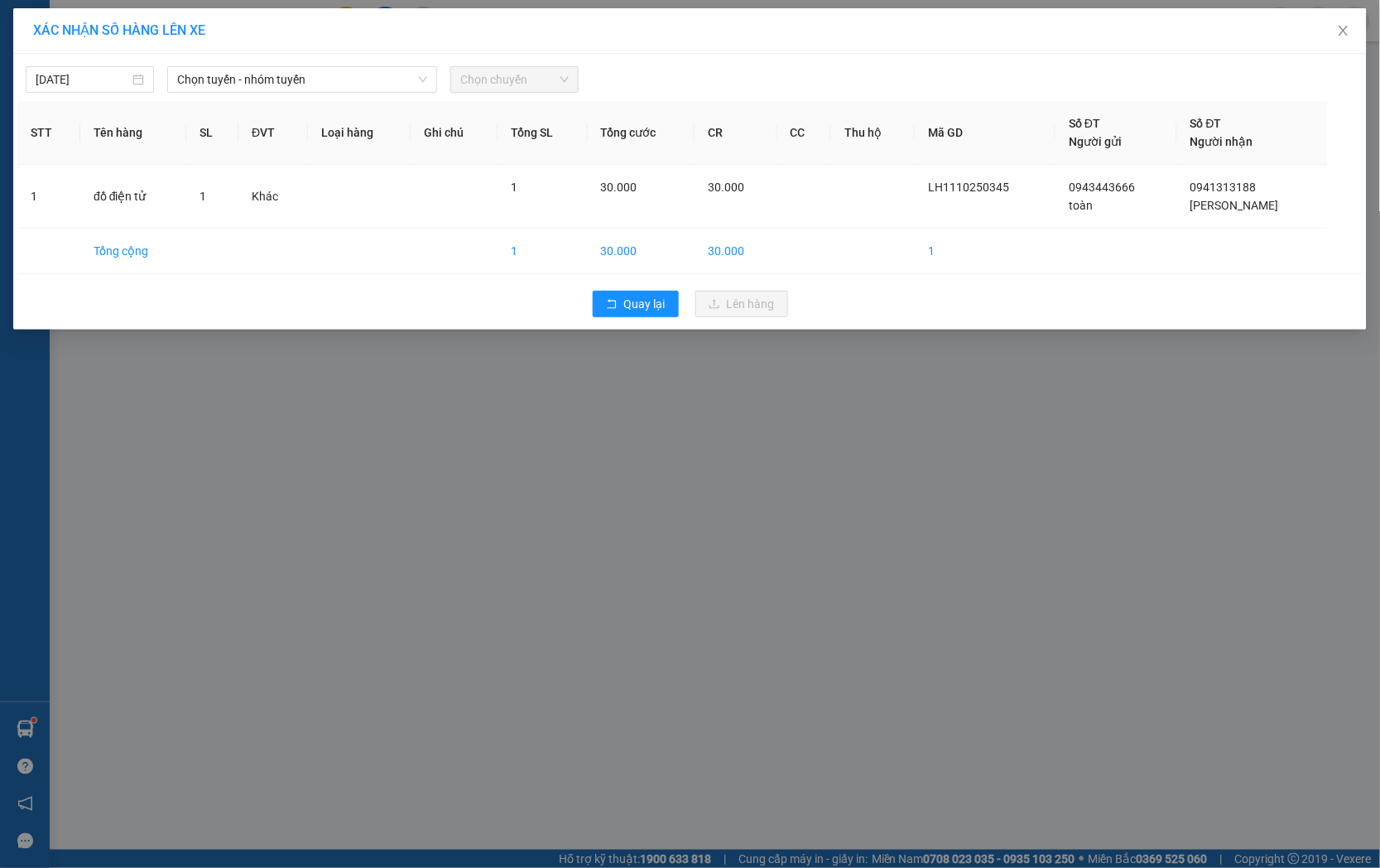
click at [378, 62] on div "[DATE] [PERSON_NAME] - nhóm [PERSON_NAME] chuyến" at bounding box center [690, 76] width 1345 height 35
click at [374, 91] on span "Chọn tuyến - nhóm tuyến" at bounding box center [302, 79] width 250 height 25
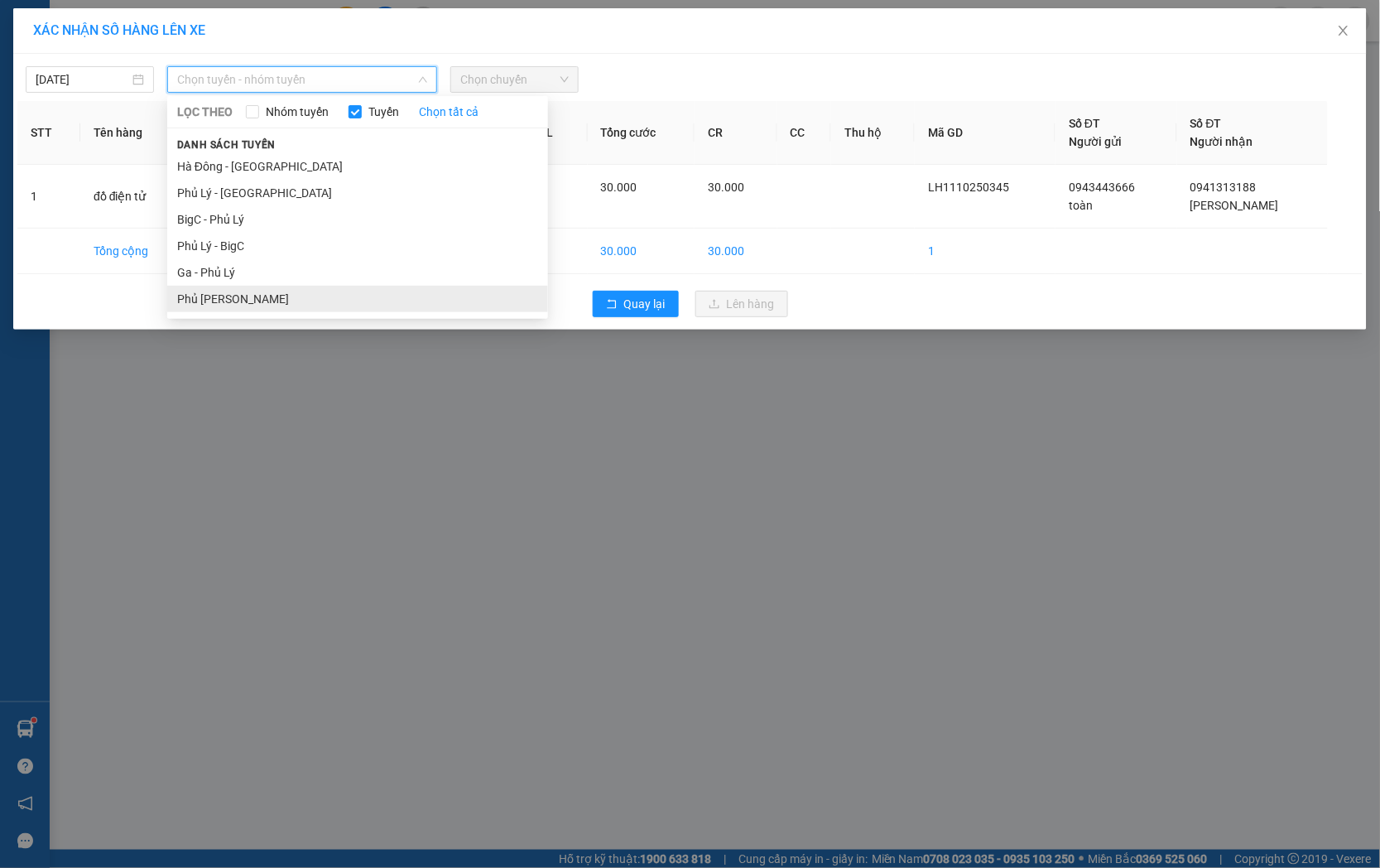
click at [332, 286] on li "Phủ [PERSON_NAME]" at bounding box center [358, 299] width 381 height 27
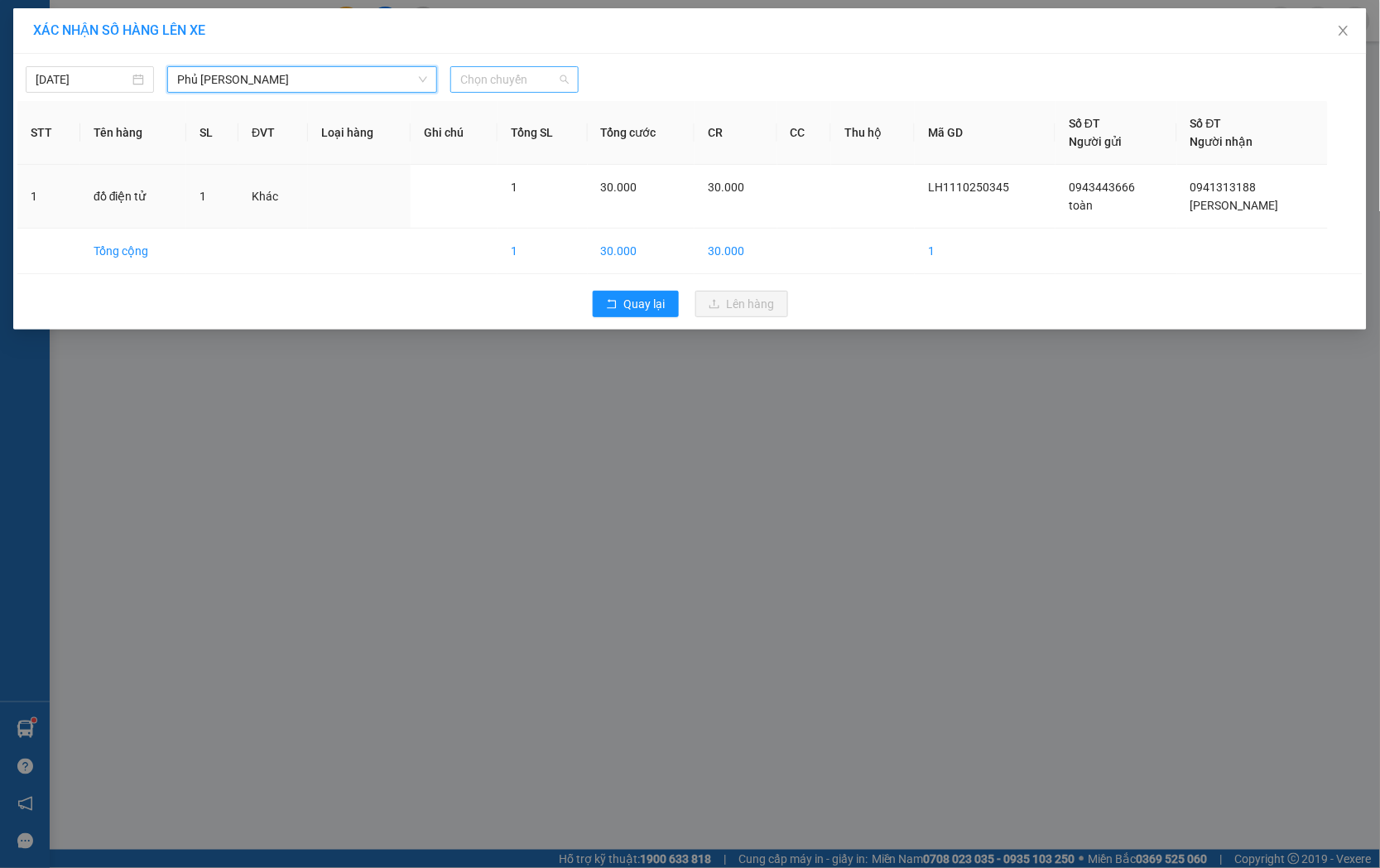
click at [484, 70] on span "Chọn chuyến" at bounding box center [514, 79] width 108 height 25
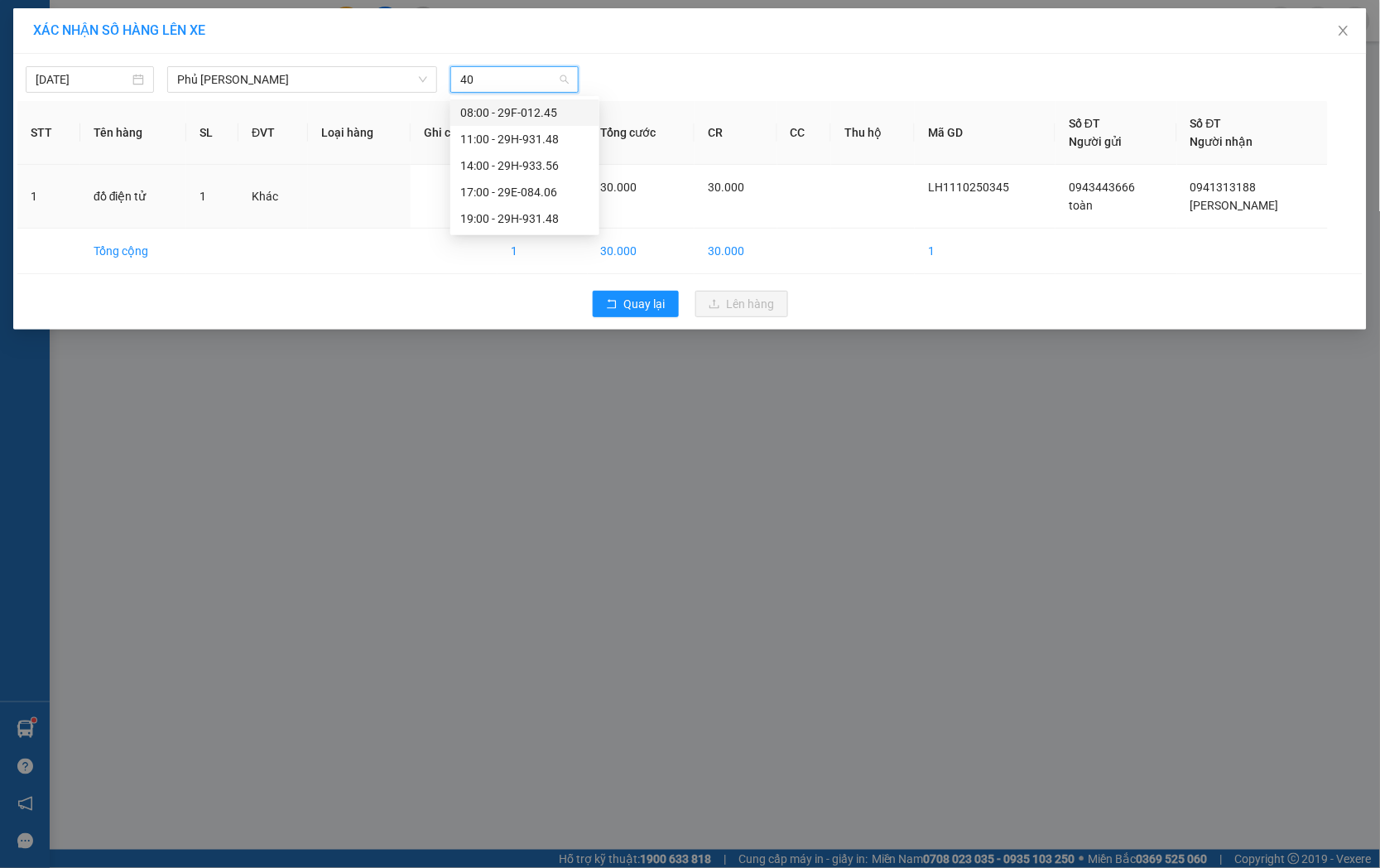
type input "406"
click at [518, 108] on div "17:00 - 29E-084.06" at bounding box center [524, 112] width 129 height 18
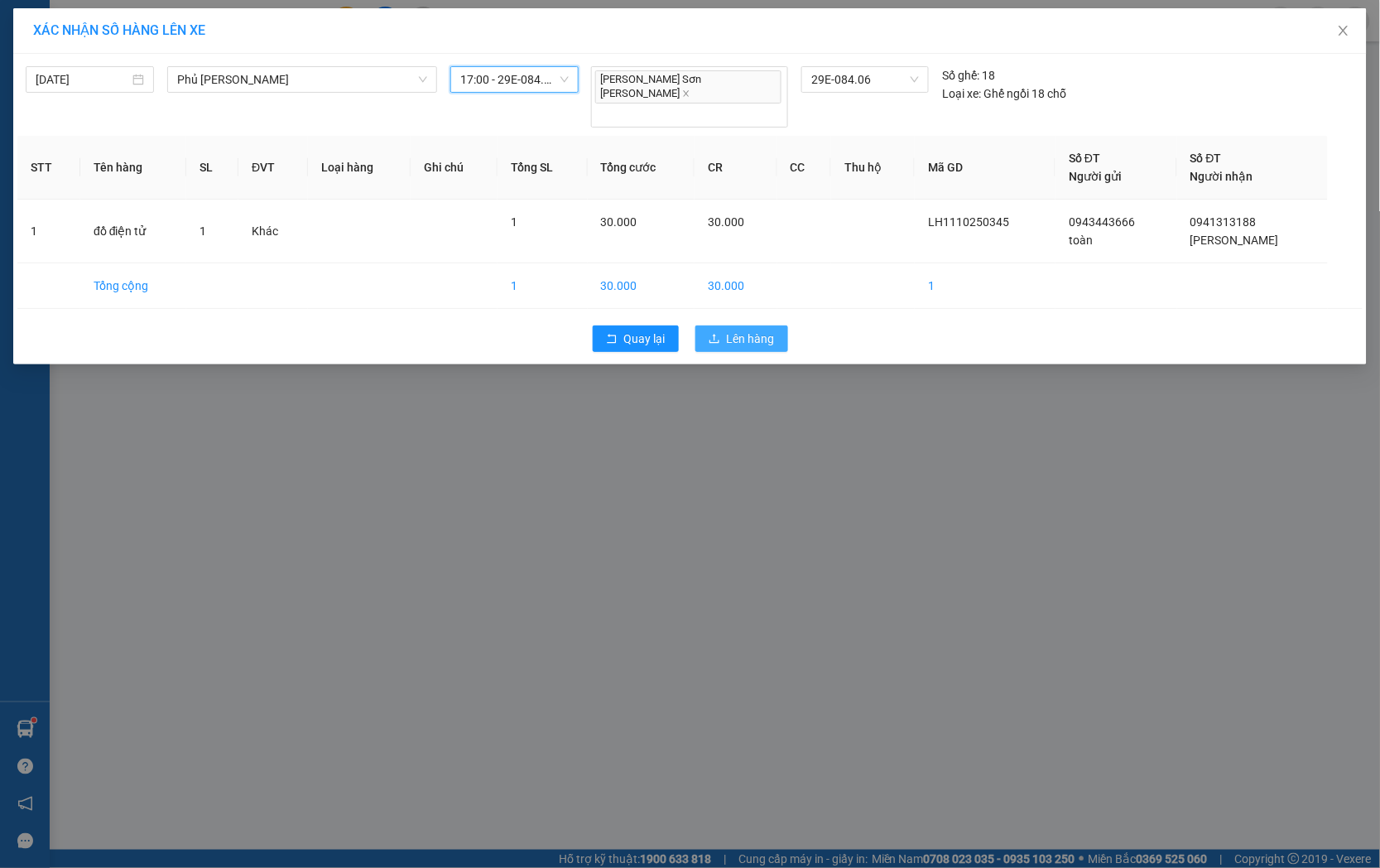
click at [741, 330] on span "Lên hàng" at bounding box center [751, 339] width 48 height 18
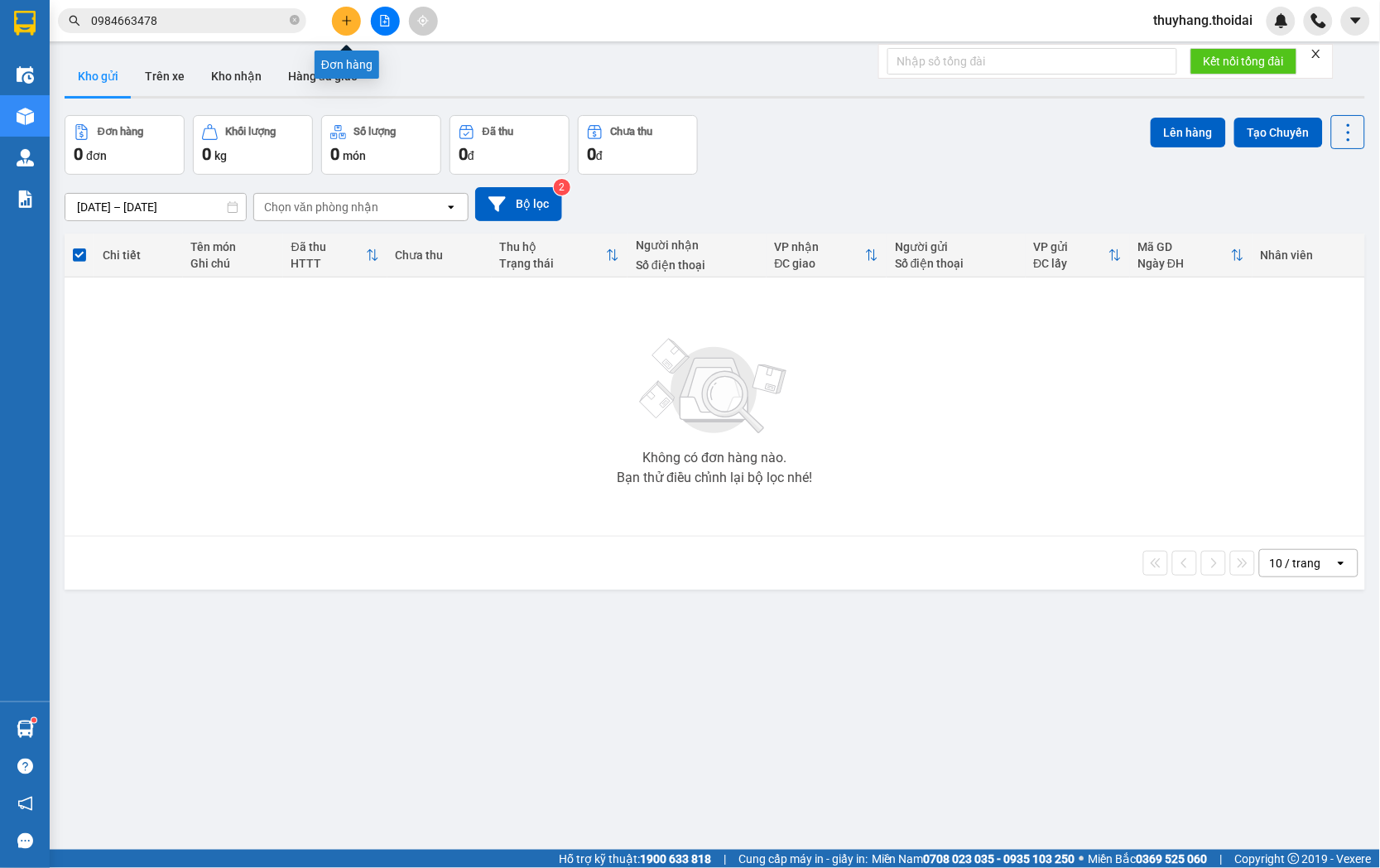
click at [342, 25] on icon "plus" at bounding box center [346, 20] width 11 height 11
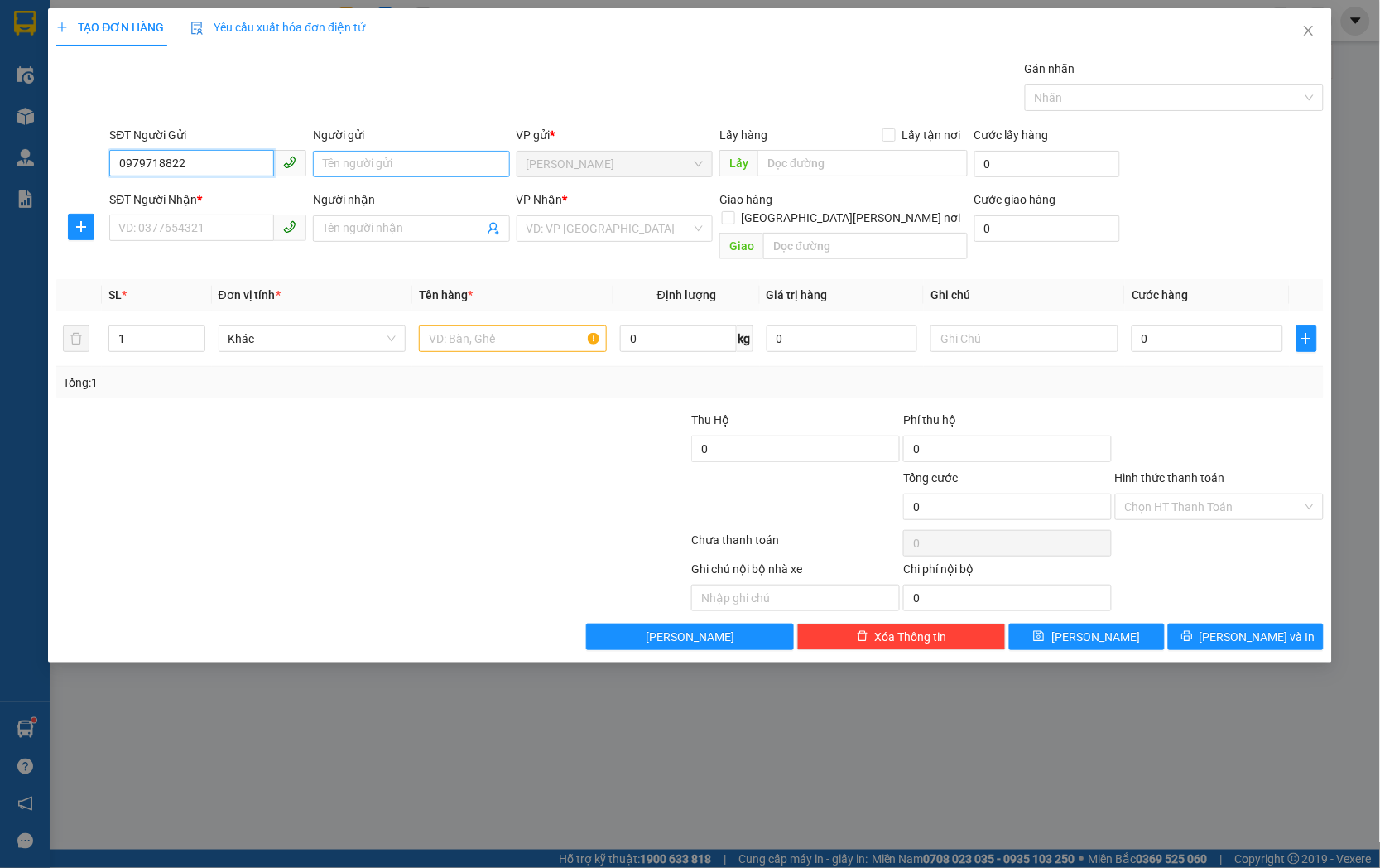
type input "0979718822"
click at [343, 169] on input "Người gửi" at bounding box center [411, 164] width 197 height 27
type input "trung anh"
click at [233, 225] on input "SĐT Người Nhận *" at bounding box center [192, 227] width 165 height 27
type input "0889409990"
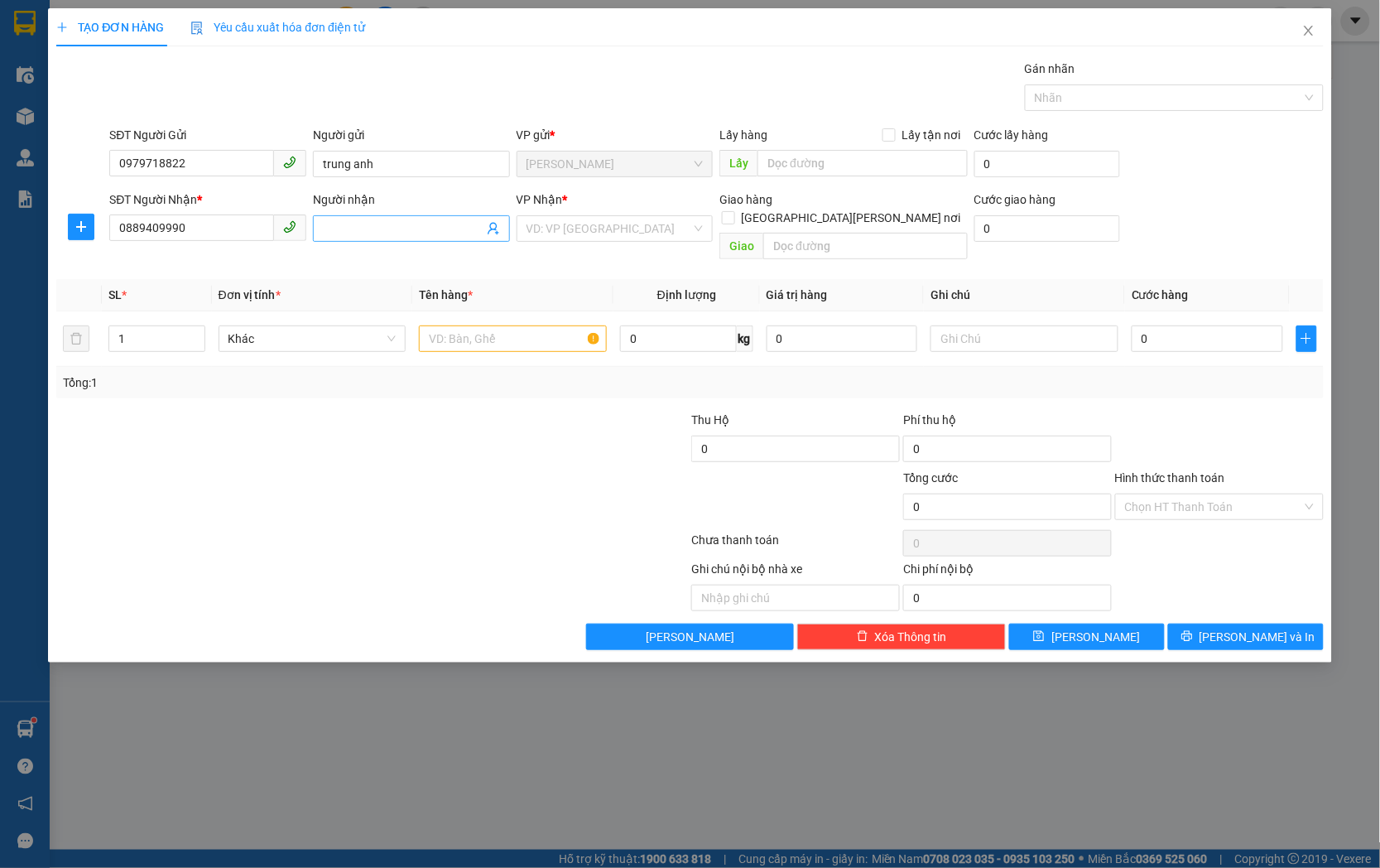
click at [428, 224] on input "Người nhận" at bounding box center [403, 228] width 161 height 18
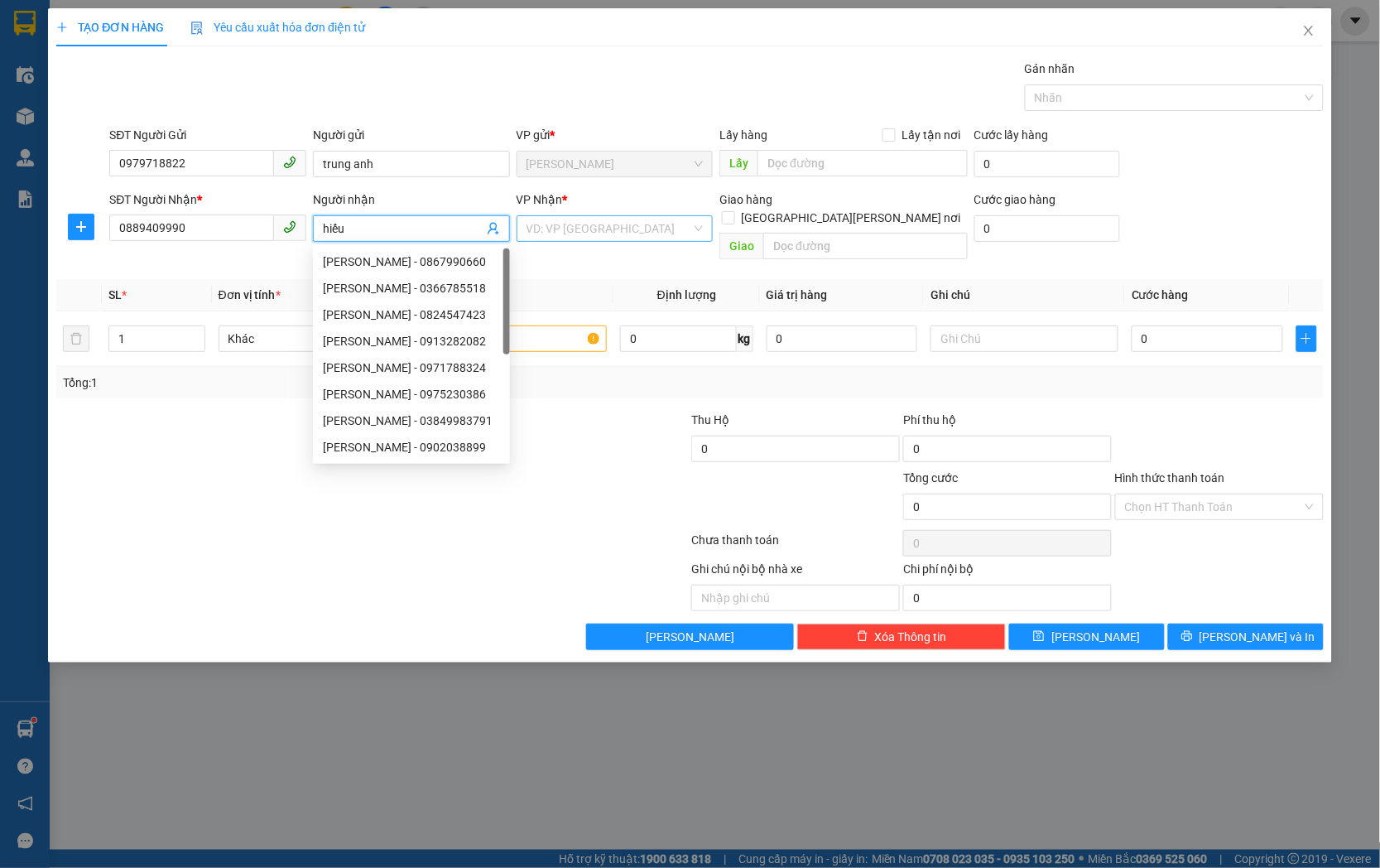
type input "hiếu"
click at [632, 221] on input "search" at bounding box center [609, 228] width 166 height 25
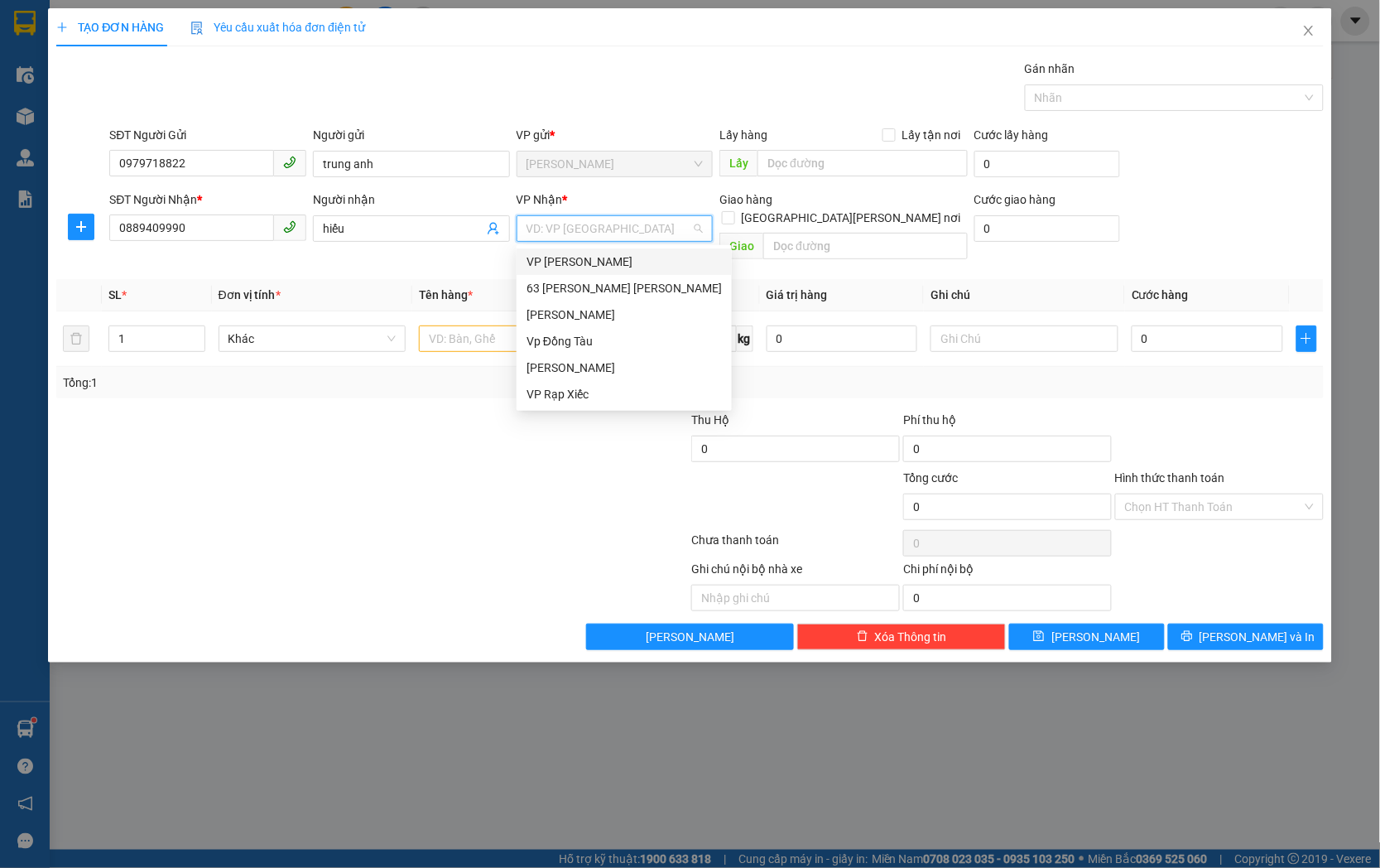
click at [632, 258] on div "VP [PERSON_NAME]" at bounding box center [624, 261] width 195 height 18
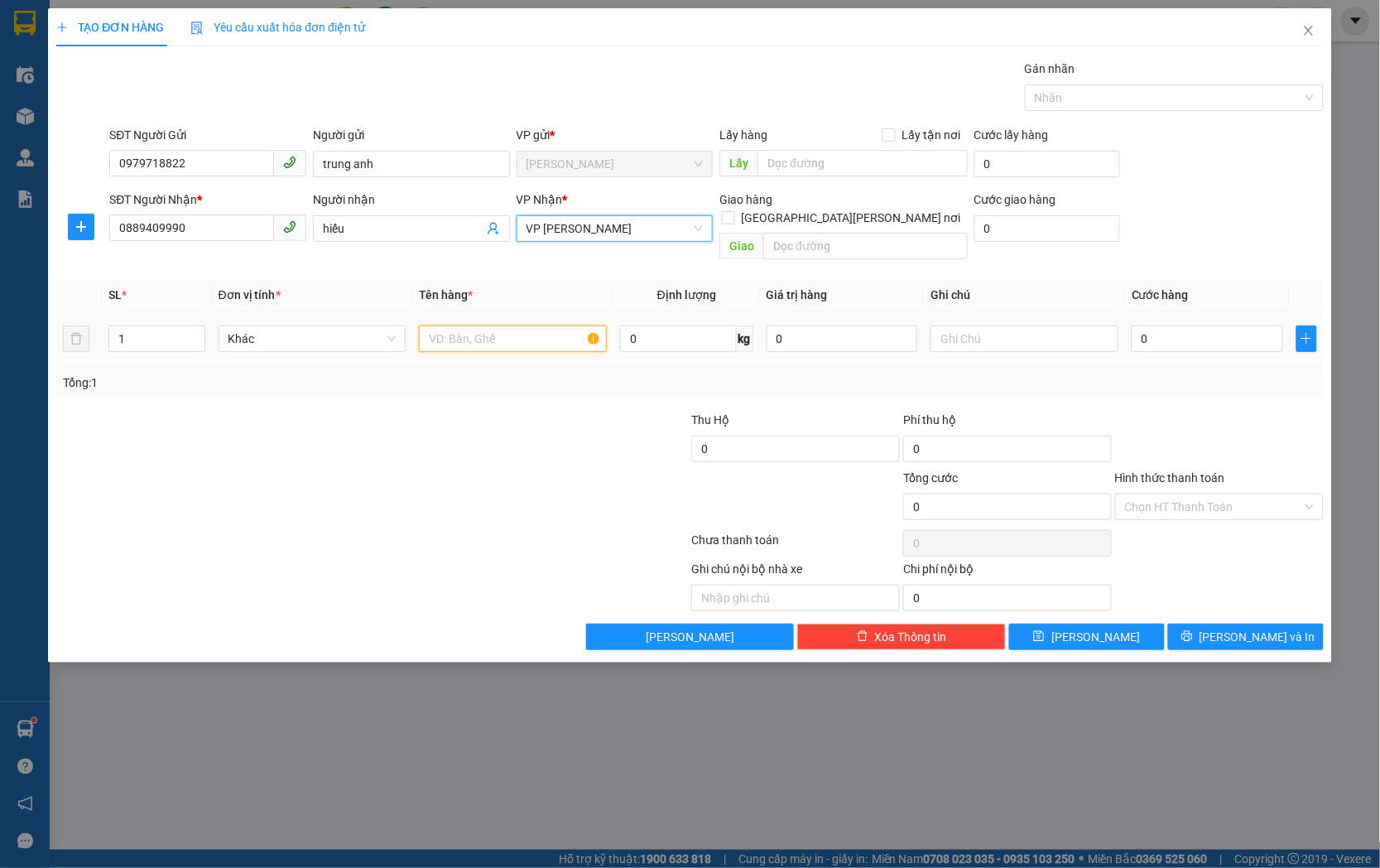
click at [476, 326] on input "text" at bounding box center [513, 339] width 188 height 27
type input "d"
type input "đồ ăn"
click at [1224, 326] on input "0" at bounding box center [1207, 339] width 152 height 27
type input "4"
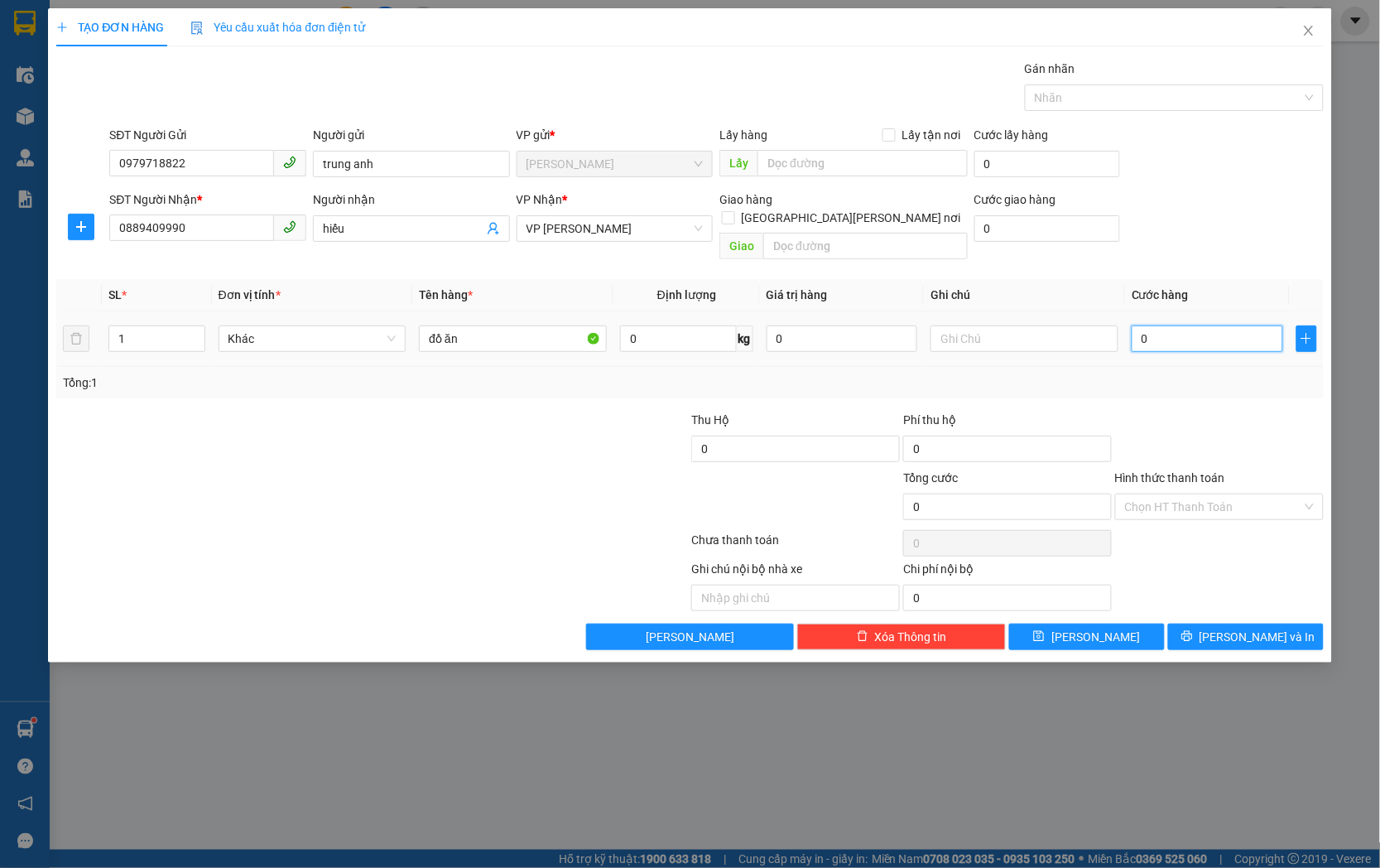
type input "4"
type input "40"
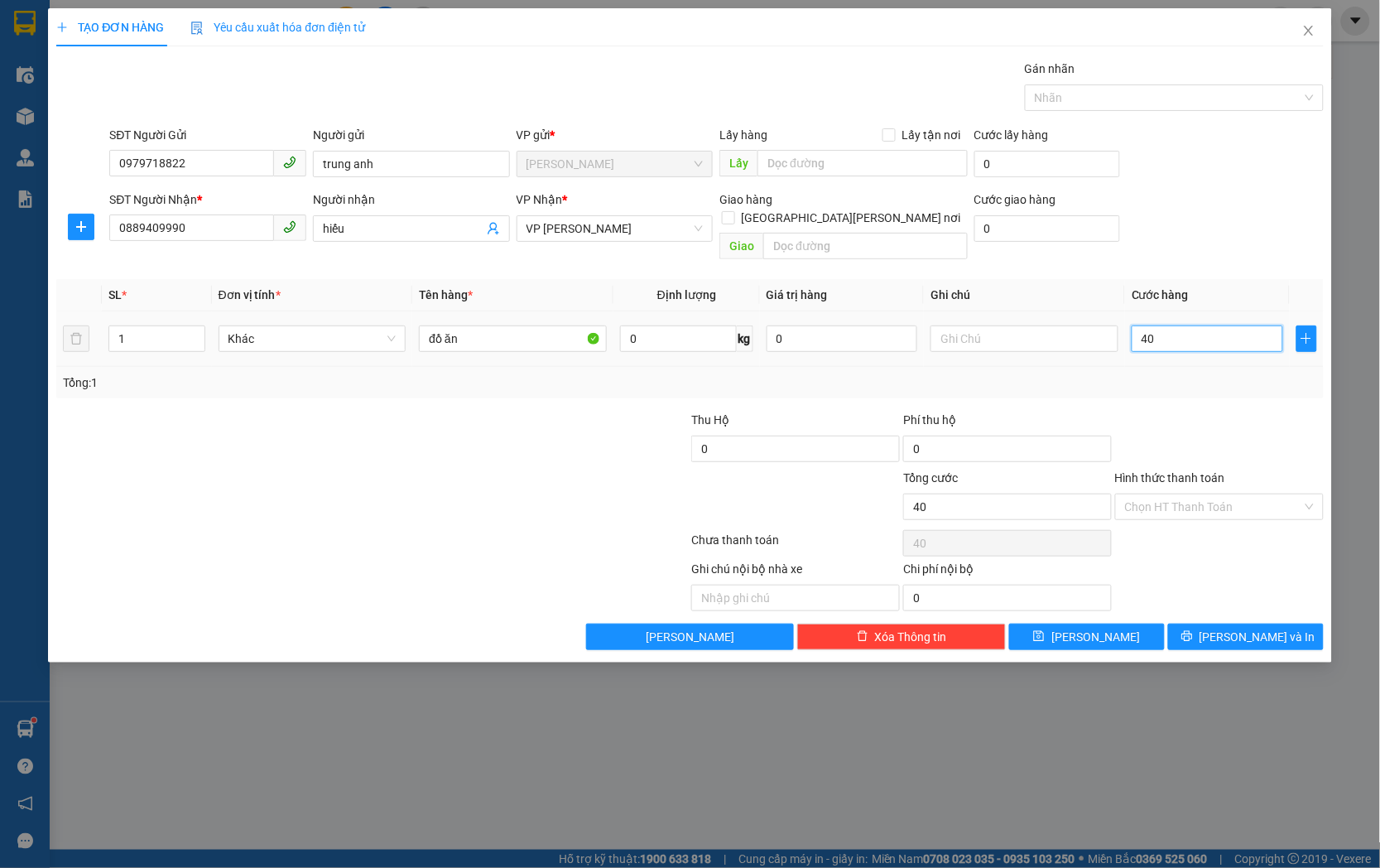
type input "400"
type input "4.000"
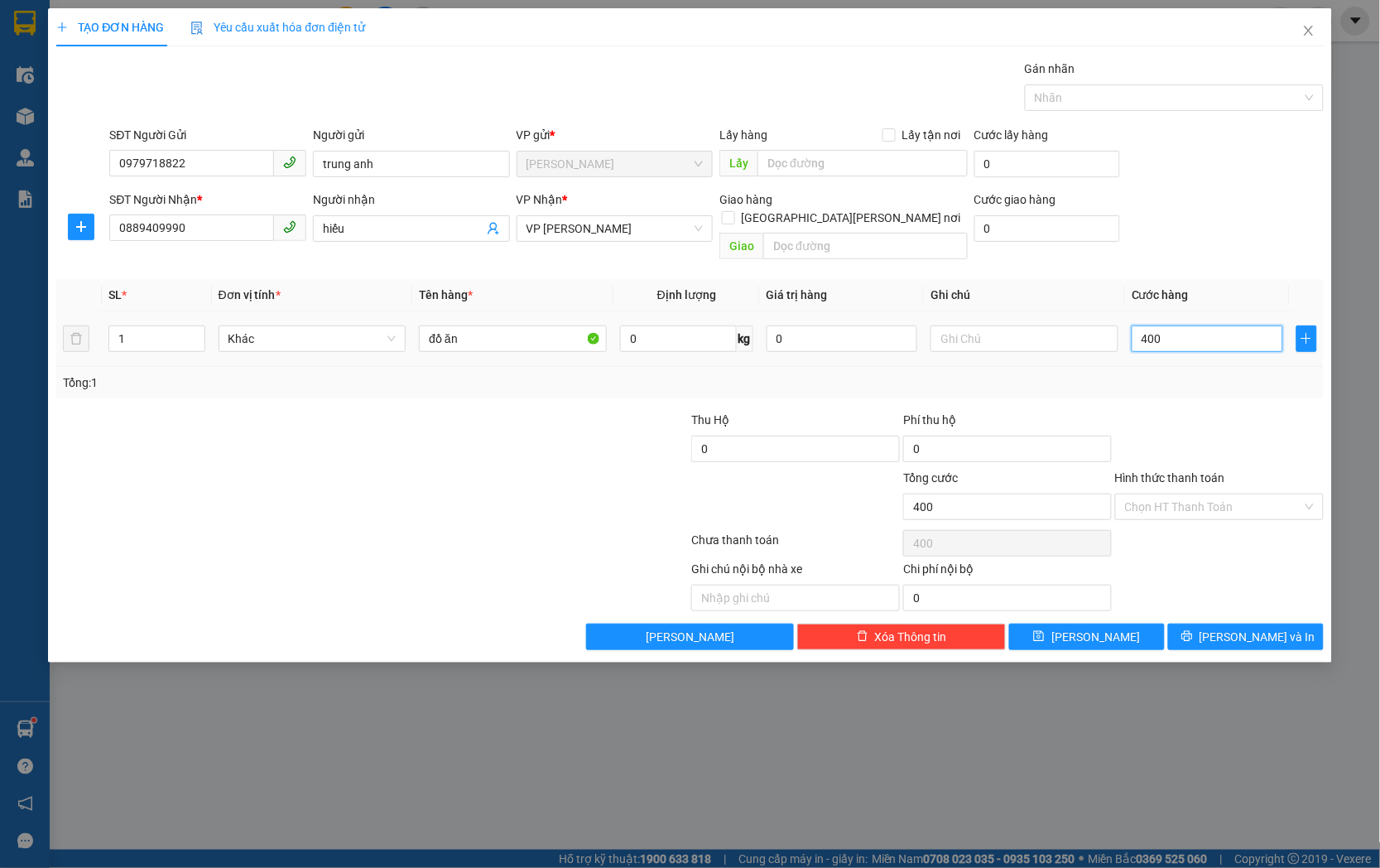
type input "4.000"
type input "40.000"
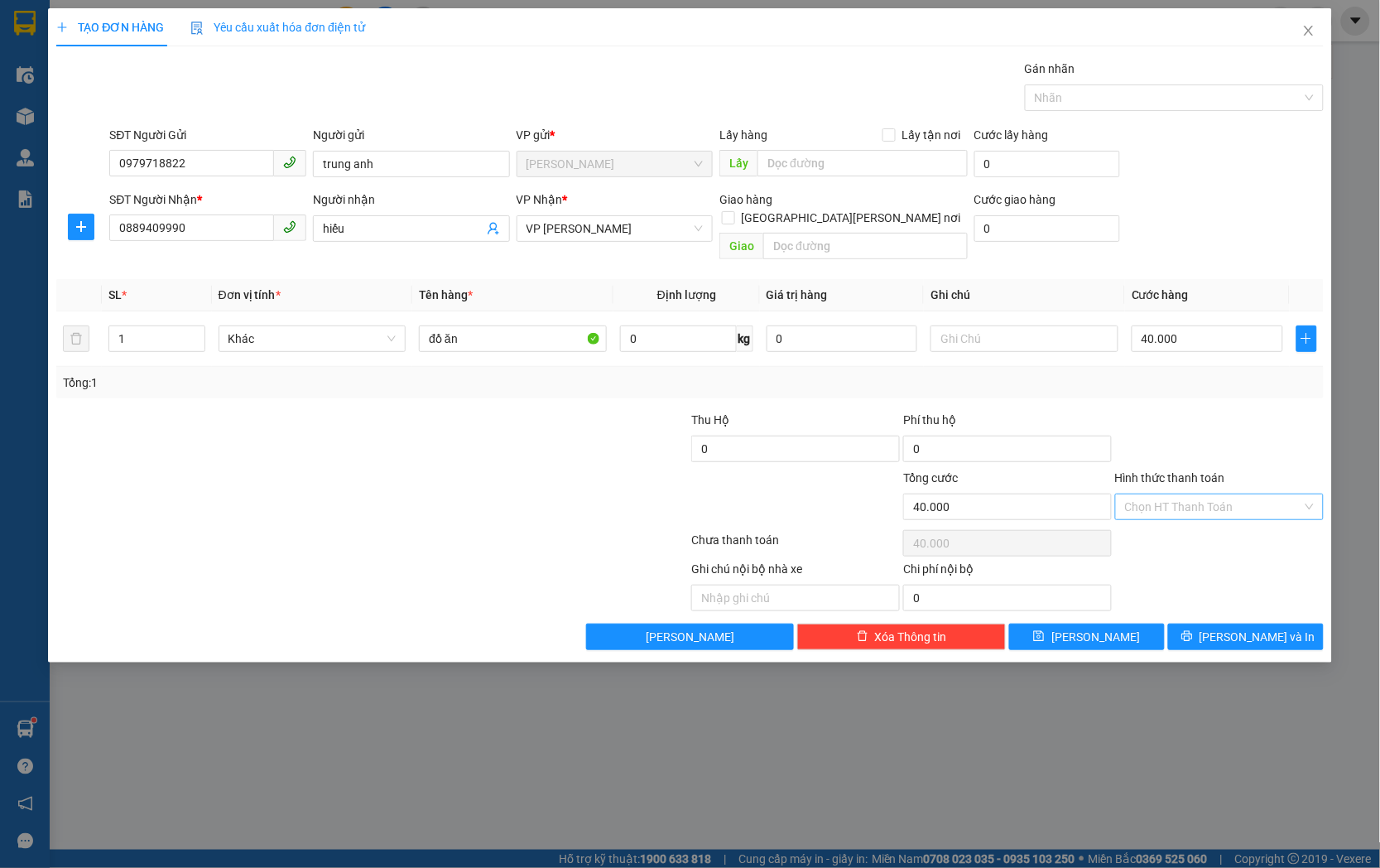
click at [1206, 494] on input "Hình thức thanh toán" at bounding box center [1213, 506] width 177 height 25
drag, startPoint x: 1212, startPoint y: 516, endPoint x: 1197, endPoint y: 552, distance: 39.0
click at [1212, 516] on div "Tại văn phòng" at bounding box center [1219, 521] width 188 height 18
type input "0"
click at [1130, 623] on button "[PERSON_NAME]" at bounding box center [1087, 636] width 155 height 27
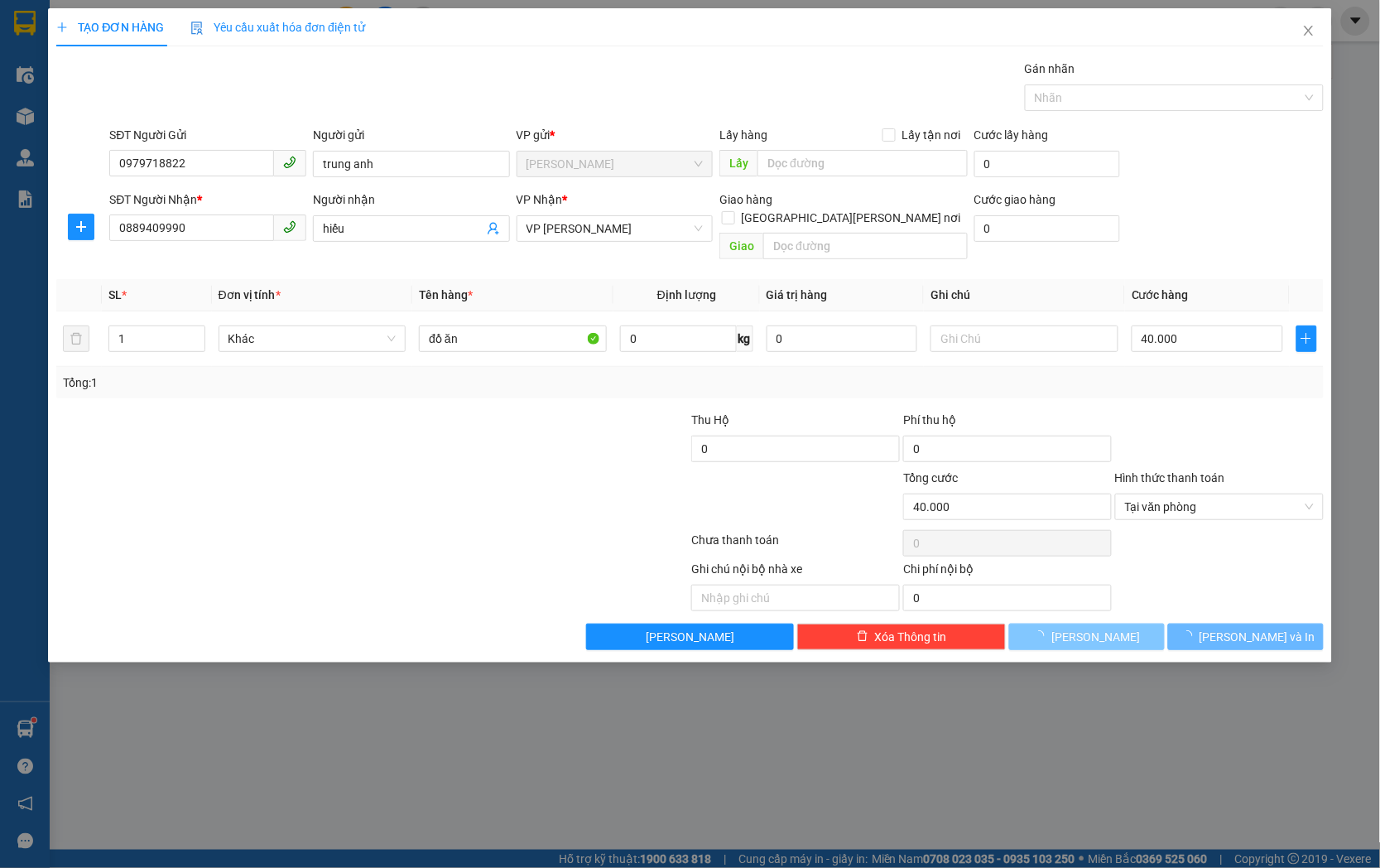
type input "0"
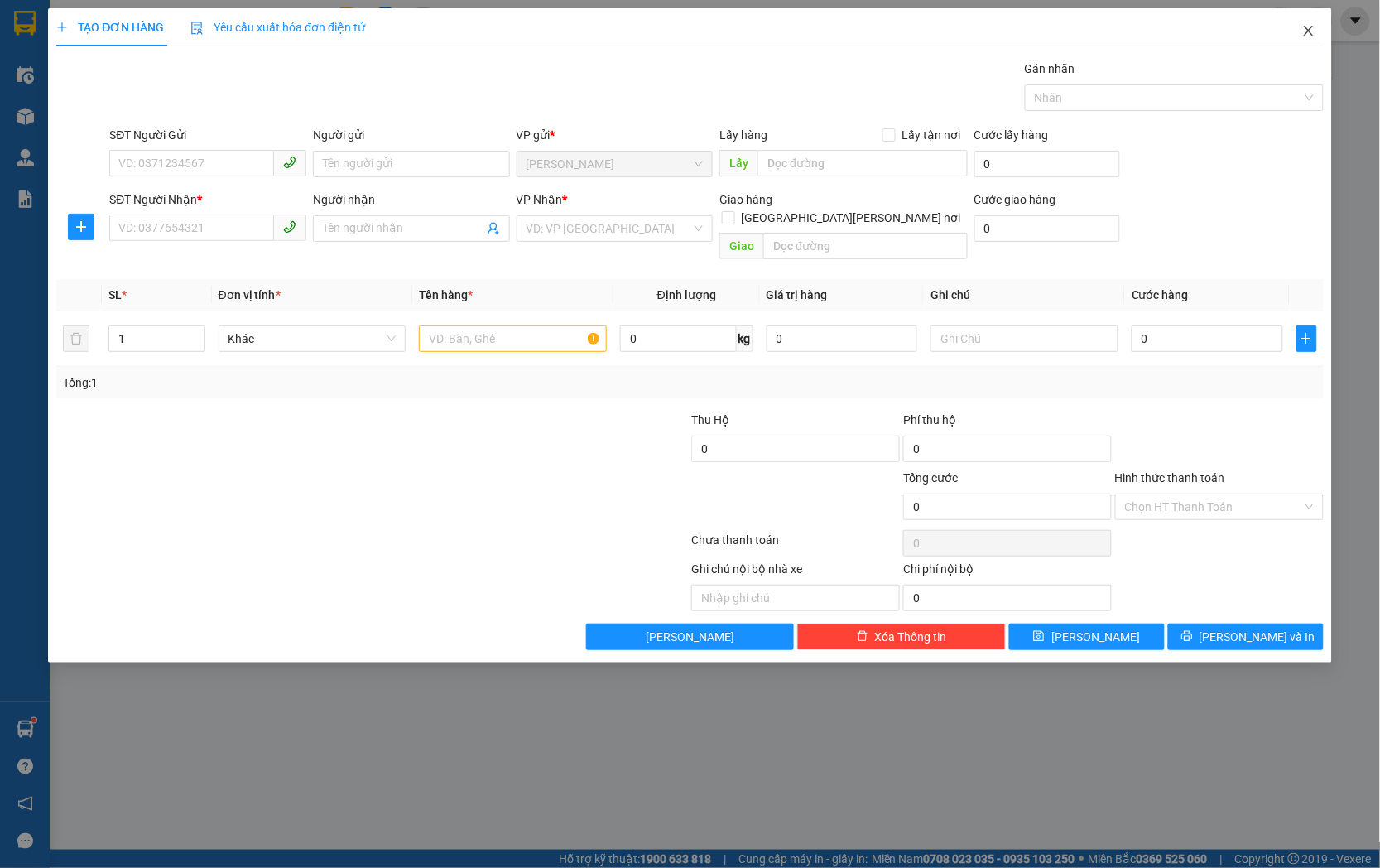
click at [1304, 34] on icon "close" at bounding box center [1308, 30] width 13 height 13
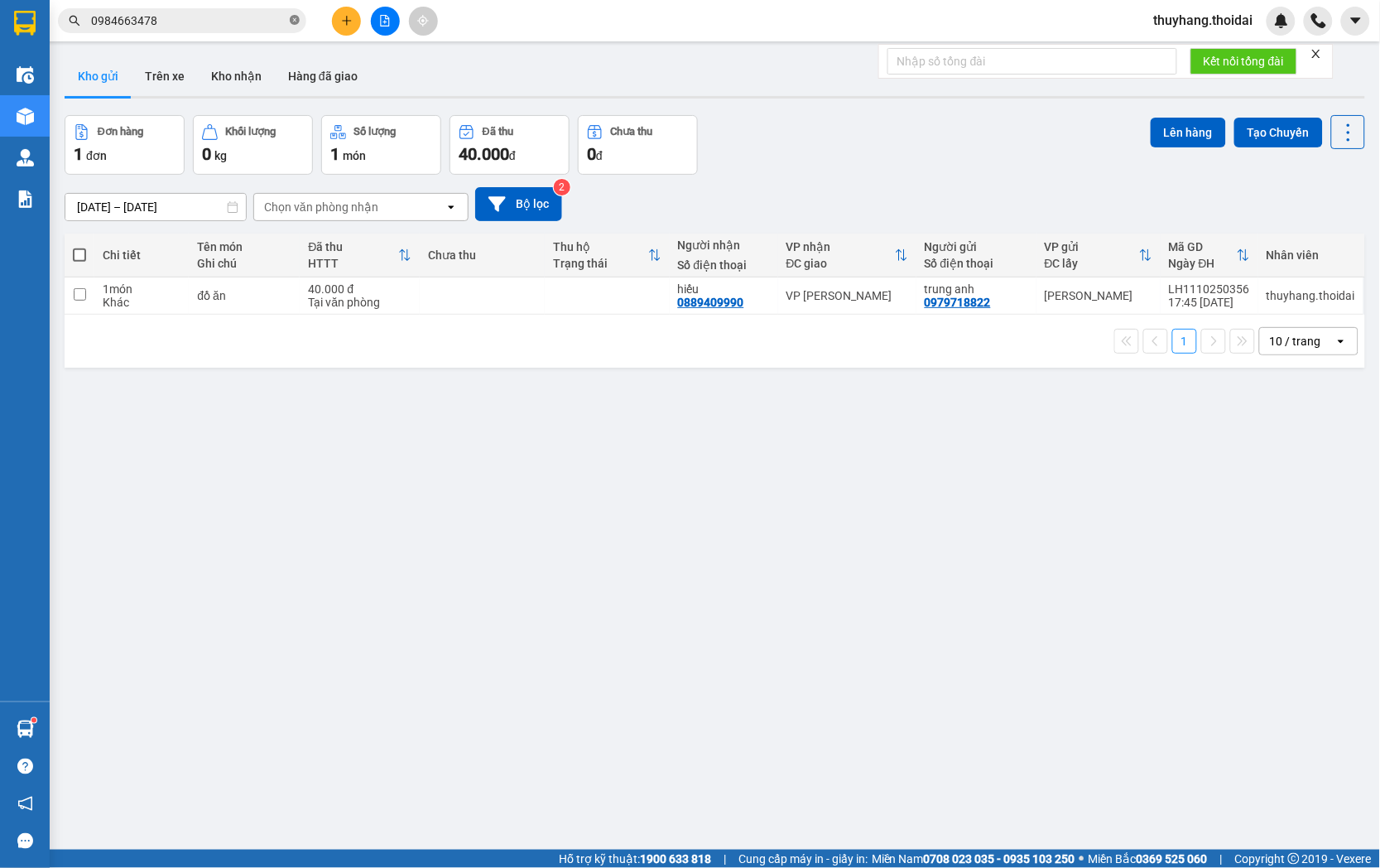
click at [295, 21] on icon "close-circle" at bounding box center [294, 19] width 10 height 10
click at [37, 723] on div at bounding box center [24, 728] width 29 height 29
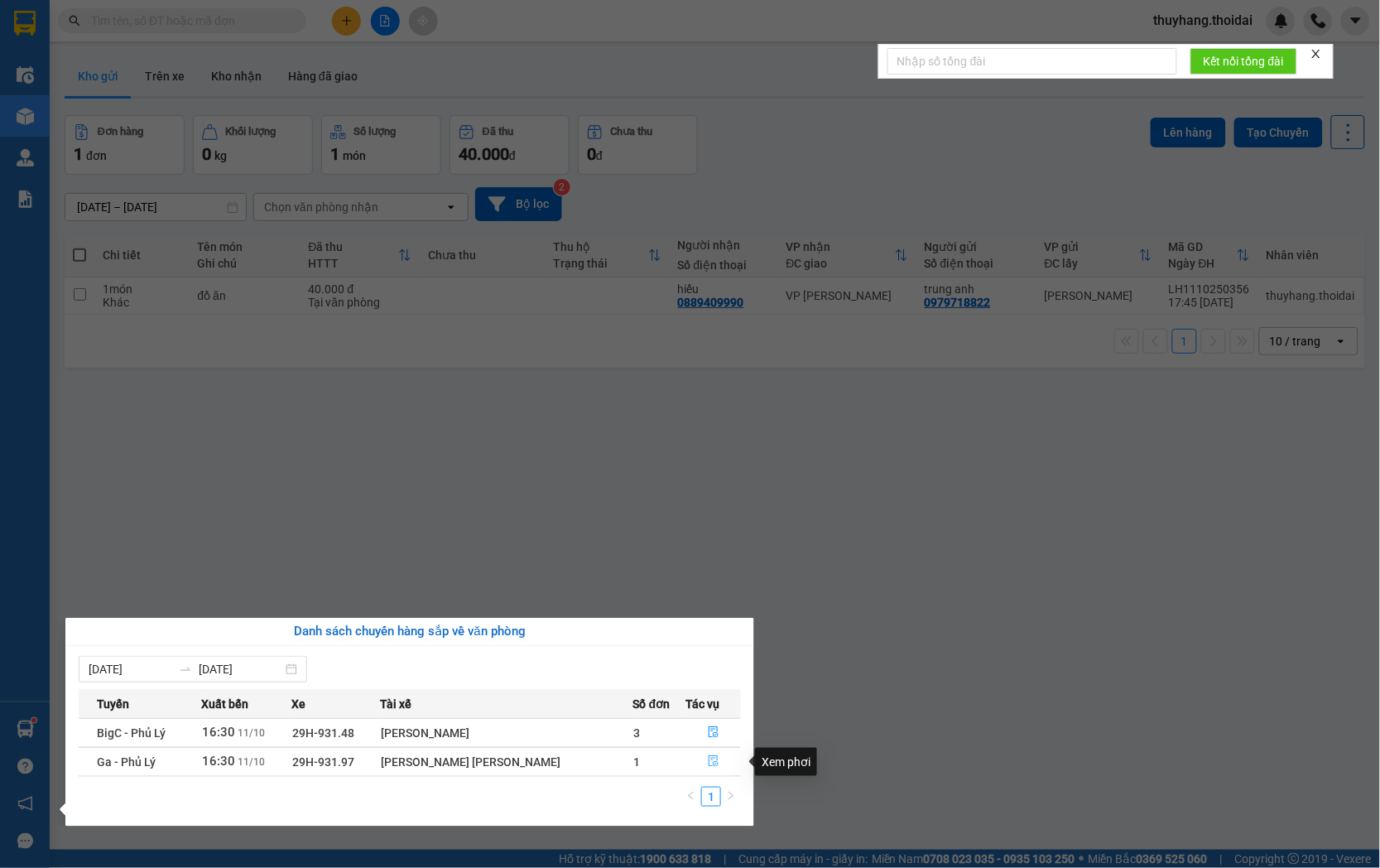
click at [709, 763] on icon "file-done" at bounding box center [713, 760] width 10 height 11
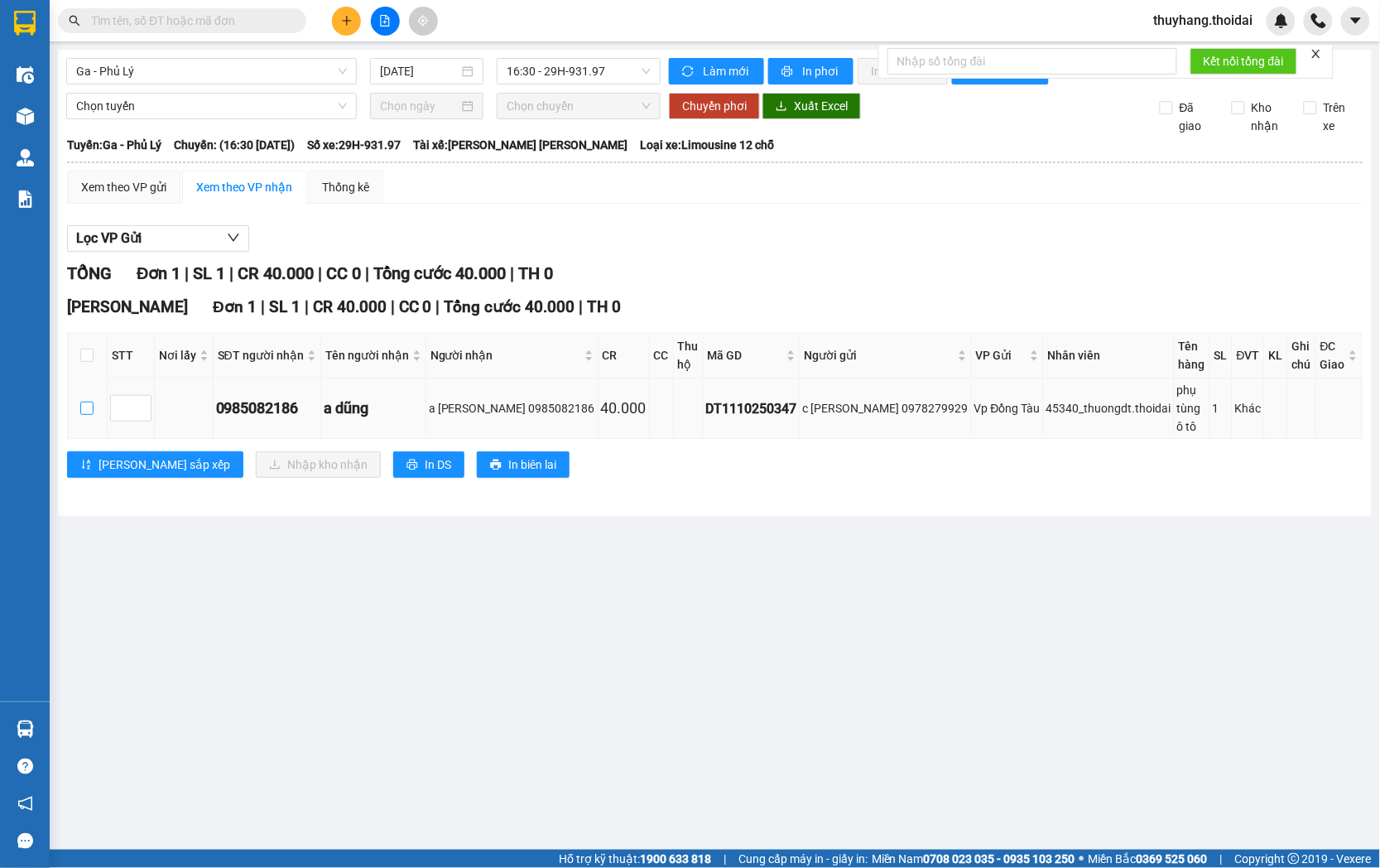
click at [83, 402] on input "checkbox" at bounding box center [87, 408] width 13 height 13
checkbox input "true"
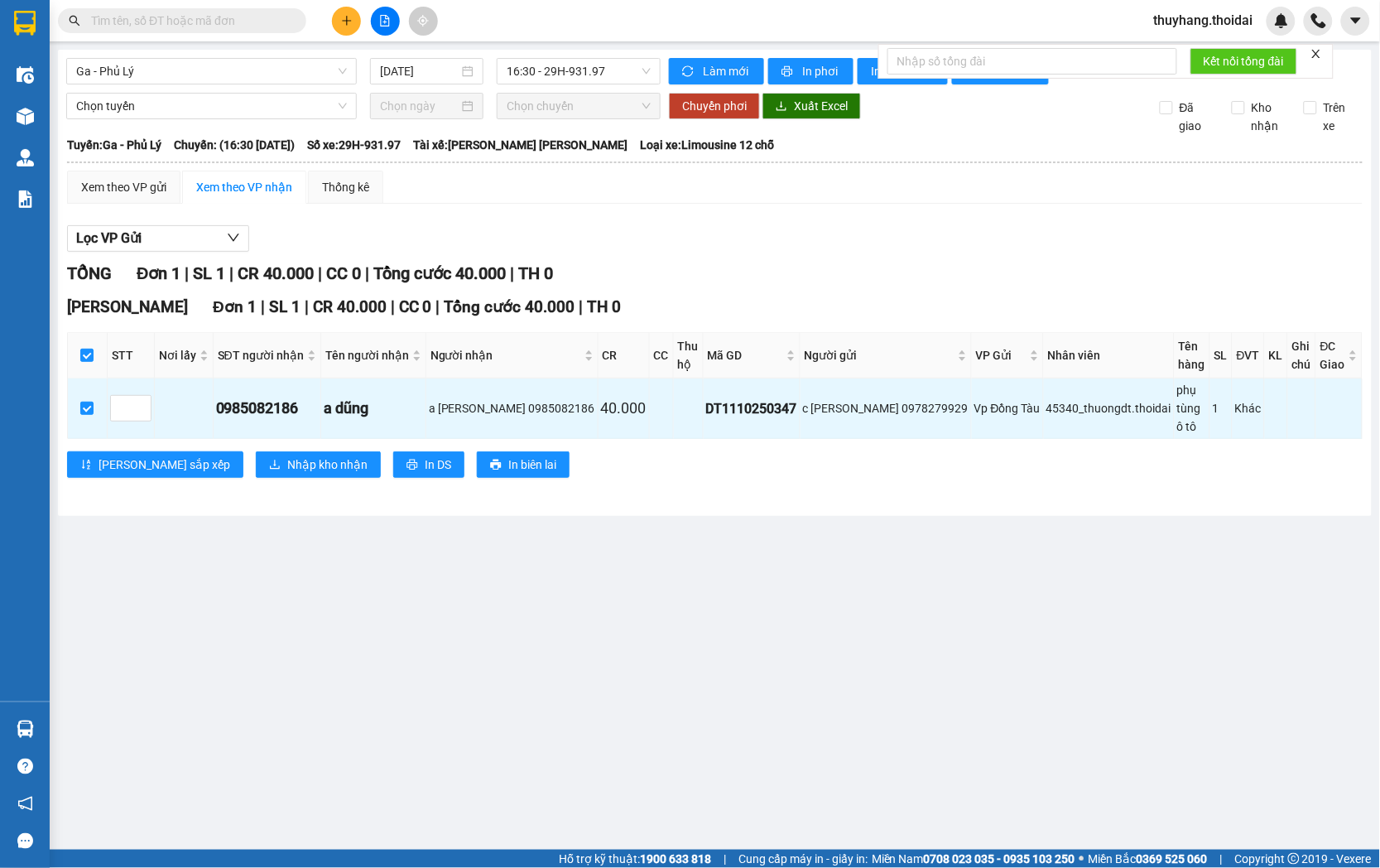
click at [207, 447] on div "Vp [PERSON_NAME] 1 | SL 1 | CR 40.000 | CC 0 | [PERSON_NAME] 40.000 | TH 0 STT …" at bounding box center [714, 392] width 1296 height 195
click at [267, 451] on button "Nhập kho nhận" at bounding box center [319, 464] width 125 height 27
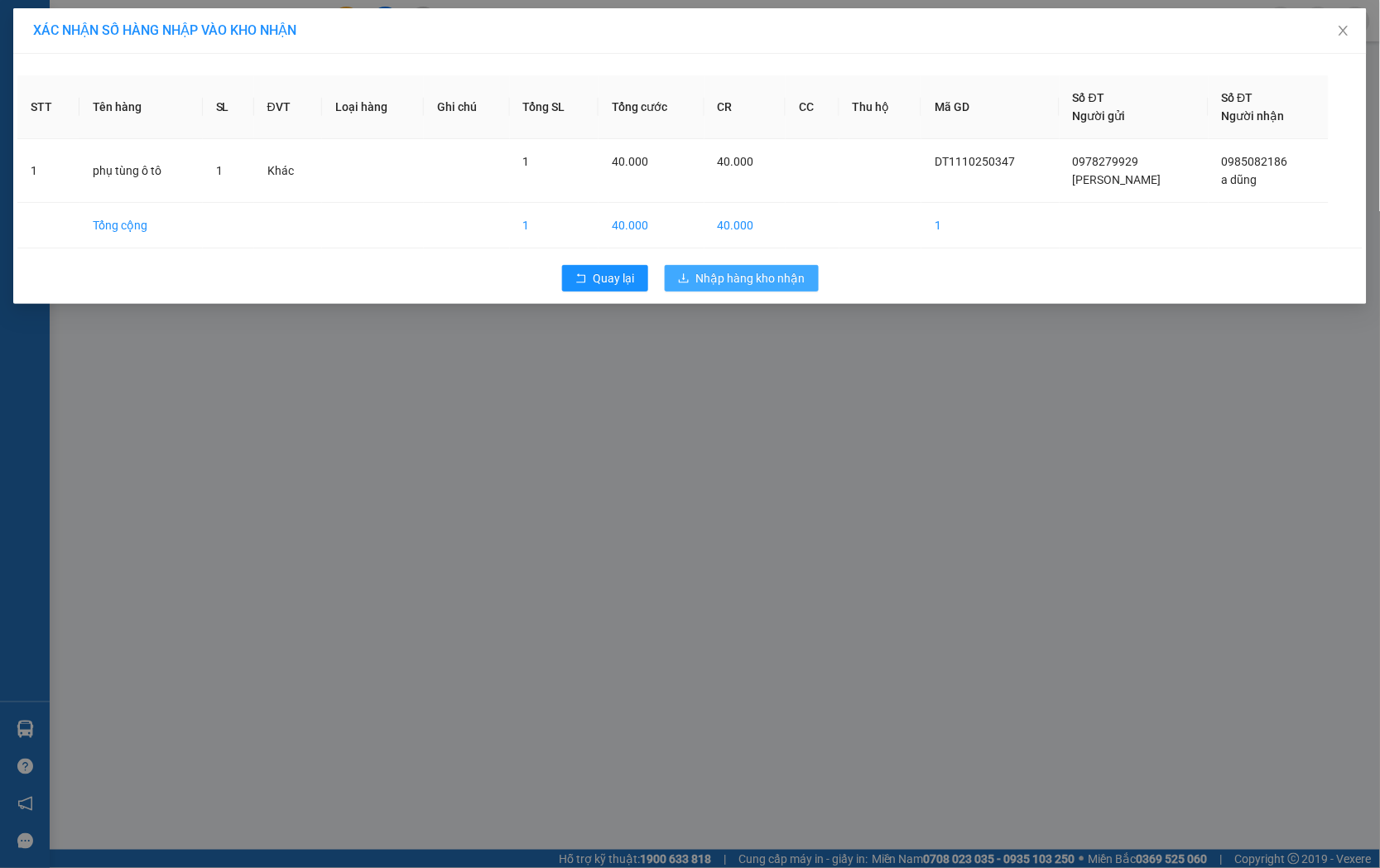
click at [776, 285] on span "Nhập hàng kho nhận" at bounding box center [751, 278] width 109 height 18
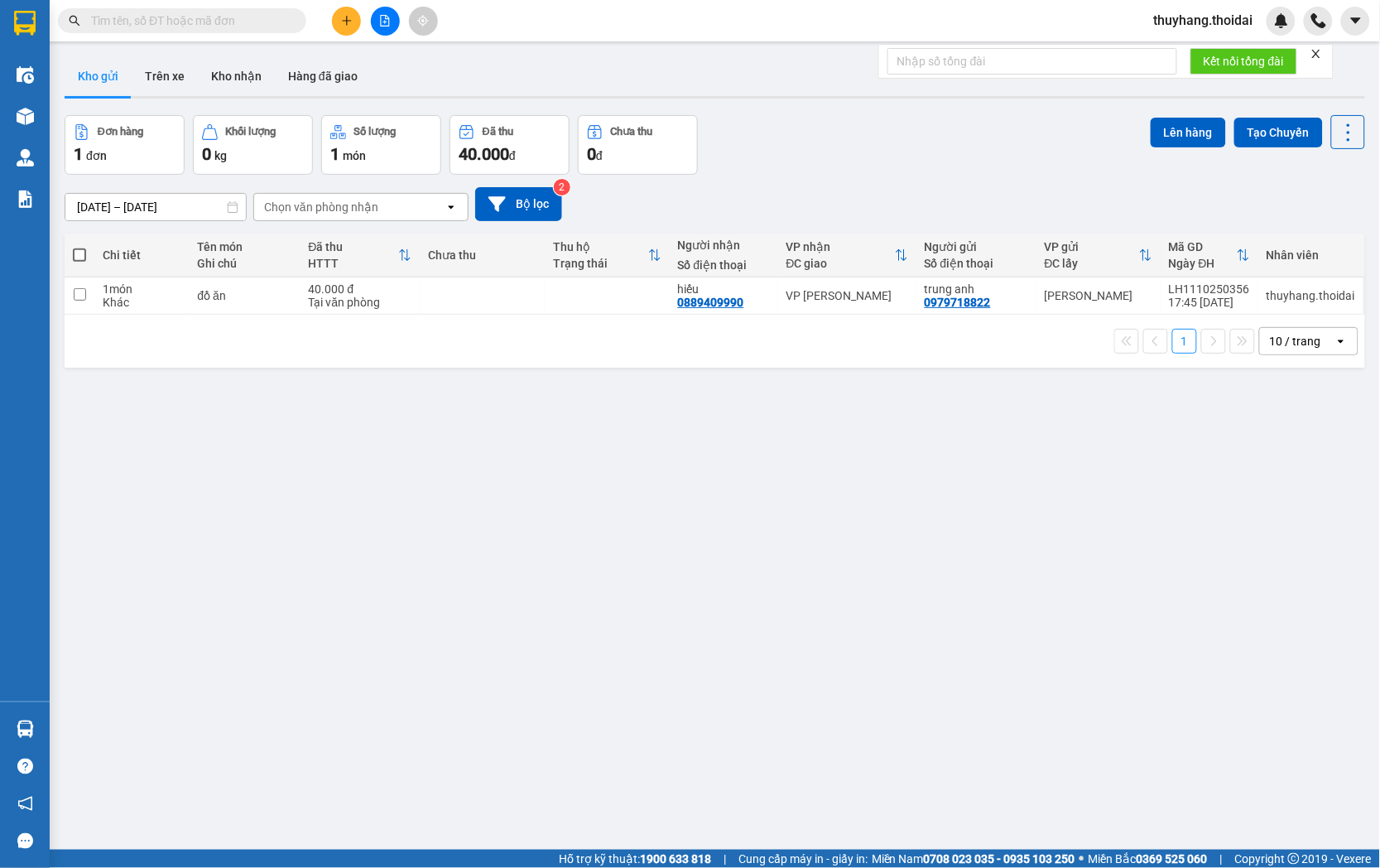
click at [233, 77] on button "Kho nhận" at bounding box center [236, 76] width 77 height 40
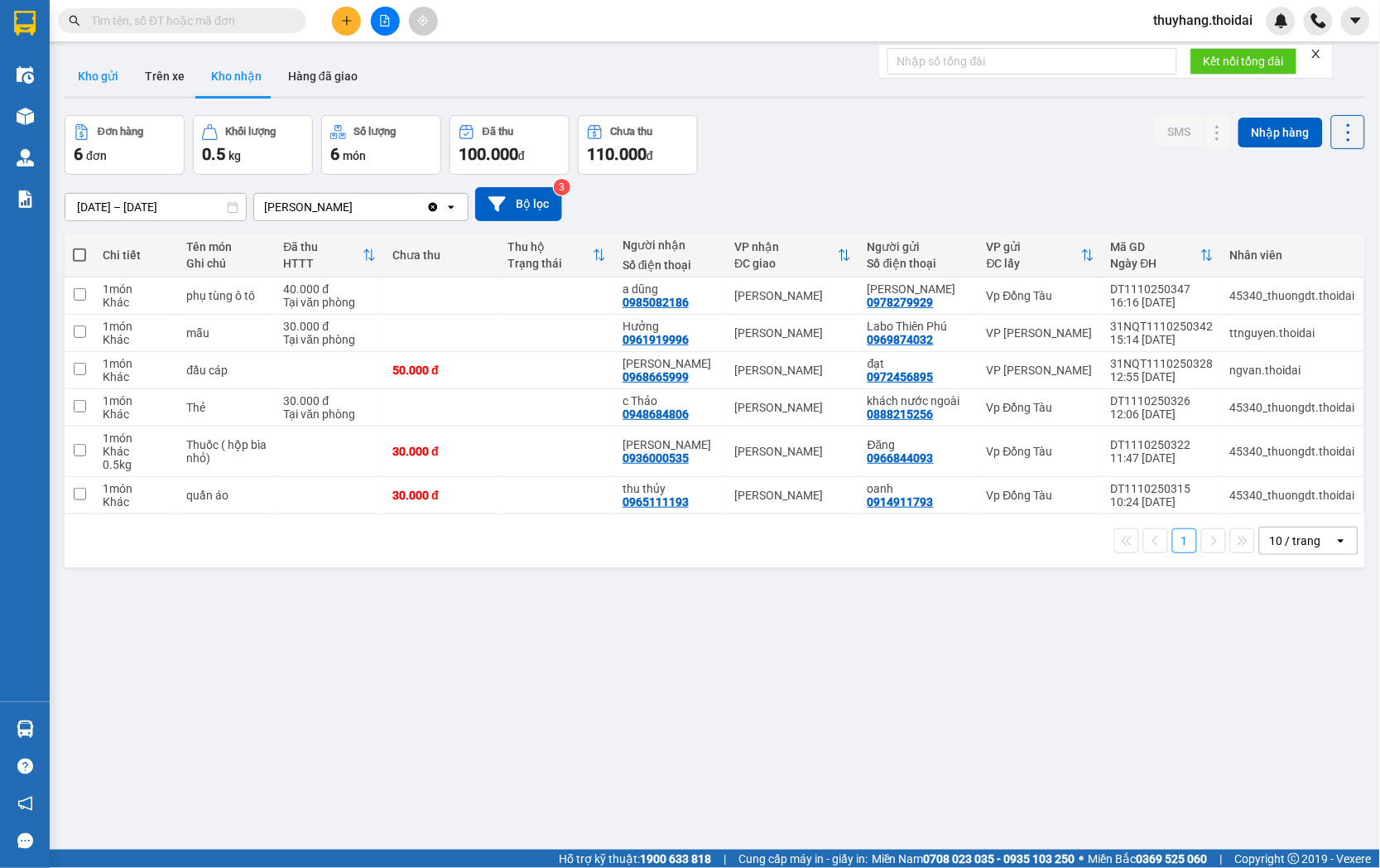
click at [102, 79] on button "Kho gửi" at bounding box center [97, 76] width 67 height 40
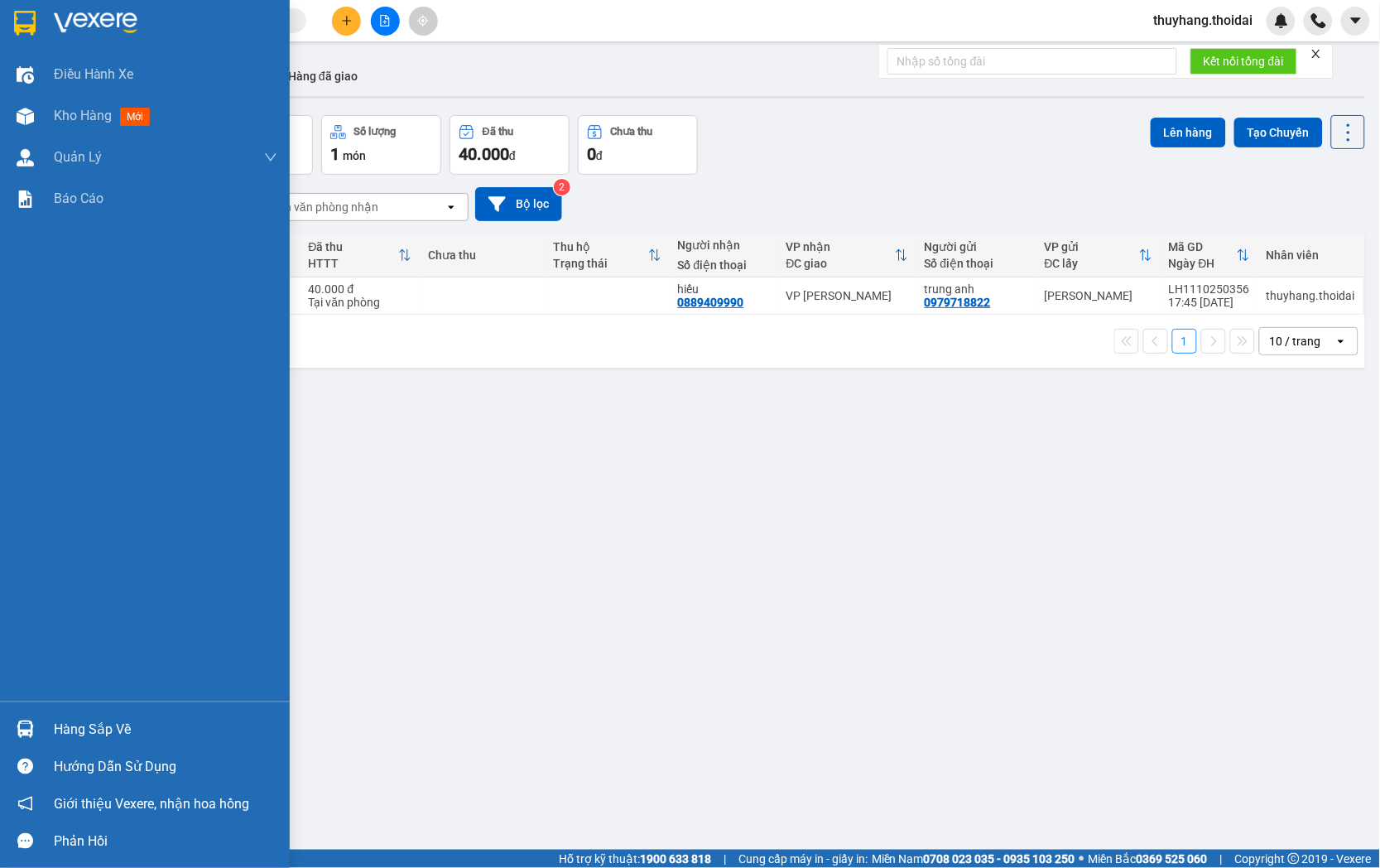
click at [48, 727] on div "Hàng sắp về" at bounding box center [145, 728] width 290 height 37
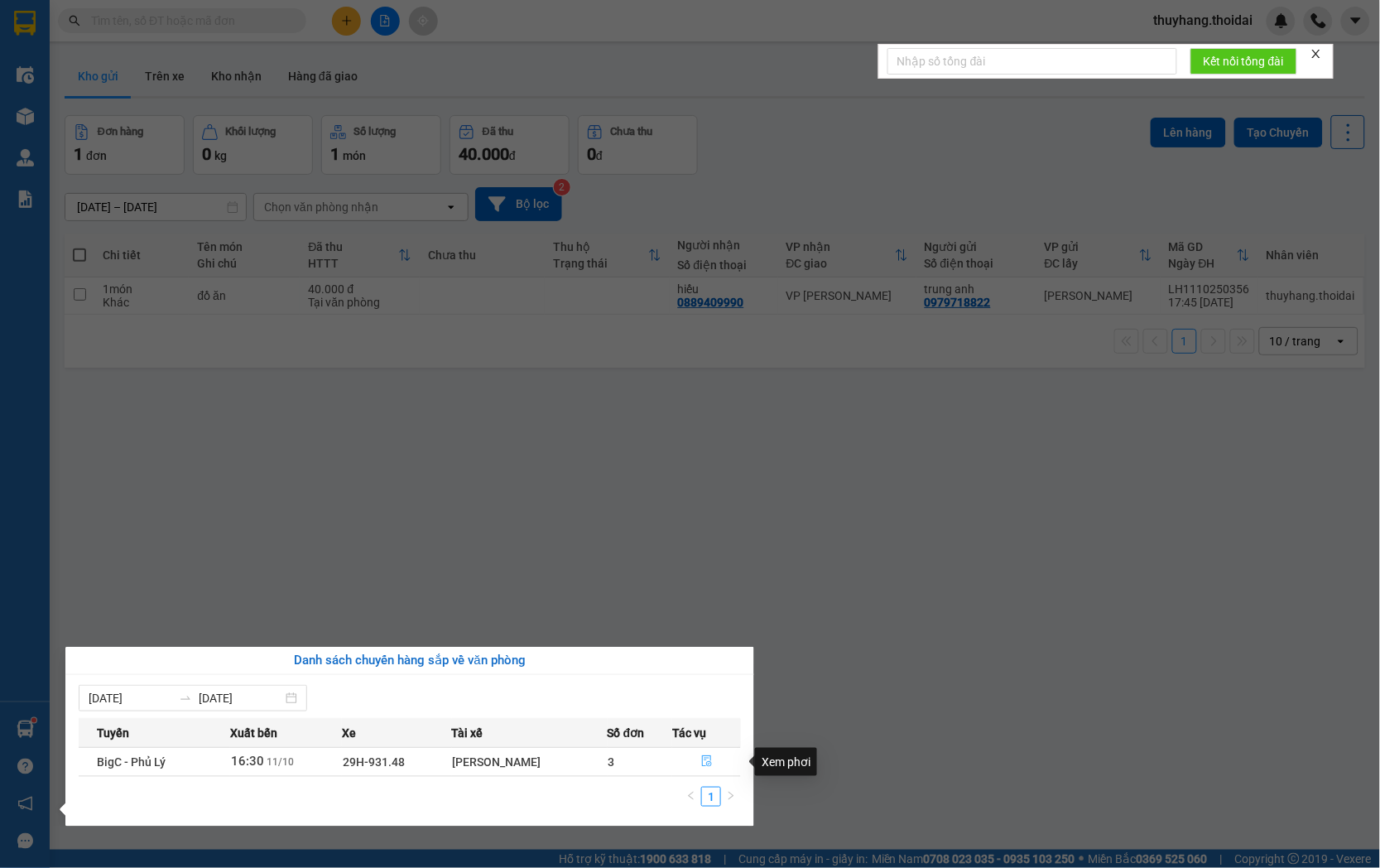
click at [705, 760] on icon "file-done" at bounding box center [706, 760] width 10 height 11
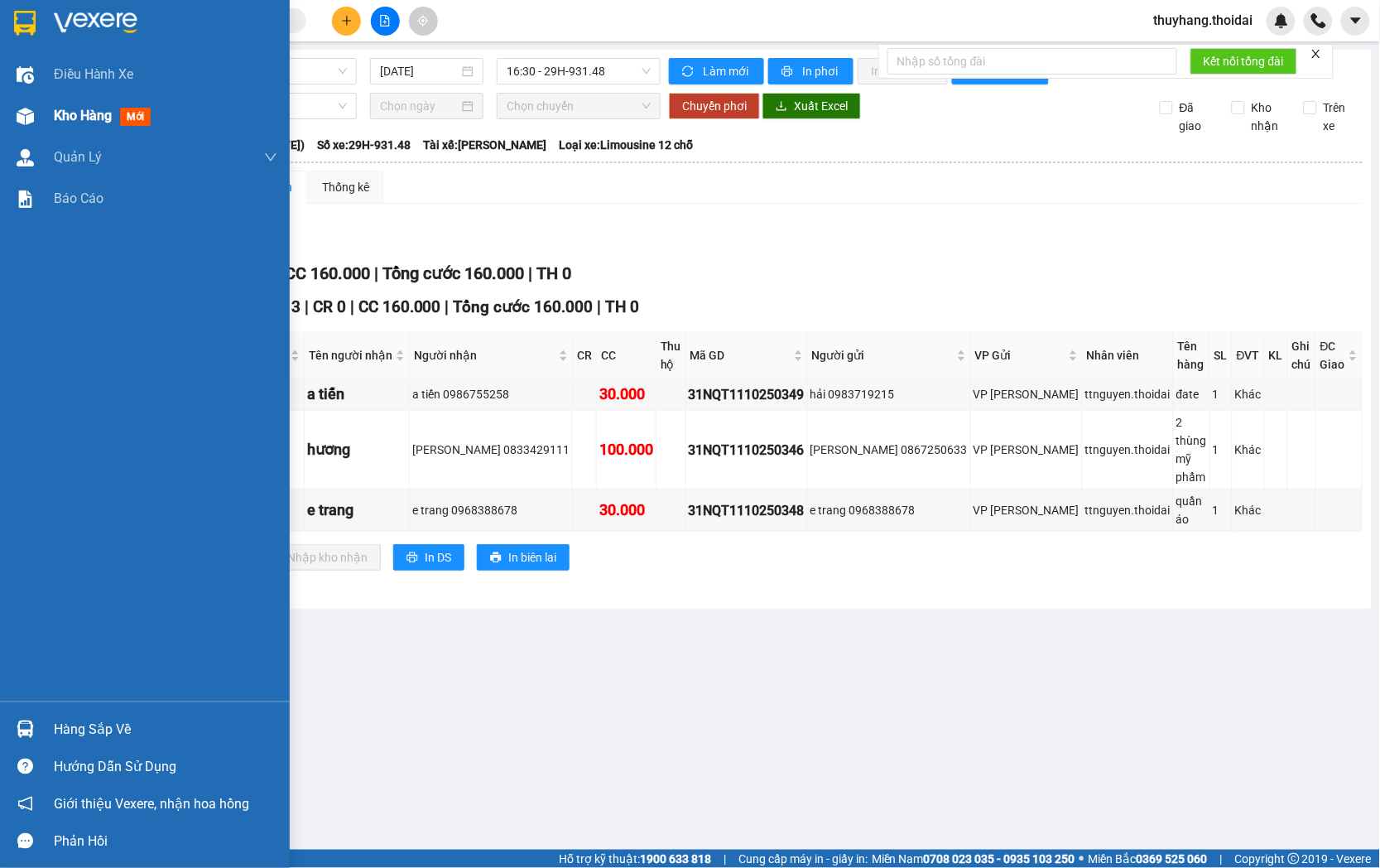
click at [68, 109] on span "Kho hàng" at bounding box center [82, 115] width 58 height 16
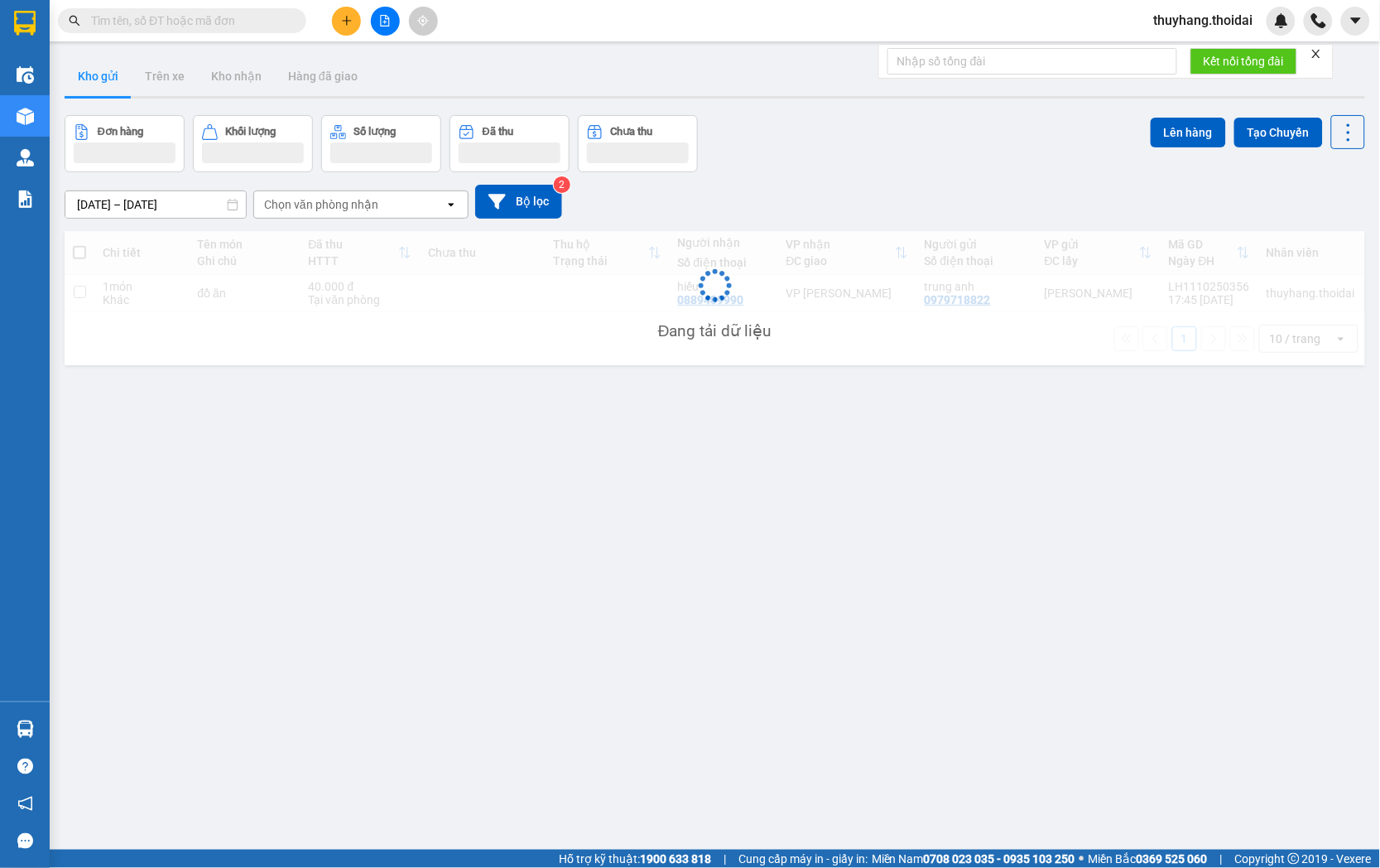
click at [252, 19] on input "text" at bounding box center [188, 20] width 195 height 18
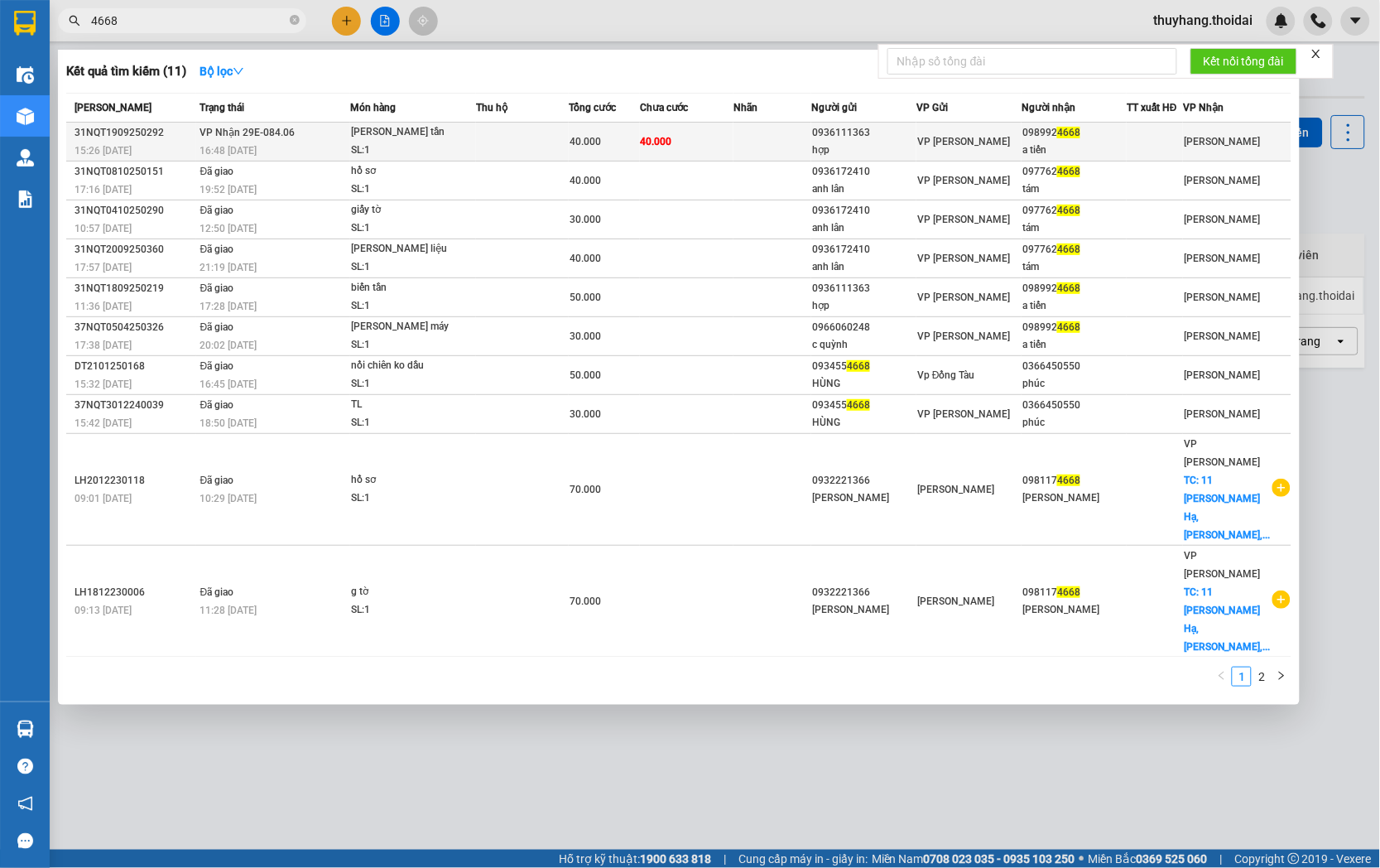
type input "4668"
click at [617, 142] on div "40.000" at bounding box center [604, 141] width 69 height 18
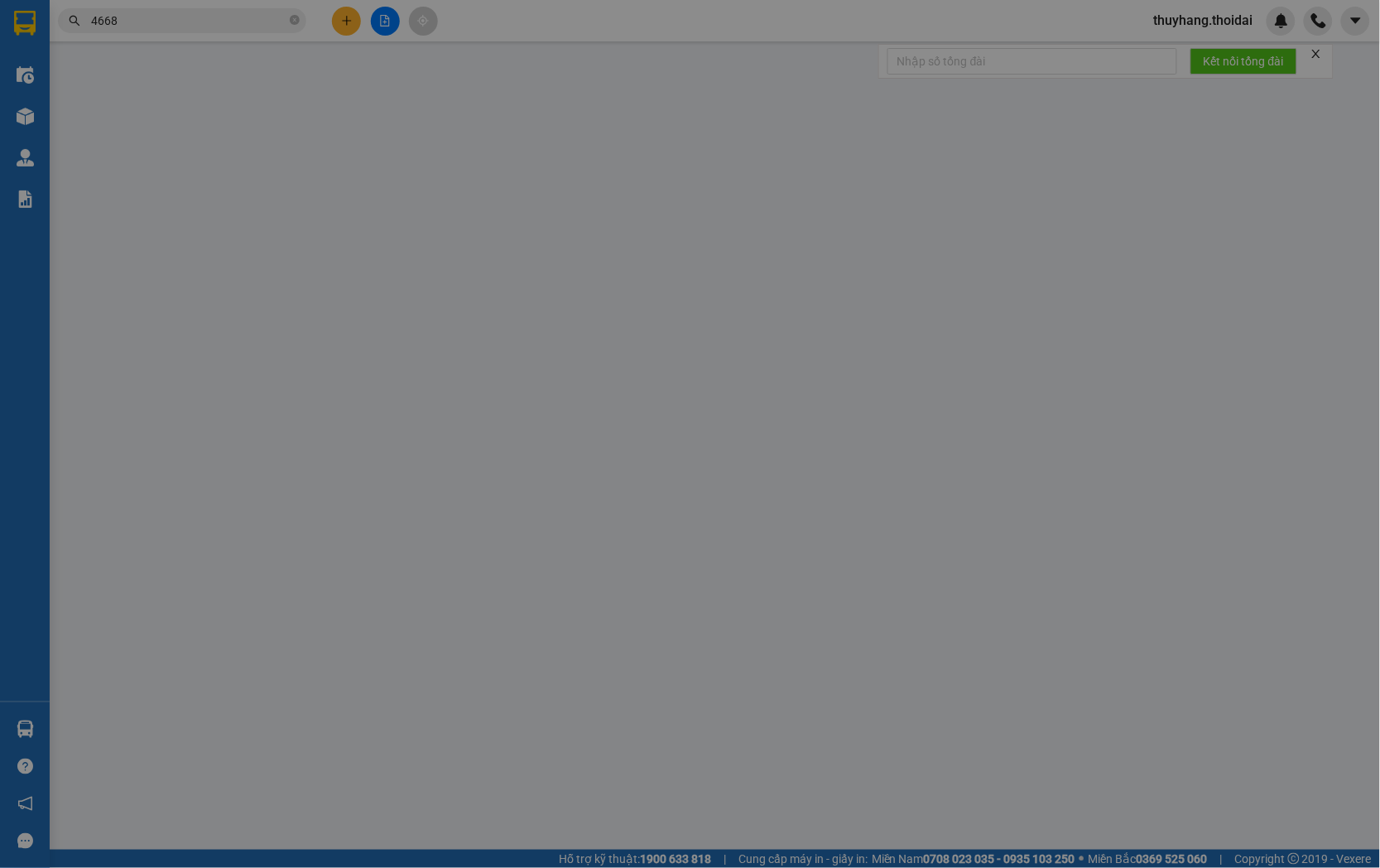
type input "0936111363"
type input "hợp"
type input "0989924668"
type input "a tiến"
type input "0"
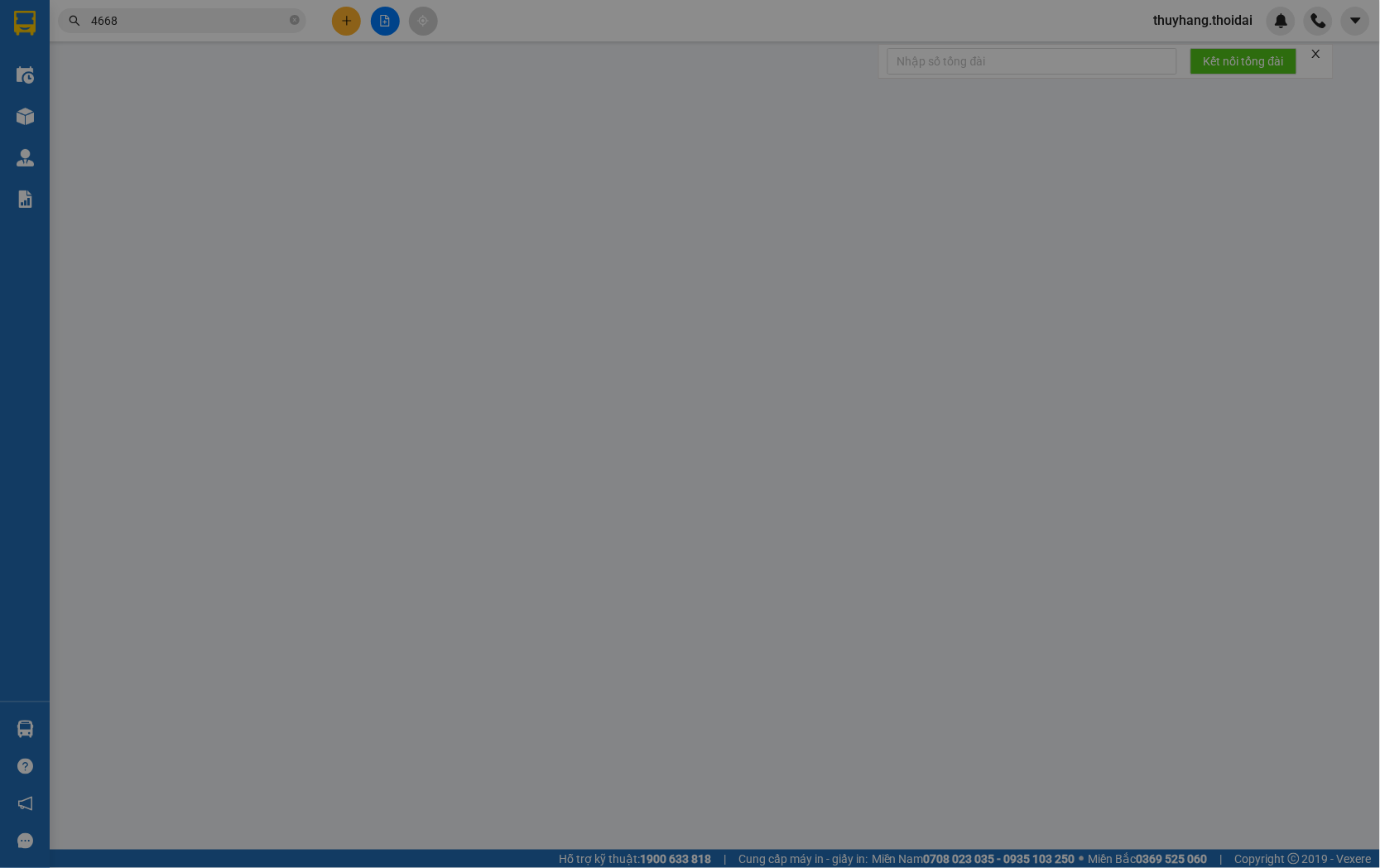
type input "40.000"
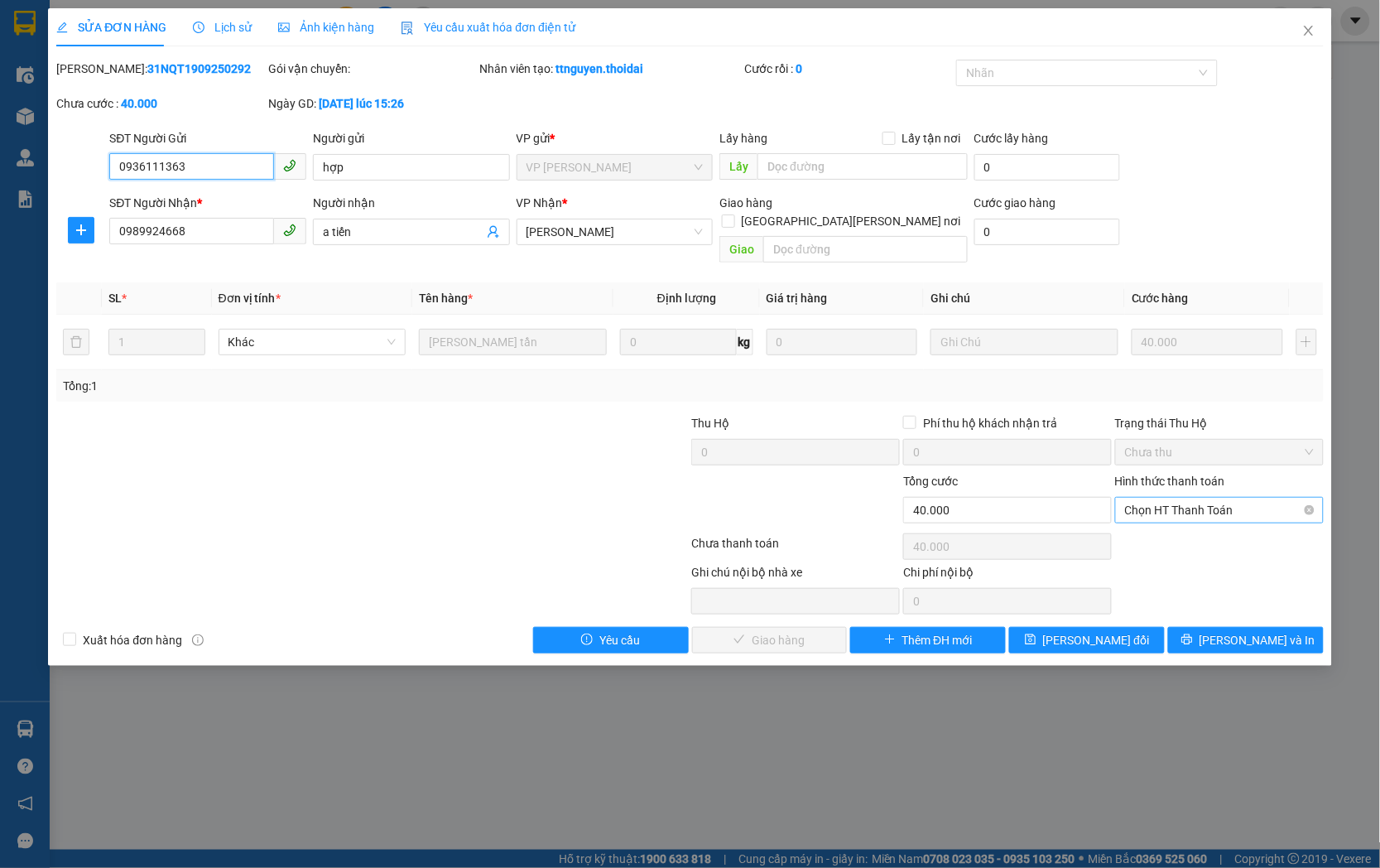
click at [1154, 497] on span "Chọn HT Thanh Toán" at bounding box center [1219, 510] width 188 height 25
click at [1160, 531] on div "Tại văn phòng" at bounding box center [1219, 524] width 188 height 18
type input "0"
click at [759, 631] on span "[PERSON_NAME] và [PERSON_NAME] hàng" at bounding box center [836, 640] width 224 height 18
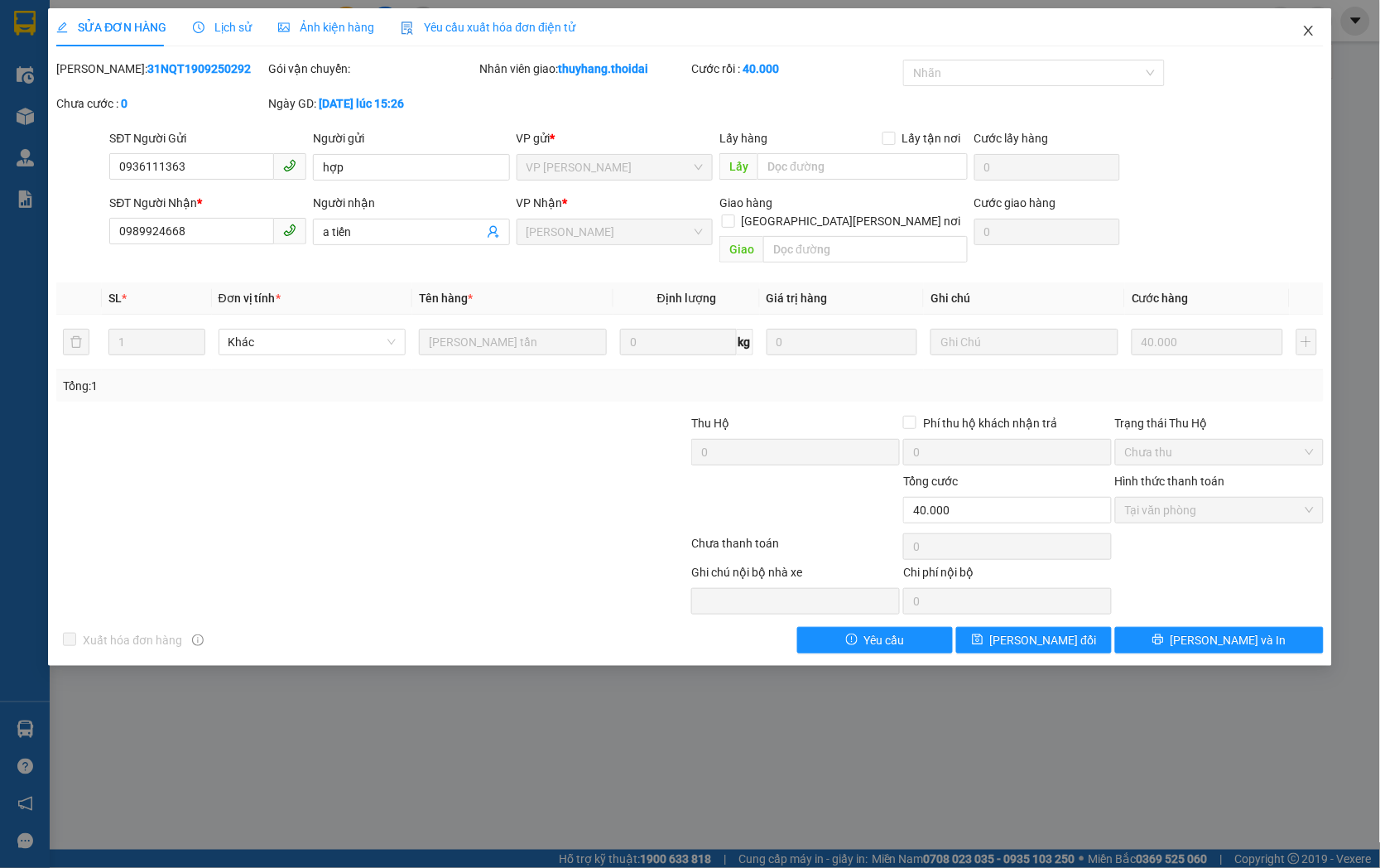
click at [1312, 30] on icon "close" at bounding box center [1308, 30] width 13 height 13
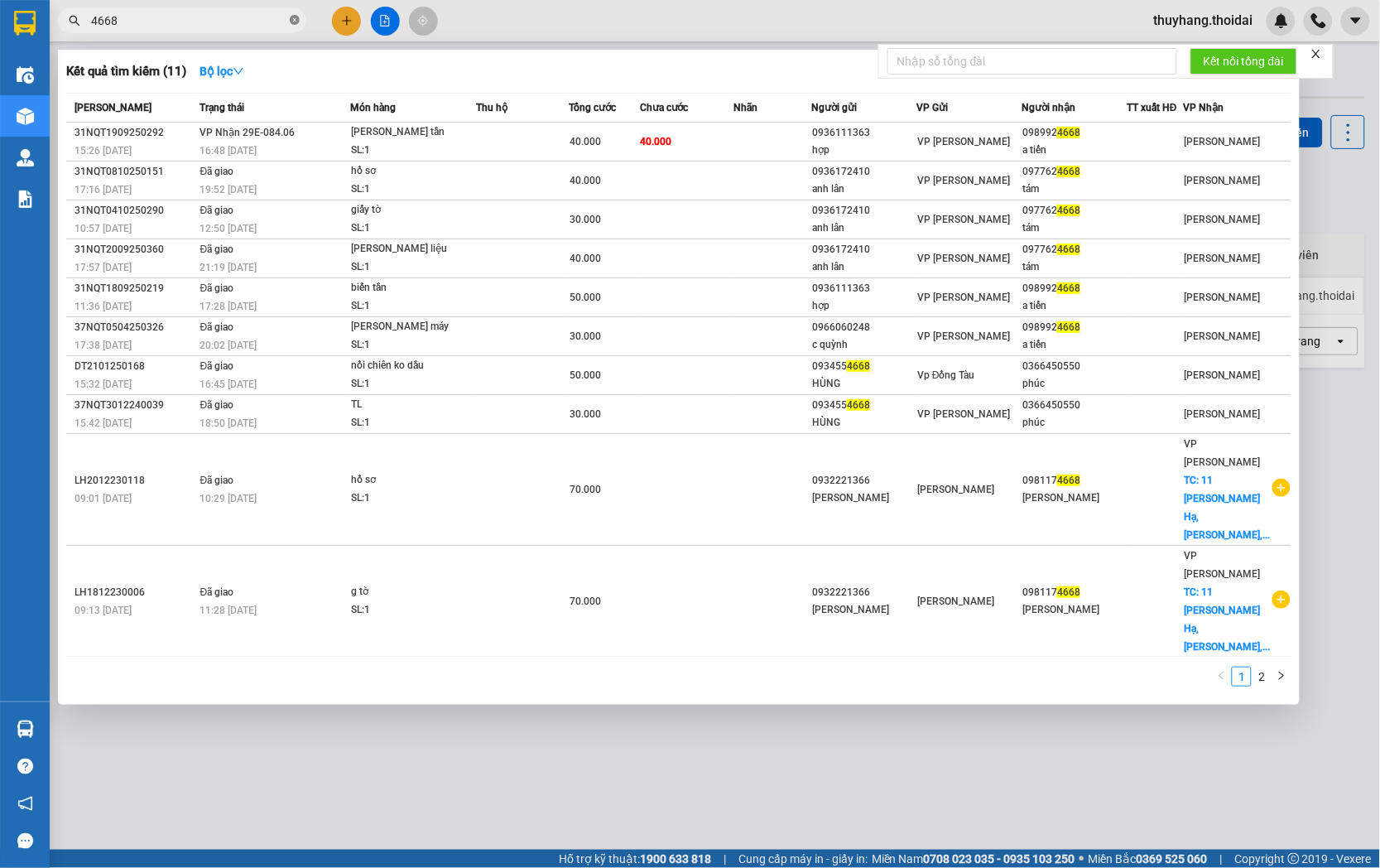
click at [296, 21] on icon "close-circle" at bounding box center [294, 19] width 10 height 10
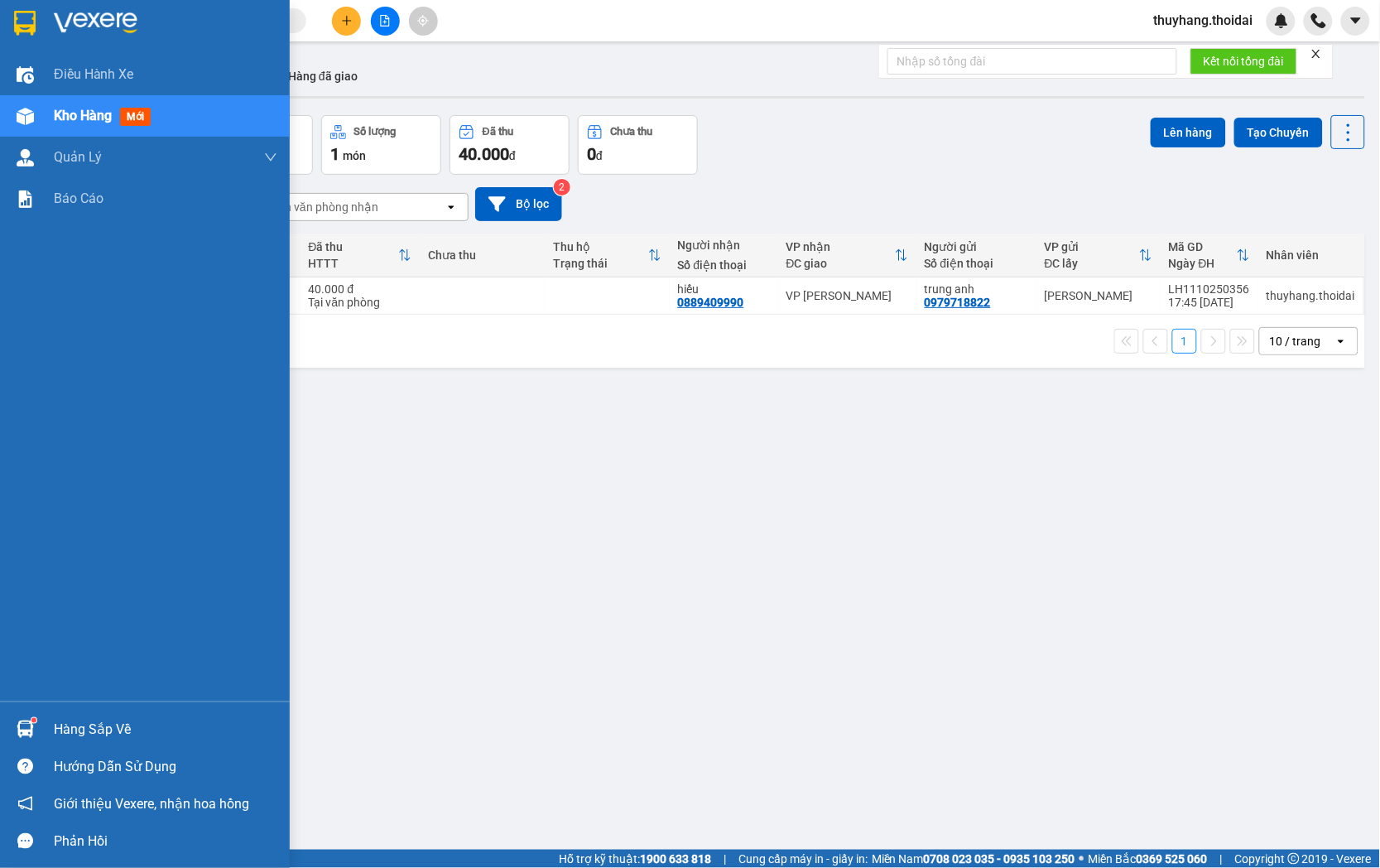
click at [120, 732] on div "Hàng sắp về" at bounding box center [166, 729] width 224 height 25
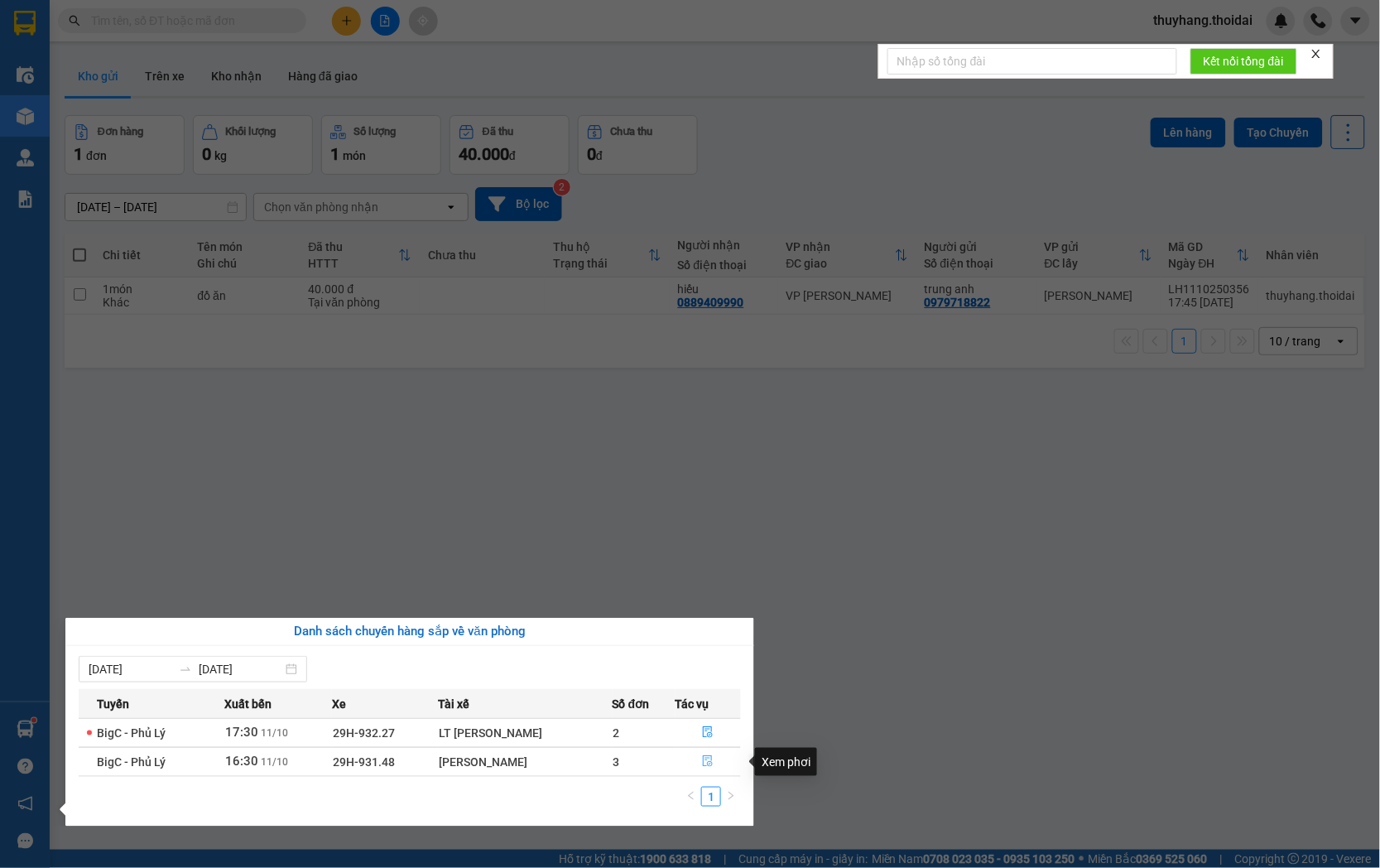
click at [698, 758] on button "button" at bounding box center [708, 761] width 64 height 27
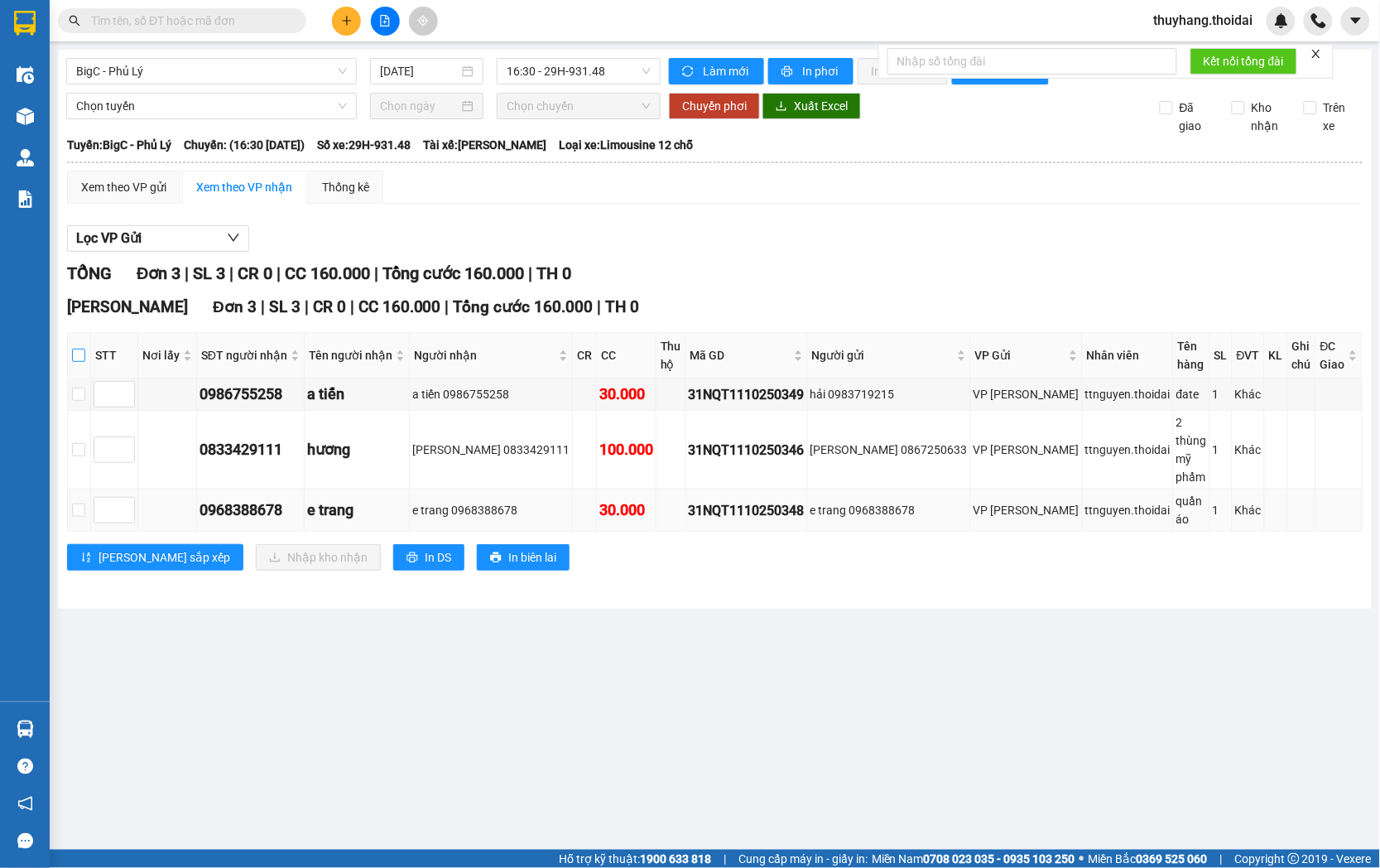
drag, startPoint x: 87, startPoint y: 370, endPoint x: 181, endPoint y: 477, distance: 142.4
click at [85, 362] on input "checkbox" at bounding box center [78, 355] width 13 height 13
checkbox input "true"
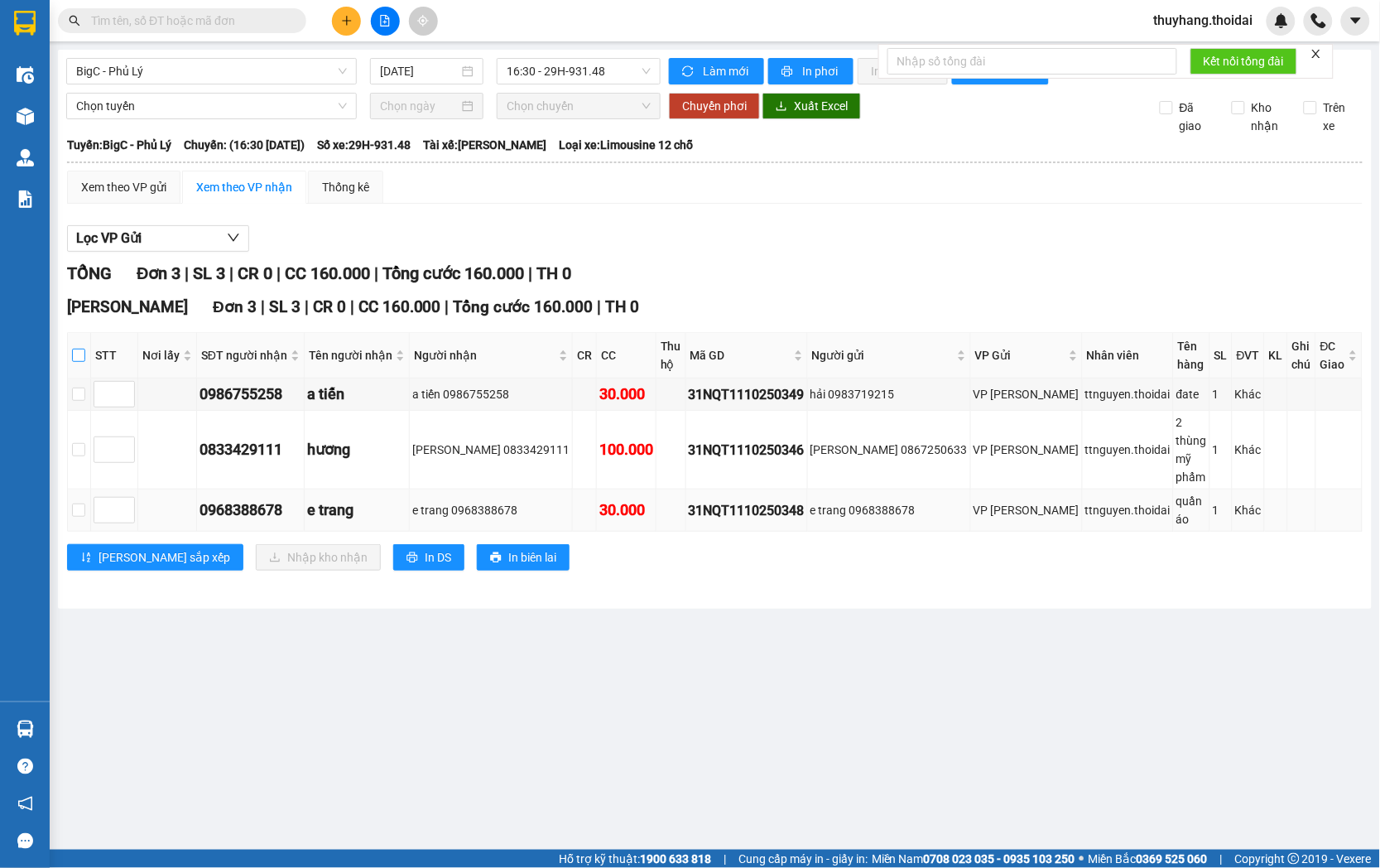
checkbox input "true"
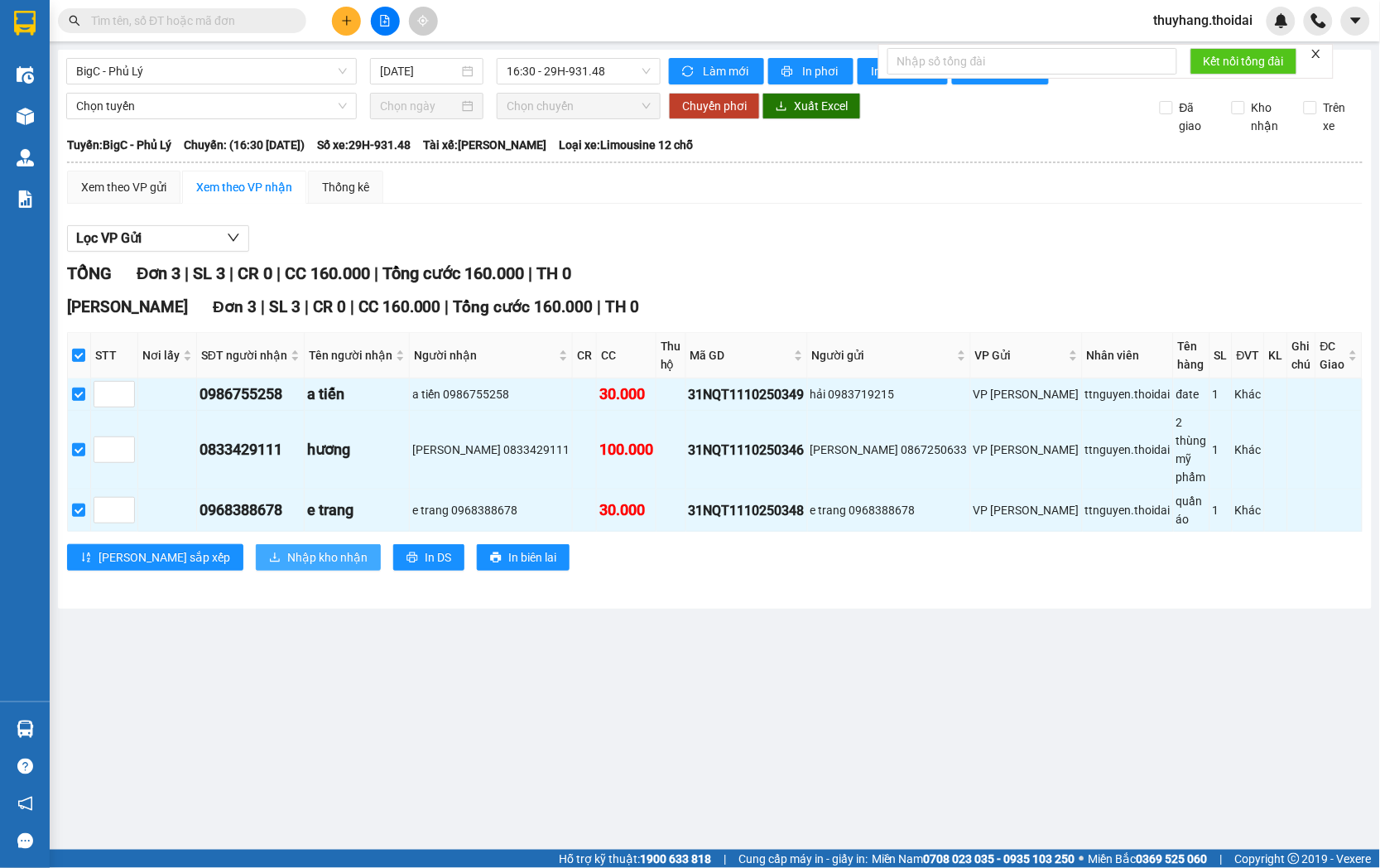
click at [287, 548] on span "Nhập kho nhận" at bounding box center [327, 556] width 81 height 18
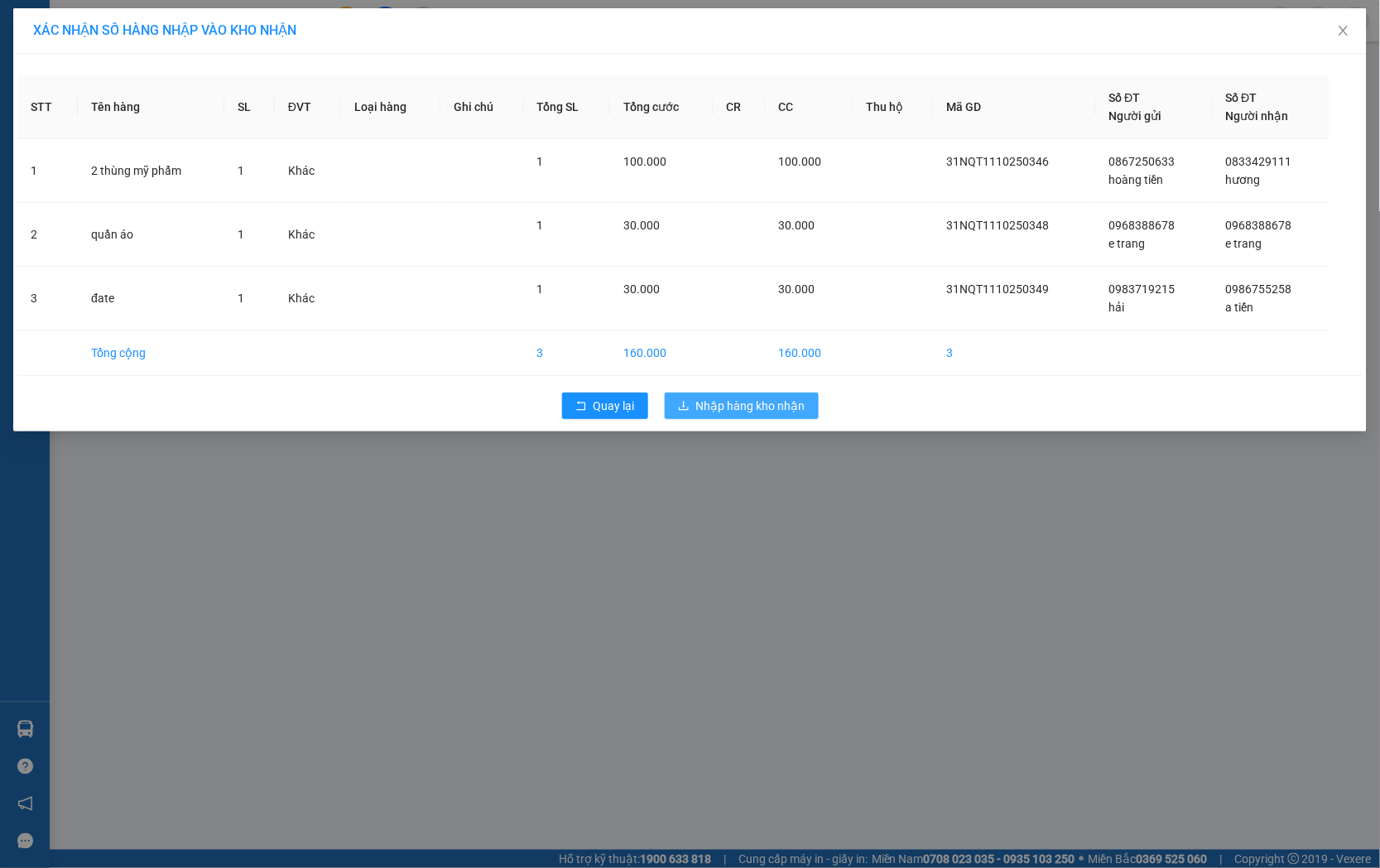
click at [747, 392] on button "Nhập hàng kho nhận" at bounding box center [741, 405] width 154 height 27
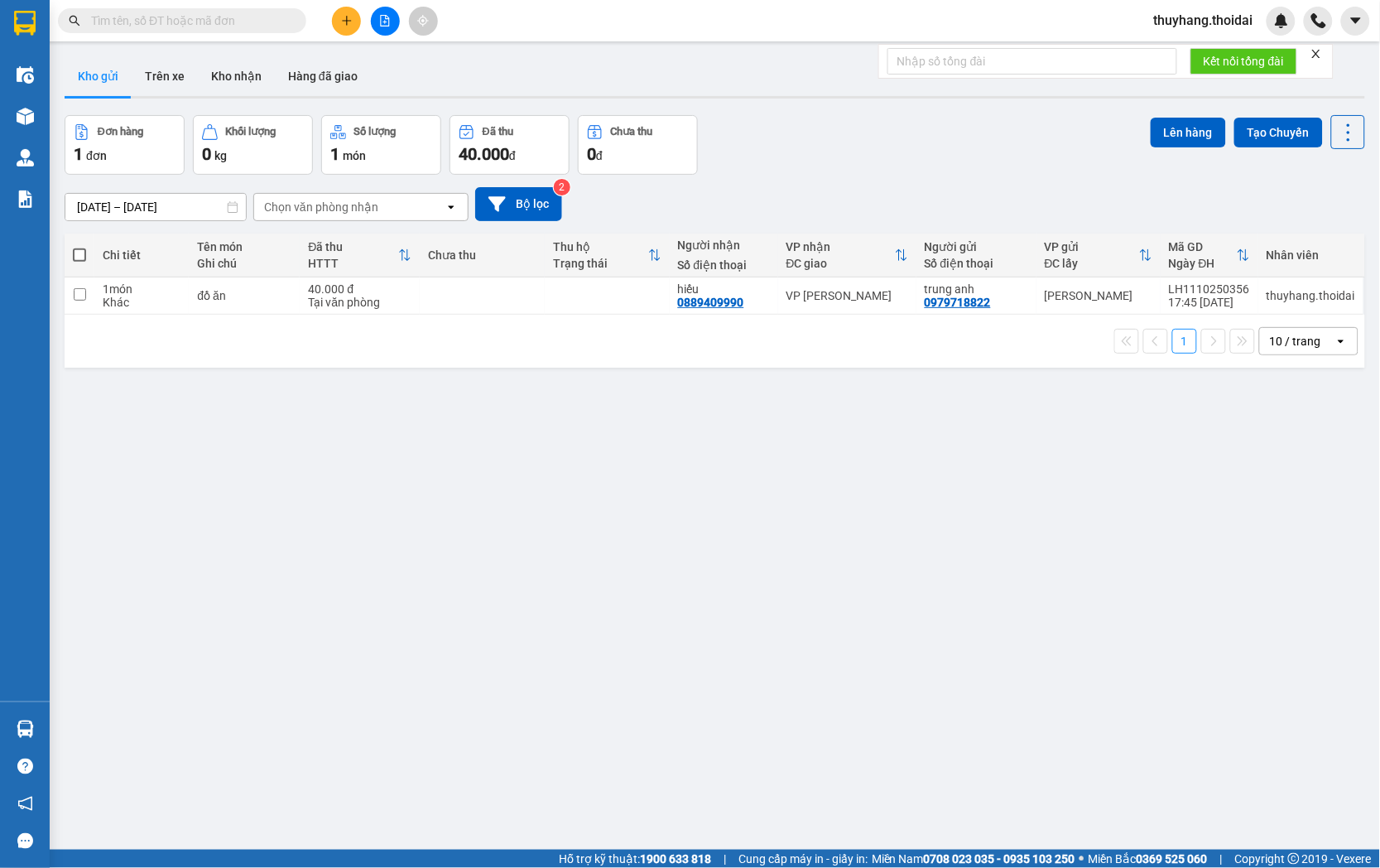
drag, startPoint x: 233, startPoint y: 77, endPoint x: 345, endPoint y: 121, distance: 120.3
click at [234, 77] on button "Kho nhận" at bounding box center [236, 76] width 77 height 40
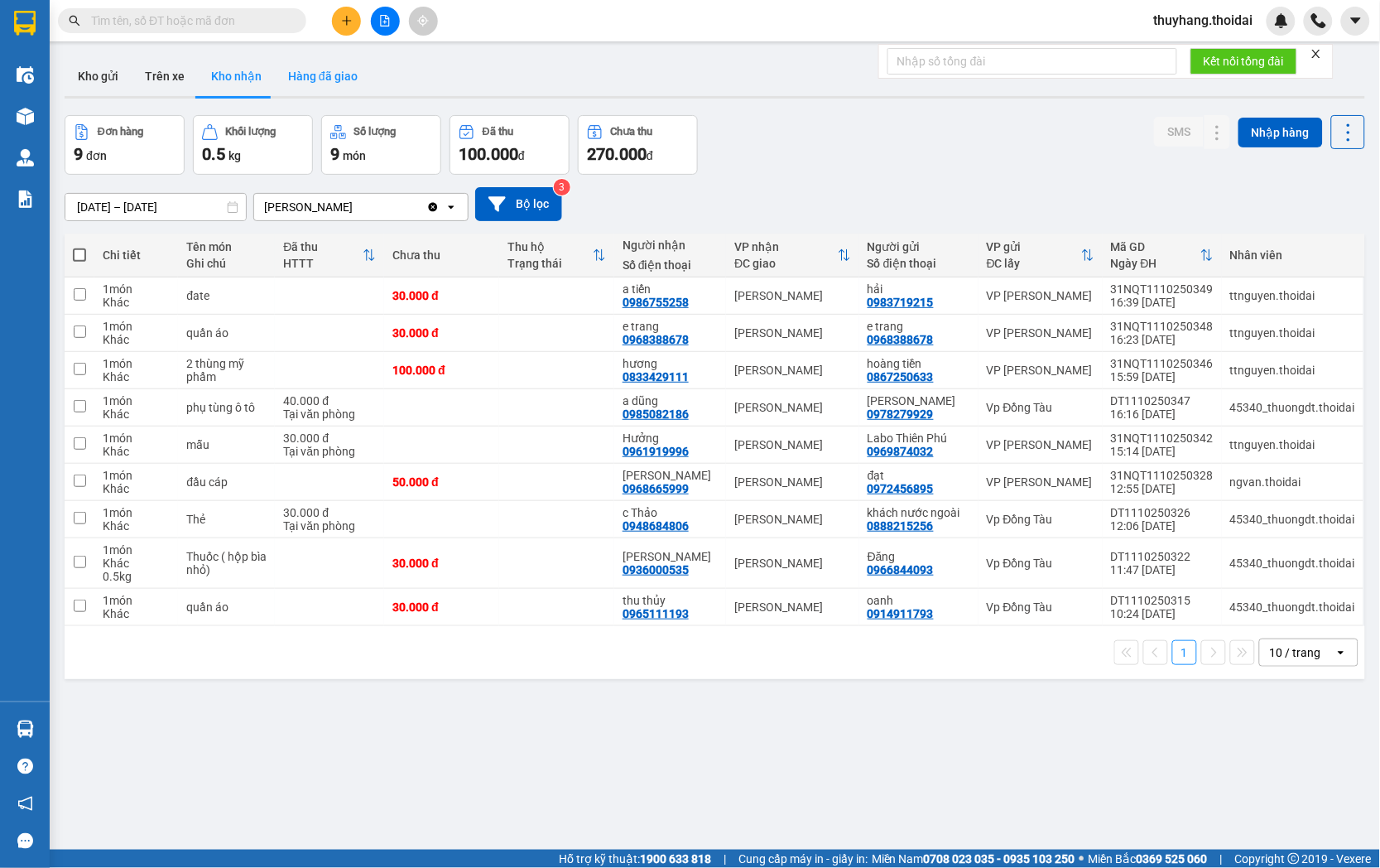
drag, startPoint x: 301, startPoint y: 82, endPoint x: 523, endPoint y: 213, distance: 257.8
click at [302, 82] on button "Hàng đã giao" at bounding box center [323, 76] width 96 height 40
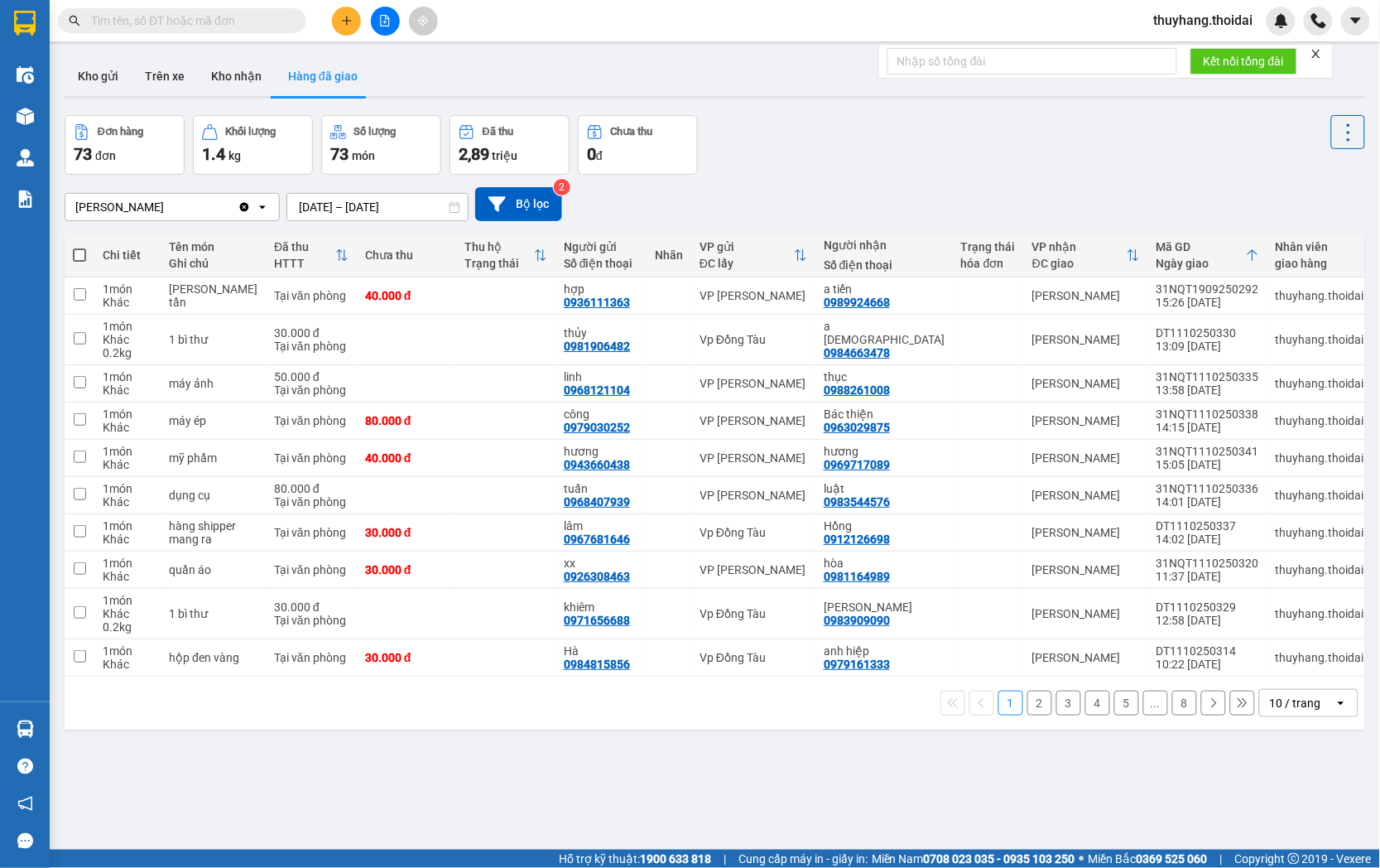
click at [1030, 715] on button "2" at bounding box center [1040, 703] width 25 height 25
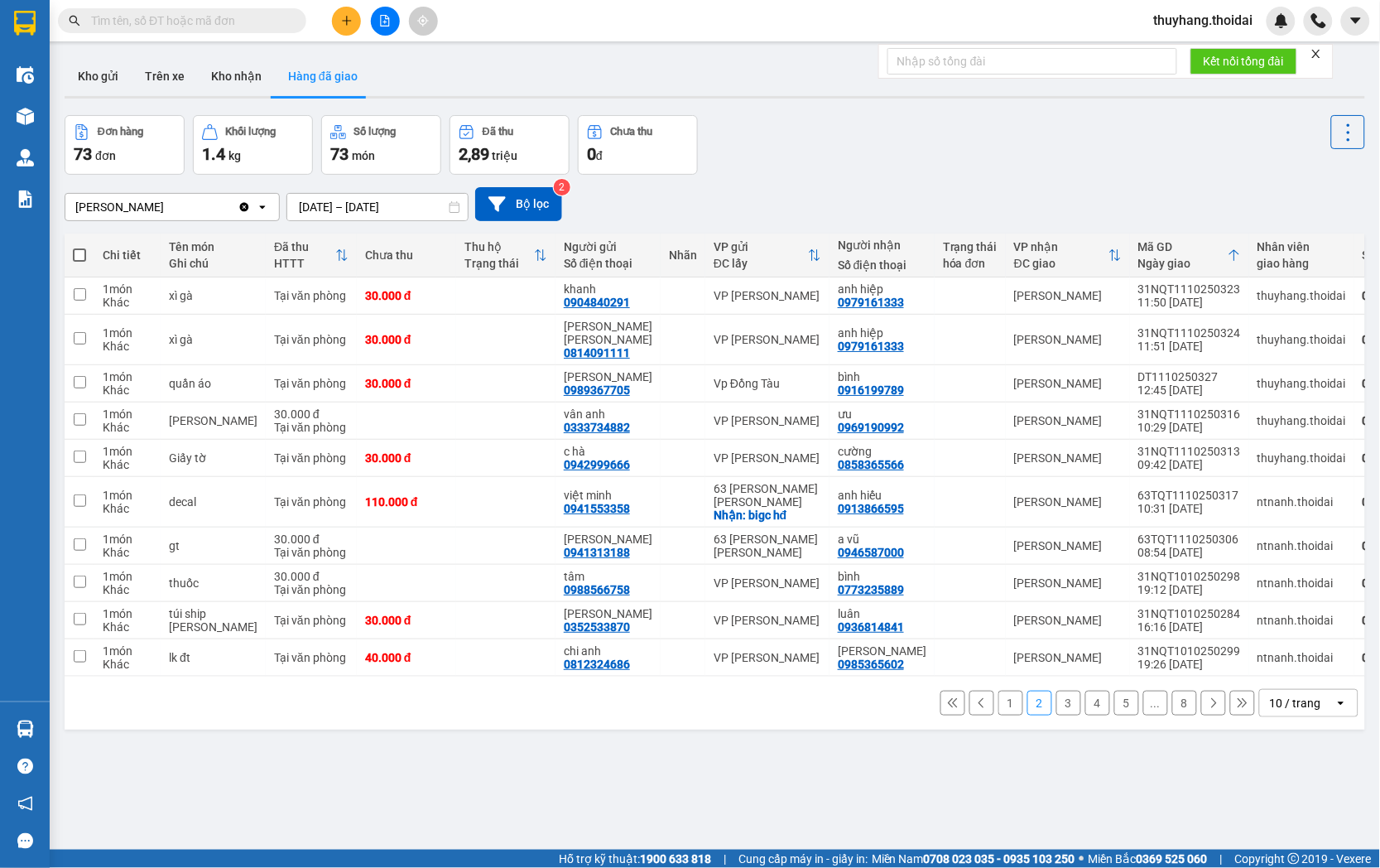
click at [998, 695] on button "1" at bounding box center [1010, 703] width 25 height 25
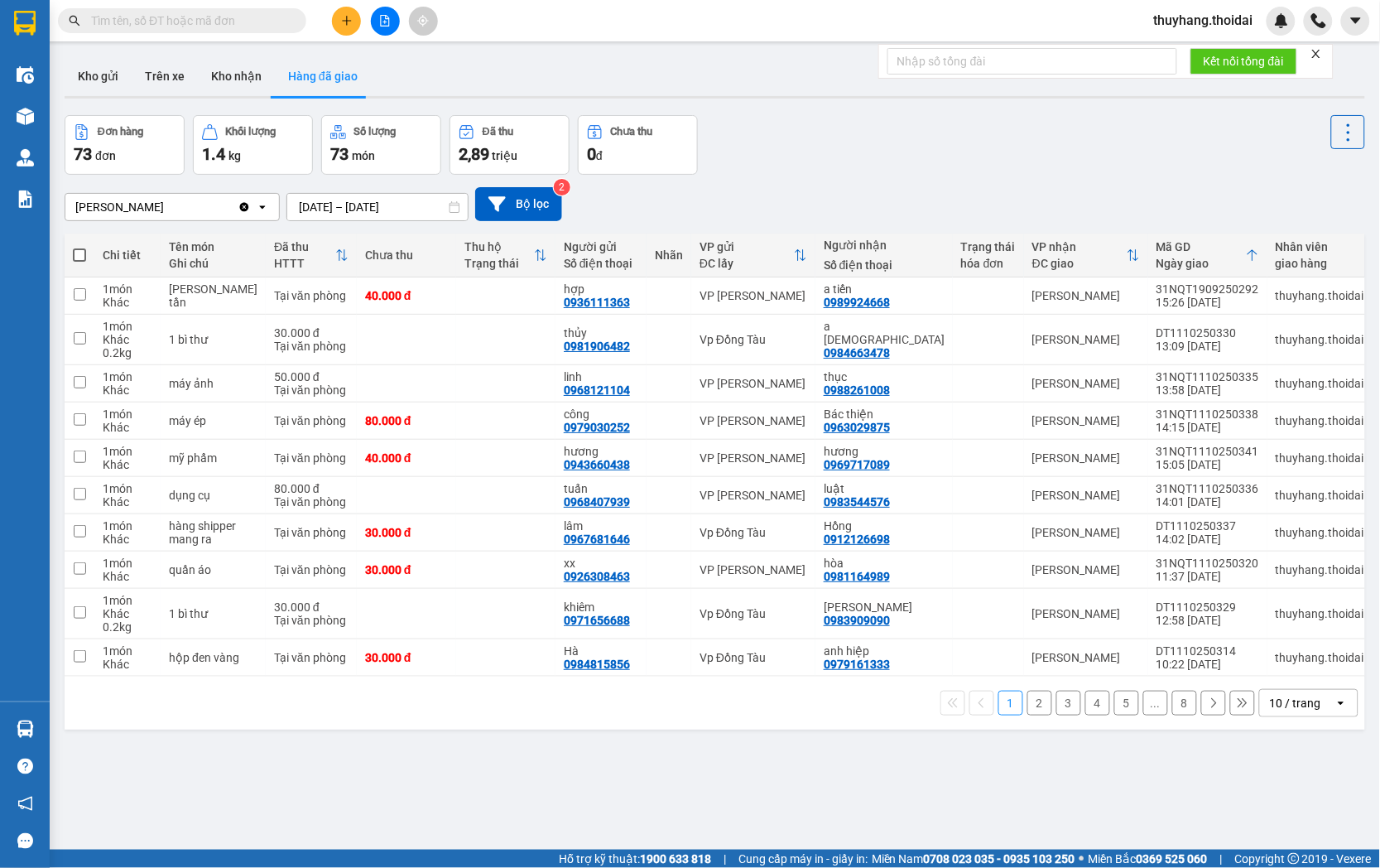
drag, startPoint x: 238, startPoint y: 60, endPoint x: 326, endPoint y: 118, distance: 105.4
click at [238, 61] on button "Kho nhận" at bounding box center [236, 76] width 77 height 40
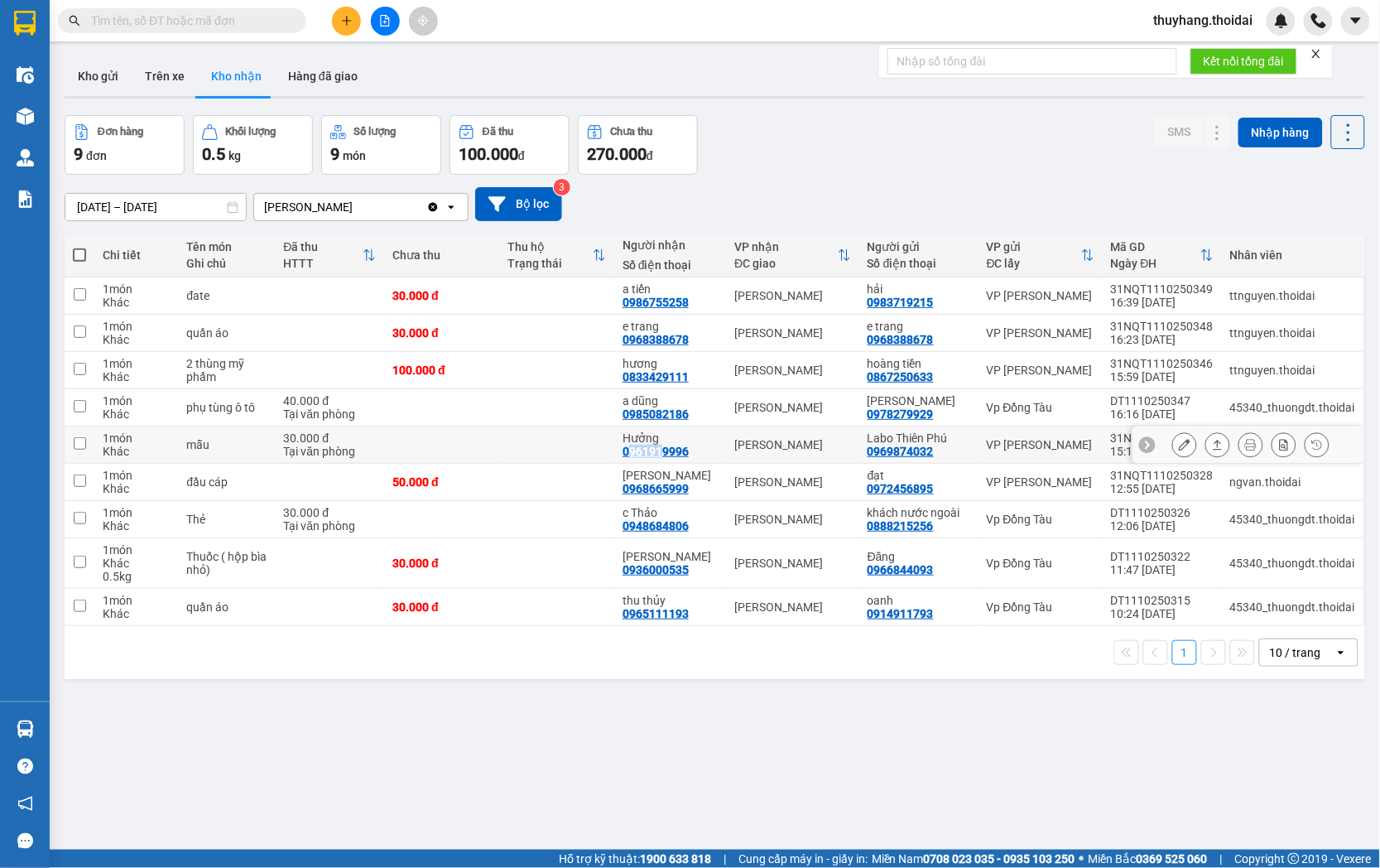
drag, startPoint x: 636, startPoint y: 453, endPoint x: 651, endPoint y: 452, distance: 15.0
click at [674, 449] on div "0961919996" at bounding box center [655, 450] width 66 height 13
click at [614, 450] on td at bounding box center [556, 444] width 115 height 37
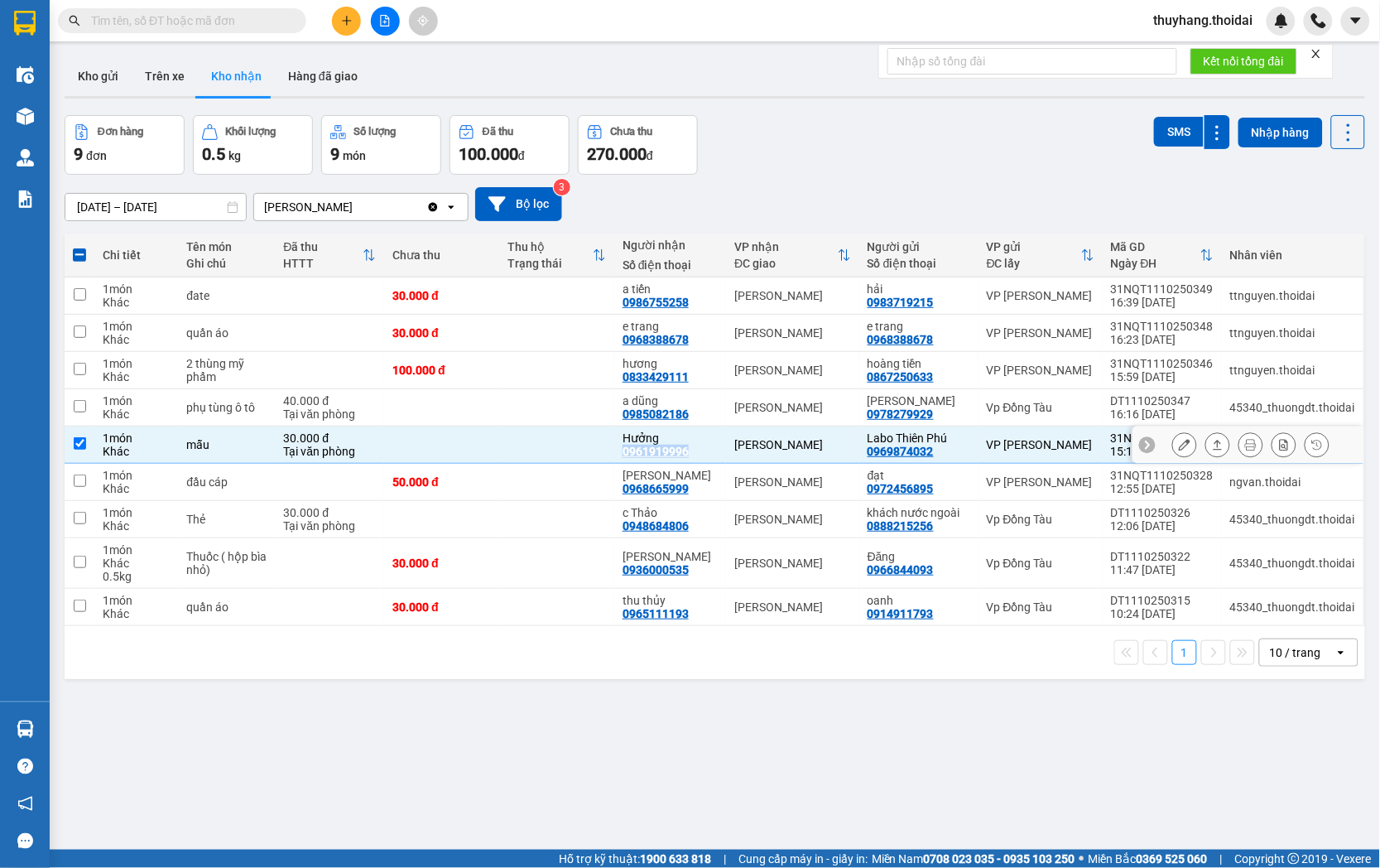
drag, startPoint x: 630, startPoint y: 457, endPoint x: 697, endPoint y: 457, distance: 67.0
click at [697, 457] on td "Hưởng 0961919996" at bounding box center [670, 444] width 112 height 37
checkbox input "false"
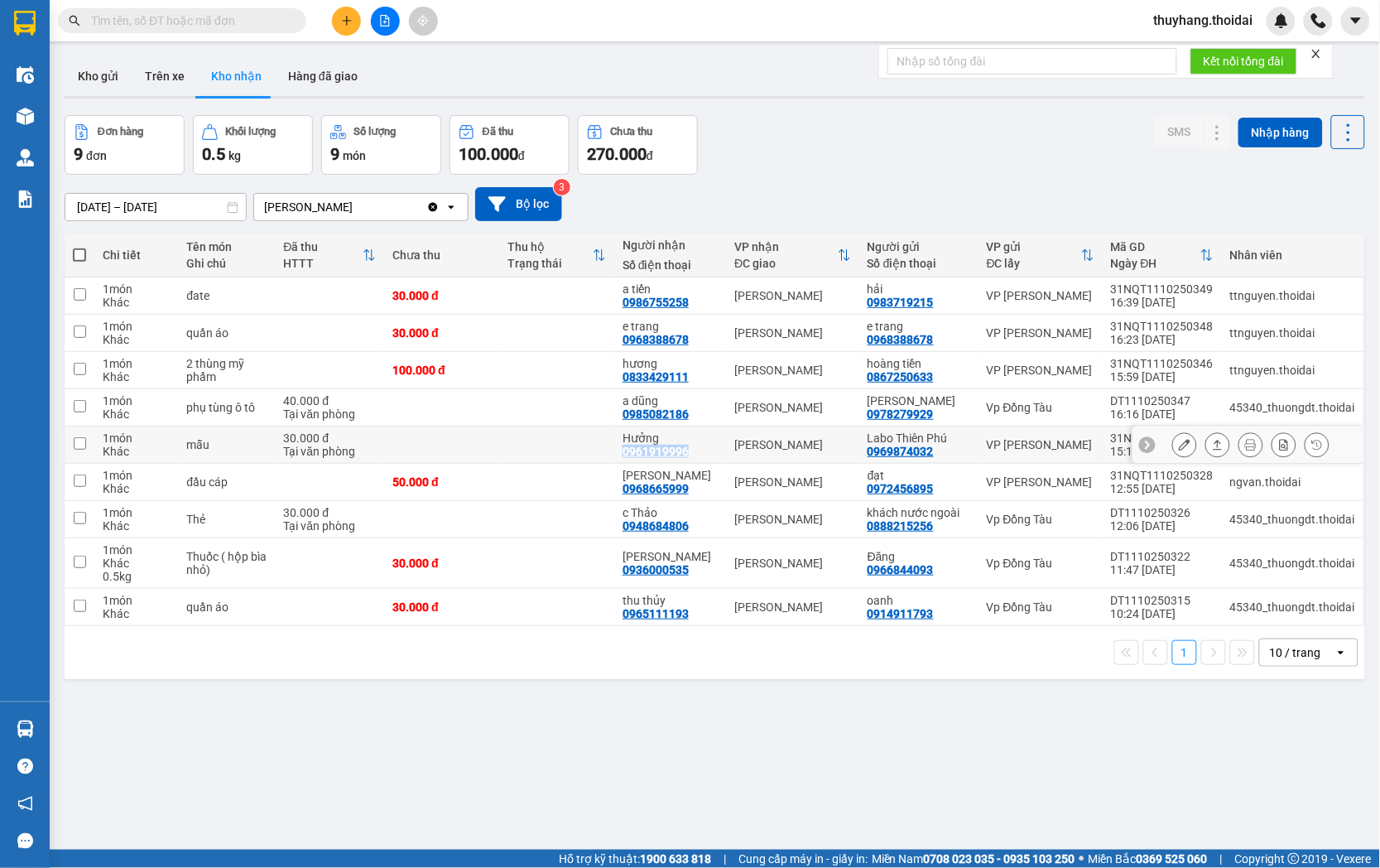
copy div "0961919996"
click at [1179, 444] on icon at bounding box center [1184, 444] width 11 height 11
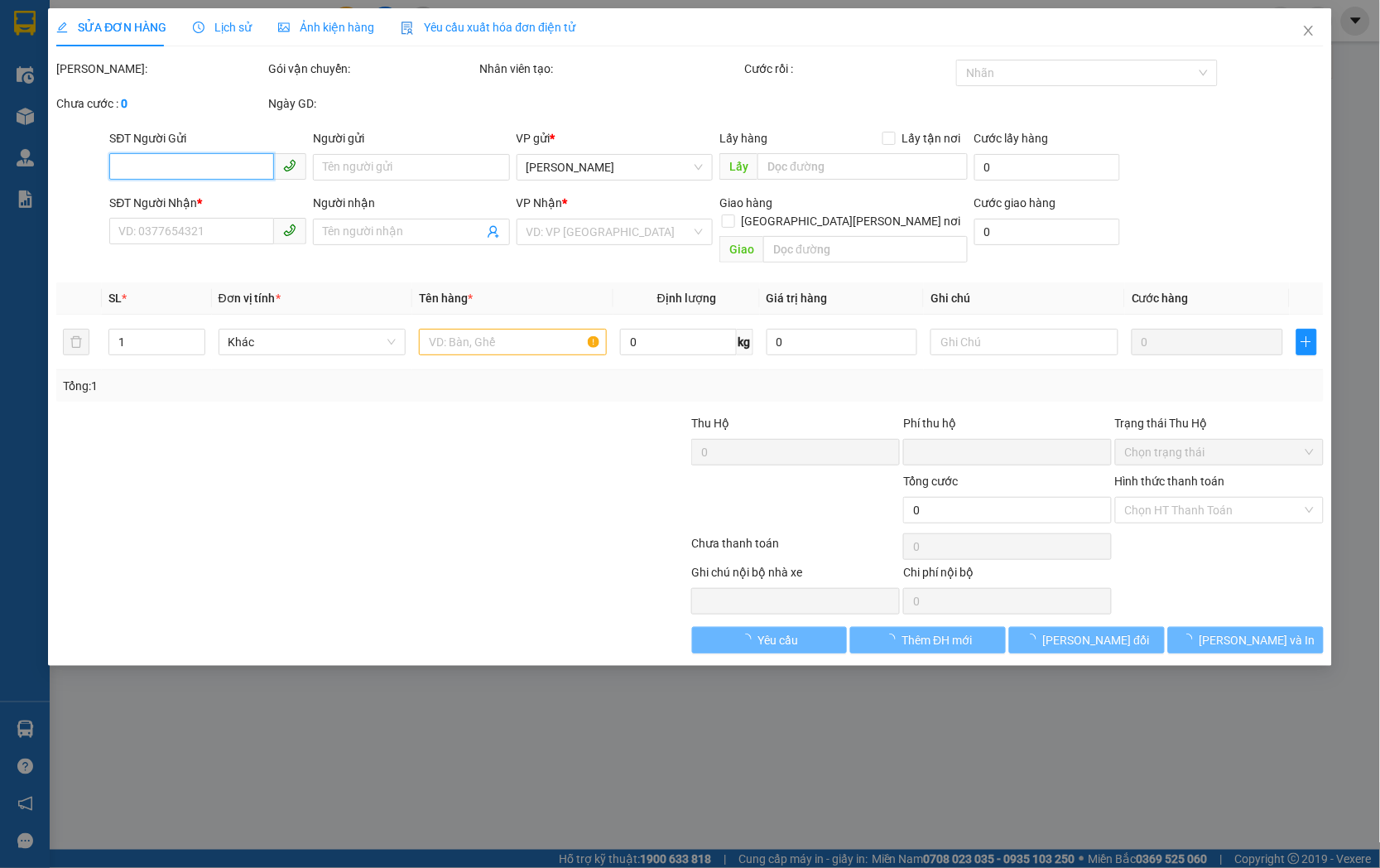
type input "0969874032"
type input "Labo Thiên Phú"
type input "0961919996"
type input "Hưởng"
type input "0"
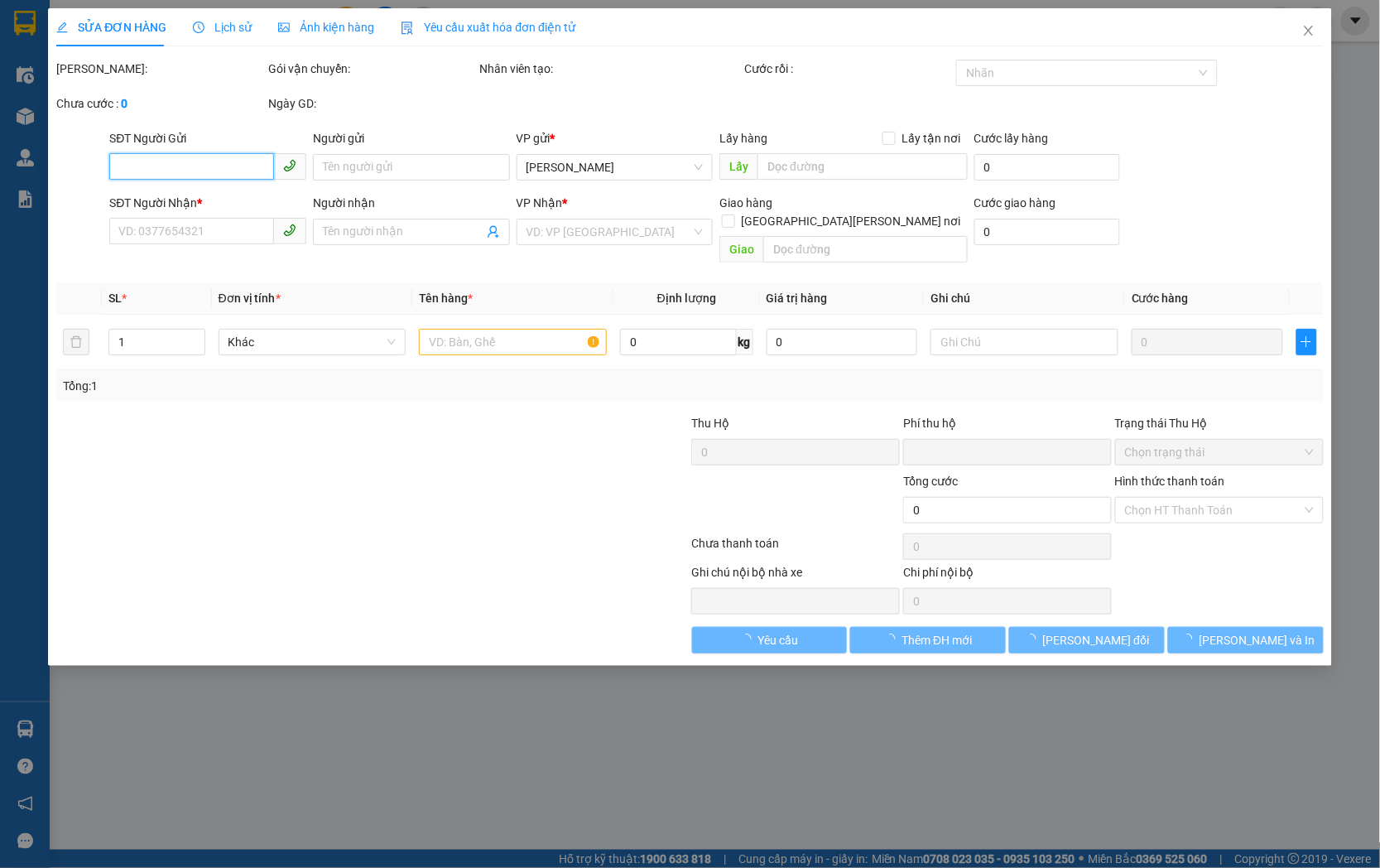
type input "30.000"
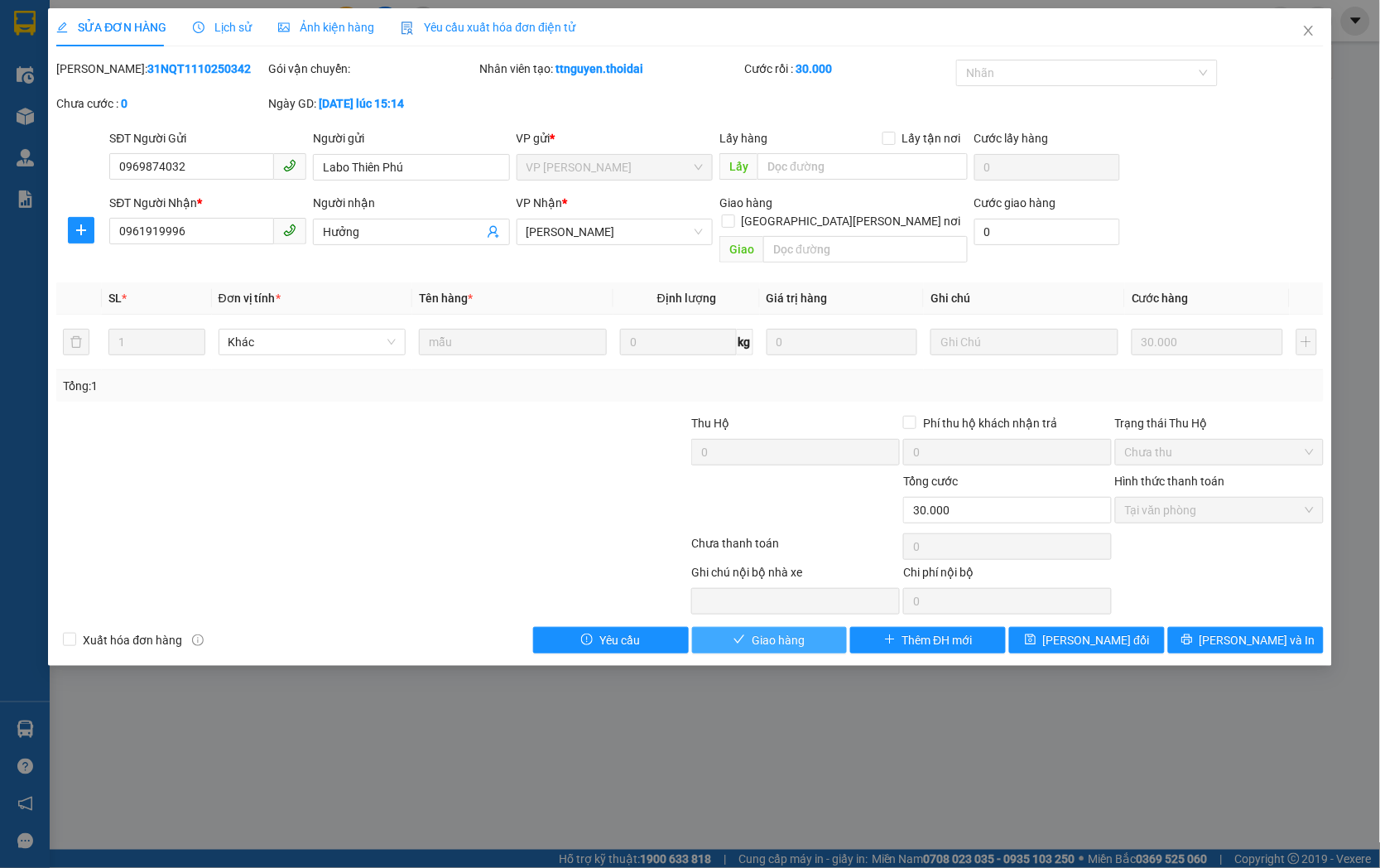
click at [789, 631] on span "Giao hàng" at bounding box center [778, 640] width 53 height 18
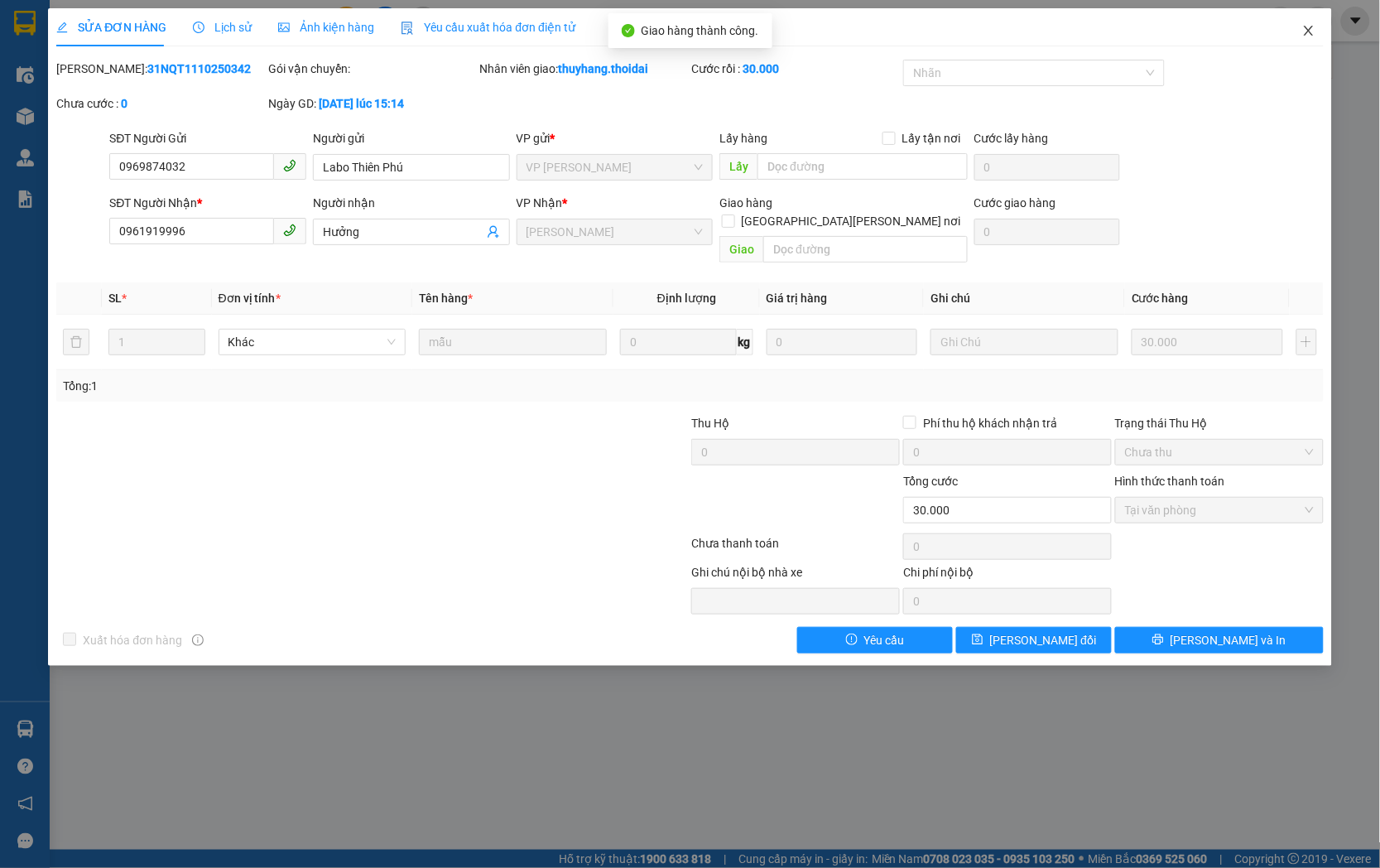
click at [1304, 27] on icon "close" at bounding box center [1308, 30] width 13 height 13
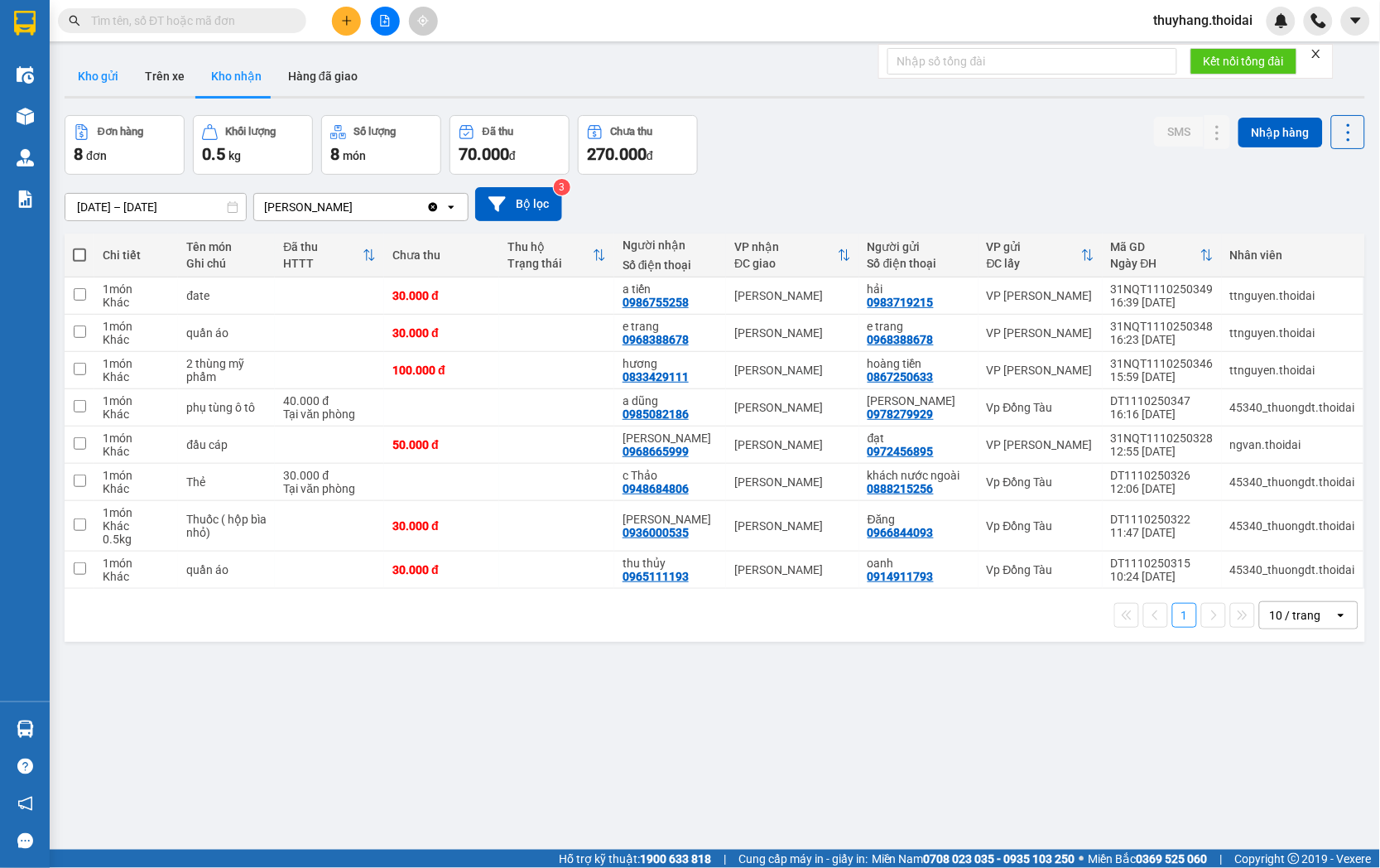
click at [104, 73] on button "Kho gửi" at bounding box center [97, 76] width 67 height 40
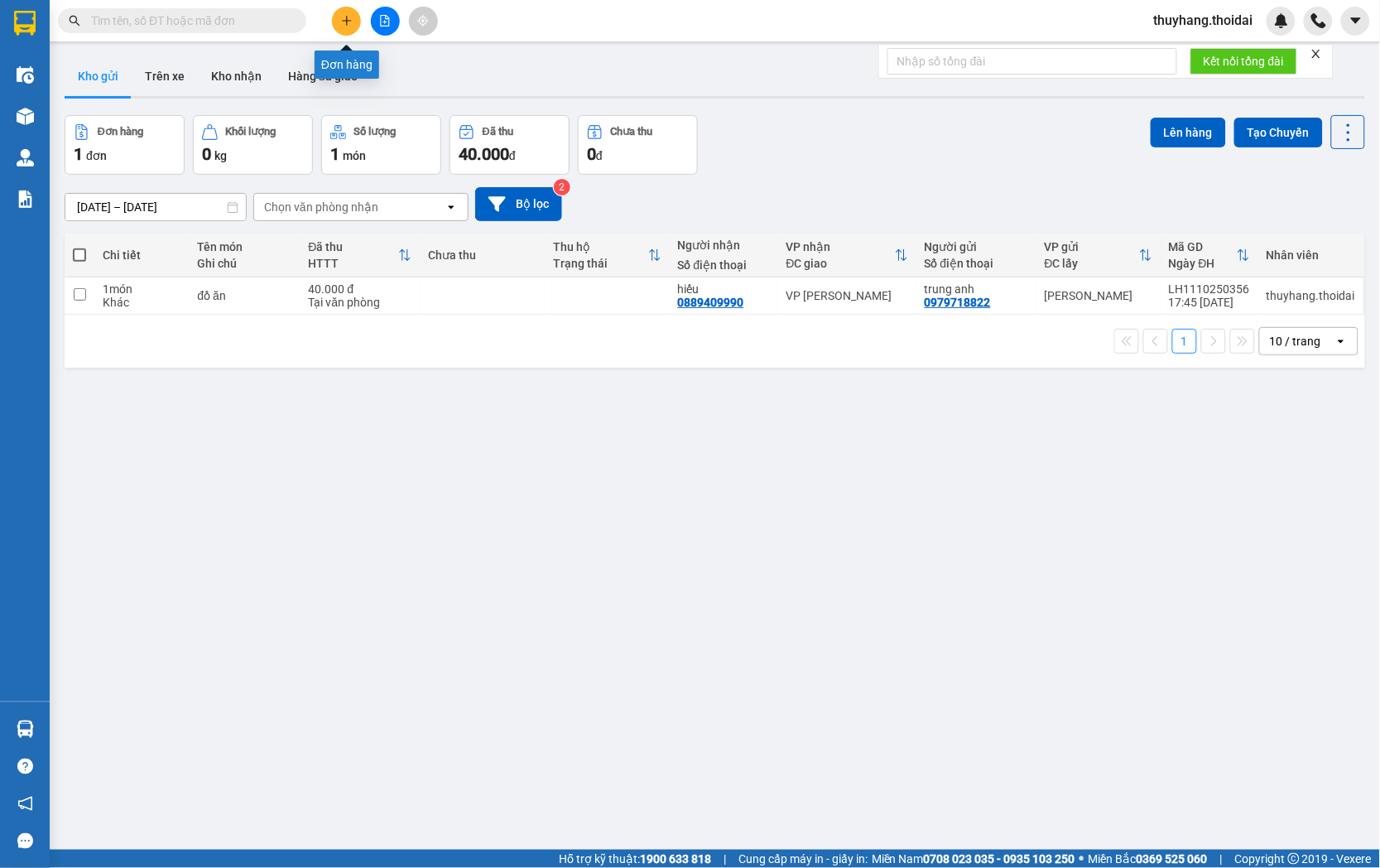
click at [352, 19] on icon "plus" at bounding box center [346, 20] width 11 height 11
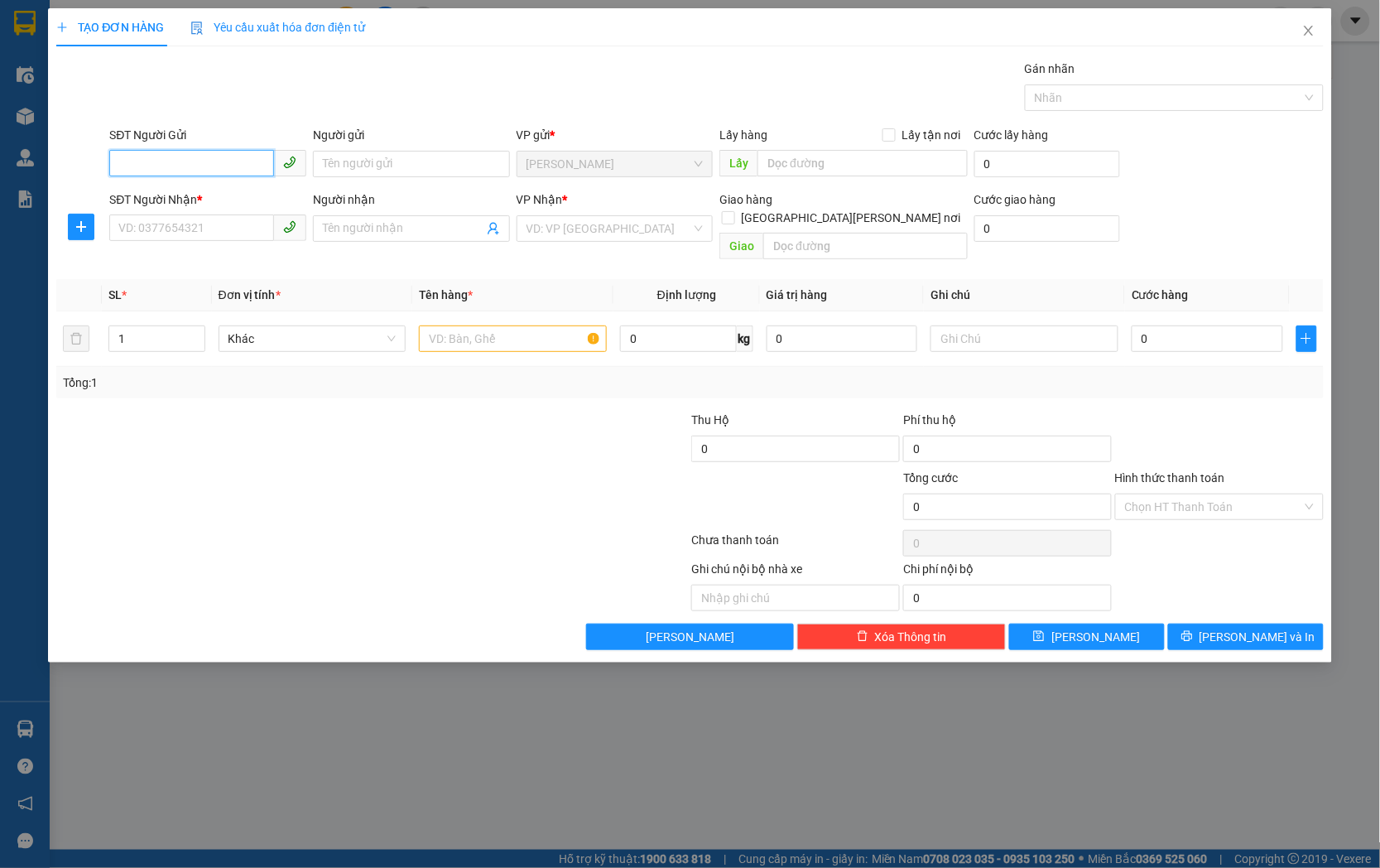
paste input "0961919996"
type input "0961919996"
click at [216, 194] on div "0961919996 - Hưởng" at bounding box center [207, 197] width 177 height 18
type input "Hưởng"
type input "0961919996"
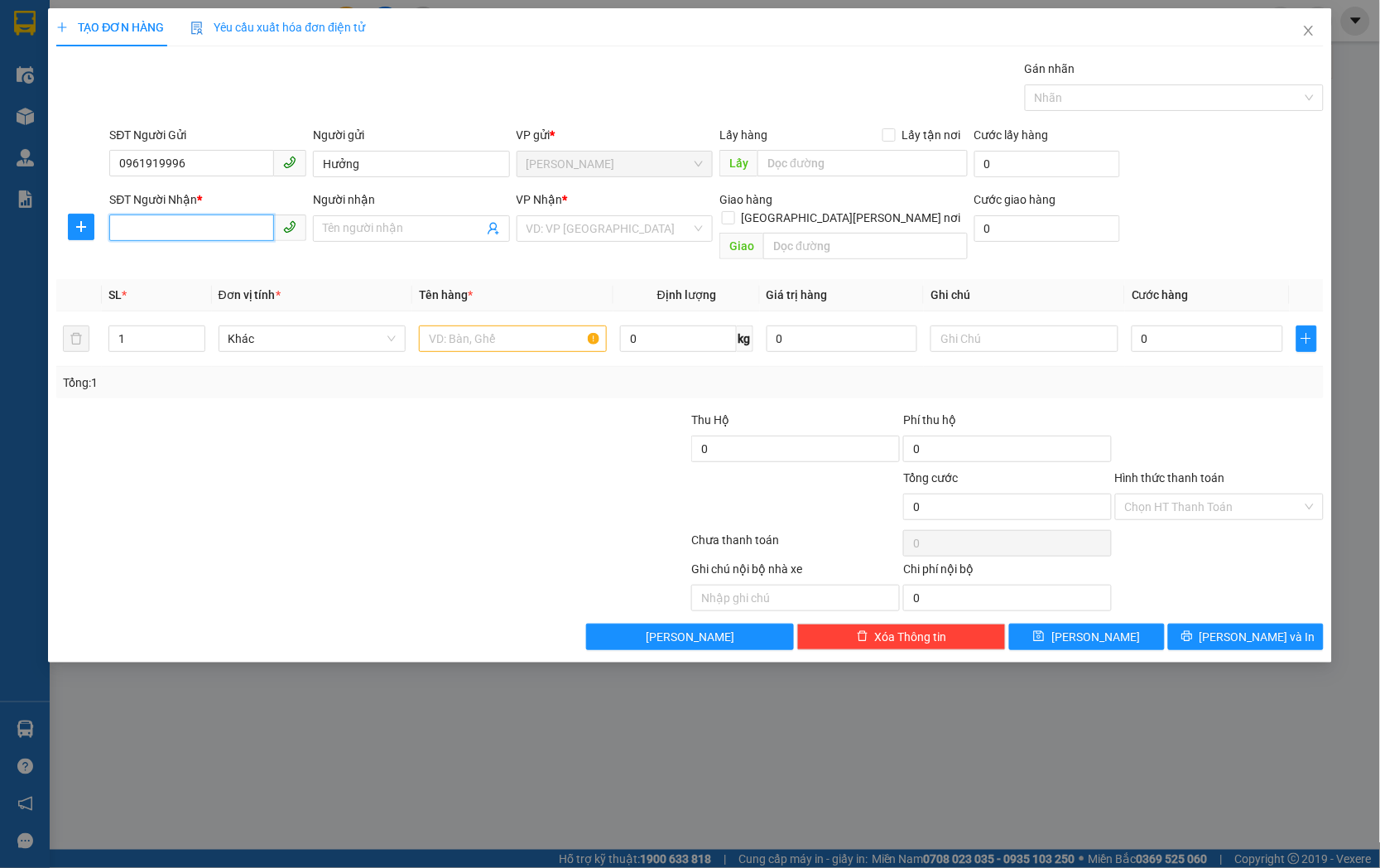
click at [258, 216] on input "SĐT Người Nhận *" at bounding box center [192, 227] width 165 height 27
click at [260, 278] on div "0969874032 - Labo [PERSON_NAME]" at bounding box center [215, 288] width 212 height 27
type input "0969874032"
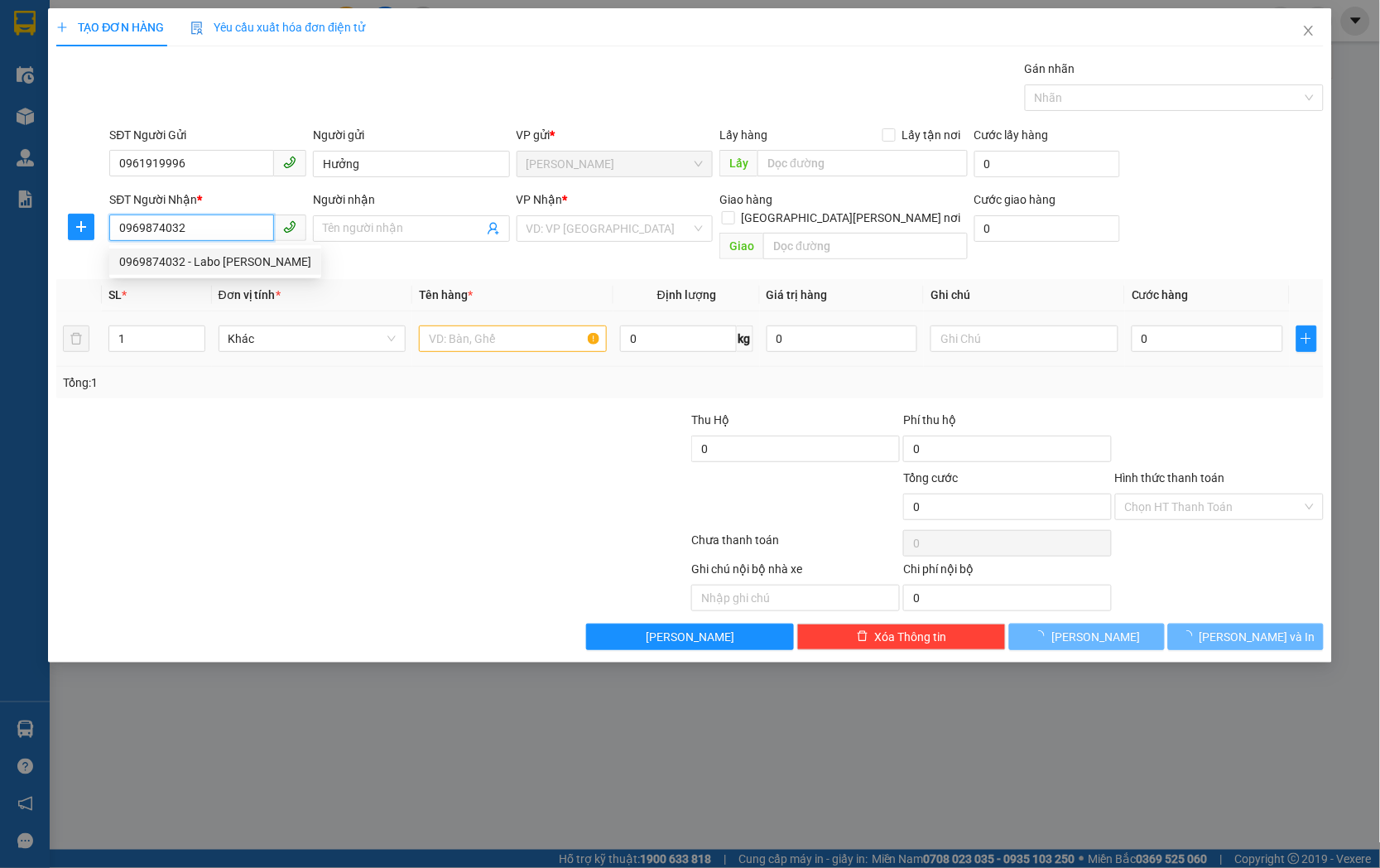
type input "Labo Thiên Phú"
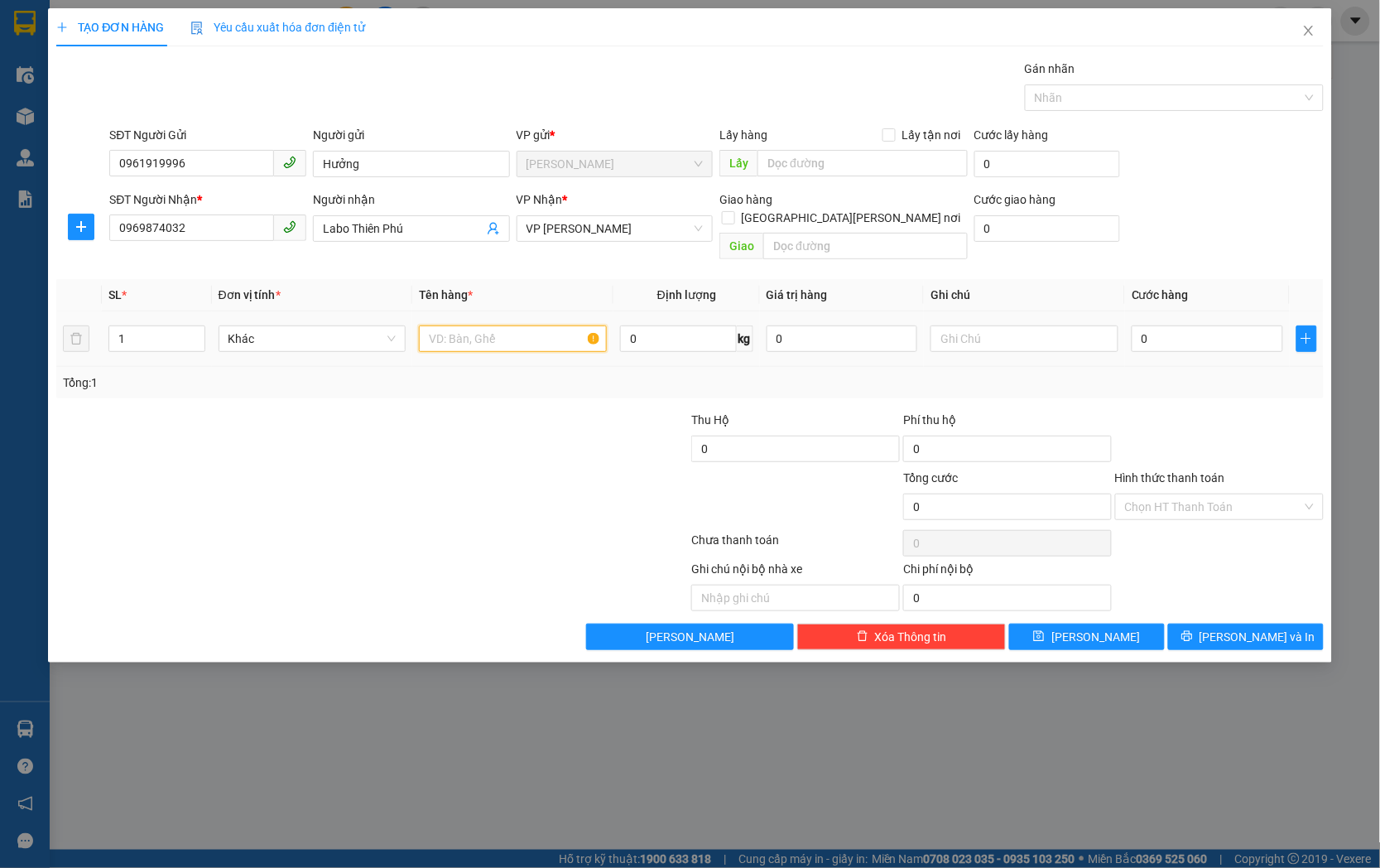
click at [495, 326] on input "text" at bounding box center [513, 339] width 188 height 27
type input "mẫu"
click at [1237, 326] on input "0" at bounding box center [1207, 339] width 152 height 27
type input "3"
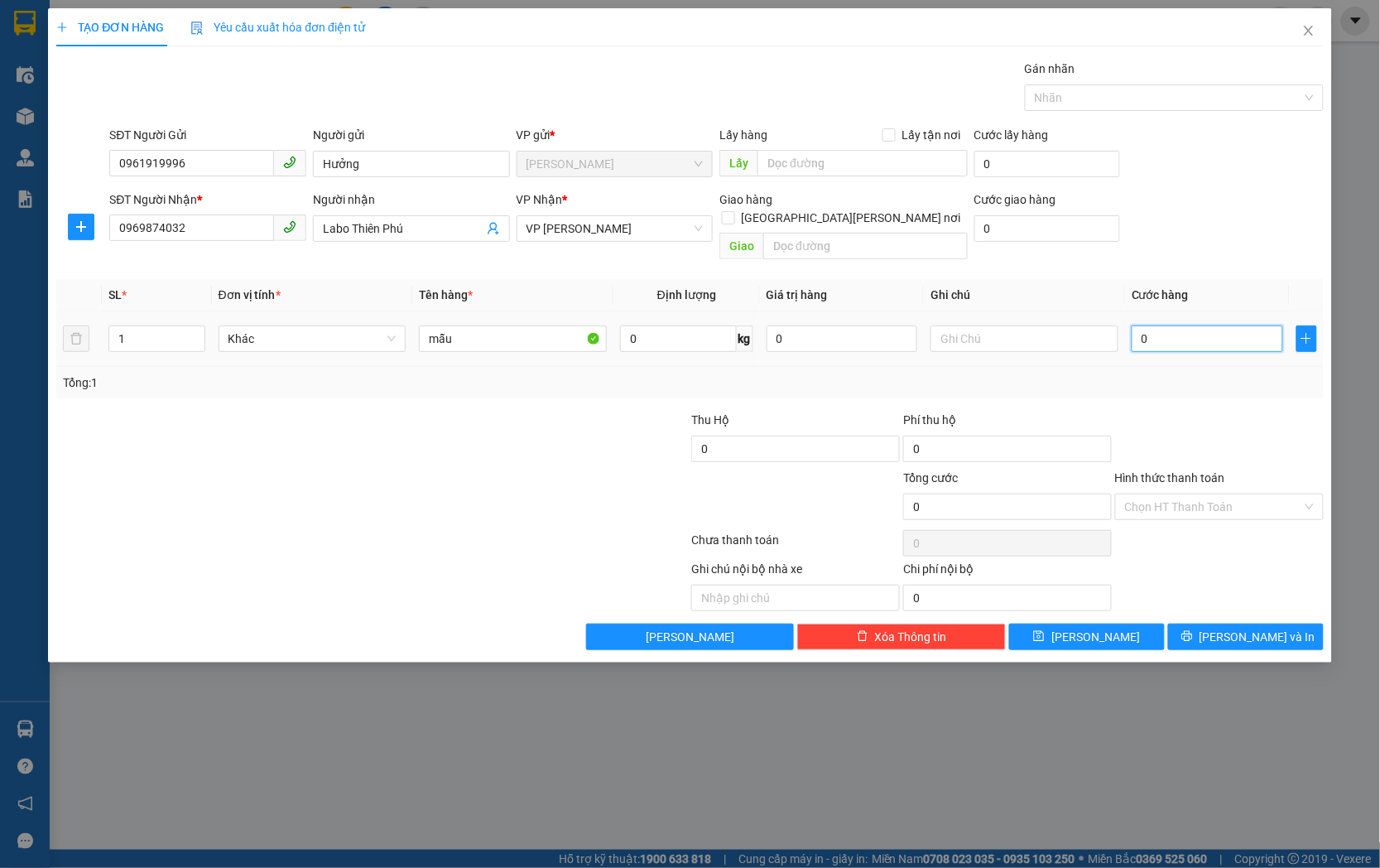
type input "3"
type input "30"
type input "300"
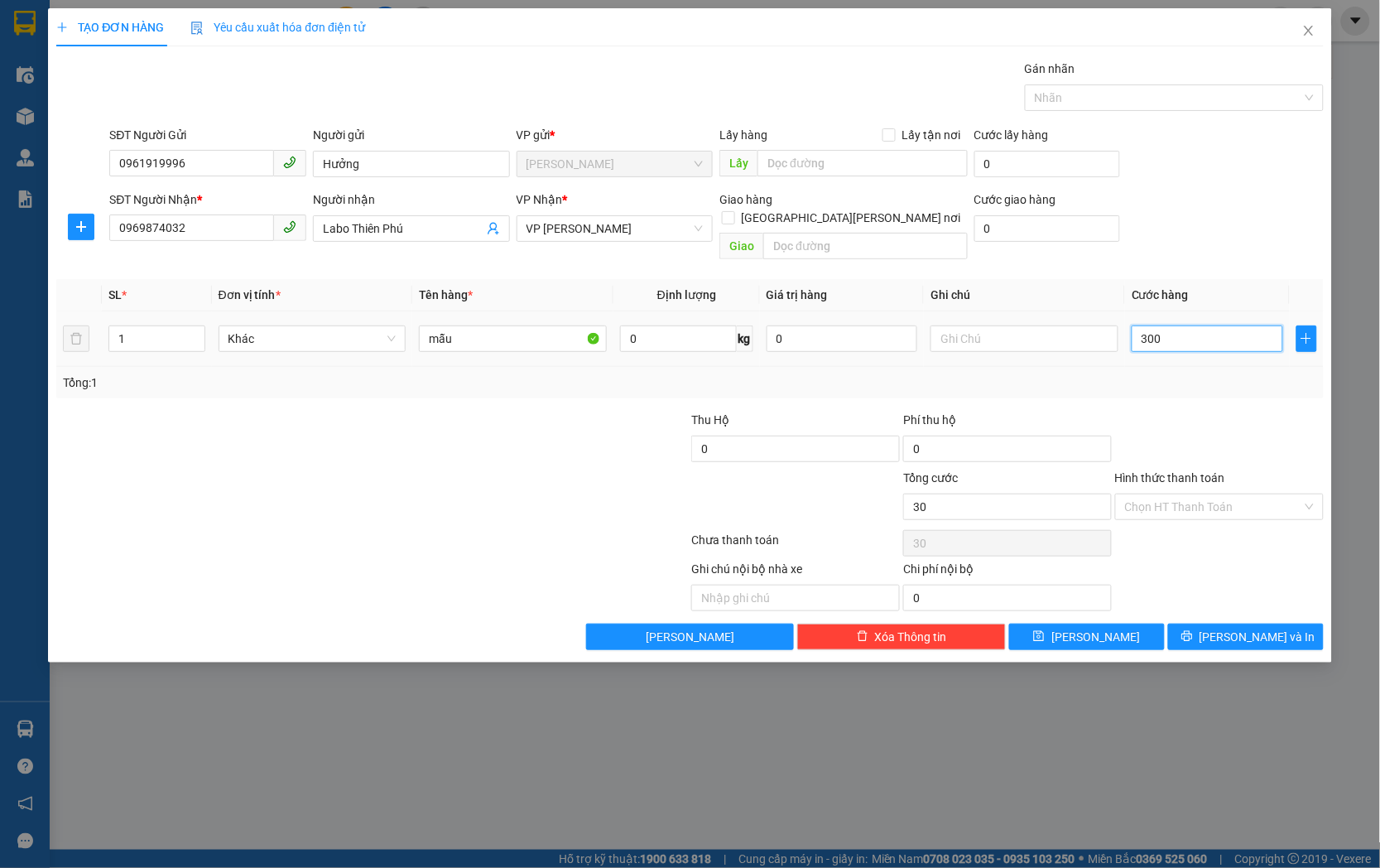
type input "300"
type input "3.000"
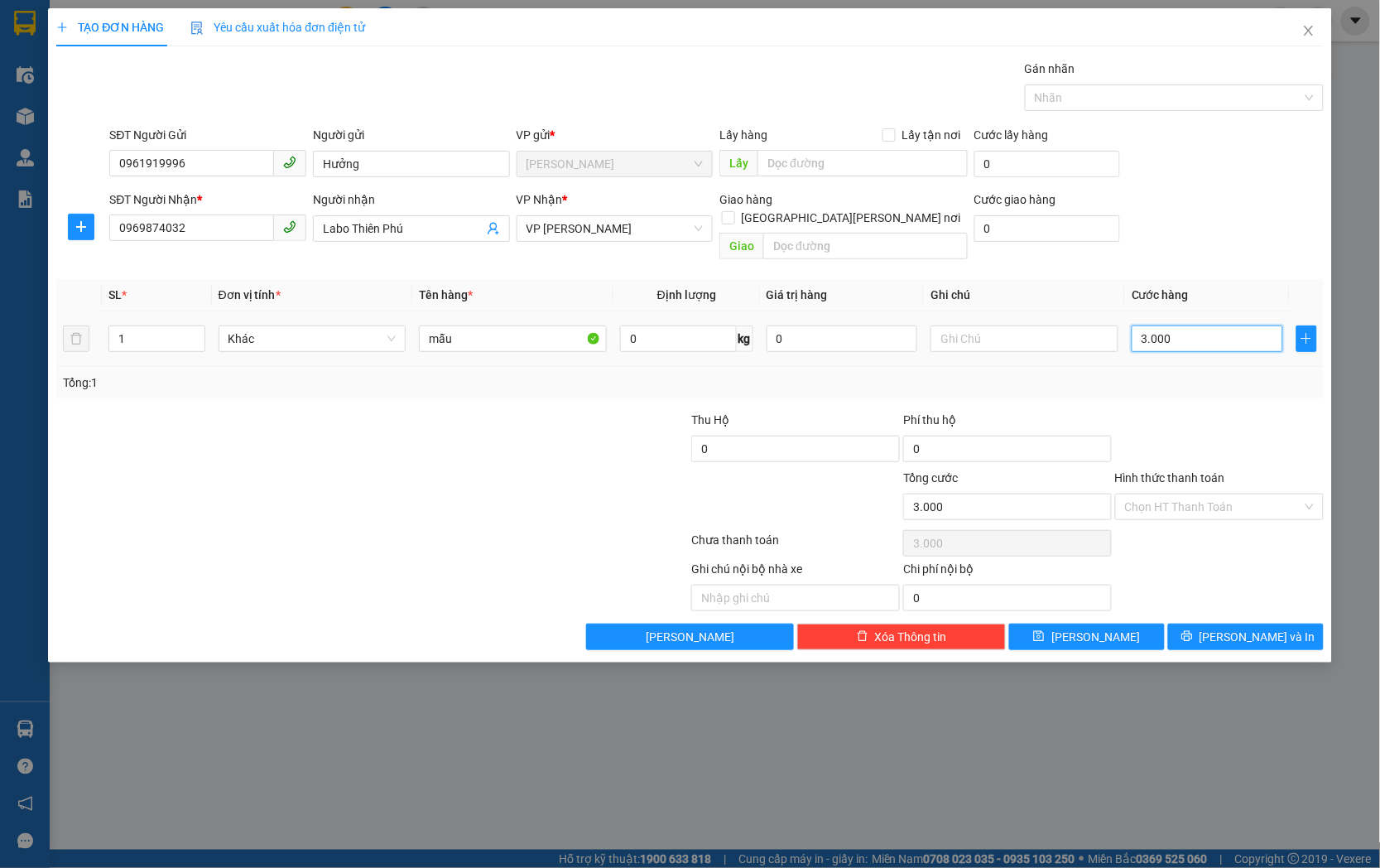
type input "30.000"
click at [1258, 628] on span "[PERSON_NAME] và In" at bounding box center [1258, 636] width 116 height 18
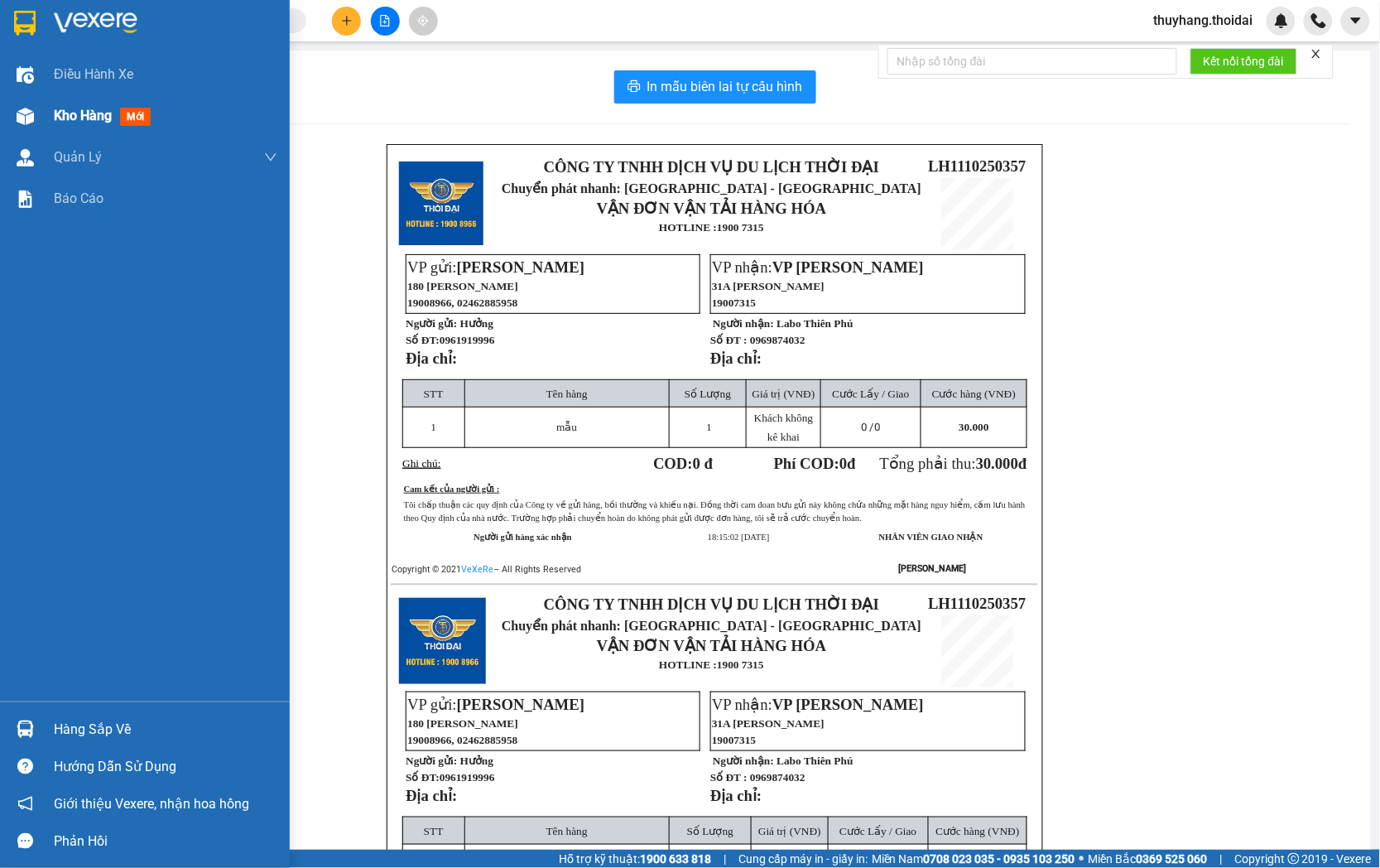
click at [54, 114] on span "Kho hàng" at bounding box center [82, 115] width 58 height 16
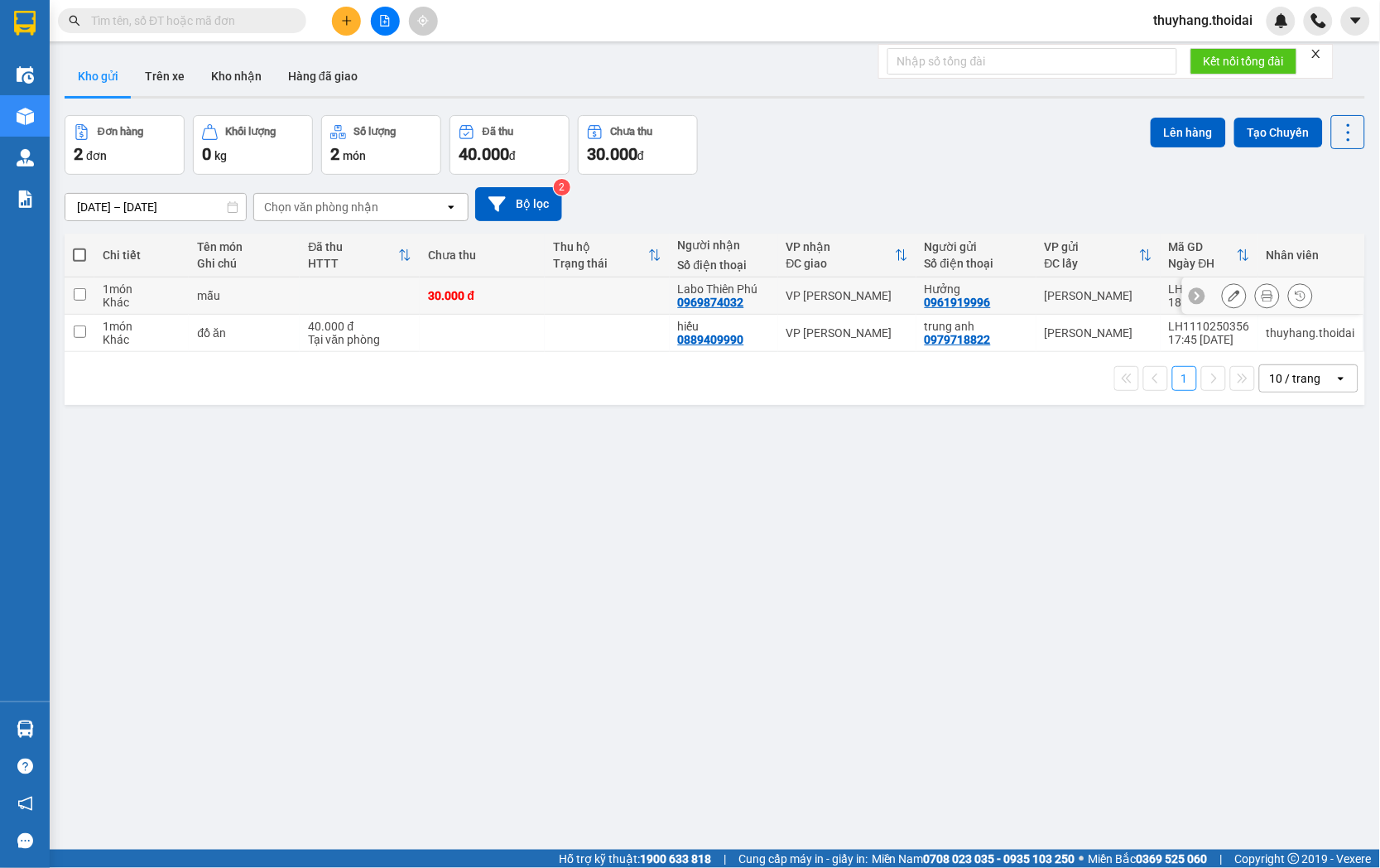
drag, startPoint x: 315, startPoint y: 284, endPoint x: 328, endPoint y: 332, distance: 49.7
click at [315, 293] on td at bounding box center [359, 296] width 120 height 37
checkbox input "true"
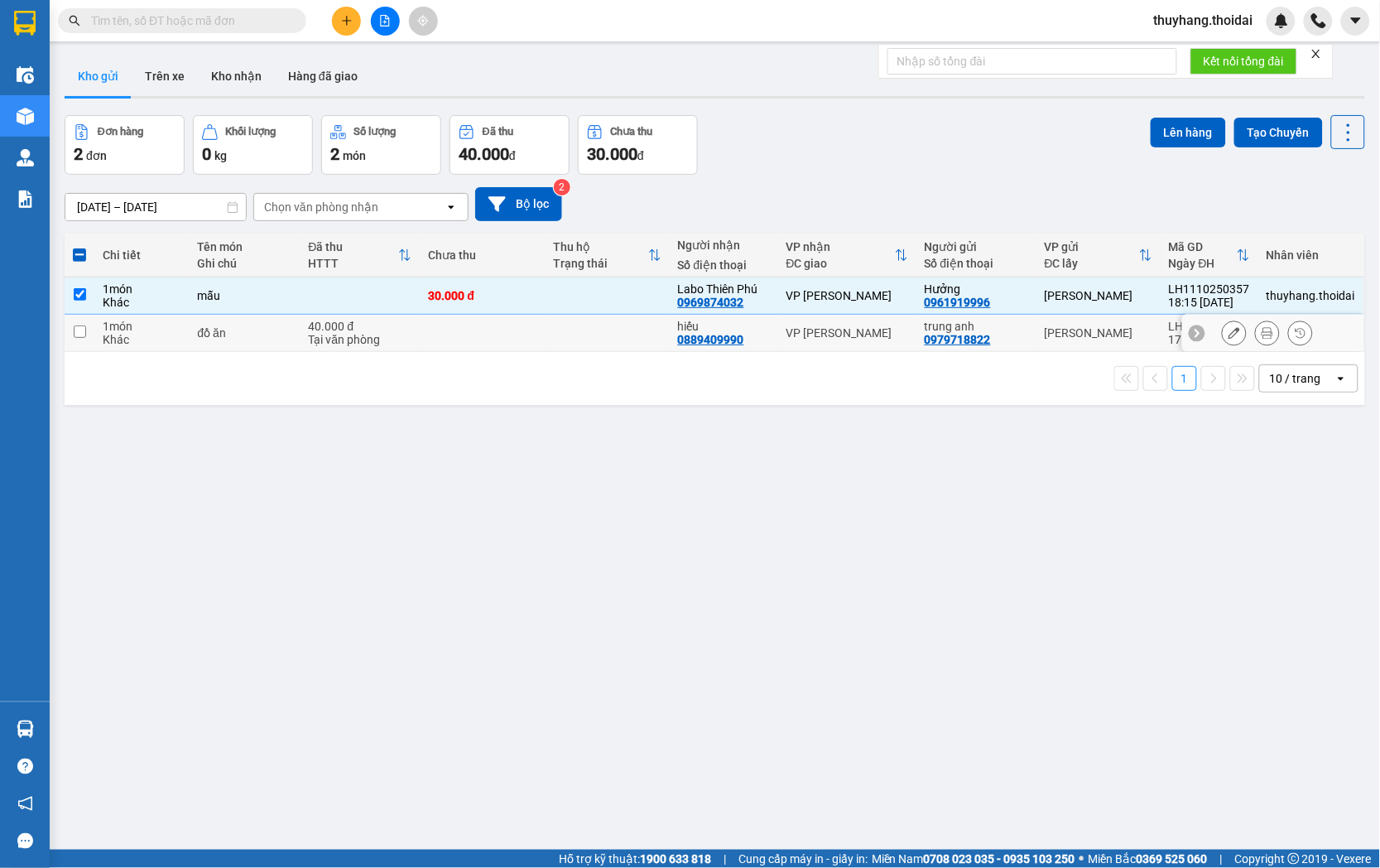
click at [258, 332] on div "đồ ăn" at bounding box center [244, 332] width 95 height 13
checkbox input "true"
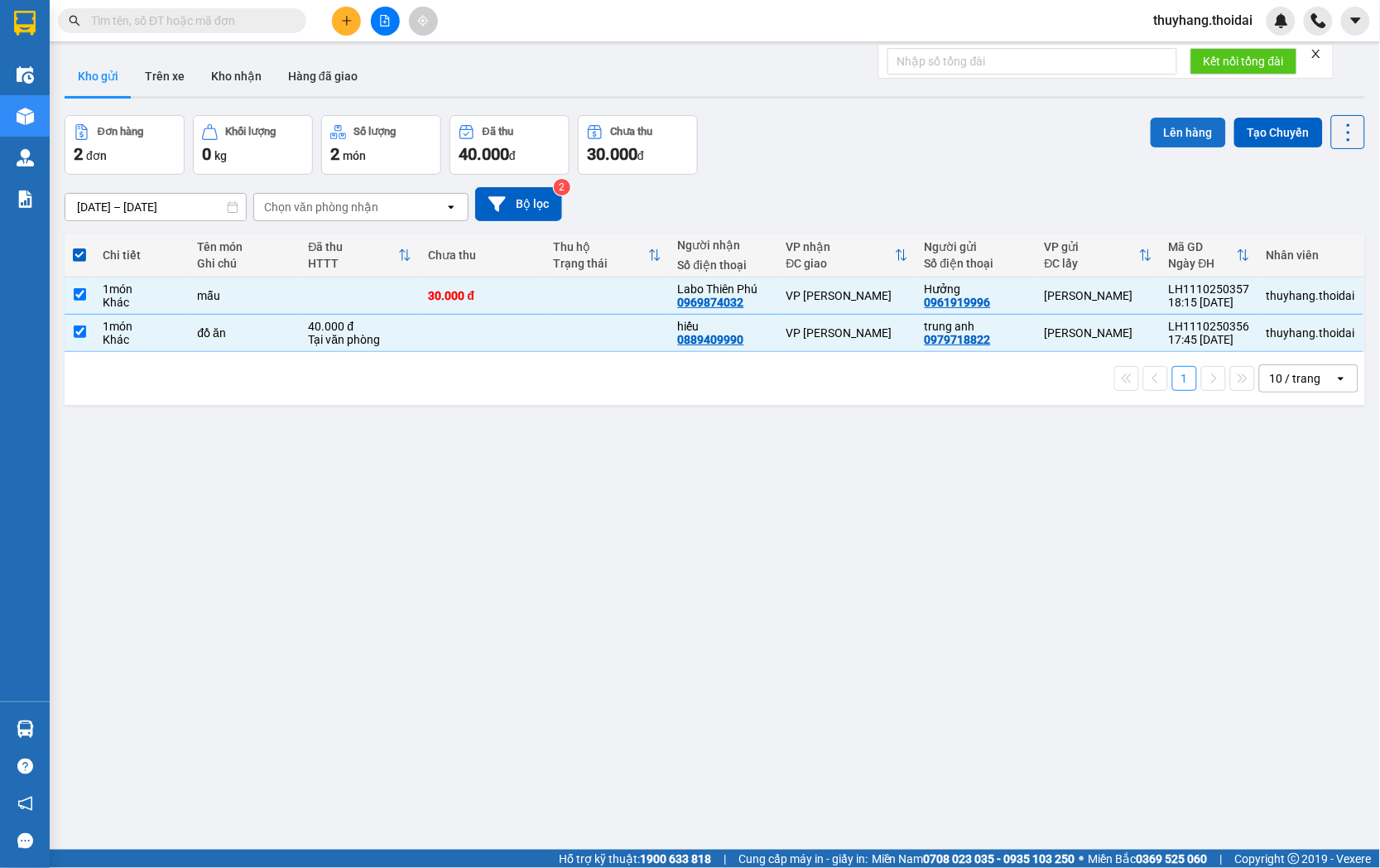
click at [1185, 133] on button "Lên hàng" at bounding box center [1188, 132] width 76 height 30
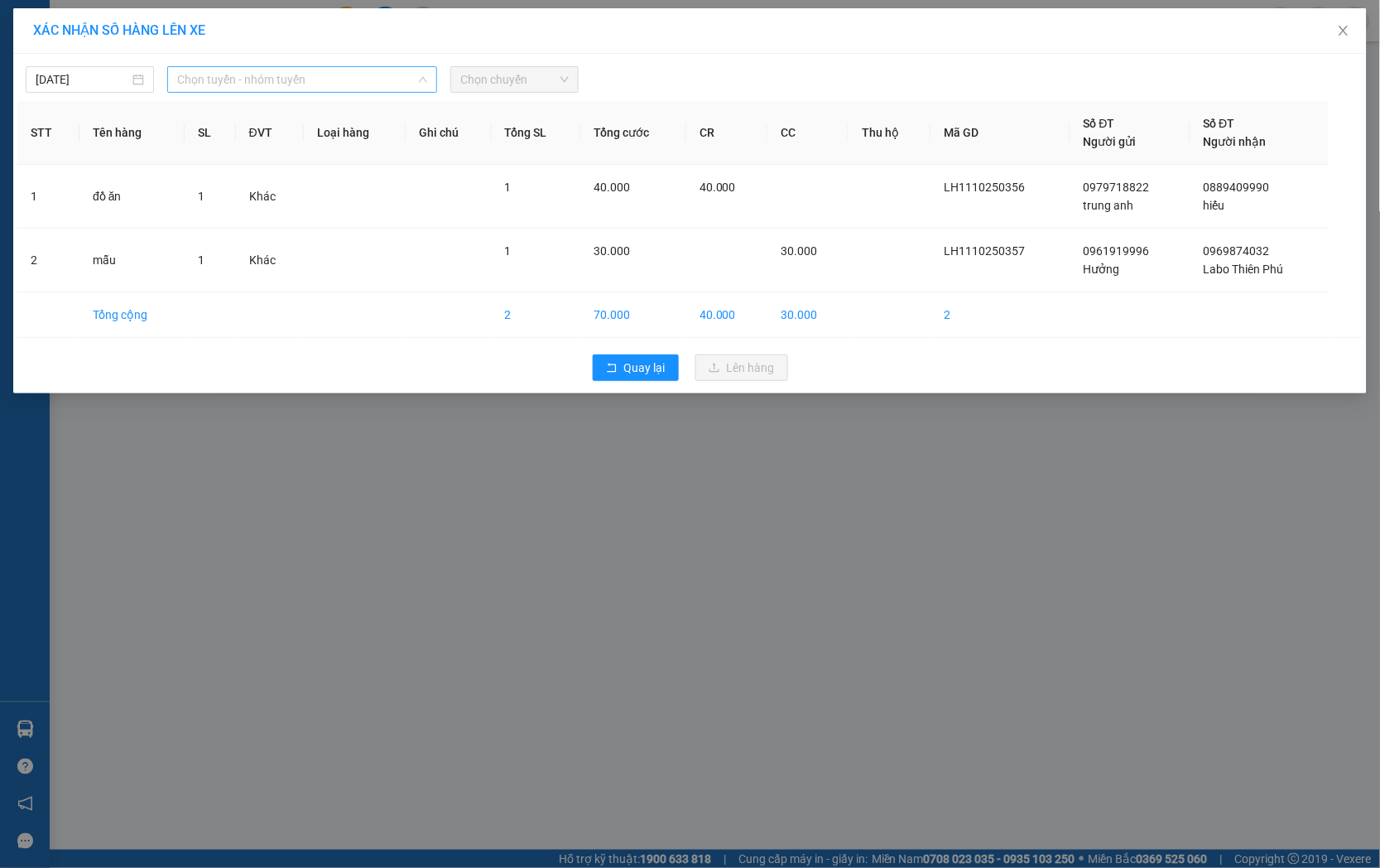
click at [348, 78] on span "Chọn tuyến - nhóm tuyến" at bounding box center [302, 79] width 250 height 25
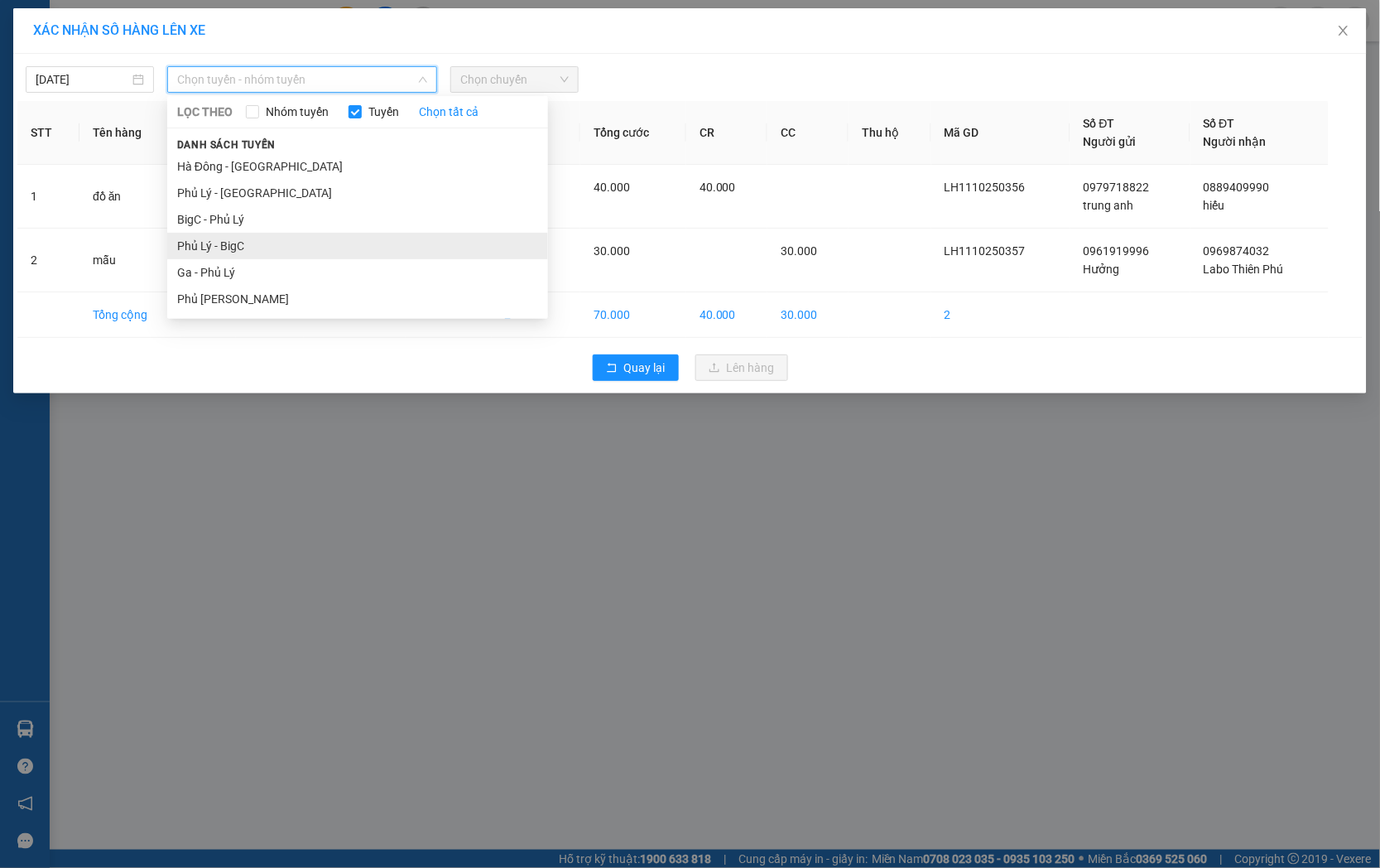
drag, startPoint x: 276, startPoint y: 242, endPoint x: 549, endPoint y: 58, distance: 329.2
click at [276, 243] on li "Phủ Lý - BigC" at bounding box center [358, 246] width 381 height 27
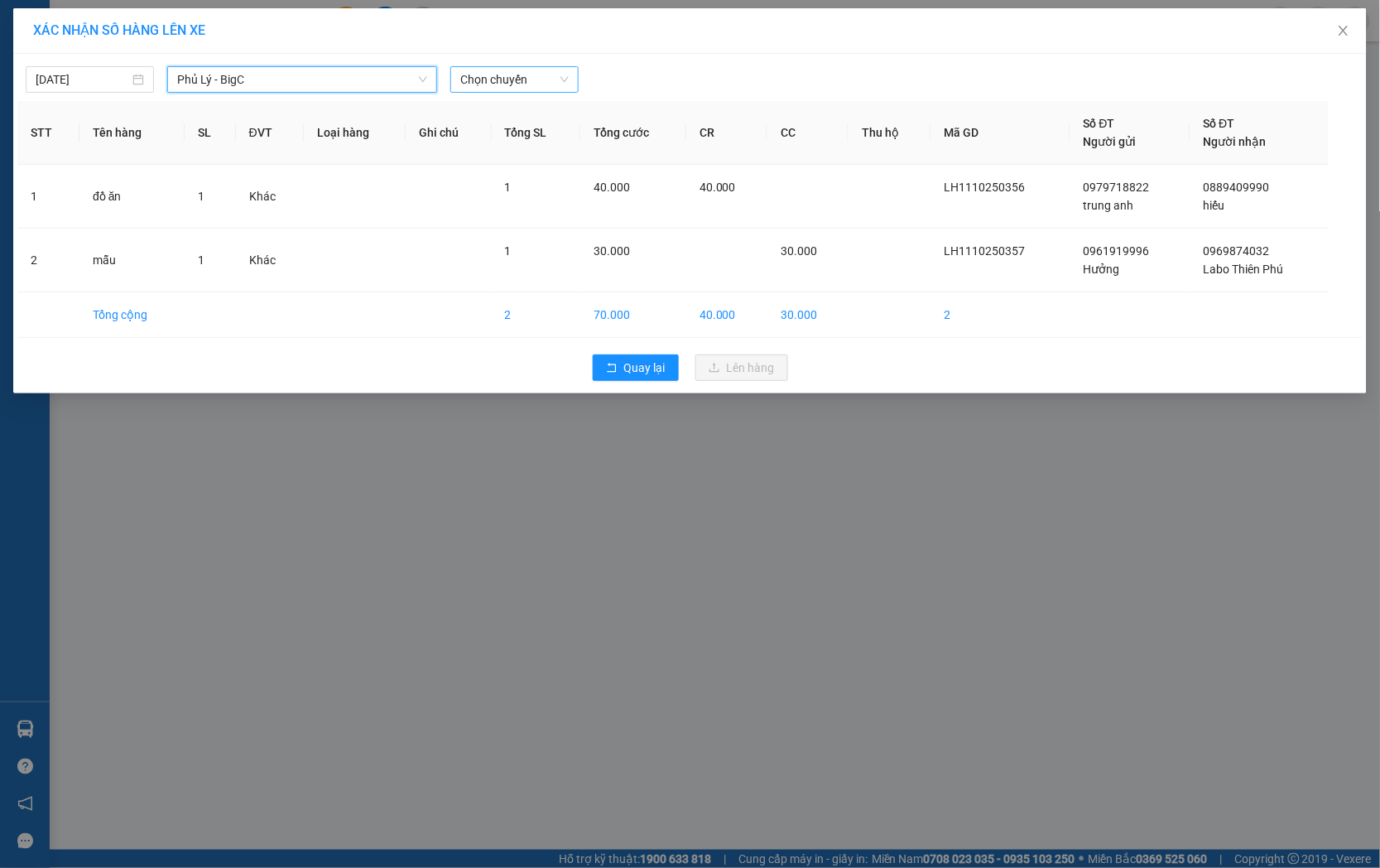
click at [516, 80] on span "Chọn chuyến" at bounding box center [514, 79] width 108 height 25
type input "93356"
click at [528, 141] on div "18:00 - 29H-933.56" at bounding box center [524, 139] width 129 height 18
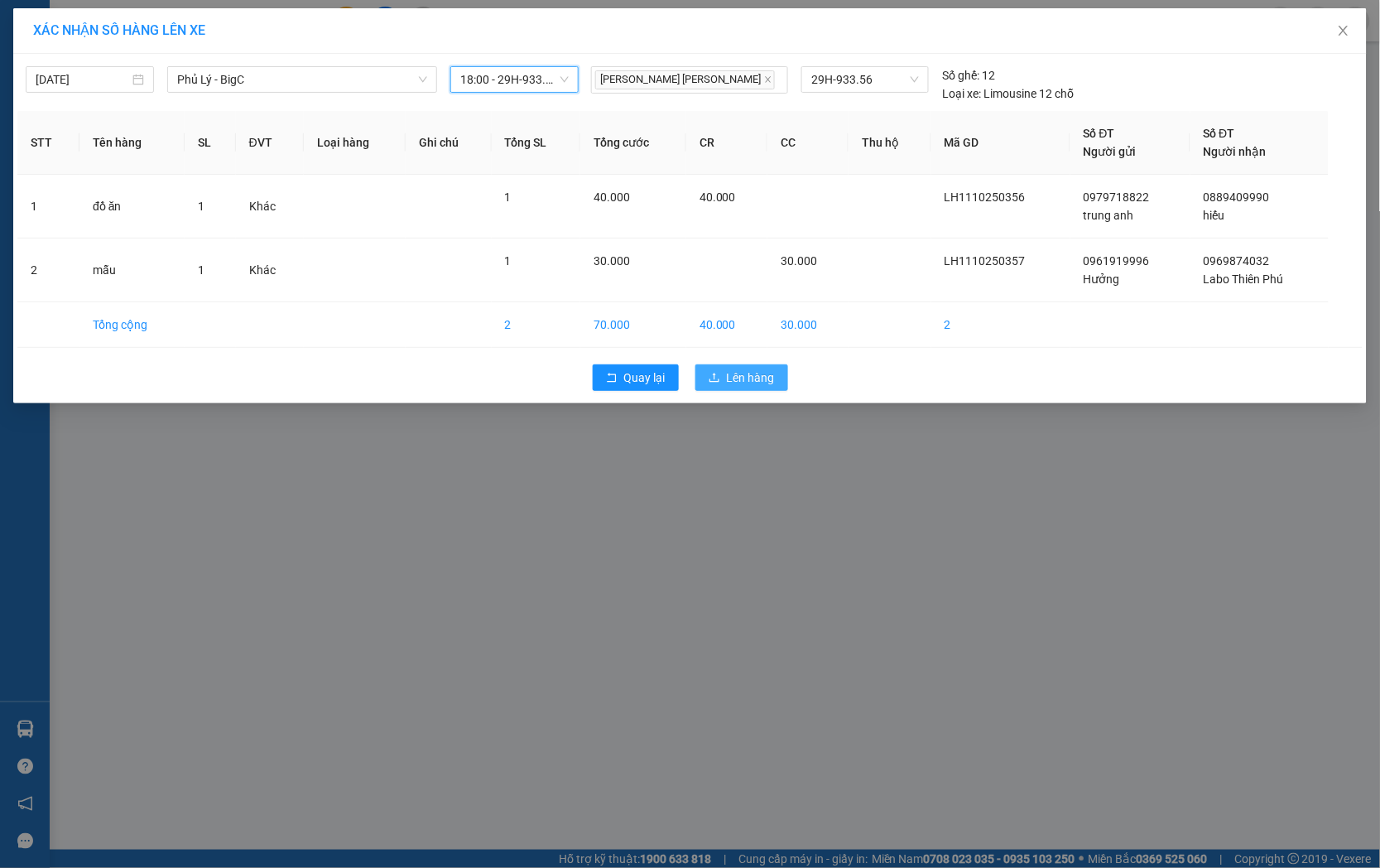
click at [748, 385] on span "Lên hàng" at bounding box center [751, 377] width 48 height 18
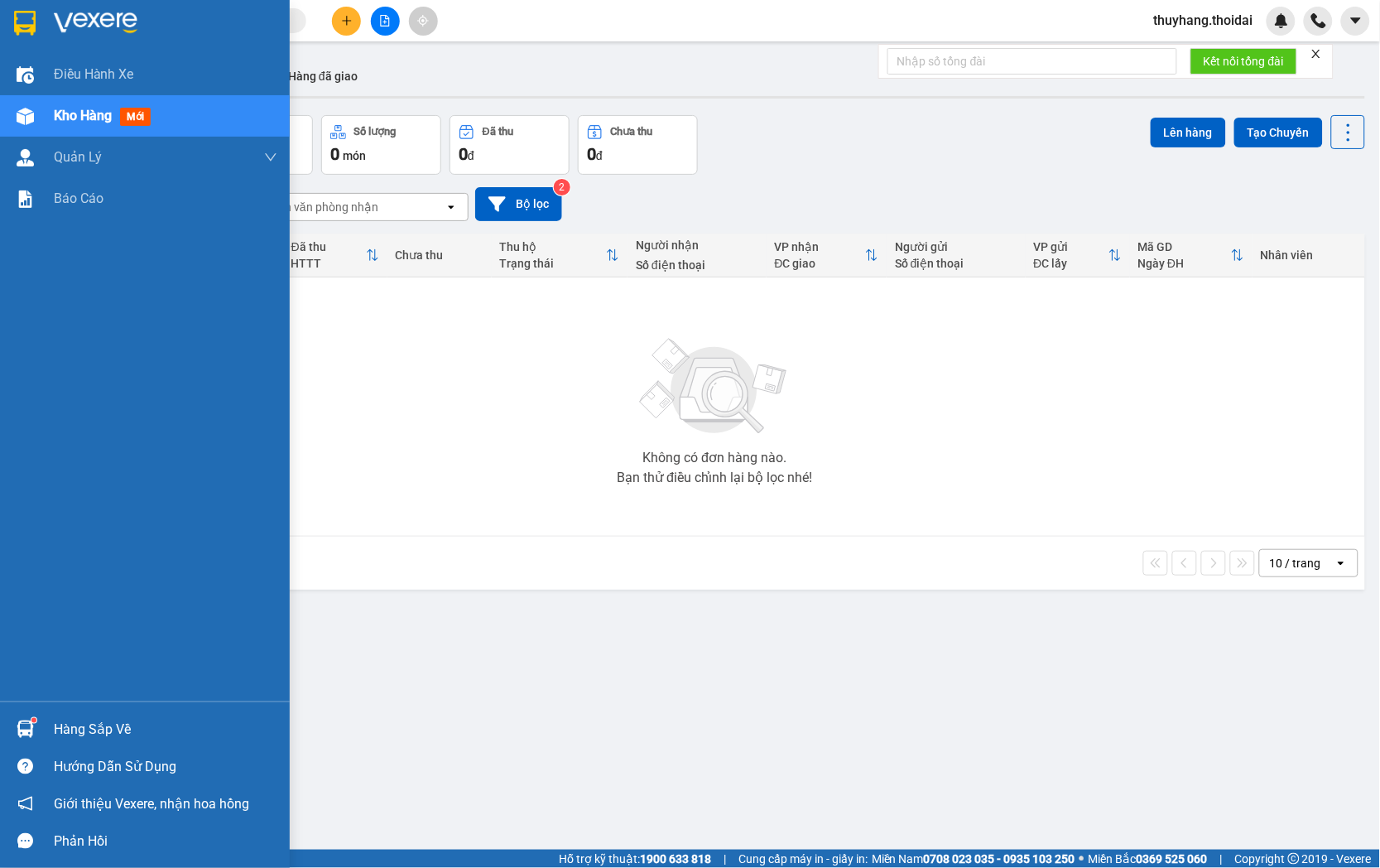
drag, startPoint x: 31, startPoint y: 721, endPoint x: 412, endPoint y: 762, distance: 383.2
click at [36, 721] on div at bounding box center [24, 728] width 29 height 29
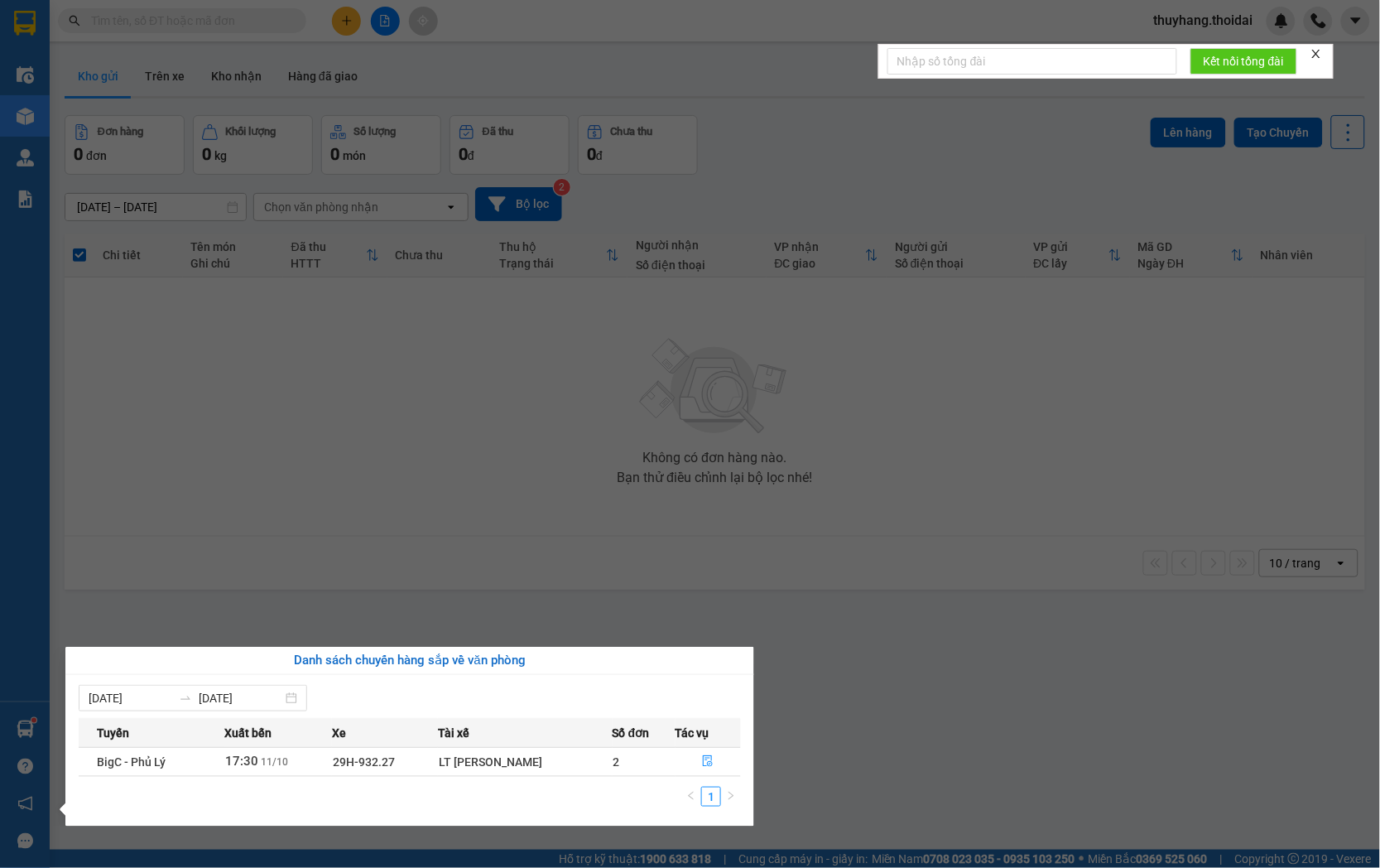
click at [808, 759] on section "Kết quả [PERSON_NAME] ( 11 ) Bộ lọc Mã ĐH Trạng thái Món hàng Thu hộ Tổng [PERS…" at bounding box center [690, 434] width 1380 height 868
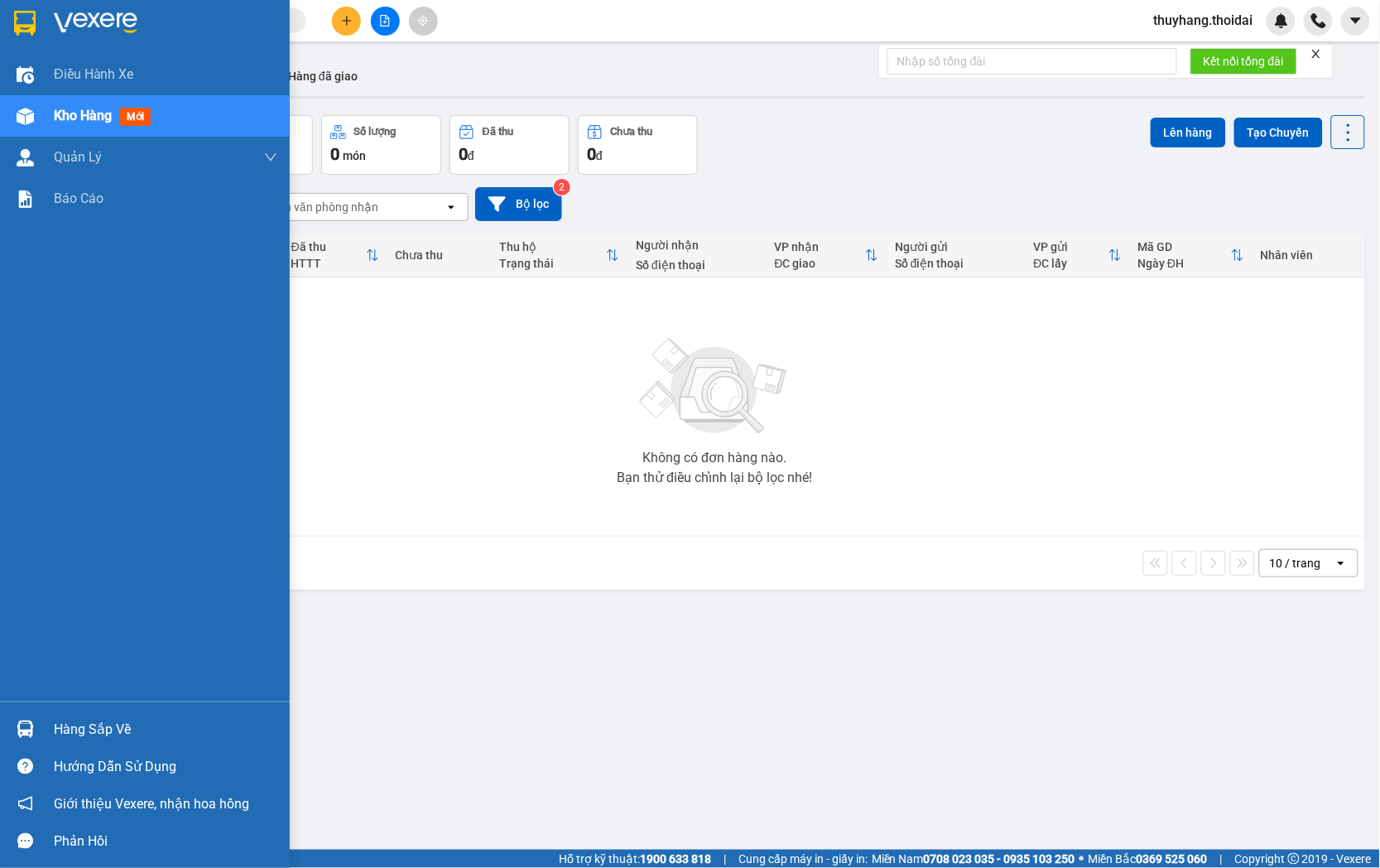
click at [95, 725] on div "Hàng sắp về" at bounding box center [166, 729] width 224 height 25
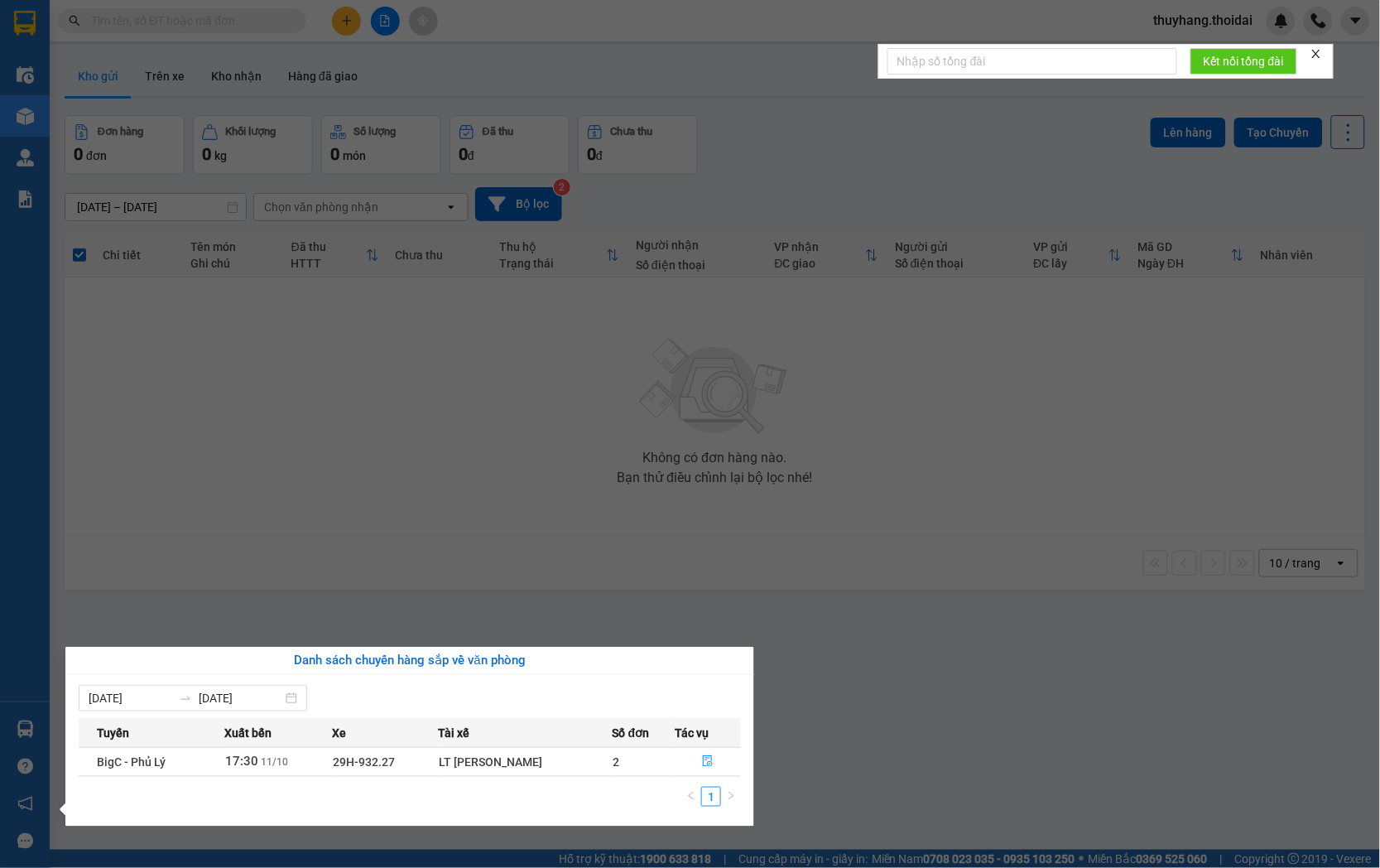
click at [936, 740] on section "Kết quả [PERSON_NAME] ( 11 ) Bộ lọc Mã ĐH Trạng thái Món hàng Thu hộ Tổng [PERS…" at bounding box center [690, 434] width 1380 height 868
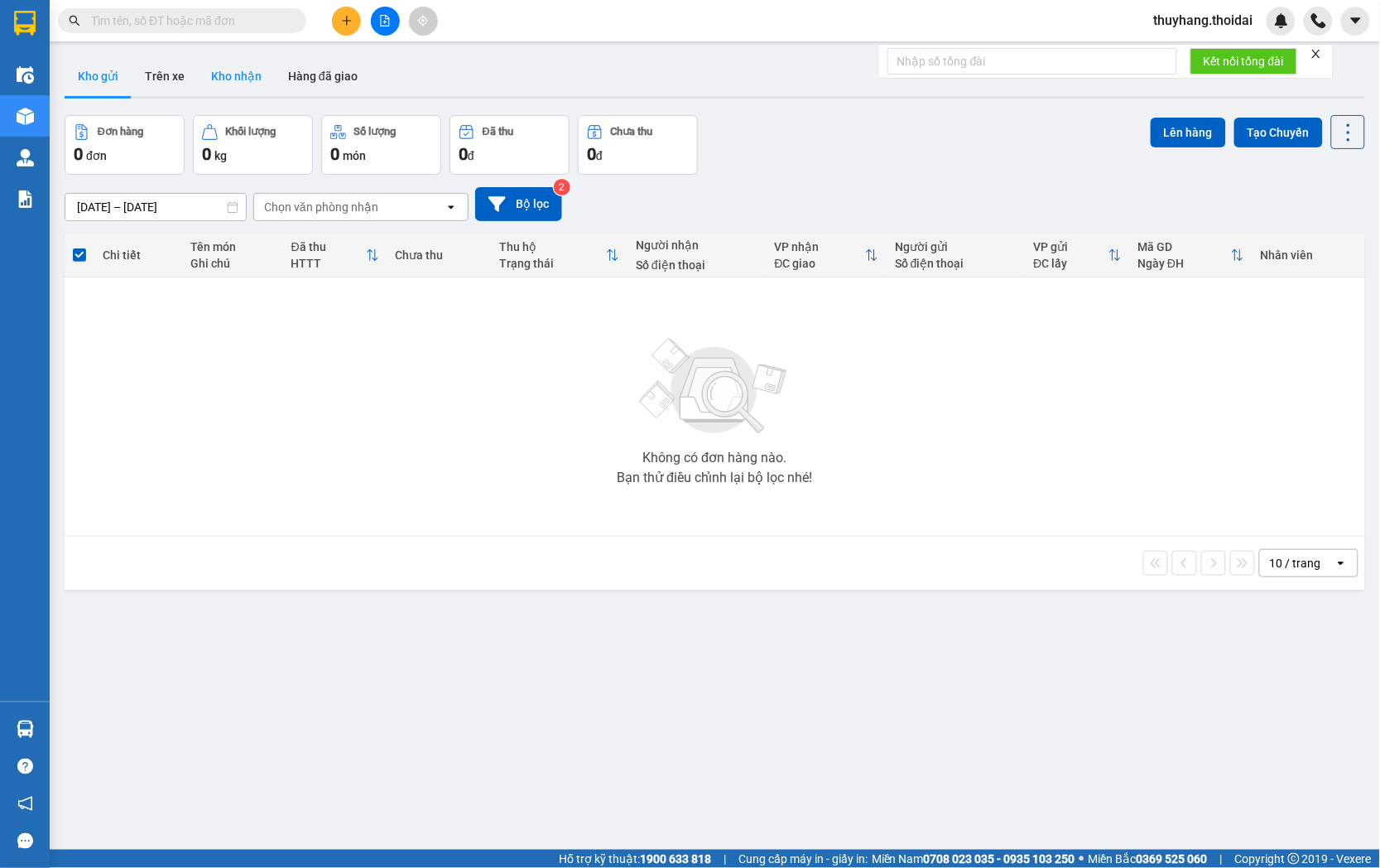
click at [252, 81] on button "Kho nhận" at bounding box center [236, 76] width 77 height 40
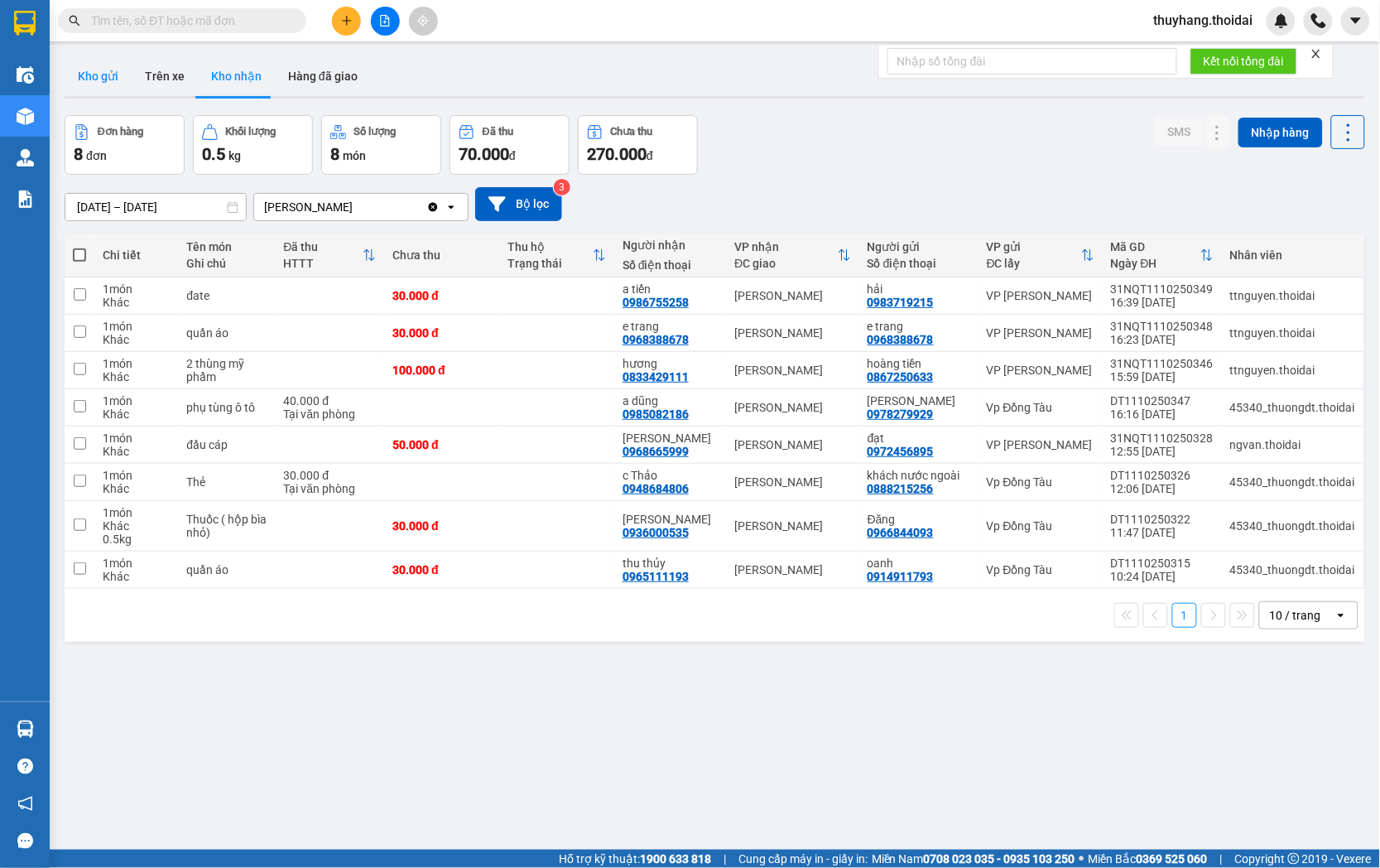
click at [95, 81] on button "Kho gửi" at bounding box center [97, 76] width 67 height 40
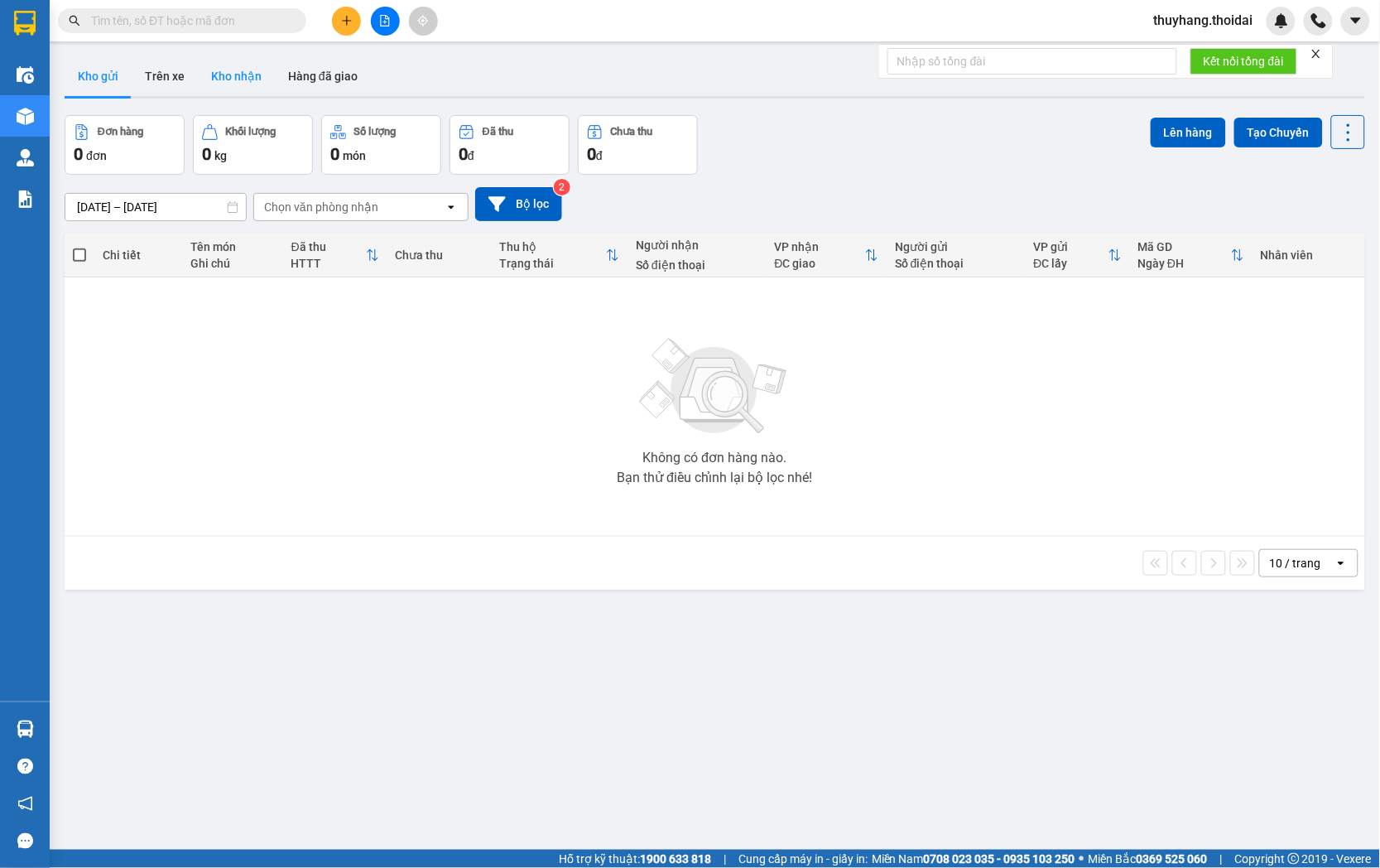
click at [227, 69] on button "Kho nhận" at bounding box center [236, 76] width 77 height 40
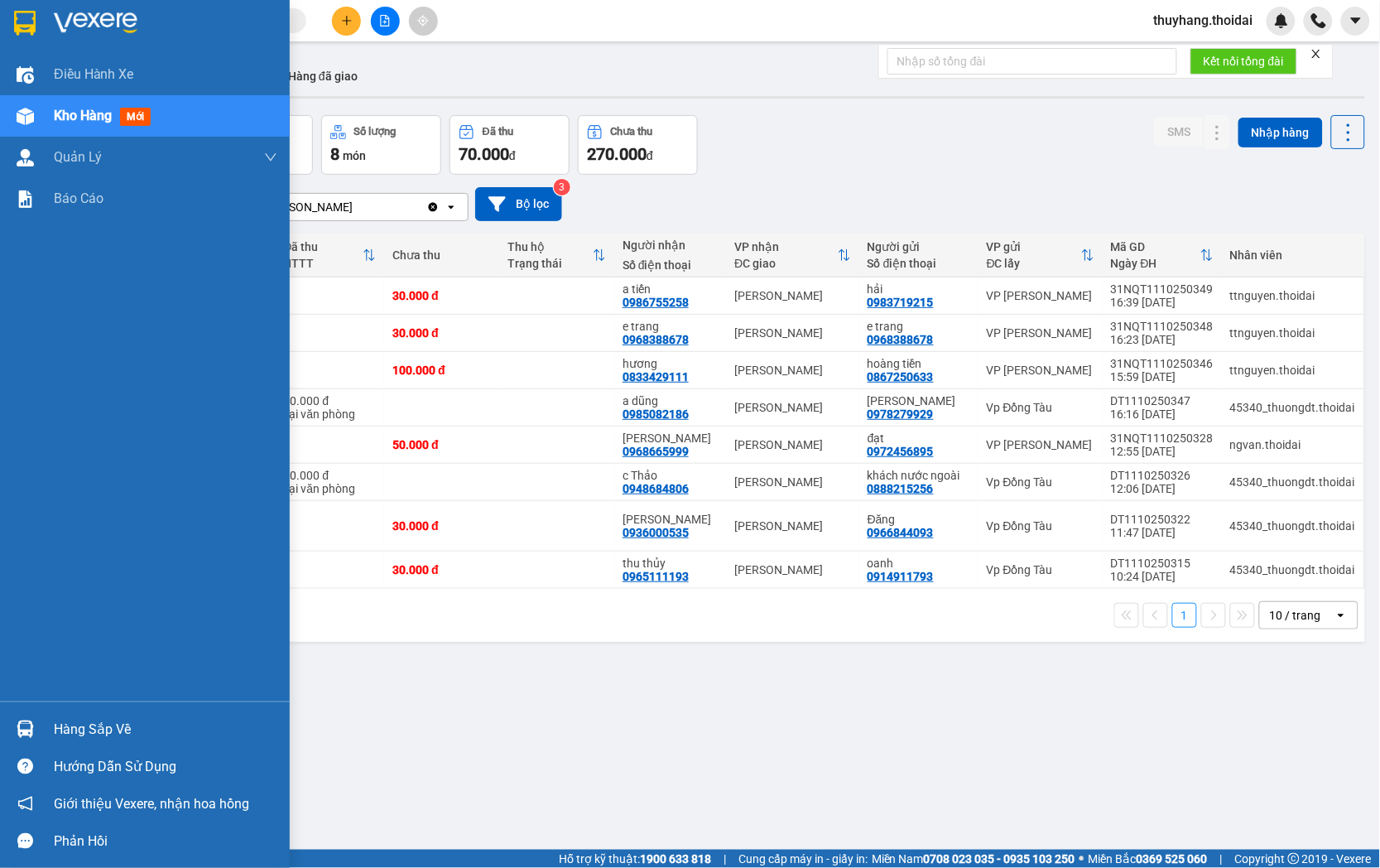
click at [40, 727] on div "Hàng sắp về" at bounding box center [145, 728] width 290 height 37
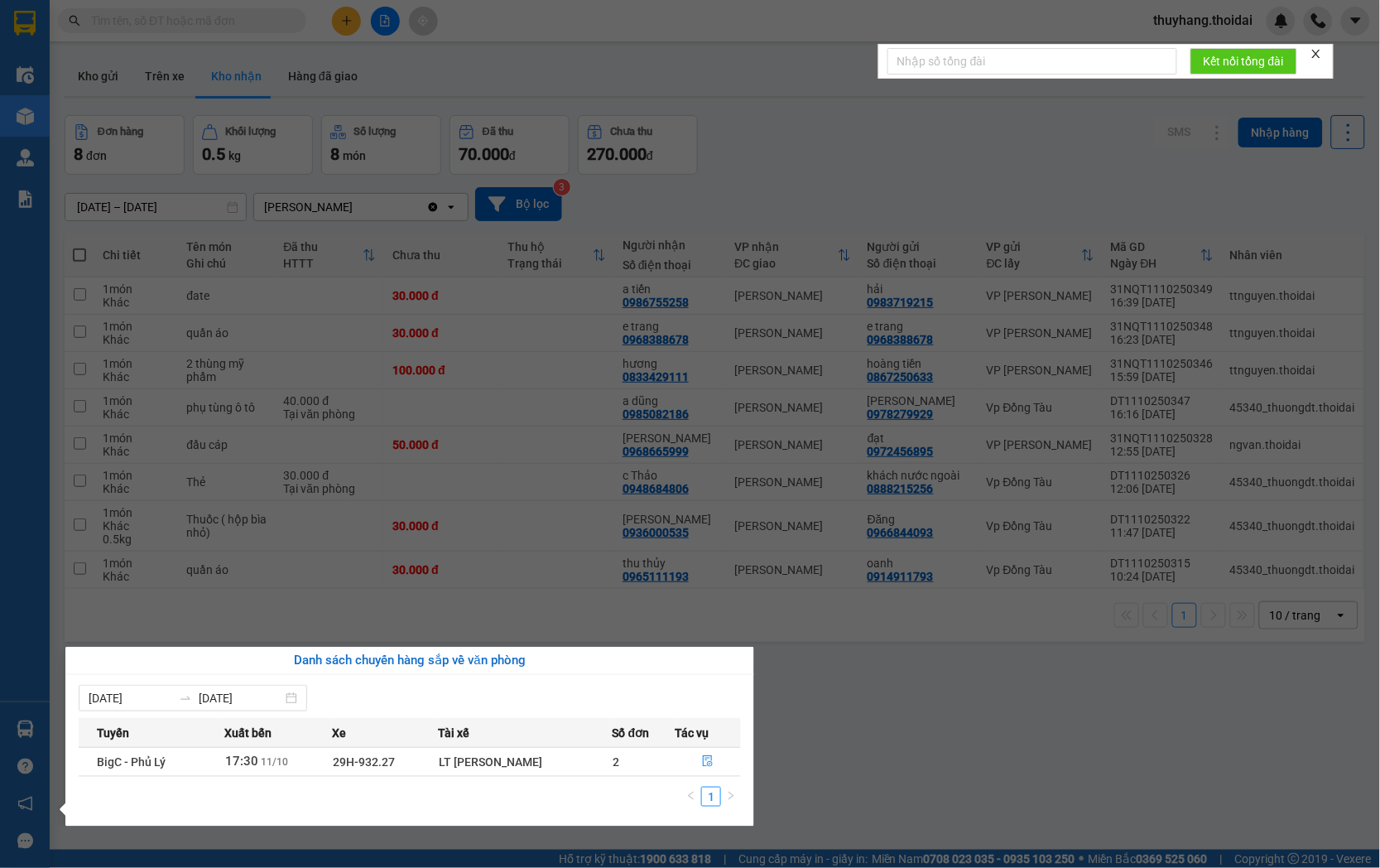
click at [562, 410] on section "Kết quả [PERSON_NAME] ( 11 ) Bộ lọc Mã ĐH Trạng thái Món hàng Thu hộ Tổng [PERS…" at bounding box center [690, 434] width 1380 height 868
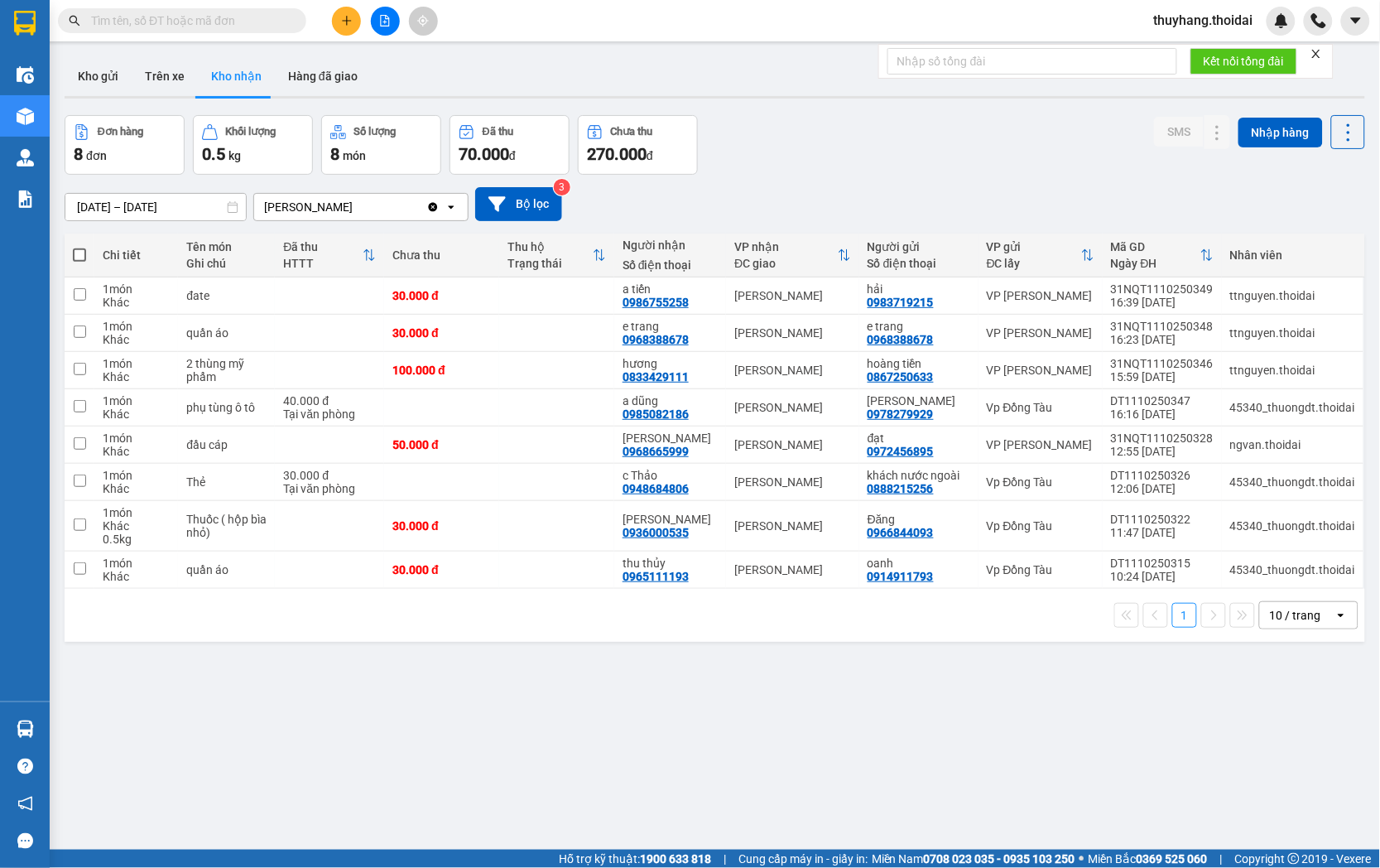
click at [270, 23] on input "text" at bounding box center [188, 20] width 195 height 18
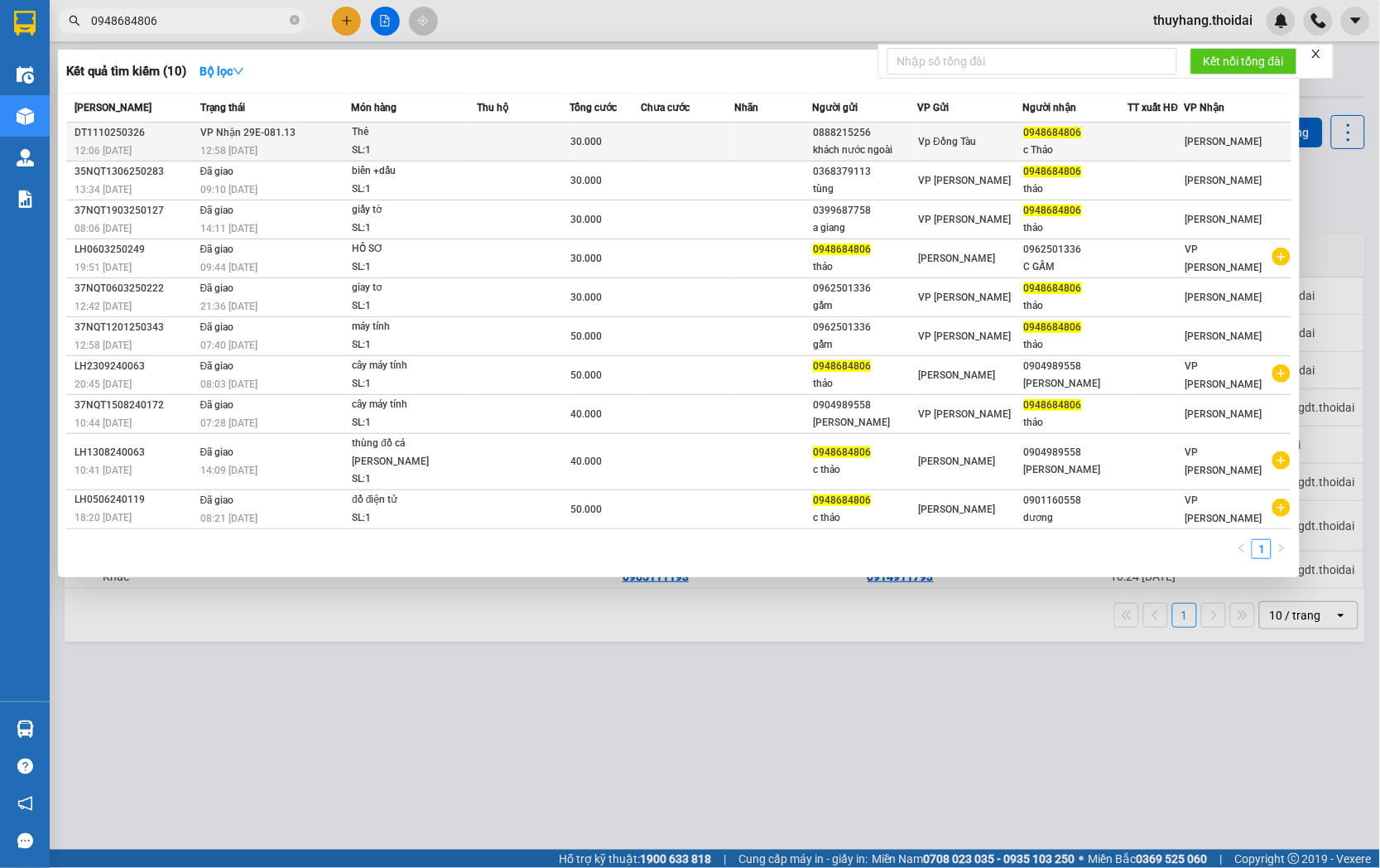
type input "0948684806"
click at [346, 127] on td "[PERSON_NAME] 29E-081.13 12:58 [DATE]" at bounding box center [273, 141] width 154 height 39
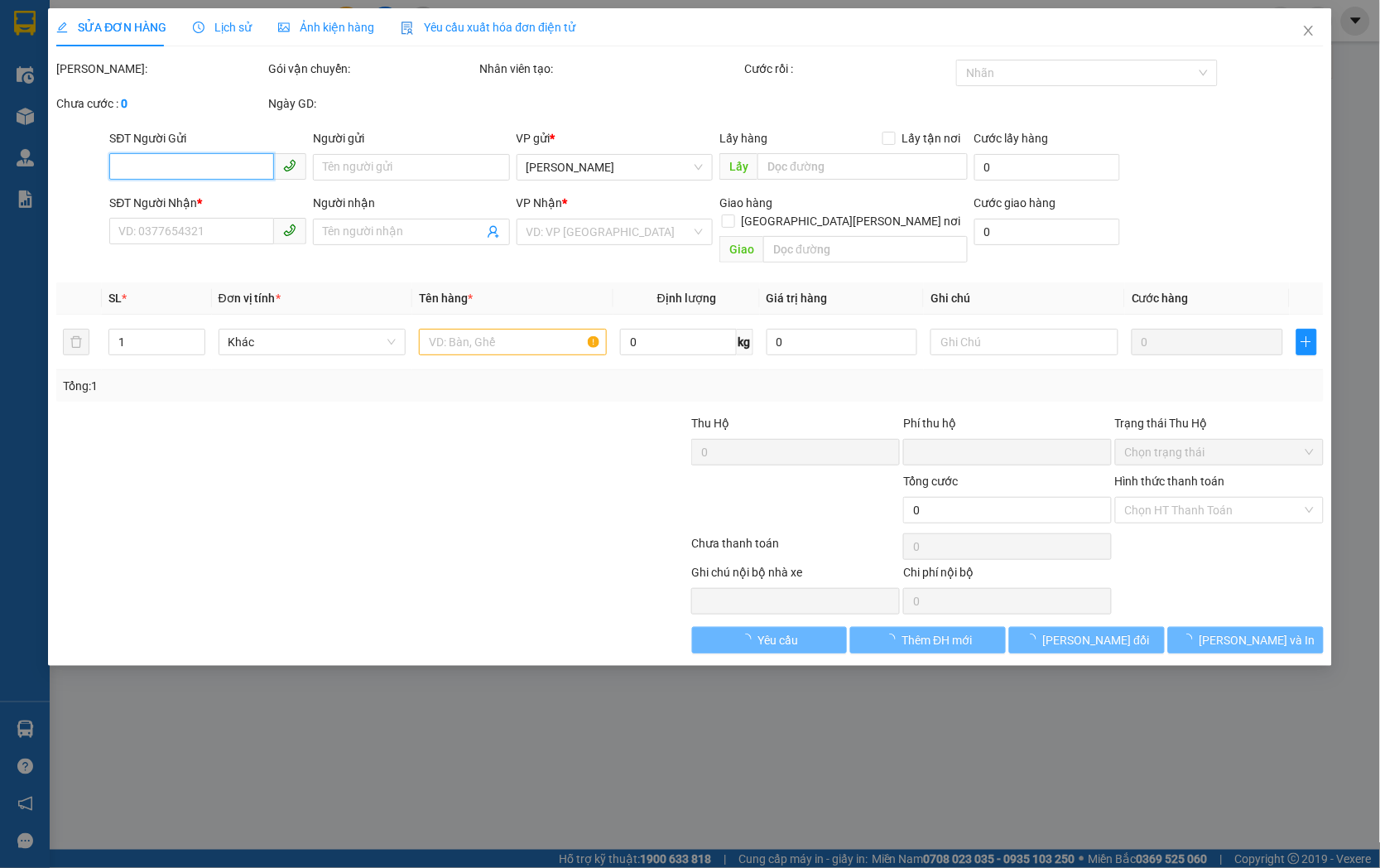
type input "0888215256"
type input "khách nước ngoài"
type input "0948684806"
type input "c Thảo"
type input "0"
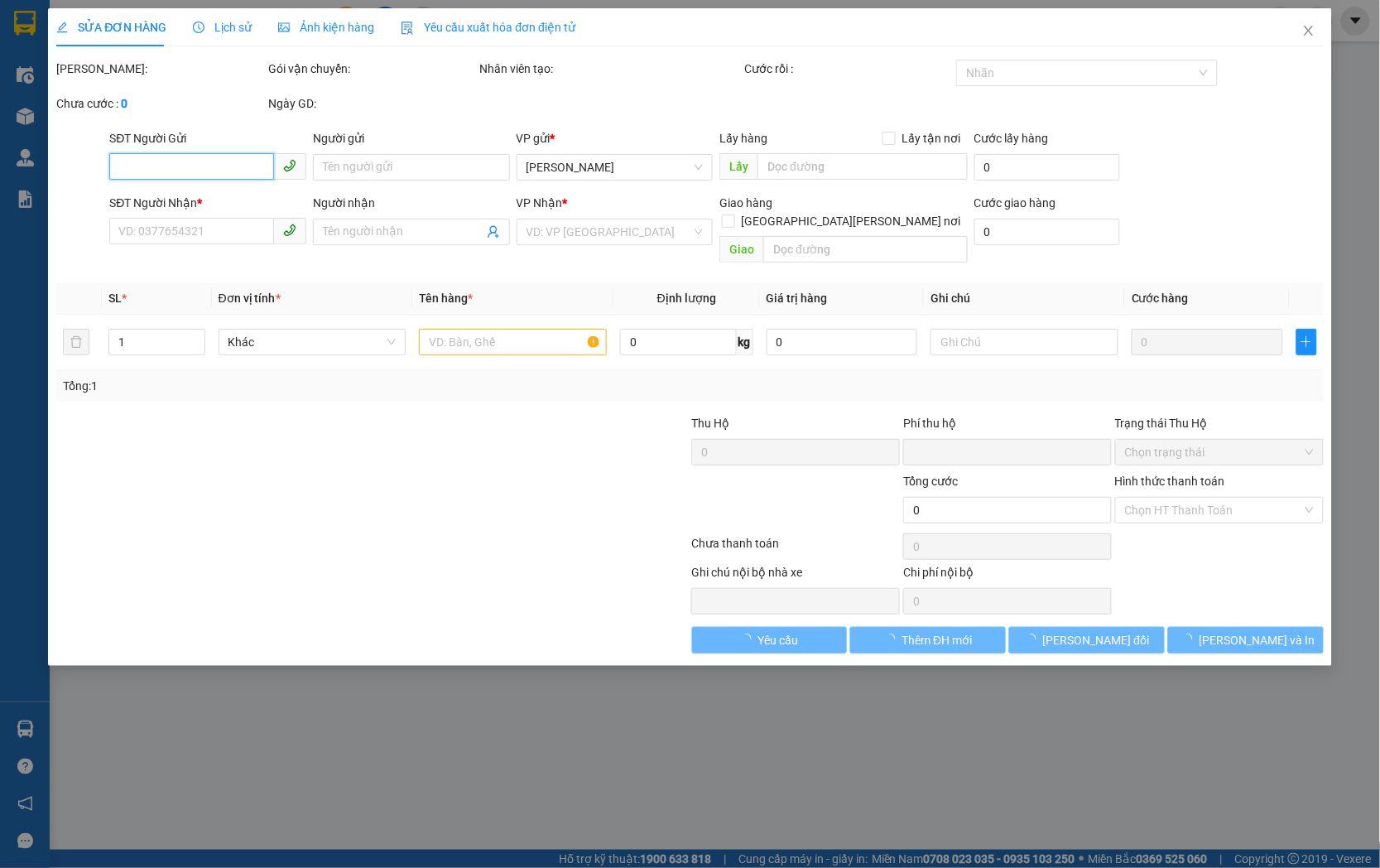
type input "30.000"
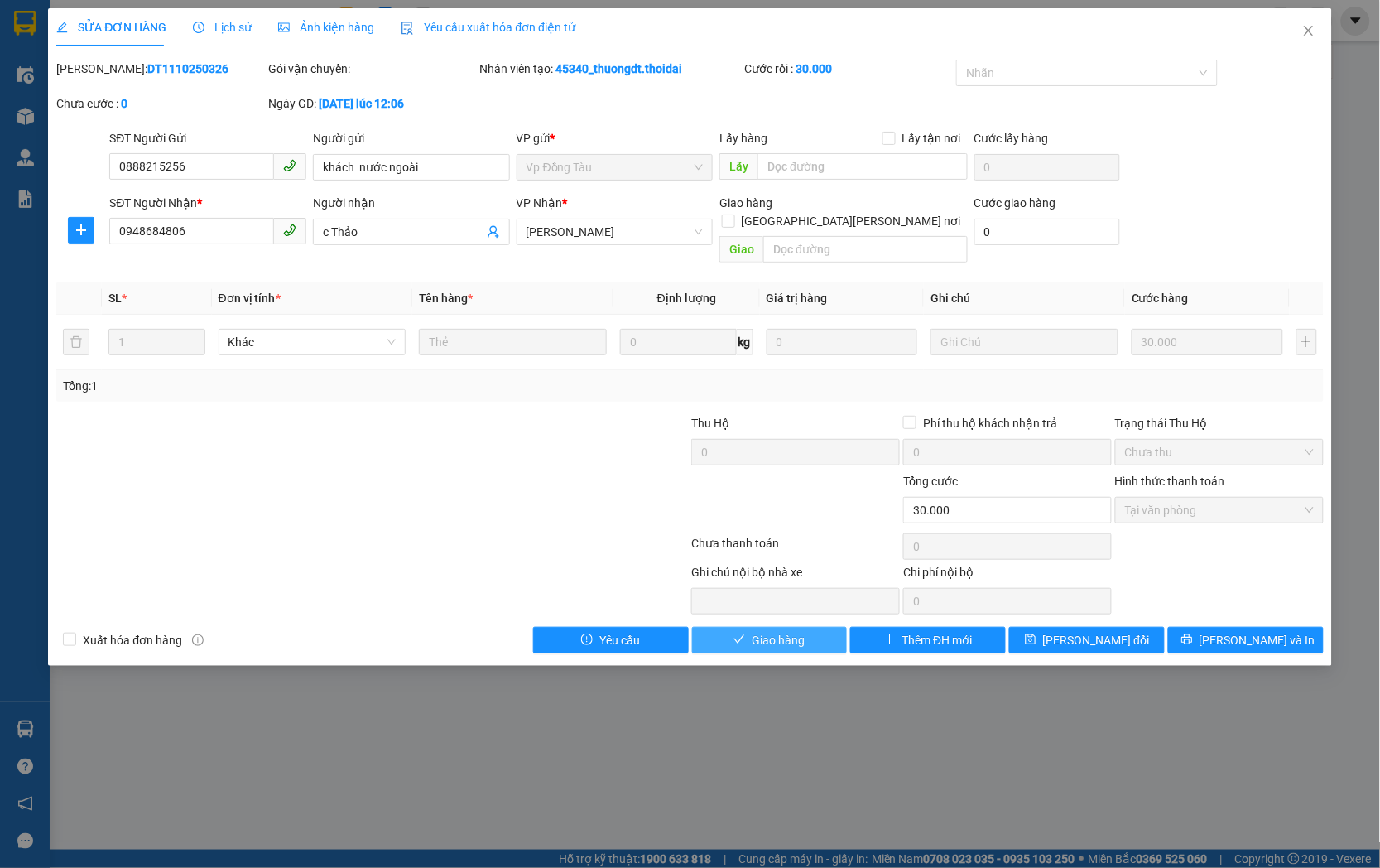
click at [760, 631] on span "Giao hàng" at bounding box center [778, 640] width 53 height 18
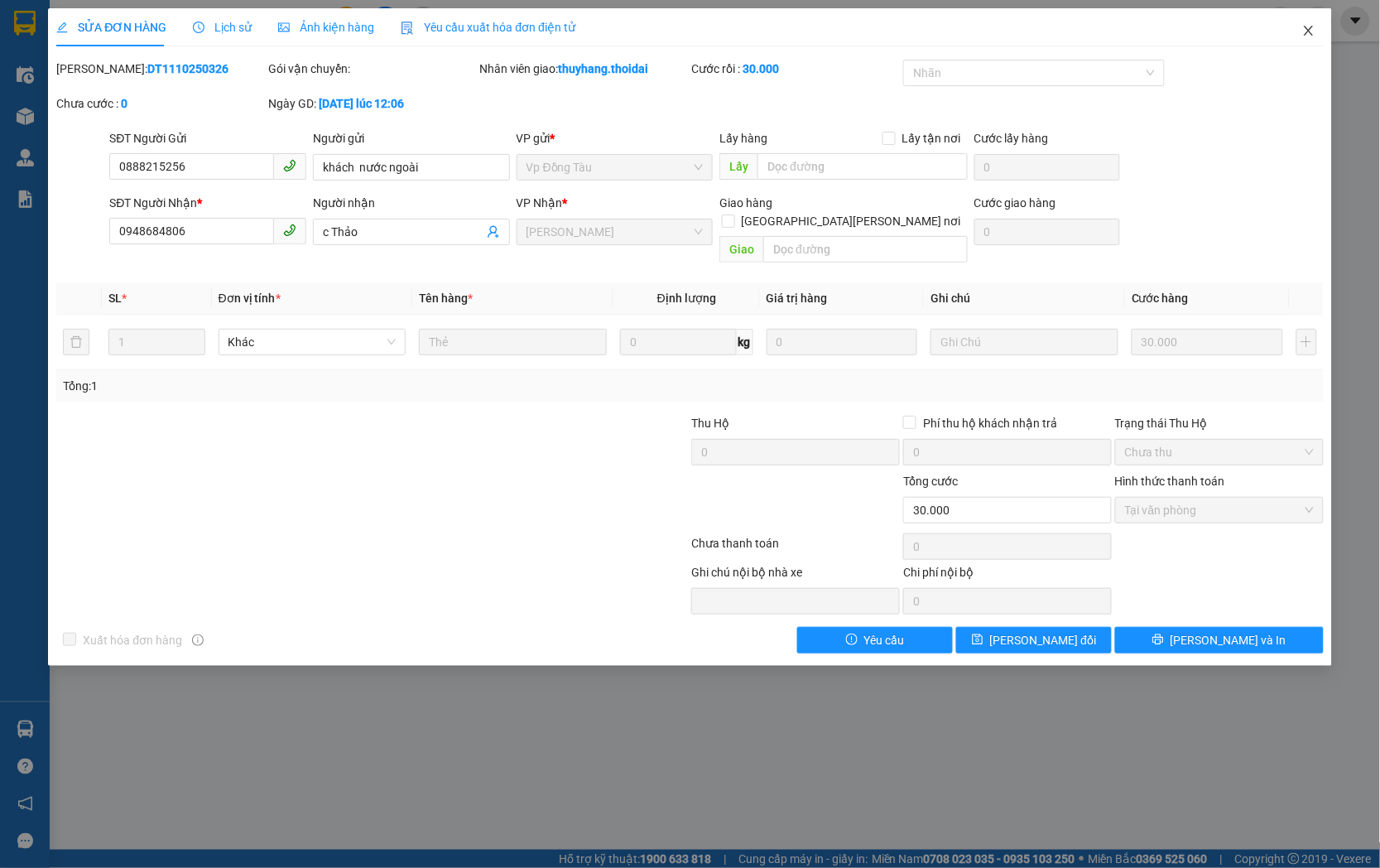
click at [1311, 36] on icon "close" at bounding box center [1308, 30] width 13 height 13
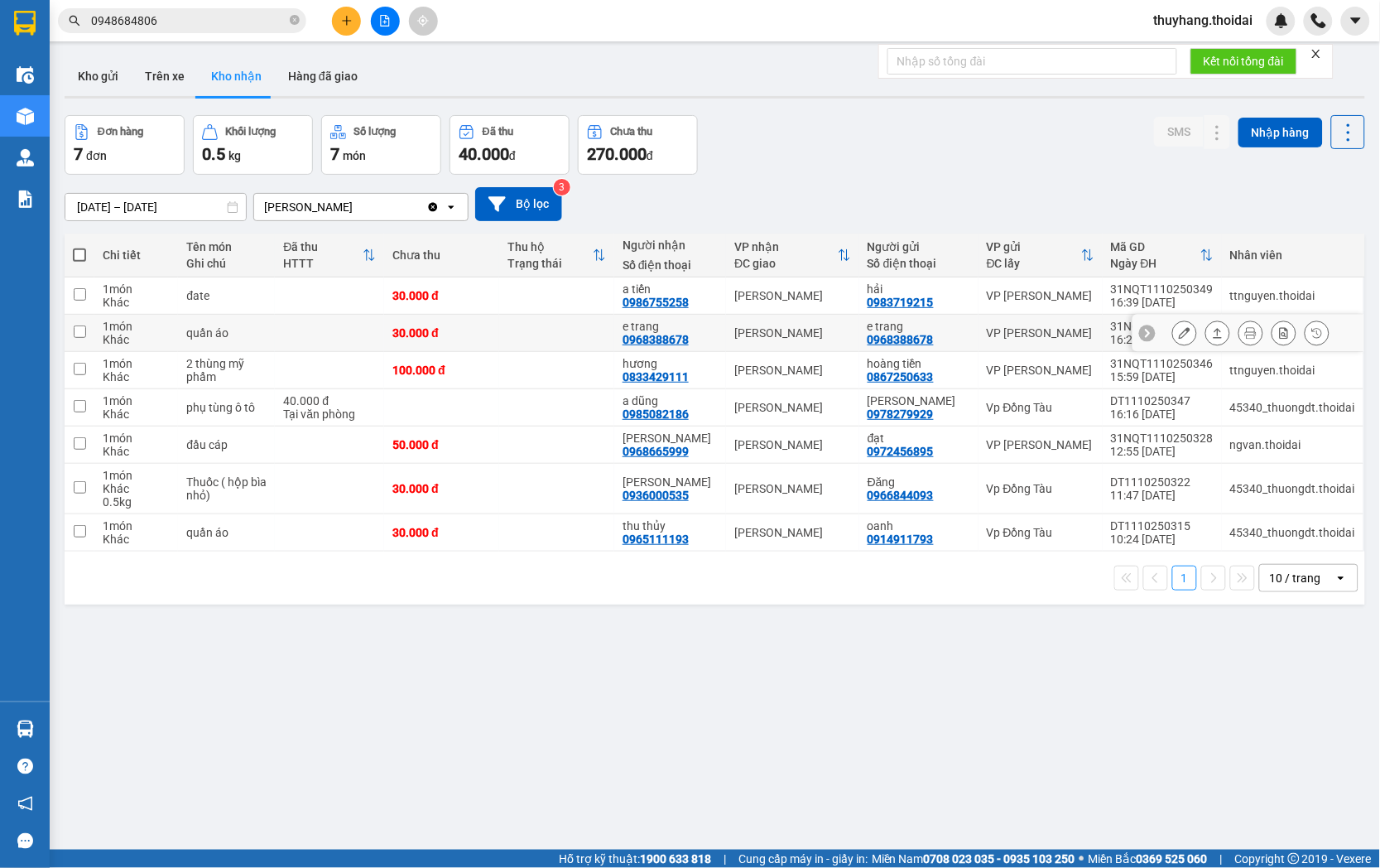
click at [491, 335] on div "30.000 đ" at bounding box center [442, 332] width 99 height 13
checkbox input "true"
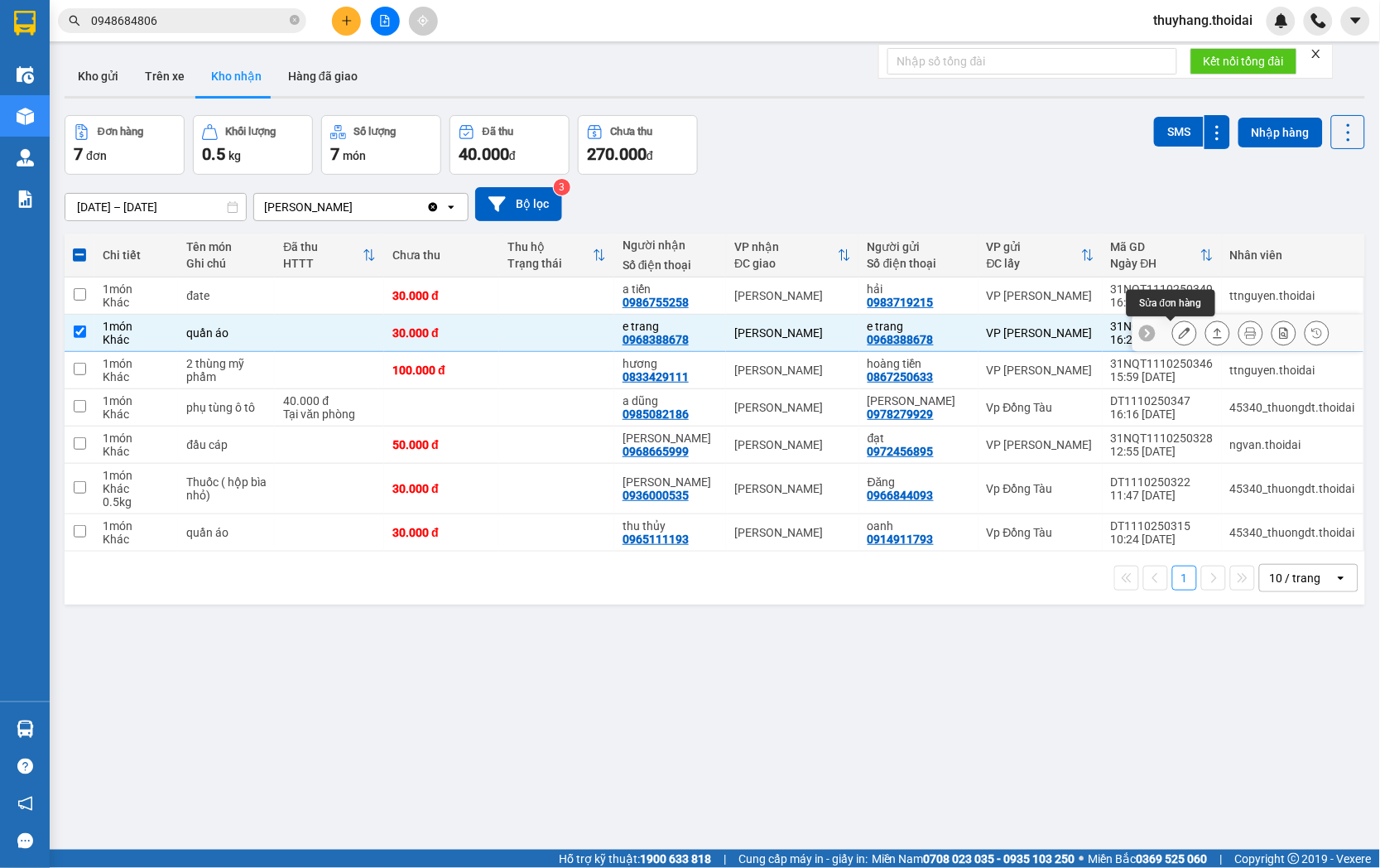
click at [1177, 332] on button at bounding box center [1185, 332] width 23 height 29
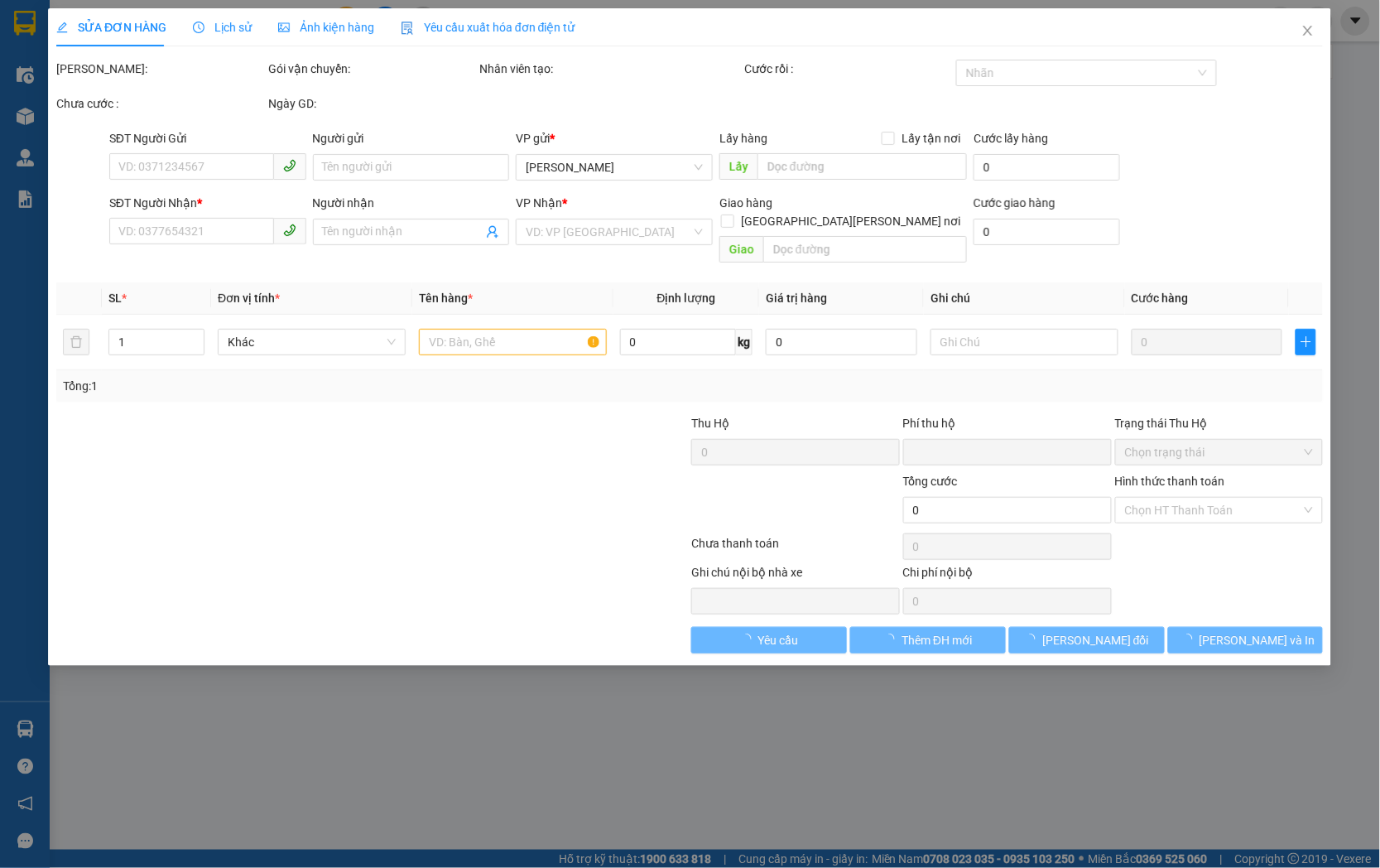
type input "0968388678"
type input "e trang"
type input "0968388678"
type input "e trang"
type input "0"
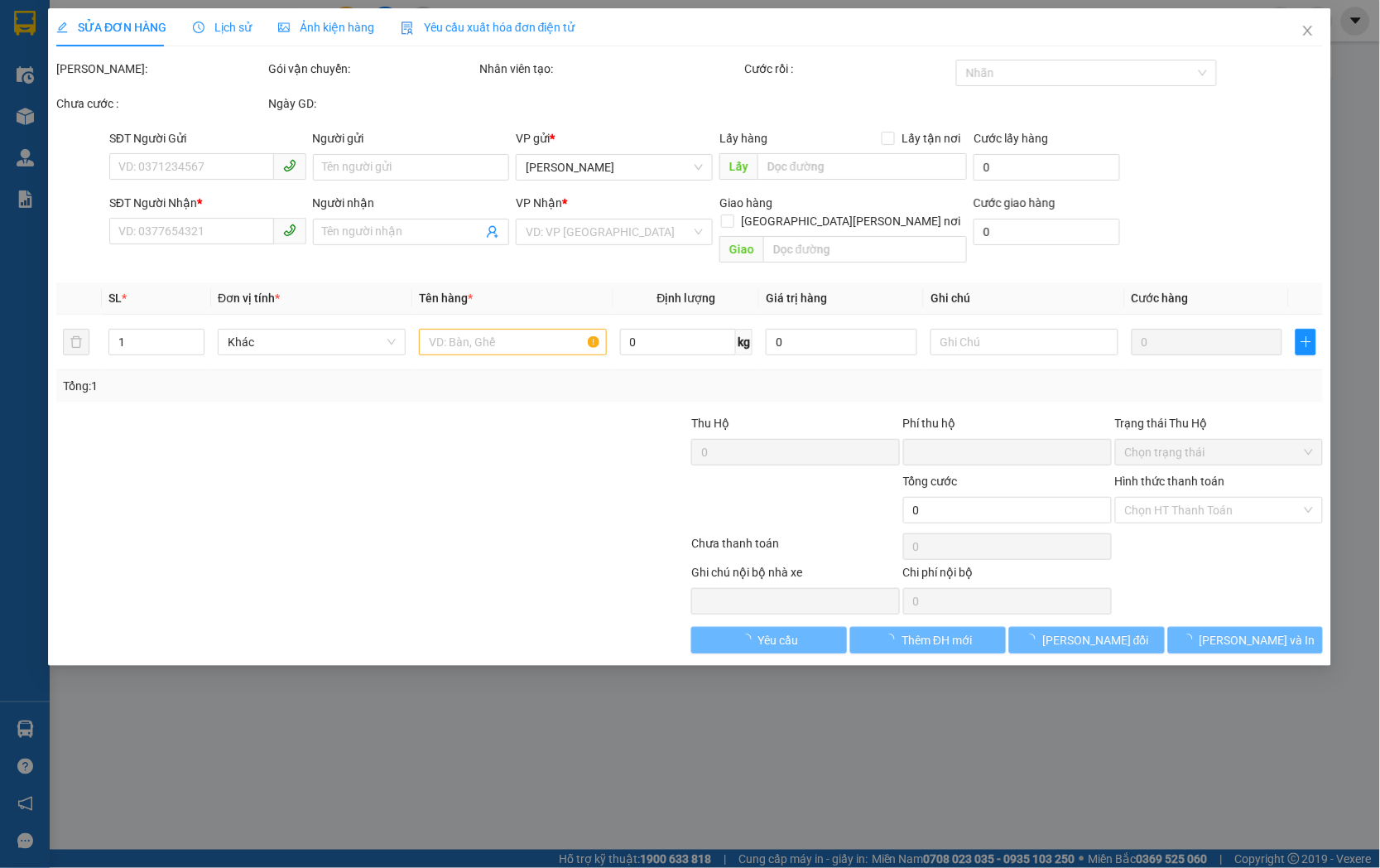
type input "30.000"
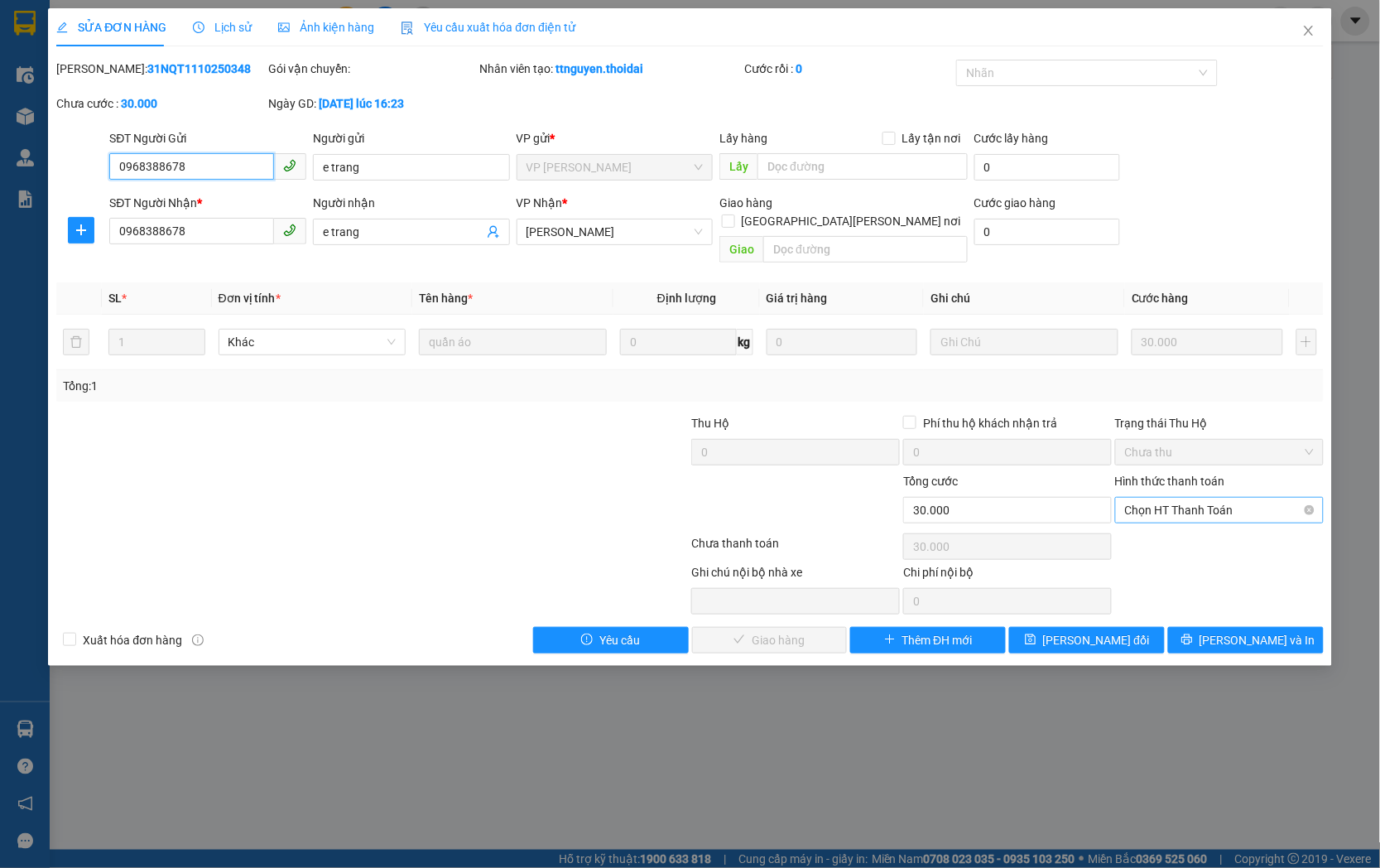
click at [1149, 497] on span "Chọn HT Thanh Toán" at bounding box center [1219, 510] width 188 height 25
click at [1151, 523] on div "Tại văn phòng" at bounding box center [1219, 524] width 188 height 18
type input "0"
click at [776, 631] on span "[PERSON_NAME] và [PERSON_NAME] hàng" at bounding box center [836, 640] width 224 height 18
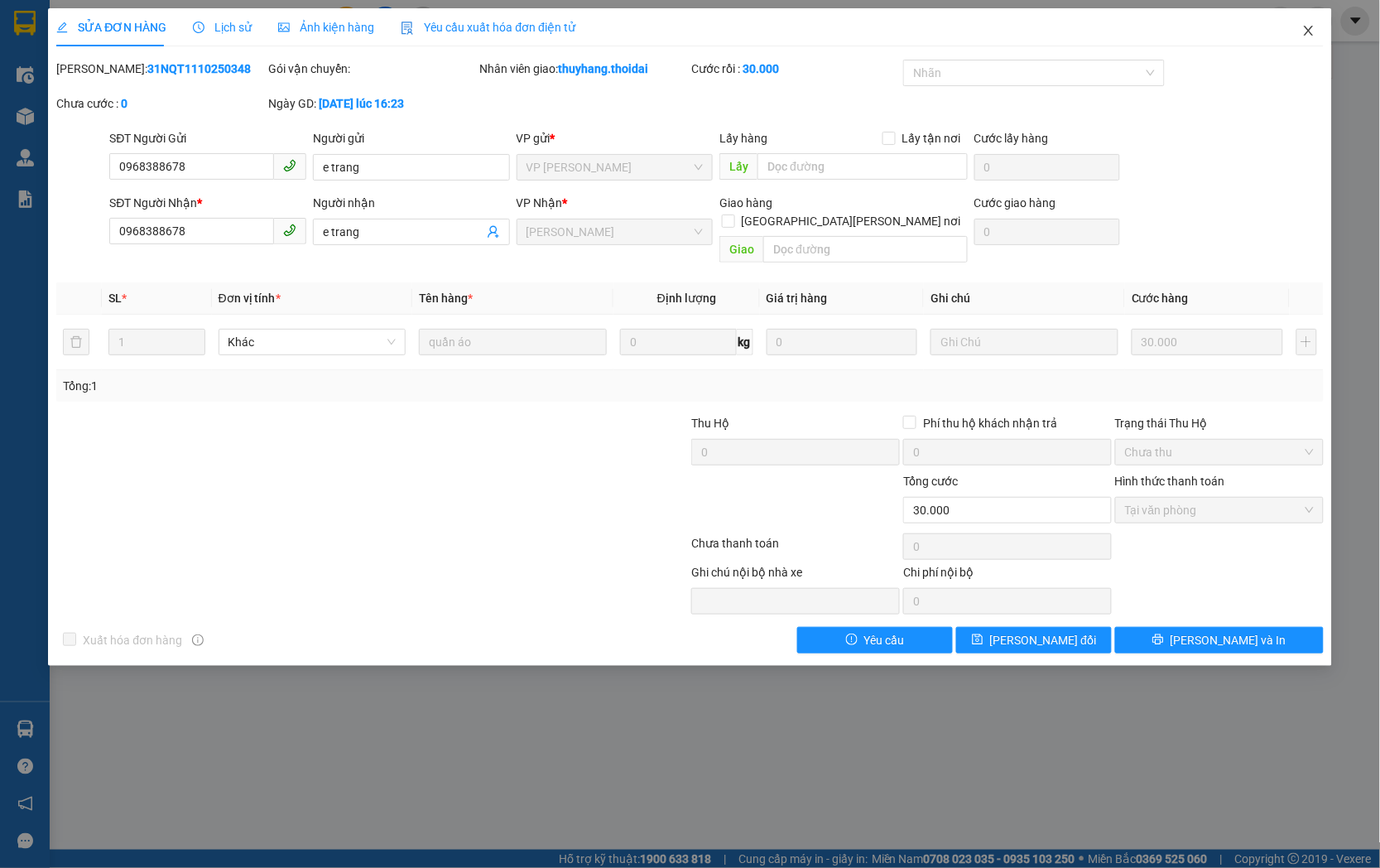
click at [1317, 27] on span "Close" at bounding box center [1308, 31] width 46 height 46
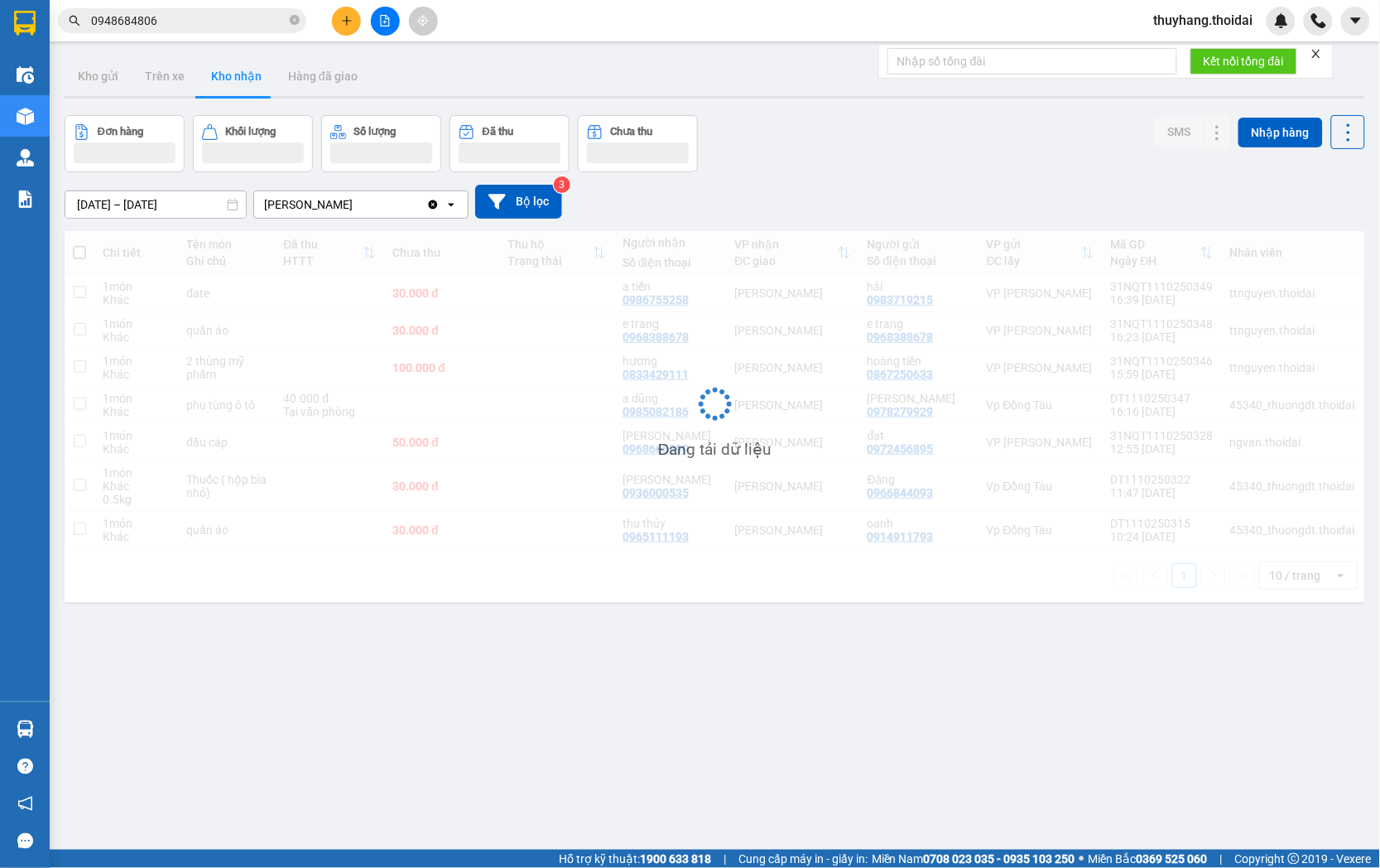
click at [208, 22] on input "0948684806" at bounding box center [188, 20] width 195 height 18
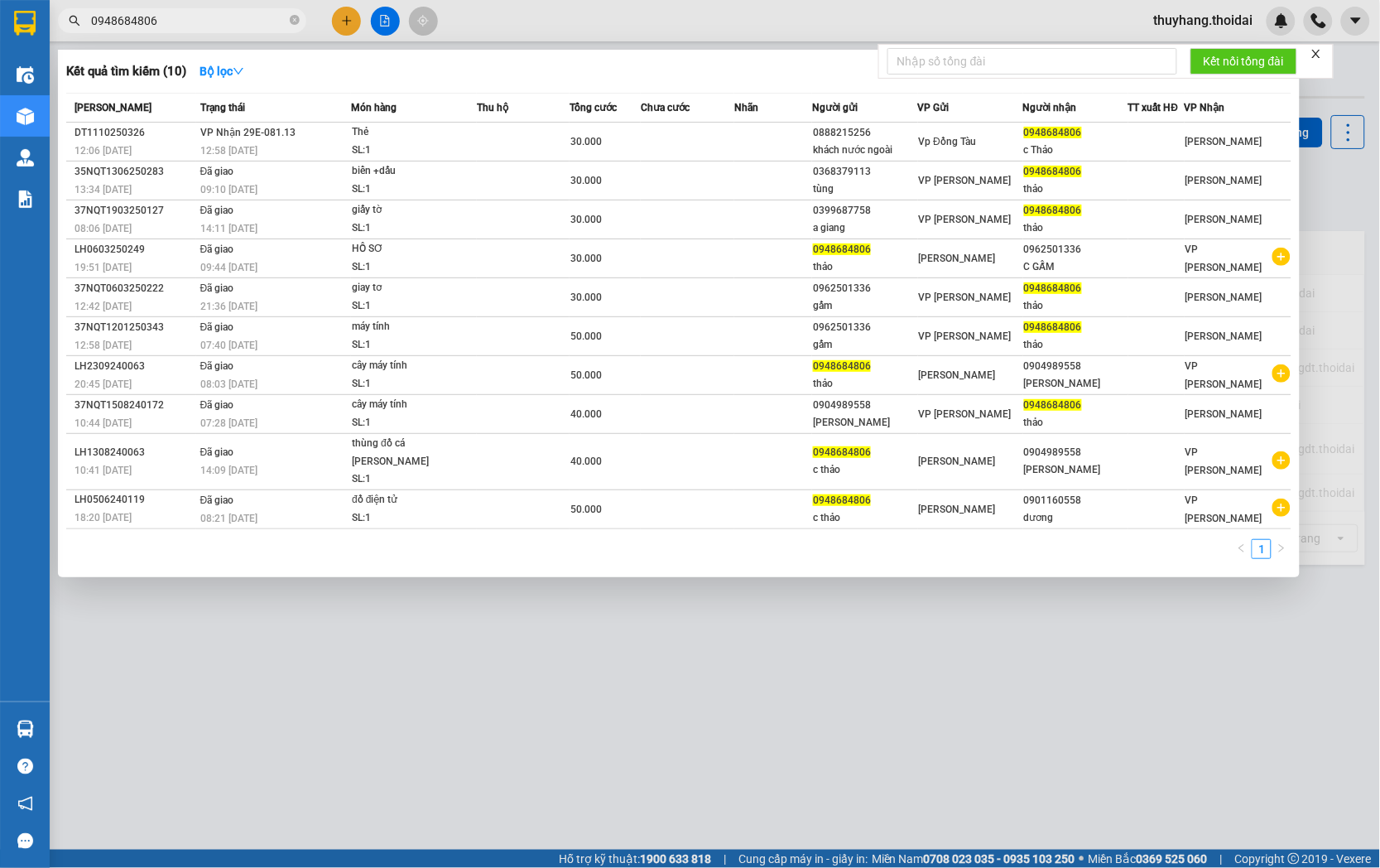
click at [208, 22] on input "0948684806" at bounding box center [188, 20] width 195 height 18
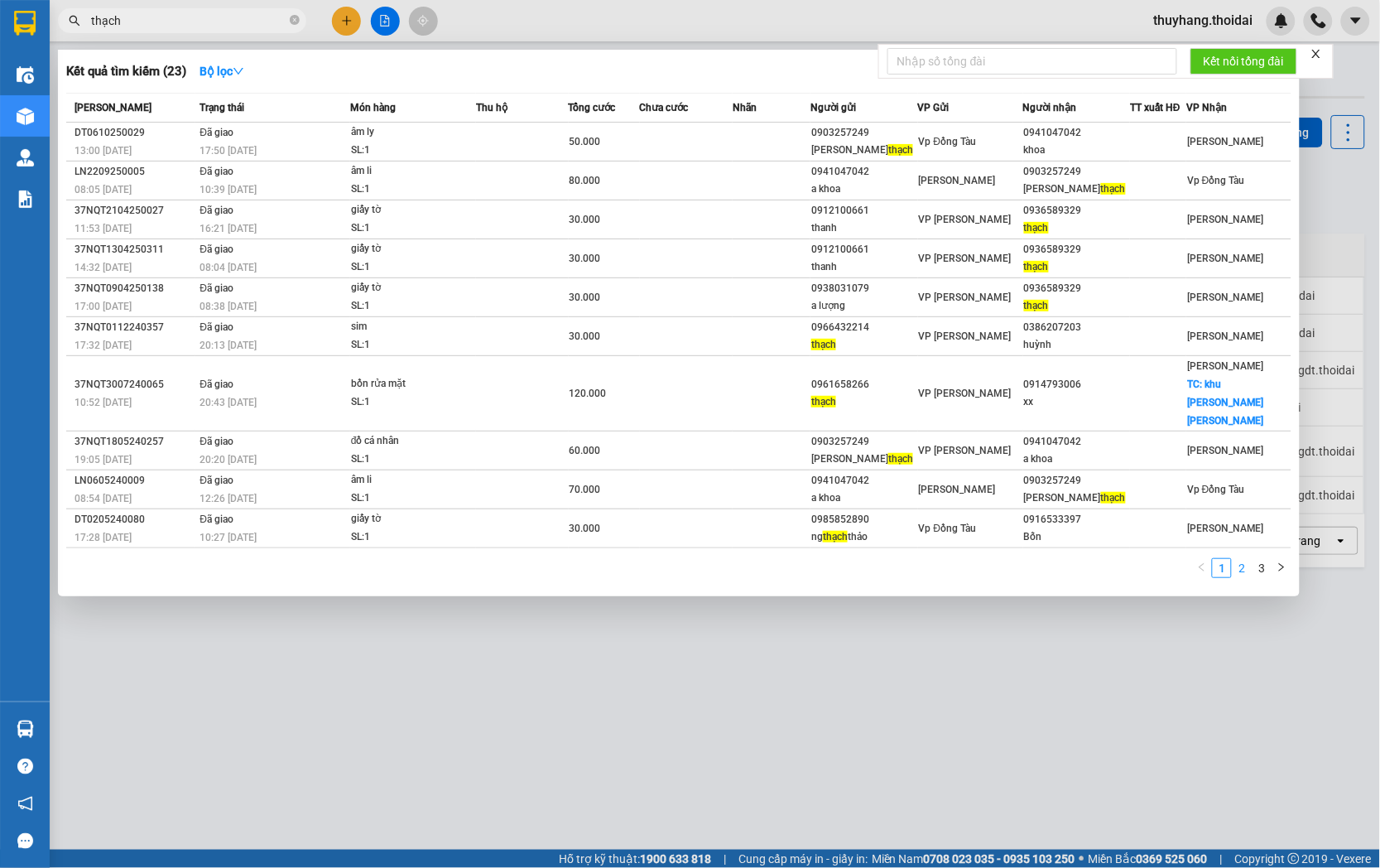
type input "thạch"
click at [1239, 559] on link "2" at bounding box center [1241, 568] width 18 height 18
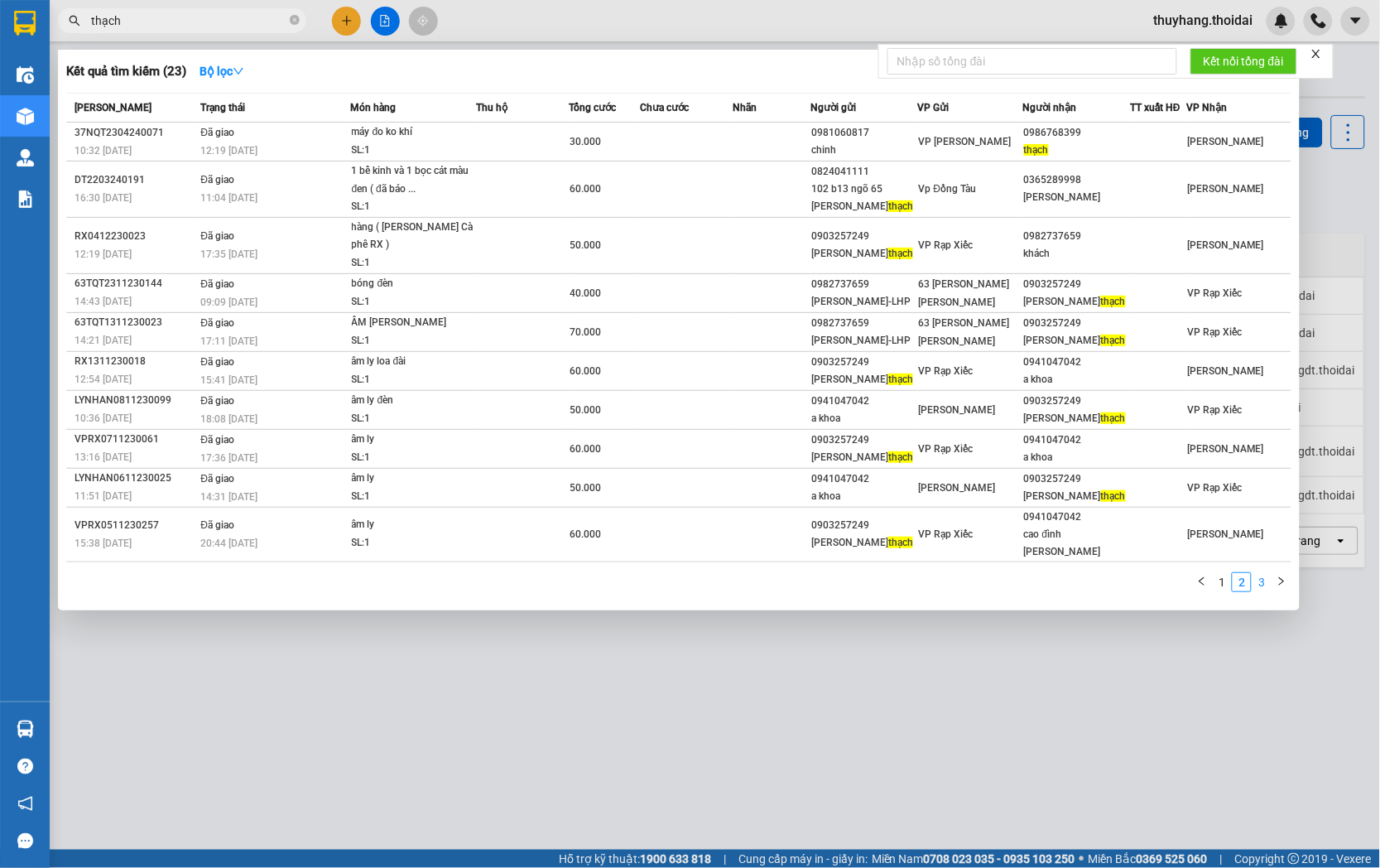
click at [1268, 573] on link "3" at bounding box center [1261, 582] width 18 height 18
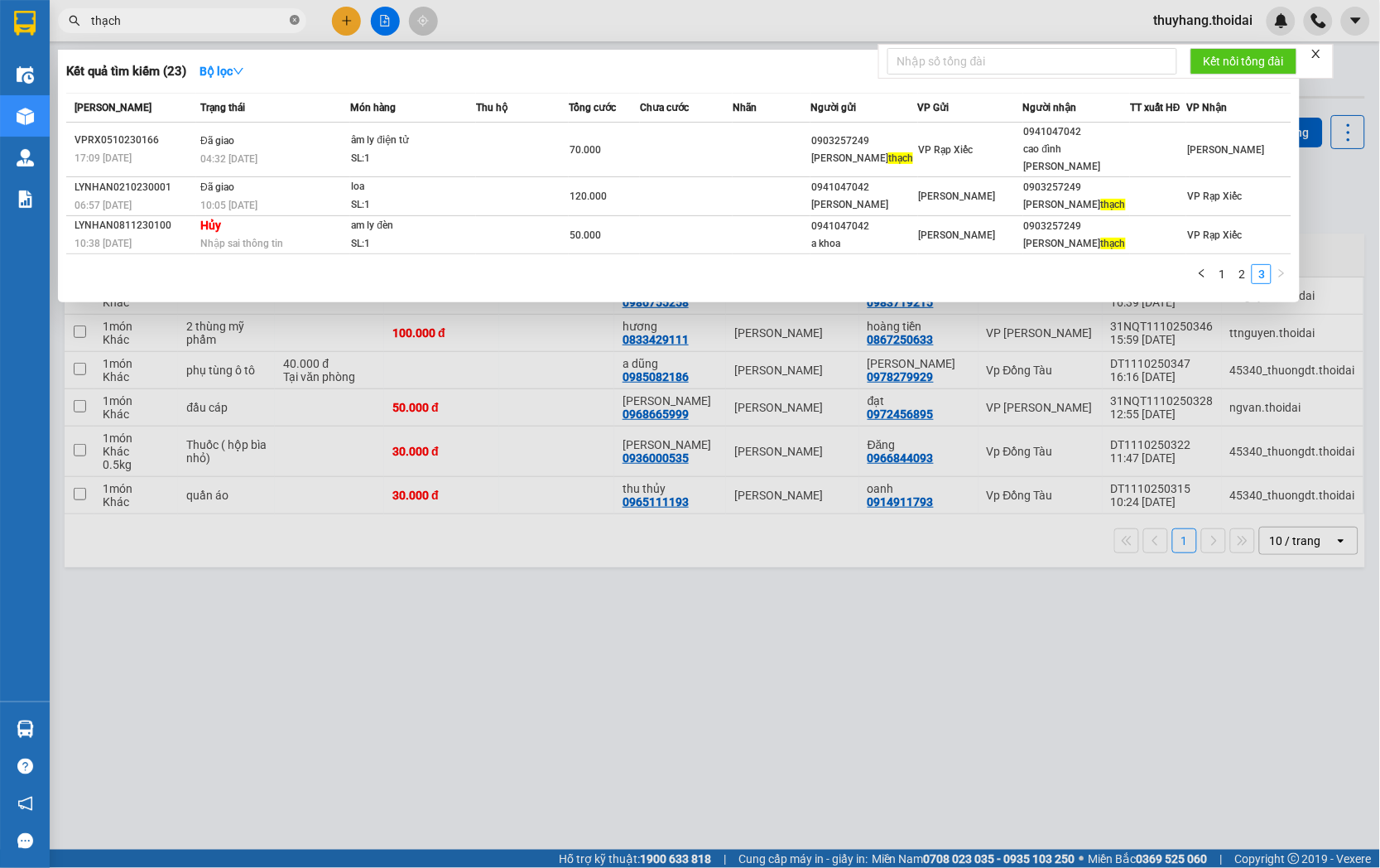
click at [293, 16] on icon "close-circle" at bounding box center [294, 19] width 10 height 10
